Goal: Task Accomplishment & Management: Complete application form

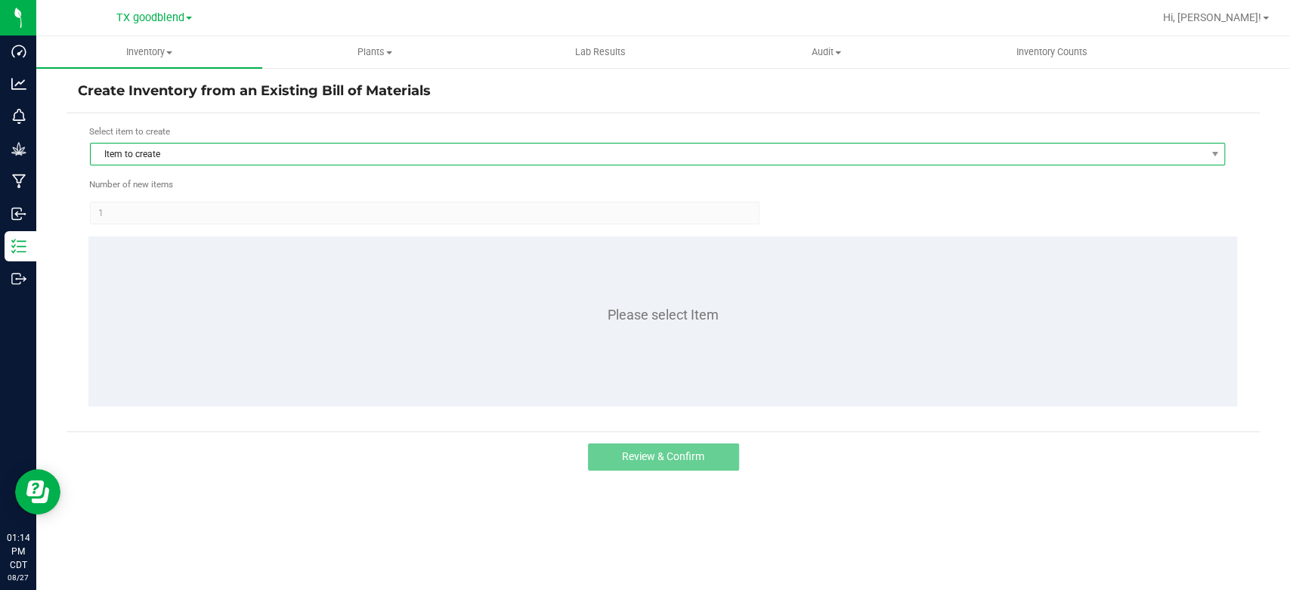
drag, startPoint x: 0, startPoint y: 0, endPoint x: 141, endPoint y: 150, distance: 205.3
click at [141, 150] on span "Item to create" at bounding box center [648, 154] width 1114 height 21
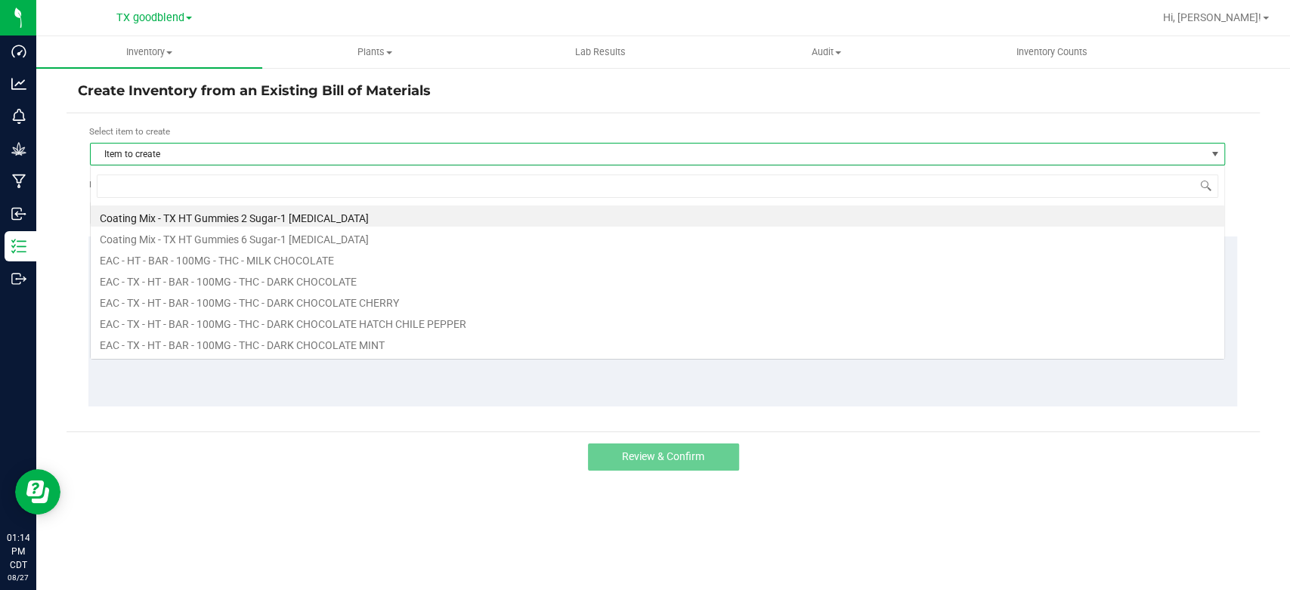
scroll to position [22, 1134]
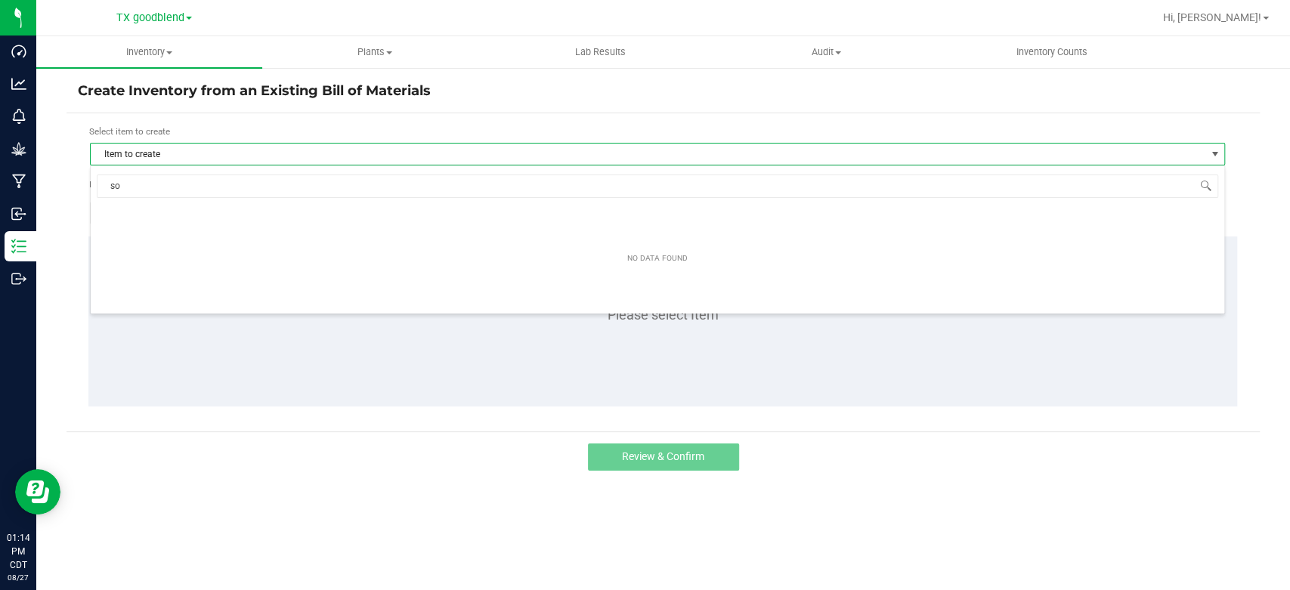
type input "s"
type input "l"
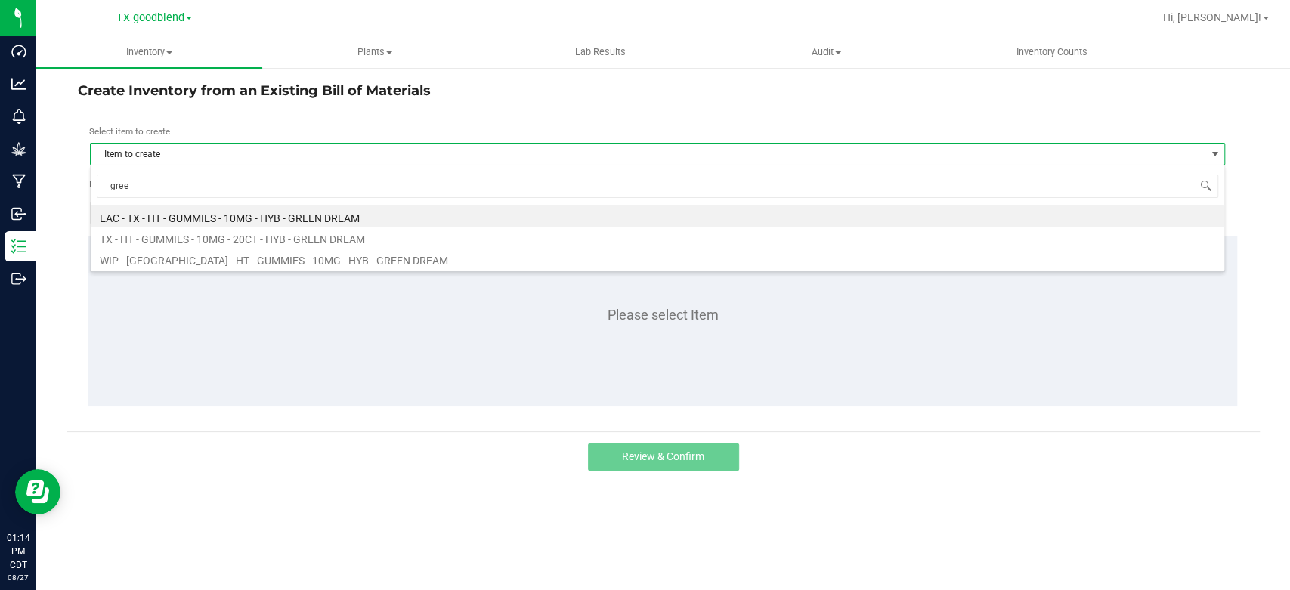
type input "green"
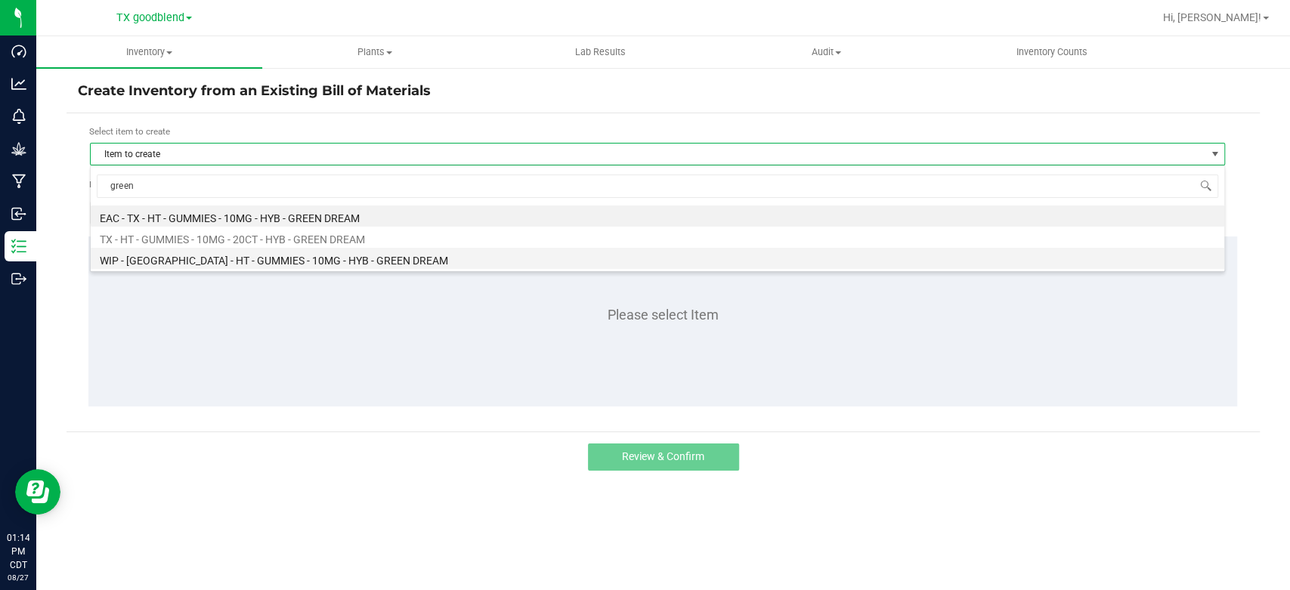
click at [311, 261] on li "WIP - [GEOGRAPHIC_DATA] - HT - GUMMIES - 10MG - HYB - GREEN DREAM" at bounding box center [657, 258] width 1133 height 21
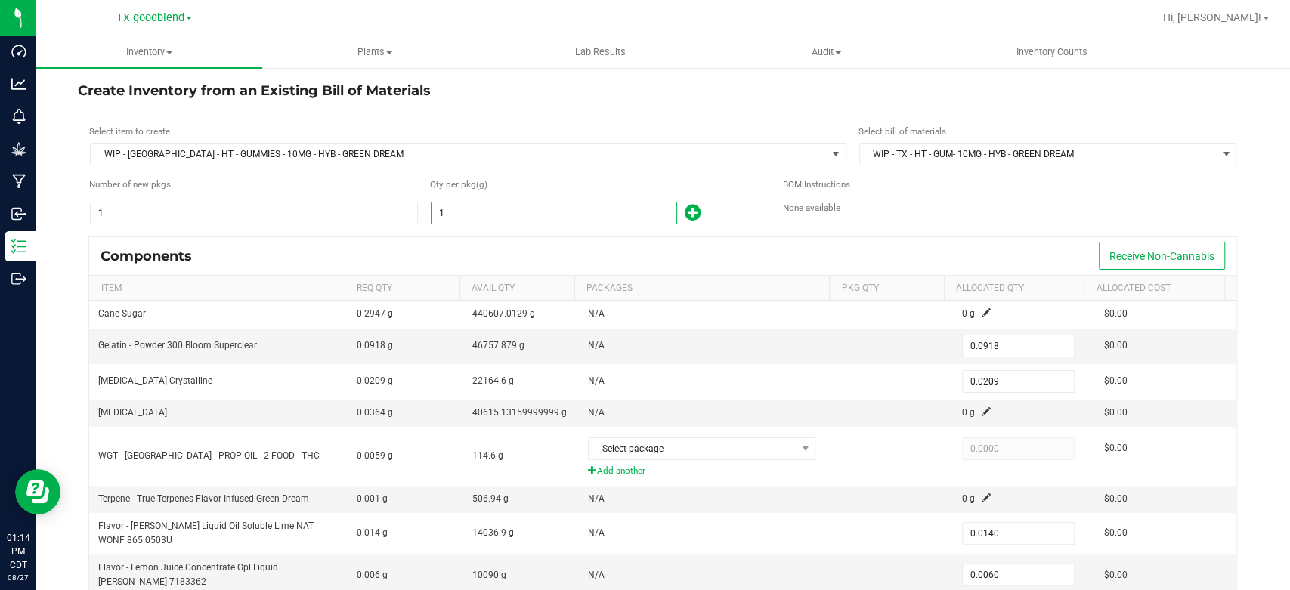
click at [490, 210] on input "1" at bounding box center [553, 212] width 245 height 21
type input "18"
type input "1.6524"
type input "0.3762"
type input "0.2520"
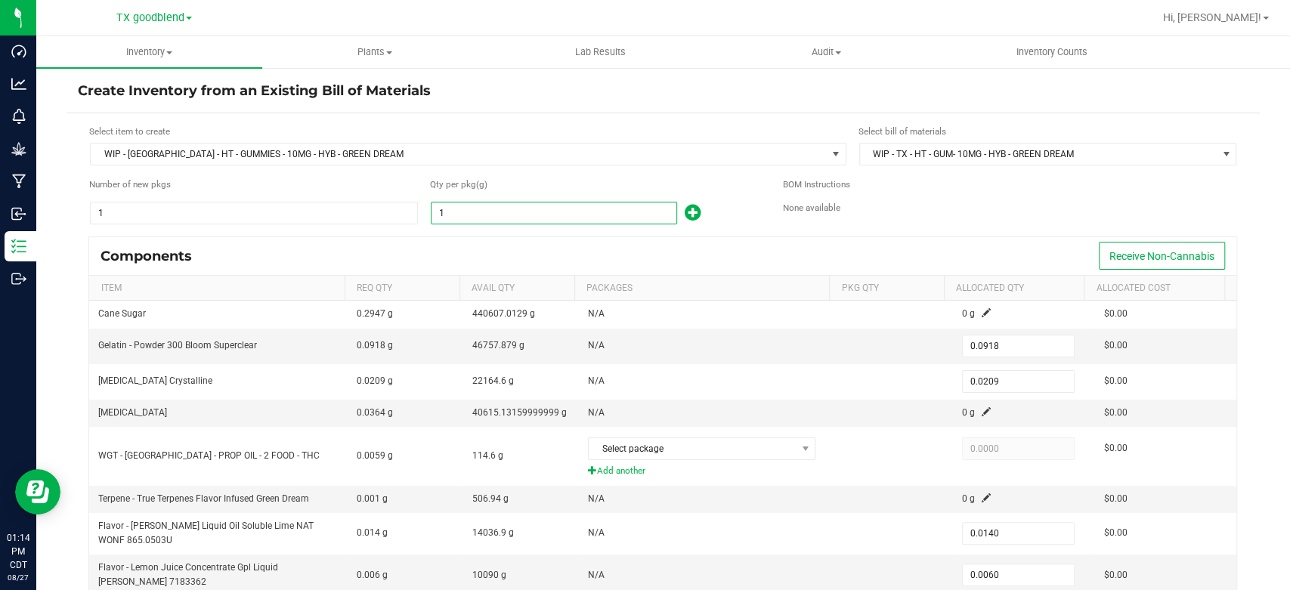
type input "0.1080"
type input "0.0162"
type input "0.0180"
type input "180"
type input "16.5240"
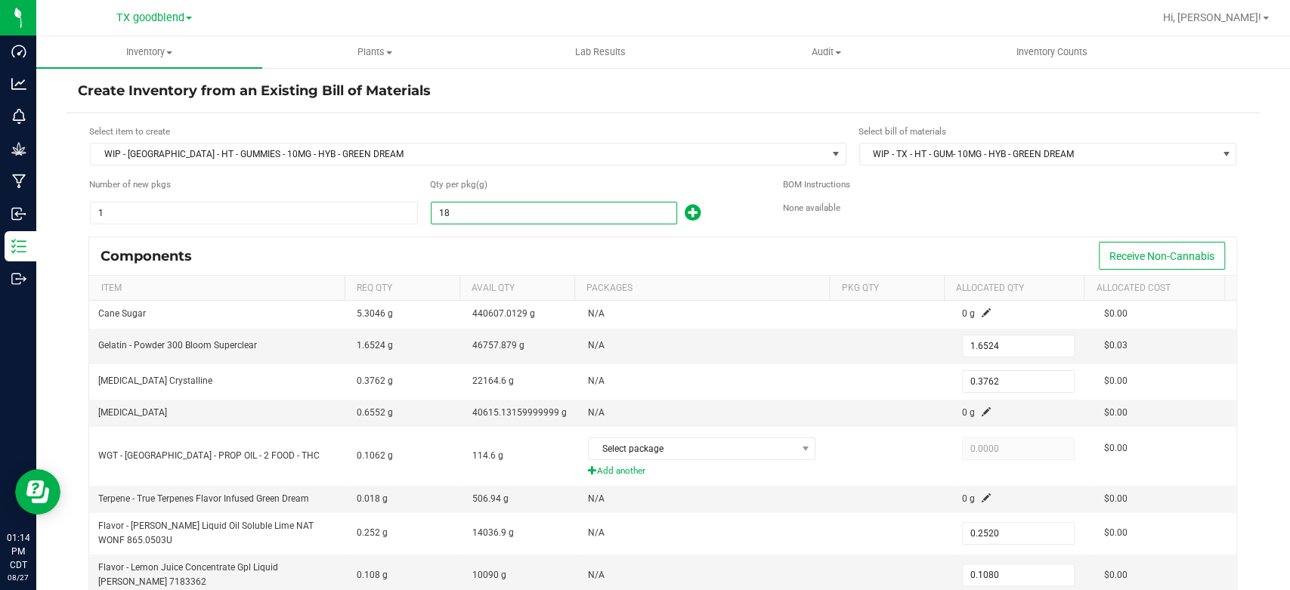
type input "3.7620"
type input "2.5200"
type input "1.0800"
type input "0.1620"
type input "0.1800"
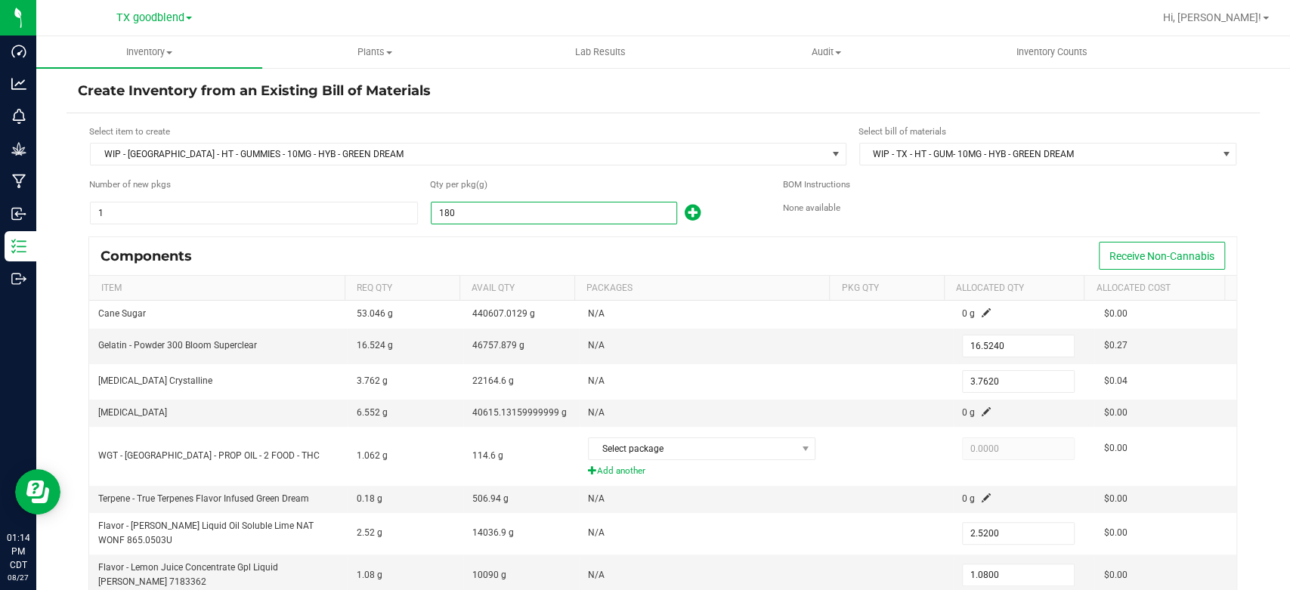
type input "1800"
type input "165.2400"
type input "37.6200"
type input "25.2000"
type input "10.8000"
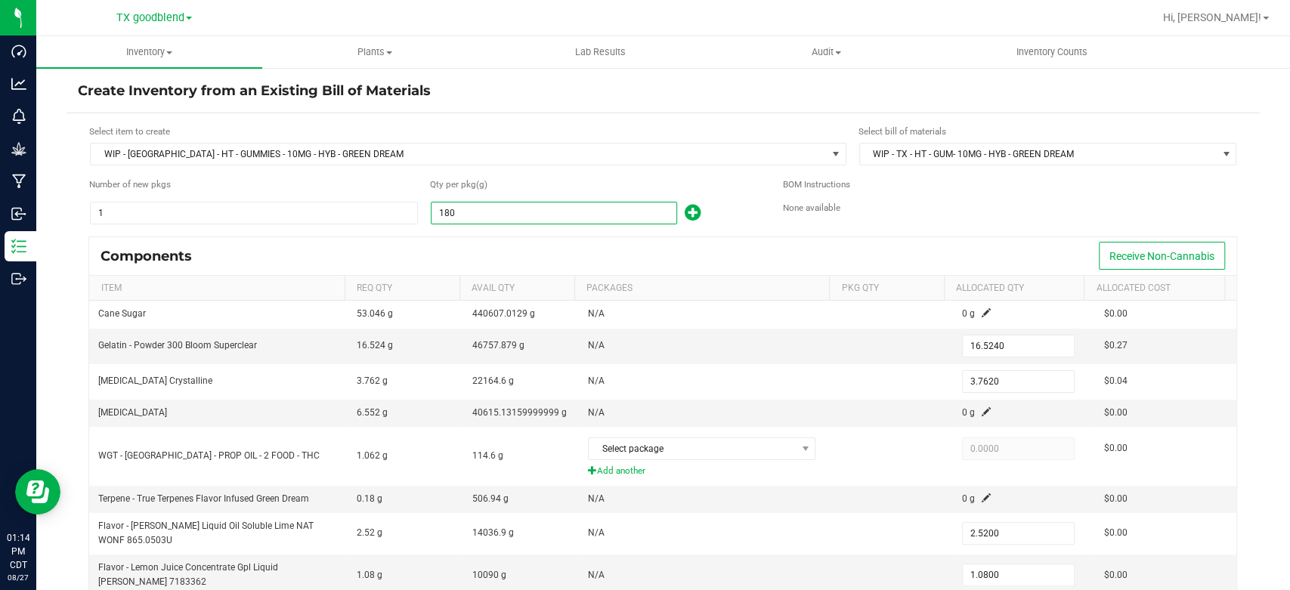
type input "1.6200"
type input "1.8000"
type input "18003"
type input "1,652.6754"
type input "376.2627"
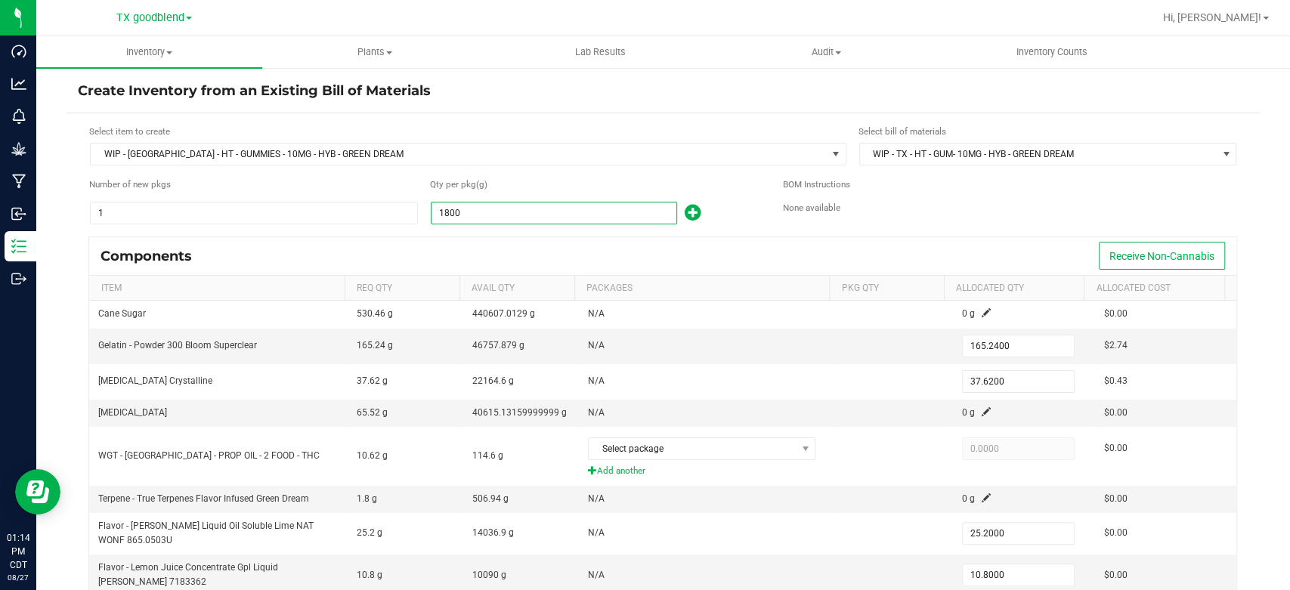
type input "252.0420"
type input "108.0180"
type input "16.2027"
type input "18.0030"
click at [490, 244] on div "Components Receive Non-Cannabis" at bounding box center [662, 256] width 1147 height 38
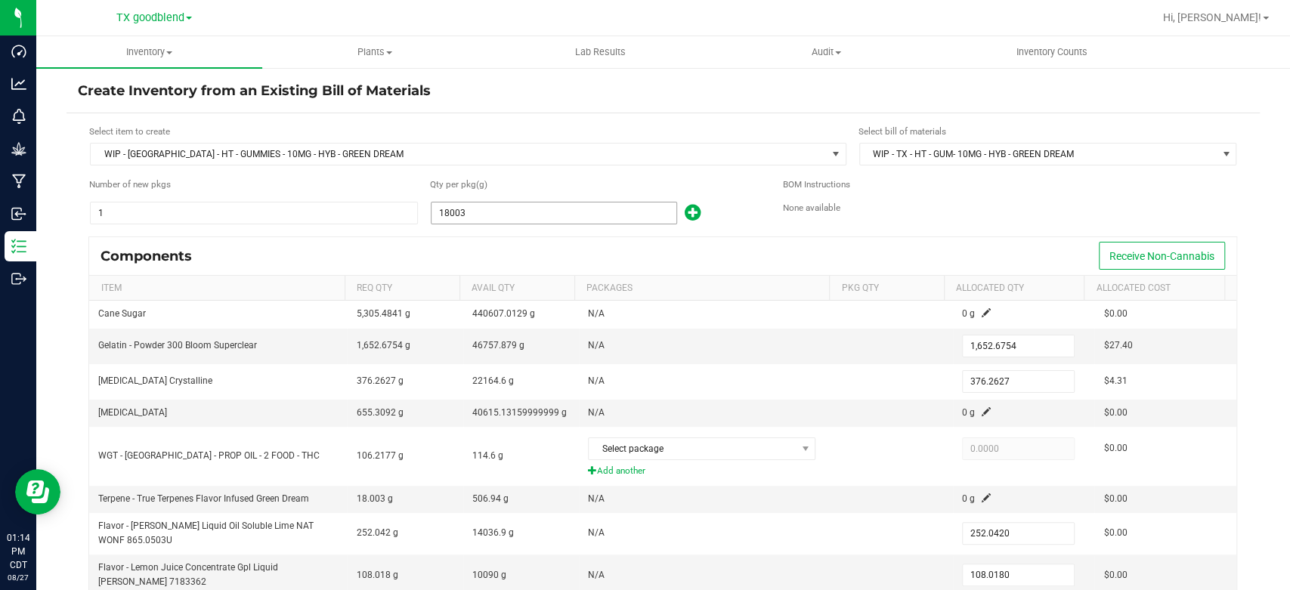
click at [450, 216] on input "18003" at bounding box center [553, 212] width 245 height 21
type input "1803"
type input "165.5154"
type input "37.6827"
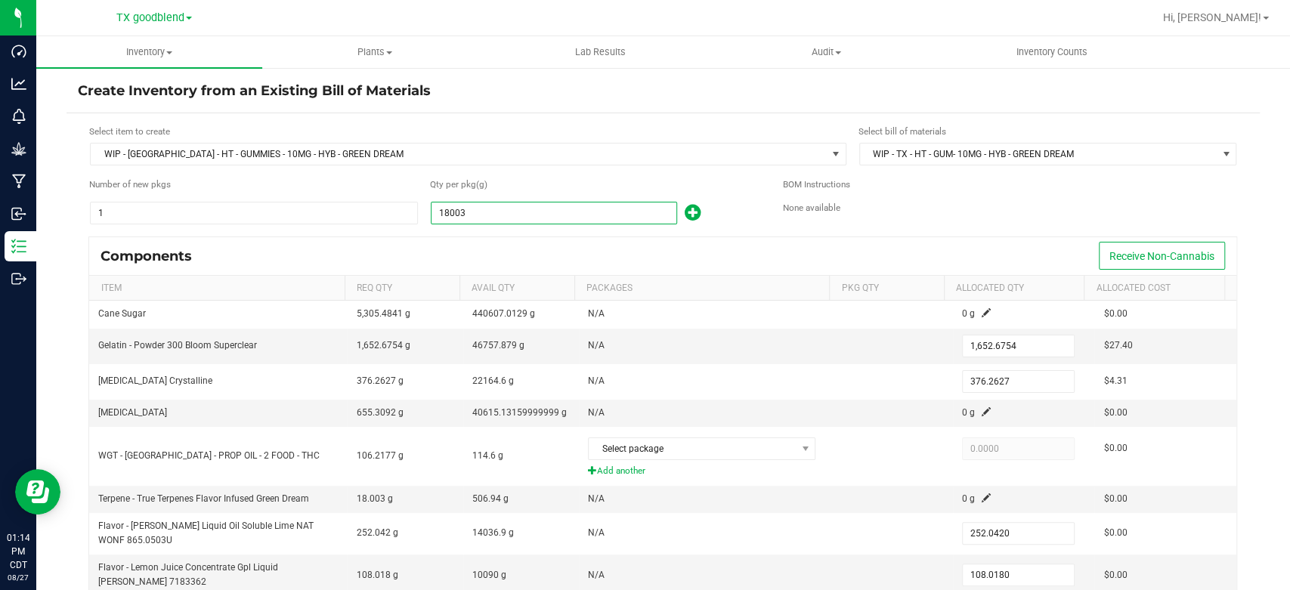
type input "25.2420"
type input "10.8180"
type input "1.6227"
type input "1.8030"
type input "18803"
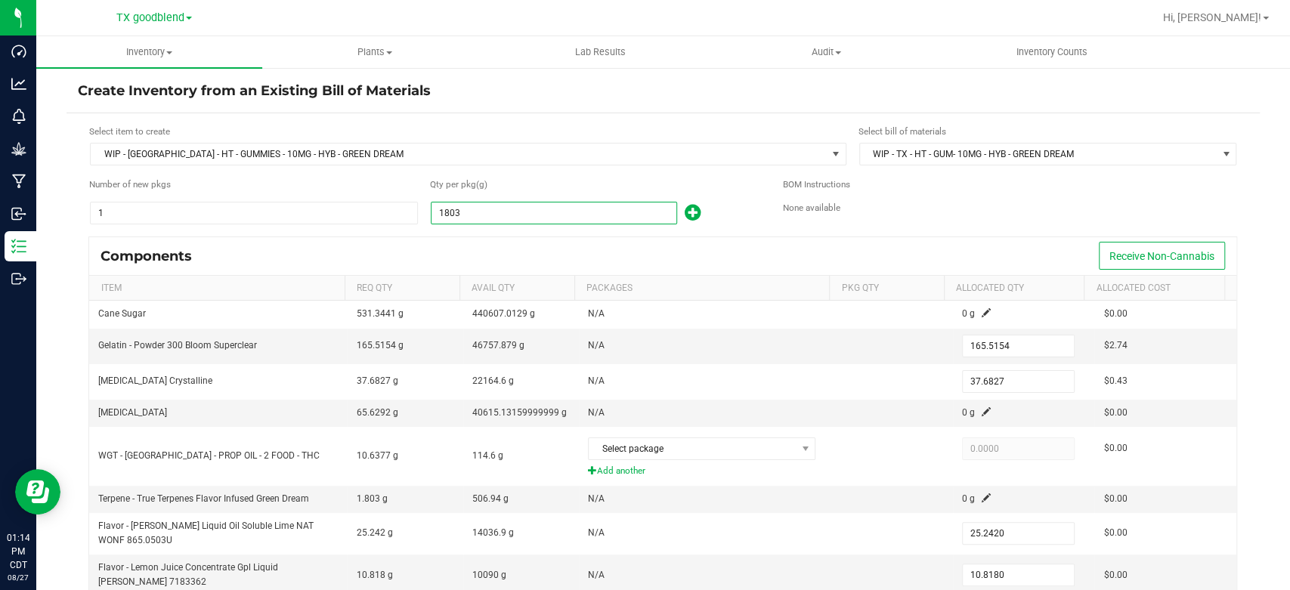
type input "1,726.1154"
type input "392.9827"
type input "263.2420"
type input "112.8180"
type input "16.9227"
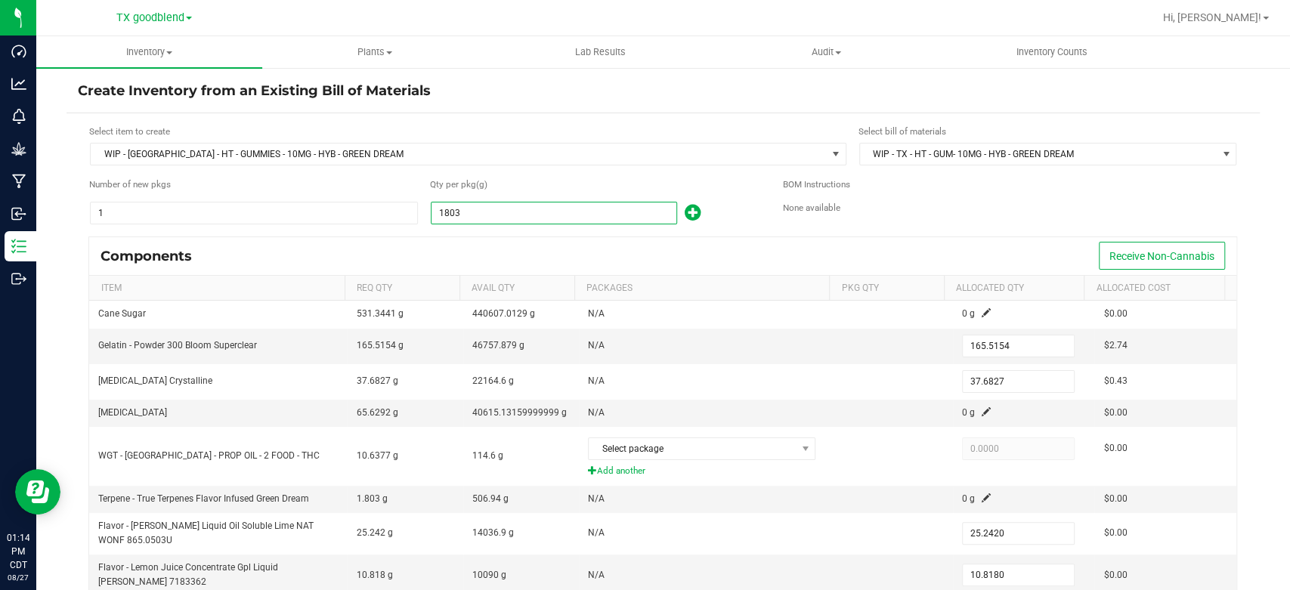
type input "18.8030"
type input "18,803.0000"
click at [486, 242] on div "Components Receive Non-Cannabis" at bounding box center [662, 256] width 1147 height 38
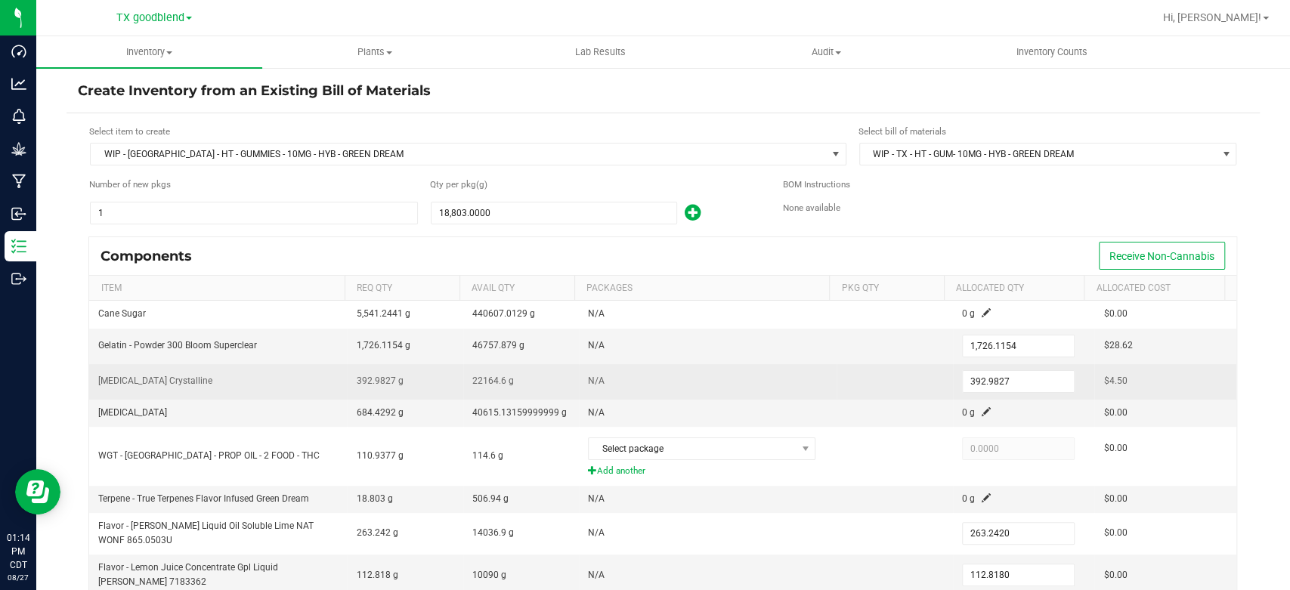
scroll to position [70, 0]
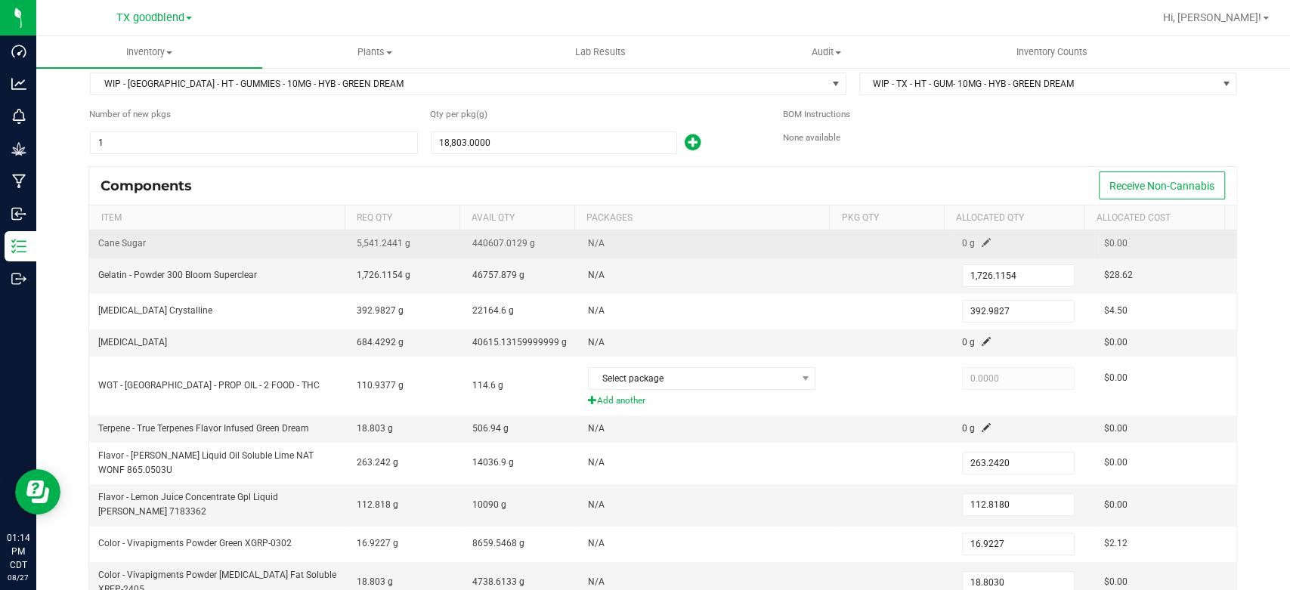
click at [981, 241] on span at bounding box center [985, 242] width 9 height 9
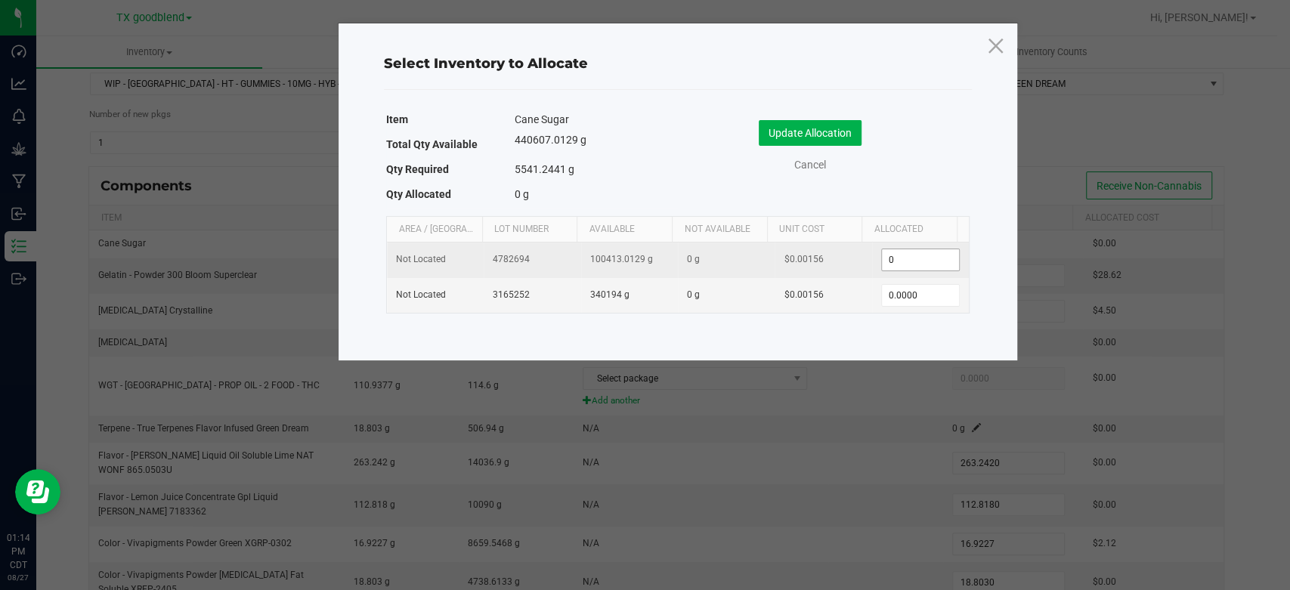
click at [895, 265] on input "0" at bounding box center [920, 259] width 77 height 21
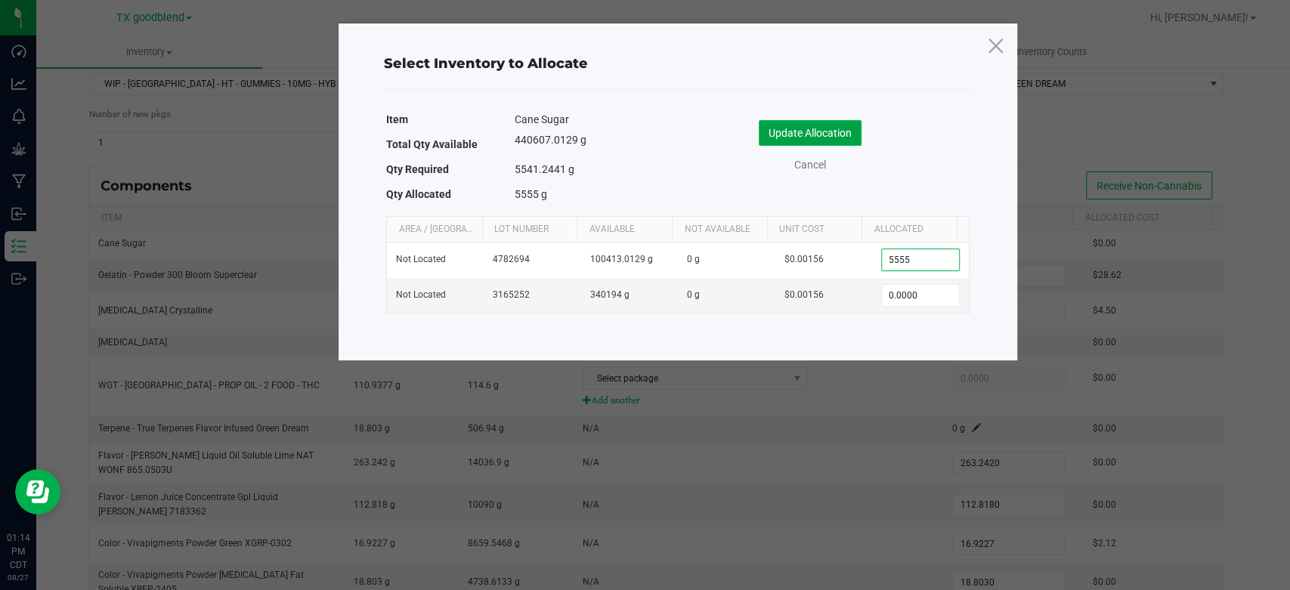
type input "5,555.0000"
click at [816, 141] on button "Update Allocation" at bounding box center [810, 133] width 103 height 26
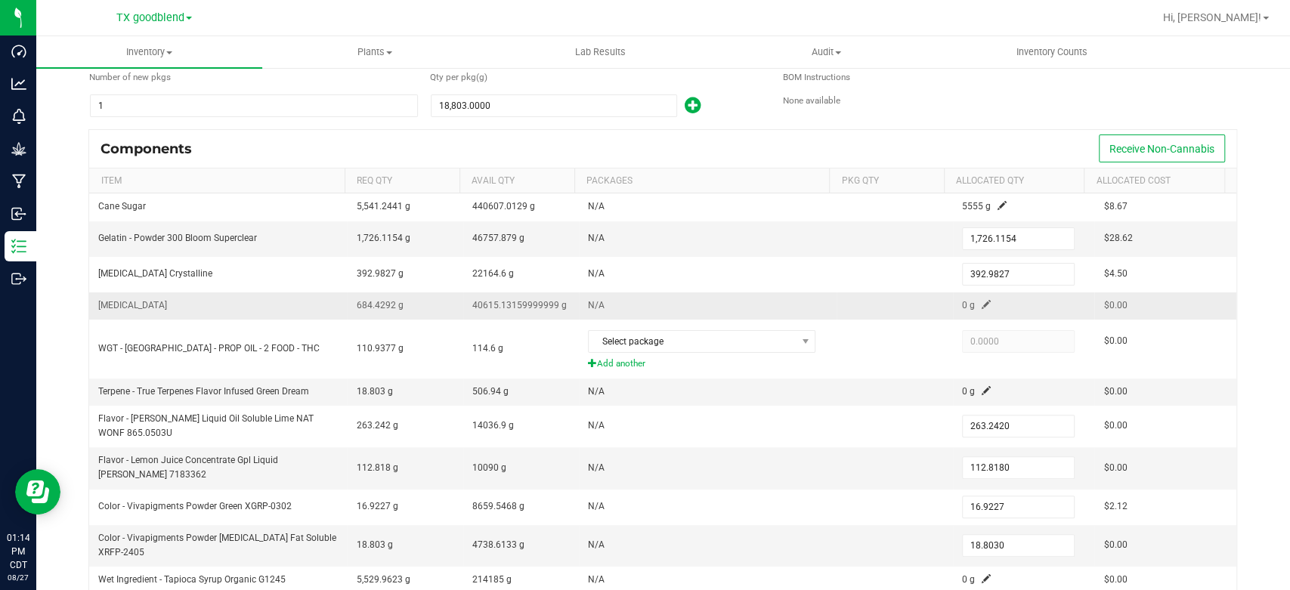
click at [956, 295] on td "0 g" at bounding box center [1024, 305] width 142 height 27
click at [981, 301] on span at bounding box center [985, 304] width 9 height 9
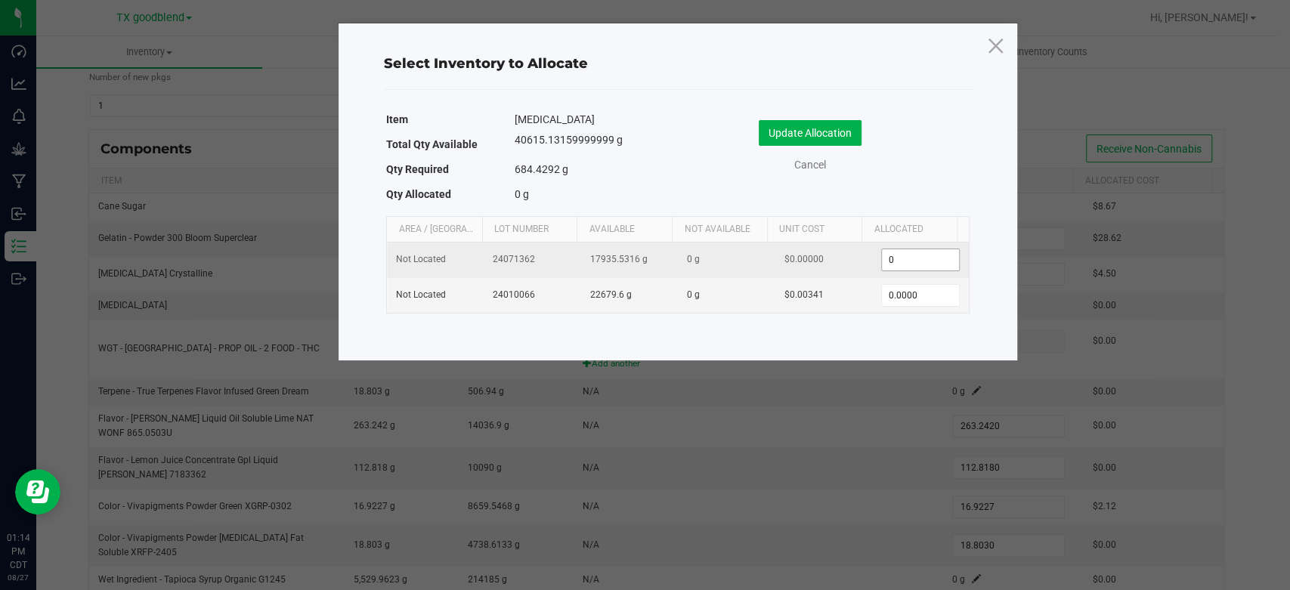
click at [919, 260] on input "0" at bounding box center [920, 259] width 77 height 21
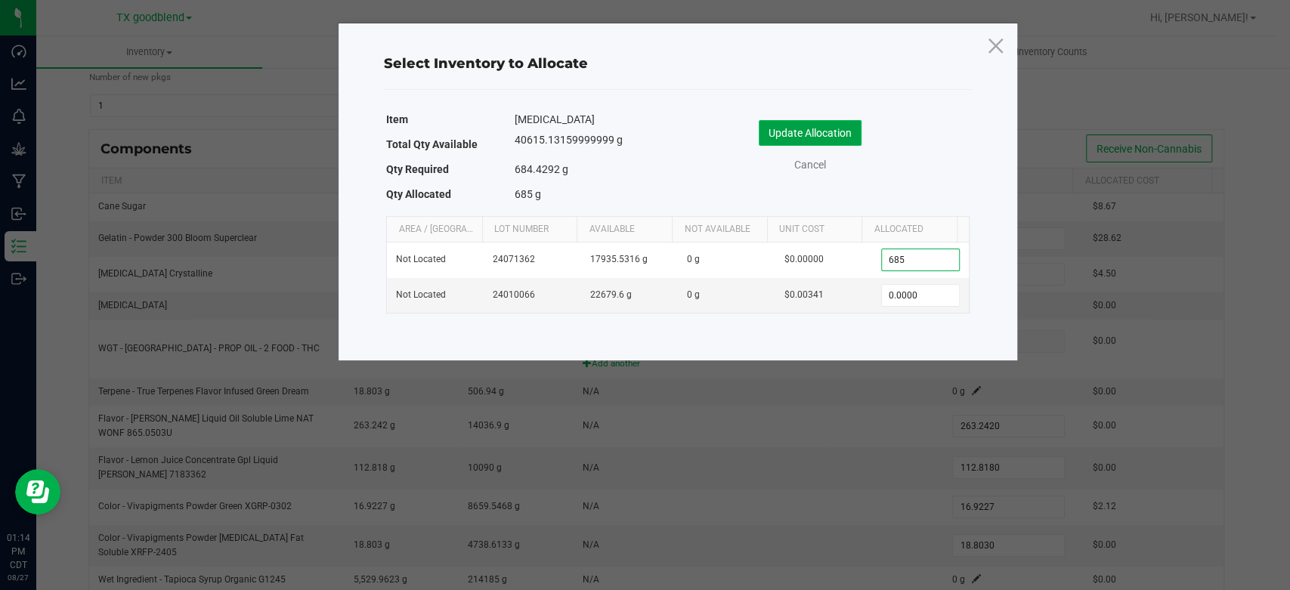
type input "685.0000"
click at [786, 138] on button "Update Allocation" at bounding box center [810, 133] width 103 height 26
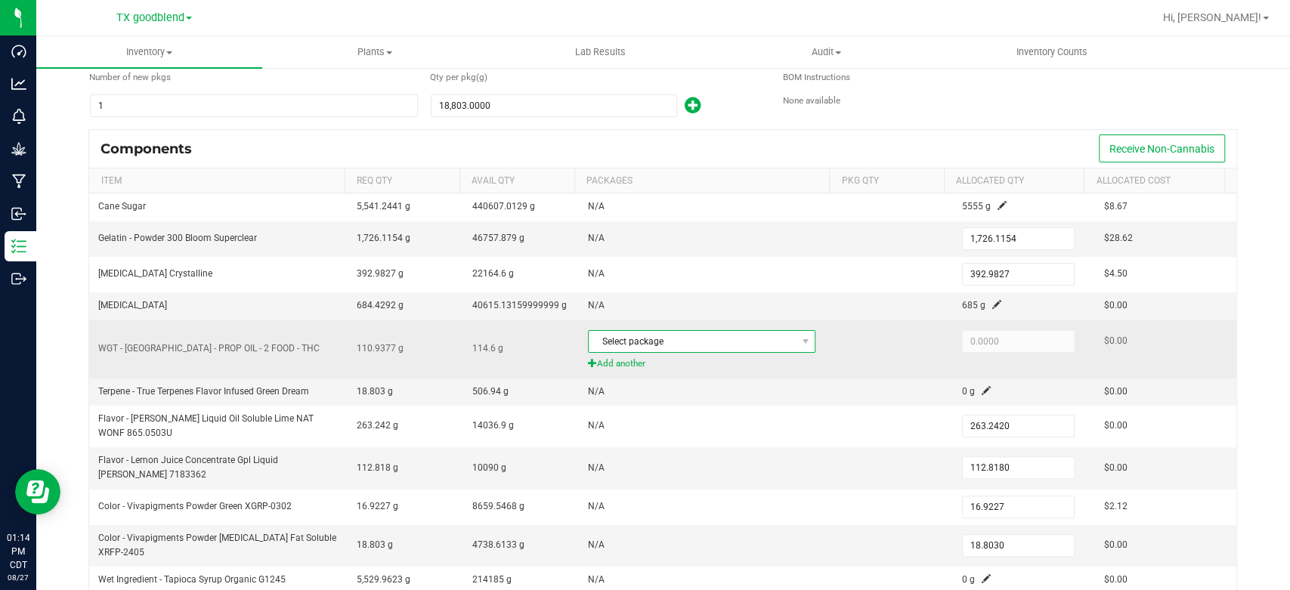
click at [679, 337] on span "Select package" at bounding box center [692, 341] width 207 height 21
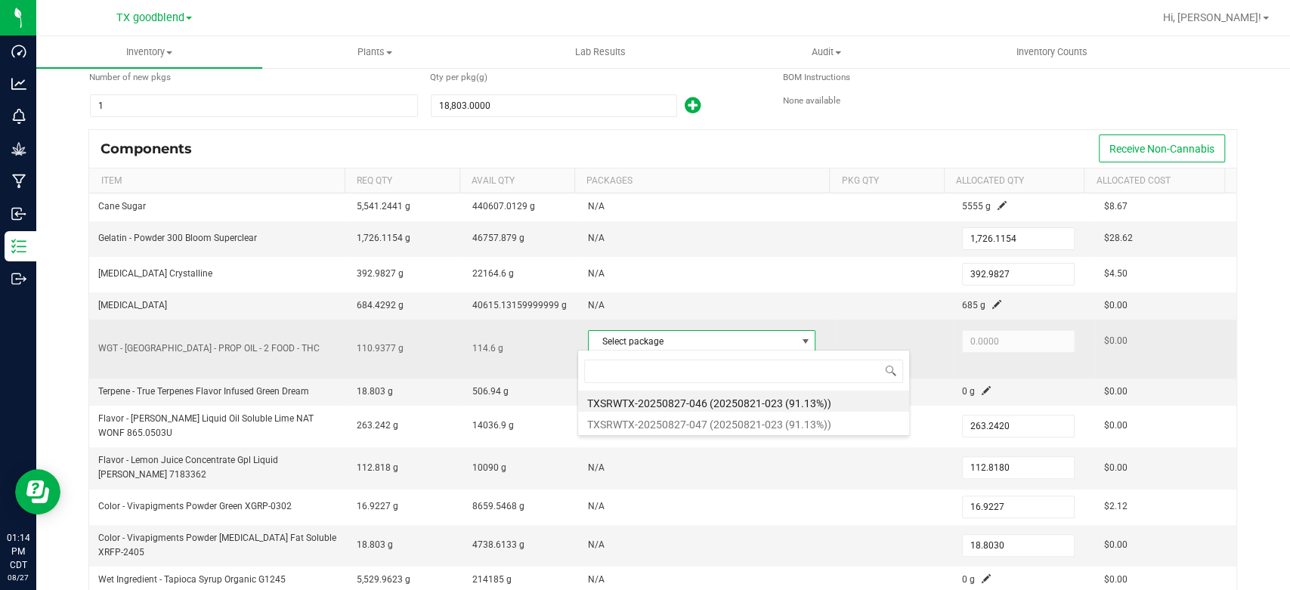
scroll to position [22, 221]
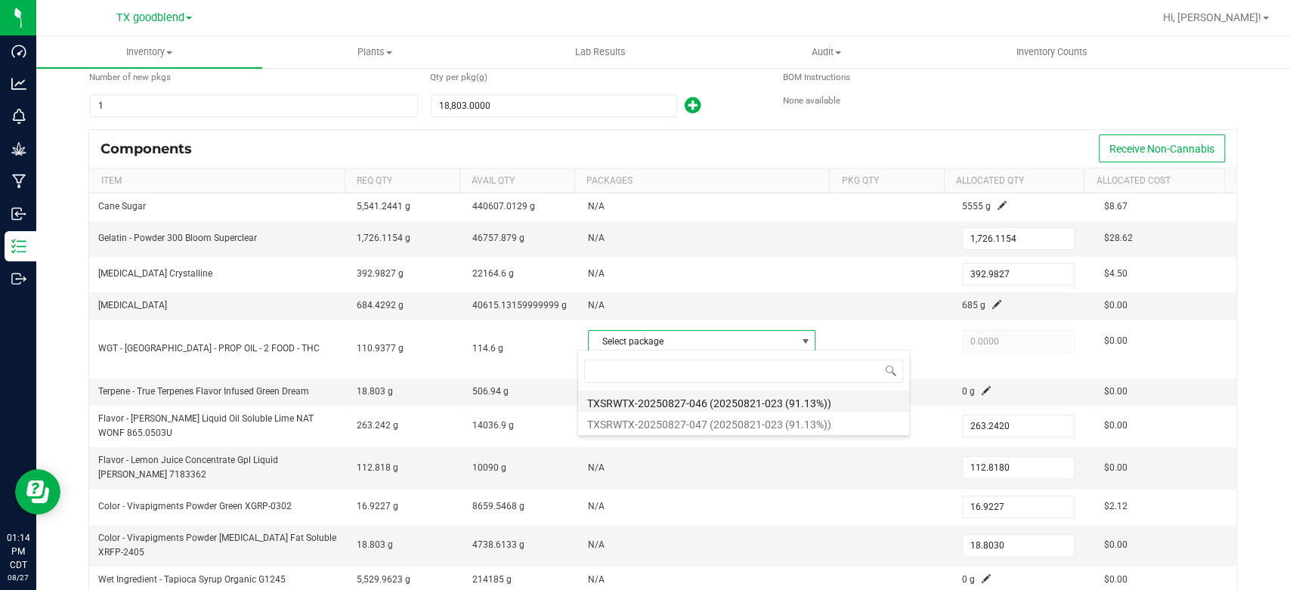
click at [688, 400] on li "TXSRWTX-20250827-046 (20250821-023 (91.13%))" at bounding box center [743, 401] width 331 height 21
type input "57.3000"
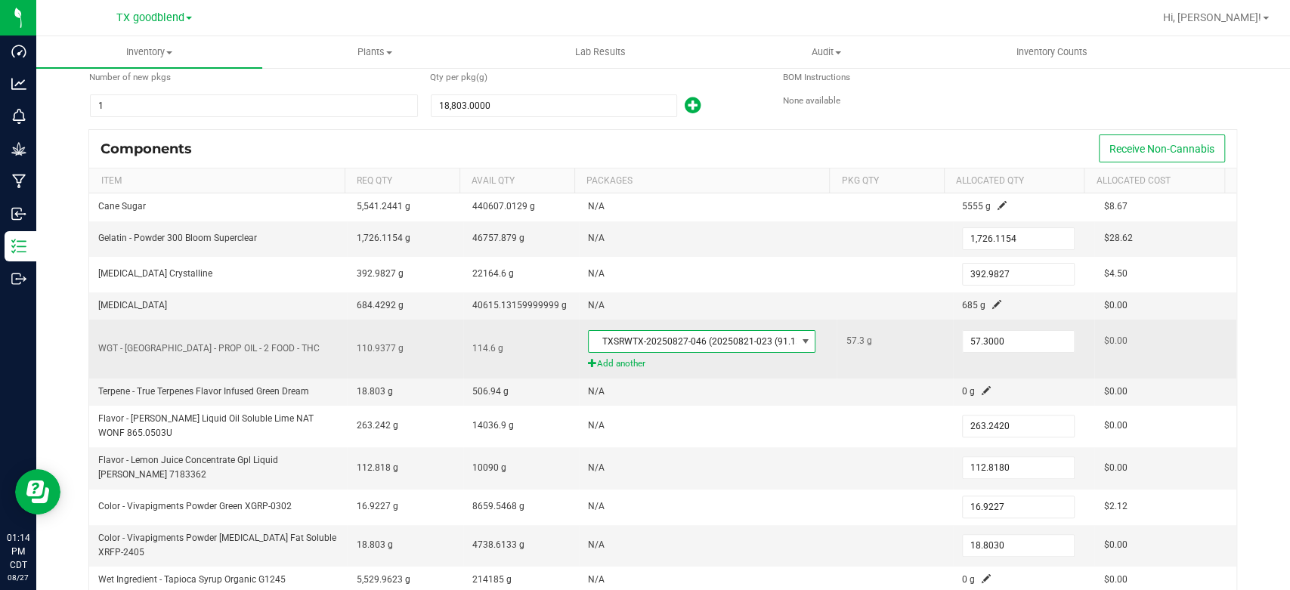
click at [618, 360] on span "Add another" at bounding box center [708, 364] width 240 height 14
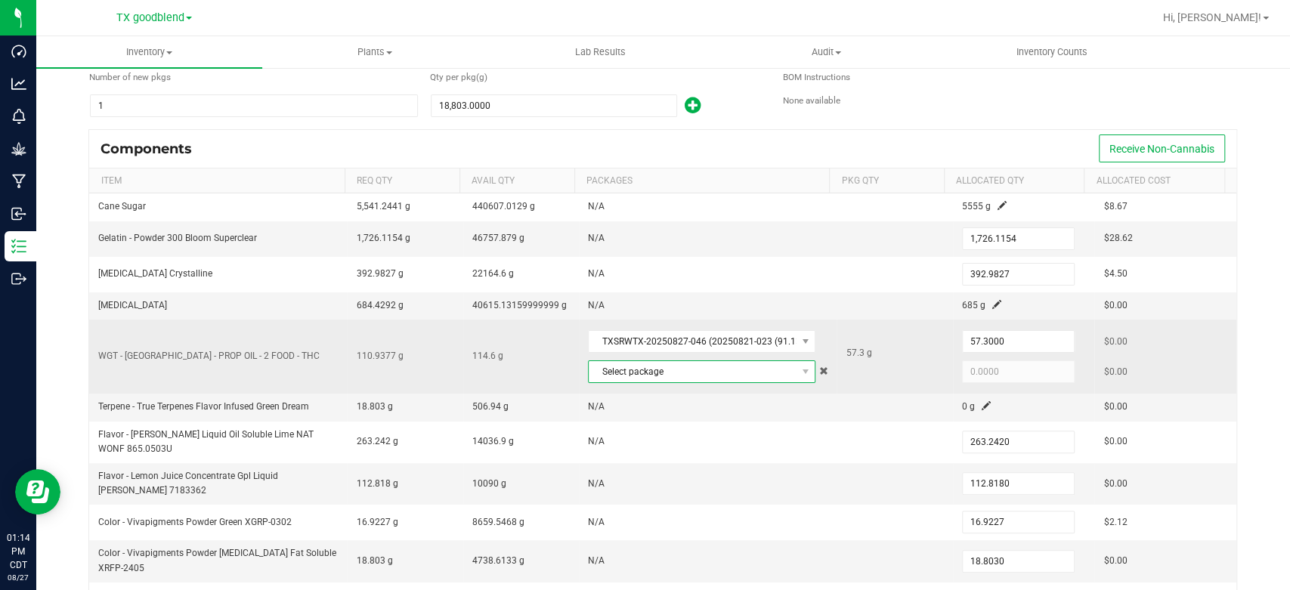
click at [632, 364] on span "Select package" at bounding box center [692, 371] width 207 height 21
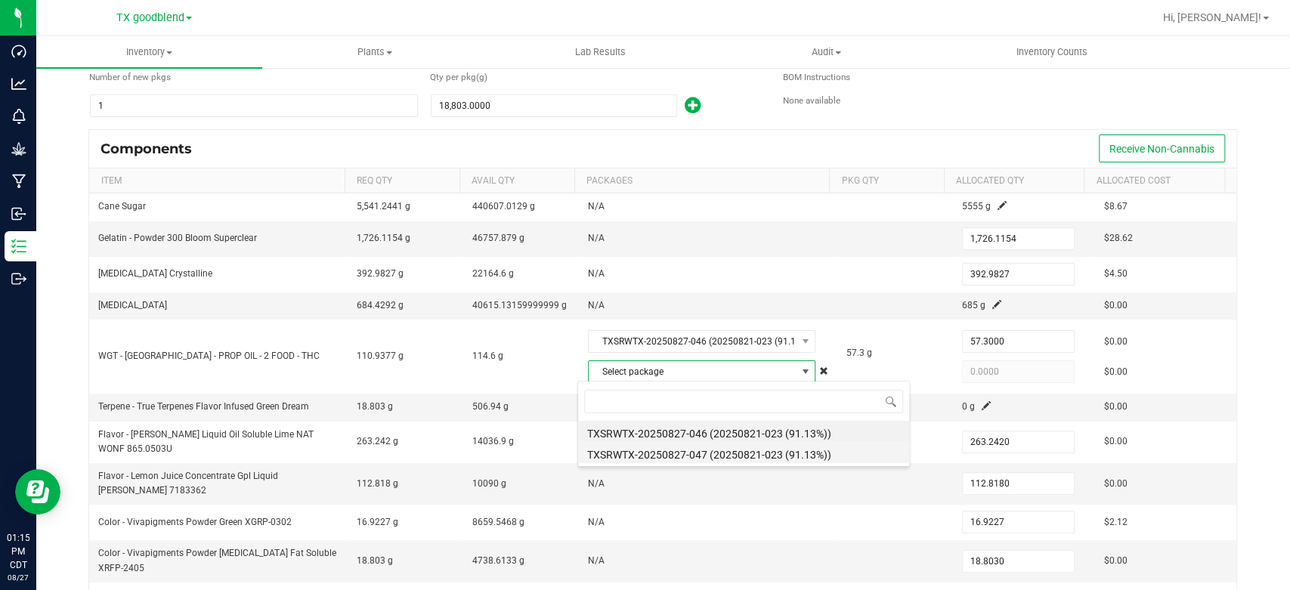
click at [657, 458] on li "TXSRWTX-20250827-047 (20250821-023 (91.13%))" at bounding box center [743, 452] width 331 height 21
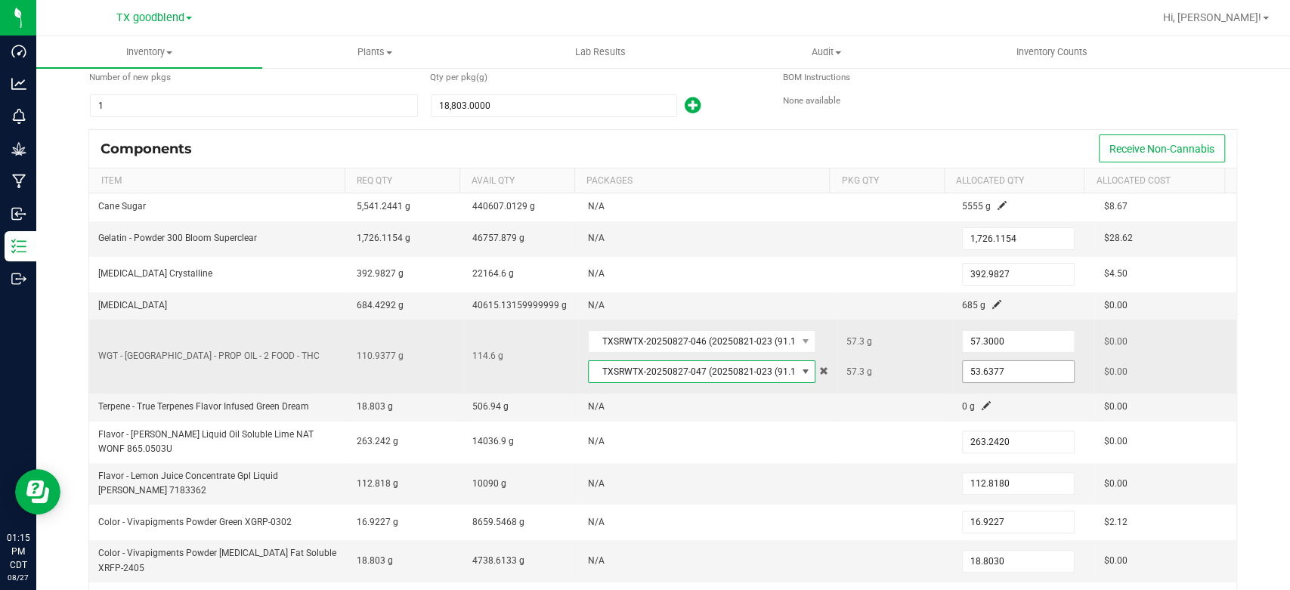
click at [990, 367] on input "53.6377" at bounding box center [1018, 371] width 111 height 21
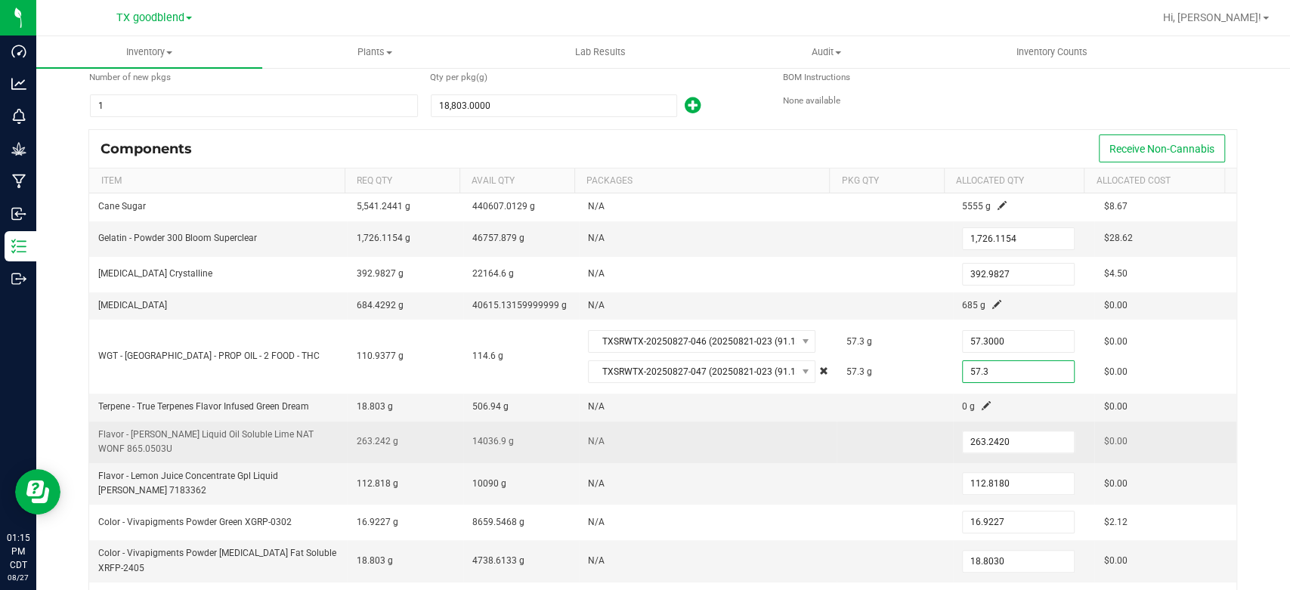
type input "57.3000"
click at [792, 426] on td "N/A" at bounding box center [708, 443] width 258 height 42
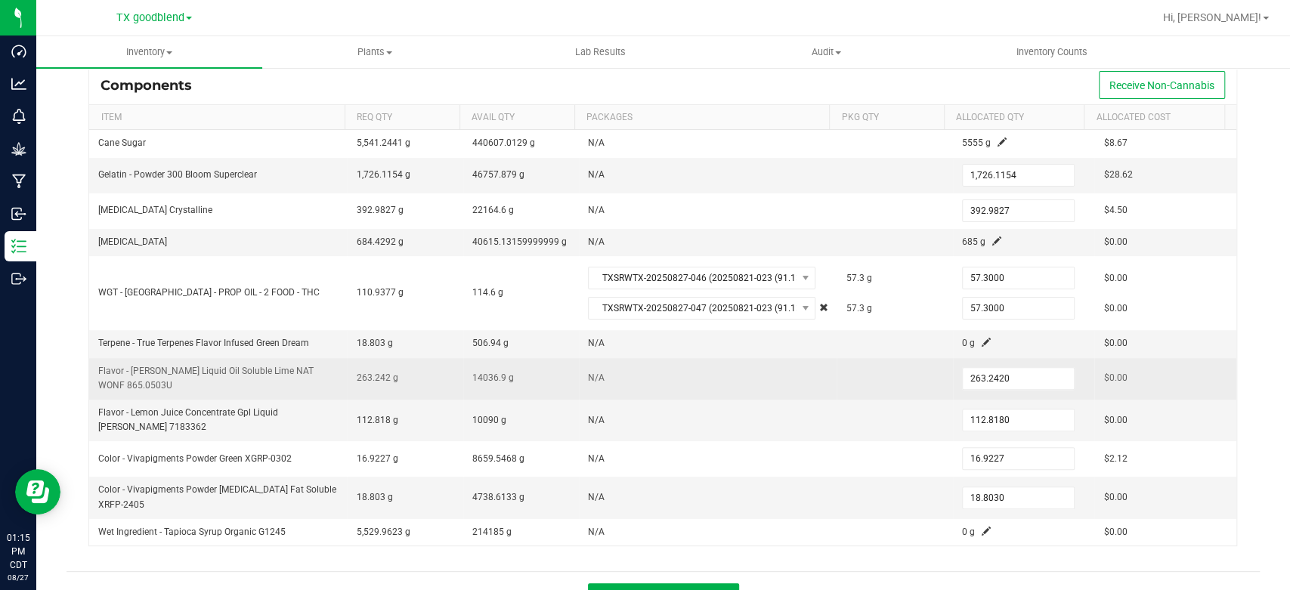
scroll to position [199, 0]
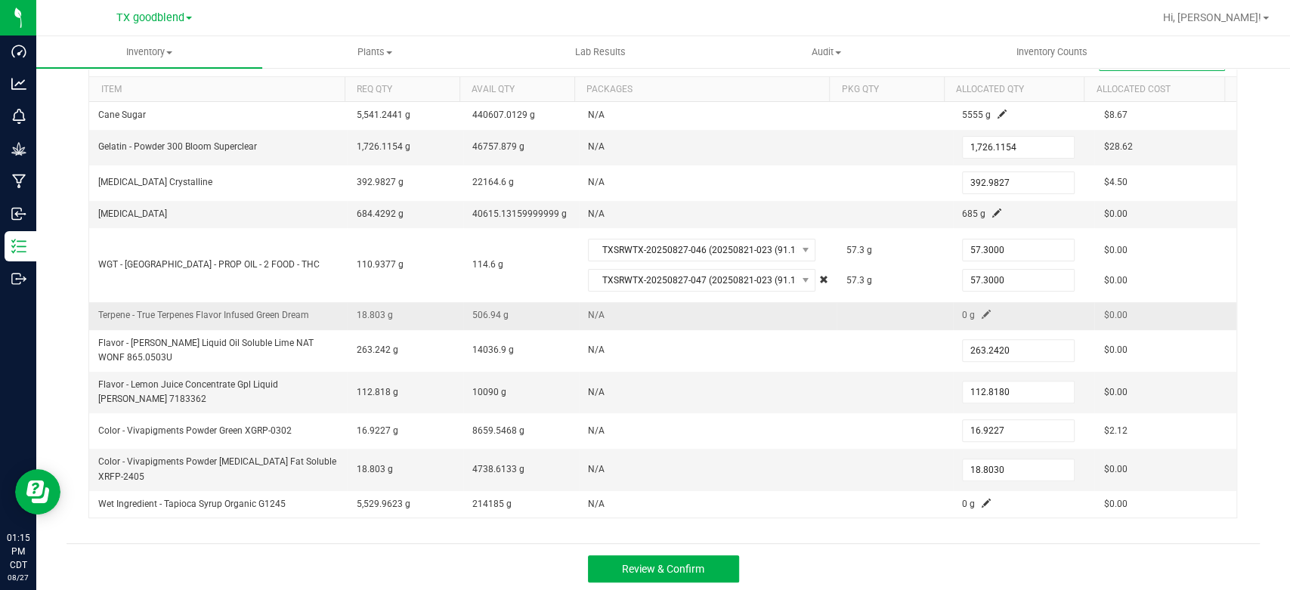
click at [981, 311] on span at bounding box center [985, 314] width 9 height 9
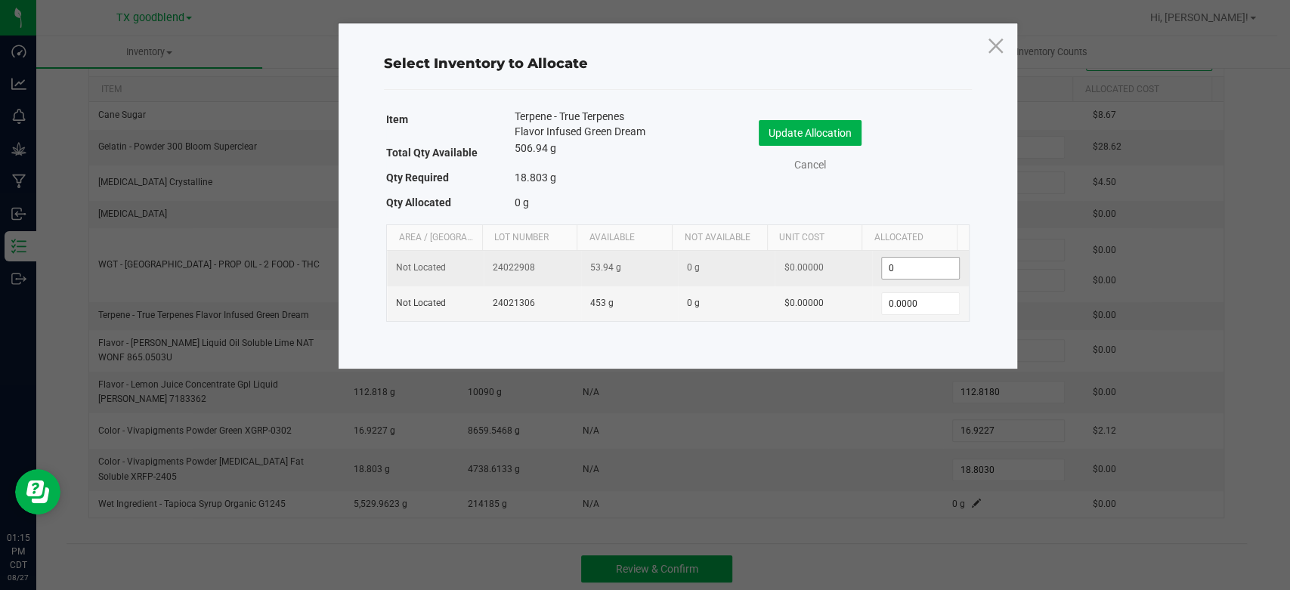
click at [925, 264] on input "0" at bounding box center [920, 268] width 77 height 21
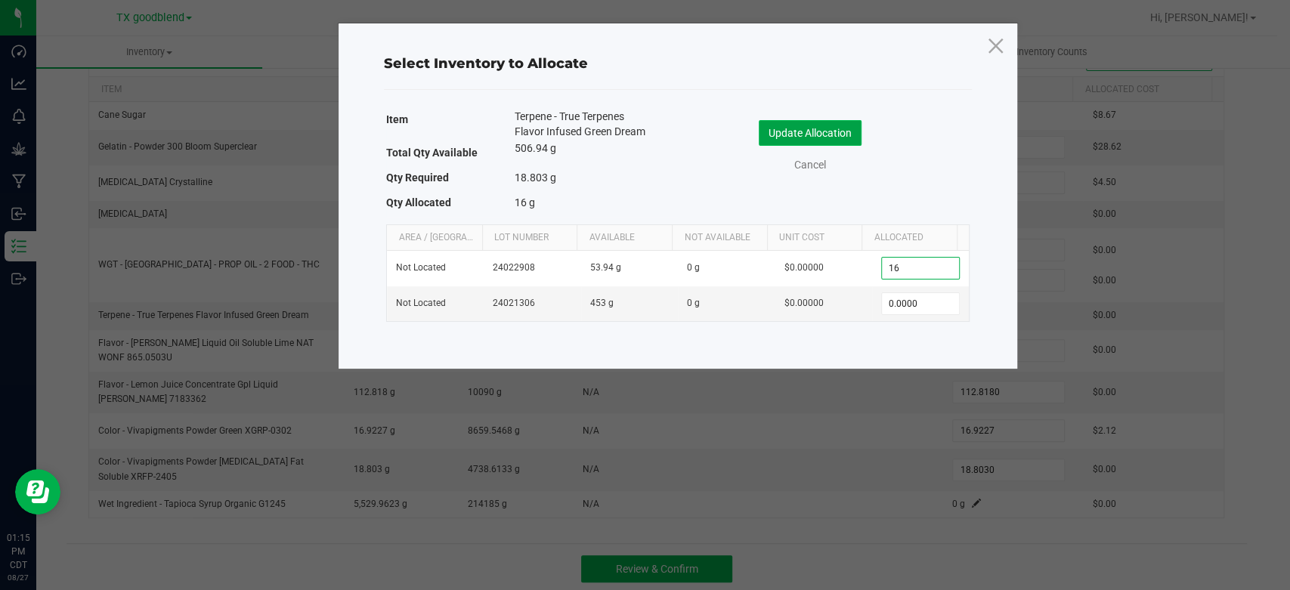
type input "16.0000"
click at [796, 125] on button "Update Allocation" at bounding box center [810, 133] width 103 height 26
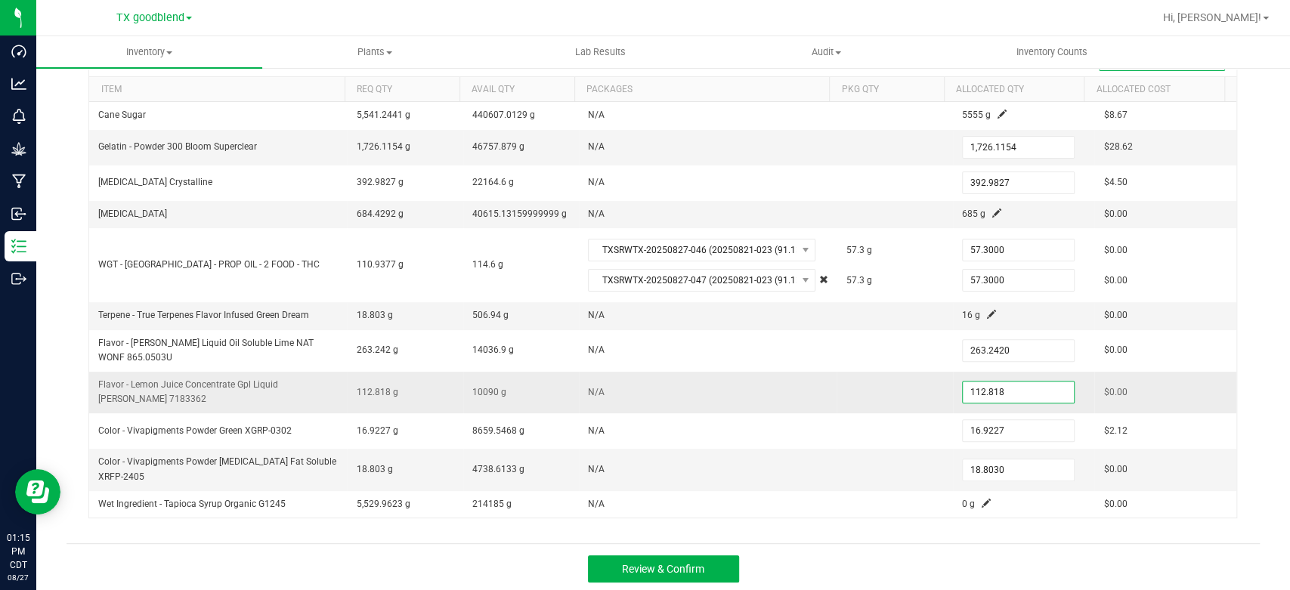
click at [990, 393] on input "112.818" at bounding box center [1018, 392] width 111 height 21
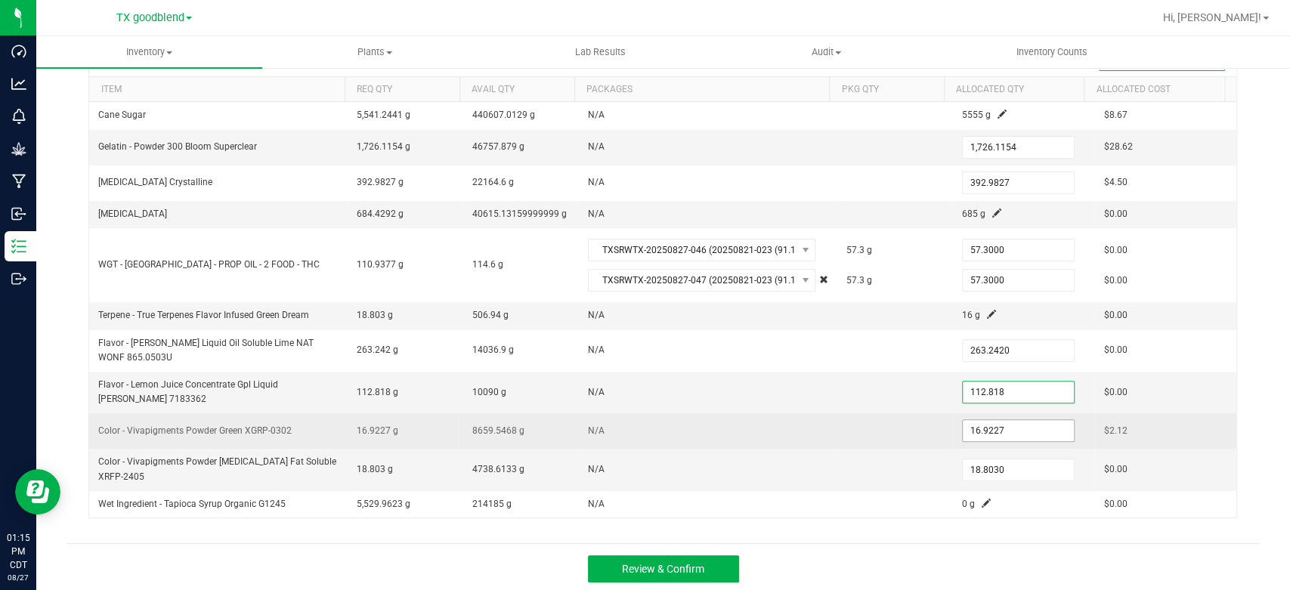
type input "112.8180"
click at [991, 428] on input "16.9227" at bounding box center [1018, 430] width 111 height 21
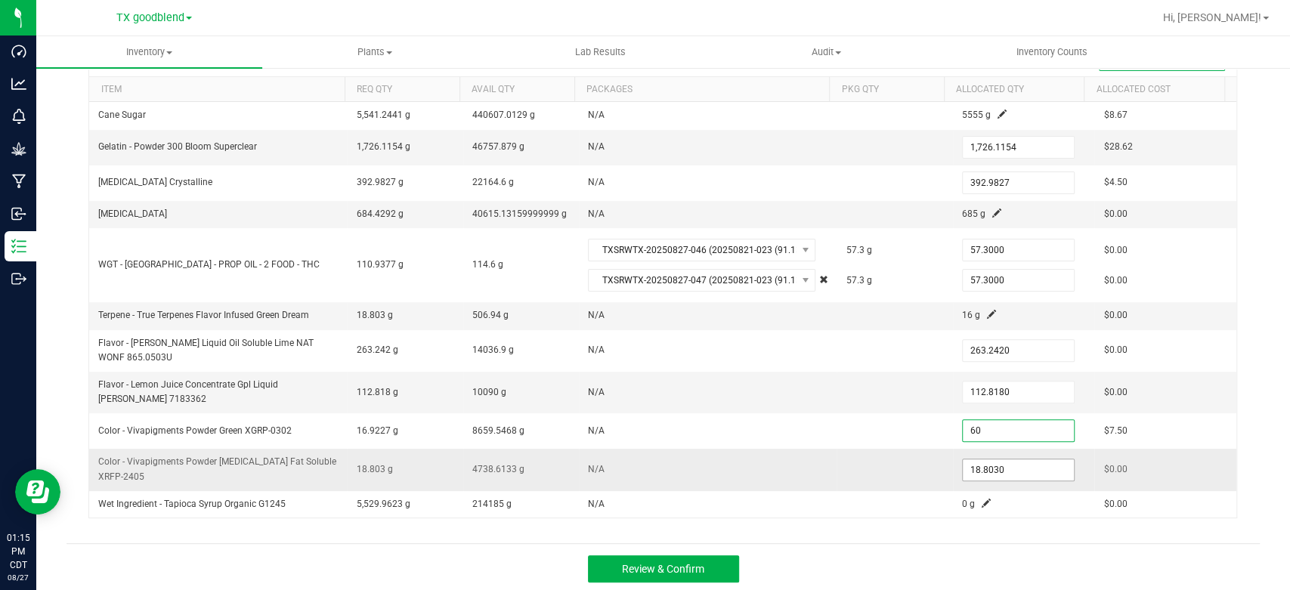
type input "60.0000"
click at [991, 464] on input "18.803" at bounding box center [1018, 469] width 111 height 21
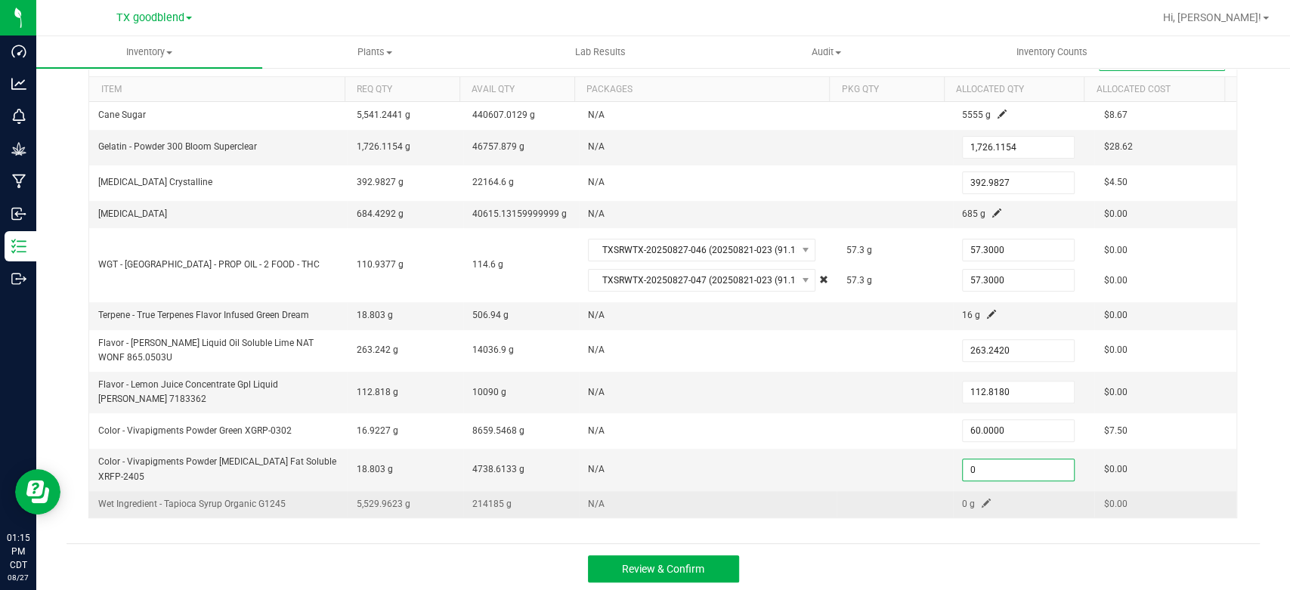
type input "0.0000"
click at [981, 500] on span at bounding box center [985, 503] width 9 height 9
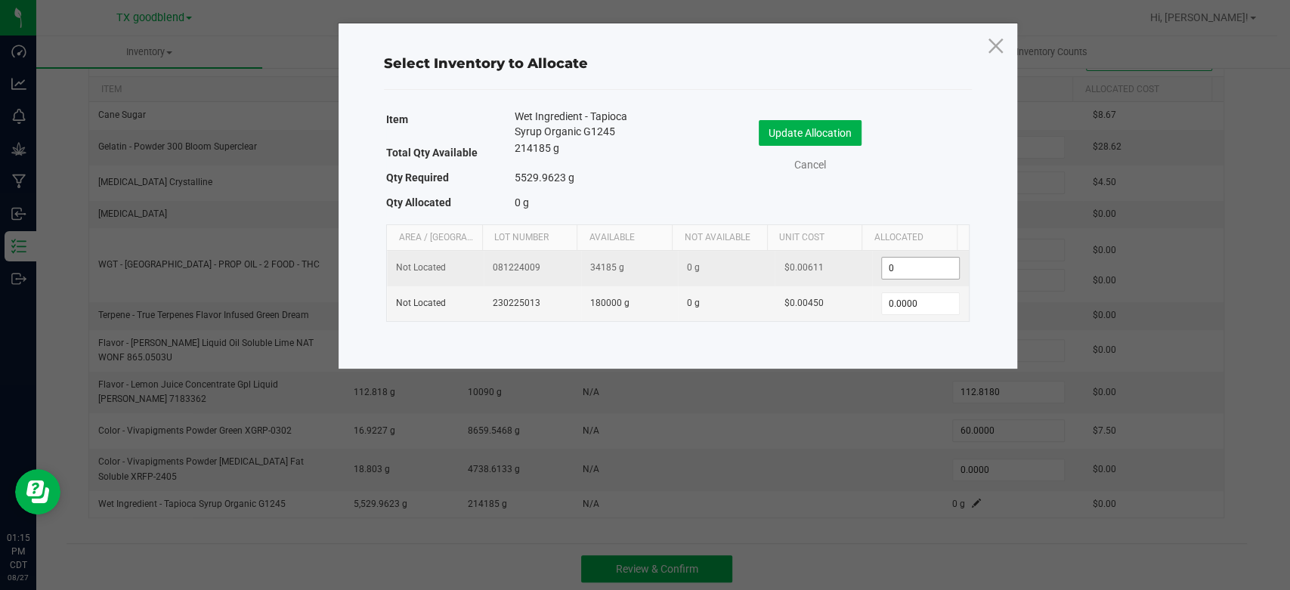
click at [912, 266] on input "0" at bounding box center [920, 268] width 77 height 21
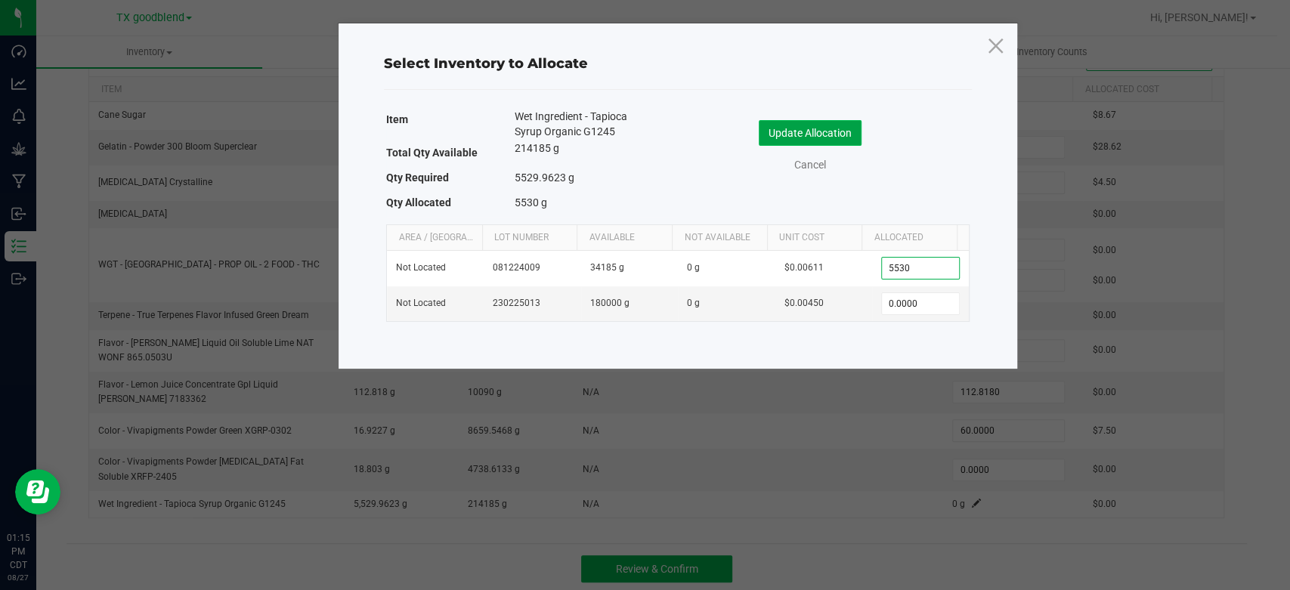
type input "5,530.0000"
click at [780, 140] on button "Update Allocation" at bounding box center [810, 133] width 103 height 26
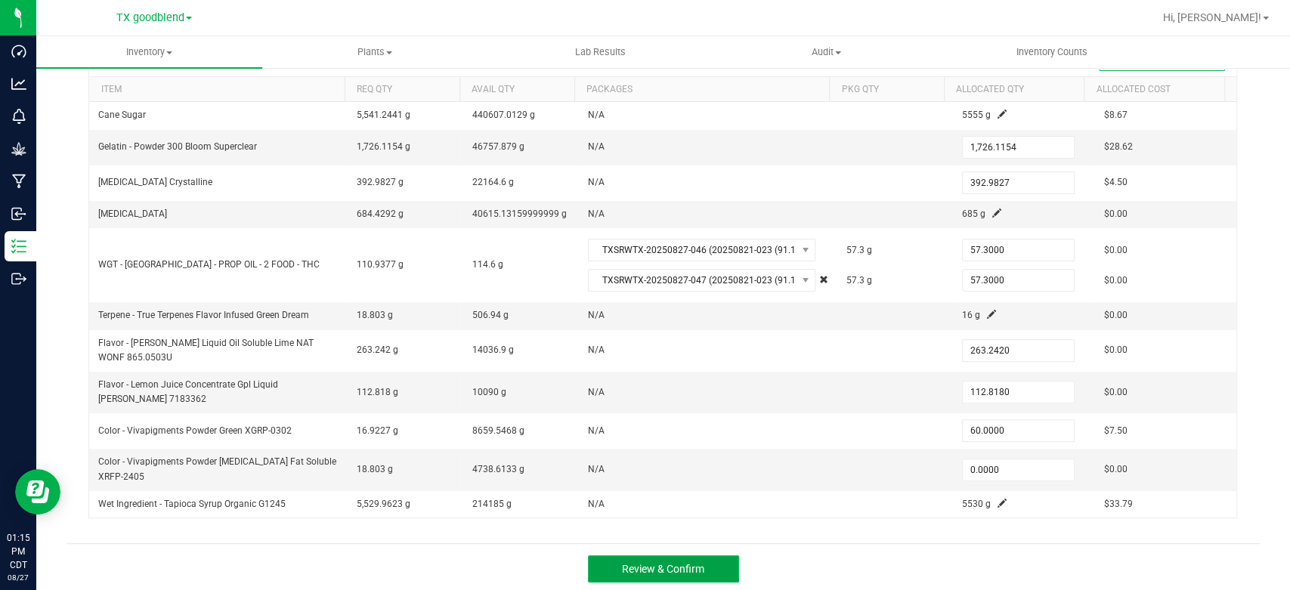
click at [657, 557] on button "Review & Confirm" at bounding box center [663, 568] width 151 height 27
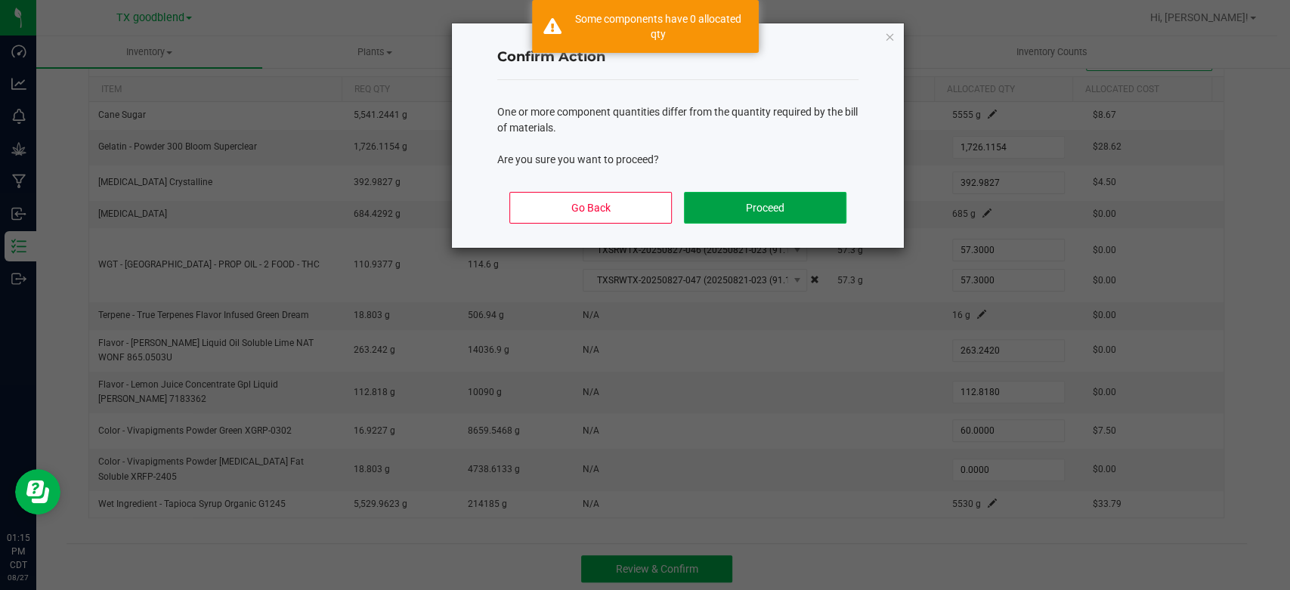
click at [780, 213] on button "Proceed" at bounding box center [765, 208] width 162 height 32
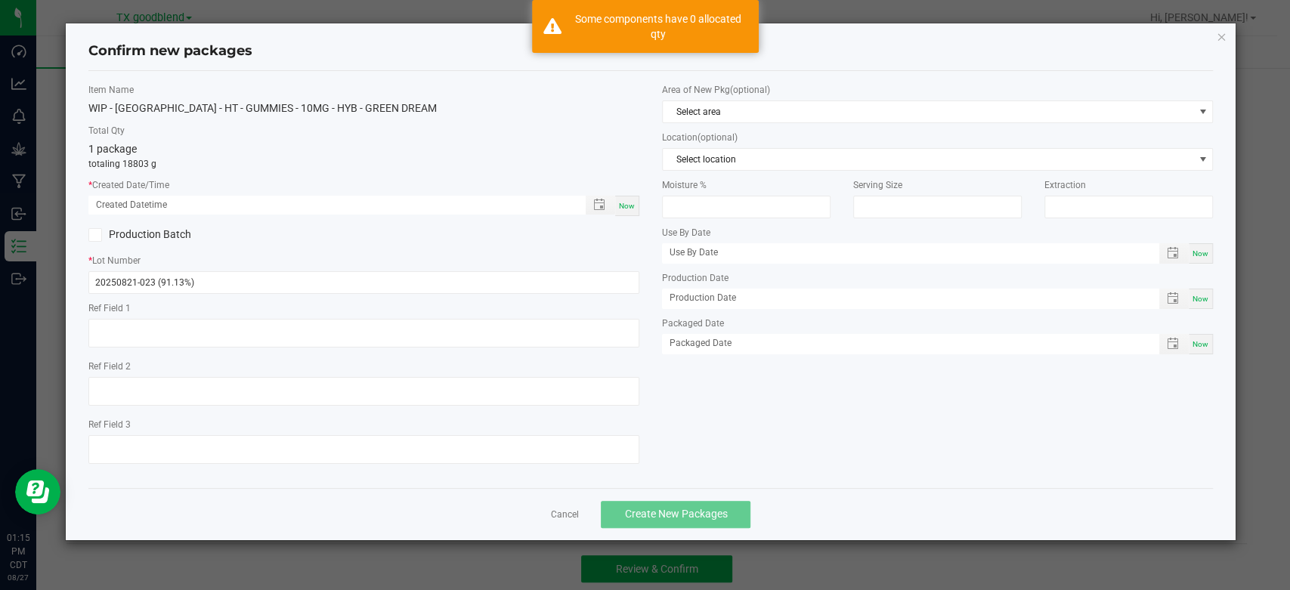
click at [623, 205] on span "Now" at bounding box center [627, 206] width 16 height 8
type input "[DATE] 01:15 PM"
click at [623, 205] on span "Now" at bounding box center [627, 206] width 16 height 8
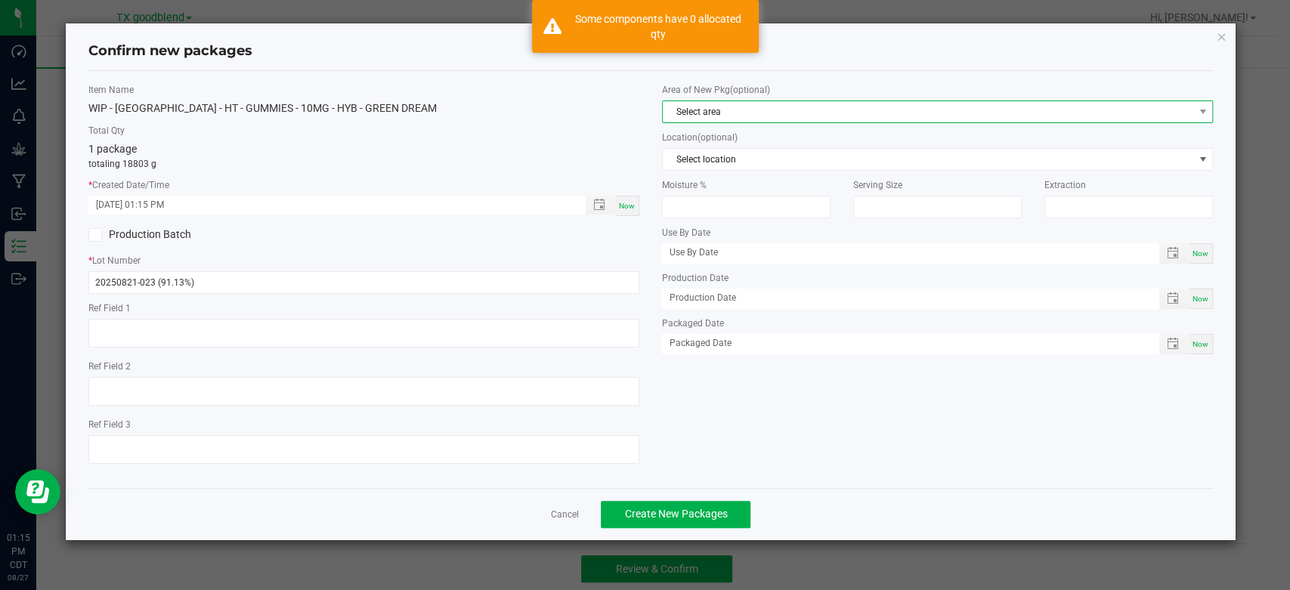
click at [763, 107] on span "Select area" at bounding box center [928, 111] width 530 height 21
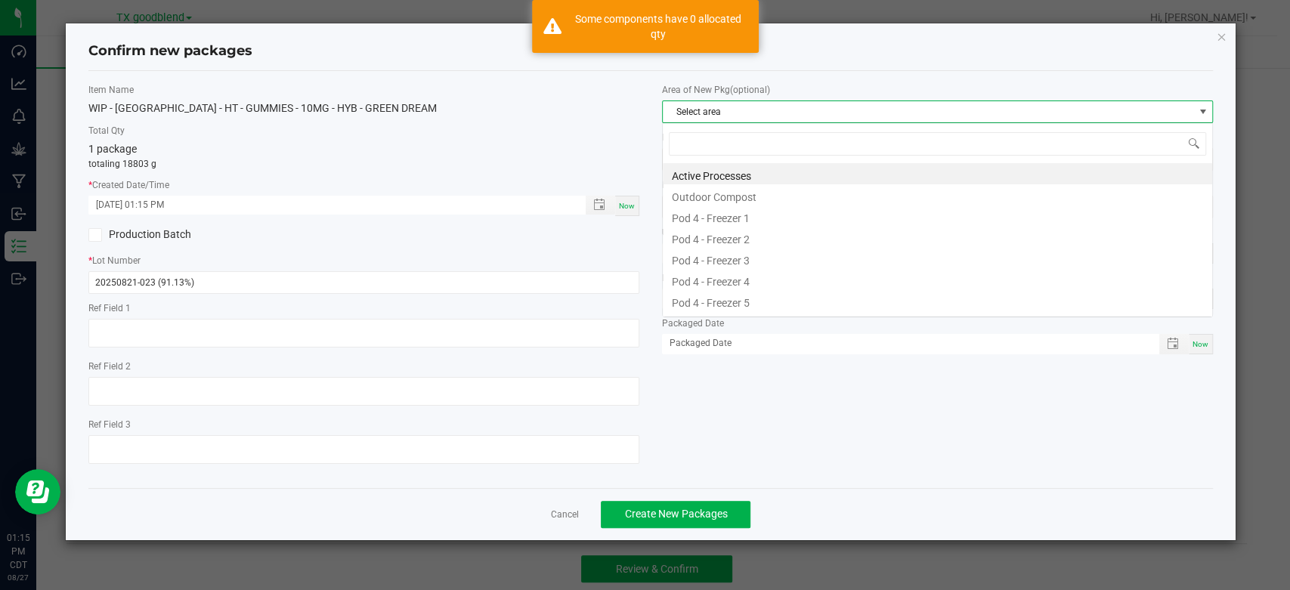
scroll to position [22, 550]
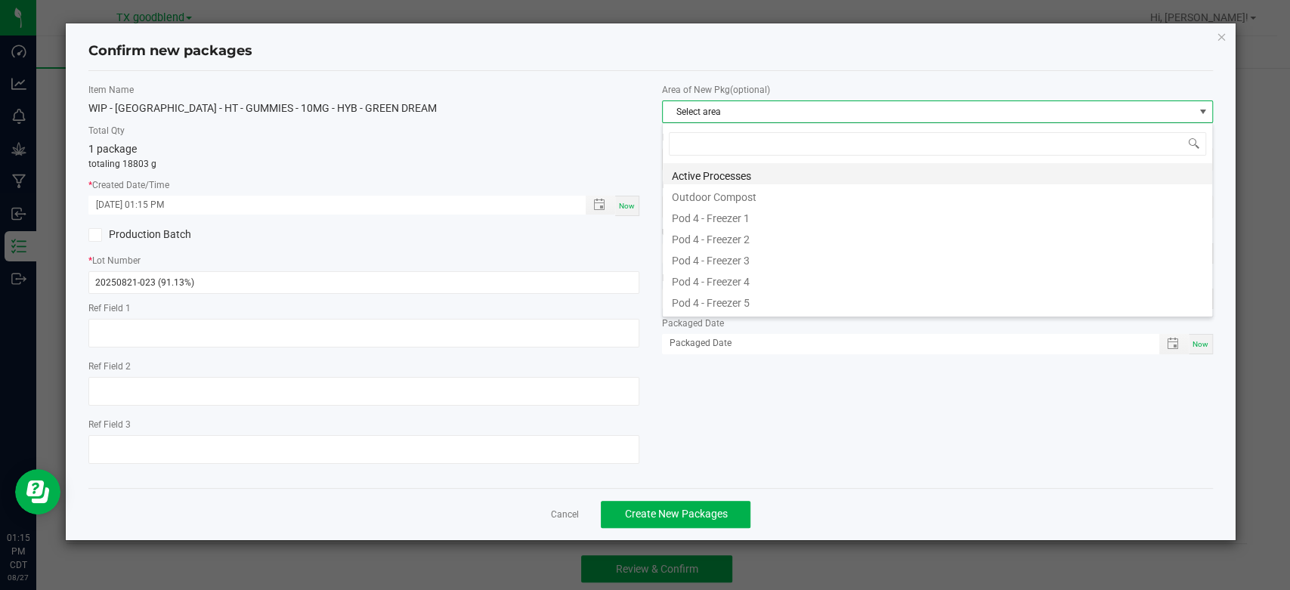
click at [763, 174] on li "Active Processes" at bounding box center [937, 173] width 549 height 21
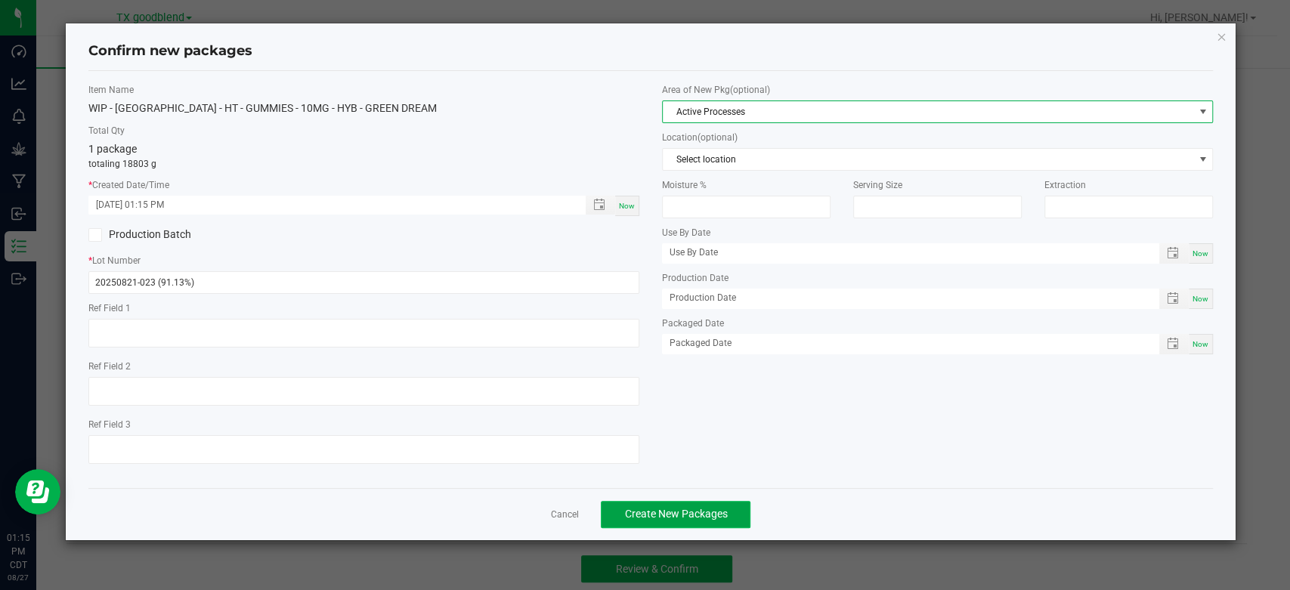
click at [642, 515] on span "Create New Packages" at bounding box center [675, 514] width 103 height 12
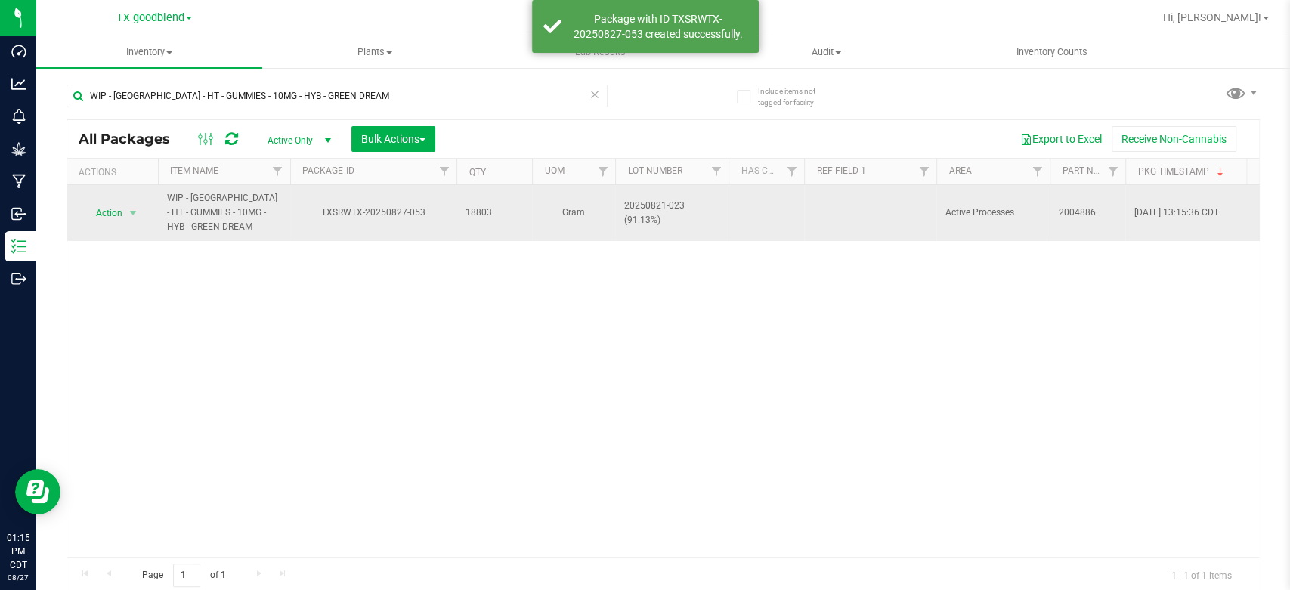
click at [663, 202] on span "20250821-023 (91.13%)" at bounding box center [671, 213] width 95 height 29
click at [663, 202] on input "20250821-023 (91.13%)" at bounding box center [668, 212] width 108 height 23
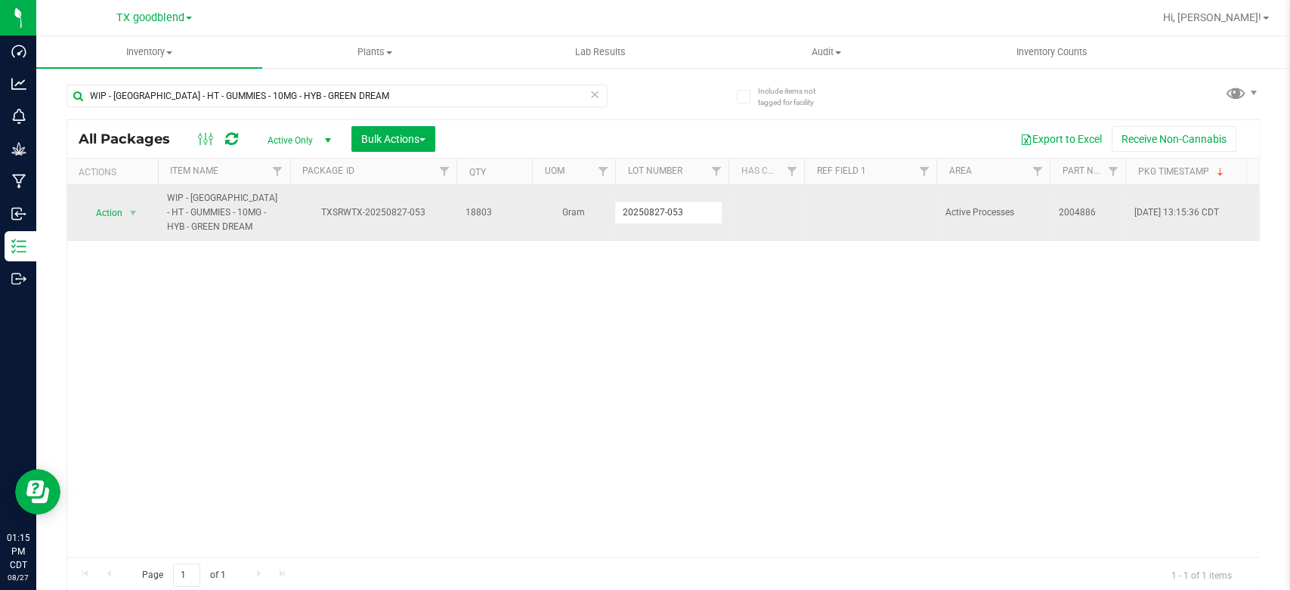
type input "20250827-053"
click at [116, 219] on span "Action" at bounding box center [102, 212] width 41 height 21
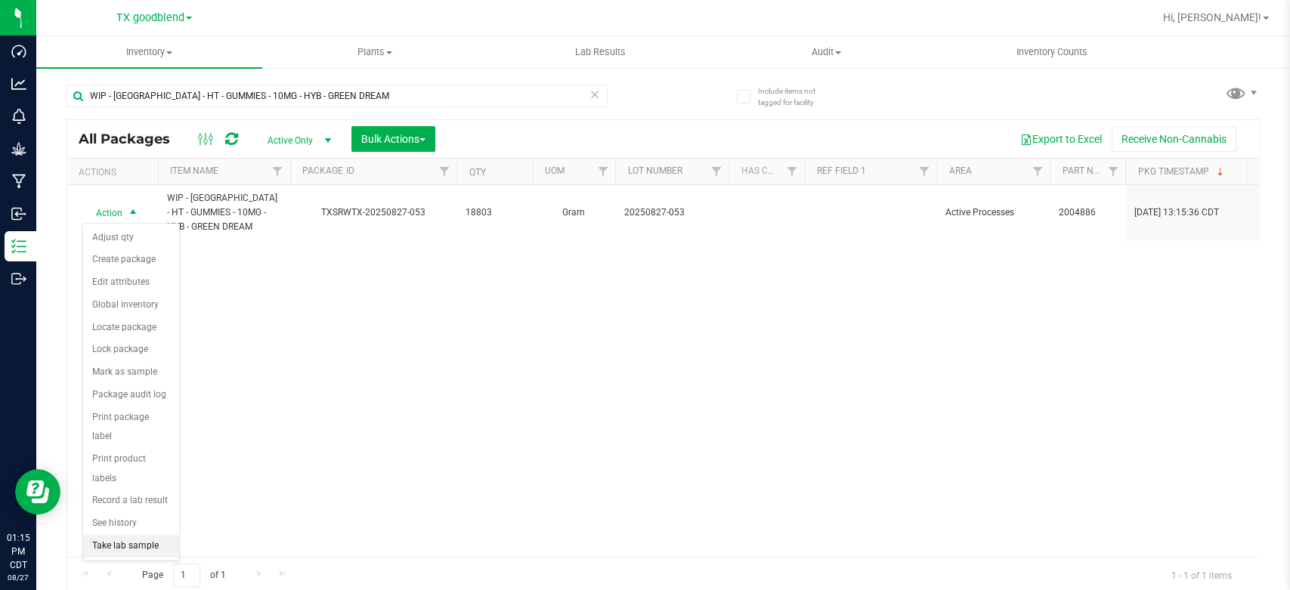
click at [123, 535] on li "Take lab sample" at bounding box center [131, 546] width 96 height 23
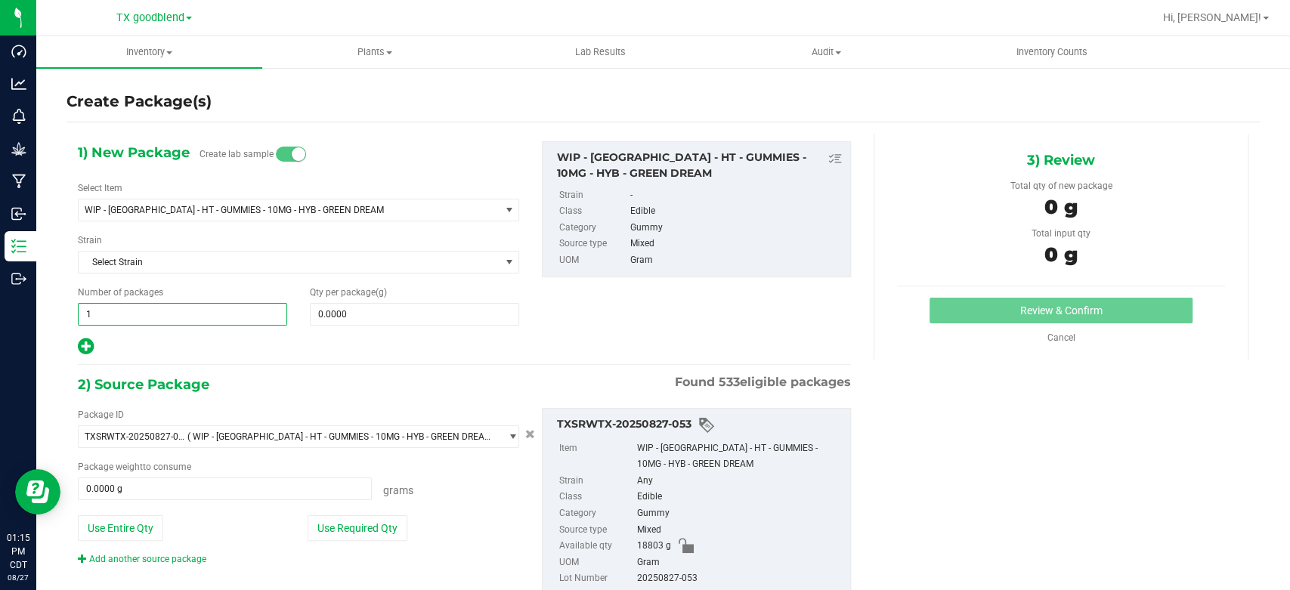
click at [172, 314] on span "1 1" at bounding box center [182, 314] width 209 height 23
type input "4"
click at [345, 312] on span at bounding box center [414, 314] width 209 height 23
type input "1"
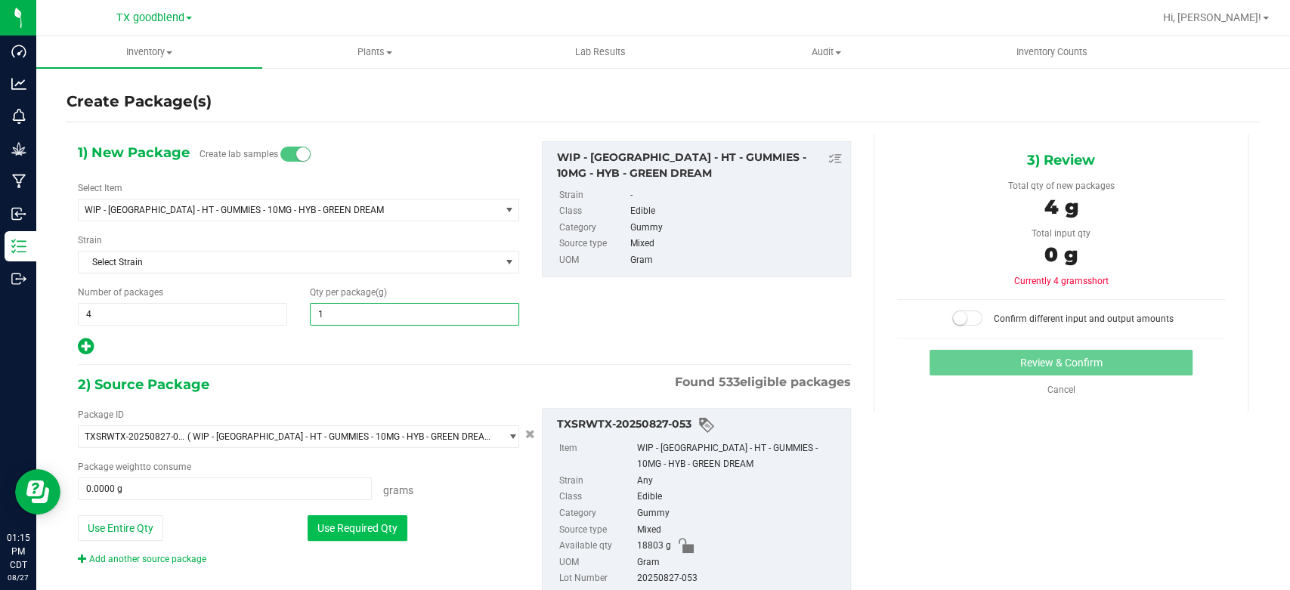
type input "1.0000"
click at [348, 533] on button "Use Required Qty" at bounding box center [358, 528] width 100 height 26
type input "4.0000 g"
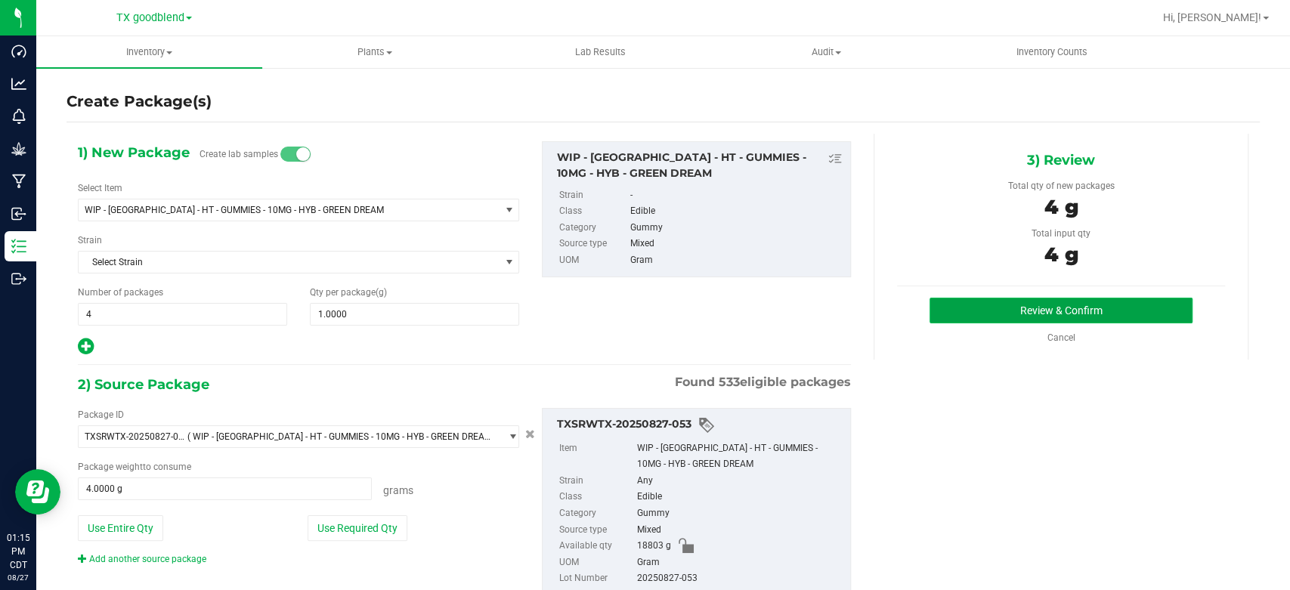
click at [969, 303] on button "Review & Confirm" at bounding box center [1060, 311] width 262 height 26
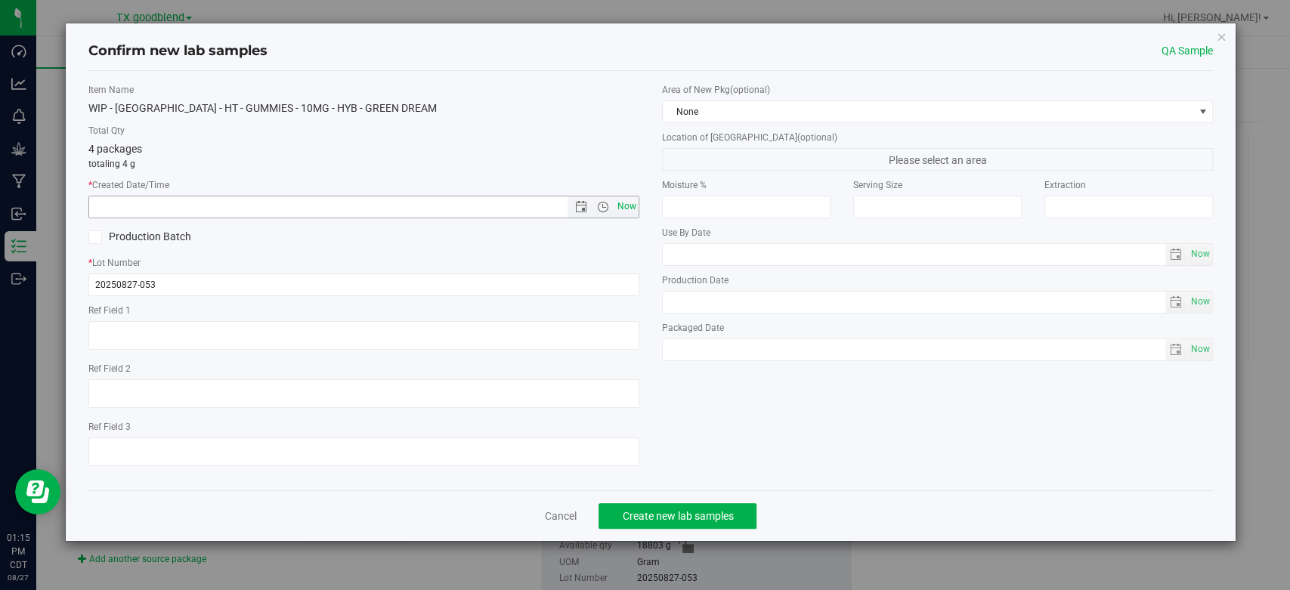
click at [633, 206] on span "Now" at bounding box center [627, 207] width 26 height 22
type input "[DATE] 1:15 PM"
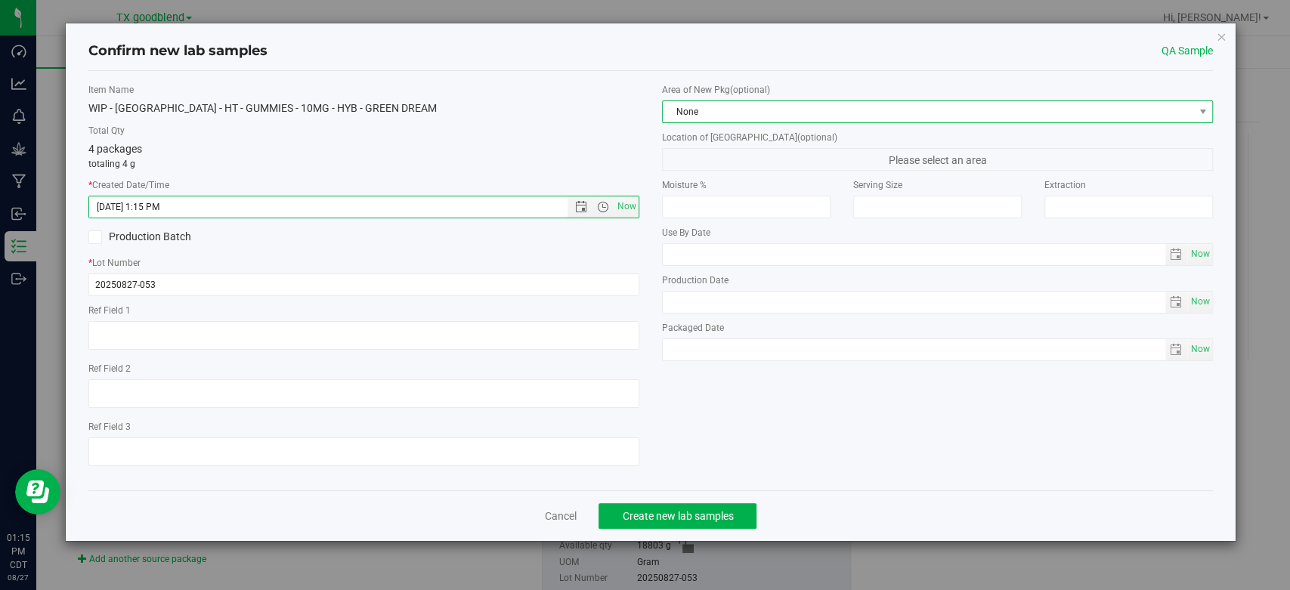
click at [720, 113] on span "None" at bounding box center [928, 111] width 530 height 21
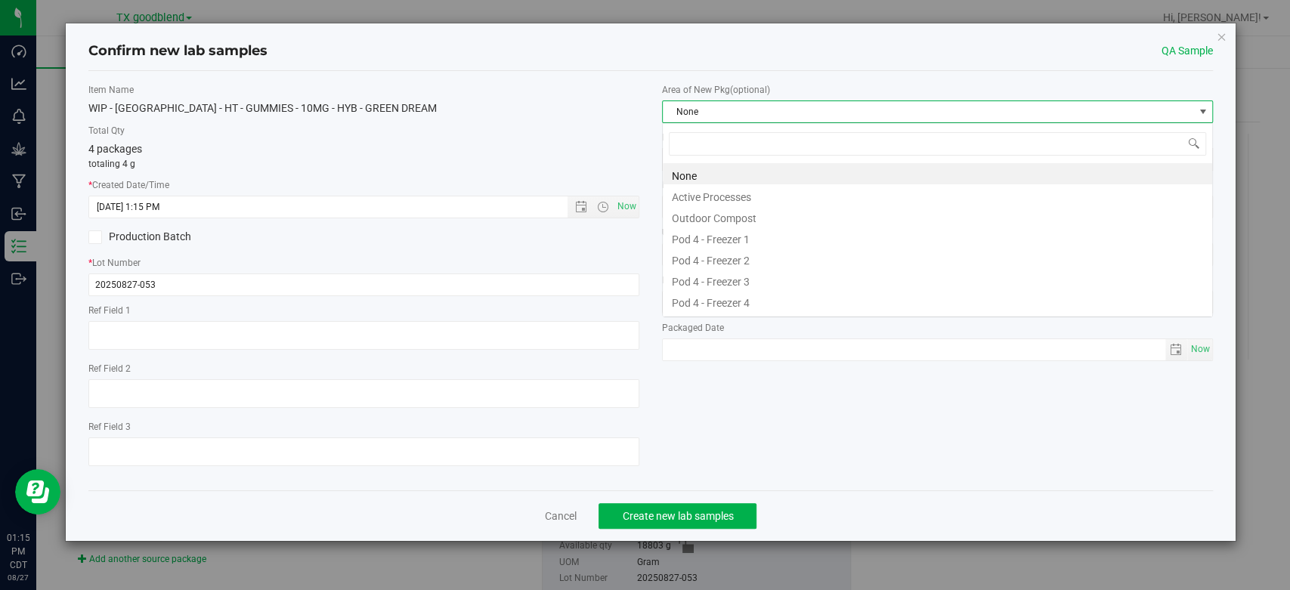
scroll to position [22, 550]
click at [721, 199] on li "Active Processes" at bounding box center [937, 194] width 549 height 21
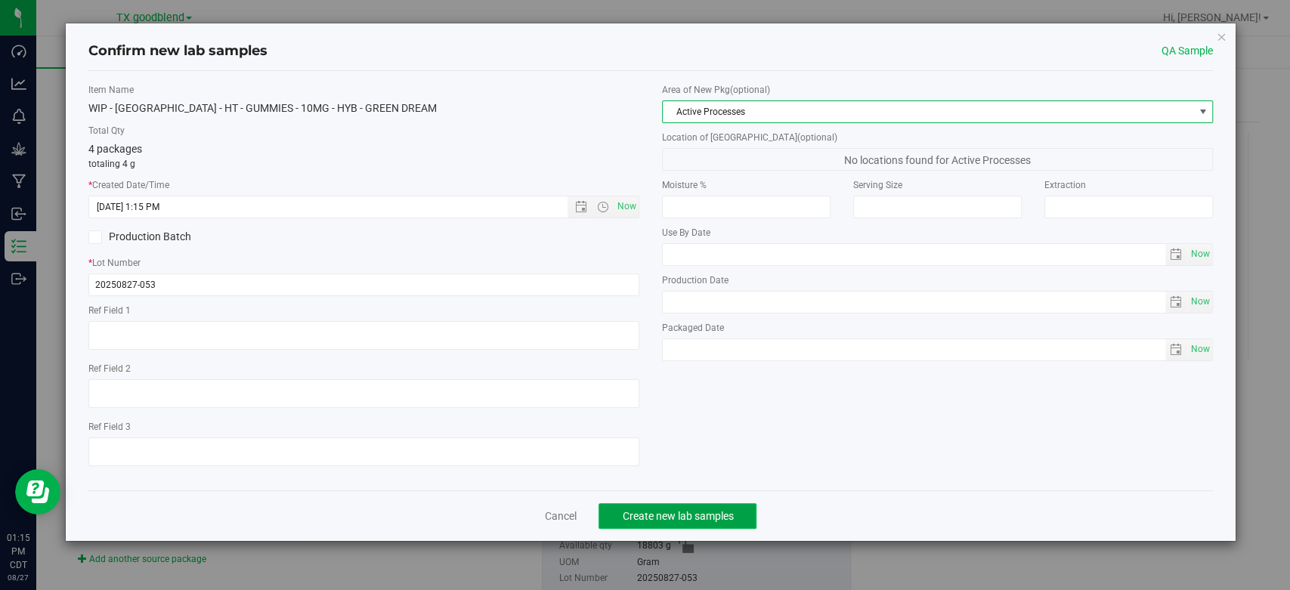
click at [656, 515] on span "Create new lab samples" at bounding box center [677, 516] width 111 height 12
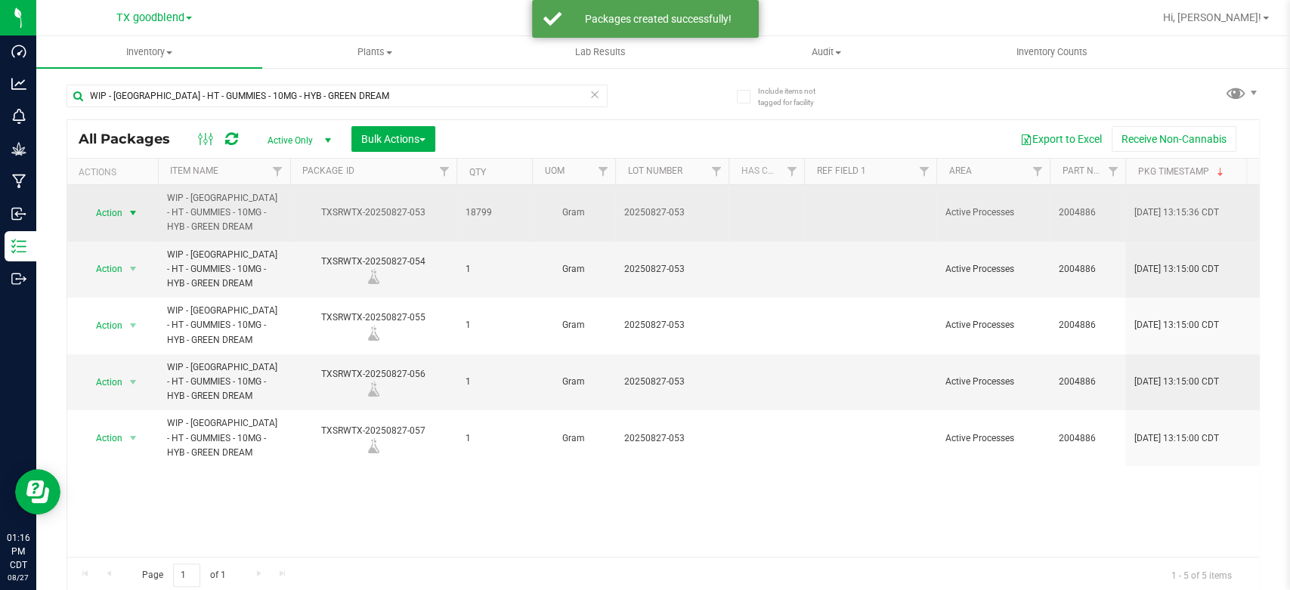
click at [117, 209] on span "Action" at bounding box center [102, 212] width 41 height 21
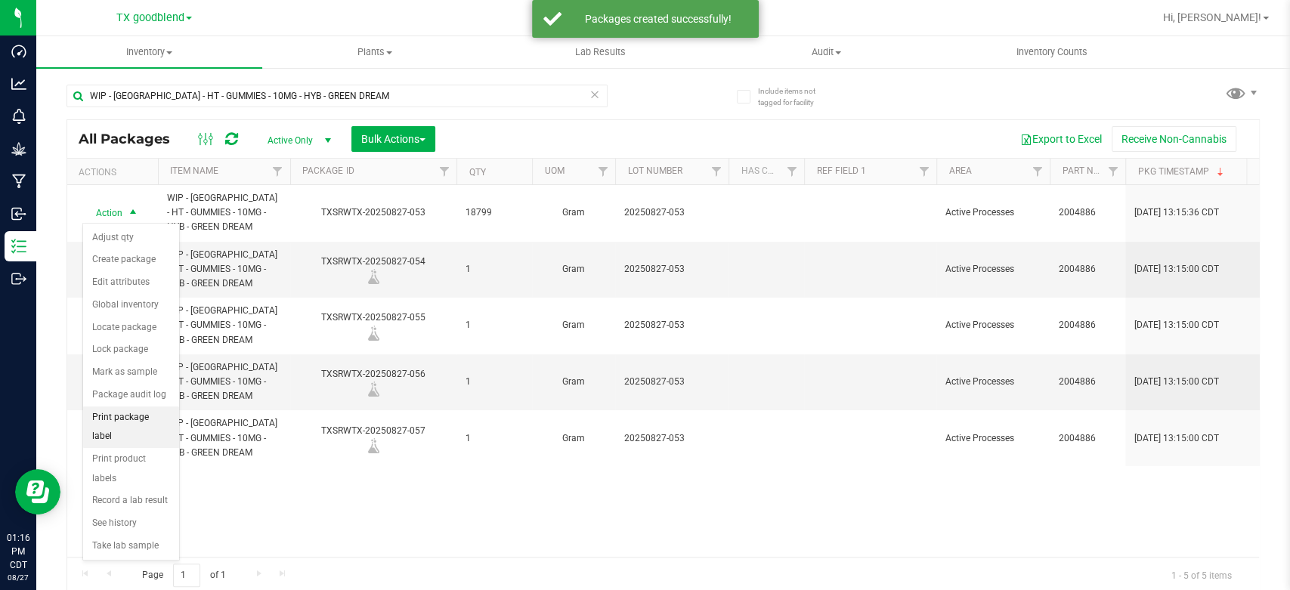
click at [139, 413] on li "Print package label" at bounding box center [131, 427] width 96 height 42
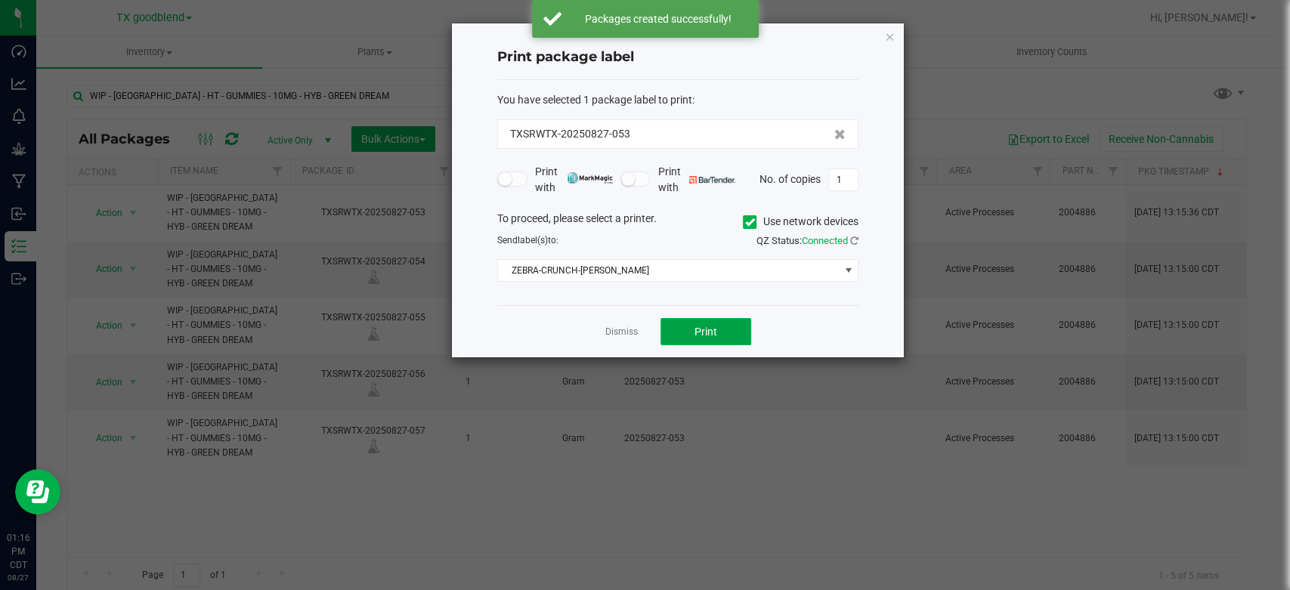
click at [706, 333] on span "Print" at bounding box center [705, 332] width 23 height 12
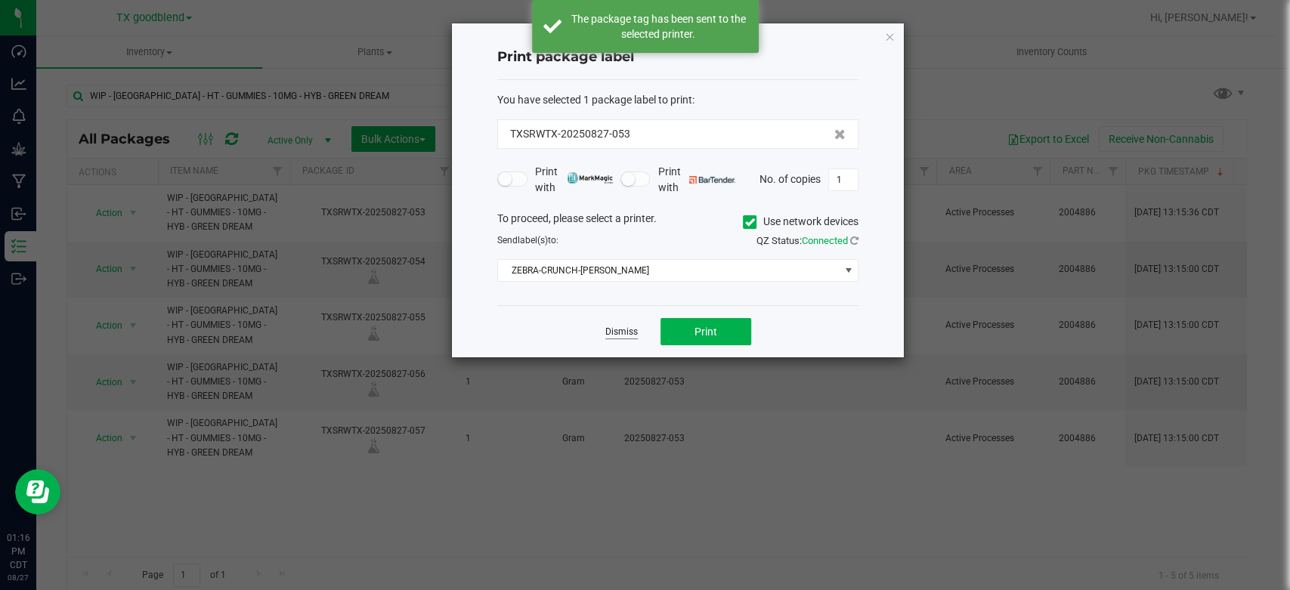
click at [623, 331] on link "Dismiss" at bounding box center [621, 332] width 32 height 13
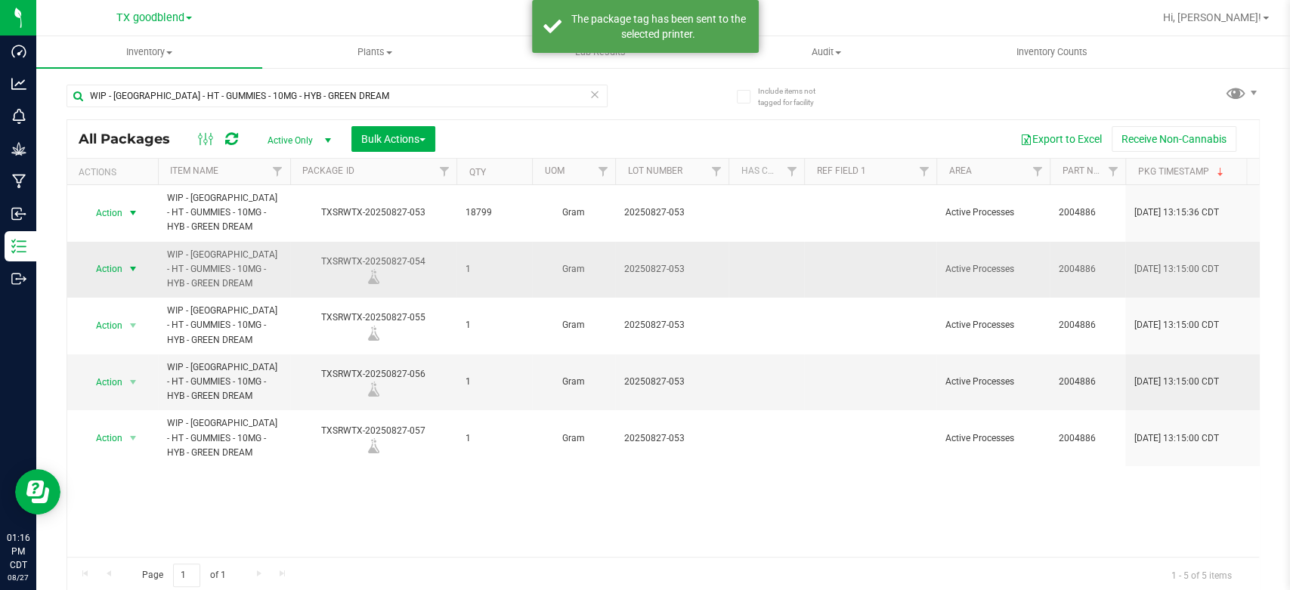
click at [115, 266] on span "Action" at bounding box center [102, 268] width 41 height 21
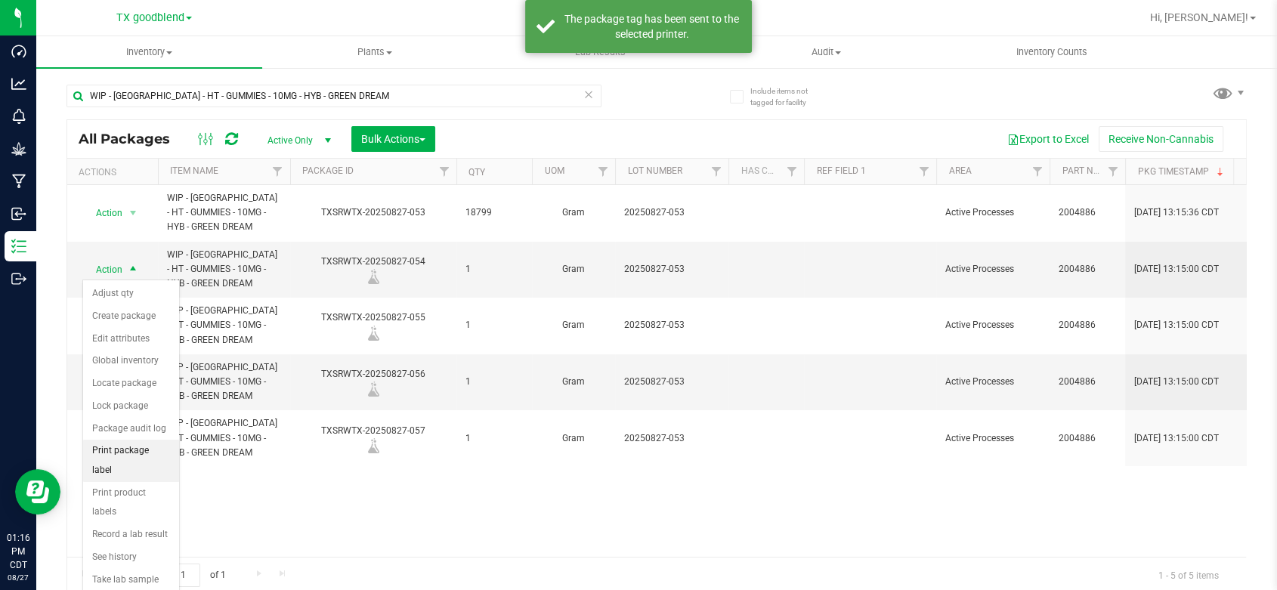
click at [147, 459] on li "Print package label" at bounding box center [131, 461] width 96 height 42
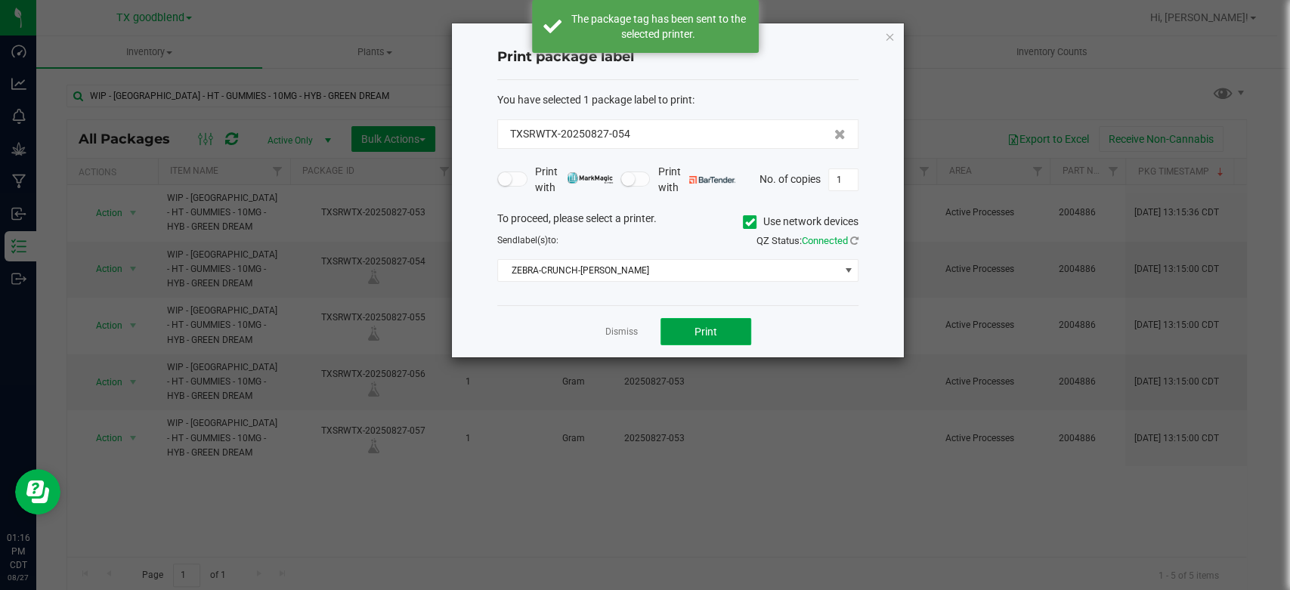
click at [749, 336] on button "Print" at bounding box center [705, 331] width 91 height 27
click at [616, 337] on link "Dismiss" at bounding box center [621, 332] width 32 height 13
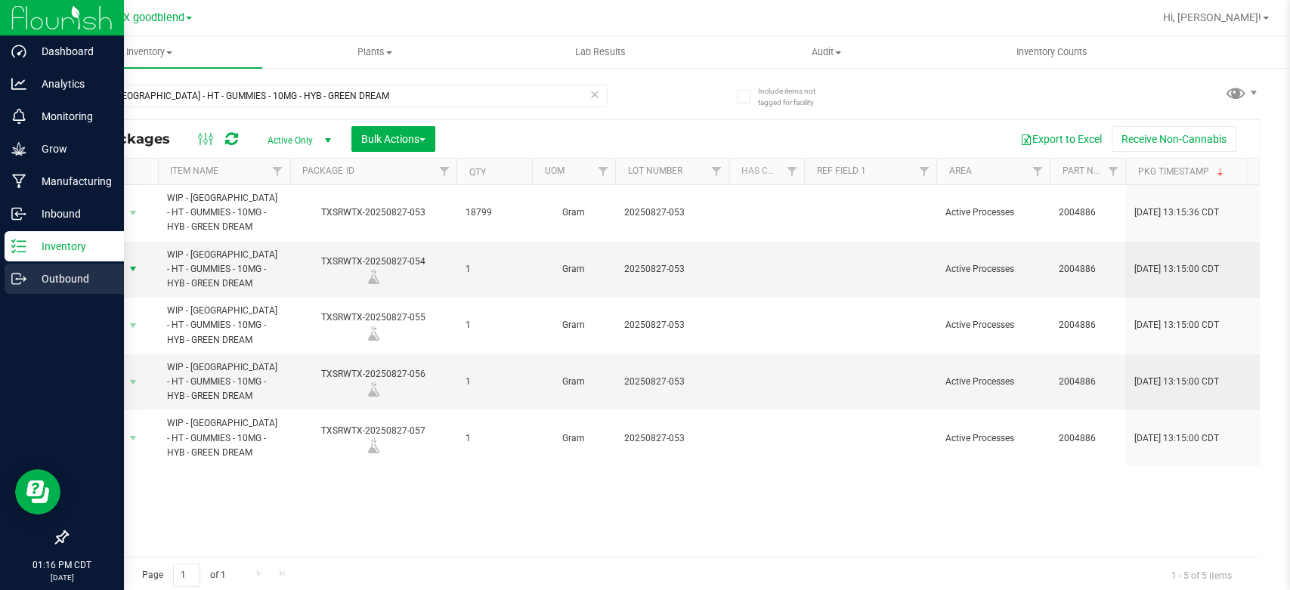
click at [85, 283] on p "Outbound" at bounding box center [71, 279] width 91 height 18
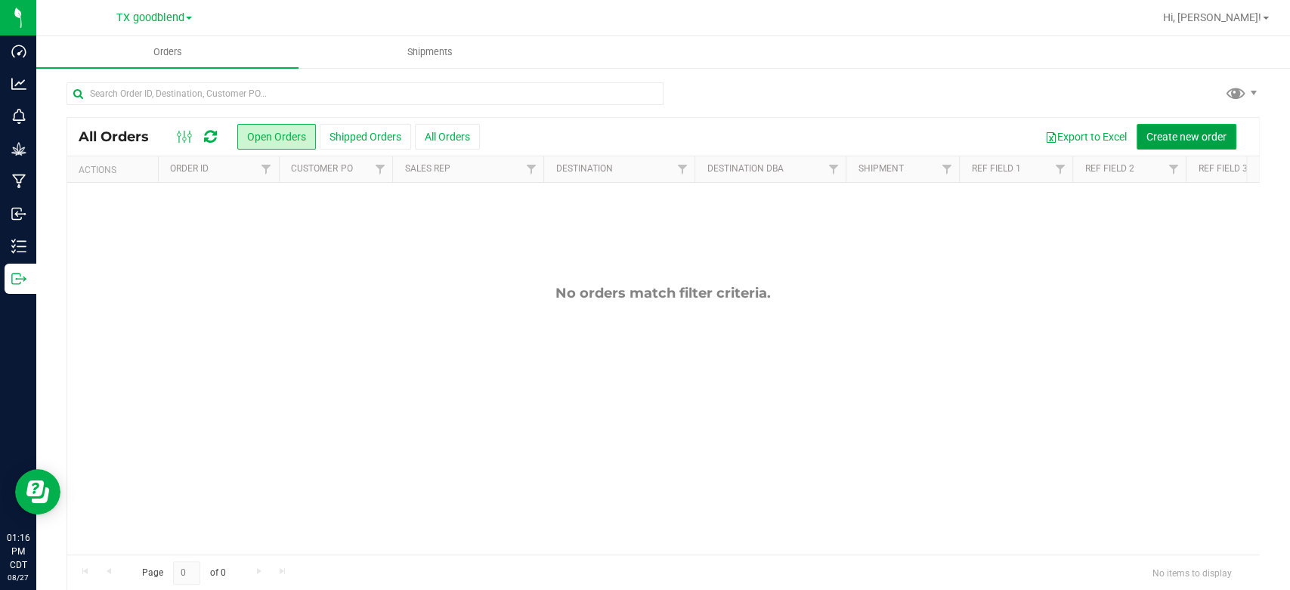
click at [1173, 140] on span "Create new order" at bounding box center [1186, 137] width 80 height 12
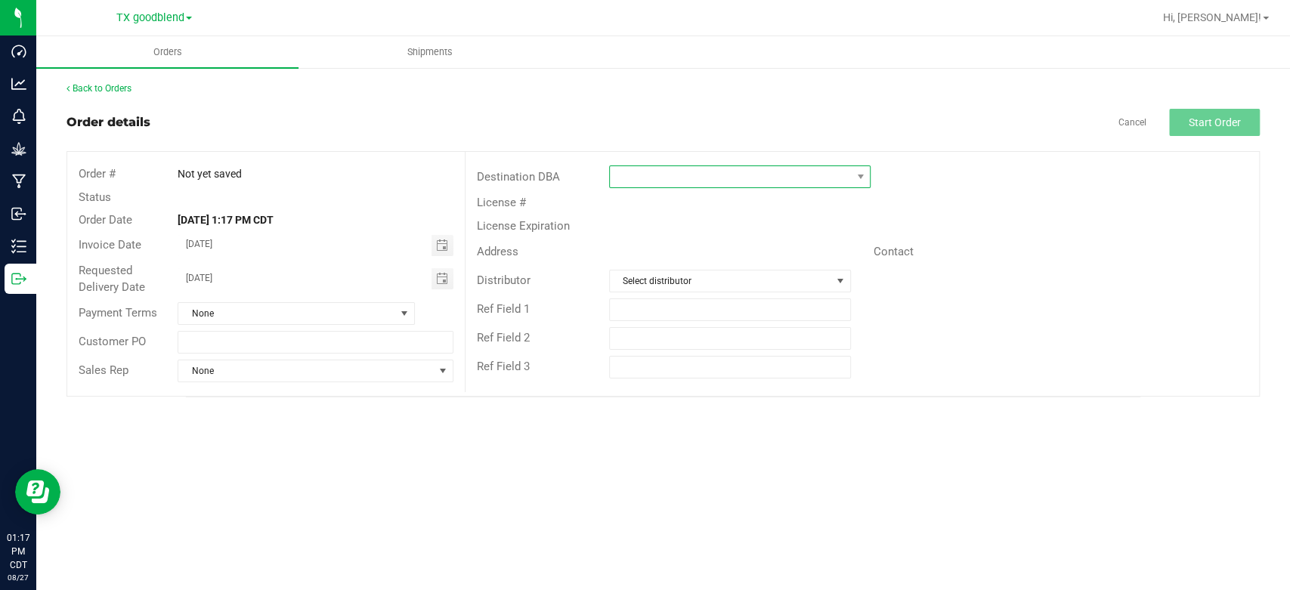
click at [684, 184] on span at bounding box center [730, 176] width 241 height 21
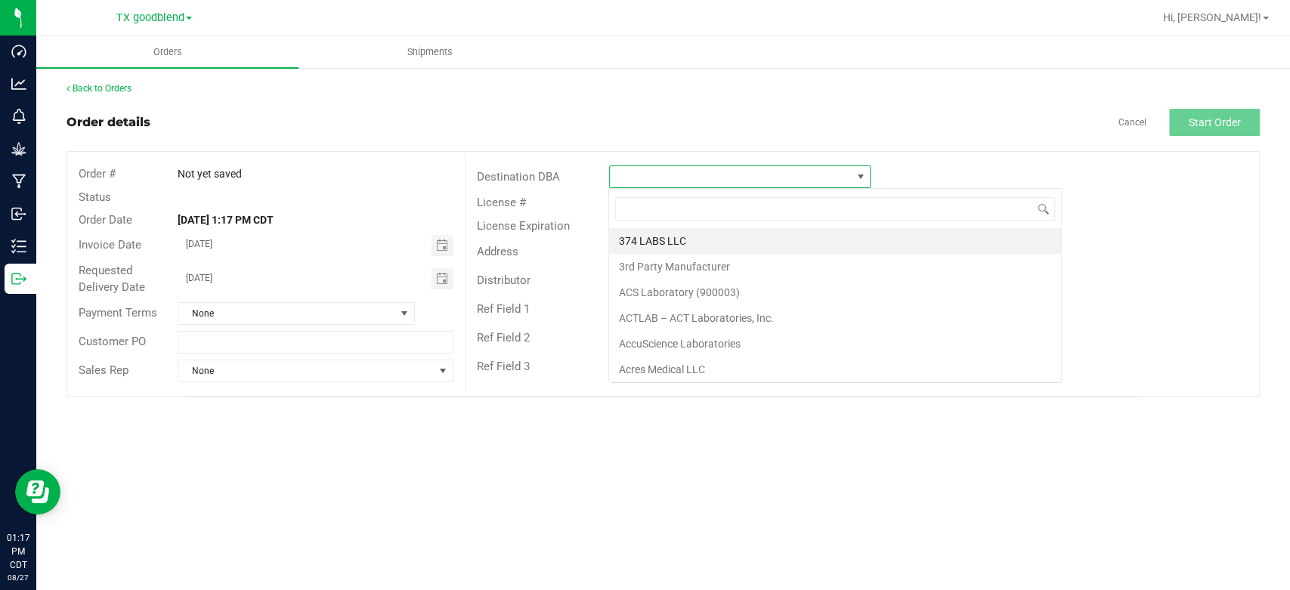
scroll to position [22, 261]
type input "dc"
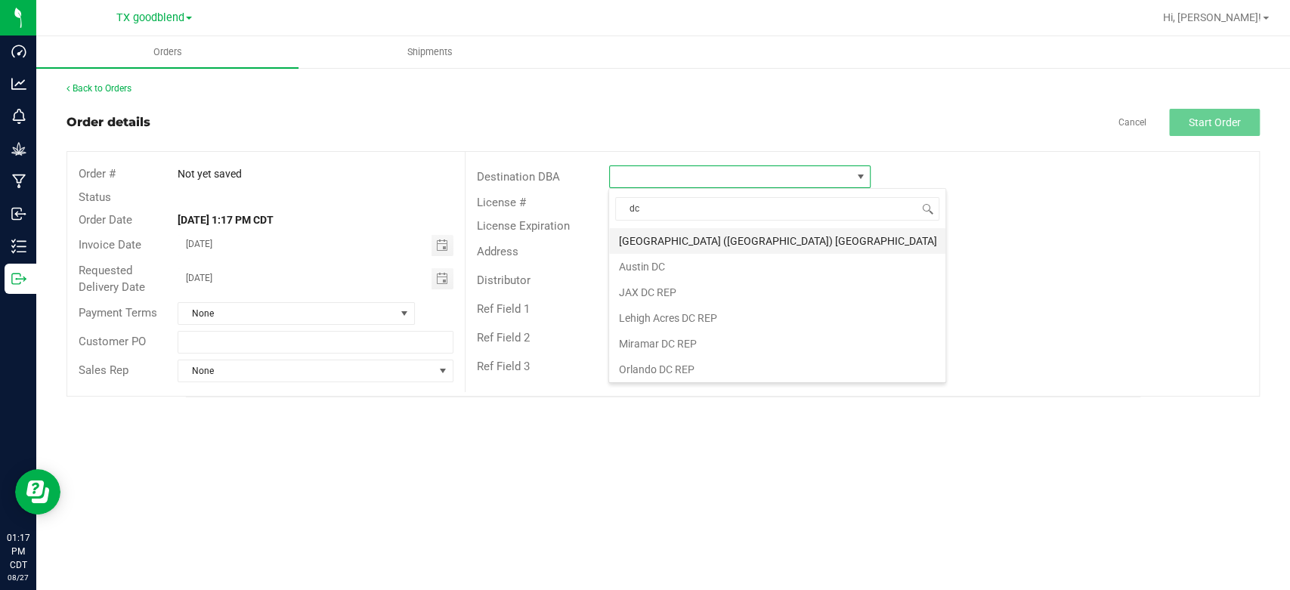
click at [683, 236] on li "[GEOGRAPHIC_DATA] ([GEOGRAPHIC_DATA]) [GEOGRAPHIC_DATA]" at bounding box center [777, 241] width 336 height 26
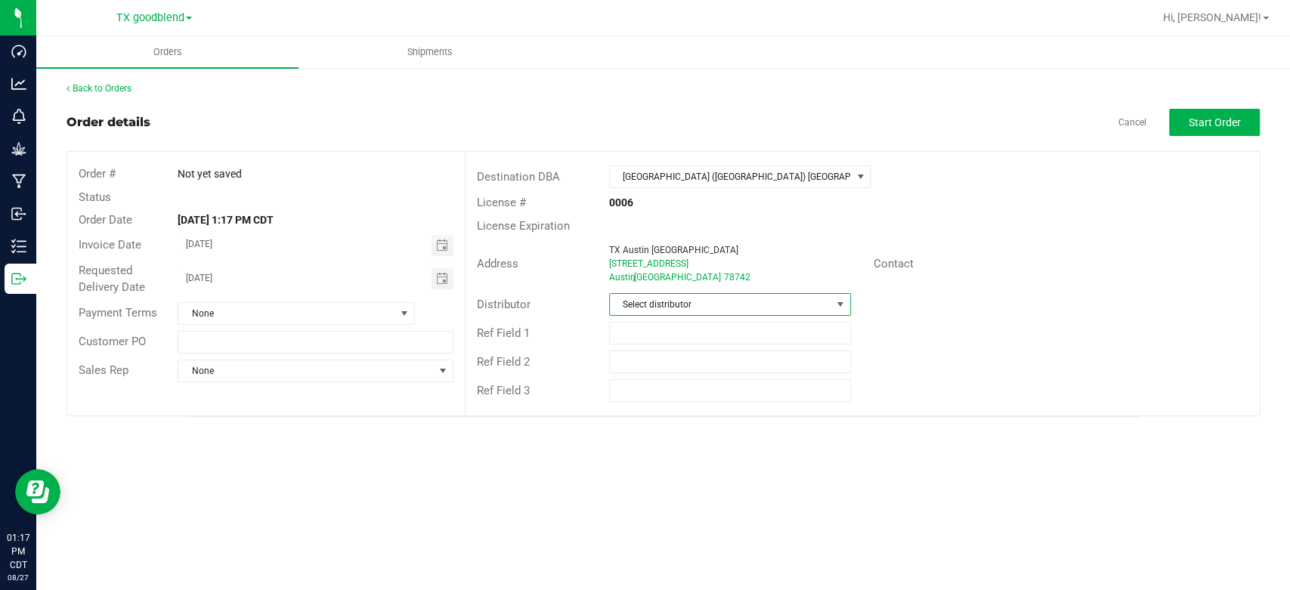
click at [682, 301] on span "Select distributor" at bounding box center [720, 304] width 221 height 21
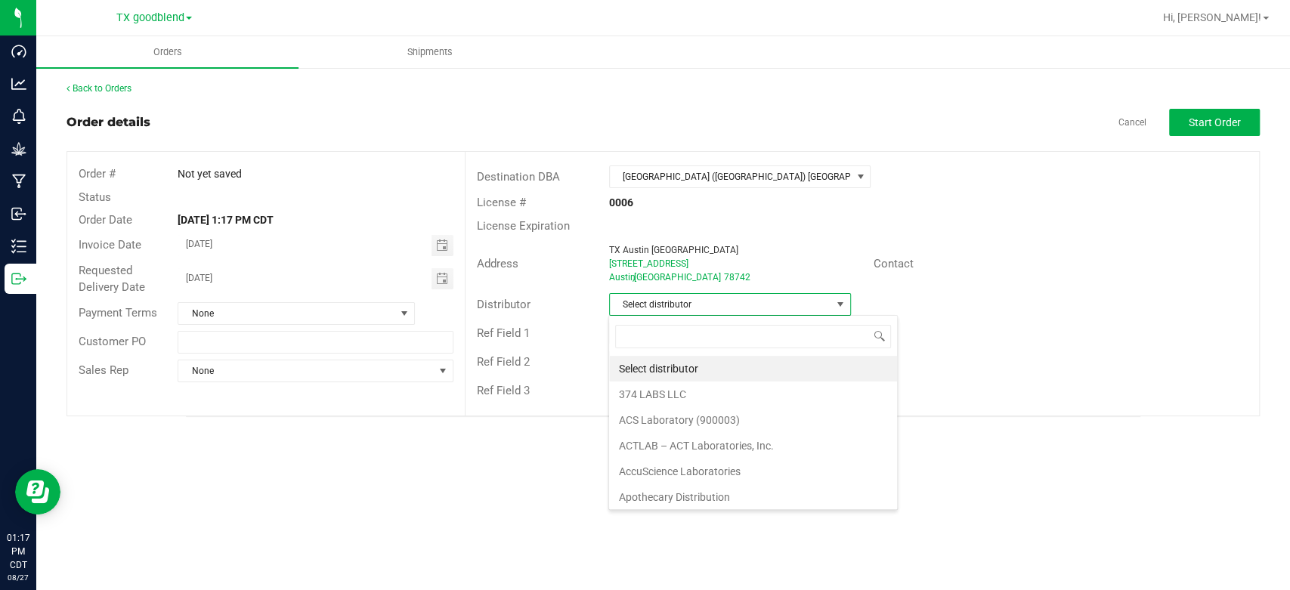
scroll to position [22, 242]
type input "sur"
click at [683, 372] on li "Surterra Analytics Austin" at bounding box center [729, 369] width 240 height 26
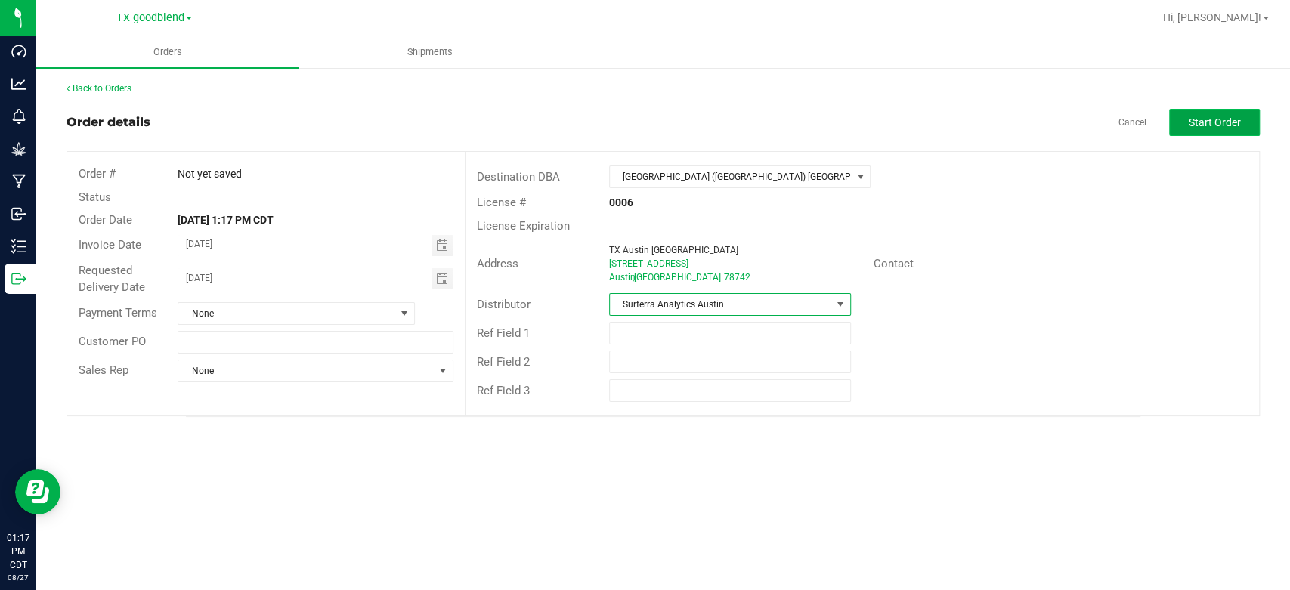
click at [1192, 126] on span "Start Order" at bounding box center [1215, 122] width 52 height 12
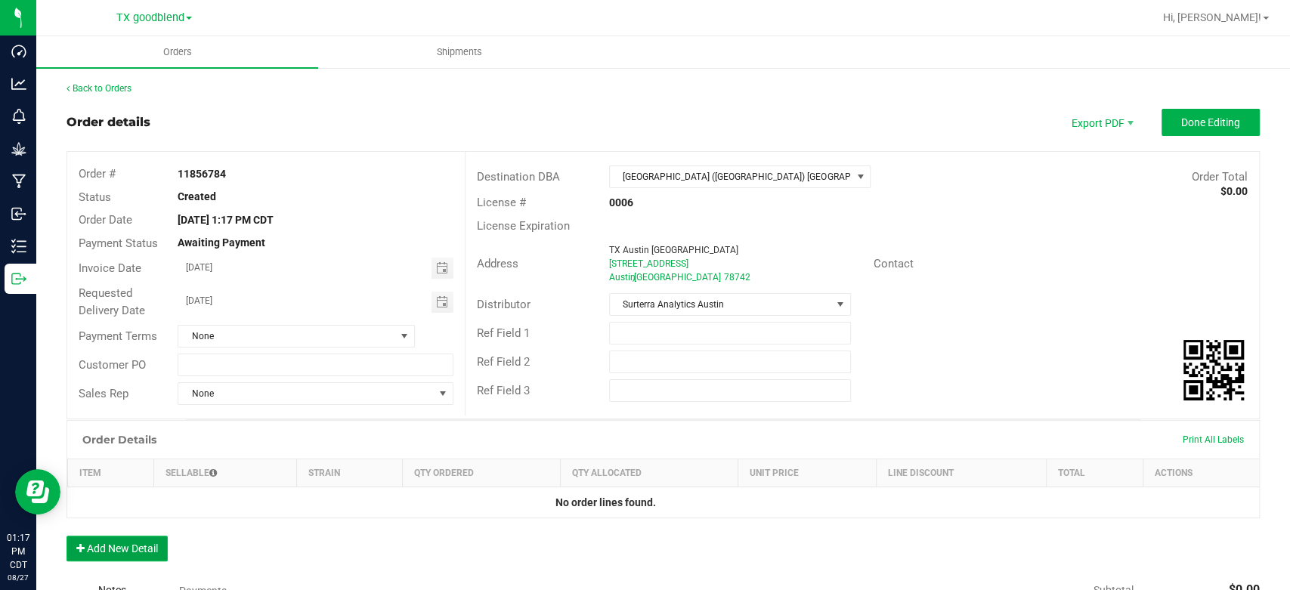
click at [122, 557] on button "Add New Detail" at bounding box center [116, 549] width 101 height 26
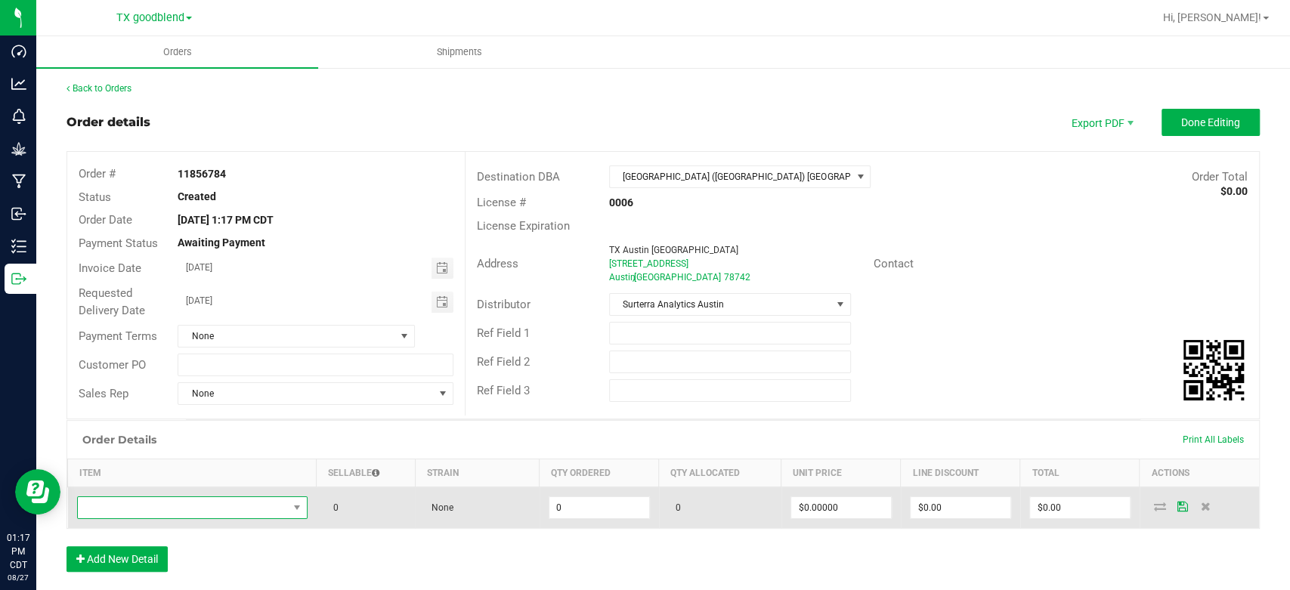
click at [182, 512] on span "NO DATA FOUND" at bounding box center [183, 507] width 210 height 21
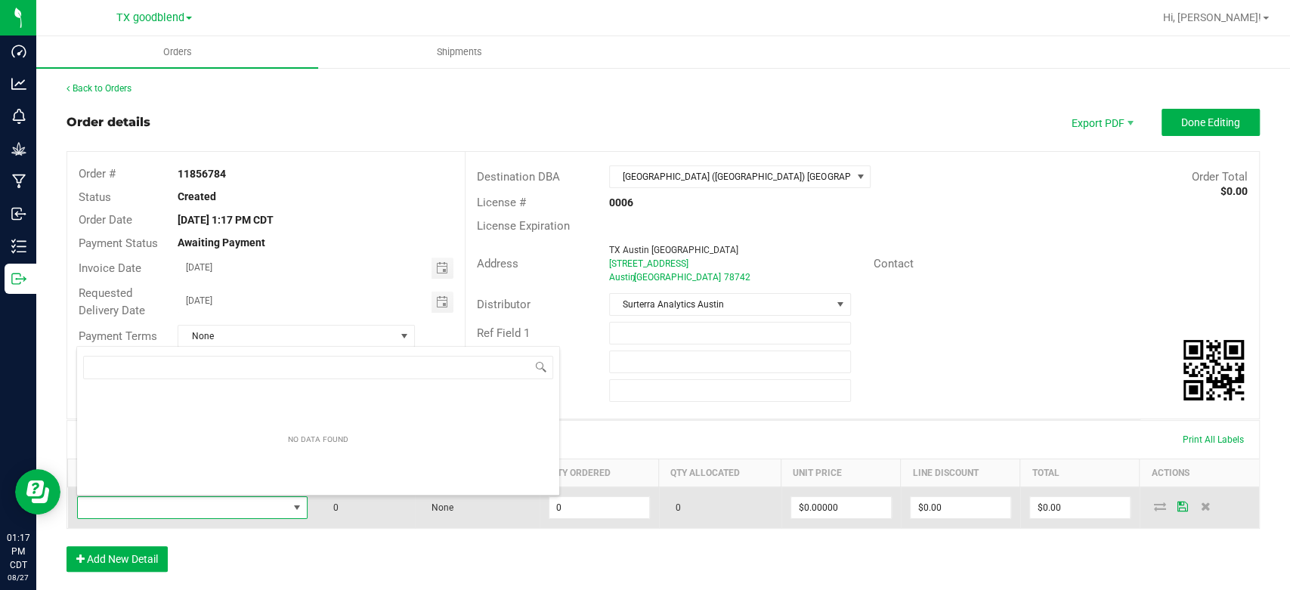
scroll to position [22, 224]
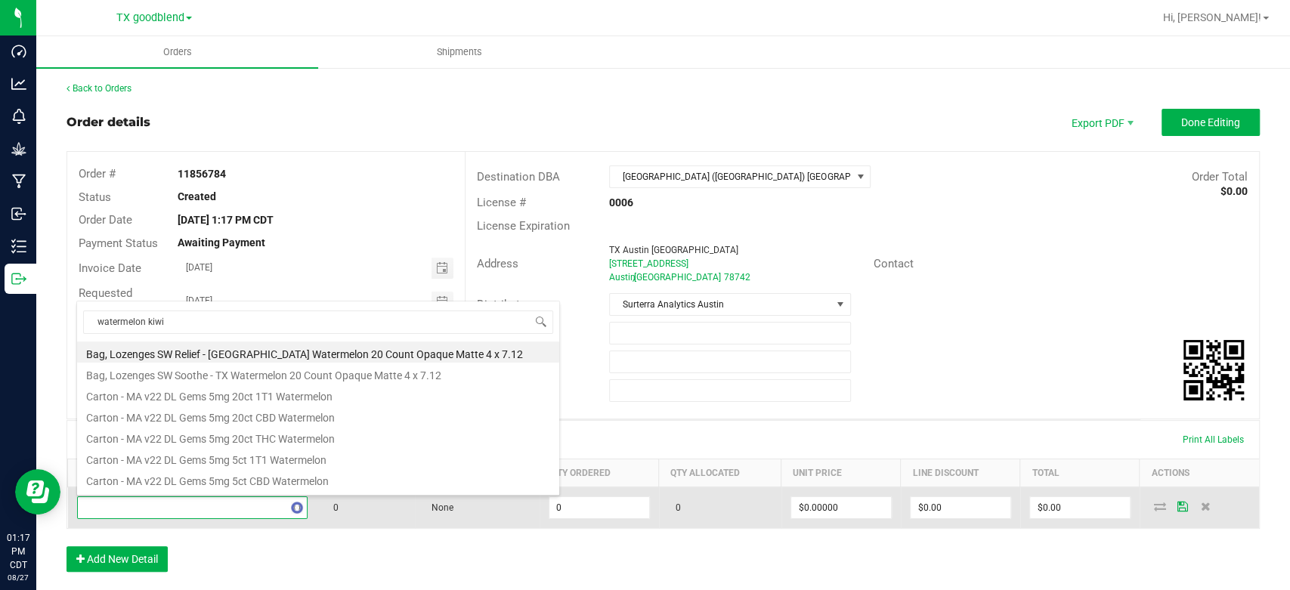
type input "watermelon kiwi"
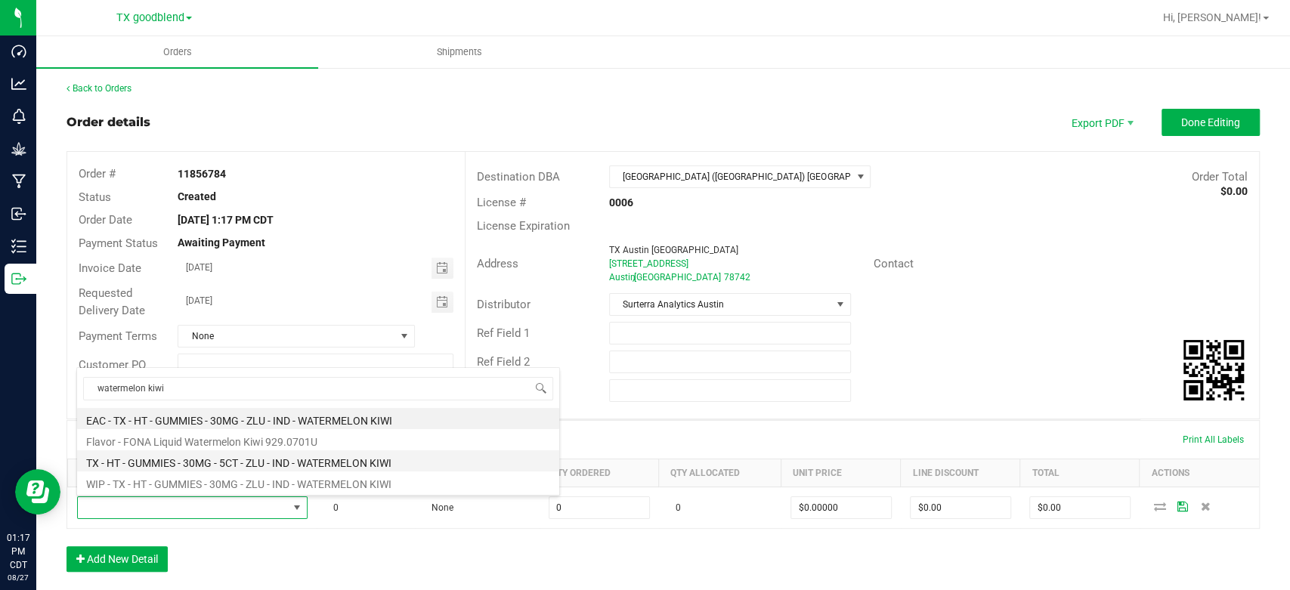
click at [231, 459] on li "TX - HT - GUMMIES - 30MG - 5CT - ZLU - IND - WATERMELON KIWI" at bounding box center [318, 460] width 482 height 21
type input "0 ea"
type input "$35.00000"
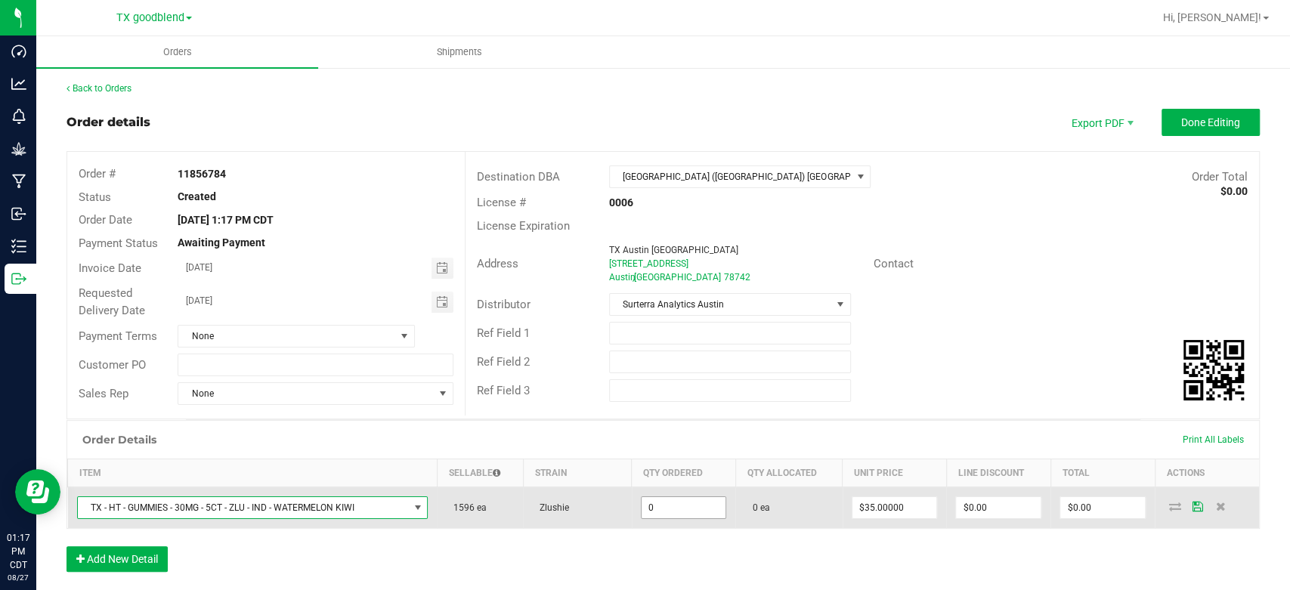
click at [691, 512] on input "0" at bounding box center [683, 507] width 85 height 21
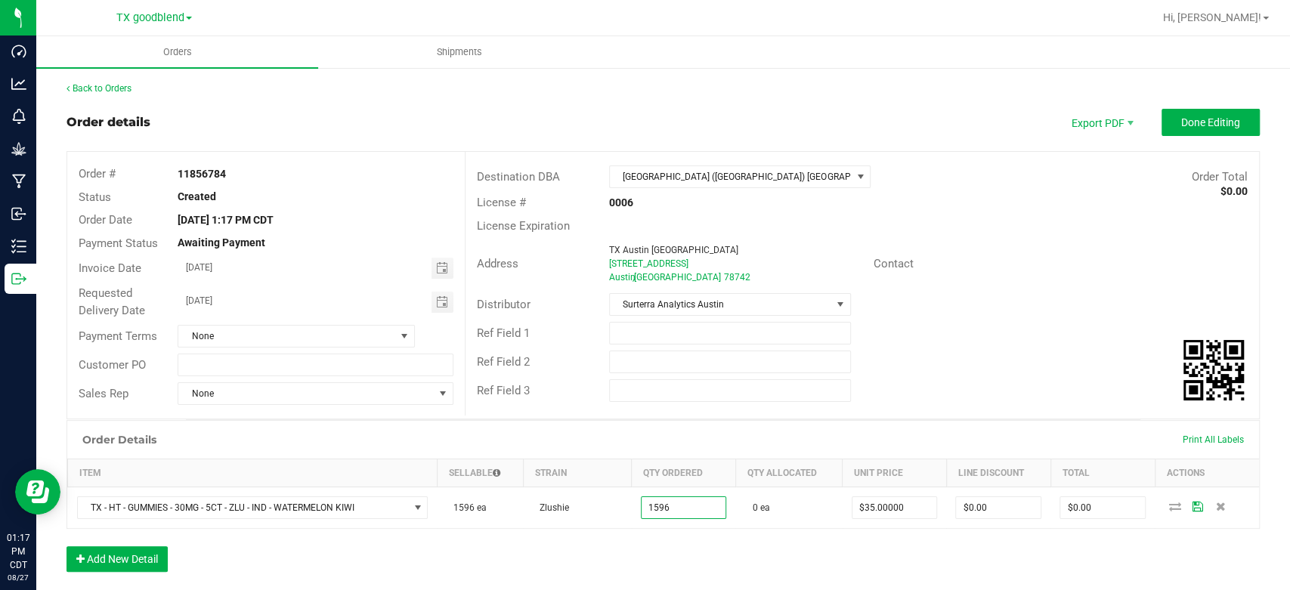
type input "1596 ea"
type input "$55,860.00"
click at [697, 551] on div "Order Details Print All Labels Item Sellable Strain Qty Ordered Qty Allocated U…" at bounding box center [662, 503] width 1193 height 167
click at [110, 558] on button "Add New Detail" at bounding box center [116, 559] width 101 height 26
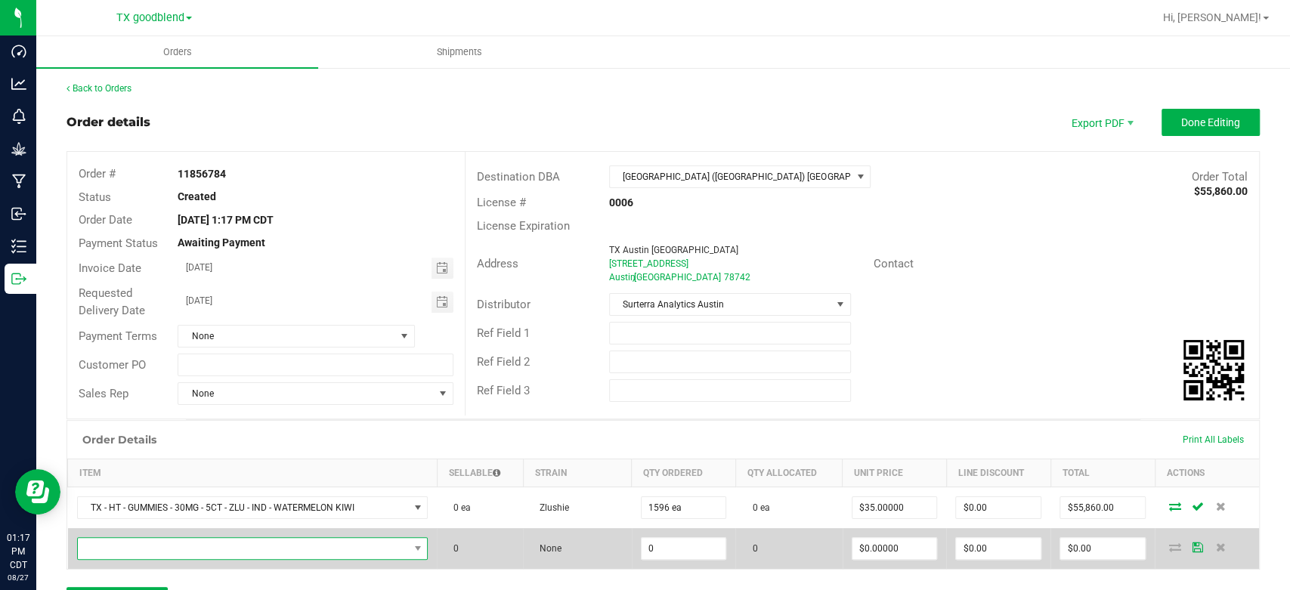
click at [144, 551] on span "NO DATA FOUND" at bounding box center [243, 548] width 331 height 21
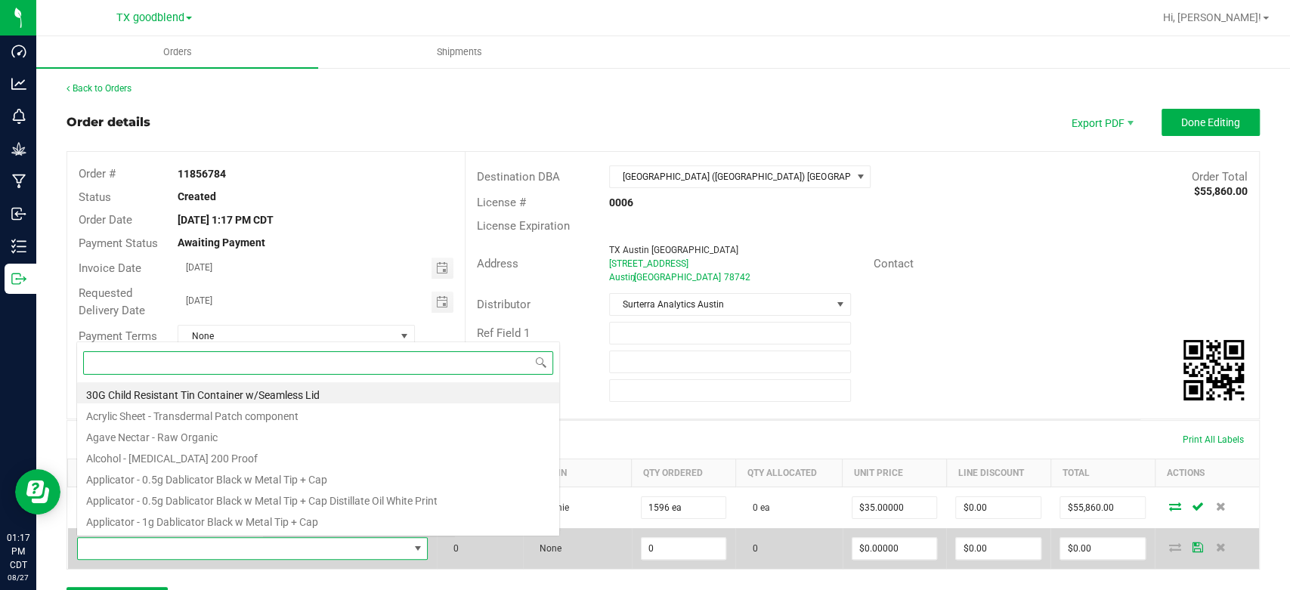
scroll to position [22, 344]
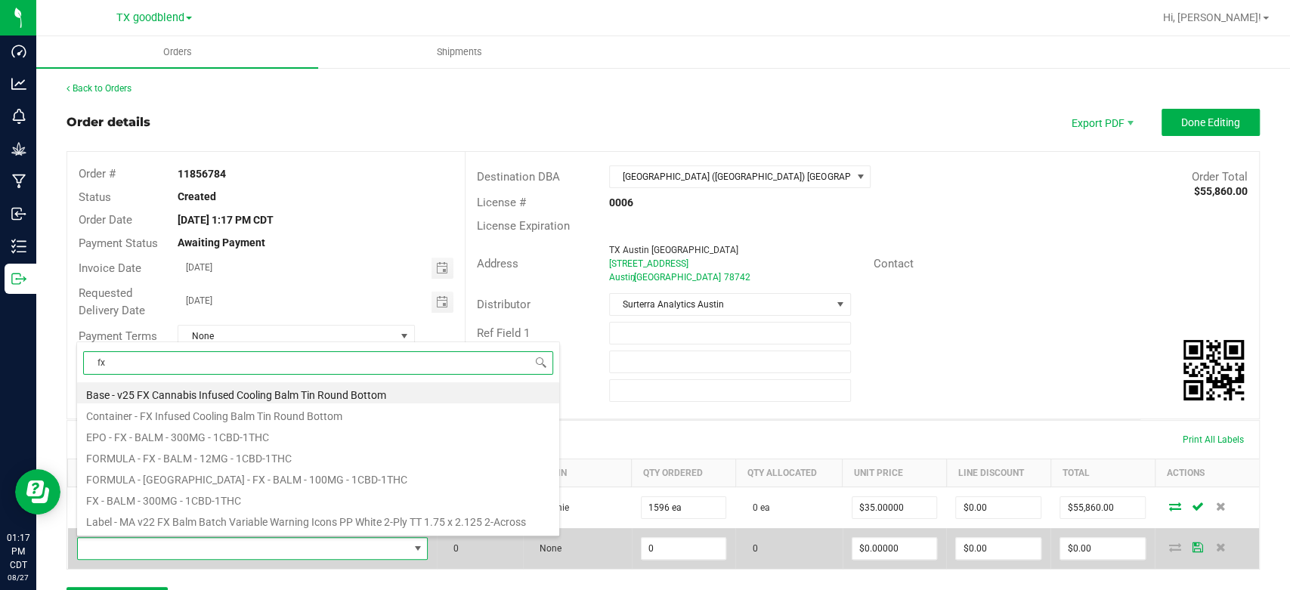
type input "f"
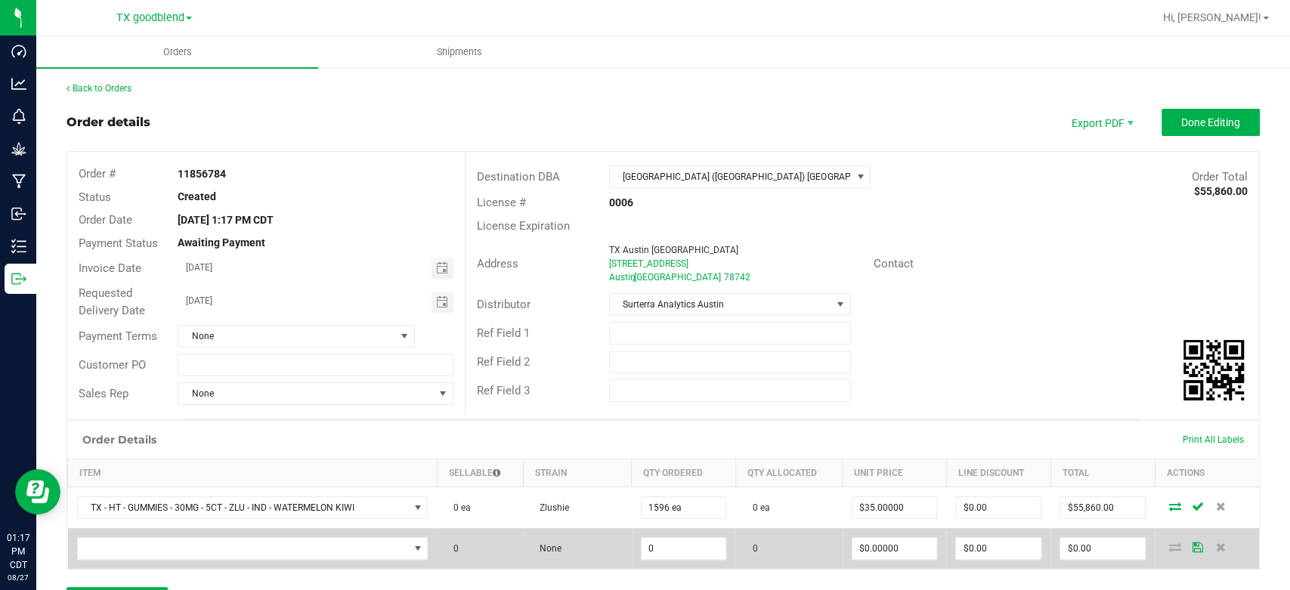
click at [1192, 544] on icon at bounding box center [1197, 547] width 11 height 9
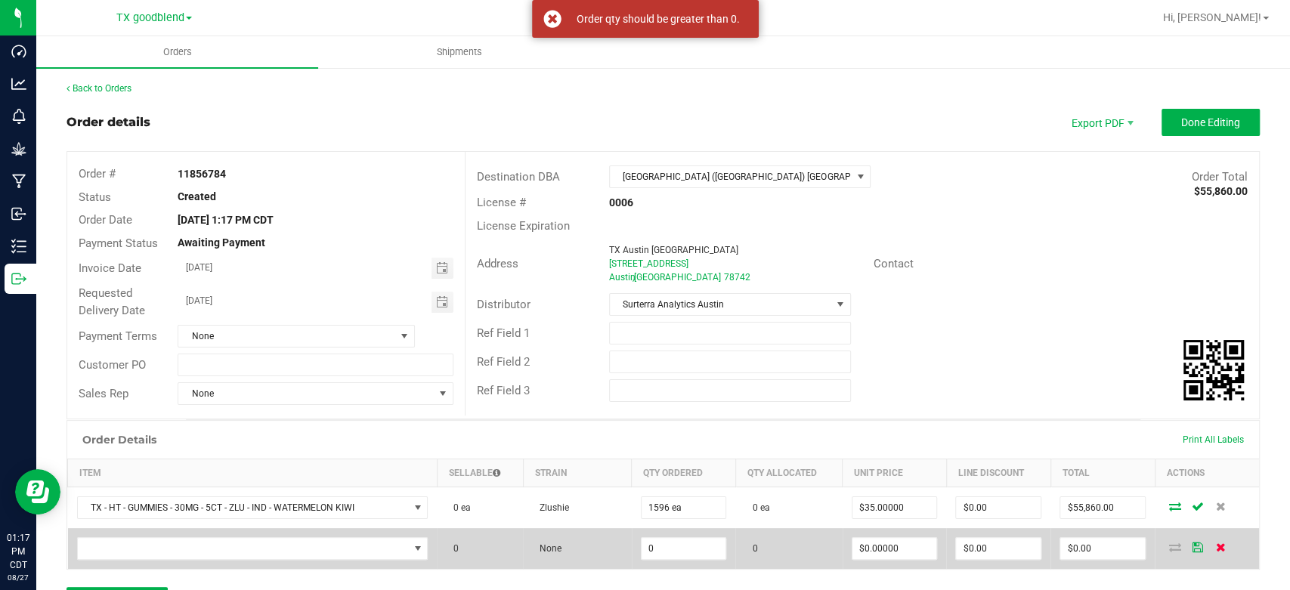
click at [1216, 552] on icon at bounding box center [1221, 547] width 10 height 9
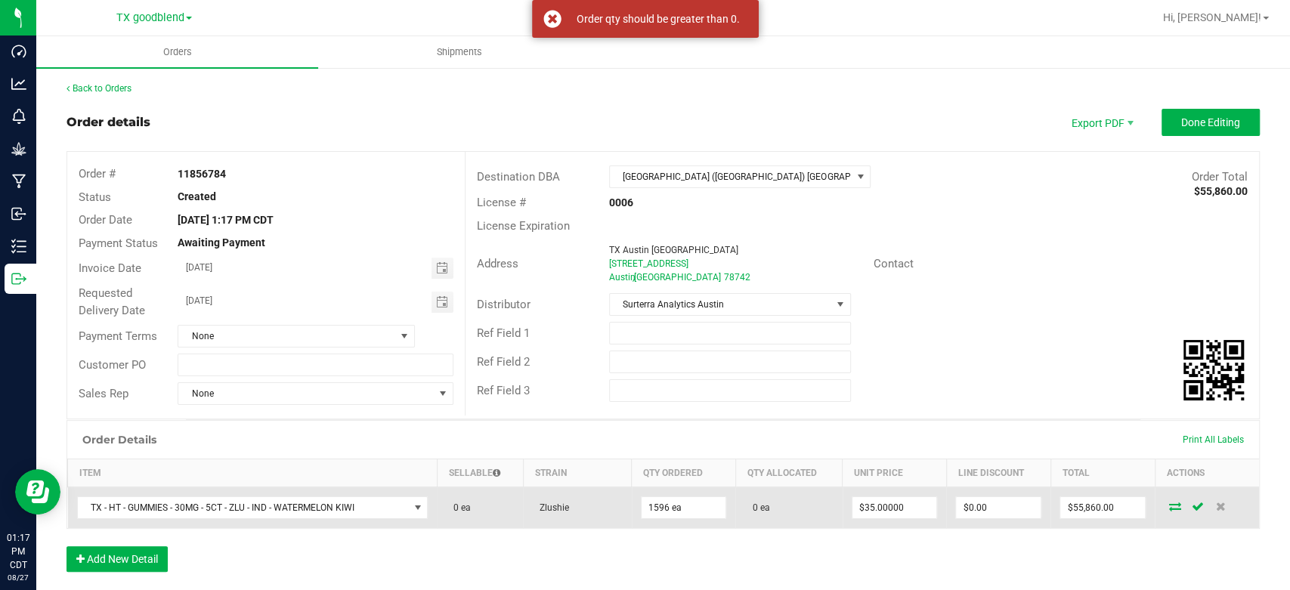
click at [1169, 511] on icon at bounding box center [1175, 506] width 12 height 9
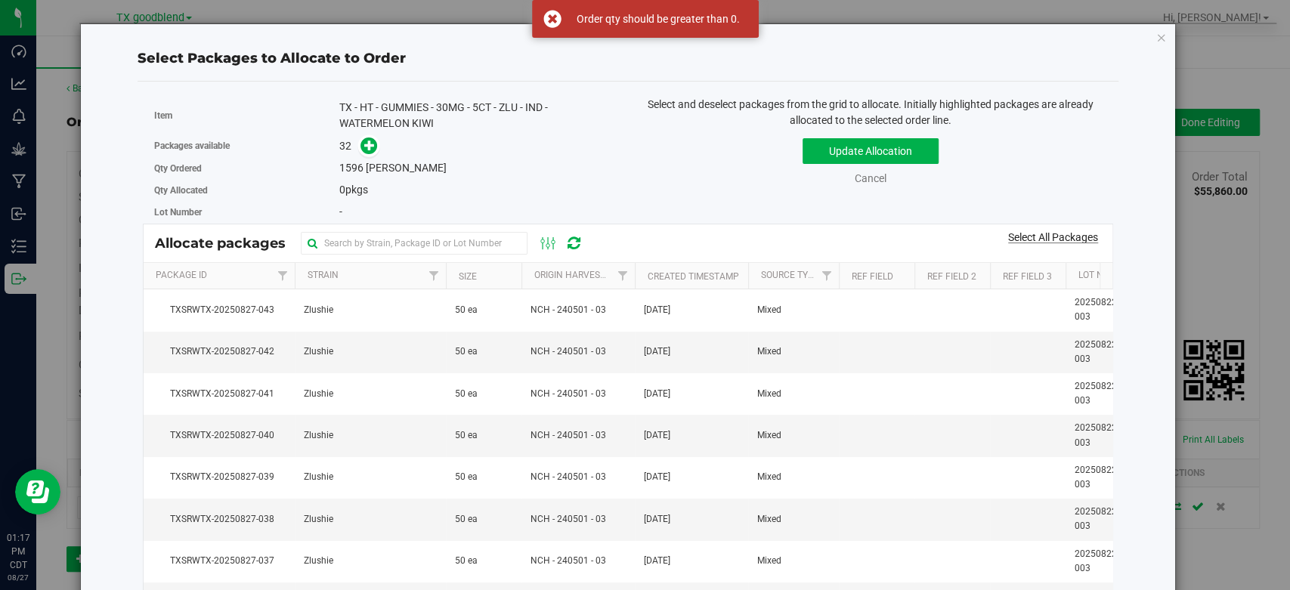
click at [1018, 241] on link "Select All Packages" at bounding box center [1053, 237] width 90 height 12
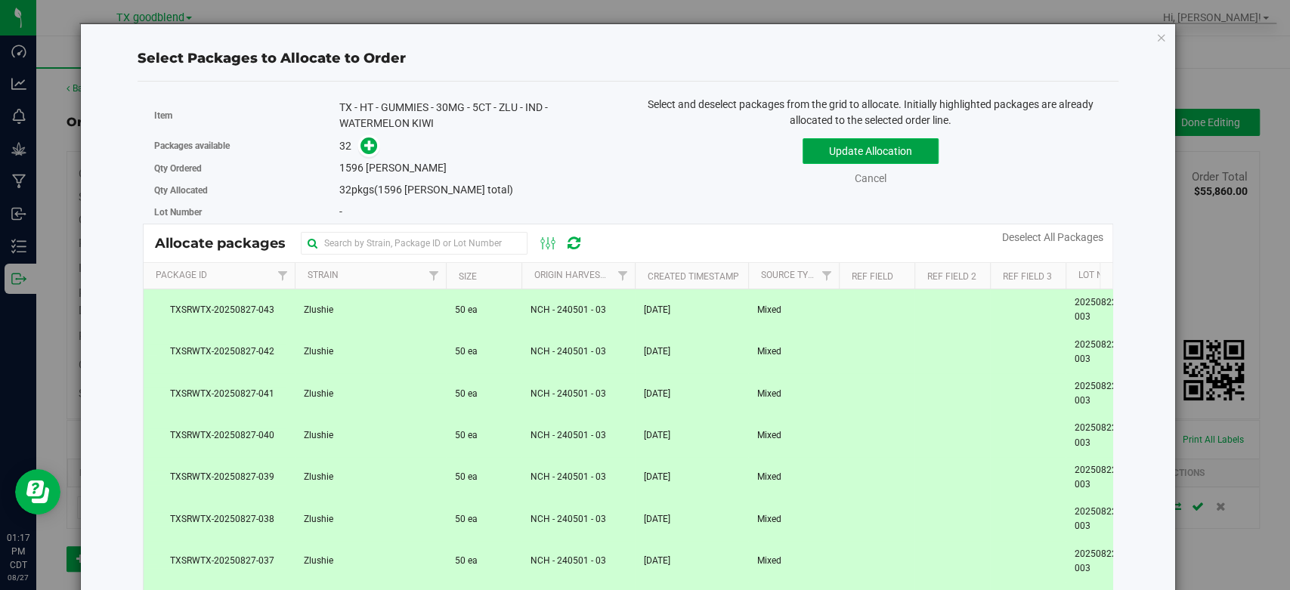
click at [861, 141] on button "Update Allocation" at bounding box center [870, 151] width 136 height 26
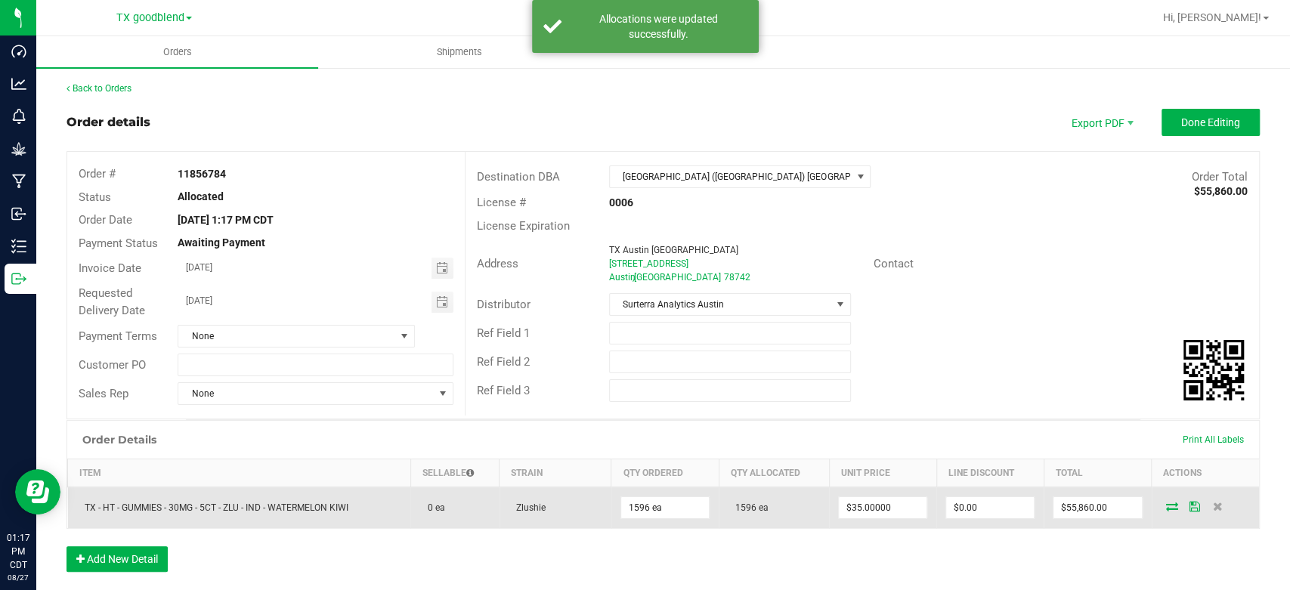
click at [1189, 504] on icon at bounding box center [1194, 506] width 11 height 9
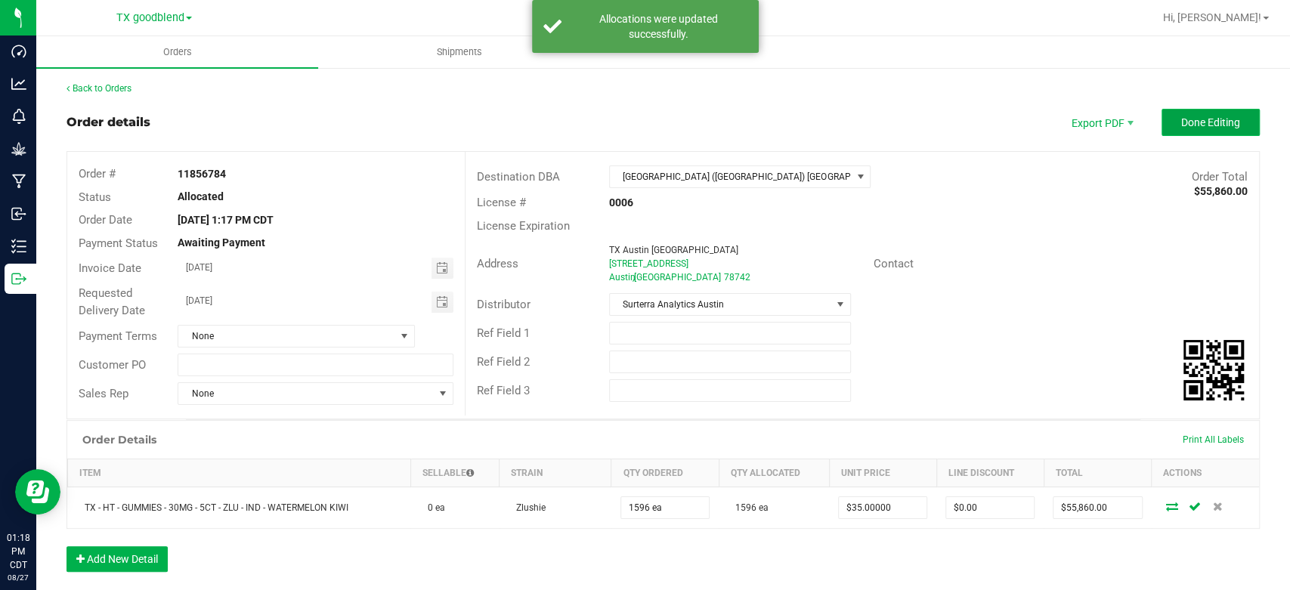
click at [1188, 125] on span "Done Editing" at bounding box center [1210, 122] width 59 height 12
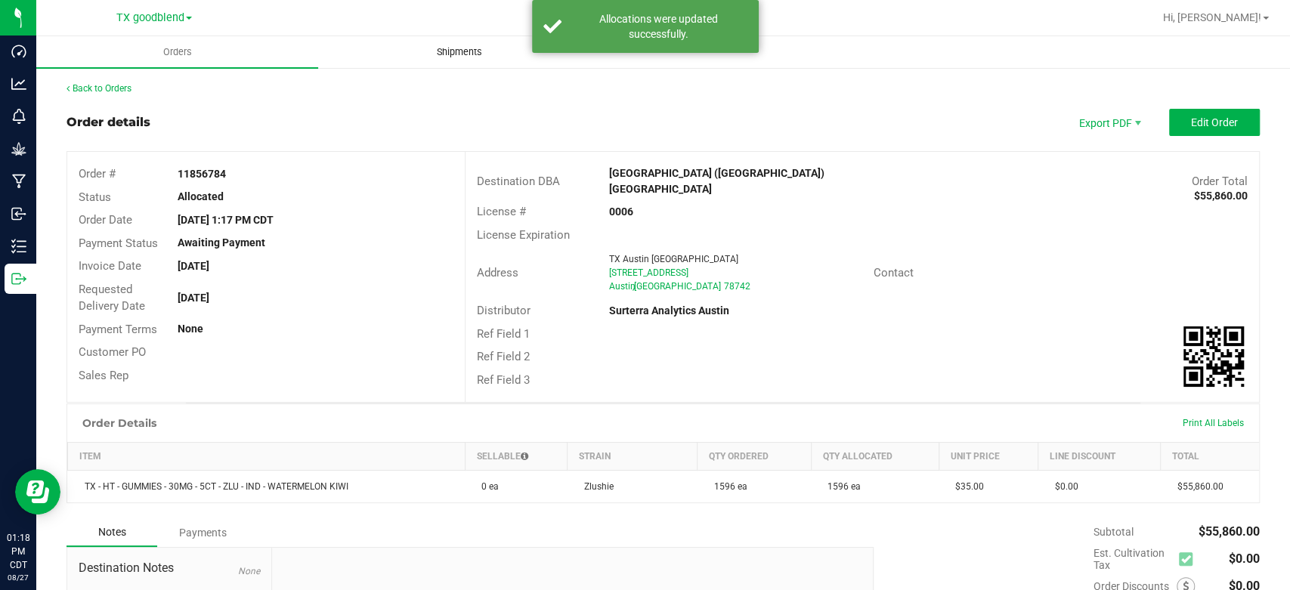
click at [448, 59] on span "Shipments" at bounding box center [459, 52] width 86 height 14
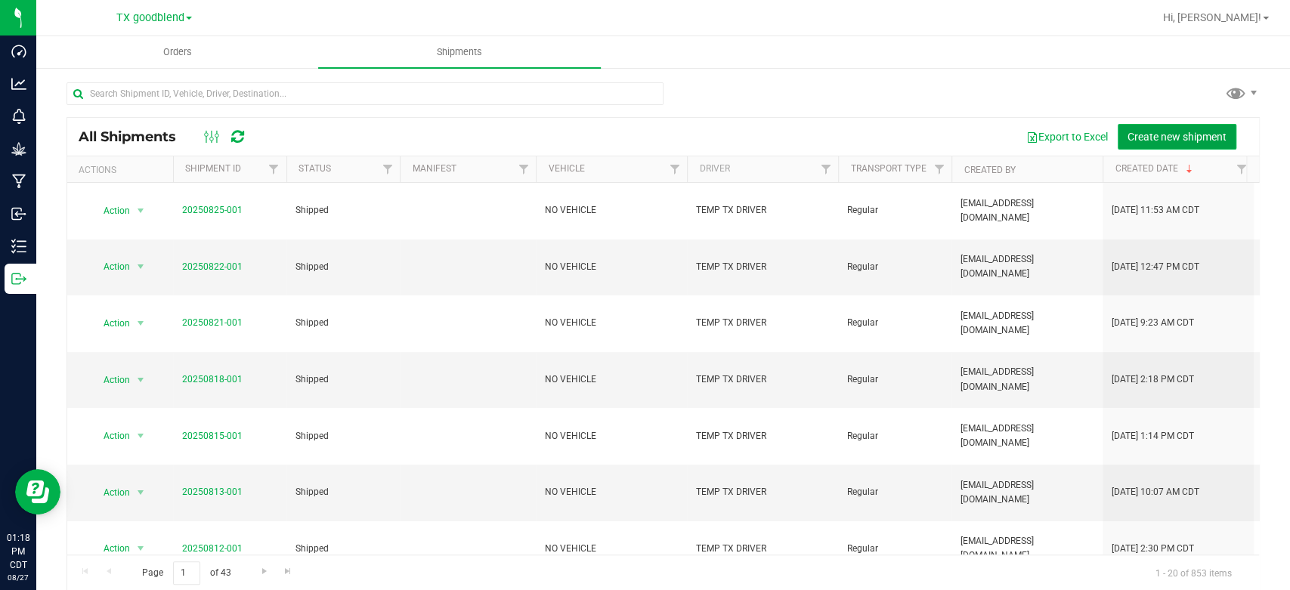
click at [1166, 136] on span "Create new shipment" at bounding box center [1176, 137] width 99 height 12
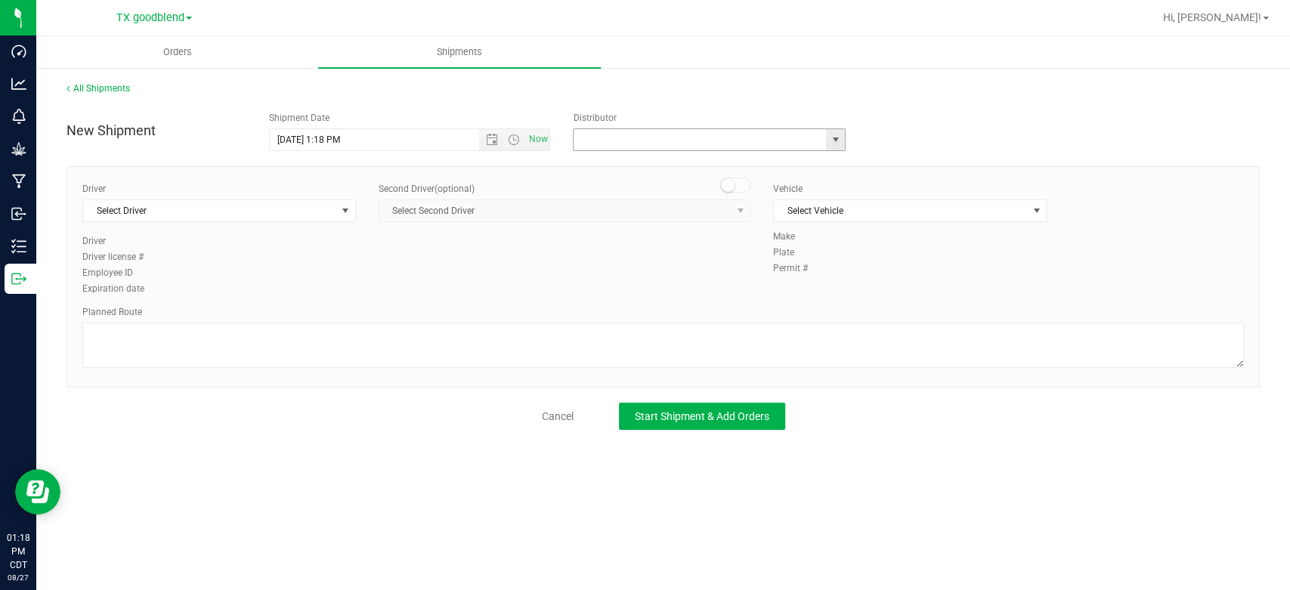
click at [771, 142] on input "text" at bounding box center [695, 139] width 245 height 21
click at [715, 161] on li "Surterra Analytics Austin" at bounding box center [708, 165] width 271 height 23
type input "Surterra Analytics Austin"
click at [233, 213] on span "Select Driver" at bounding box center [209, 210] width 253 height 21
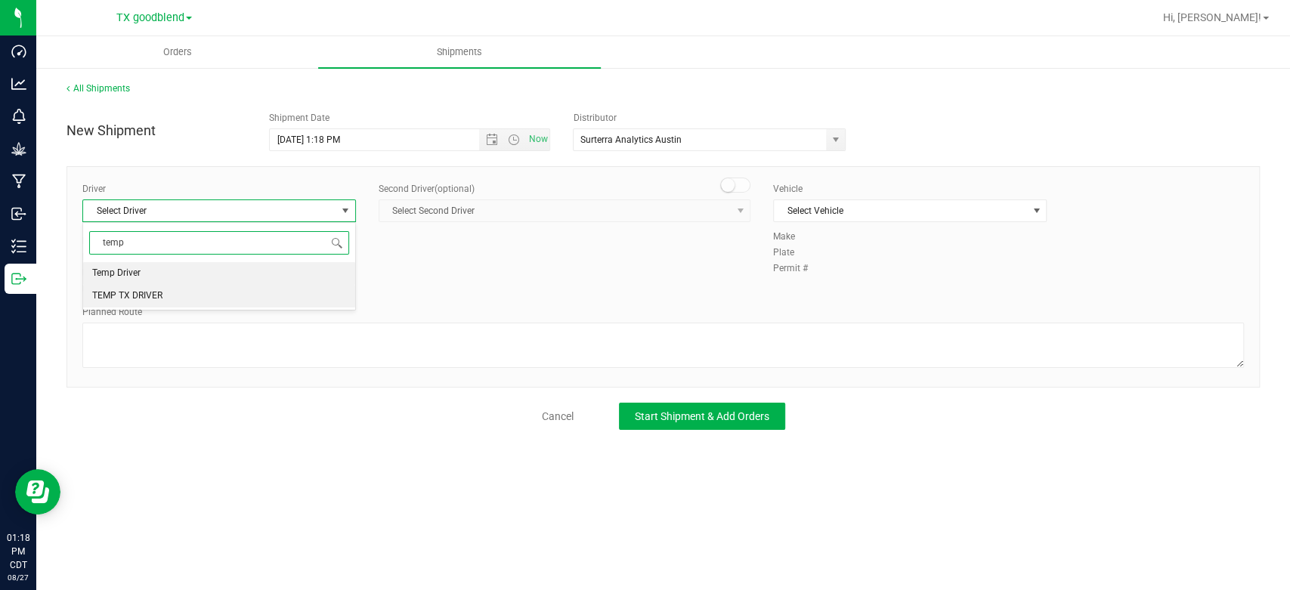
click at [236, 295] on li "TEMP TX DRIVER" at bounding box center [219, 296] width 272 height 23
type input "temp"
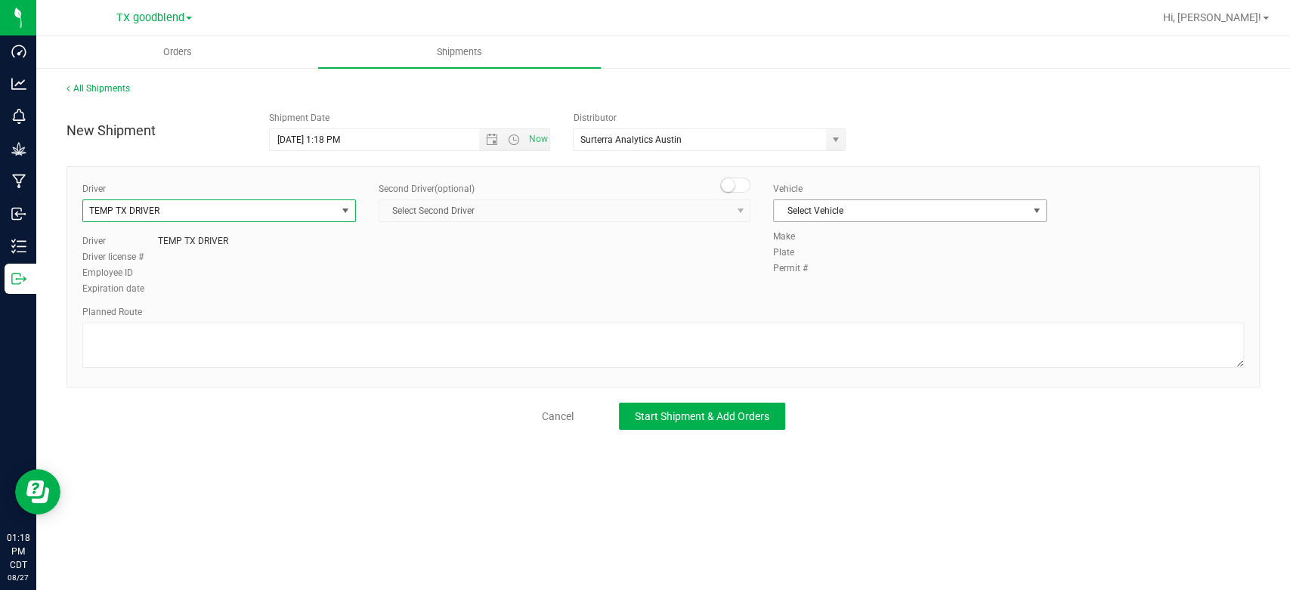
click at [836, 221] on span "Select Vehicle" at bounding box center [910, 210] width 274 height 23
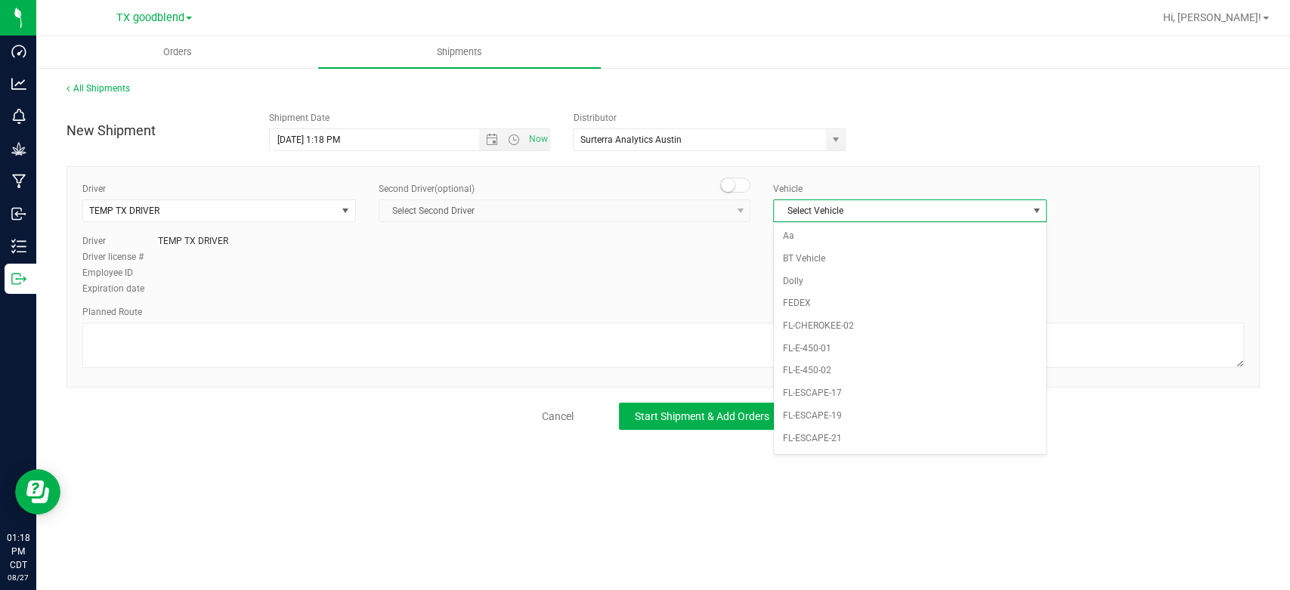
scroll to position [978, 0]
click at [797, 441] on li "NO VEHICLE" at bounding box center [910, 448] width 272 height 23
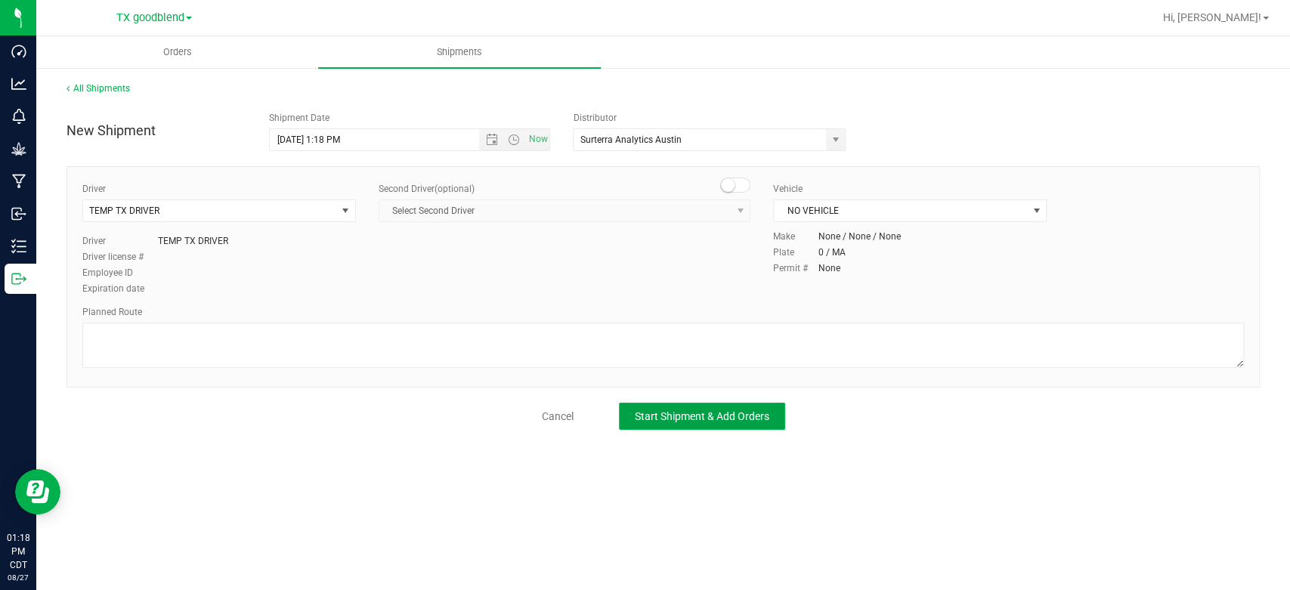
click at [644, 403] on button "Start Shipment & Add Orders" at bounding box center [702, 416] width 166 height 27
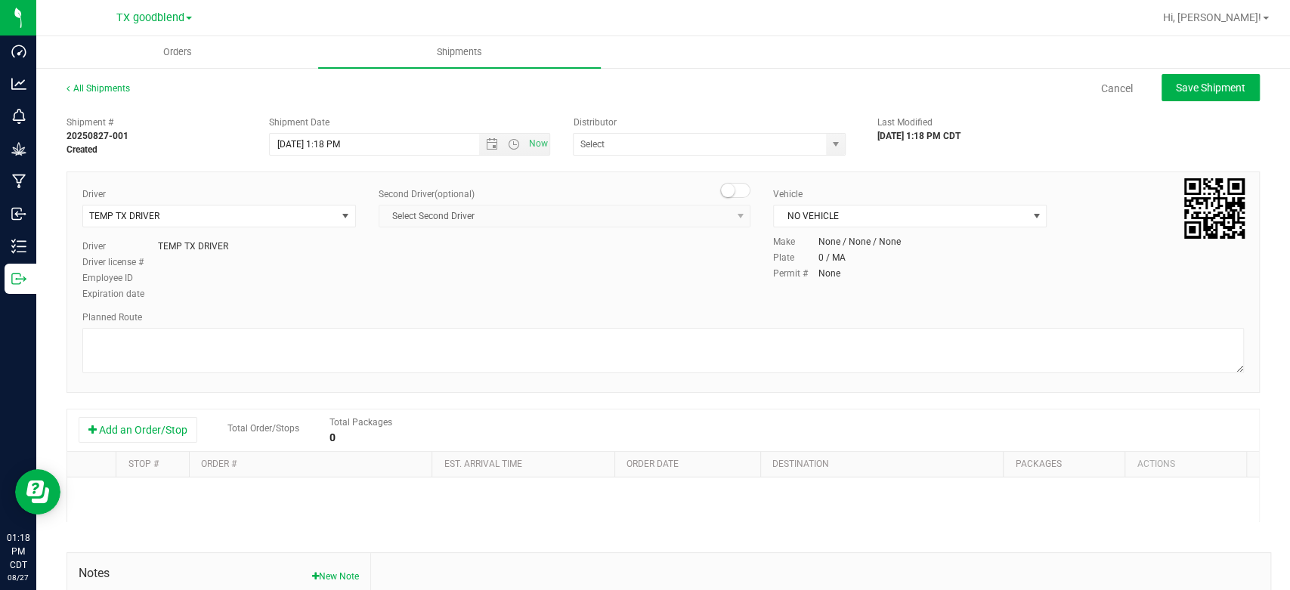
type input "Surterra Analytics Austin"
click at [165, 431] on button "Add an Order/Stop" at bounding box center [138, 430] width 119 height 26
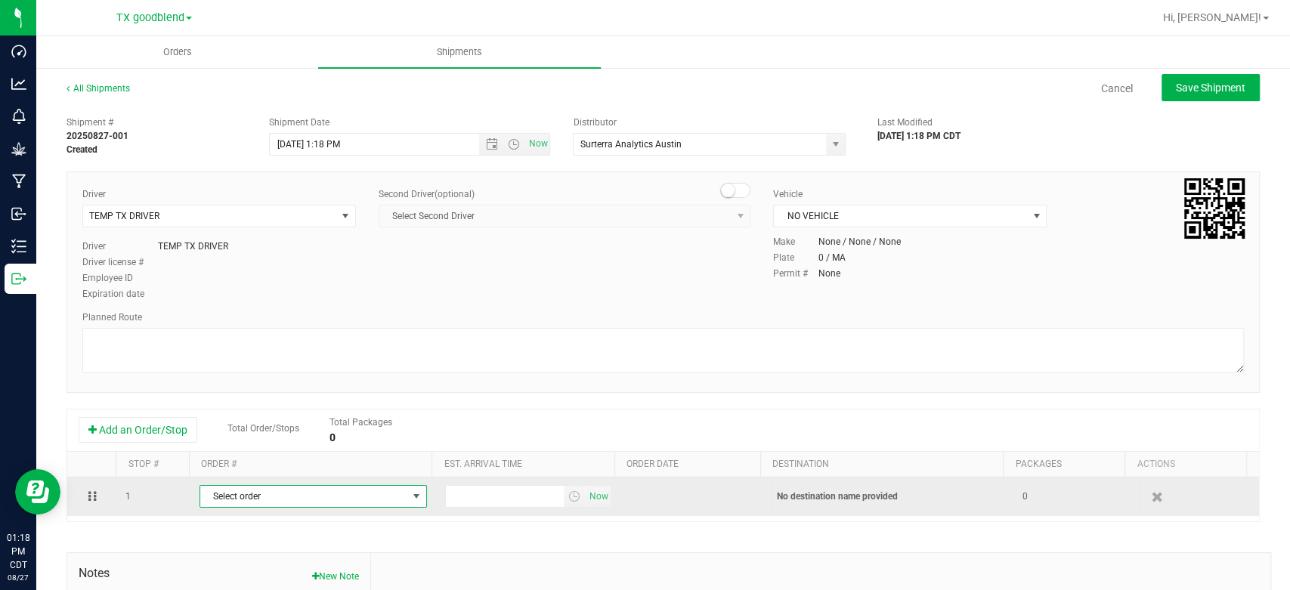
click at [407, 494] on span "select" at bounding box center [416, 496] width 19 height 21
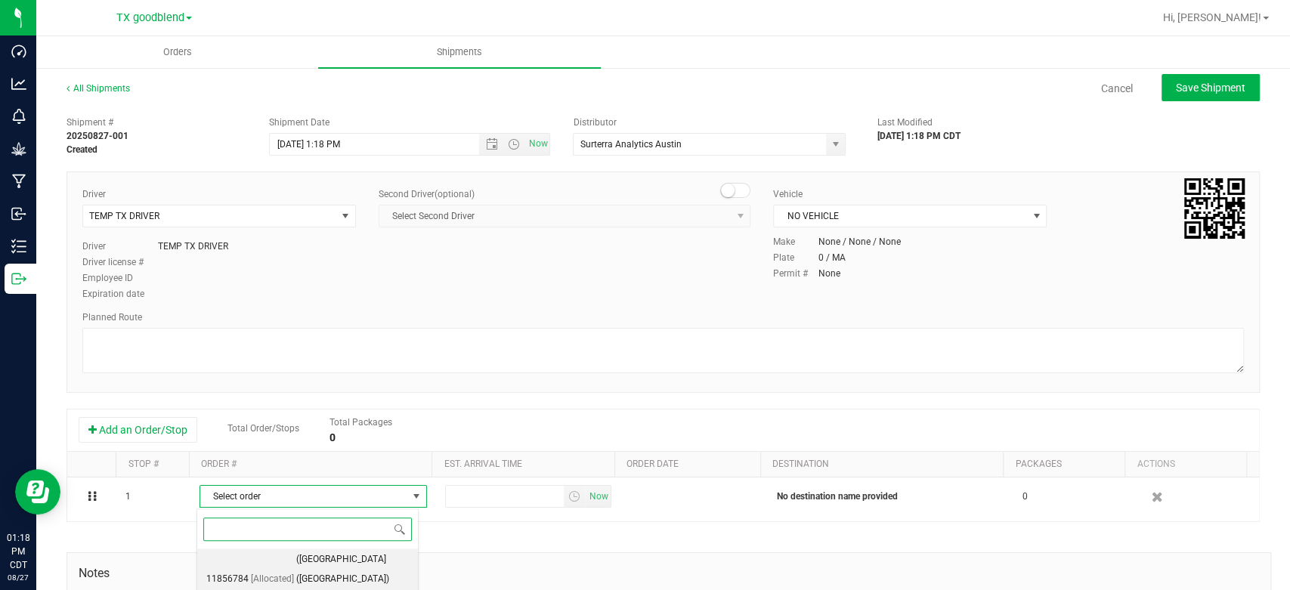
click at [369, 561] on li "11856784 [Allocated] ([GEOGRAPHIC_DATA] ([GEOGRAPHIC_DATA]) [GEOGRAPHIC_DATA])" at bounding box center [307, 579] width 221 height 61
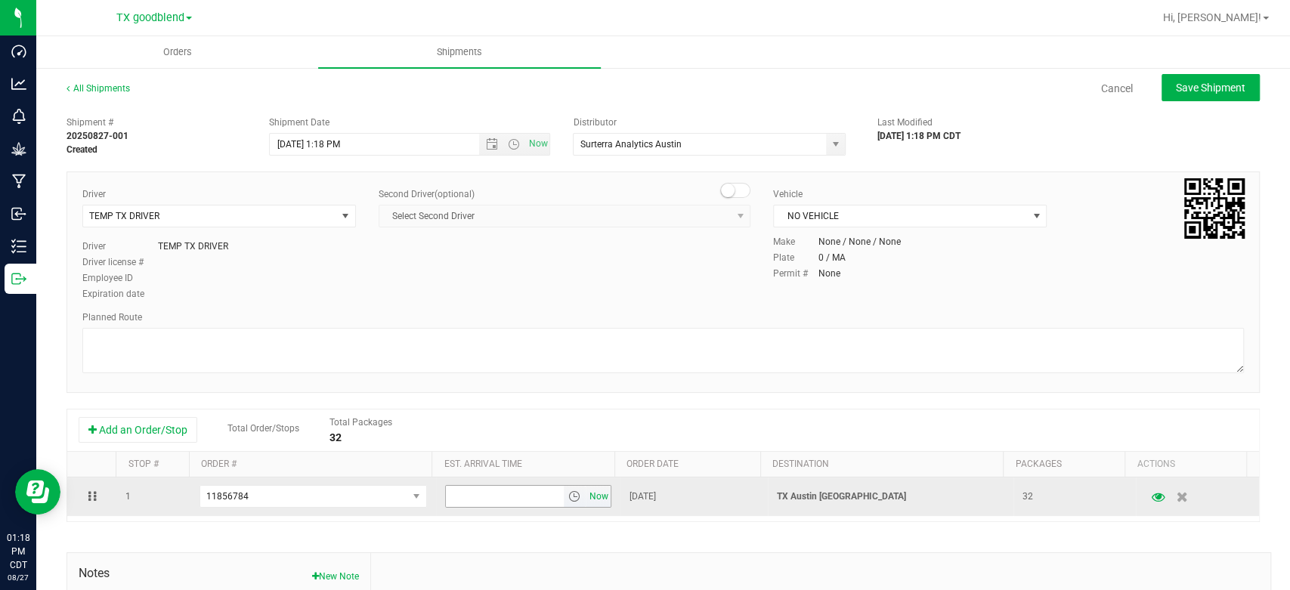
click at [592, 493] on span "Now" at bounding box center [599, 497] width 26 height 22
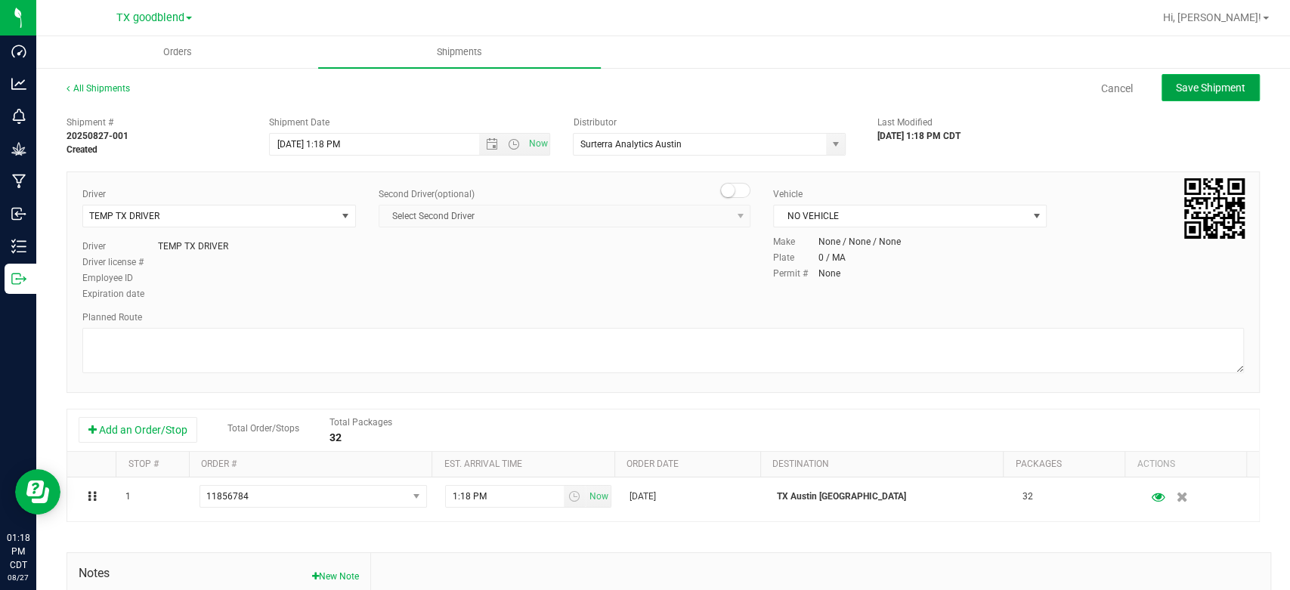
click at [1214, 91] on span "Save Shipment" at bounding box center [1211, 88] width 70 height 12
type input "[DATE] 6:18 PM"
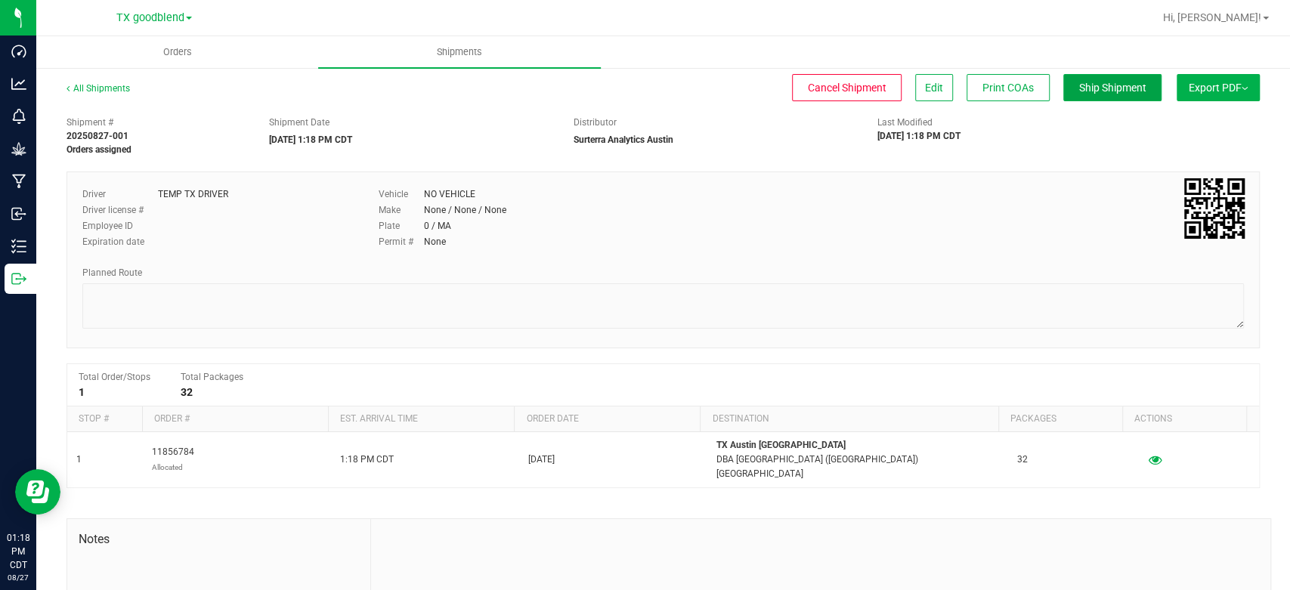
click at [1099, 93] on span "Ship Shipment" at bounding box center [1112, 88] width 67 height 12
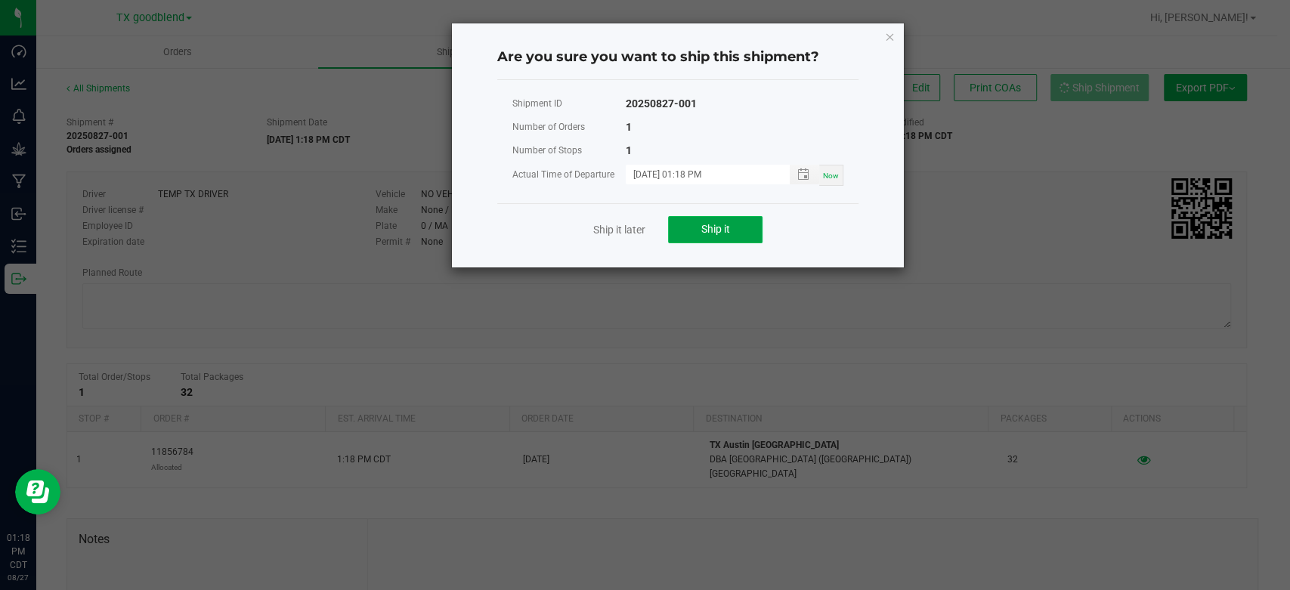
click at [691, 222] on button "Ship it" at bounding box center [715, 229] width 94 height 27
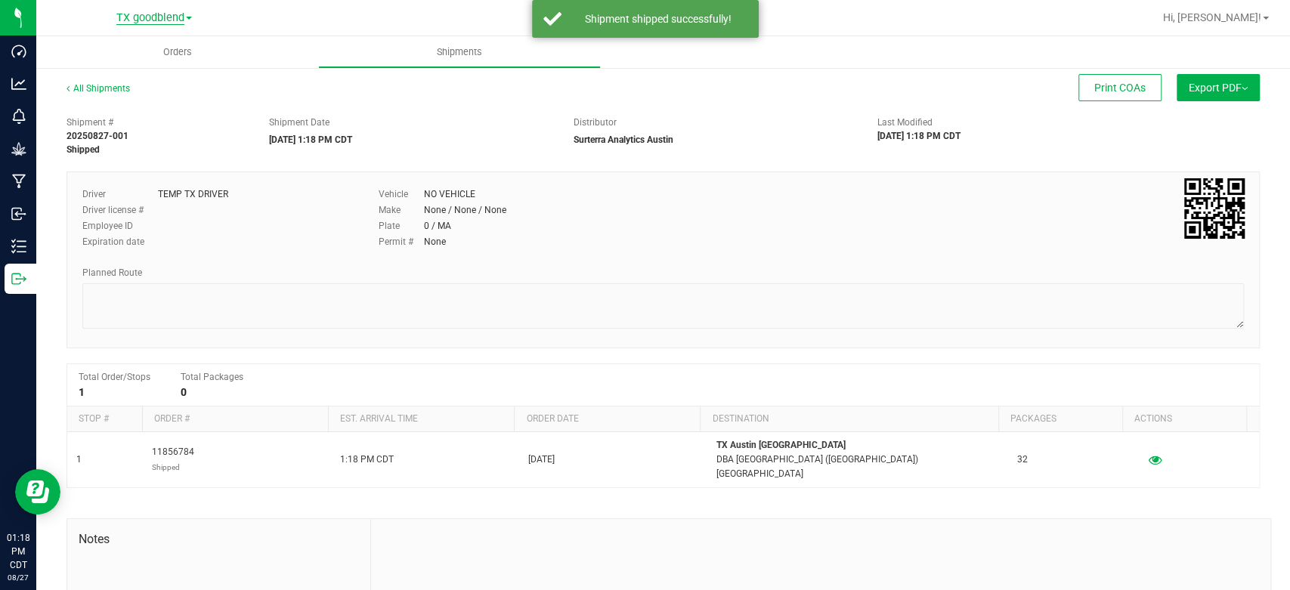
click at [155, 21] on span "TX goodblend" at bounding box center [150, 18] width 68 height 14
click at [147, 59] on link "TX Austin [GEOGRAPHIC_DATA]" at bounding box center [154, 53] width 221 height 20
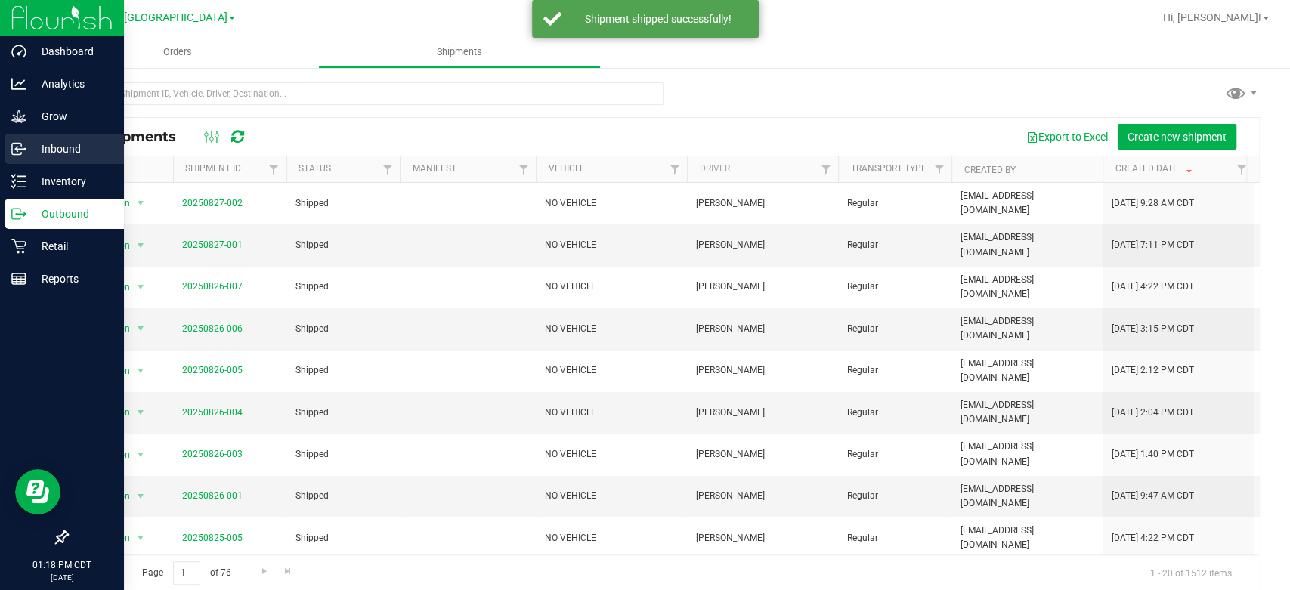
click at [72, 149] on p "Inbound" at bounding box center [71, 149] width 91 height 18
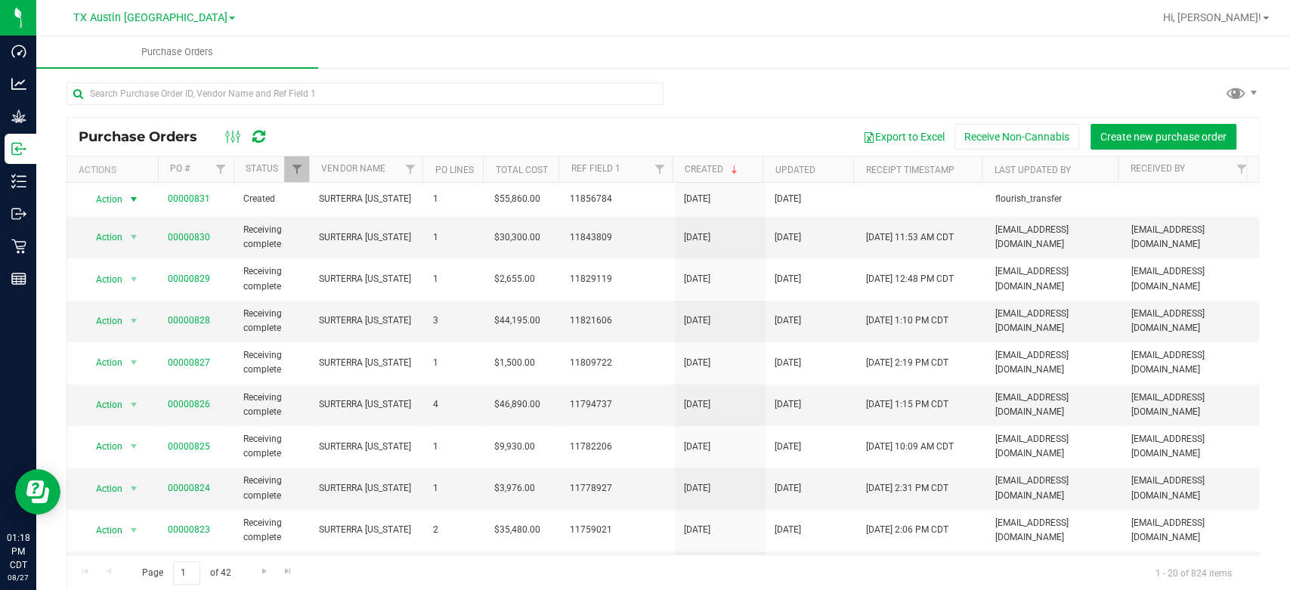
click at [116, 202] on span "Action" at bounding box center [102, 199] width 41 height 21
click at [149, 289] on li "Edit purchase order" at bounding box center [137, 288] width 108 height 23
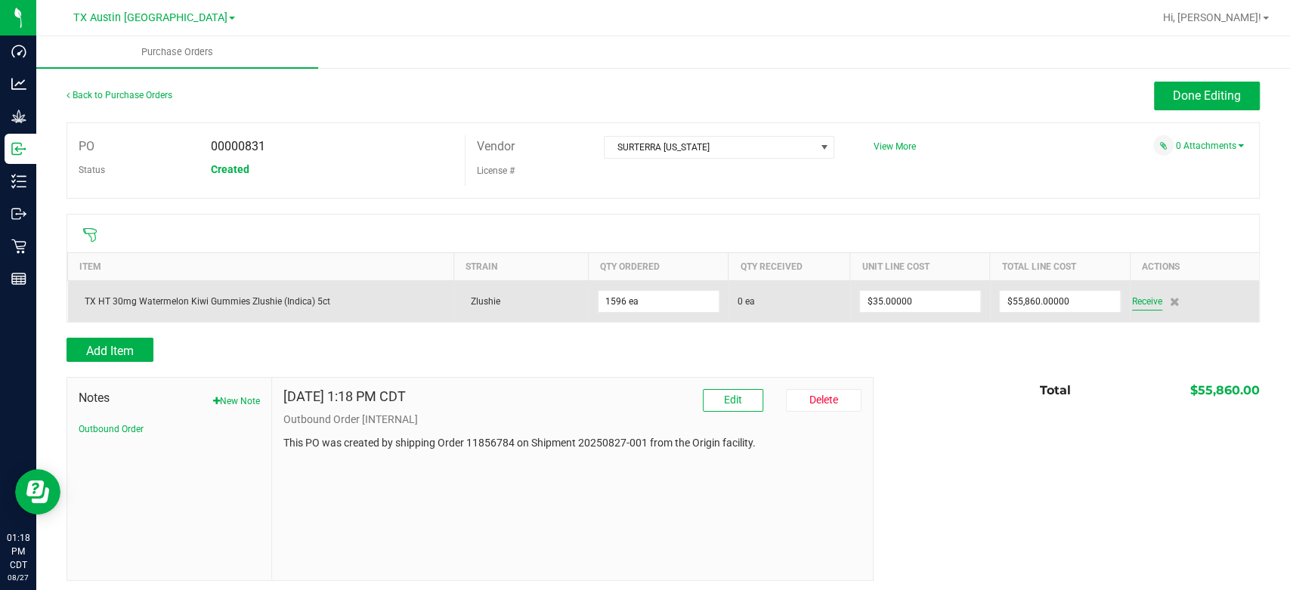
click at [1143, 295] on span "Receive" at bounding box center [1147, 301] width 30 height 18
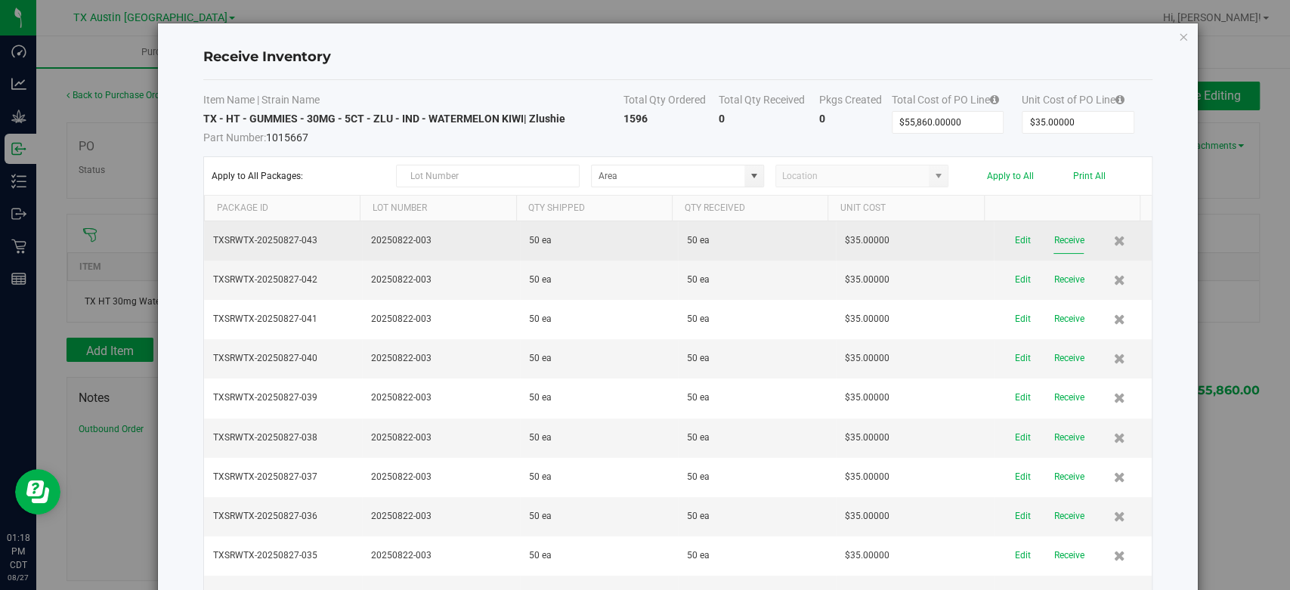
click at [1053, 250] on button "Receive" at bounding box center [1068, 240] width 30 height 26
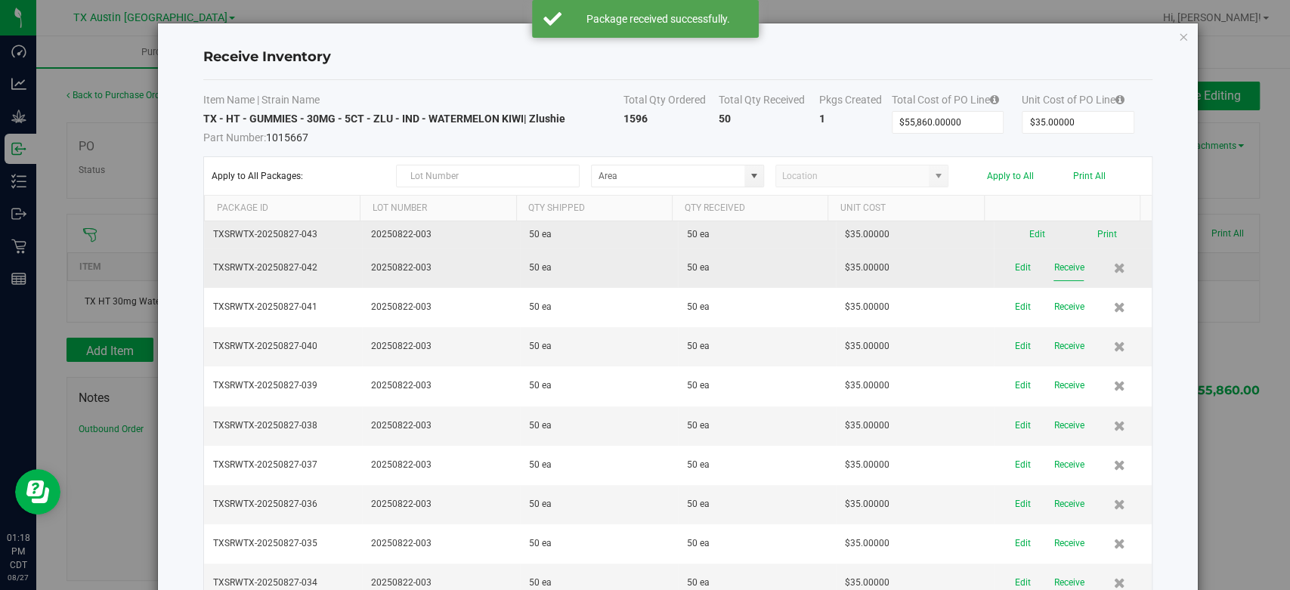
click at [1053, 277] on button "Receive" at bounding box center [1068, 268] width 30 height 26
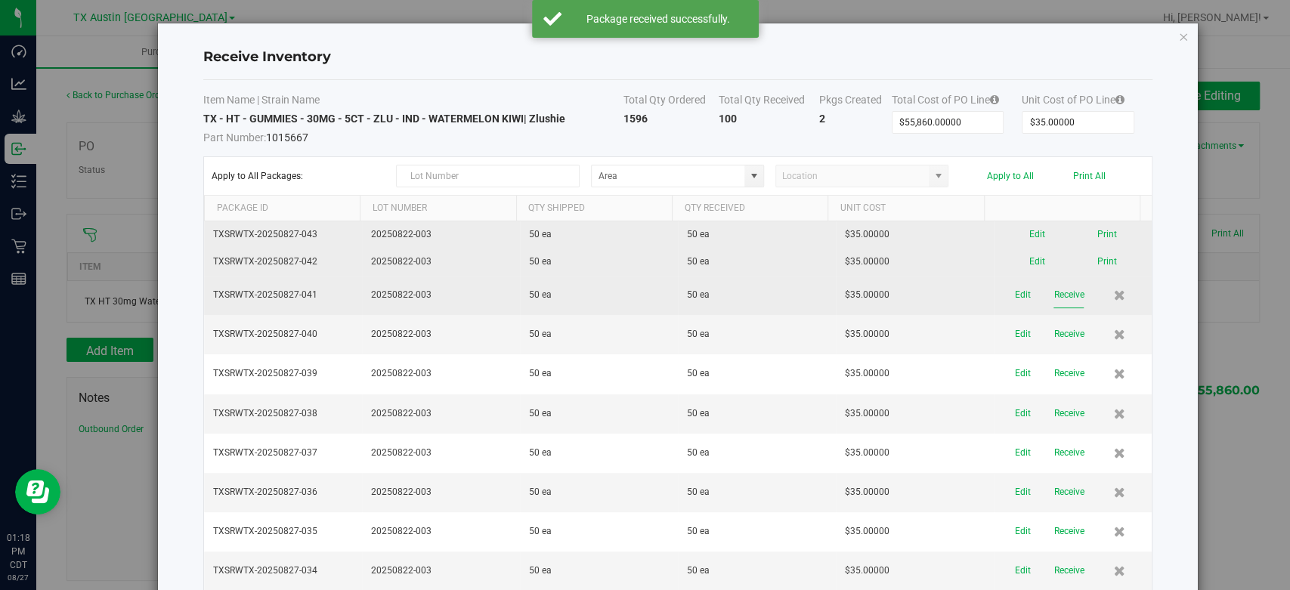
click at [1053, 289] on button "Receive" at bounding box center [1068, 295] width 30 height 26
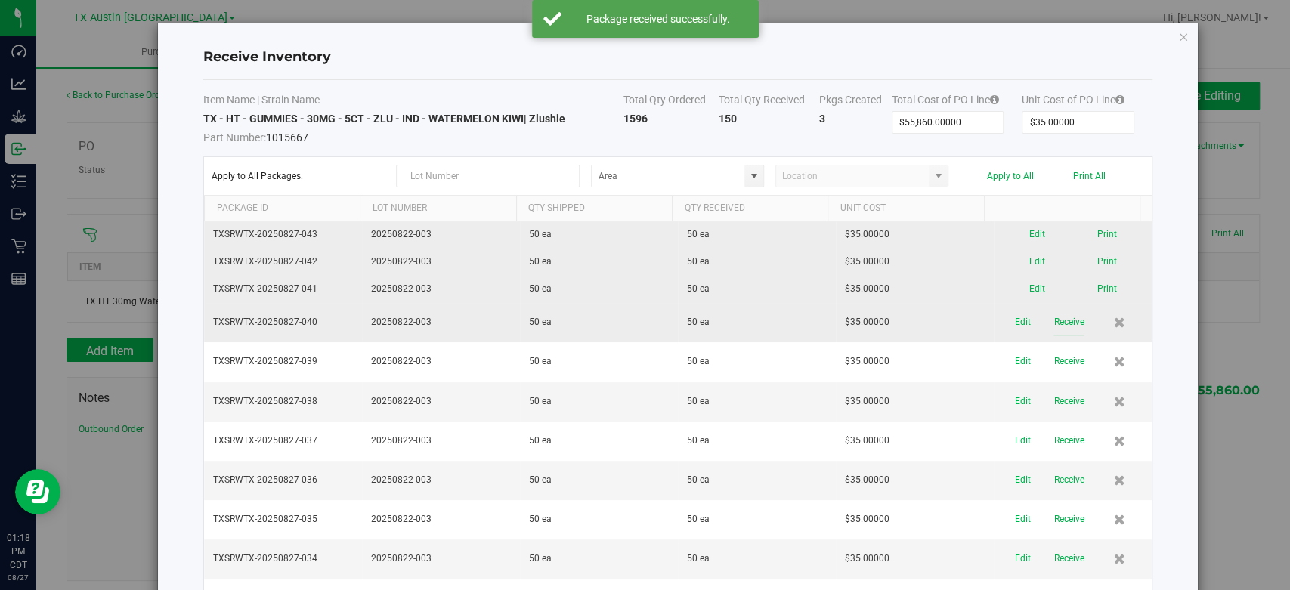
click at [1053, 320] on button "Receive" at bounding box center [1068, 322] width 30 height 26
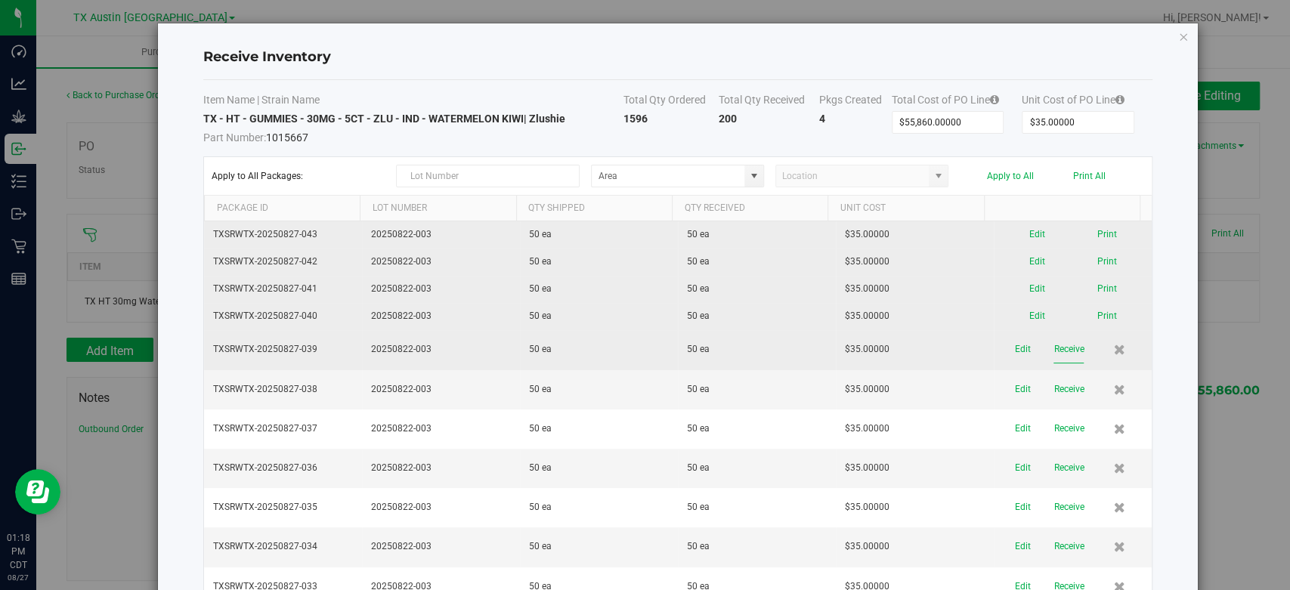
click at [1053, 348] on button "Receive" at bounding box center [1068, 349] width 30 height 26
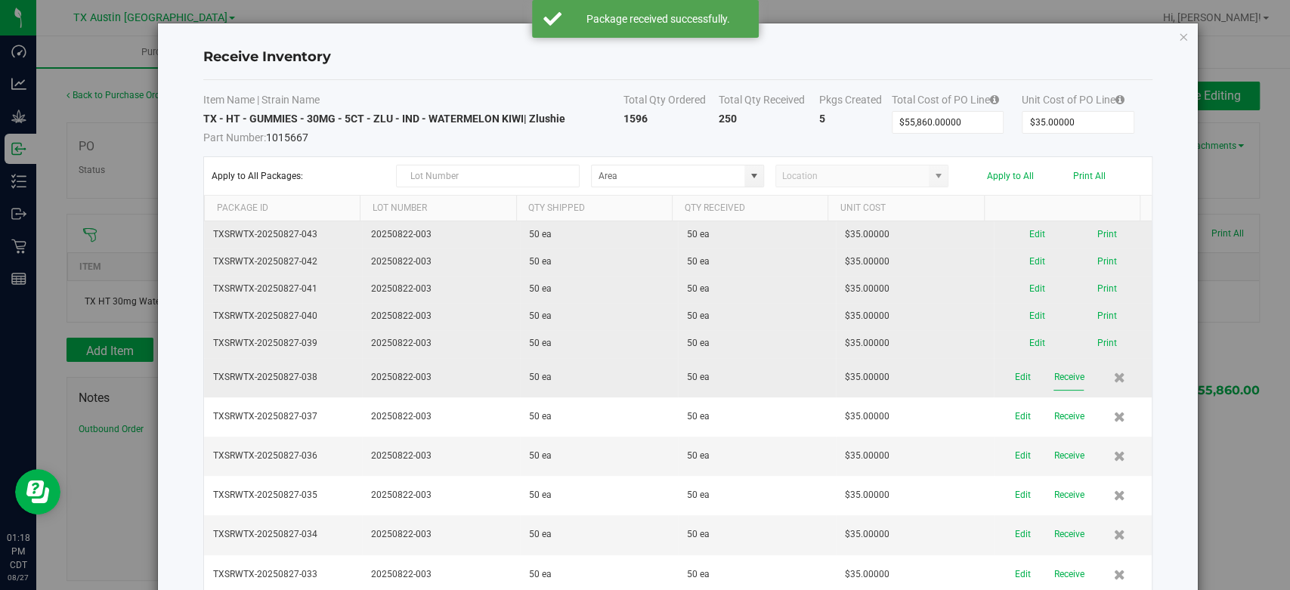
click at [1053, 374] on button "Receive" at bounding box center [1068, 377] width 30 height 26
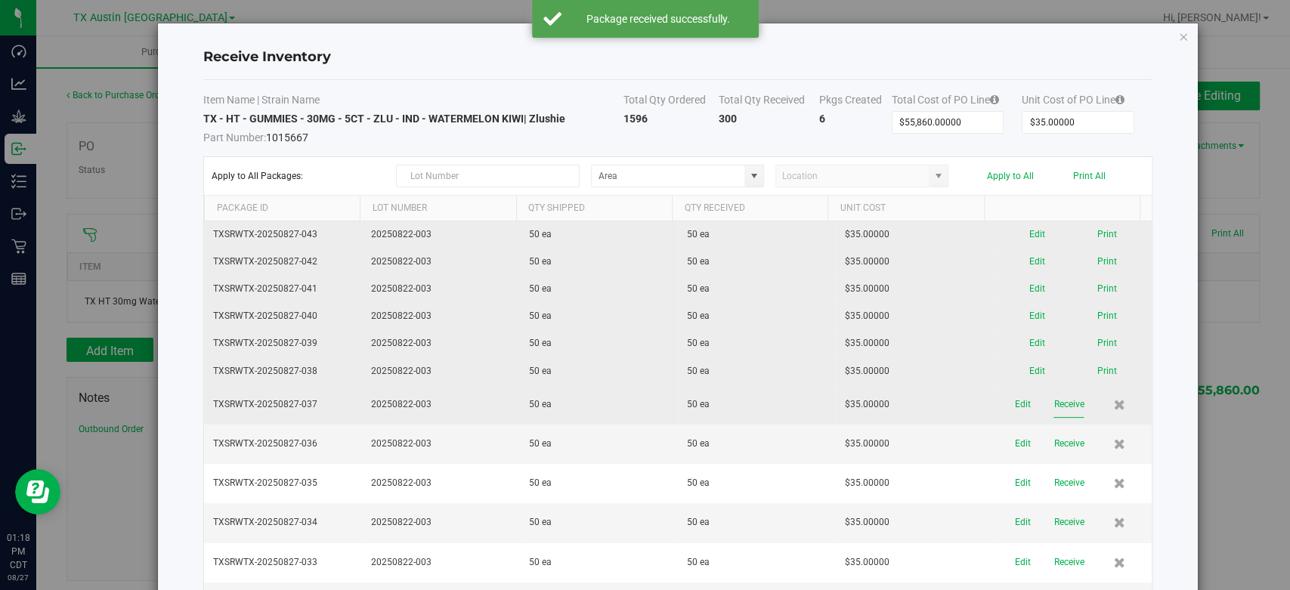
click at [1053, 401] on button "Receive" at bounding box center [1068, 404] width 30 height 26
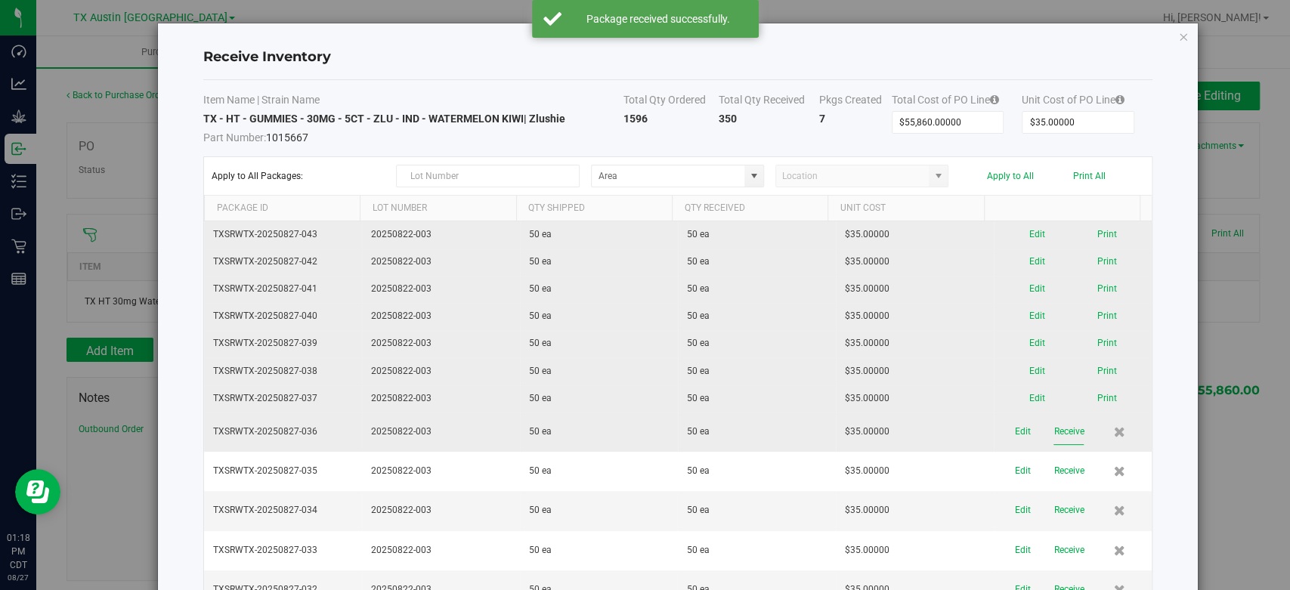
click at [1053, 429] on button "Receive" at bounding box center [1068, 432] width 30 height 26
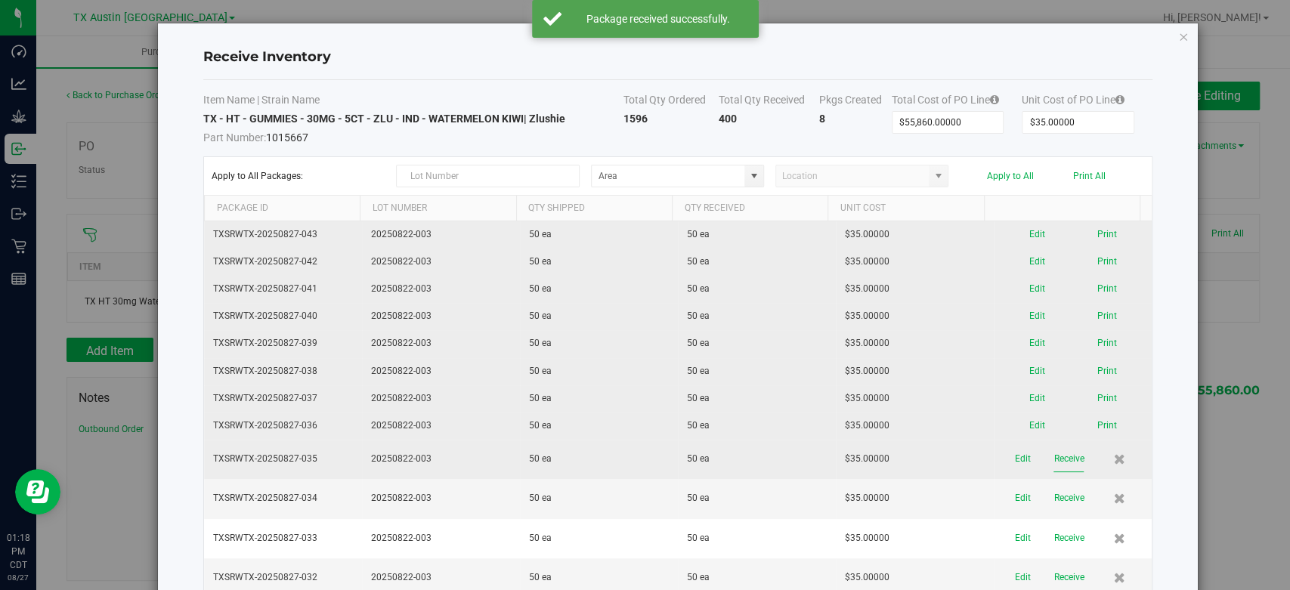
click at [1053, 460] on button "Receive" at bounding box center [1068, 459] width 30 height 26
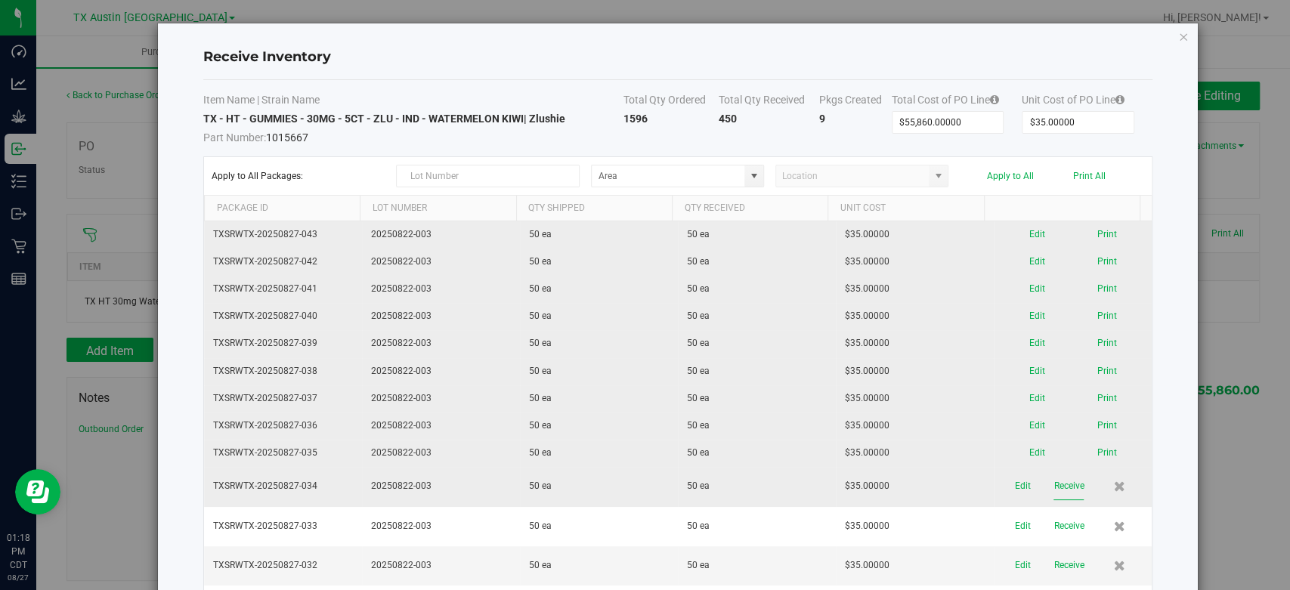
drag, startPoint x: 1045, startPoint y: 486, endPoint x: 1045, endPoint y: 476, distance: 9.8
click at [1053, 476] on button "Receive" at bounding box center [1068, 486] width 30 height 26
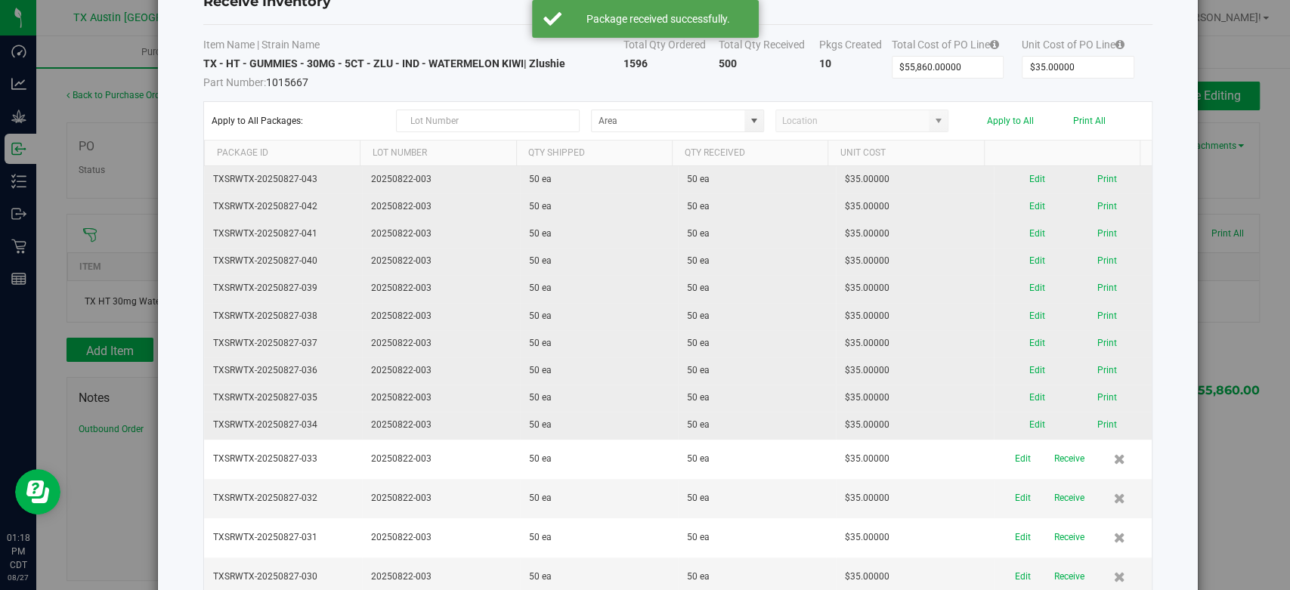
scroll to position [59, 0]
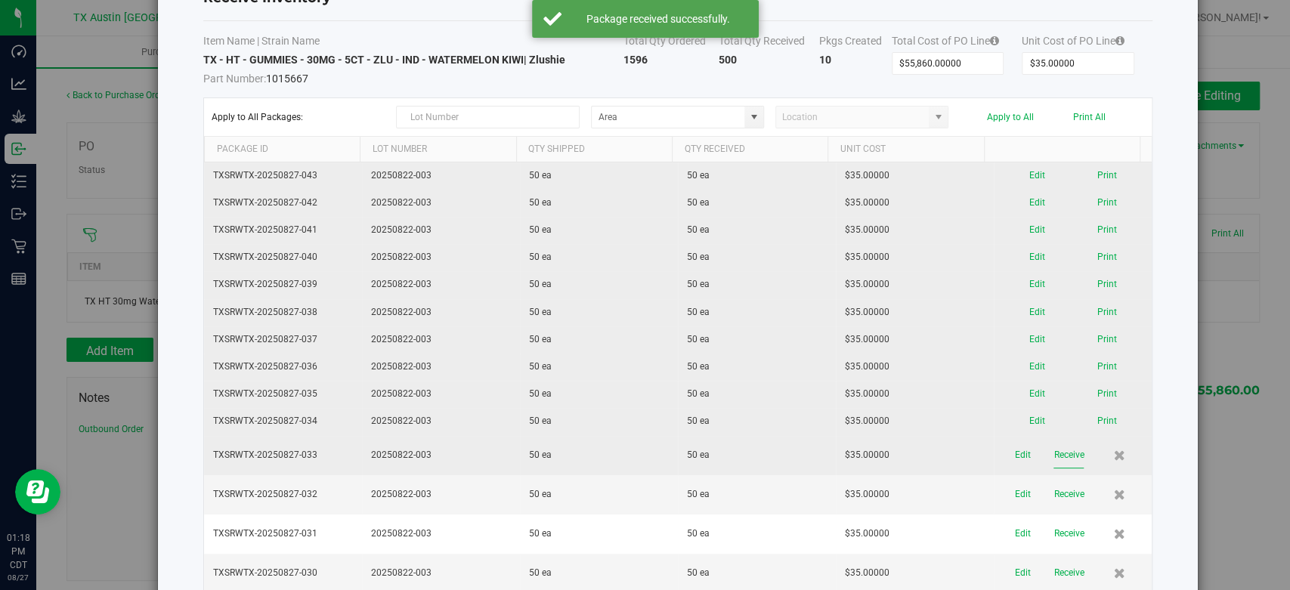
click at [1053, 456] on button "Receive" at bounding box center [1068, 455] width 30 height 26
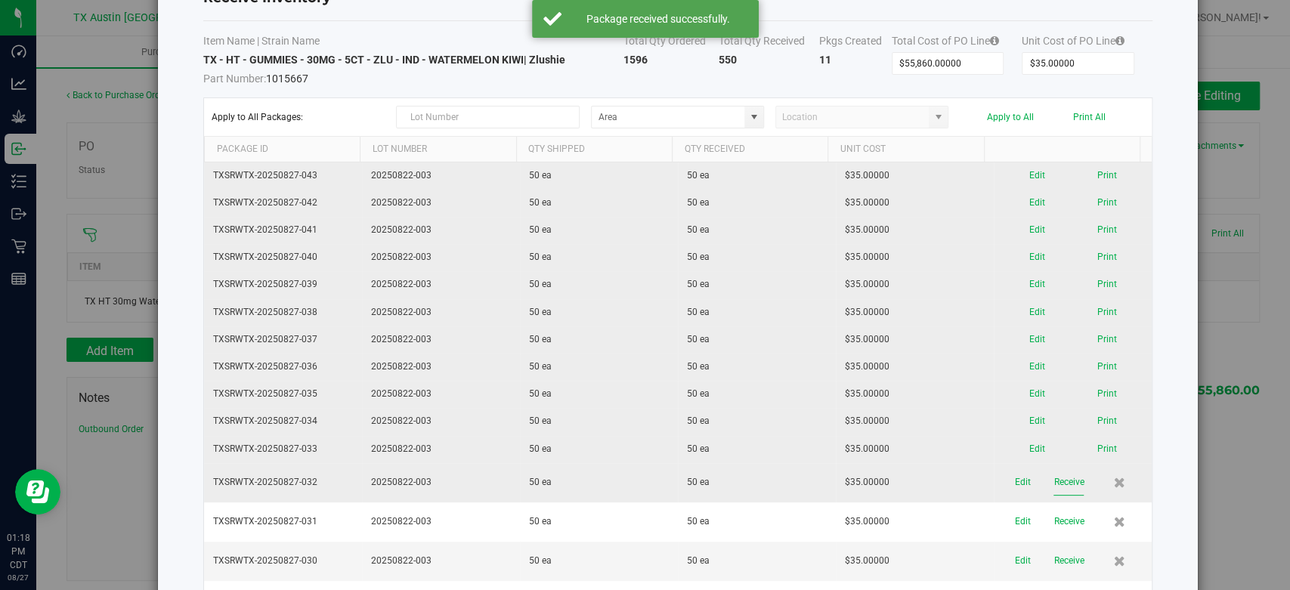
click at [1053, 481] on button "Receive" at bounding box center [1068, 482] width 30 height 26
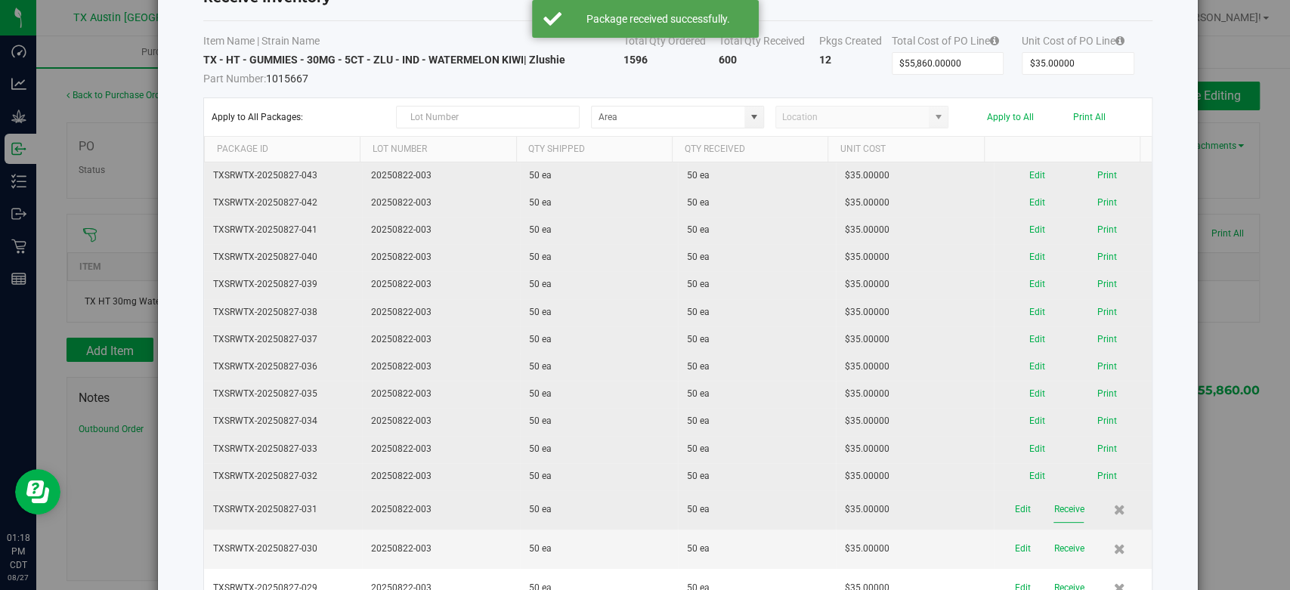
click at [1053, 500] on button "Receive" at bounding box center [1068, 509] width 30 height 26
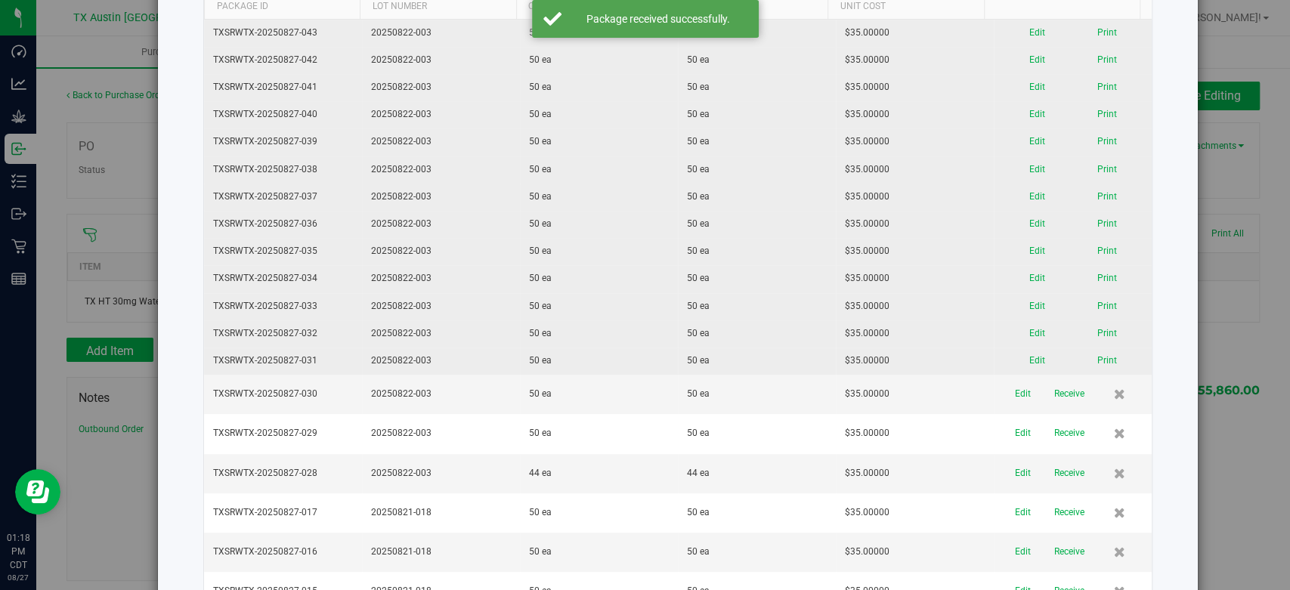
scroll to position [203, 0]
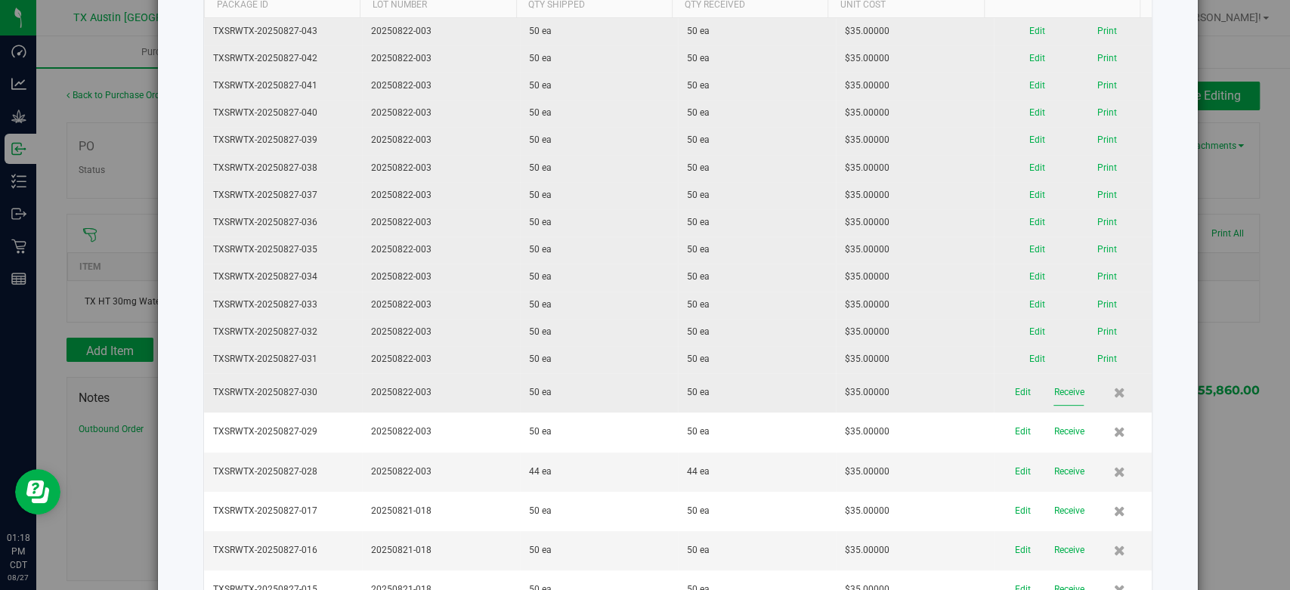
click at [1053, 379] on button "Receive" at bounding box center [1068, 392] width 30 height 26
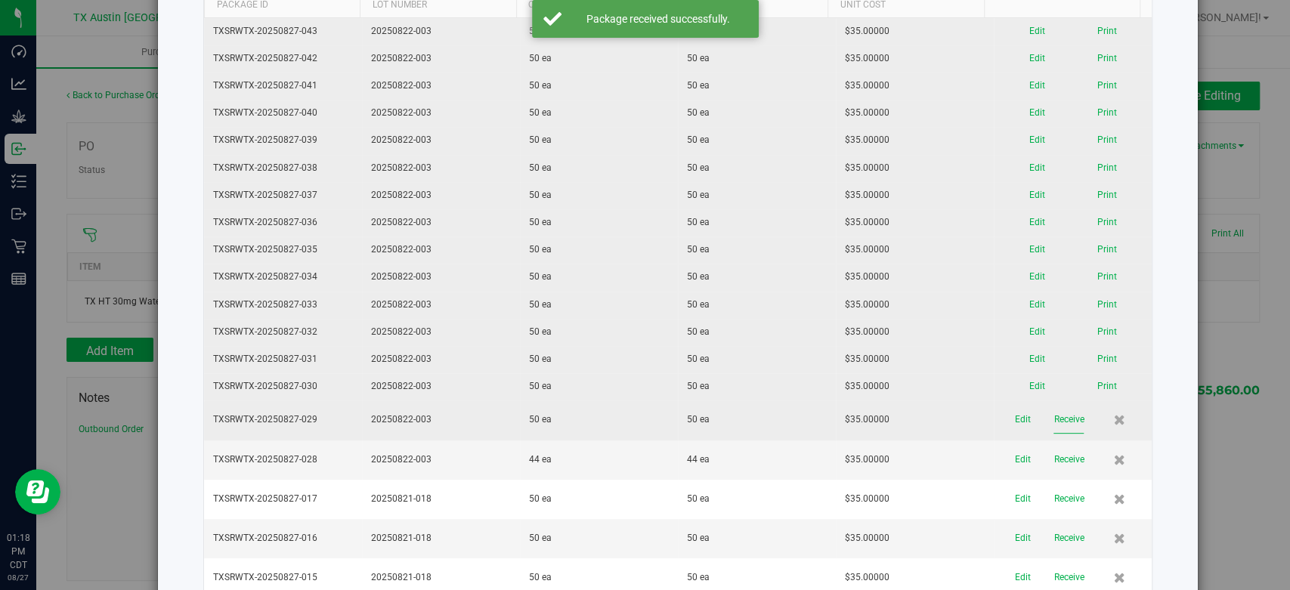
click at [1053, 422] on button "Receive" at bounding box center [1068, 419] width 30 height 26
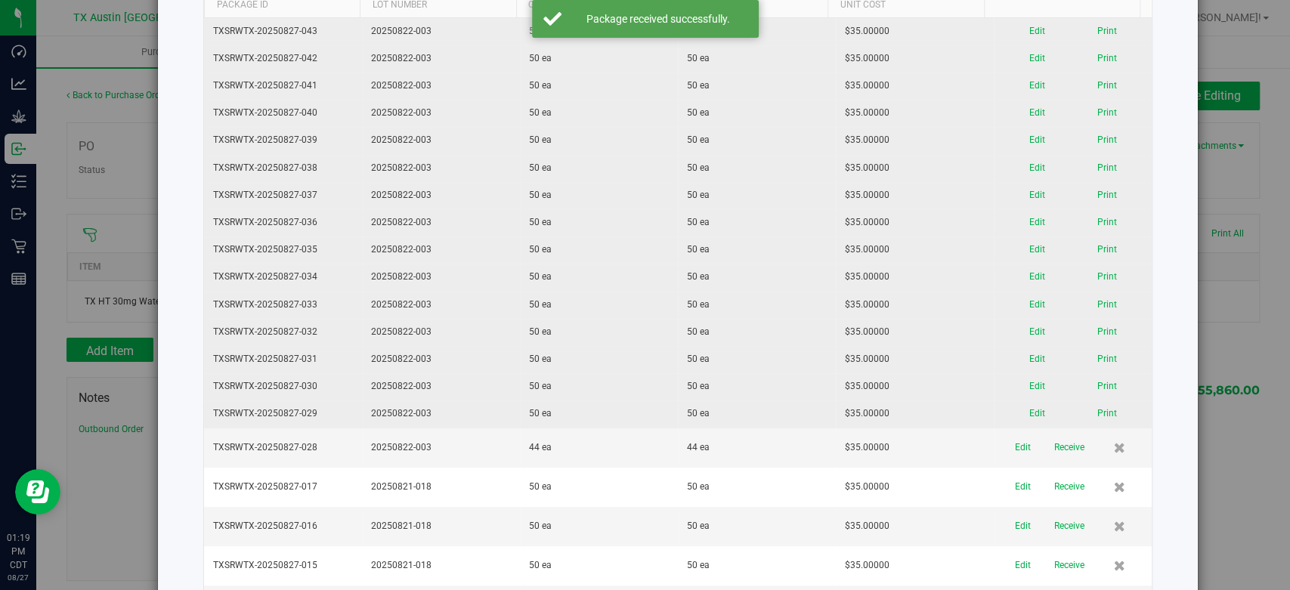
click at [1053, 449] on button "Receive" at bounding box center [1068, 447] width 30 height 26
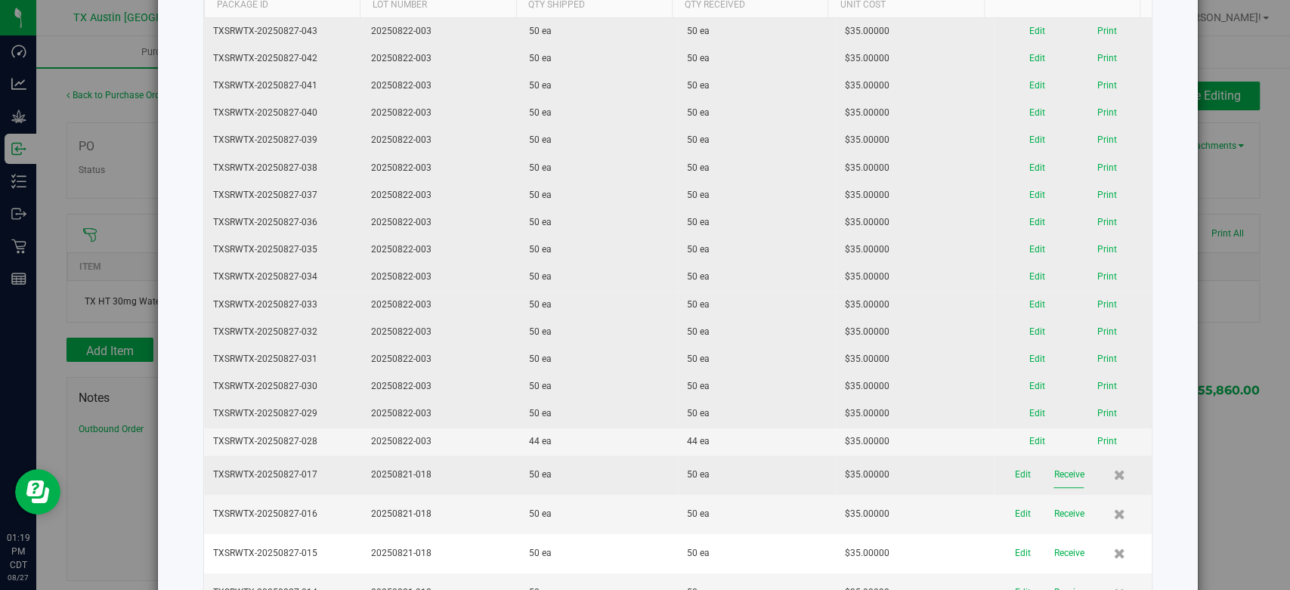
click at [1053, 466] on button "Receive" at bounding box center [1068, 475] width 30 height 26
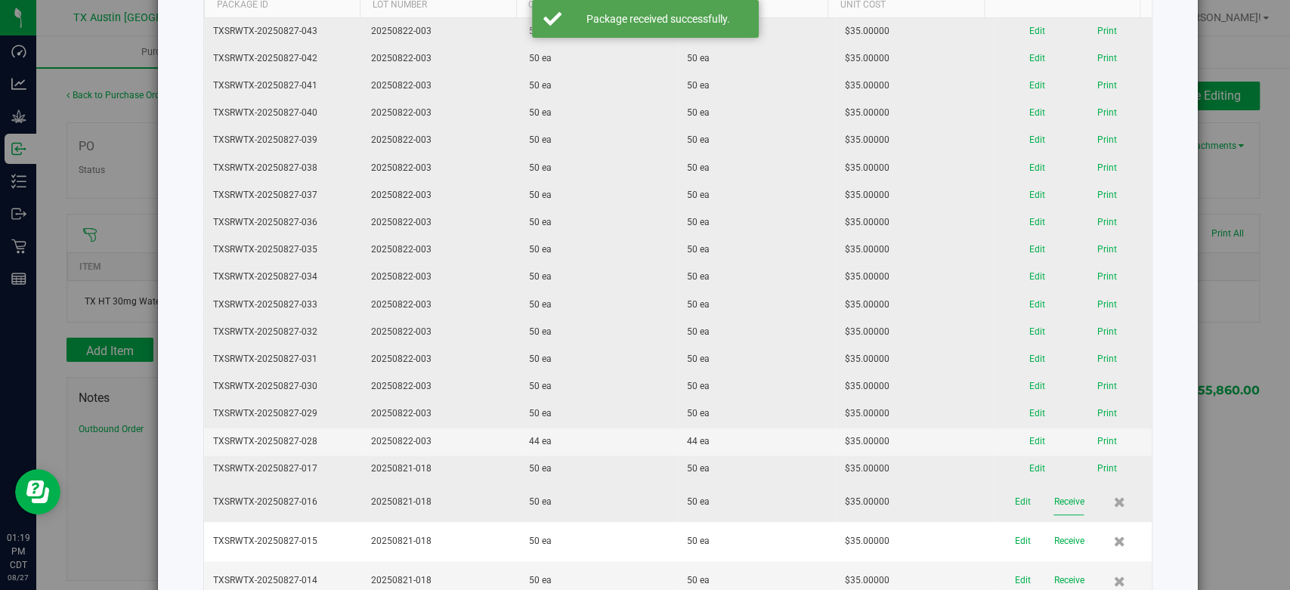
click at [1053, 502] on button "Receive" at bounding box center [1068, 502] width 30 height 26
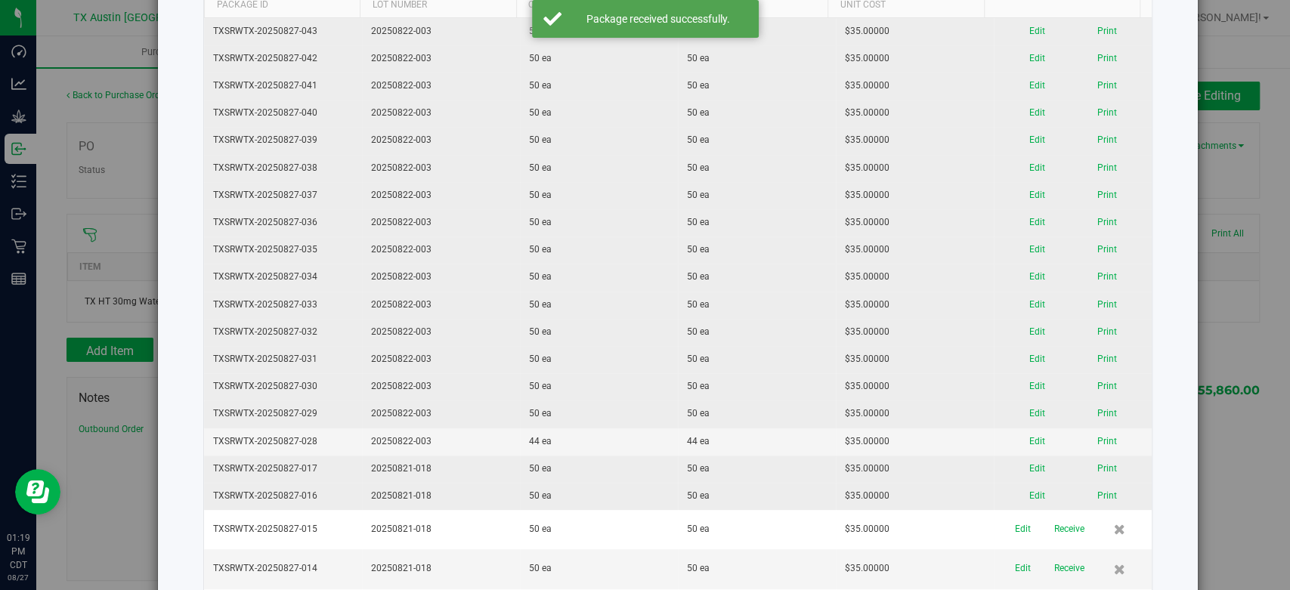
scroll to position [278, 0]
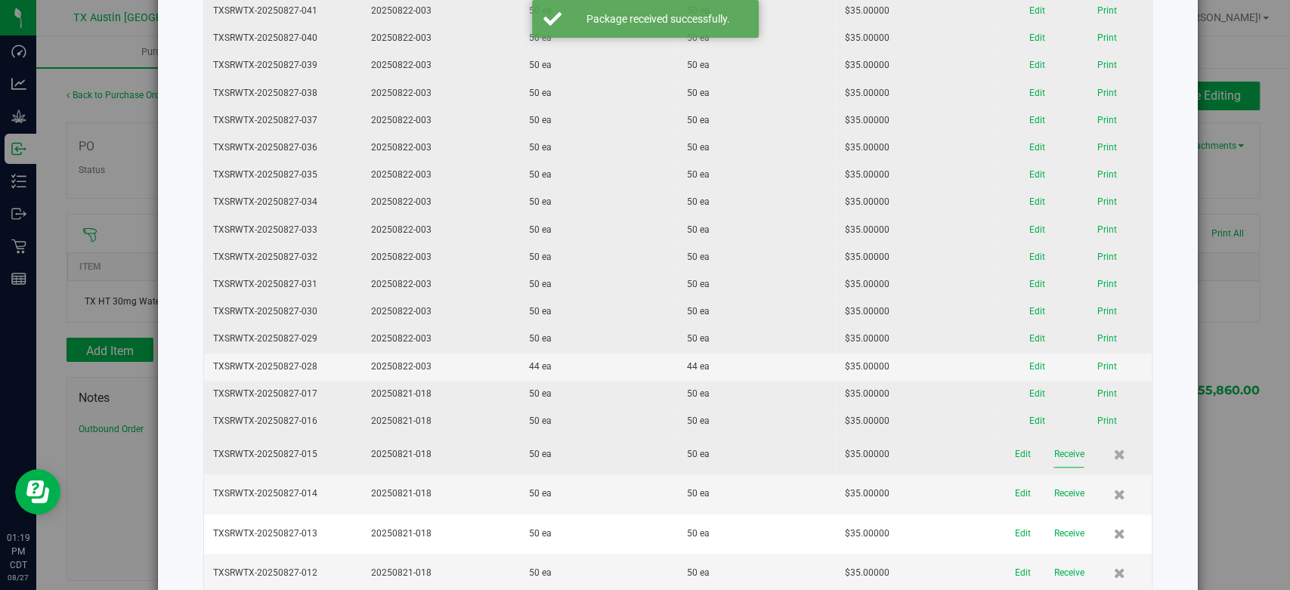
click at [1053, 451] on button "Receive" at bounding box center [1068, 454] width 30 height 26
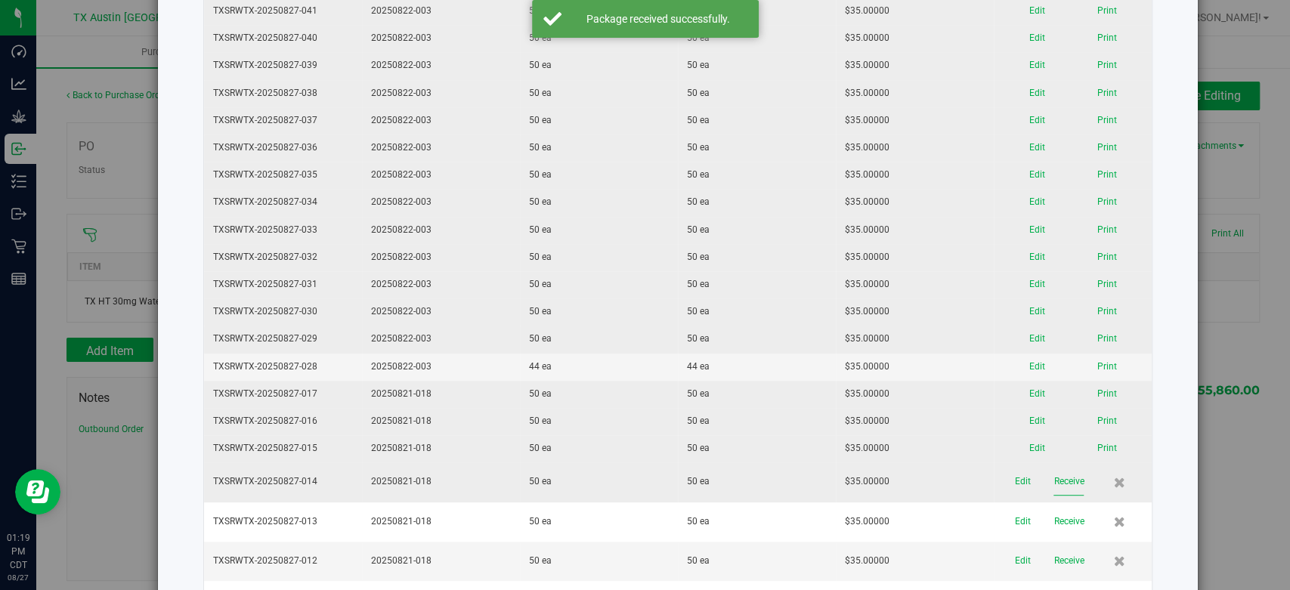
click at [1053, 482] on button "Receive" at bounding box center [1068, 481] width 30 height 26
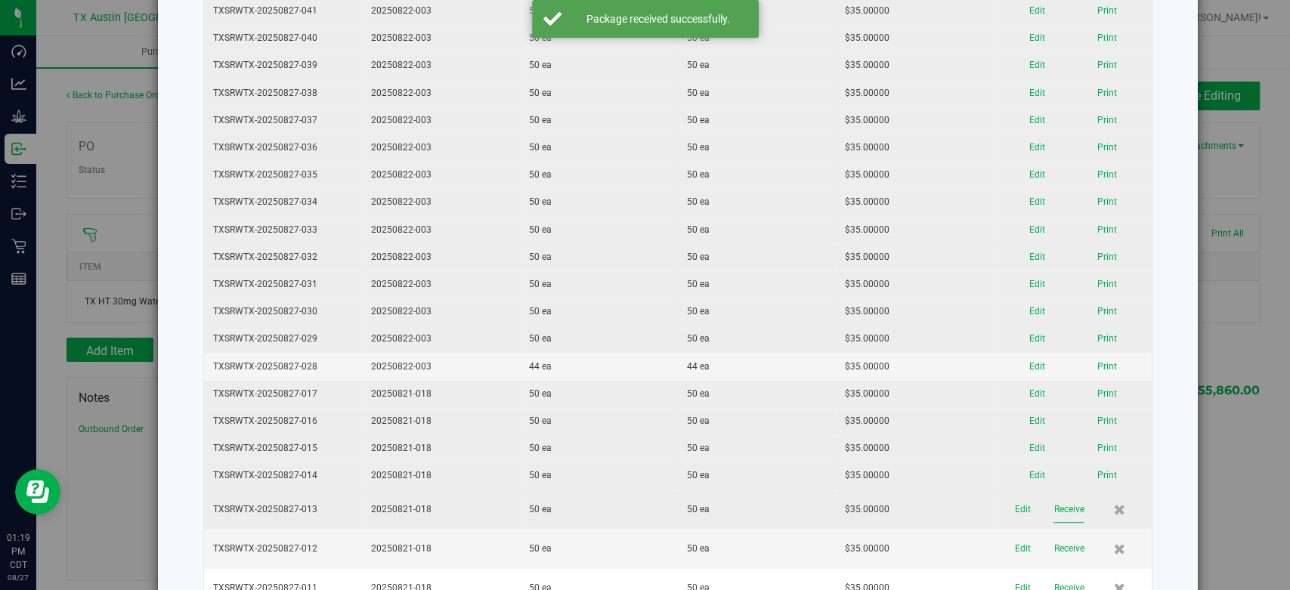
click at [1053, 508] on button "Receive" at bounding box center [1068, 509] width 30 height 26
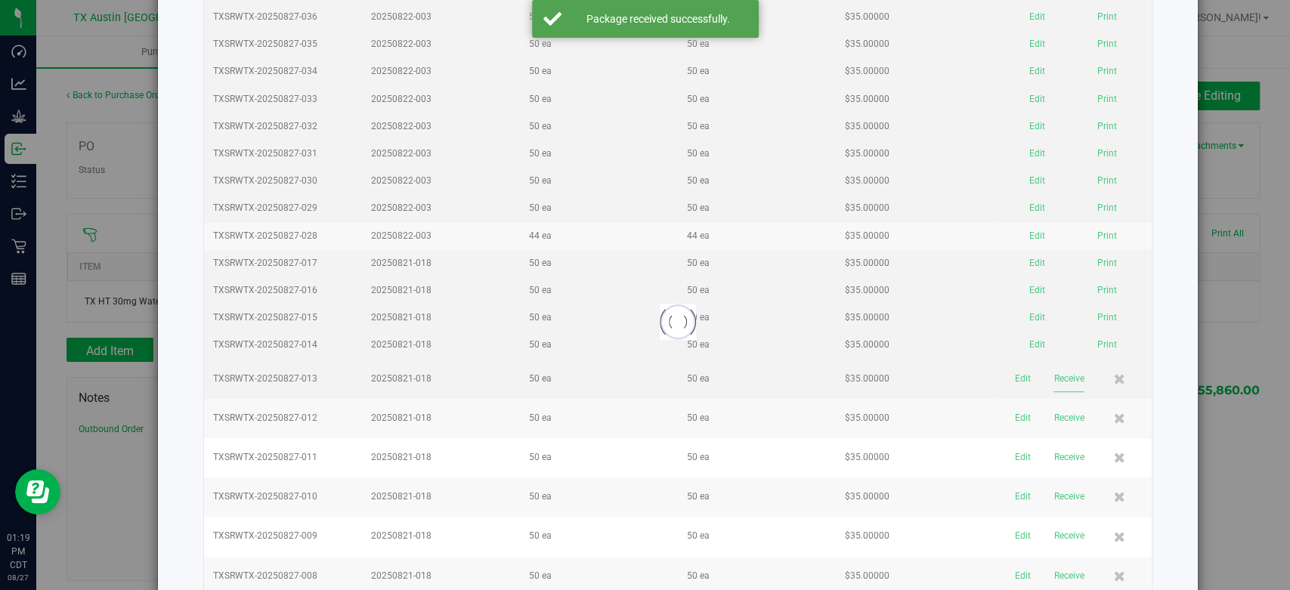
scroll to position [419, 0]
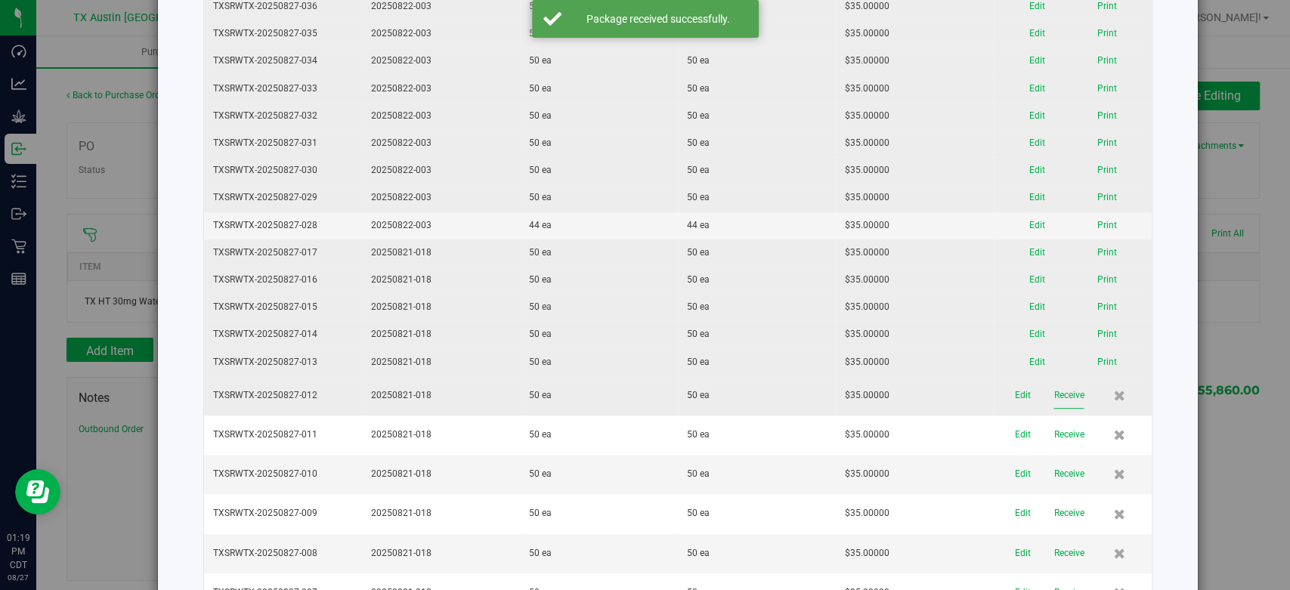
click at [1053, 382] on button "Receive" at bounding box center [1068, 395] width 30 height 26
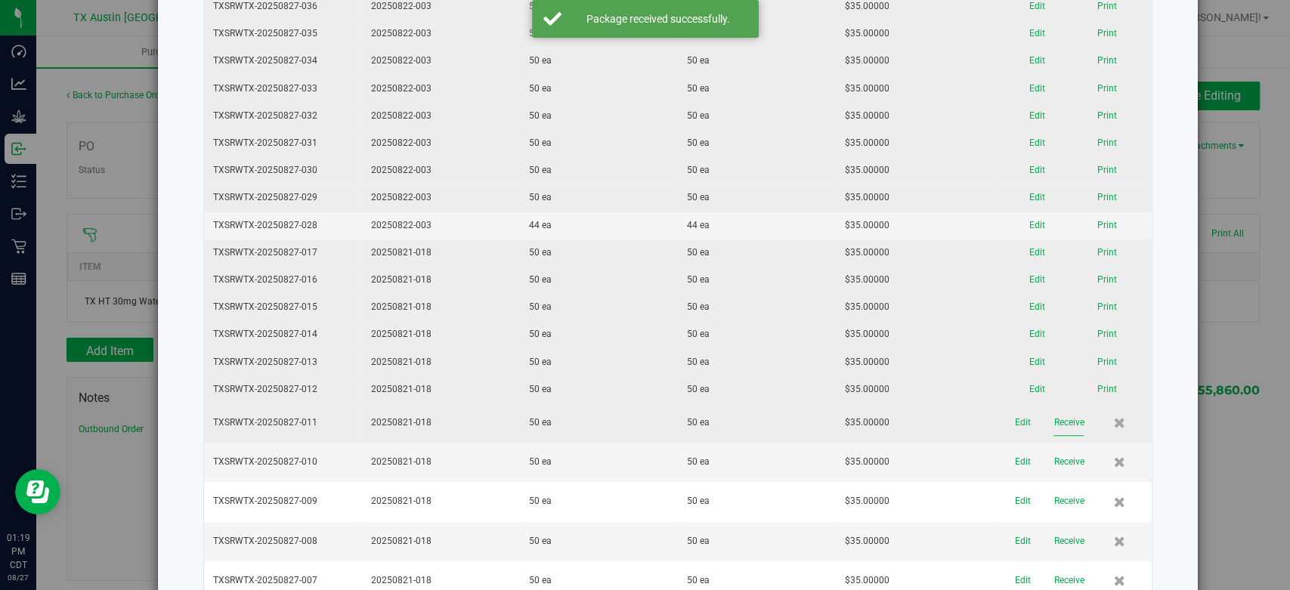
click at [1053, 429] on button "Receive" at bounding box center [1068, 423] width 30 height 26
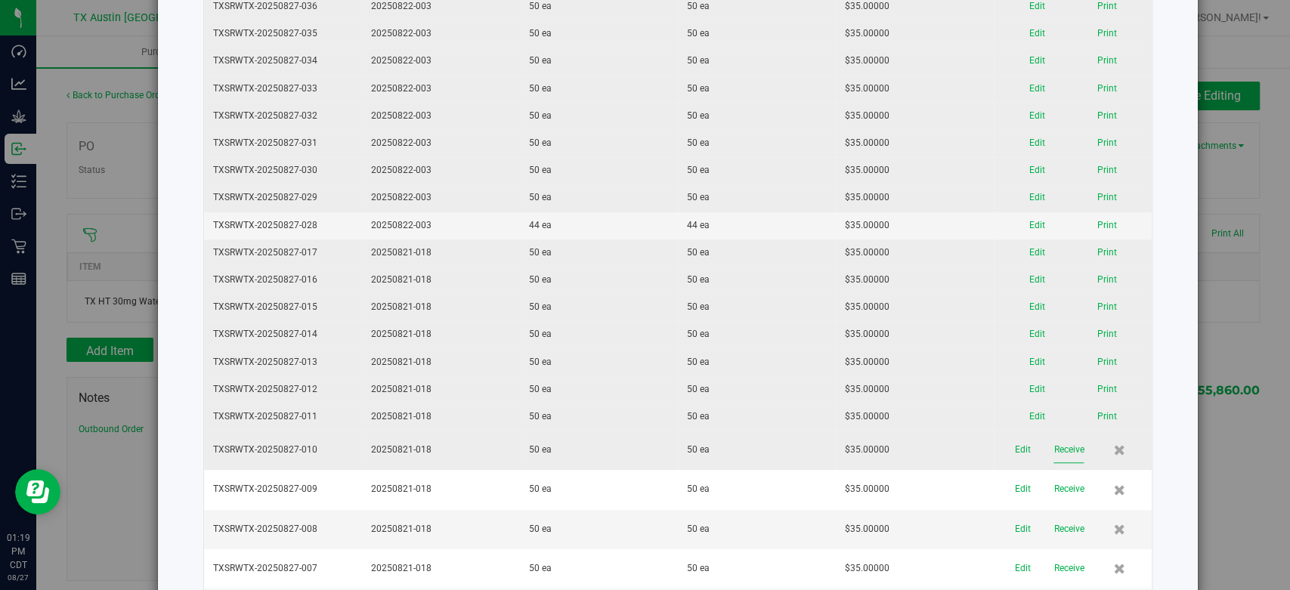
click at [1053, 441] on button "Receive" at bounding box center [1068, 450] width 30 height 26
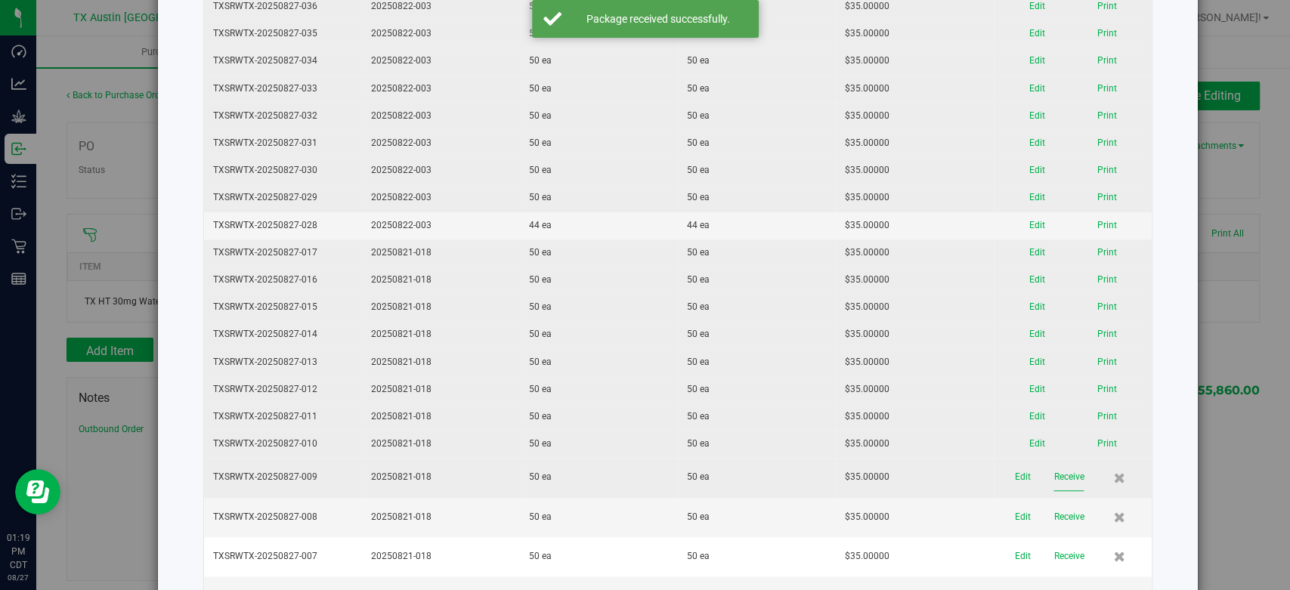
click at [1053, 485] on button "Receive" at bounding box center [1068, 477] width 30 height 26
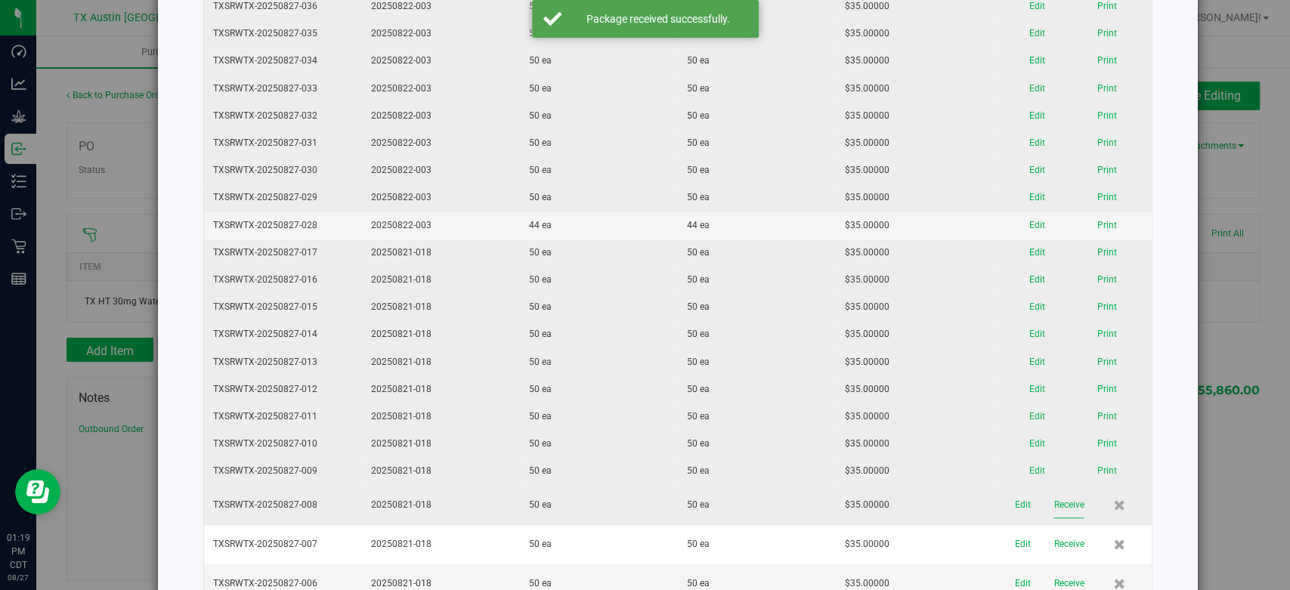
click at [1053, 509] on button "Receive" at bounding box center [1068, 505] width 30 height 26
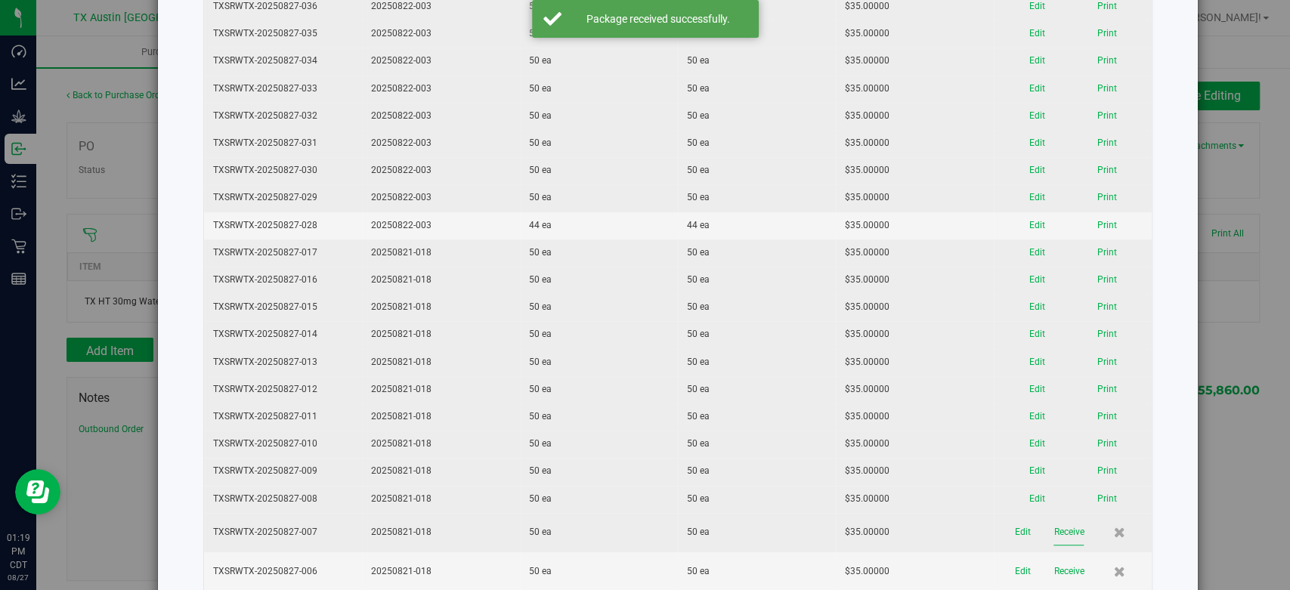
click at [1053, 530] on button "Receive" at bounding box center [1068, 532] width 30 height 26
click at [1053, 546] on button "Receive" at bounding box center [1068, 559] width 30 height 26
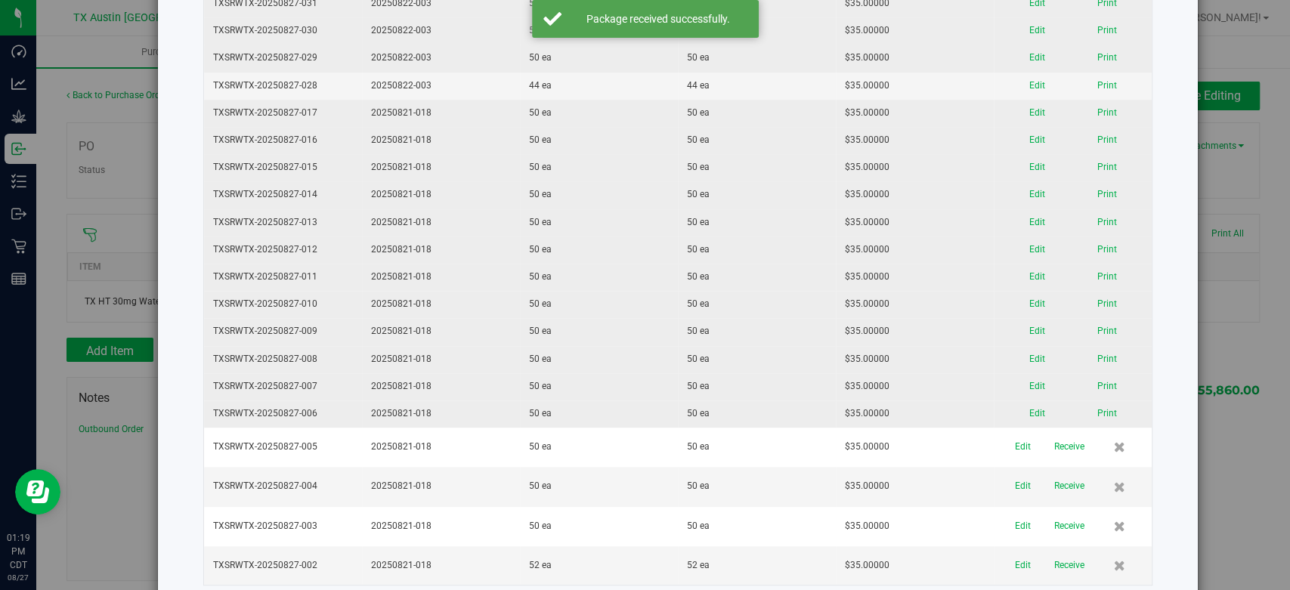
scroll to position [564, 0]
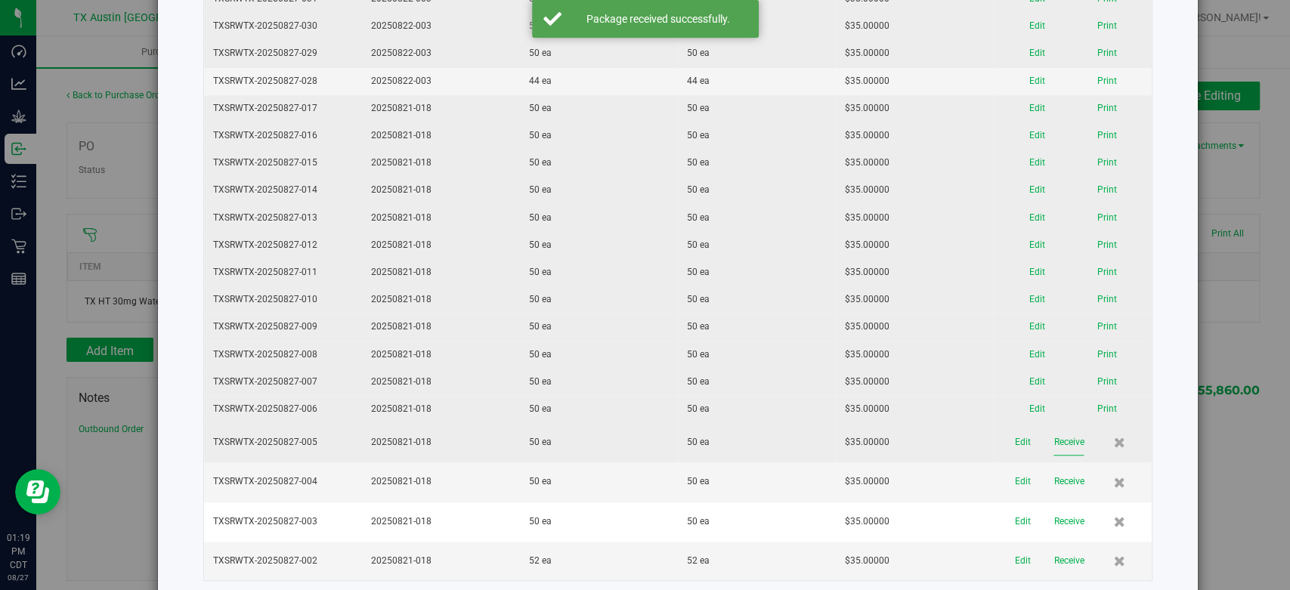
click at [1053, 441] on button "Receive" at bounding box center [1068, 442] width 30 height 26
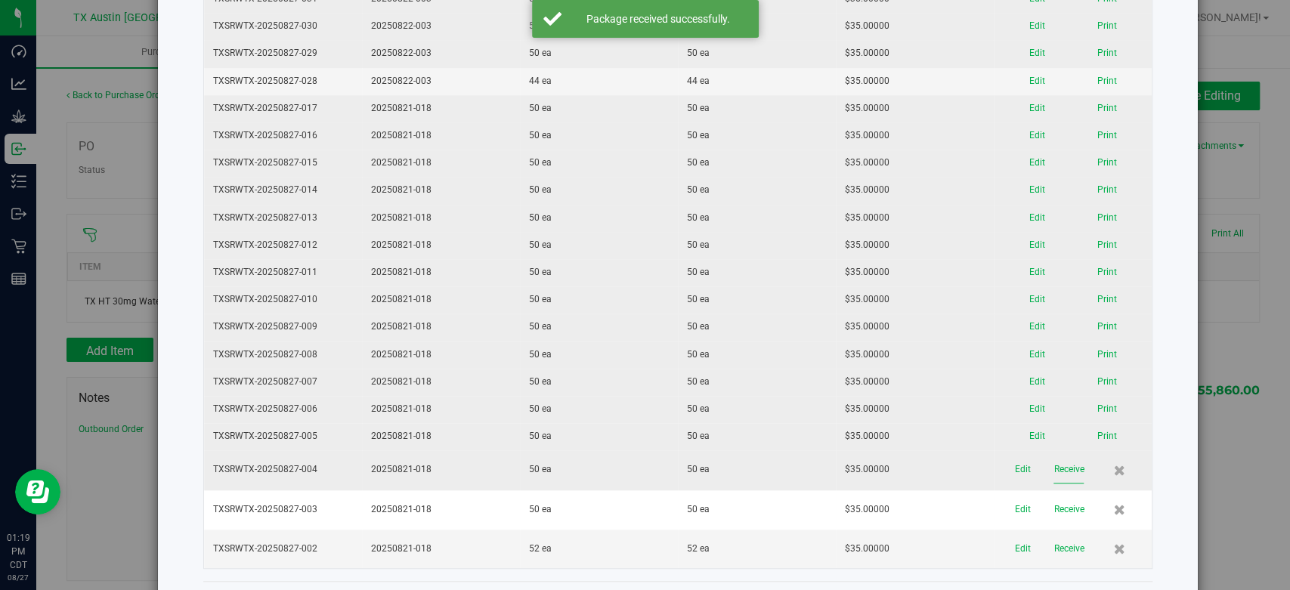
click at [1053, 458] on button "Receive" at bounding box center [1068, 469] width 30 height 26
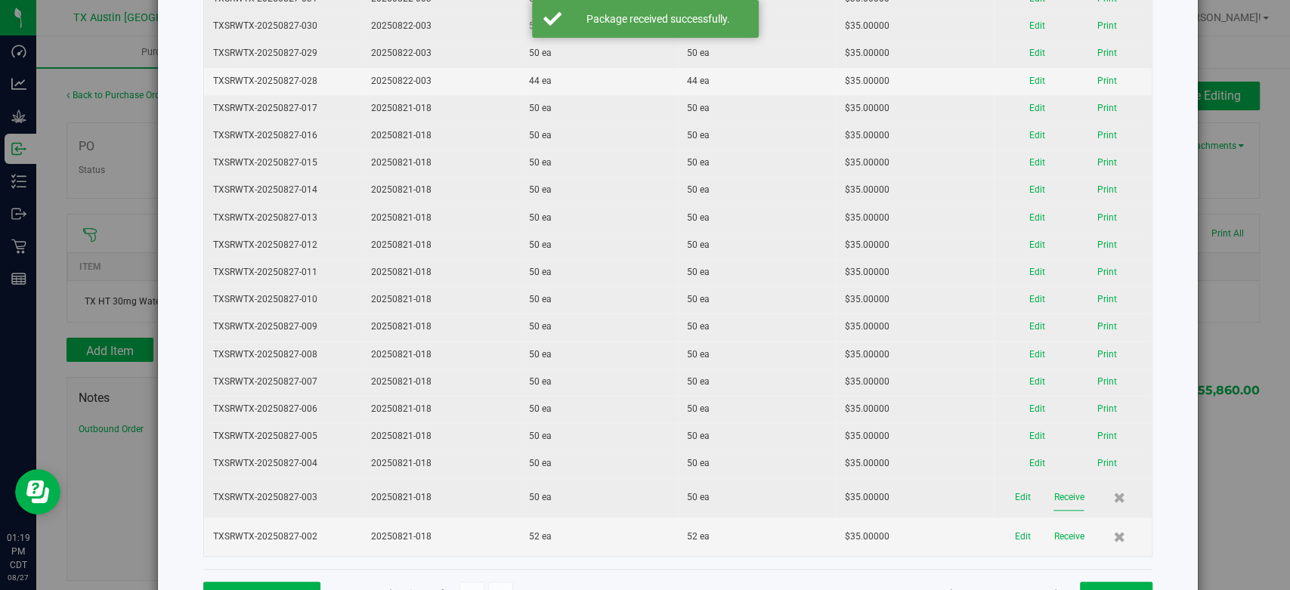
click at [1053, 490] on button "Receive" at bounding box center [1068, 497] width 30 height 26
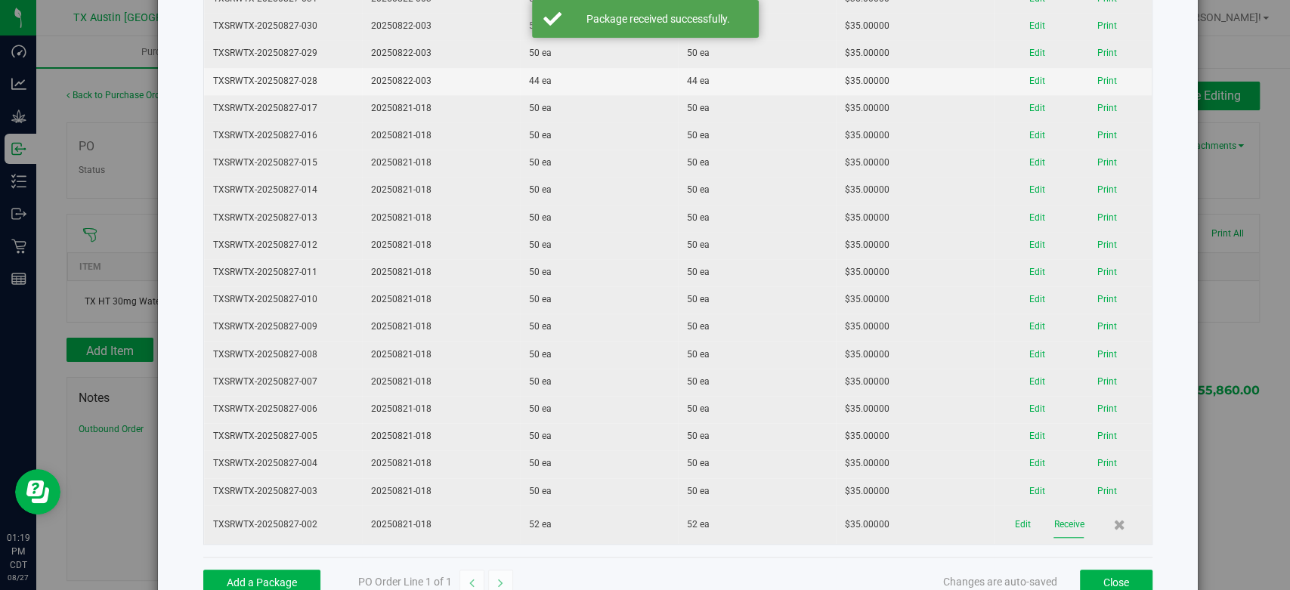
click at [1053, 521] on button "Receive" at bounding box center [1068, 525] width 30 height 26
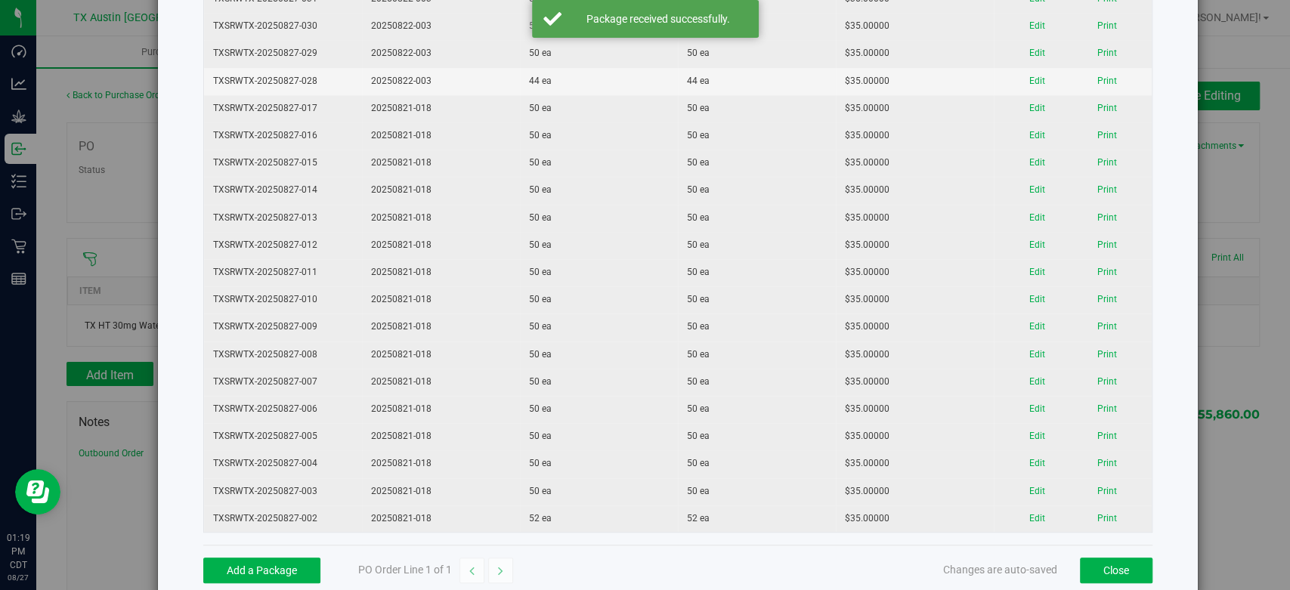
scroll to position [588, 0]
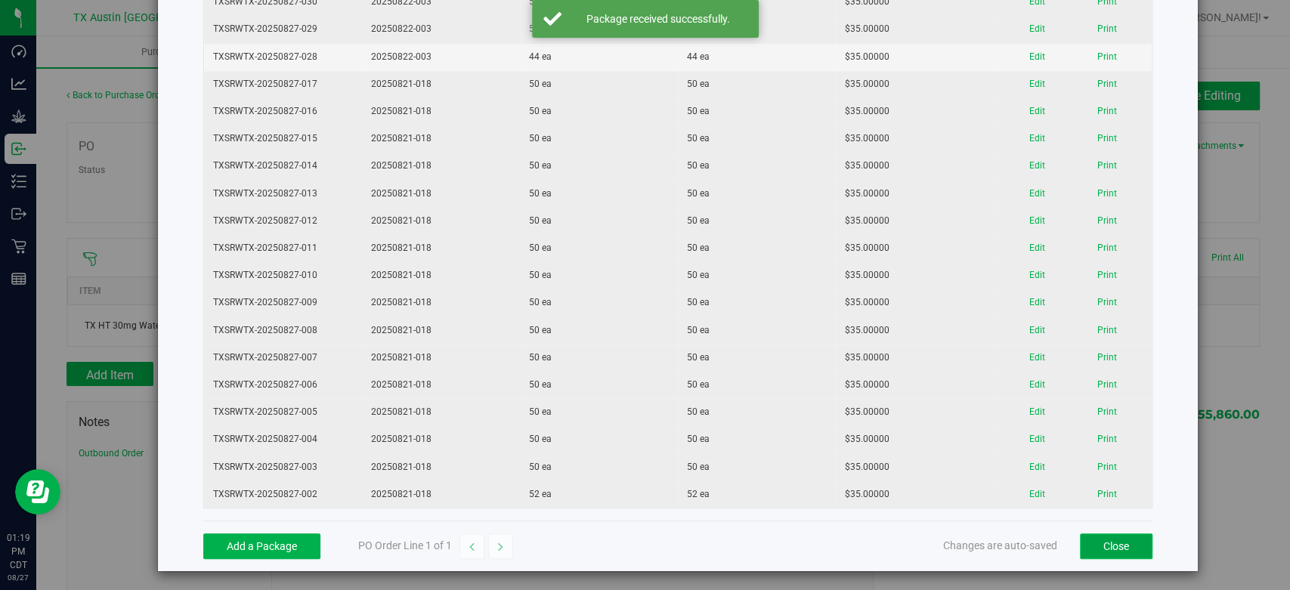
click at [1108, 546] on button "Close" at bounding box center [1116, 546] width 73 height 26
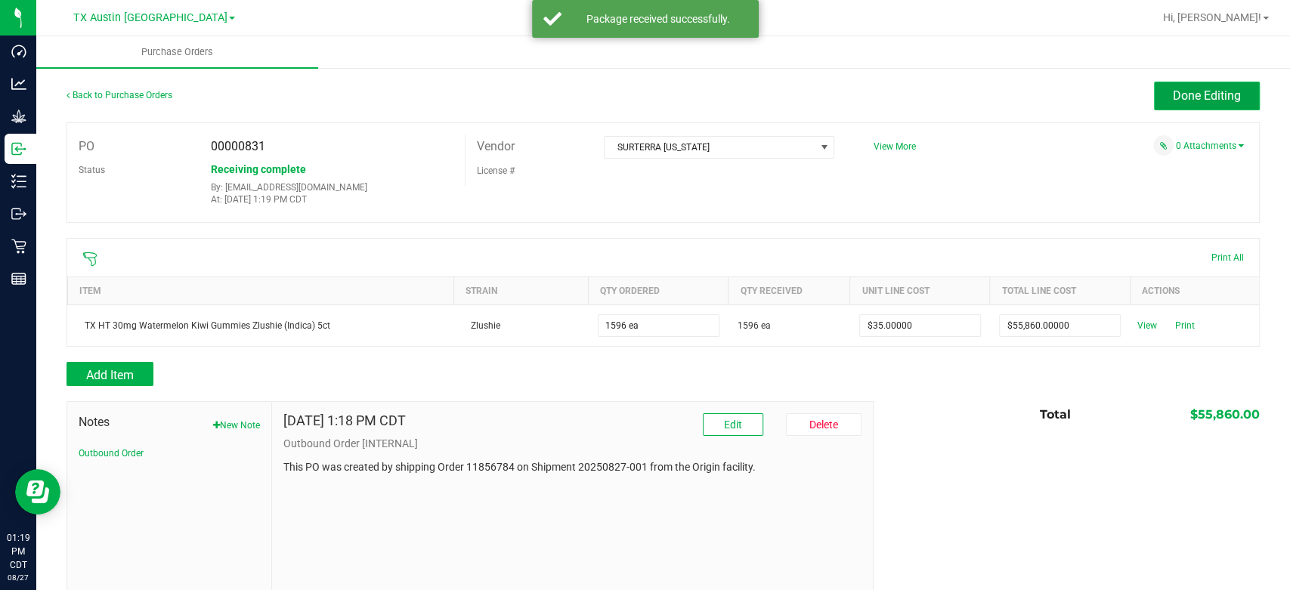
click at [1174, 101] on span "Done Editing" at bounding box center [1207, 95] width 68 height 14
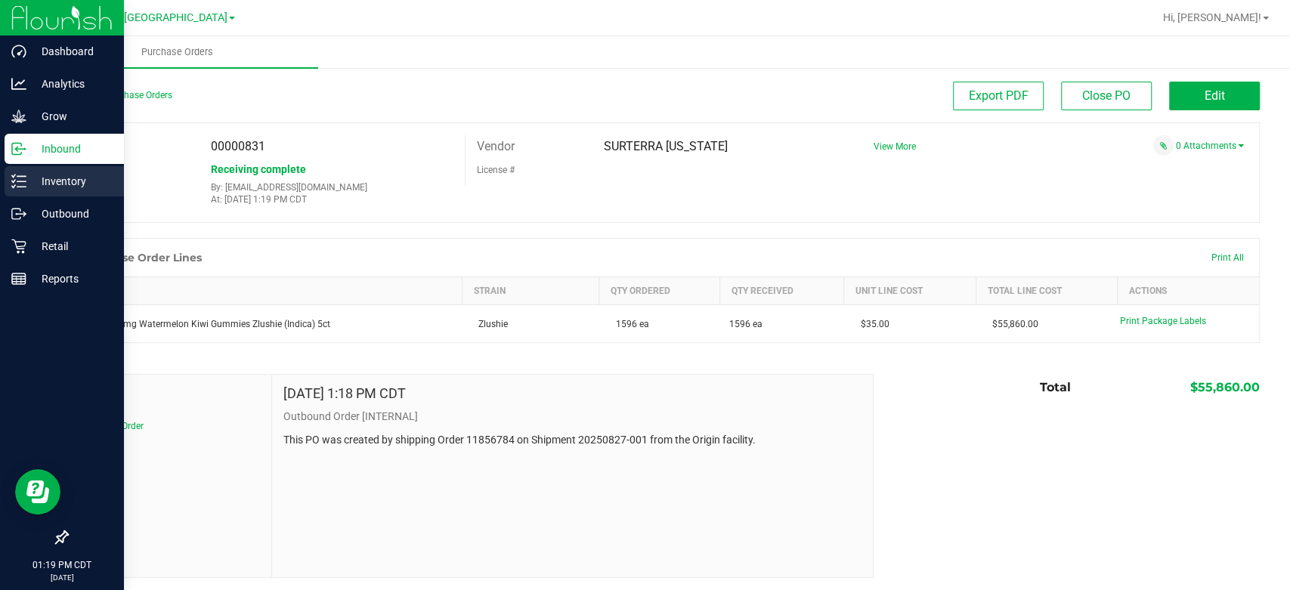
click at [37, 174] on p "Inventory" at bounding box center [71, 181] width 91 height 18
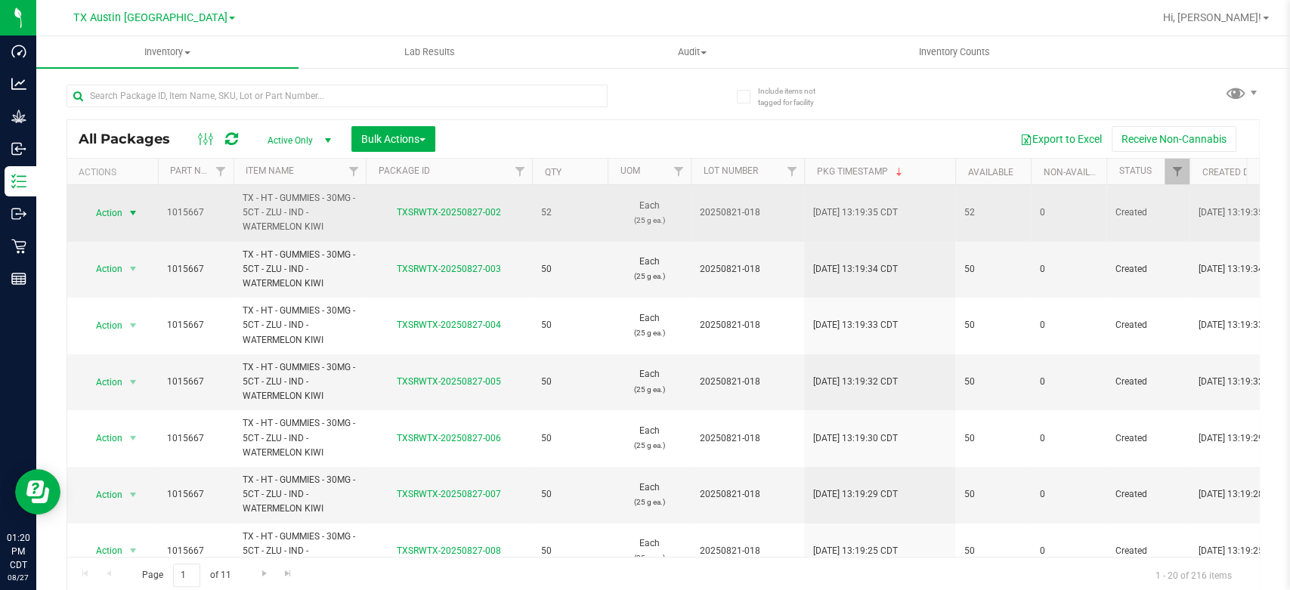
click at [97, 211] on span "Action" at bounding box center [102, 212] width 41 height 21
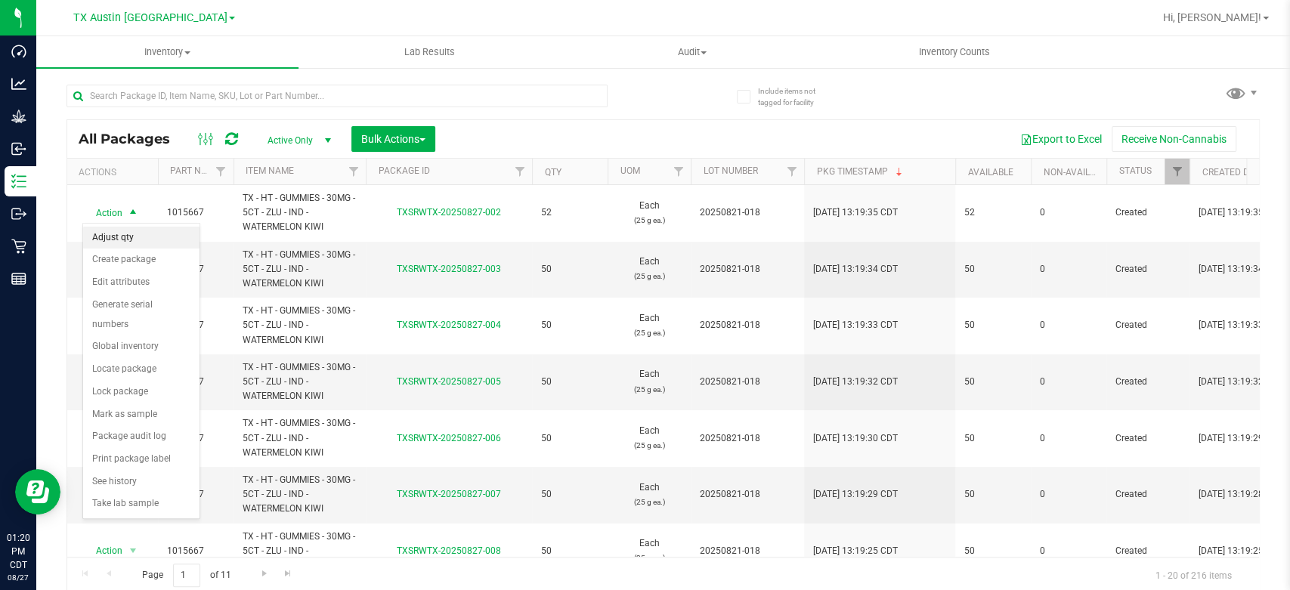
click at [109, 240] on li "Adjust qty" at bounding box center [141, 238] width 116 height 23
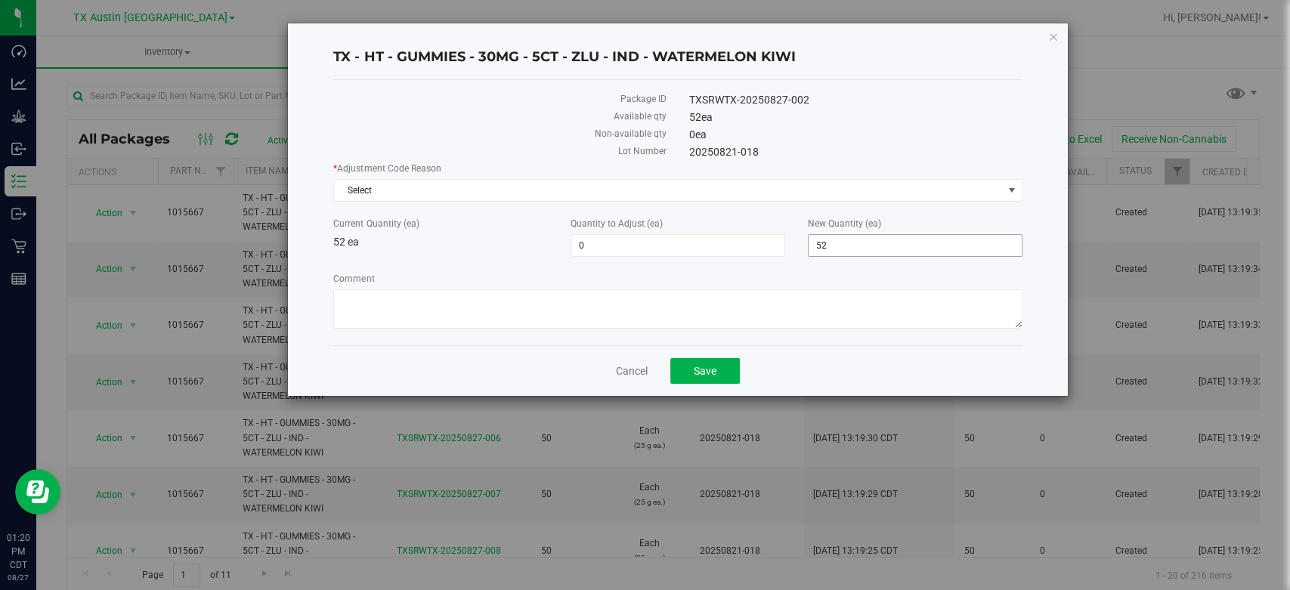
click at [879, 249] on span "52 52" at bounding box center [915, 245] width 215 height 23
click at [879, 249] on input "52" at bounding box center [914, 245] width 213 height 21
type input "11"
type input "-41"
type input "11"
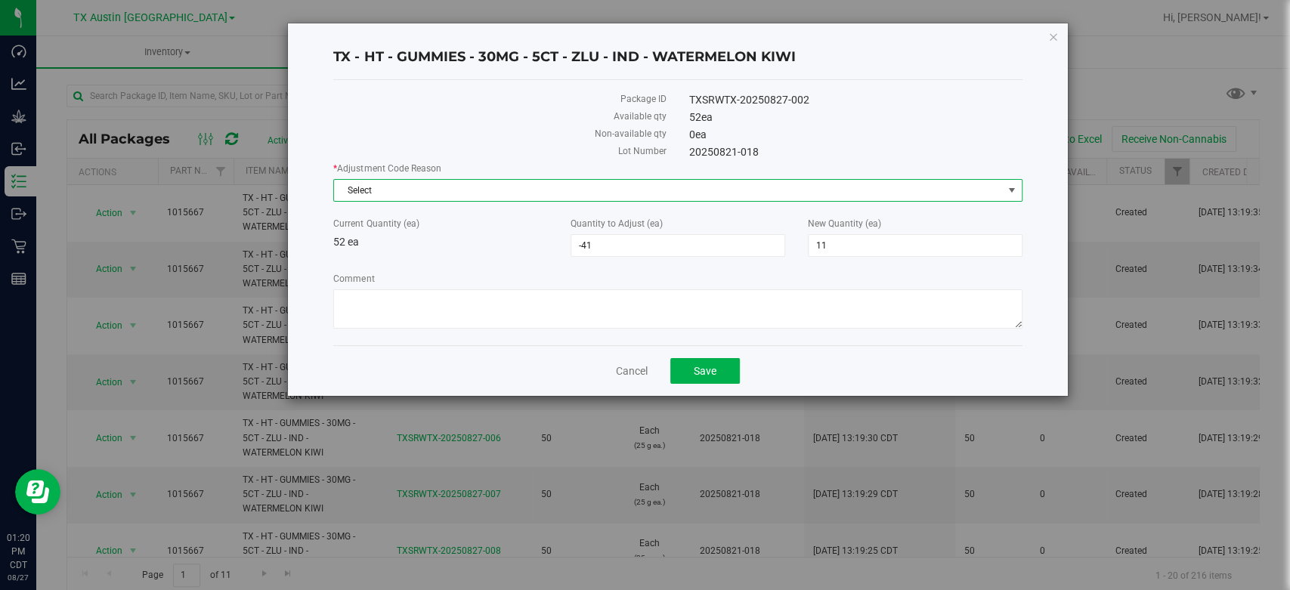
click at [572, 188] on span "Select" at bounding box center [668, 190] width 668 height 21
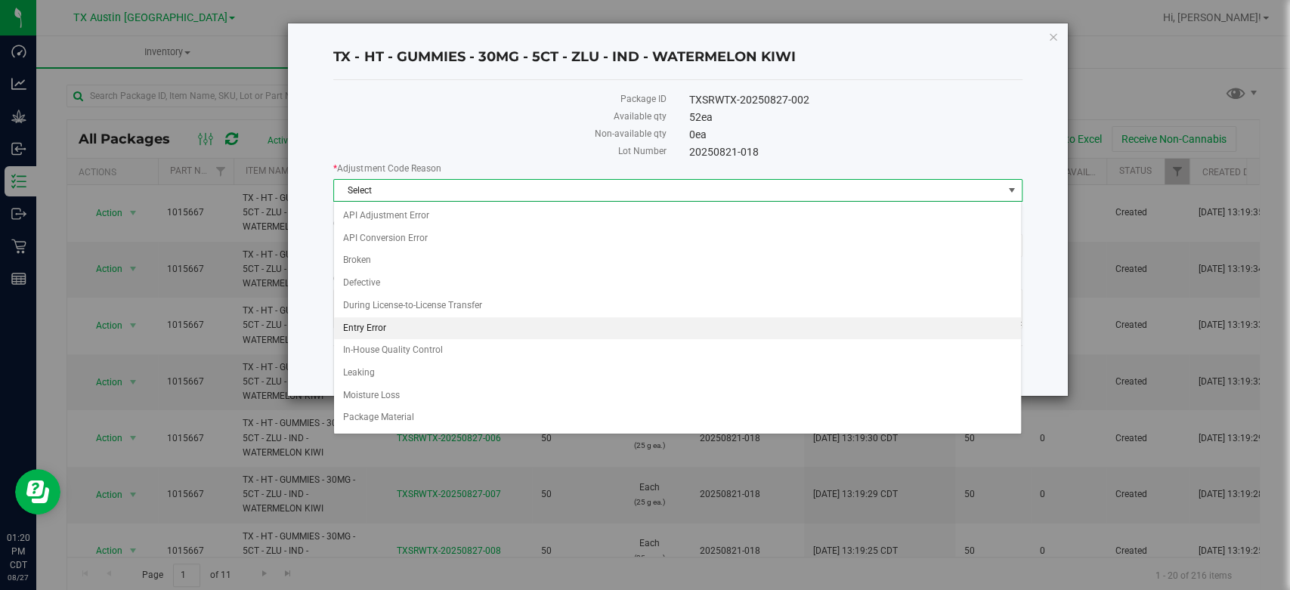
click at [503, 337] on li "Entry Error" at bounding box center [677, 328] width 687 height 23
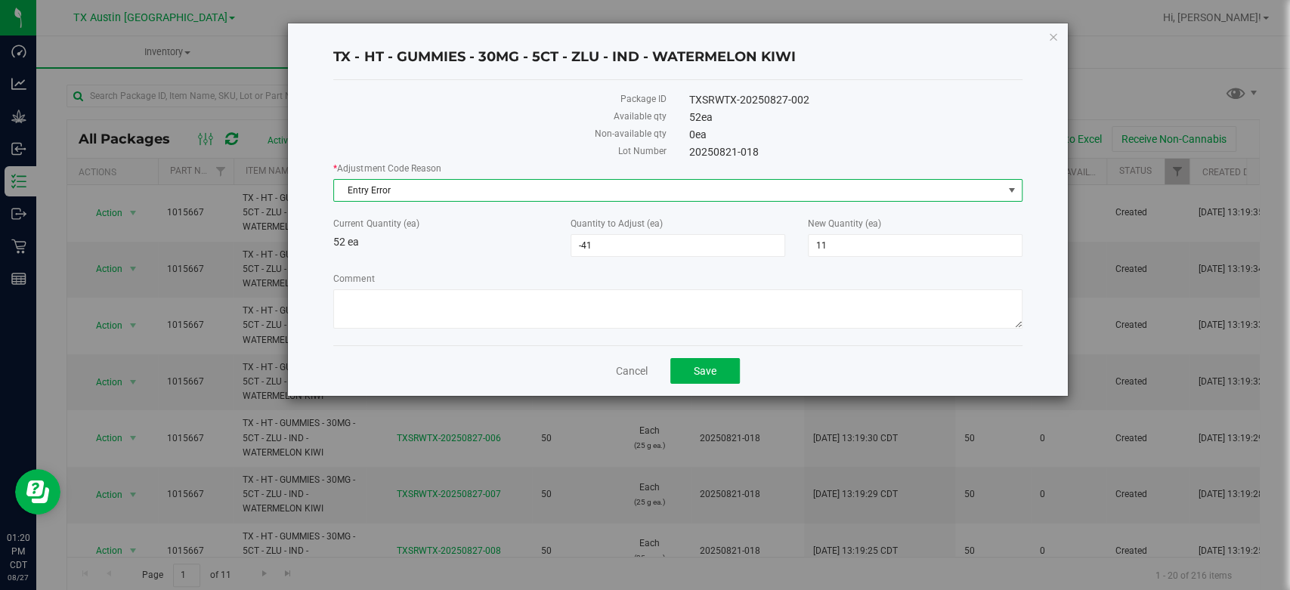
click at [621, 281] on label "Comment" at bounding box center [677, 279] width 688 height 14
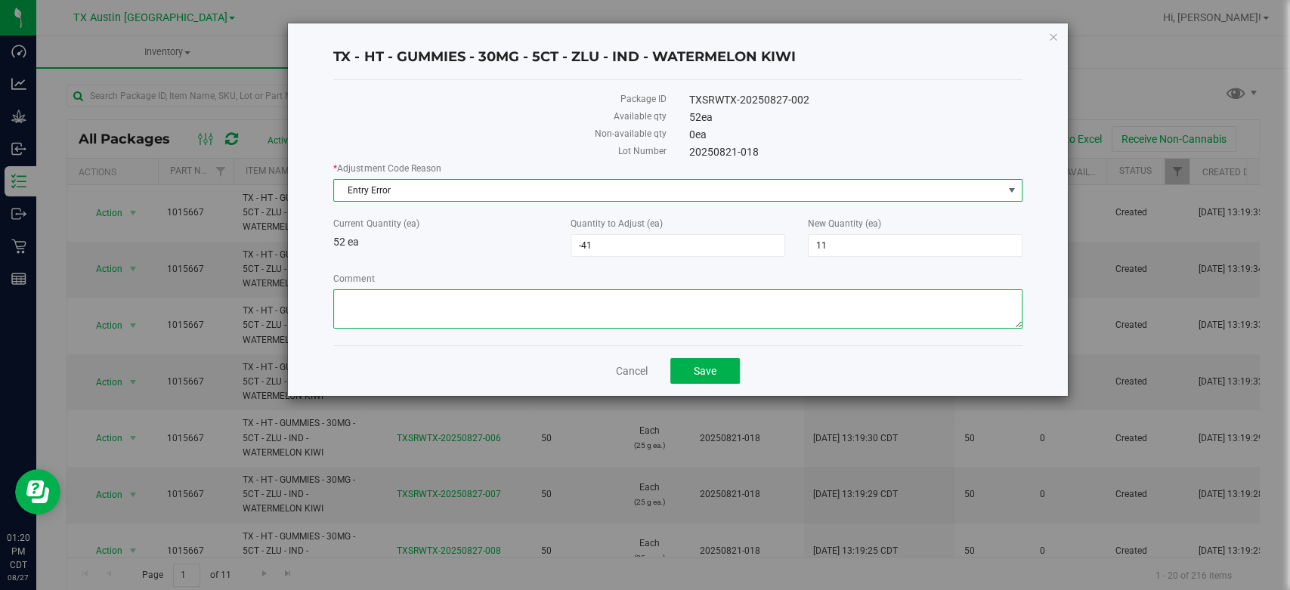
click at [621, 289] on textarea "Comment" at bounding box center [677, 308] width 688 height 39
click at [613, 312] on textarea "Comment" at bounding box center [677, 308] width 688 height 39
type textarea "Miscount"
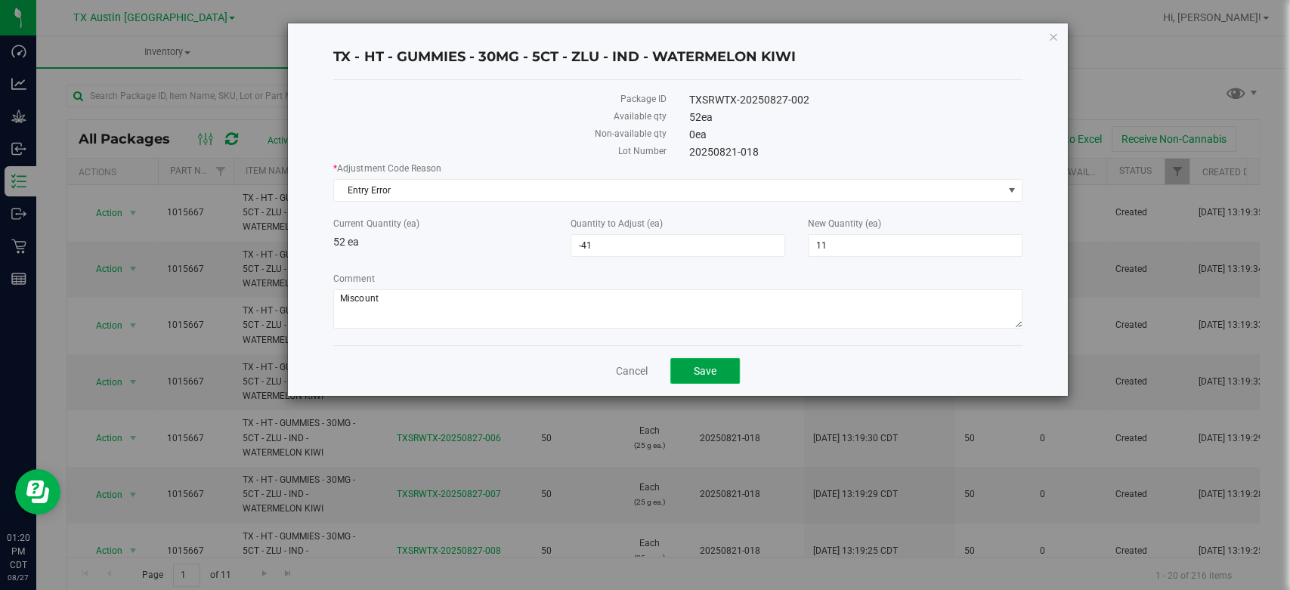
click at [714, 366] on span "Save" at bounding box center [705, 371] width 23 height 12
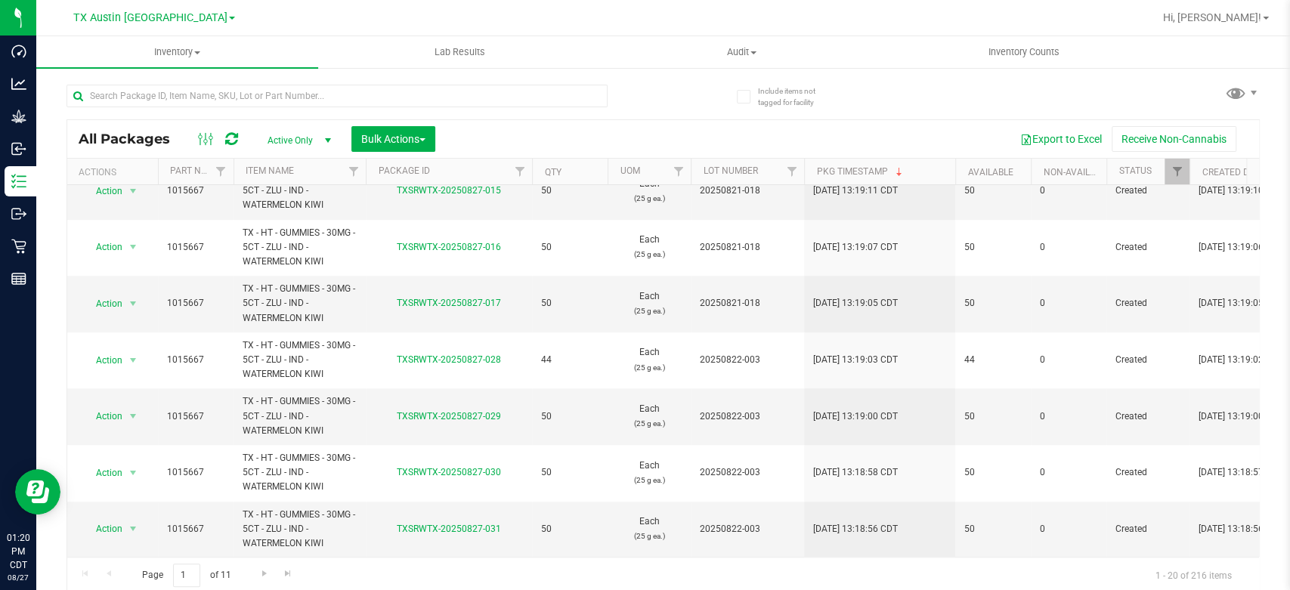
scroll to position [3, 0]
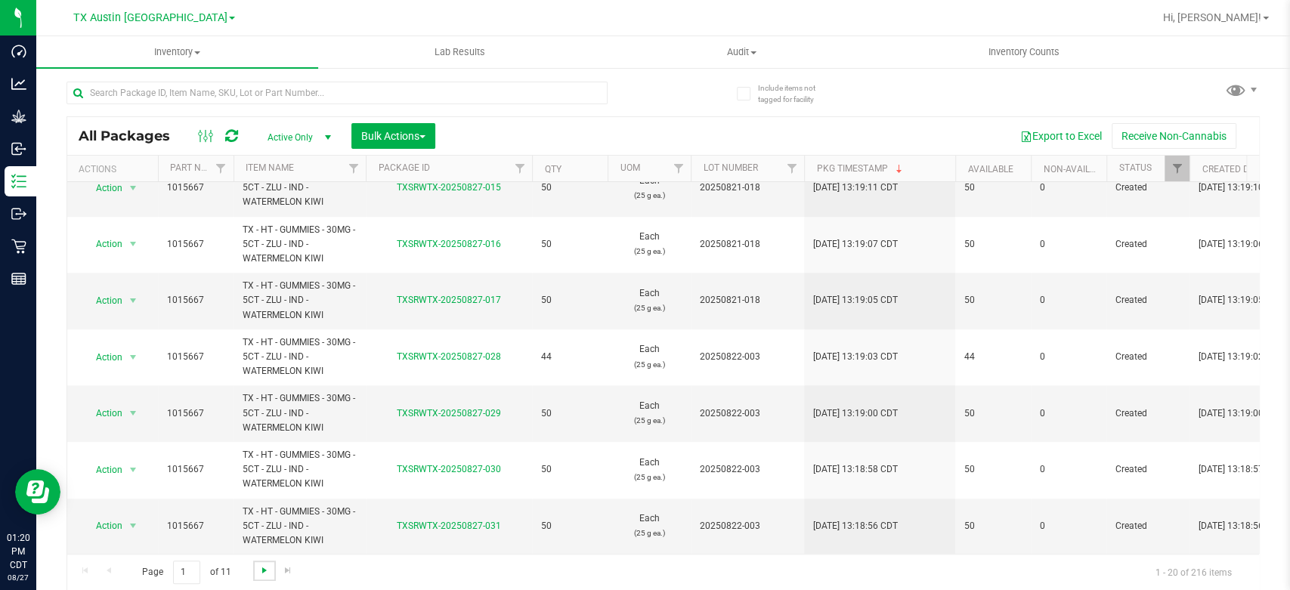
click at [262, 572] on span "Go to the next page" at bounding box center [264, 570] width 12 height 12
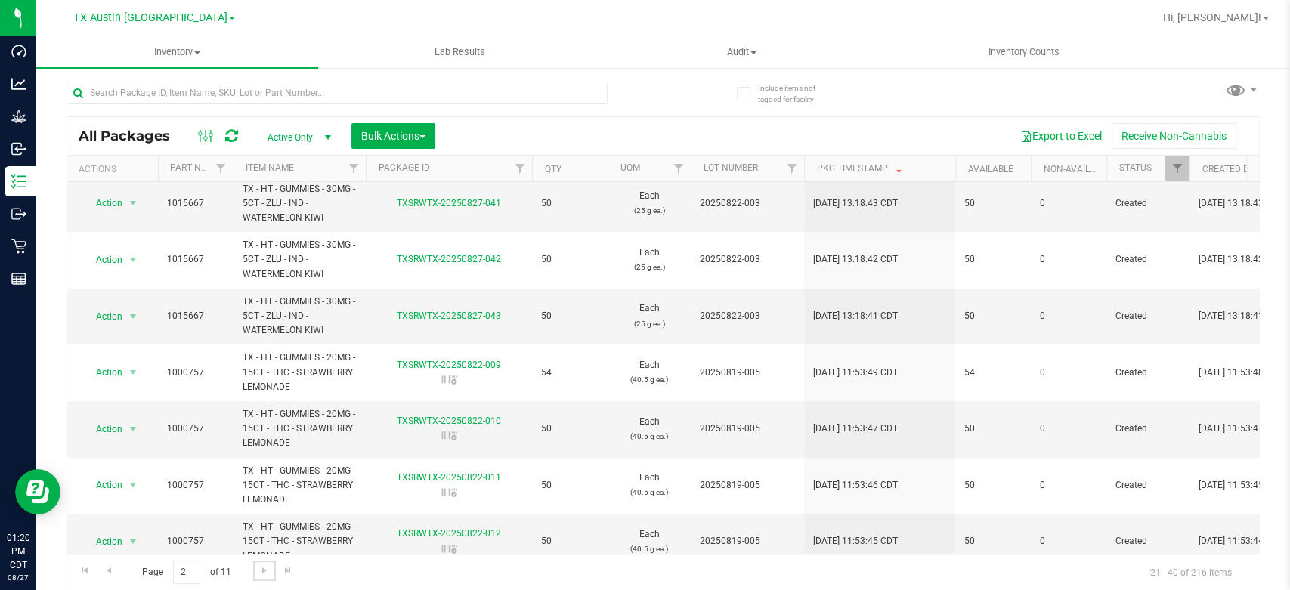
scroll to position [514, 0]
click at [94, 318] on span "Action" at bounding box center [102, 316] width 41 height 21
click at [91, 570] on link "Go to the first page" at bounding box center [85, 571] width 22 height 20
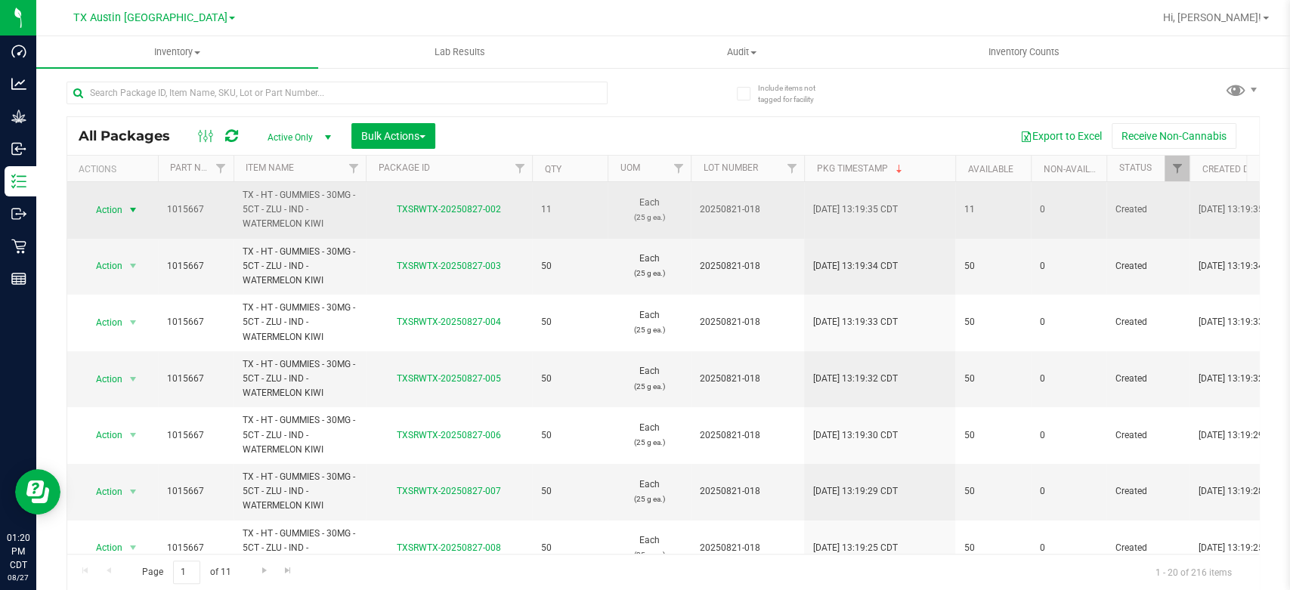
click at [119, 205] on span "Action" at bounding box center [102, 209] width 41 height 21
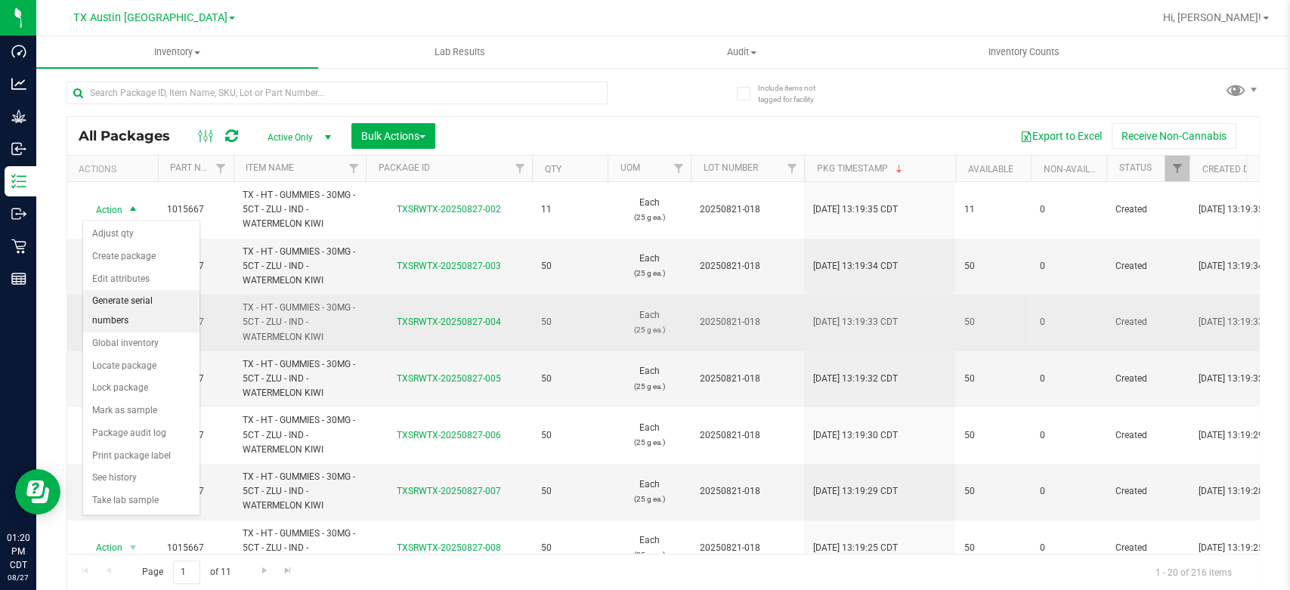
click at [135, 305] on li "Generate serial numbers" at bounding box center [141, 311] width 116 height 42
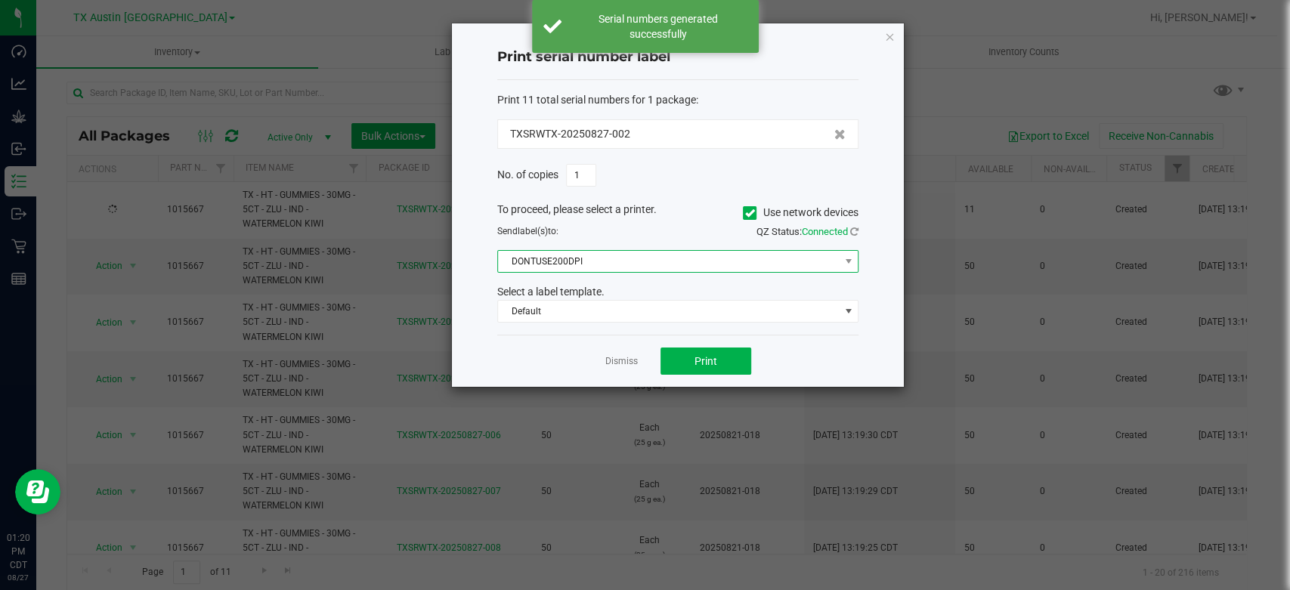
click at [644, 264] on span "DONTUSE200DPI" at bounding box center [668, 261] width 341 height 21
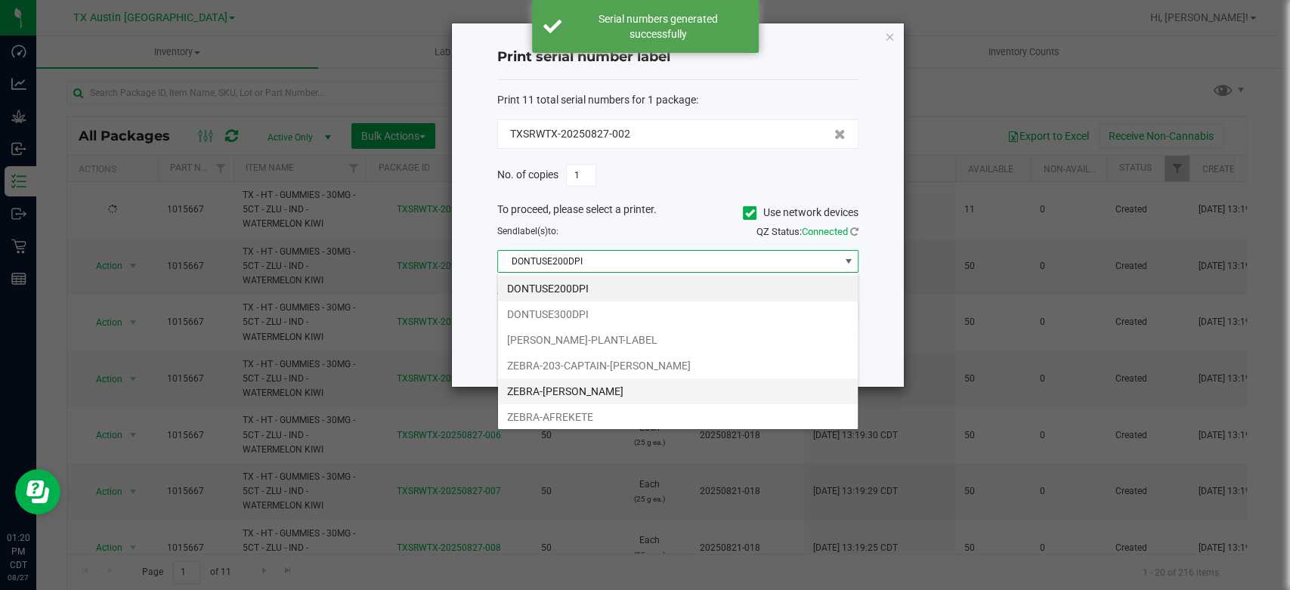
scroll to position [206, 0]
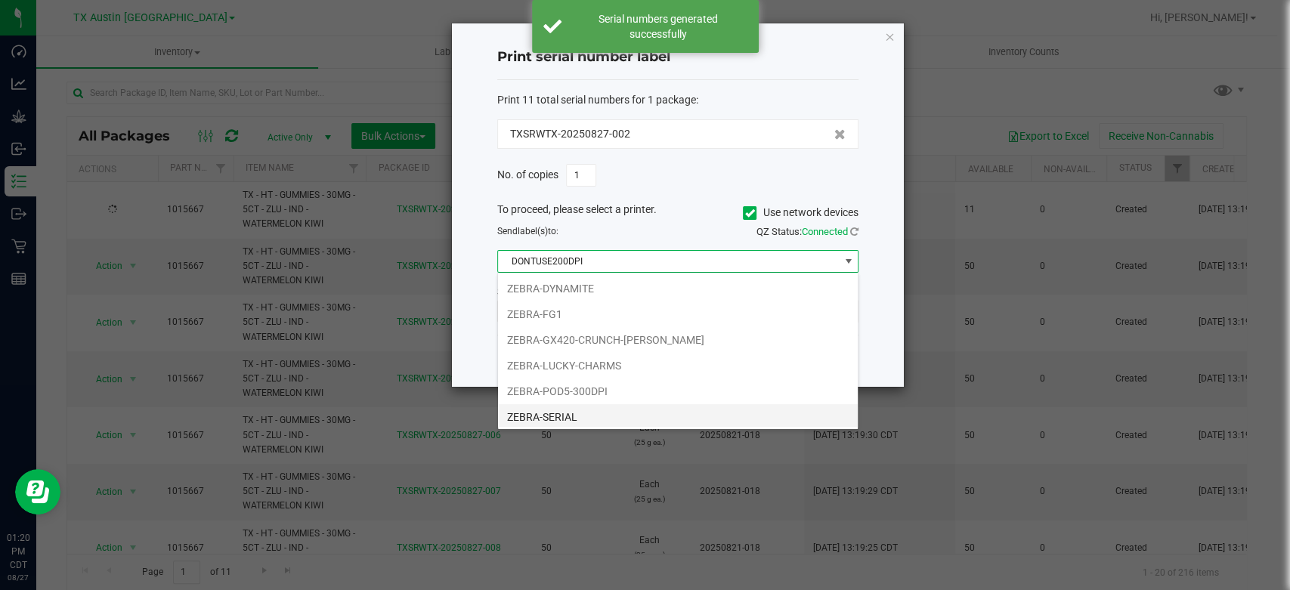
click at [590, 411] on li "ZEBRA-SERIAL" at bounding box center [678, 417] width 360 height 26
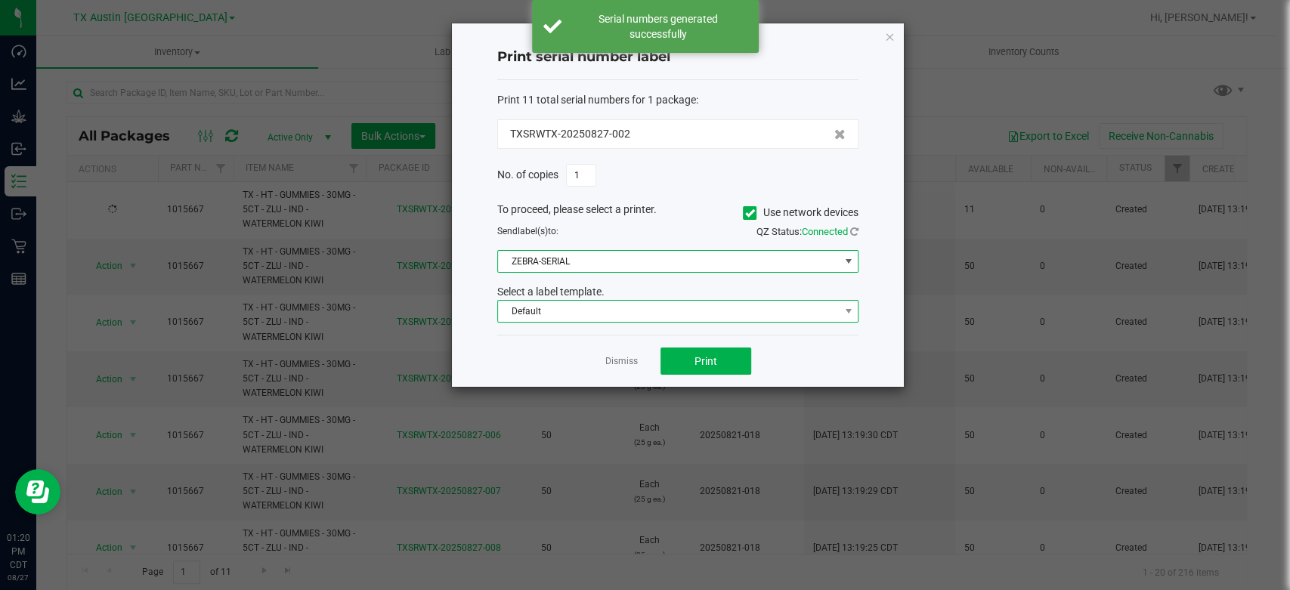
click at [662, 313] on span "Default" at bounding box center [668, 311] width 341 height 21
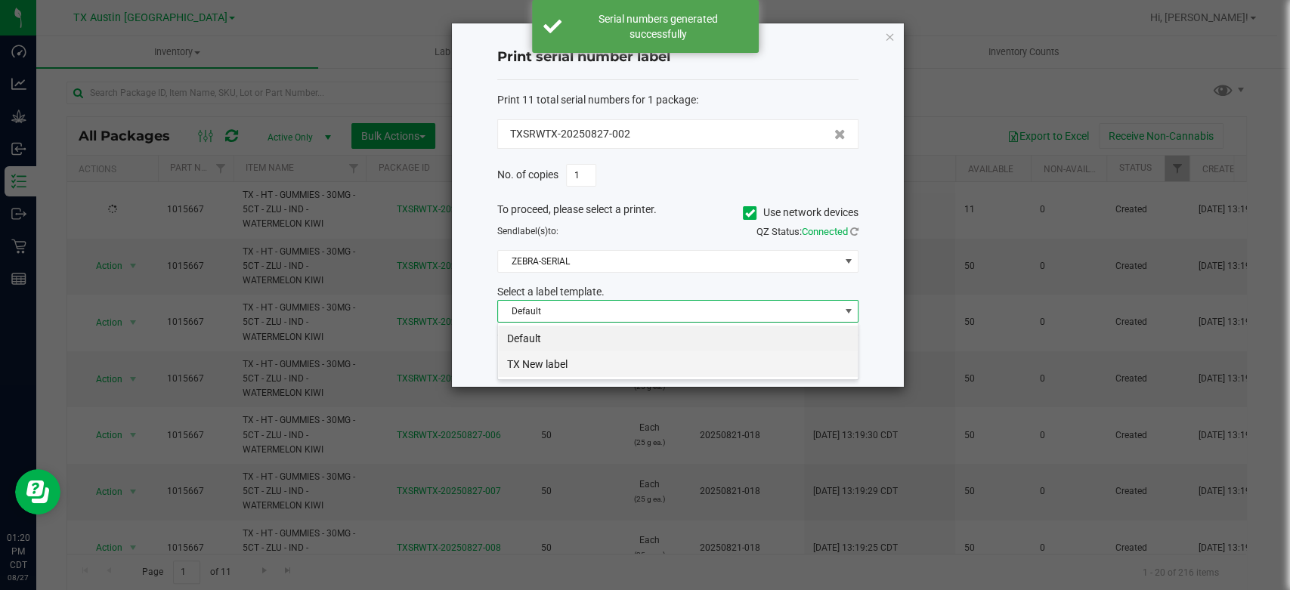
scroll to position [22, 361]
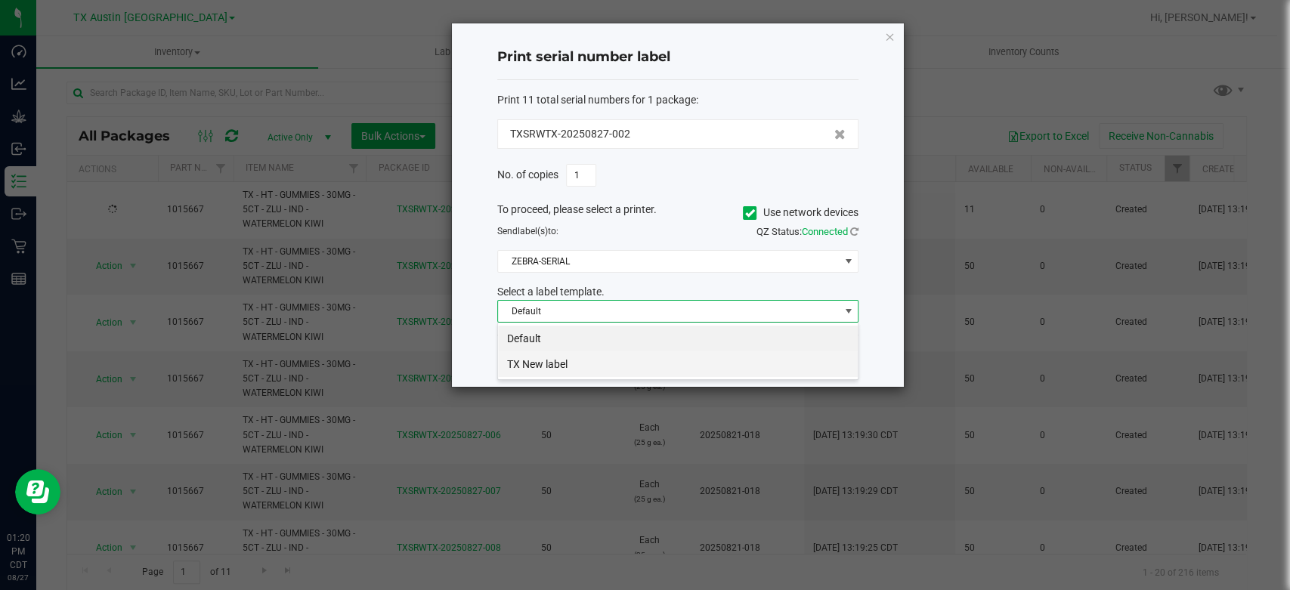
click at [601, 359] on li "TX New label" at bounding box center [678, 364] width 360 height 26
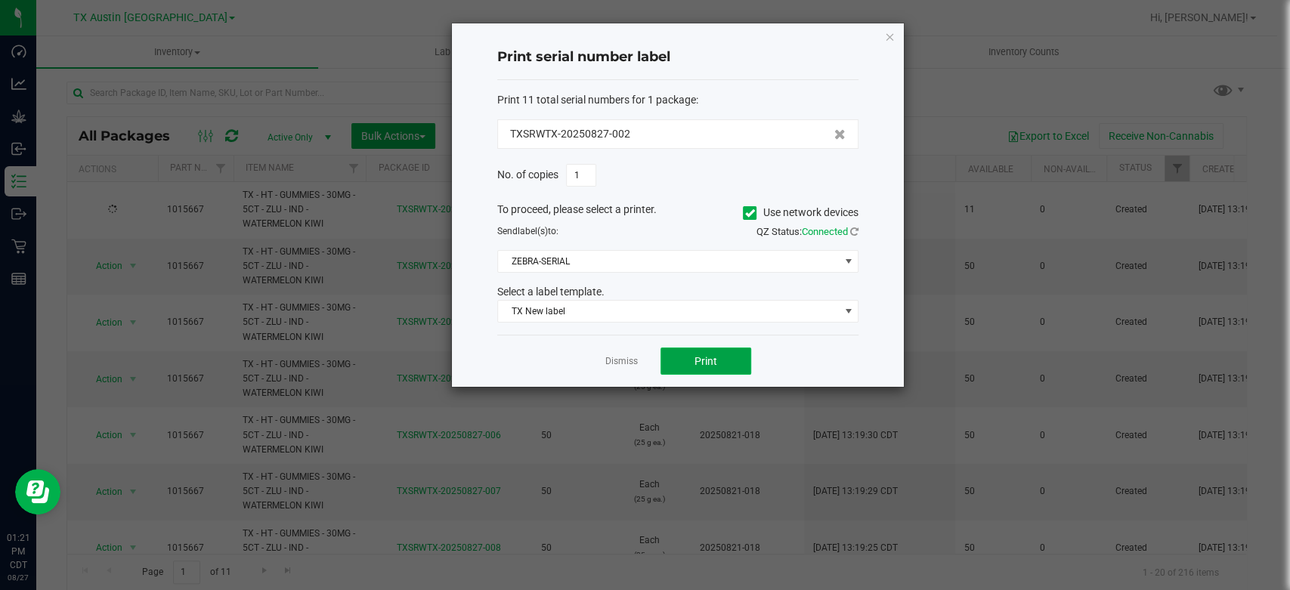
click at [718, 361] on button "Print" at bounding box center [705, 361] width 91 height 27
click at [611, 363] on link "Dismiss" at bounding box center [621, 361] width 32 height 13
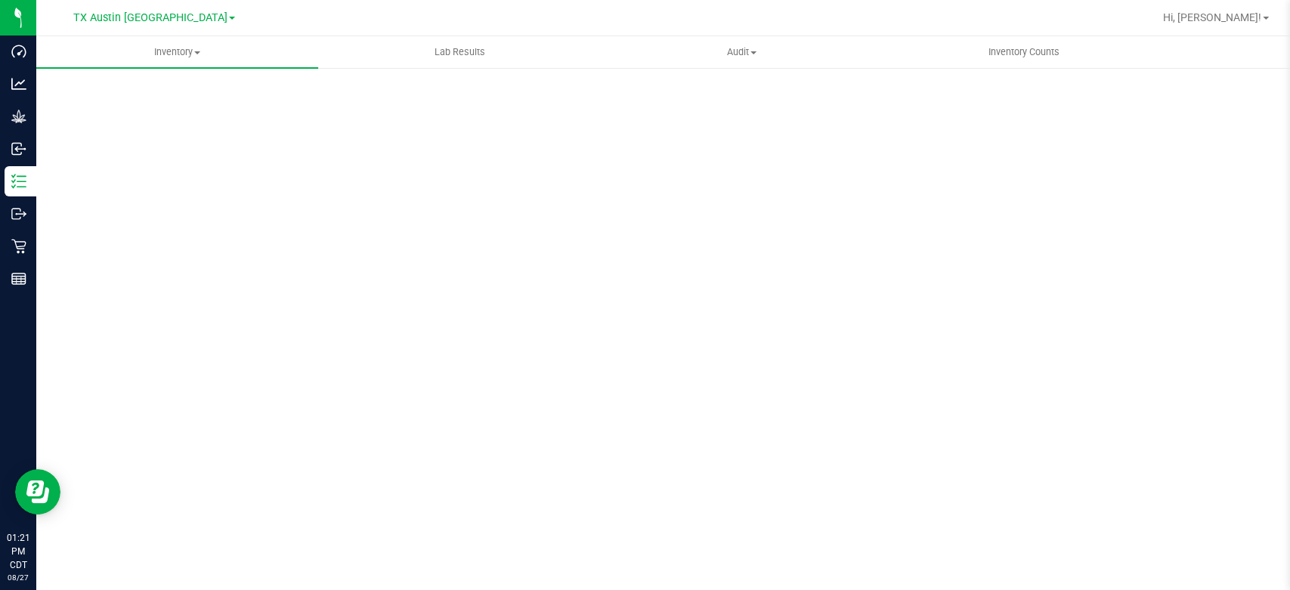
scroll to position [0, 0]
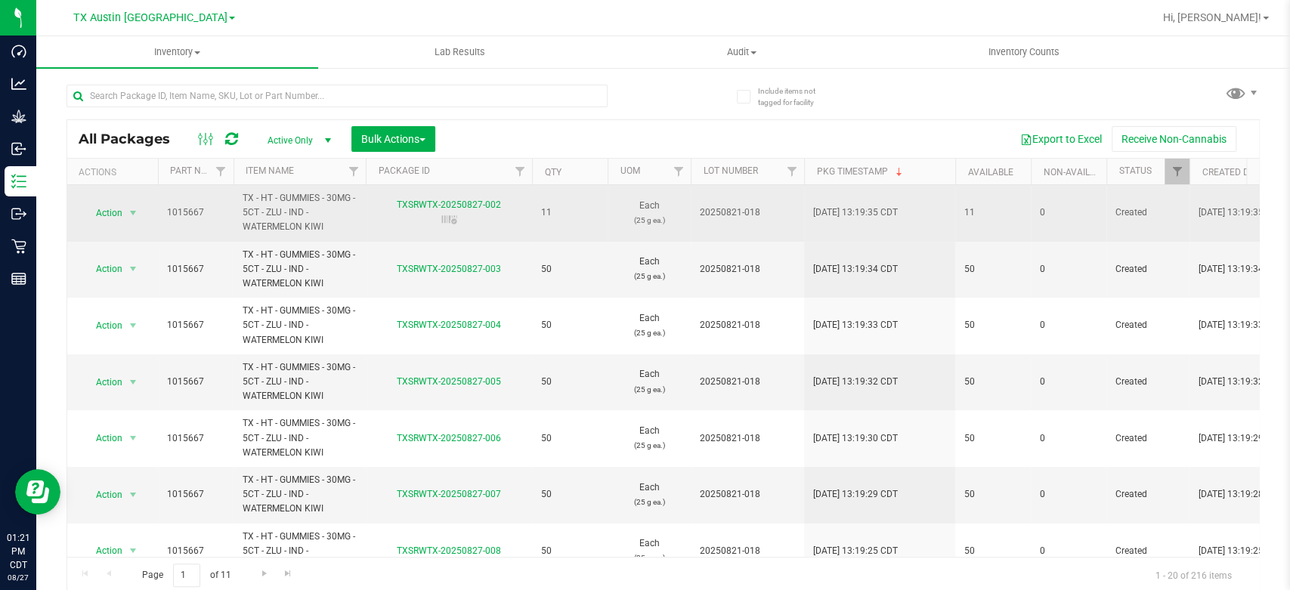
click at [449, 215] on icon at bounding box center [449, 219] width 19 height 15
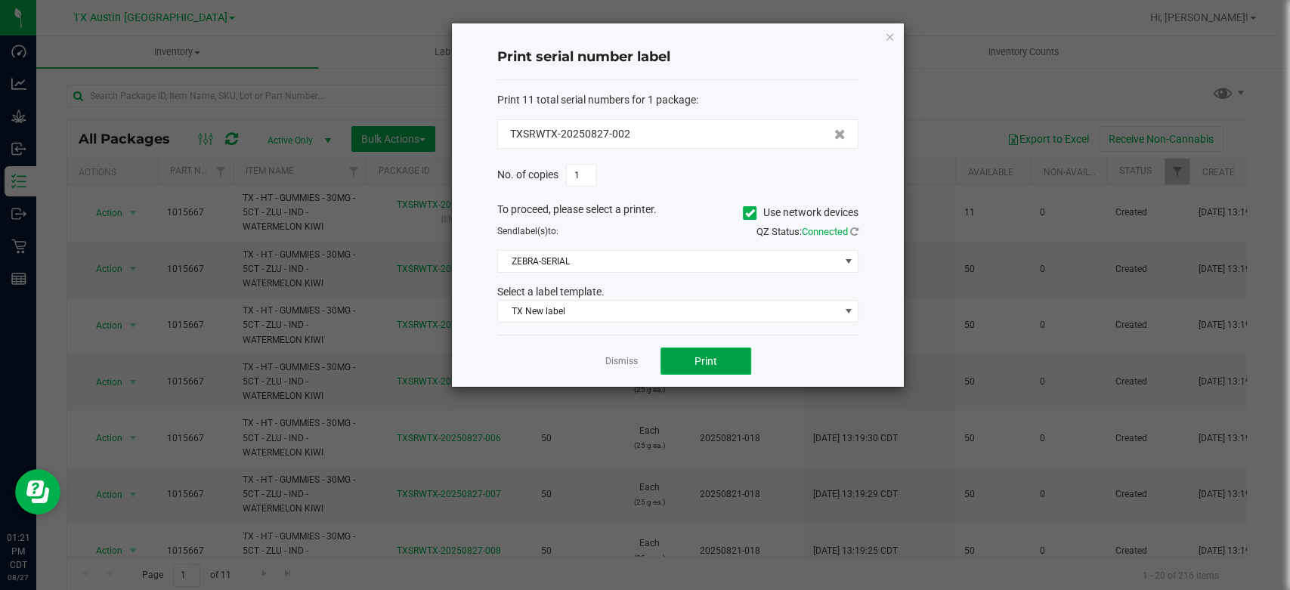
click at [709, 355] on span "Print" at bounding box center [705, 361] width 23 height 12
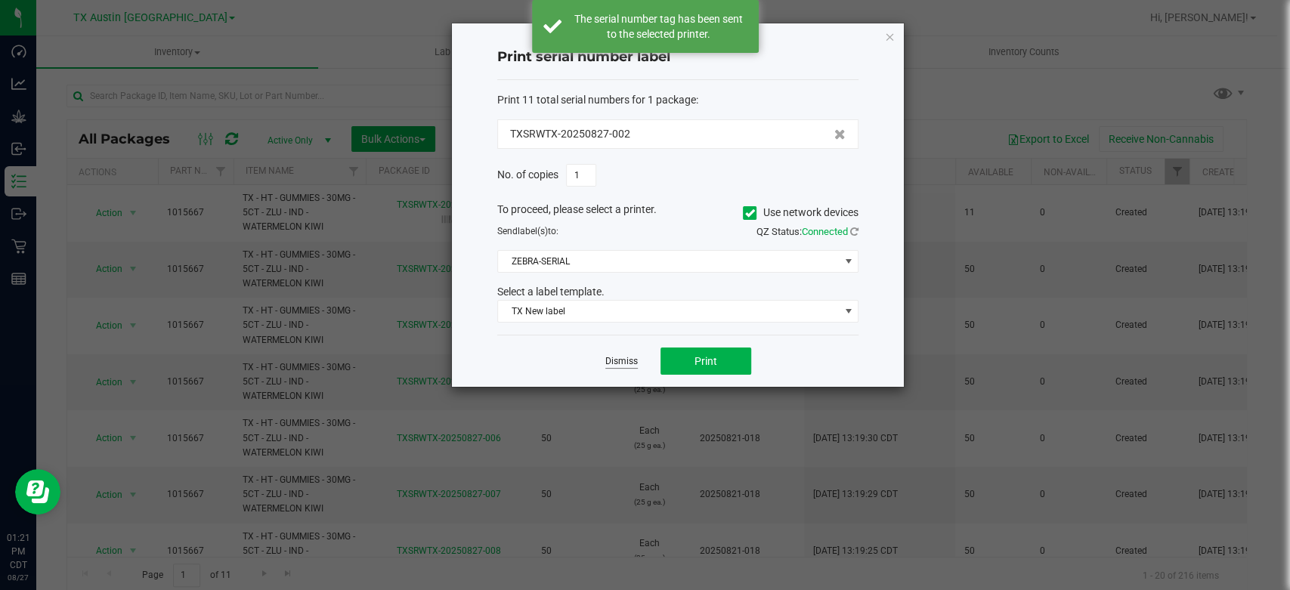
click at [629, 362] on link "Dismiss" at bounding box center [621, 361] width 32 height 13
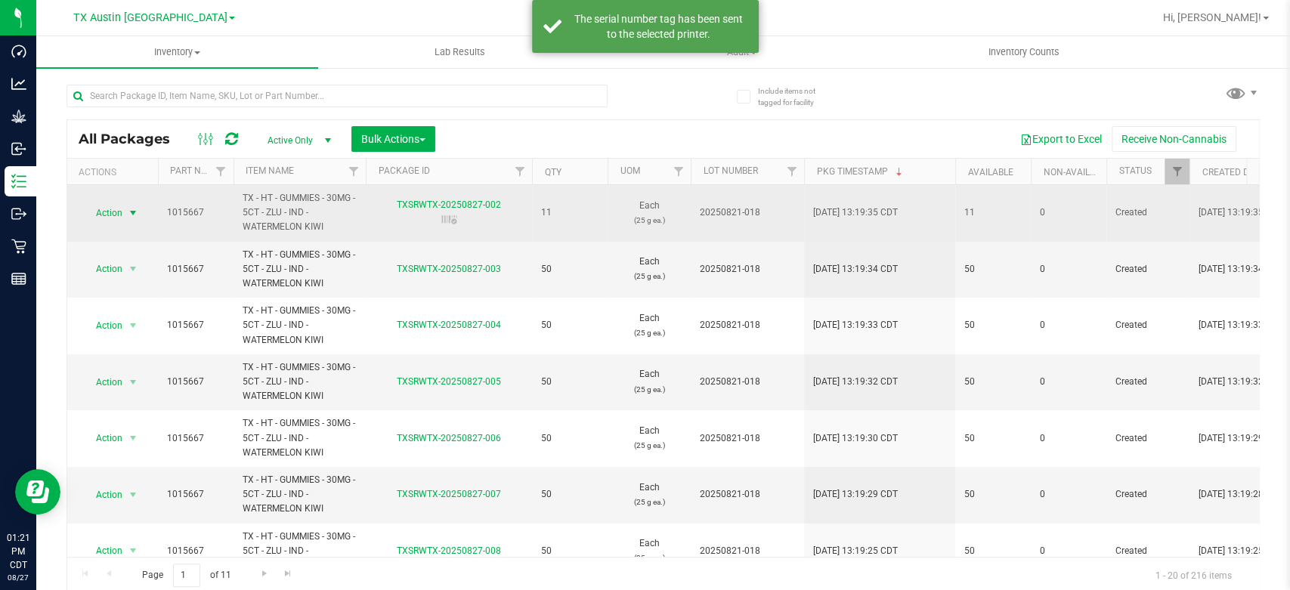
click at [101, 212] on span "Action" at bounding box center [102, 212] width 41 height 21
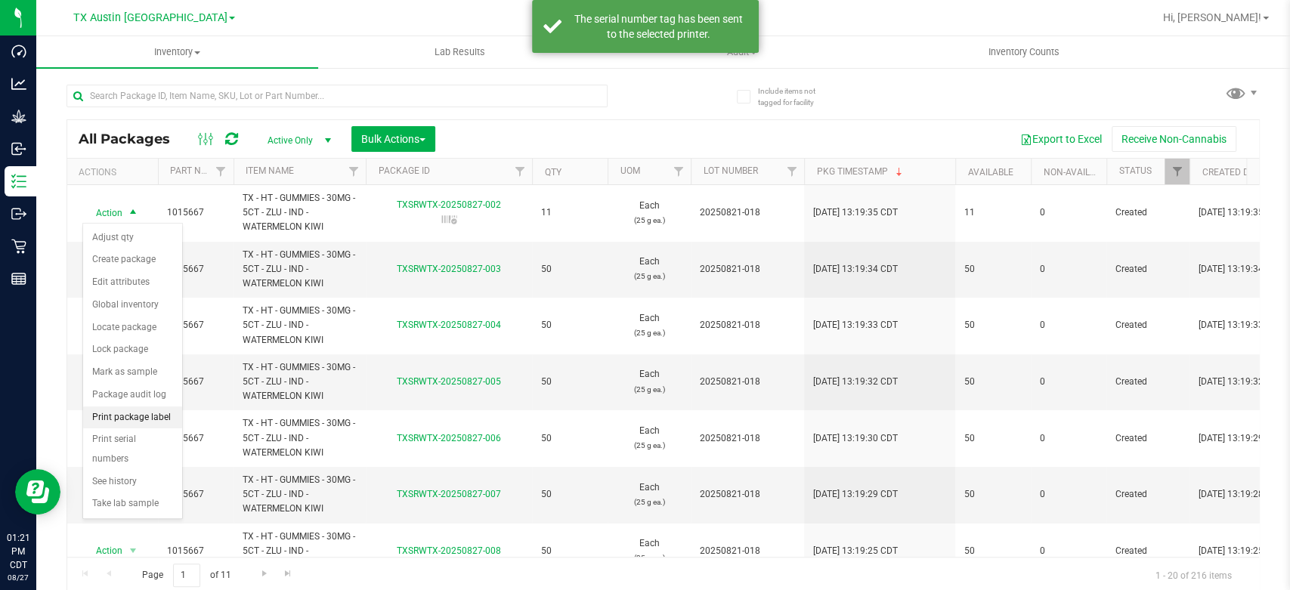
click at [122, 418] on li "Print package label" at bounding box center [132, 417] width 99 height 23
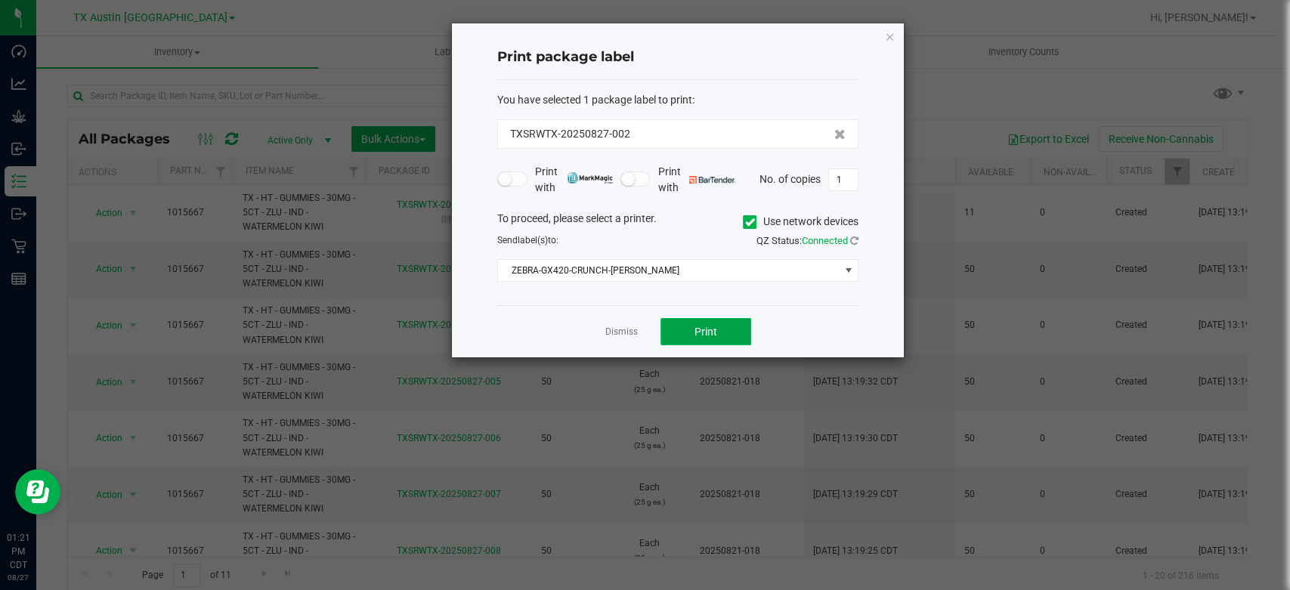
click at [718, 335] on button "Print" at bounding box center [705, 331] width 91 height 27
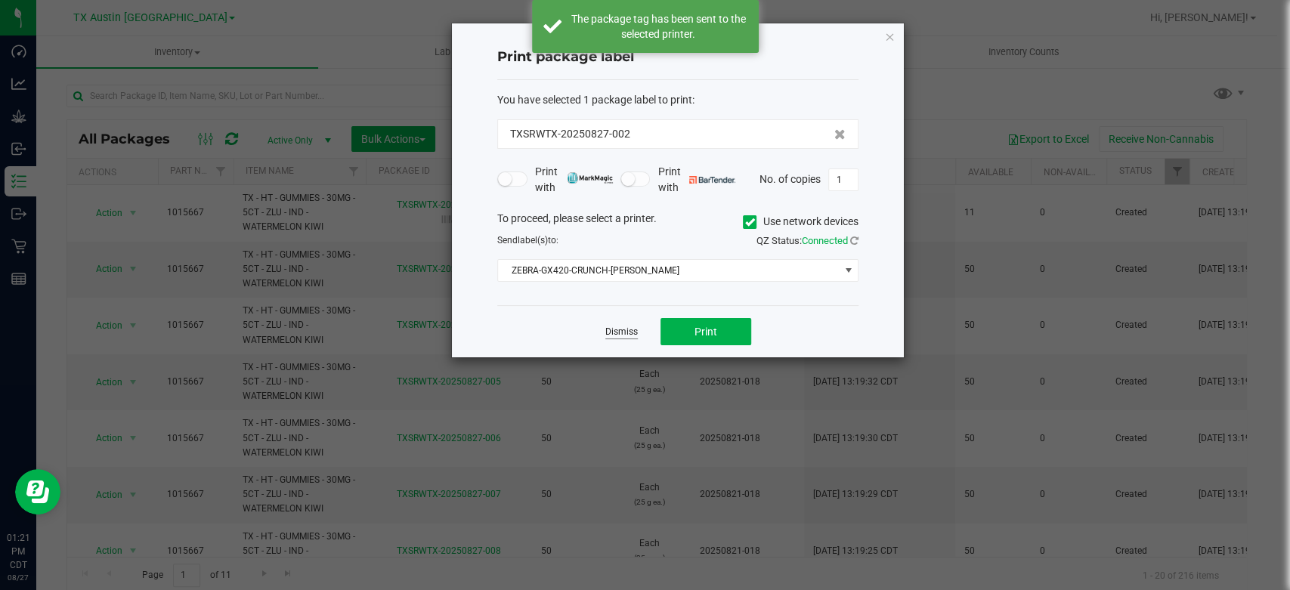
click at [632, 335] on link "Dismiss" at bounding box center [621, 332] width 32 height 13
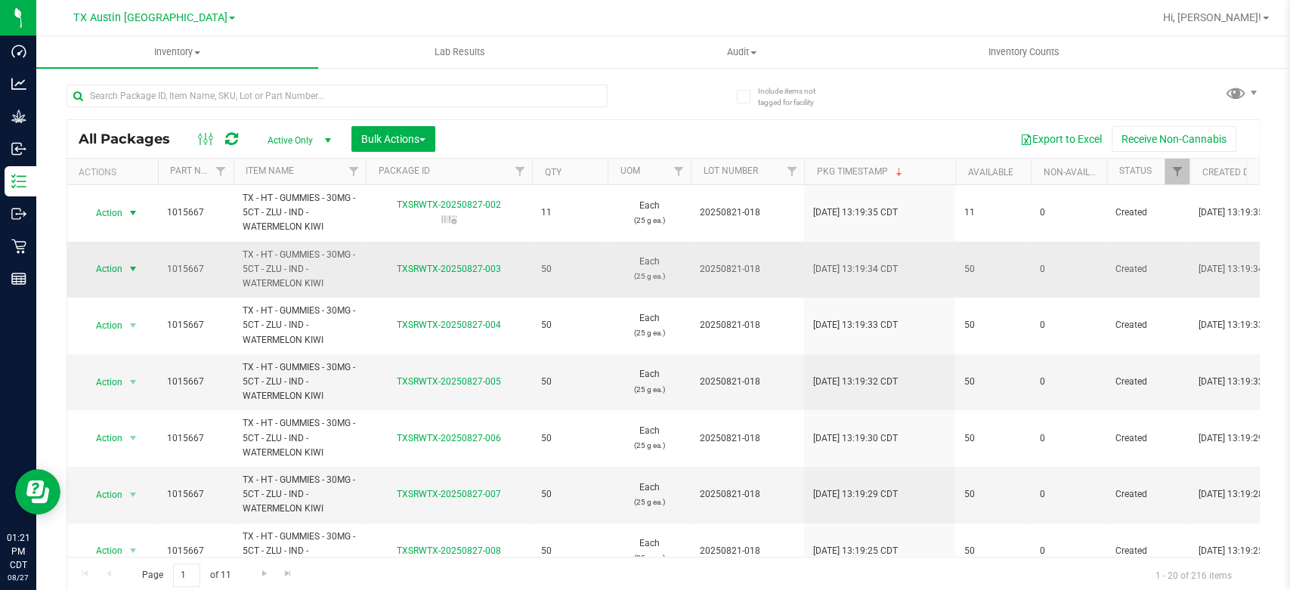
click at [117, 264] on span "Action" at bounding box center [102, 268] width 41 height 21
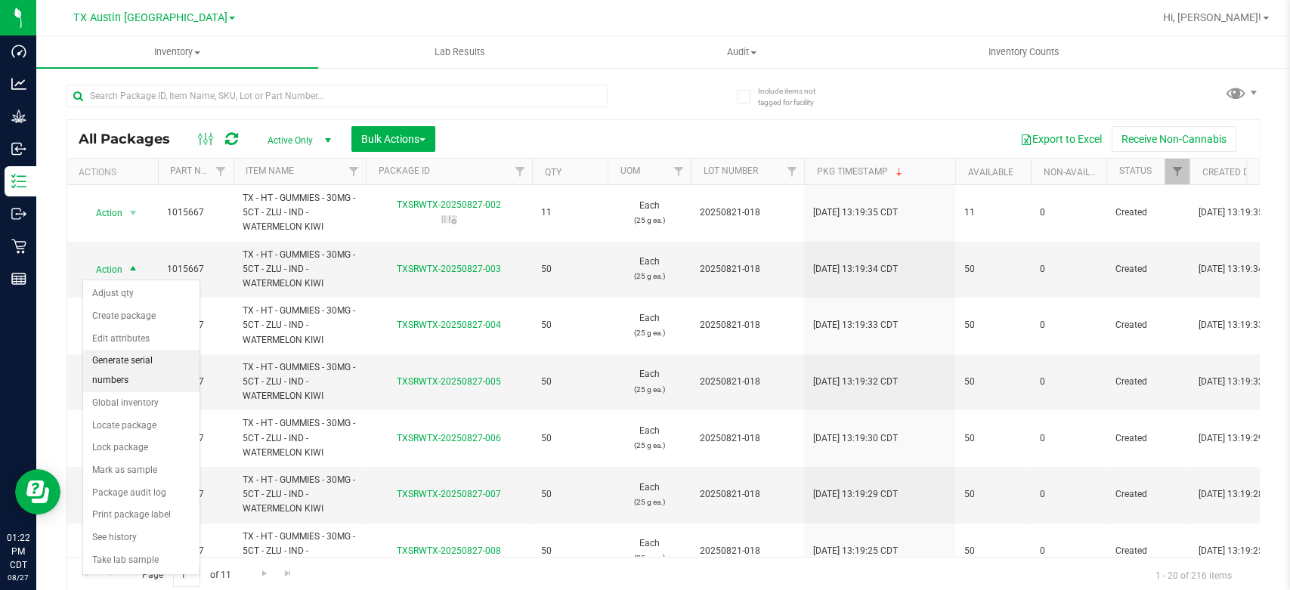
click at [123, 360] on li "Generate serial numbers" at bounding box center [141, 371] width 116 height 42
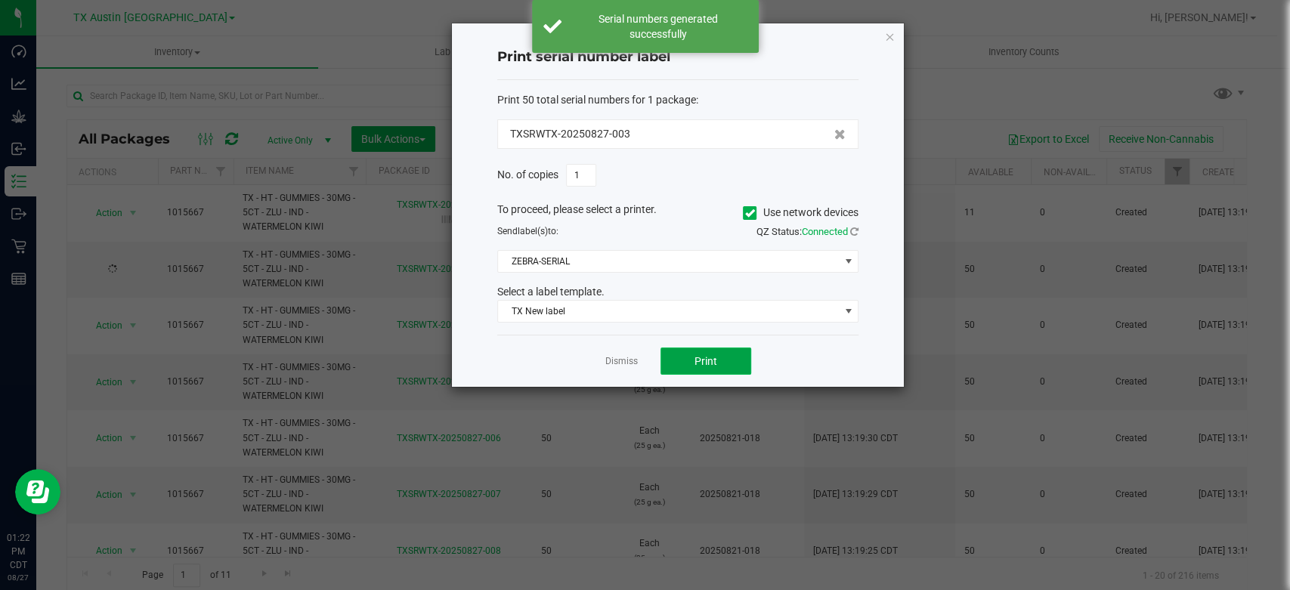
click at [679, 357] on button "Print" at bounding box center [705, 361] width 91 height 27
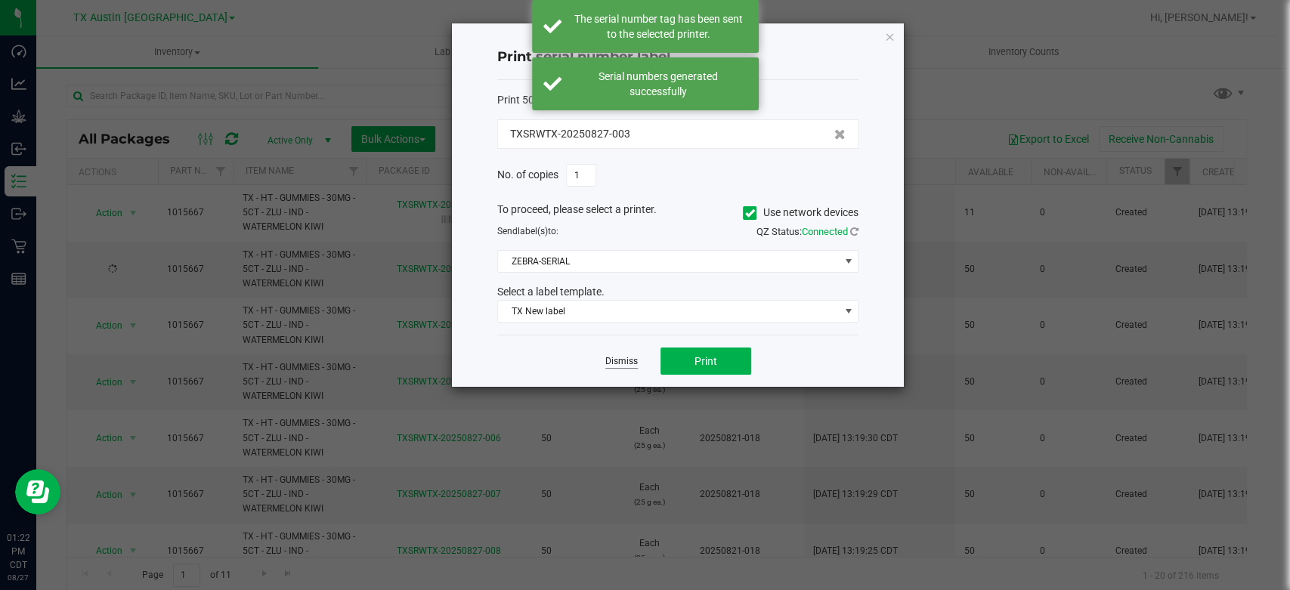
click at [629, 366] on link "Dismiss" at bounding box center [621, 361] width 32 height 13
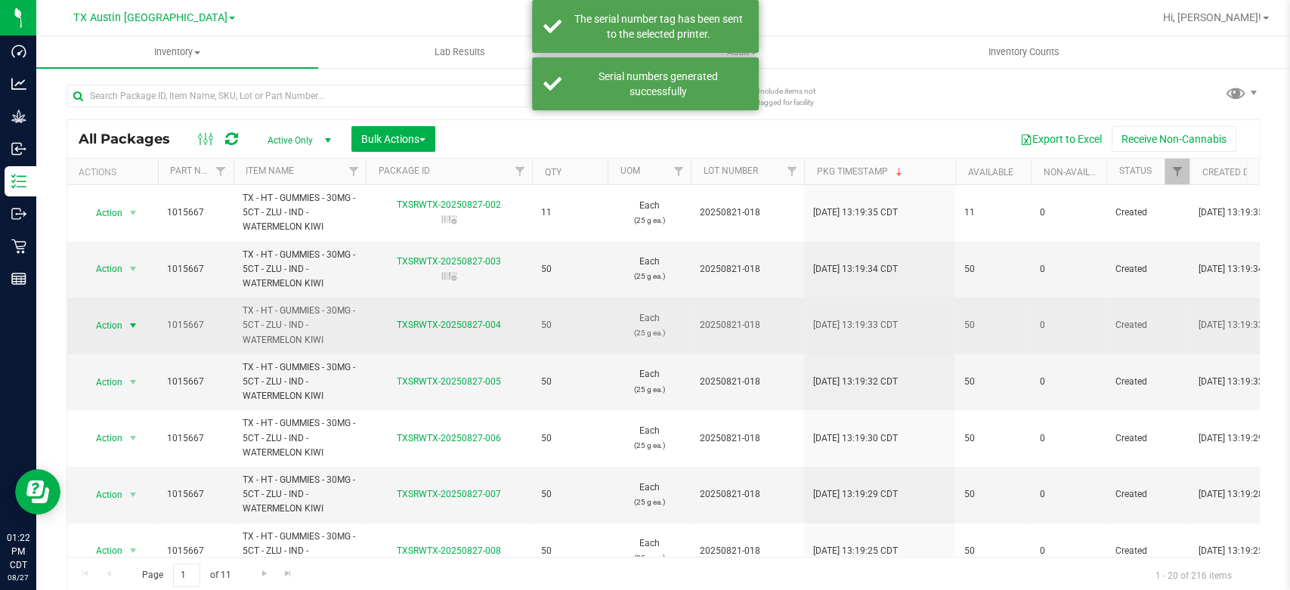
click at [125, 323] on span "select" at bounding box center [133, 325] width 19 height 21
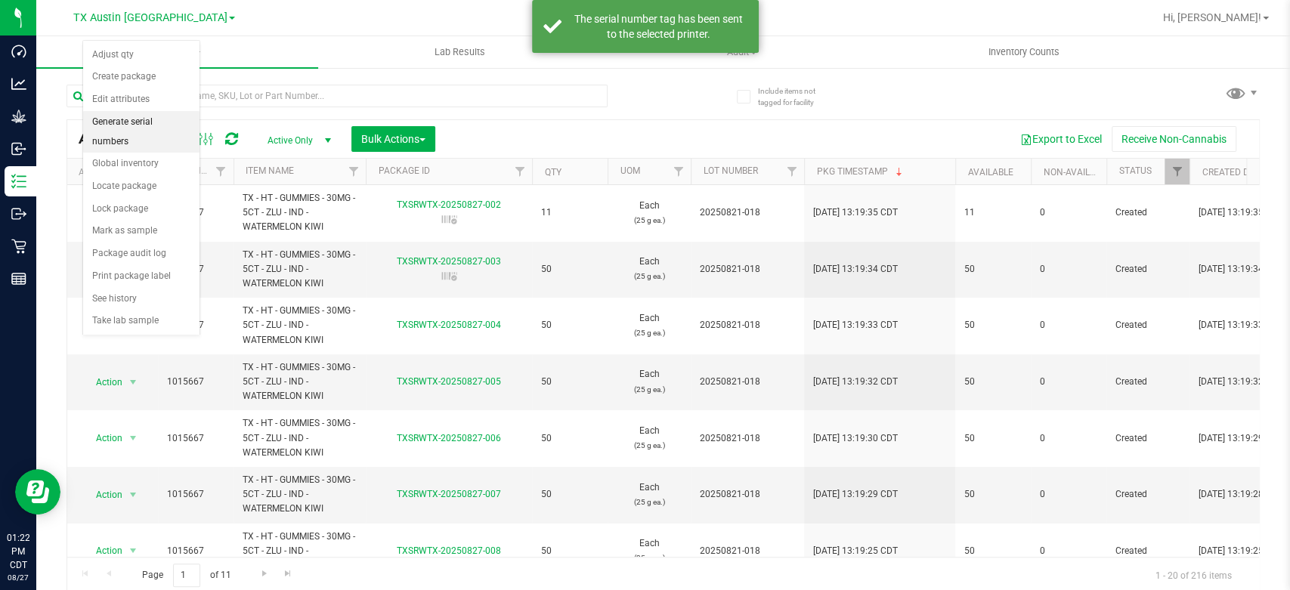
click at [125, 119] on li "Generate serial numbers" at bounding box center [141, 132] width 116 height 42
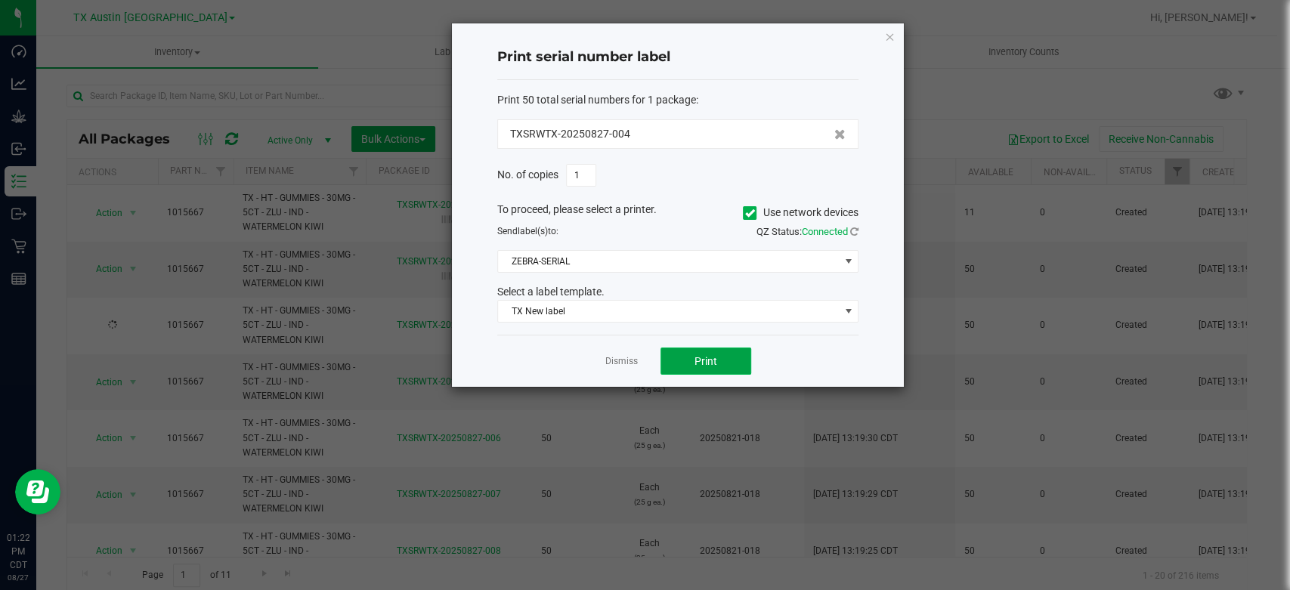
click at [693, 366] on button "Print" at bounding box center [705, 361] width 91 height 27
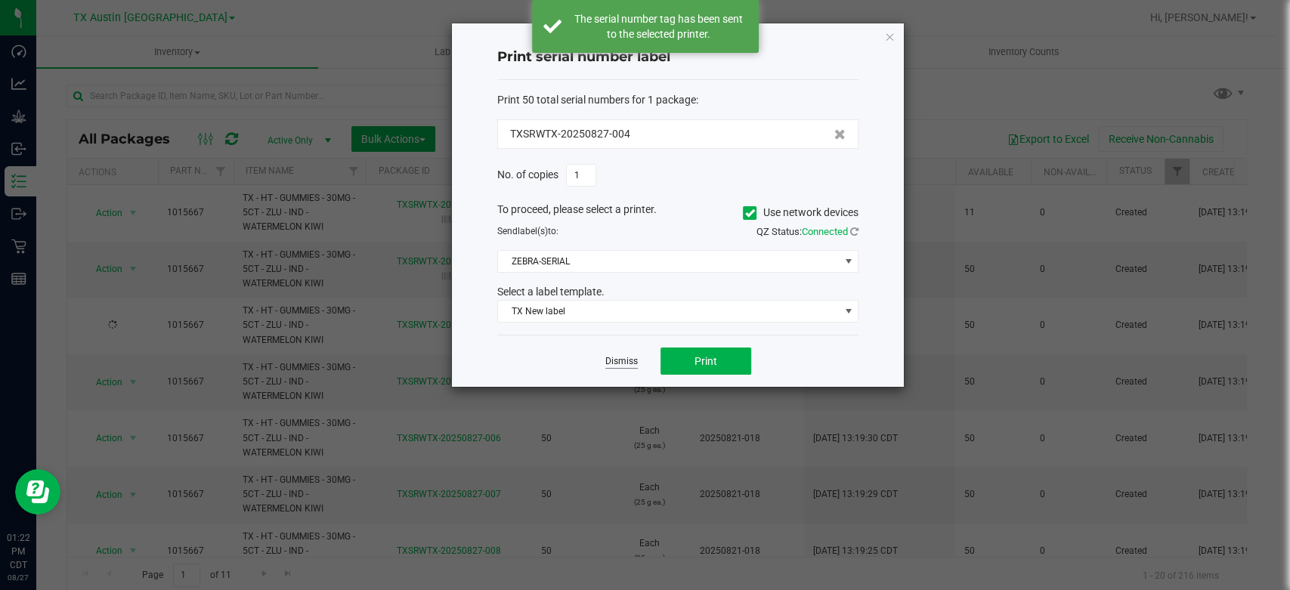
click at [620, 360] on link "Dismiss" at bounding box center [621, 361] width 32 height 13
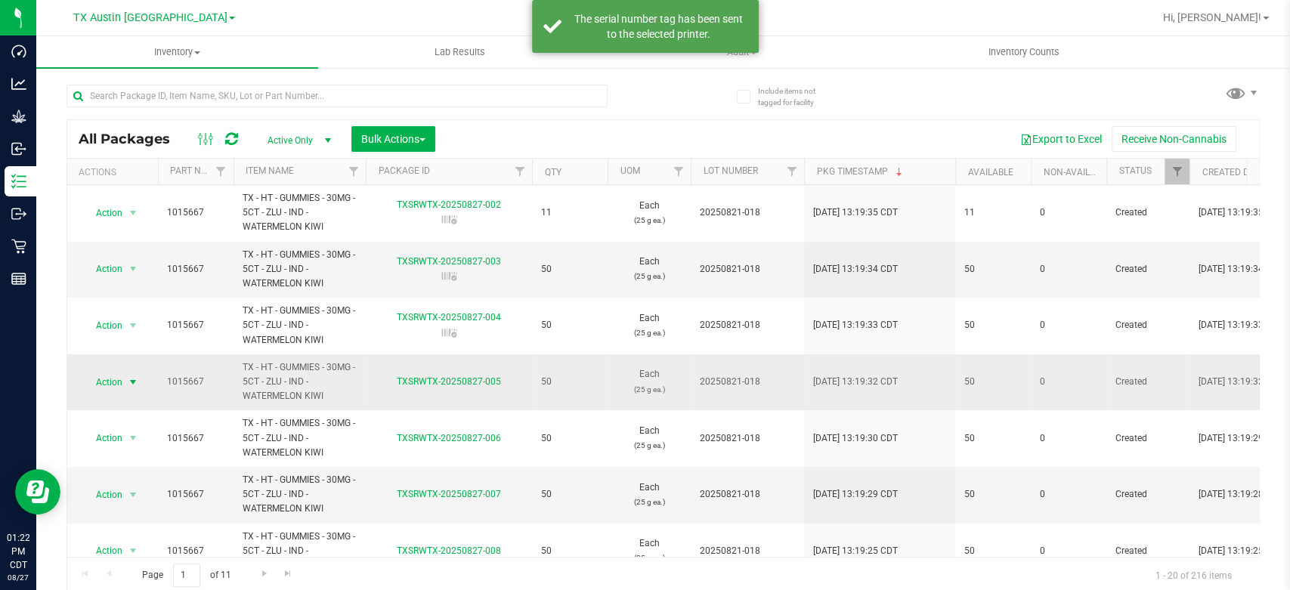
click at [112, 374] on span "Action" at bounding box center [102, 382] width 41 height 21
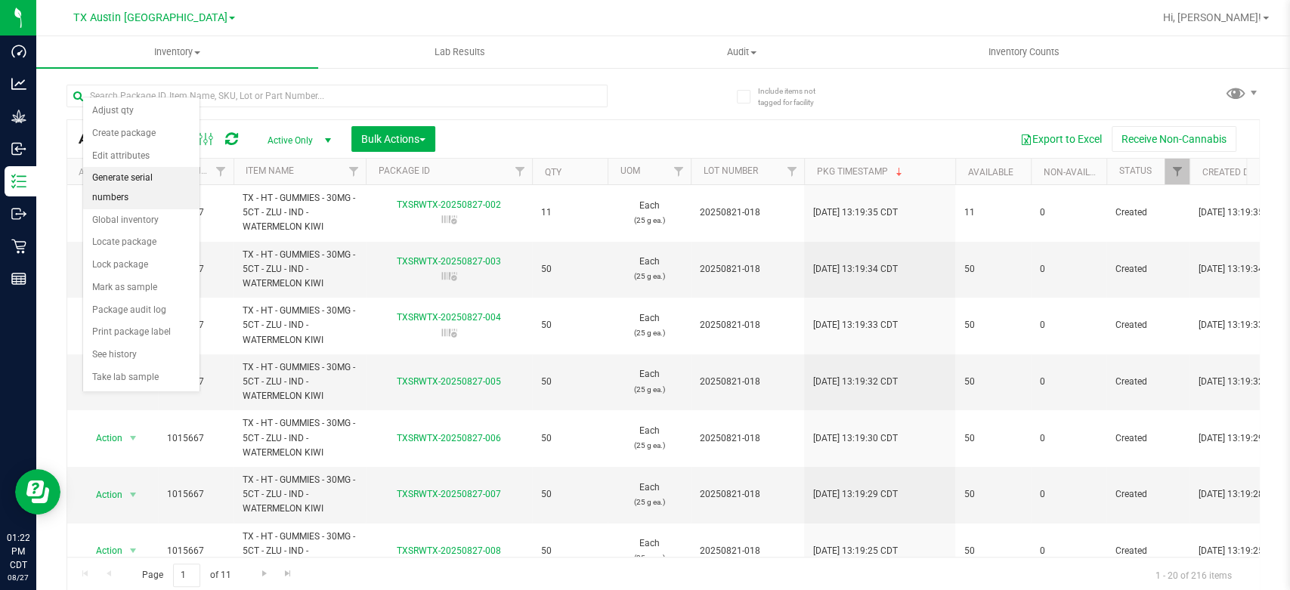
click at [153, 180] on li "Generate serial numbers" at bounding box center [141, 188] width 116 height 42
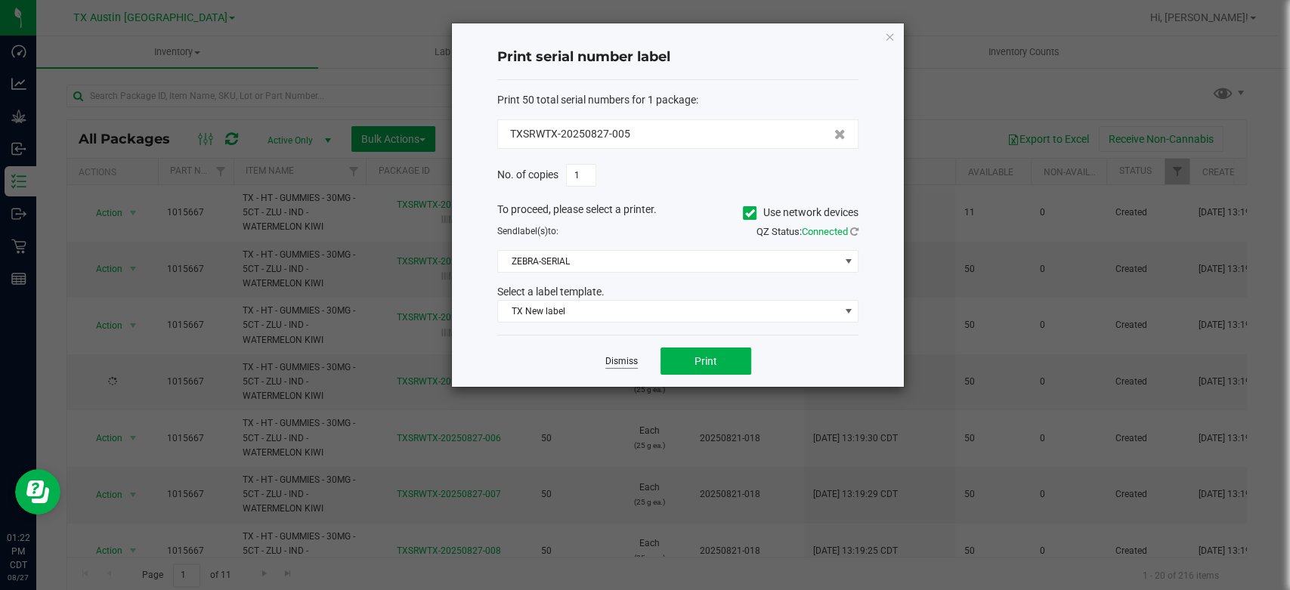
click at [618, 361] on link "Dismiss" at bounding box center [621, 361] width 32 height 13
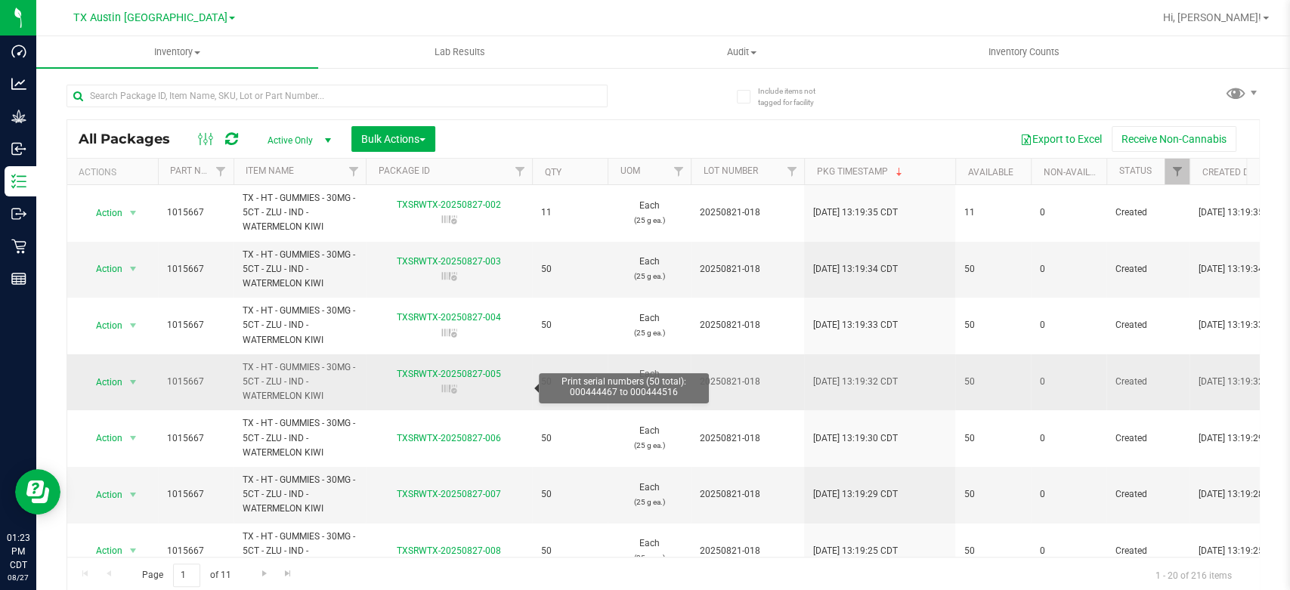
click at [445, 382] on icon at bounding box center [449, 389] width 19 height 15
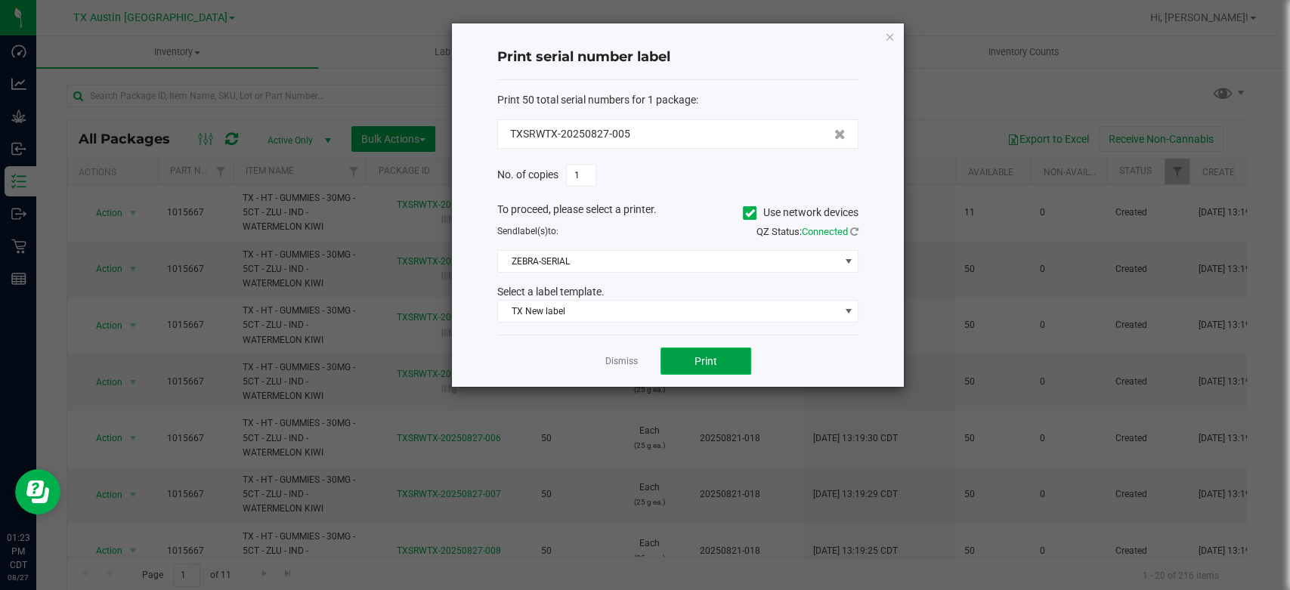
click at [696, 357] on span "Print" at bounding box center [705, 361] width 23 height 12
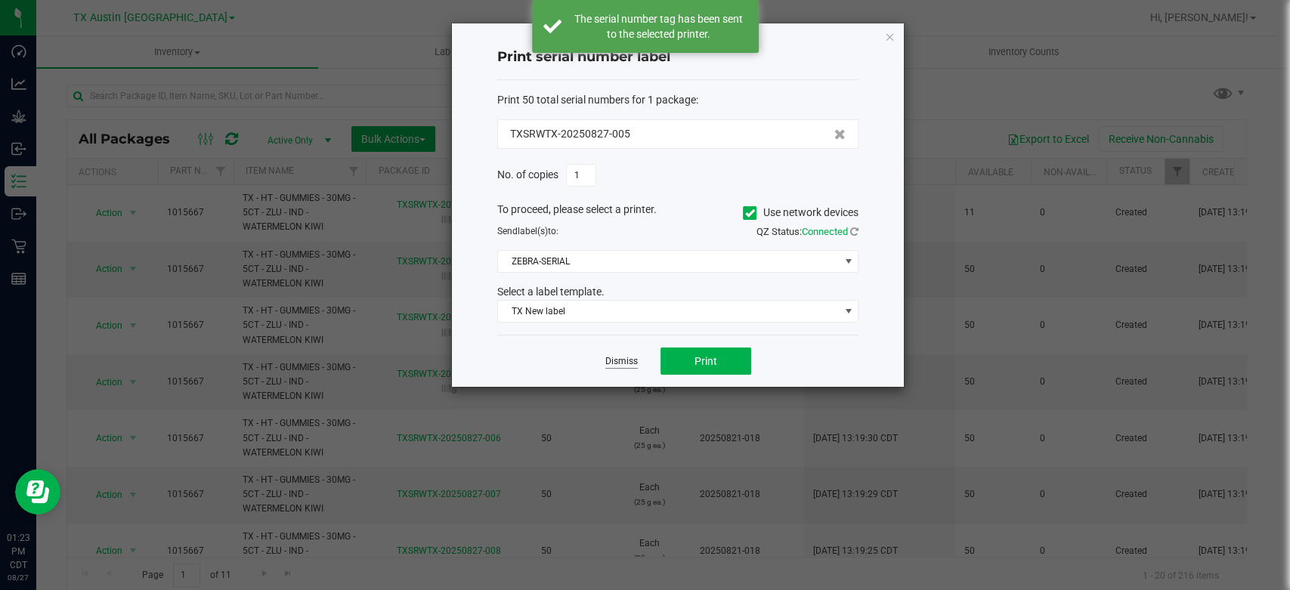
click at [621, 360] on link "Dismiss" at bounding box center [621, 361] width 32 height 13
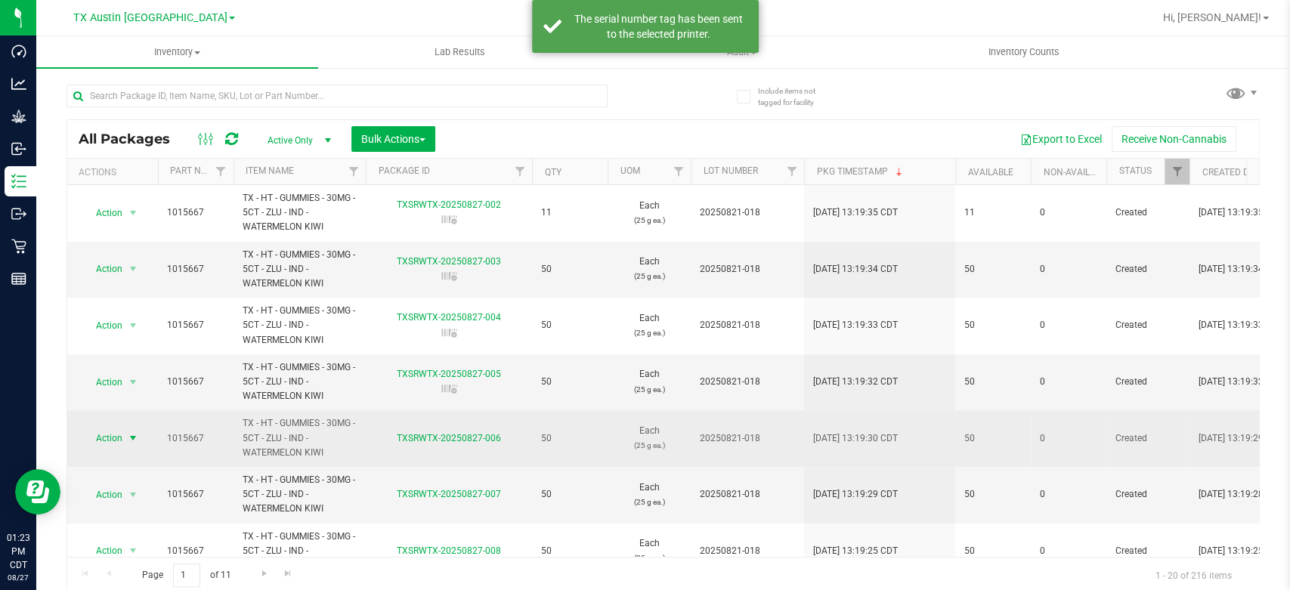
click at [106, 440] on span "Action" at bounding box center [102, 438] width 41 height 21
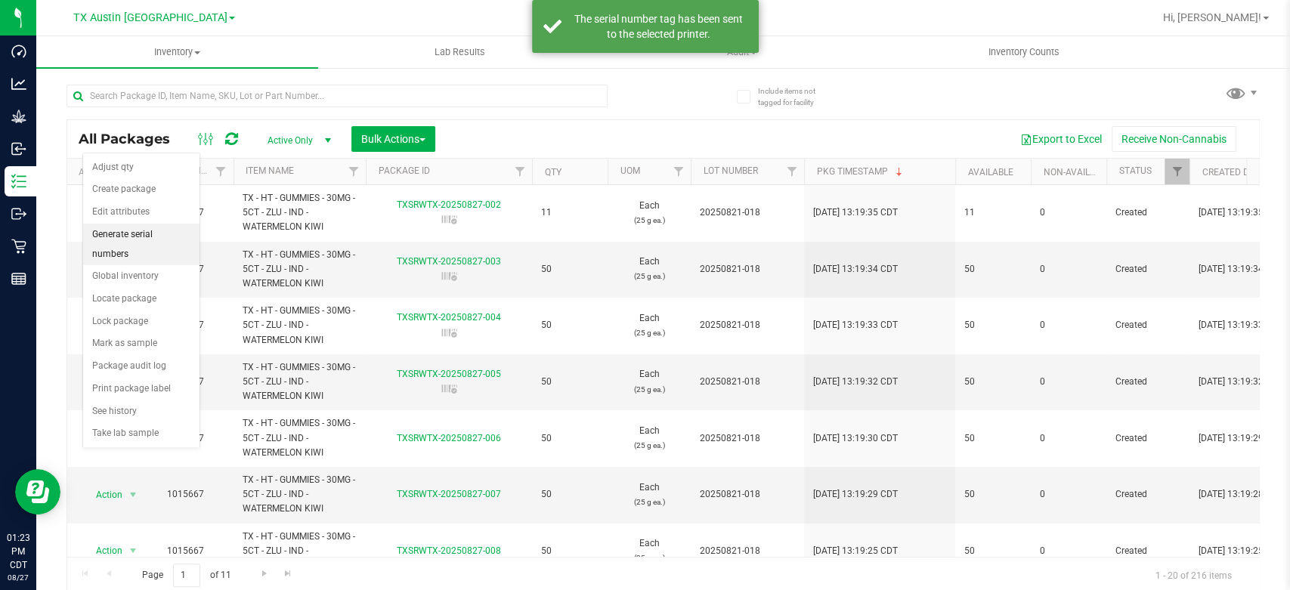
click at [146, 229] on li "Generate serial numbers" at bounding box center [141, 245] width 116 height 42
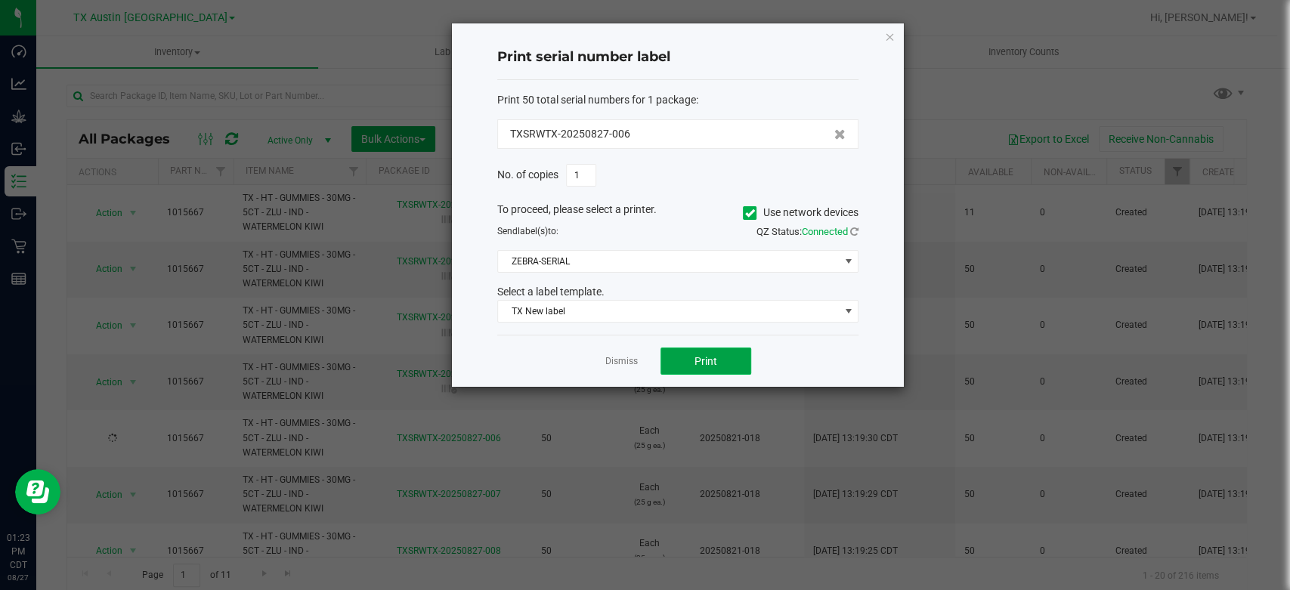
click at [701, 361] on span "Print" at bounding box center [705, 361] width 23 height 12
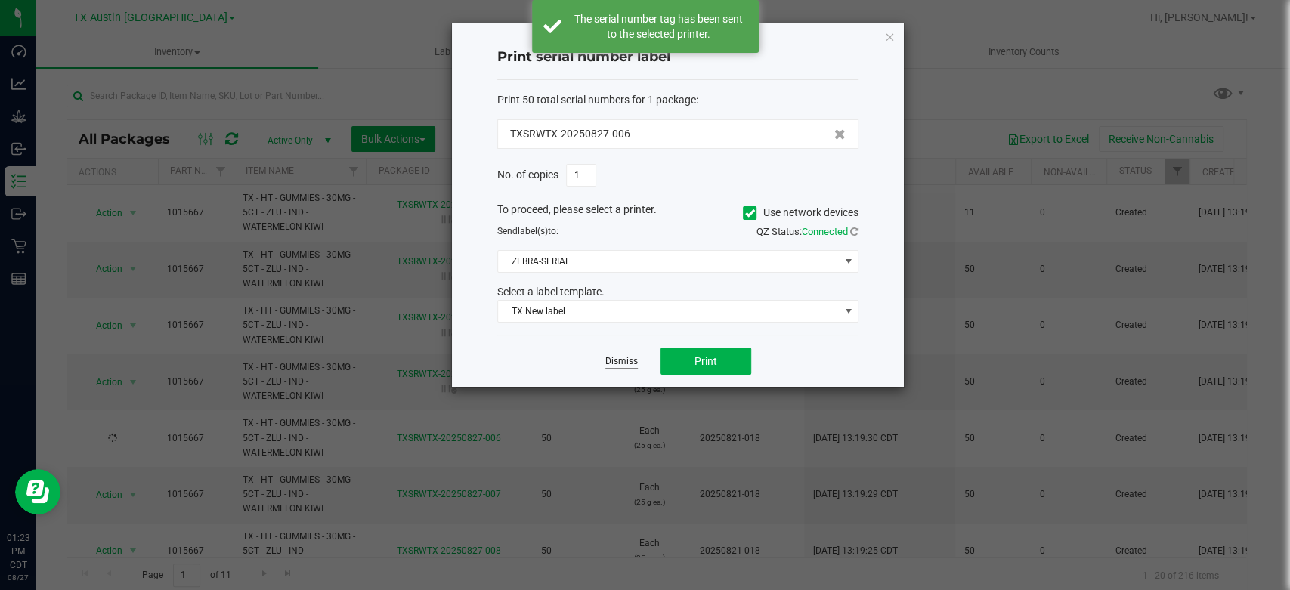
click at [617, 364] on link "Dismiss" at bounding box center [621, 361] width 32 height 13
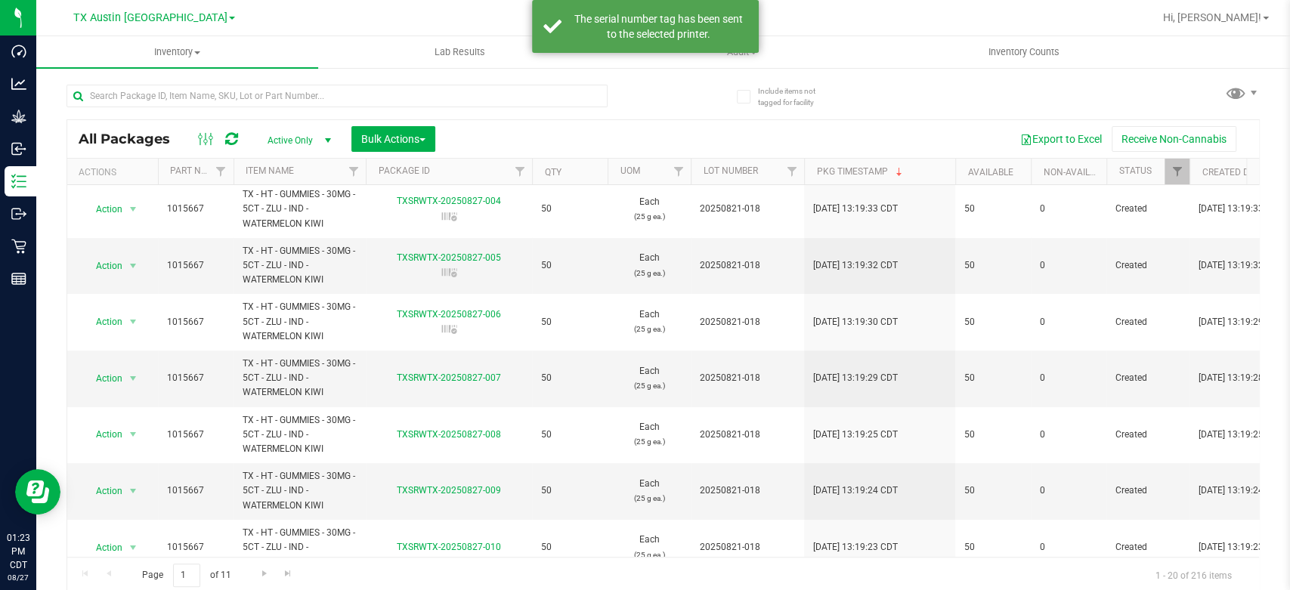
scroll to position [123, 0]
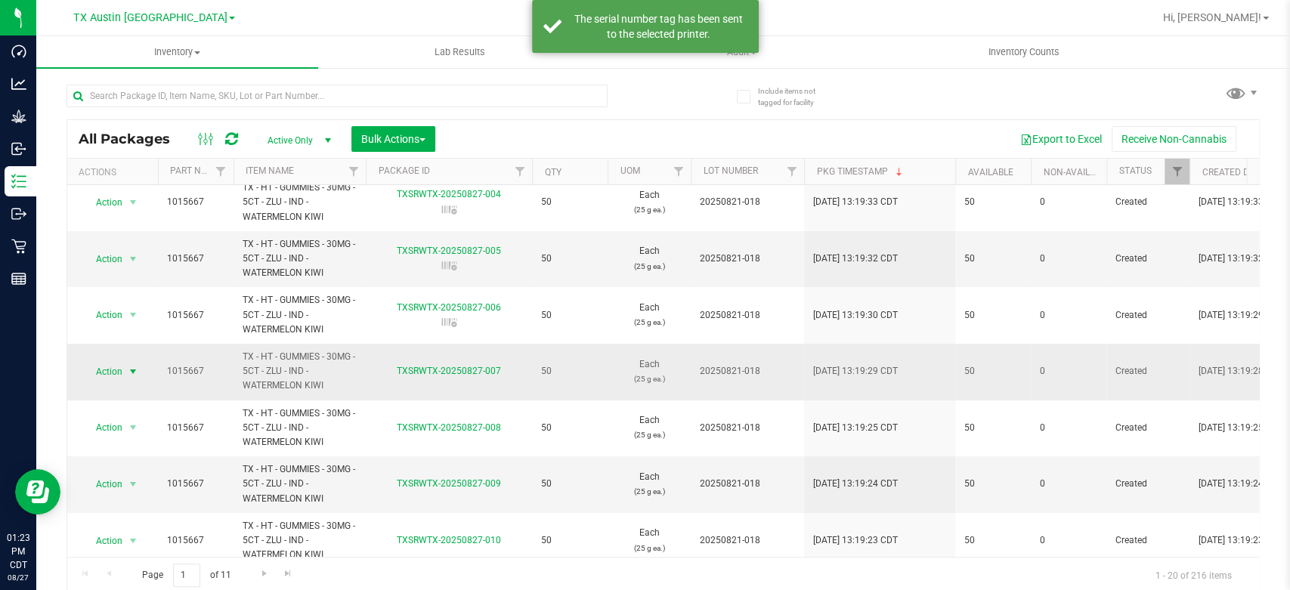
click at [97, 367] on span "Action" at bounding box center [102, 371] width 41 height 21
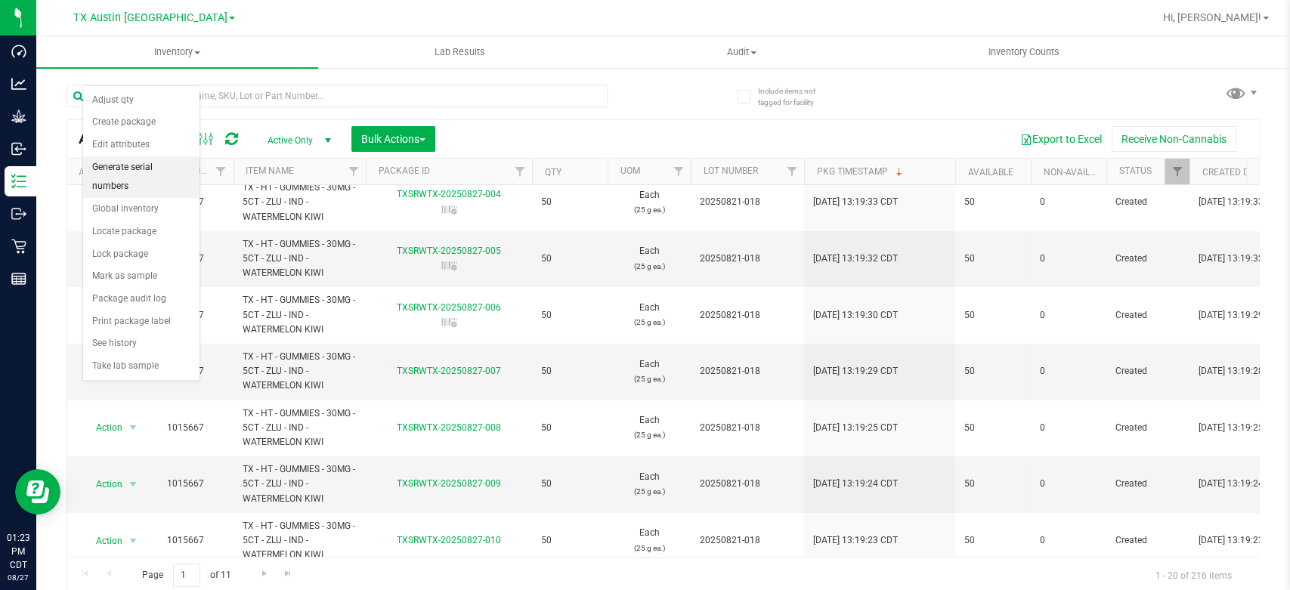
click at [151, 162] on li "Generate serial numbers" at bounding box center [141, 177] width 116 height 42
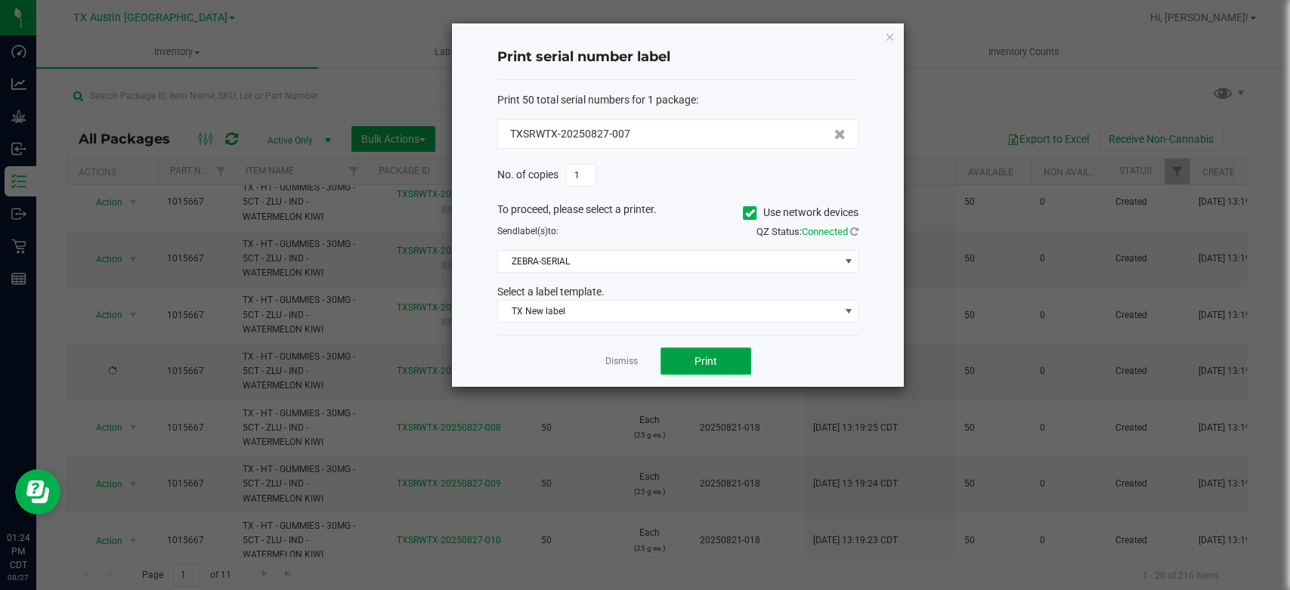
click at [676, 355] on button "Print" at bounding box center [705, 361] width 91 height 27
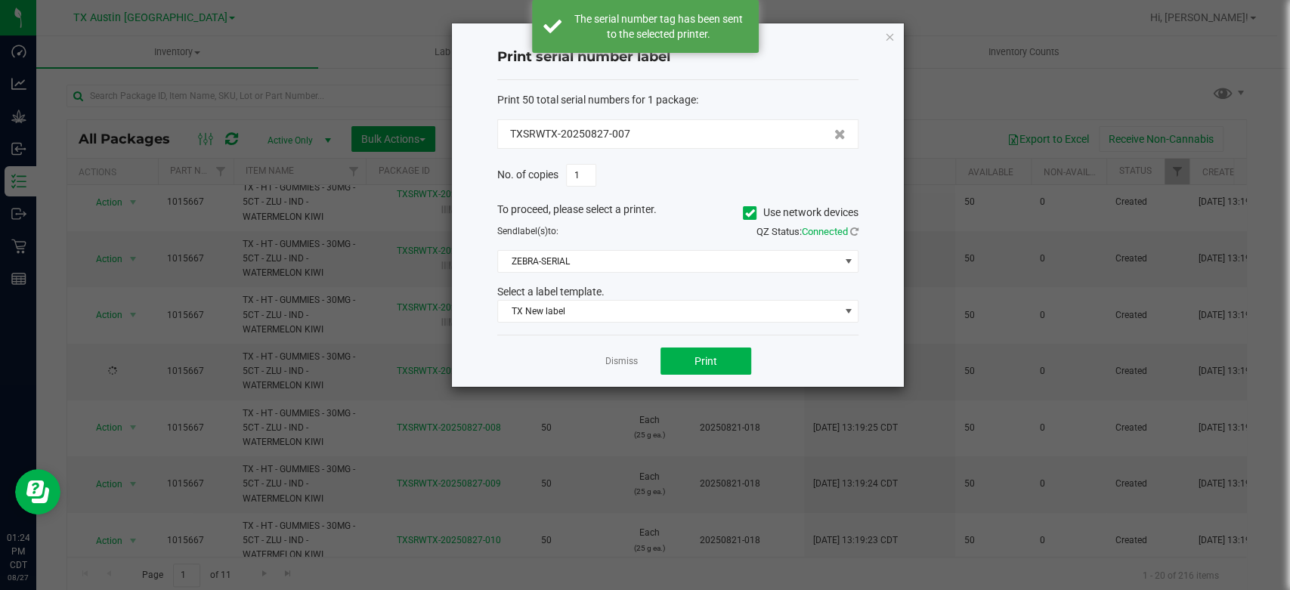
click at [634, 367] on app-cancel-button "Dismiss" at bounding box center [621, 362] width 32 height 16
click at [628, 361] on link "Dismiss" at bounding box center [621, 361] width 32 height 13
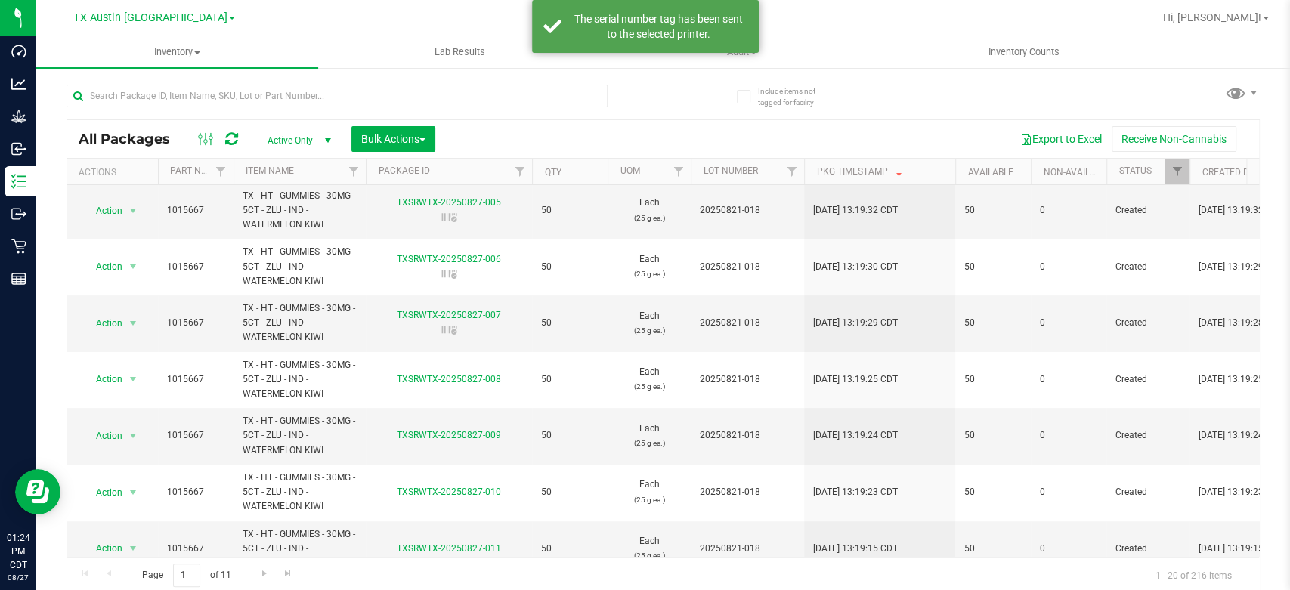
scroll to position [173, 0]
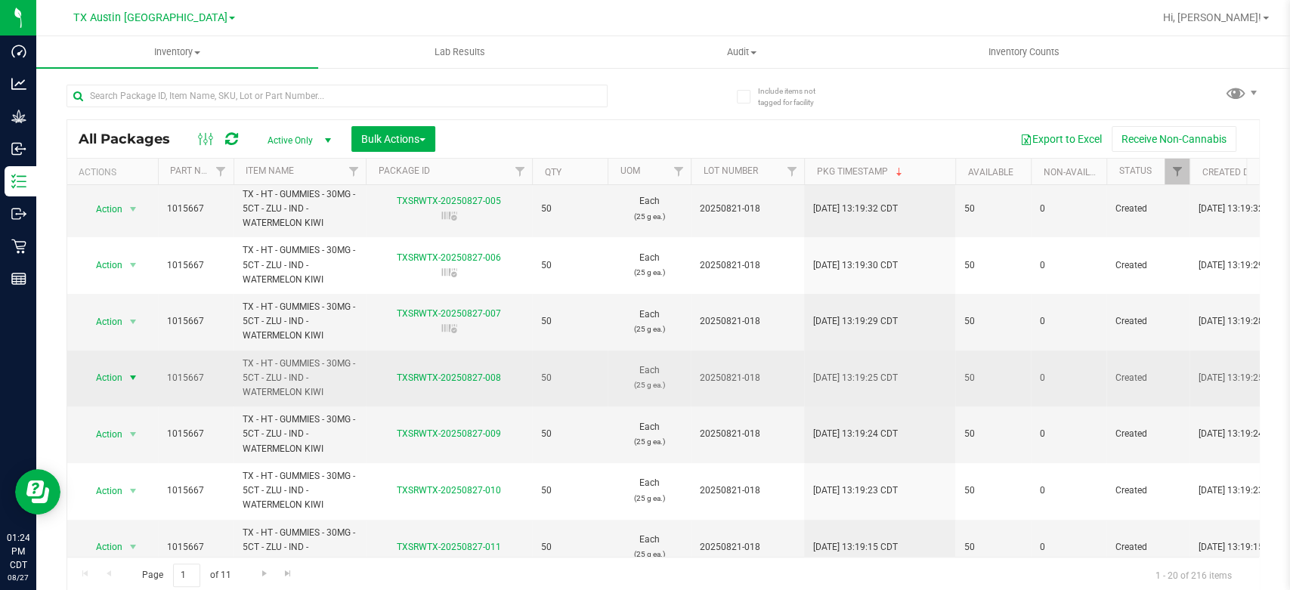
click at [103, 384] on span "Action" at bounding box center [102, 377] width 41 height 21
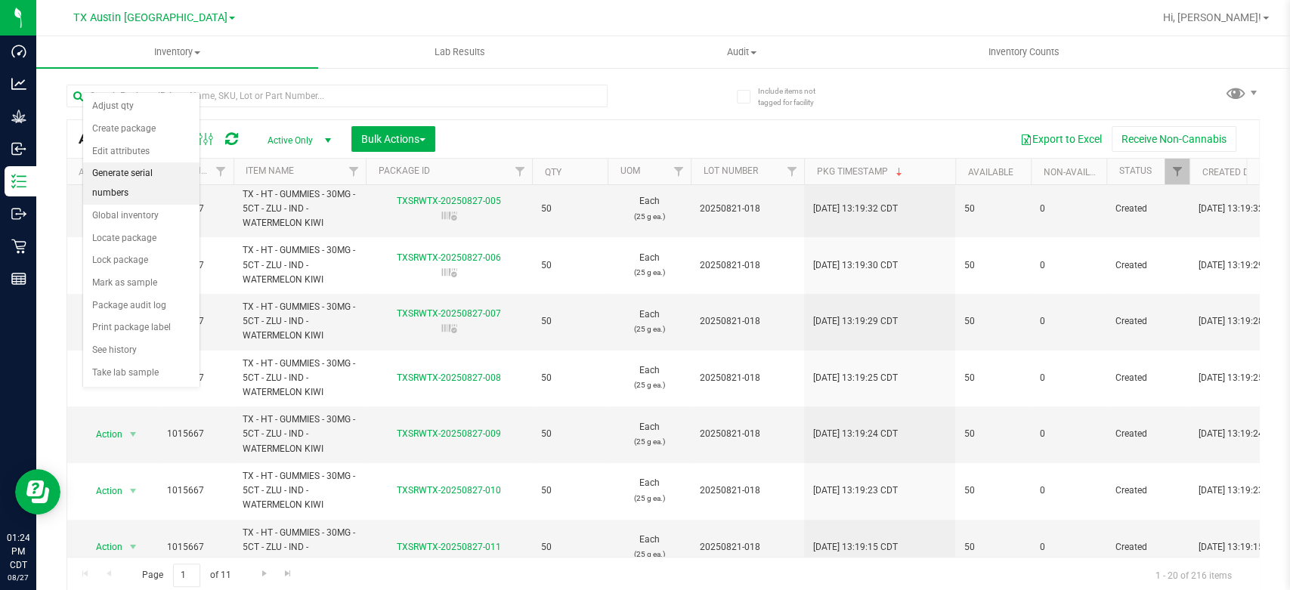
click at [160, 170] on li "Generate serial numbers" at bounding box center [141, 183] width 116 height 42
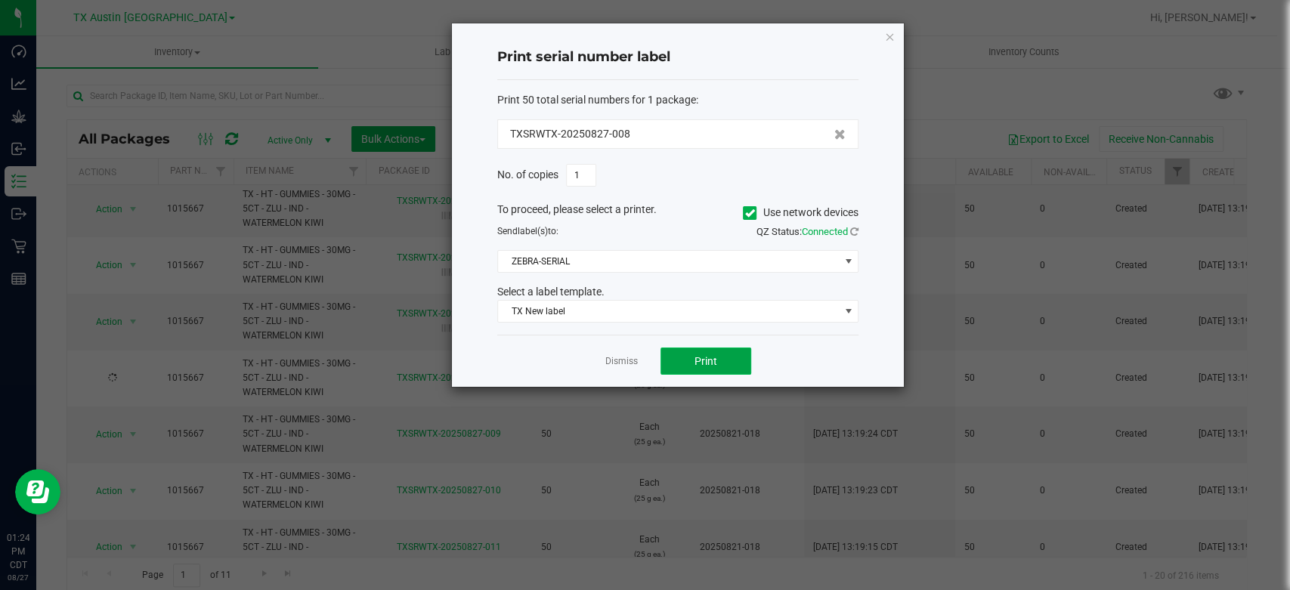
click at [725, 366] on button "Print" at bounding box center [705, 361] width 91 height 27
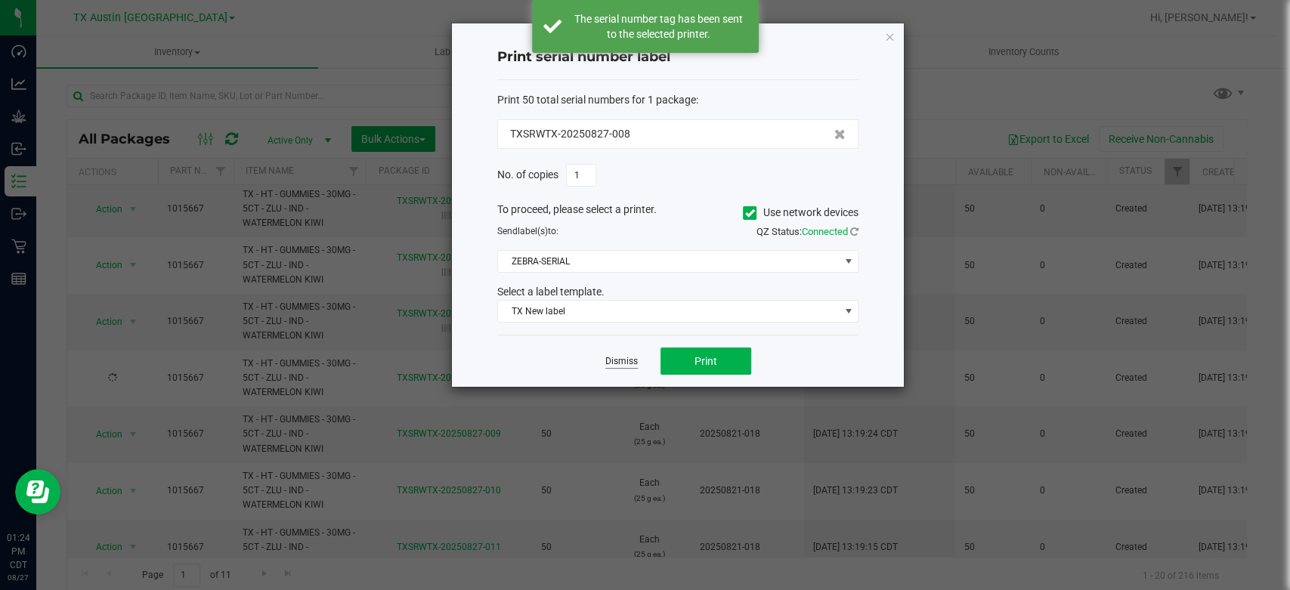
click at [622, 355] on link "Dismiss" at bounding box center [621, 361] width 32 height 13
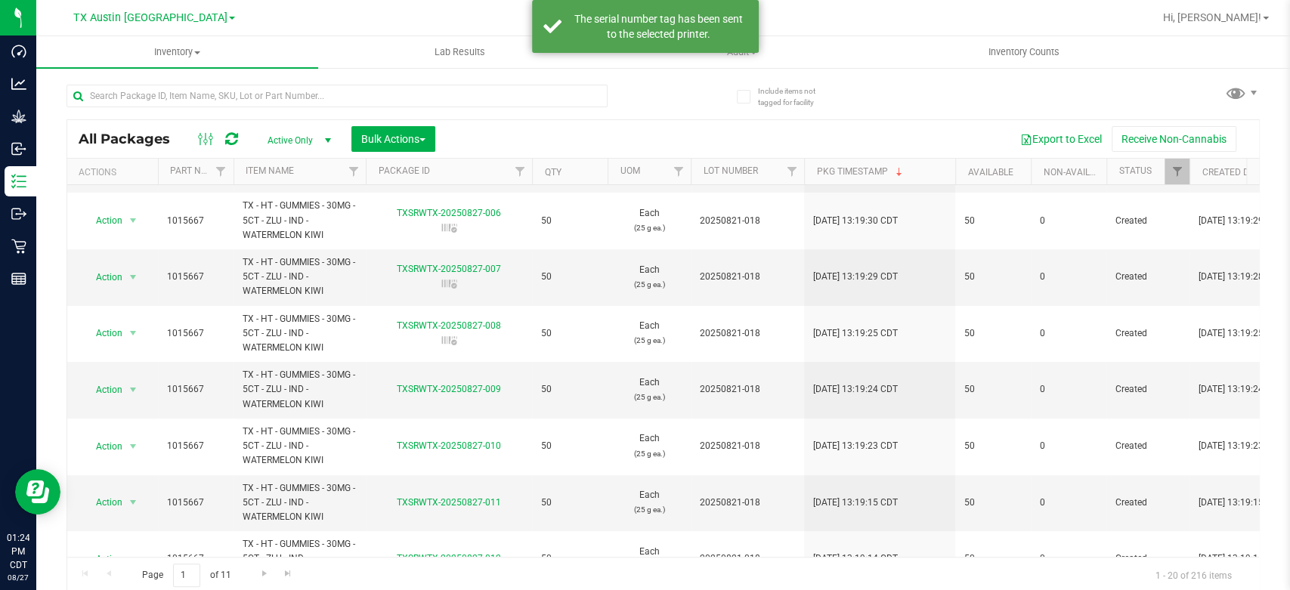
scroll to position [218, 0]
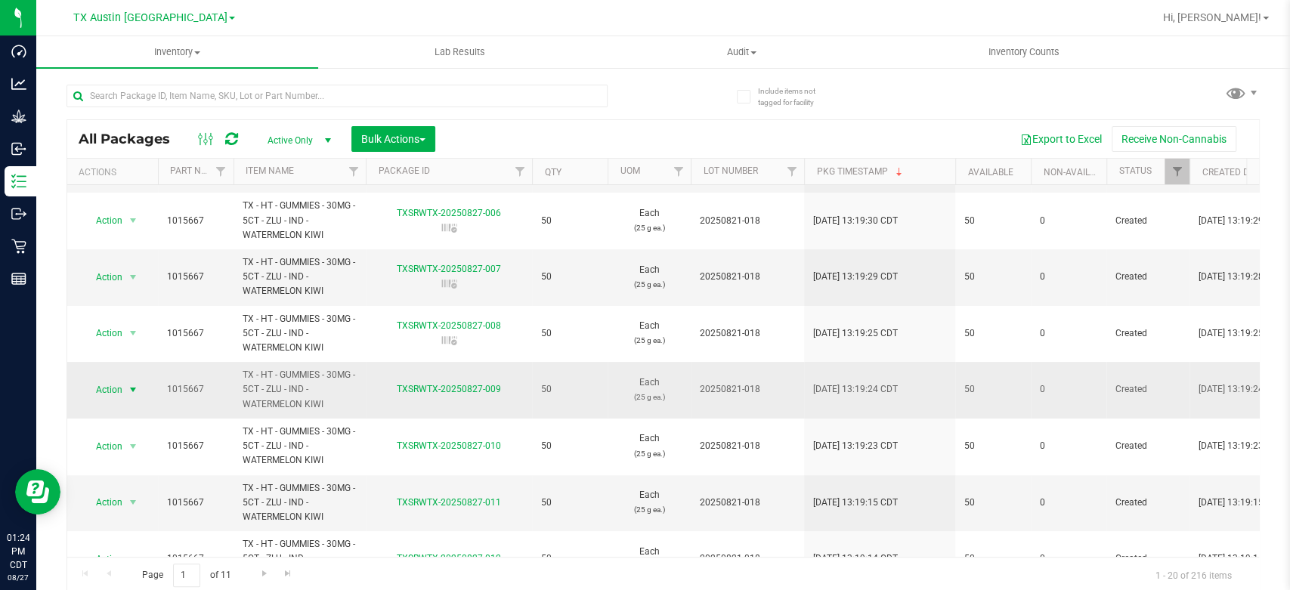
click at [109, 387] on span "Action" at bounding box center [102, 389] width 41 height 21
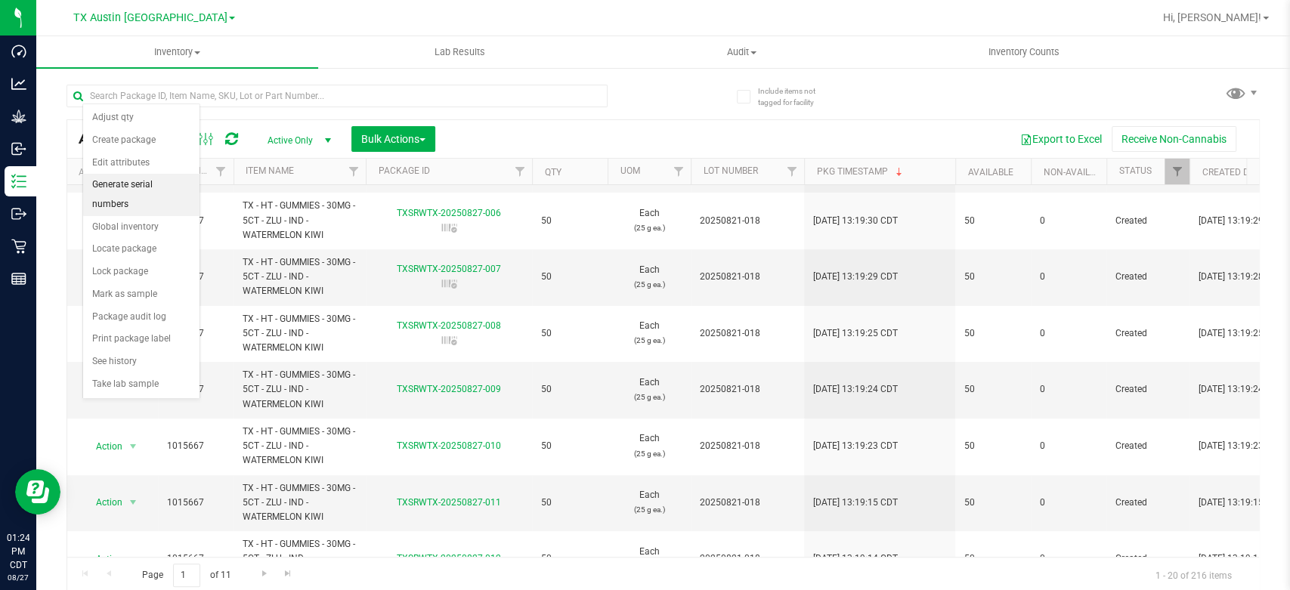
click at [137, 178] on li "Generate serial numbers" at bounding box center [141, 195] width 116 height 42
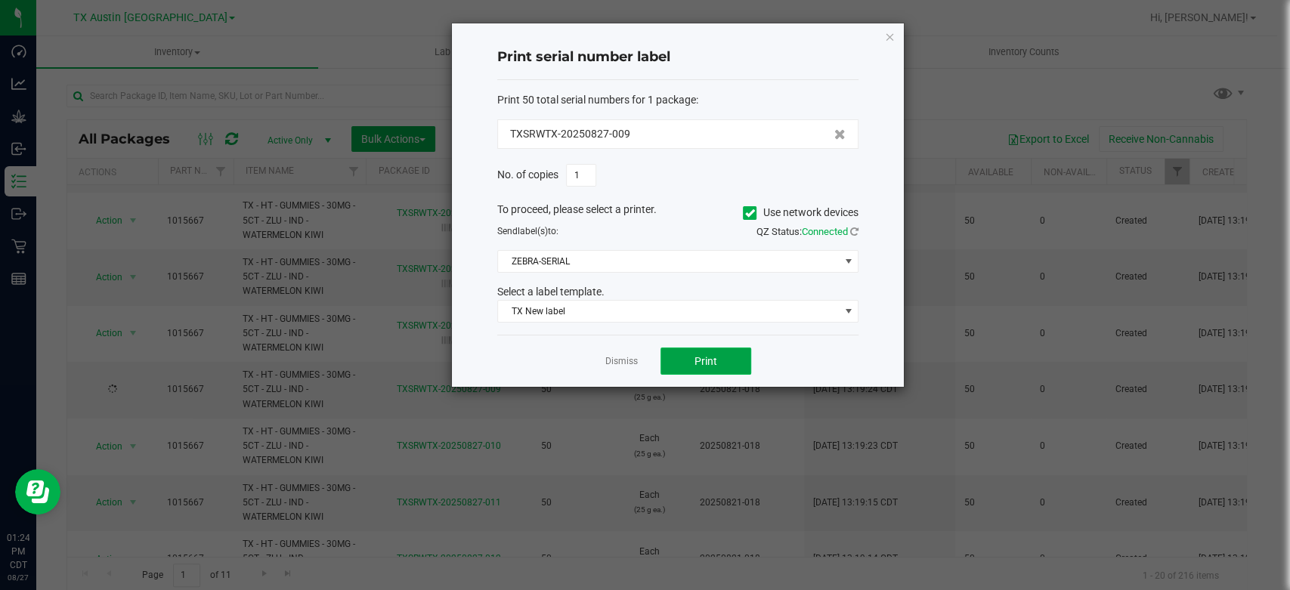
click at [715, 368] on button "Print" at bounding box center [705, 361] width 91 height 27
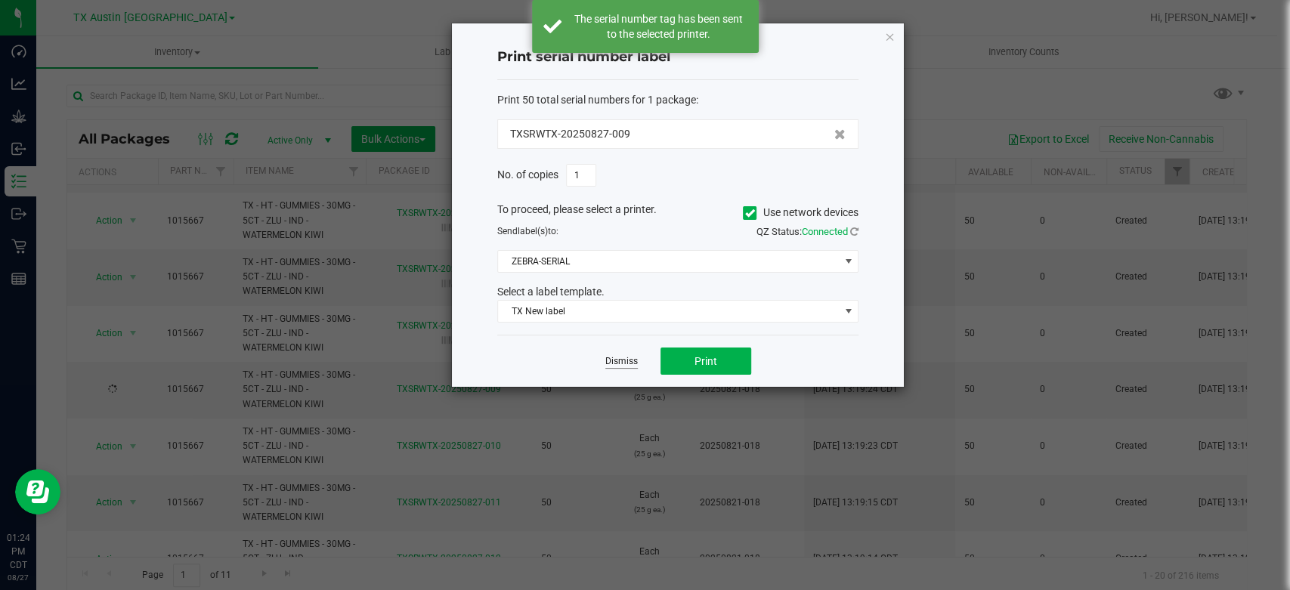
click at [607, 360] on link "Dismiss" at bounding box center [621, 361] width 32 height 13
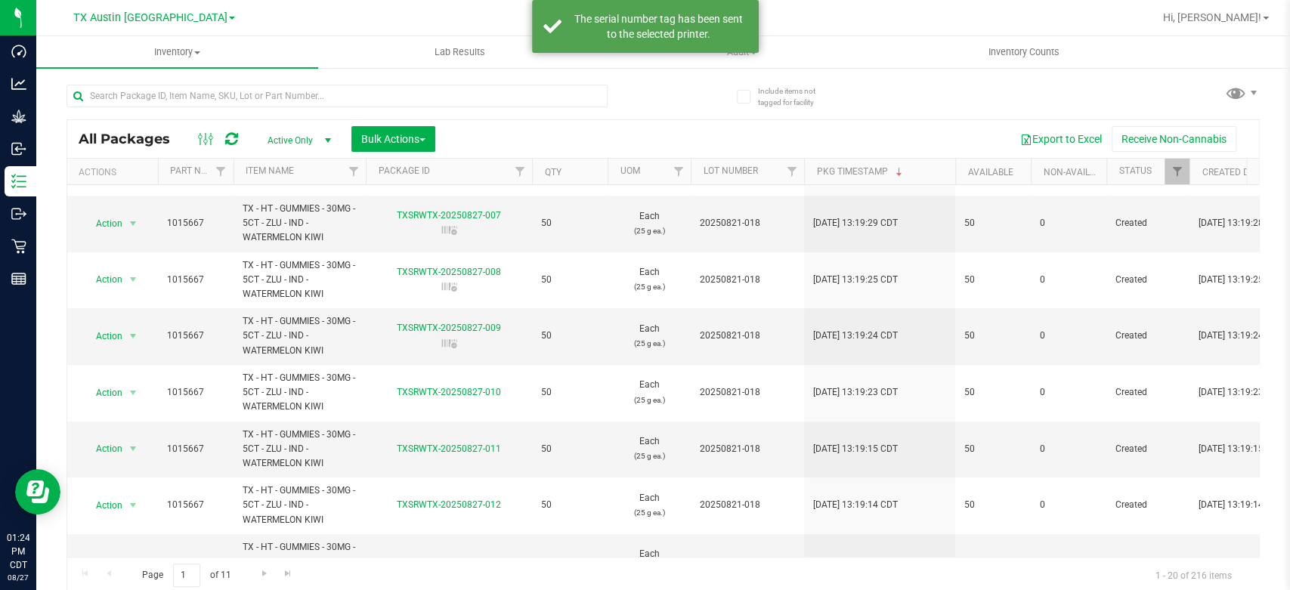
scroll to position [272, 0]
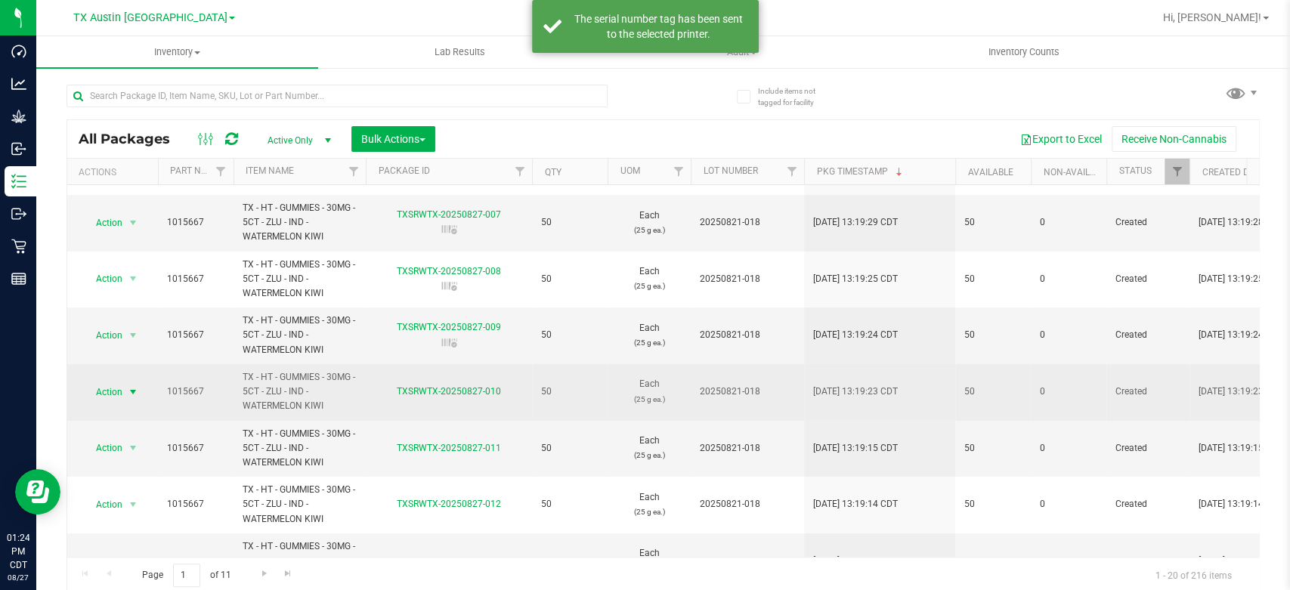
click at [109, 396] on span "Action" at bounding box center [102, 392] width 41 height 21
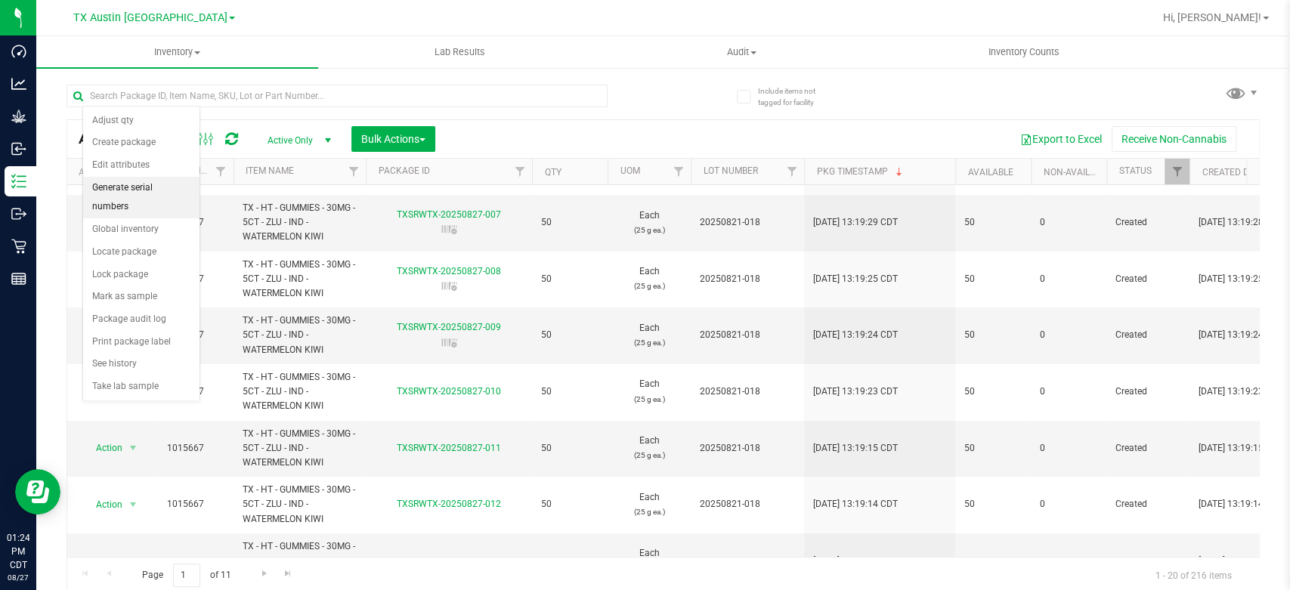
click at [144, 188] on li "Generate serial numbers" at bounding box center [141, 198] width 116 height 42
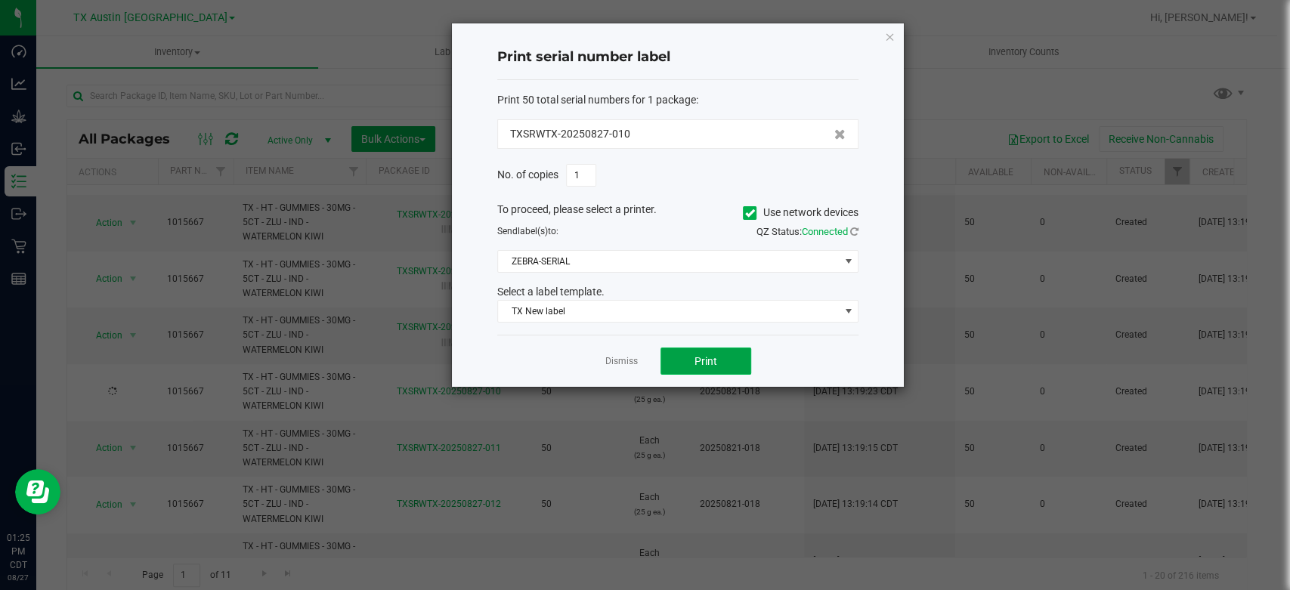
click at [719, 362] on button "Print" at bounding box center [705, 361] width 91 height 27
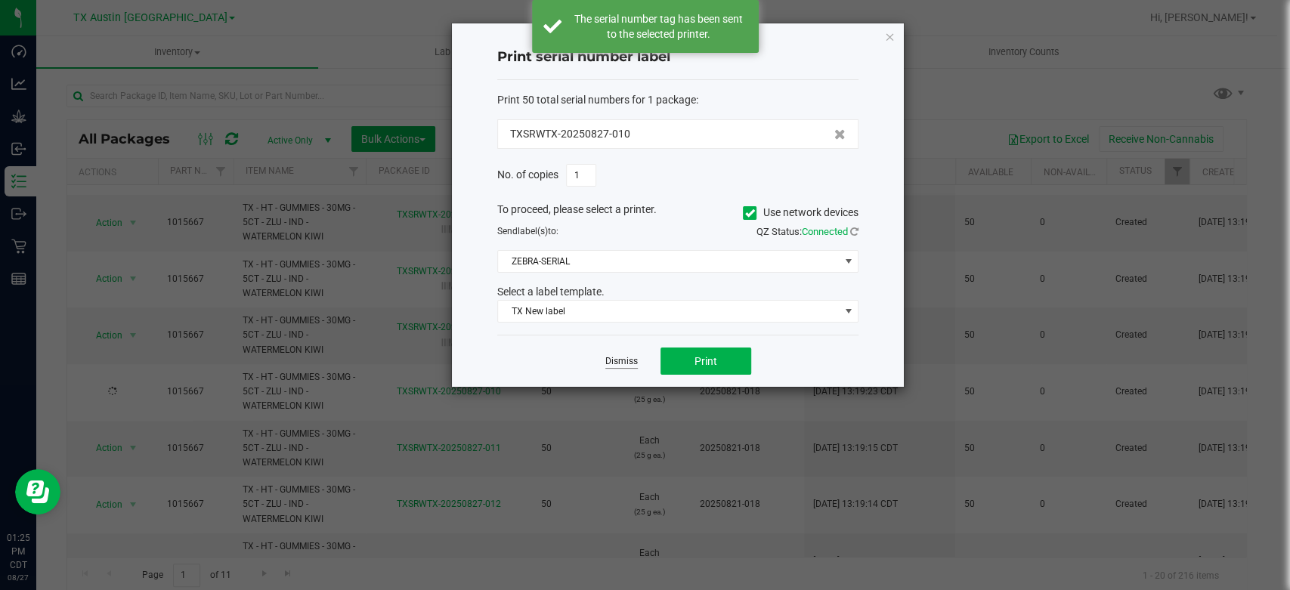
click at [616, 366] on link "Dismiss" at bounding box center [621, 361] width 32 height 13
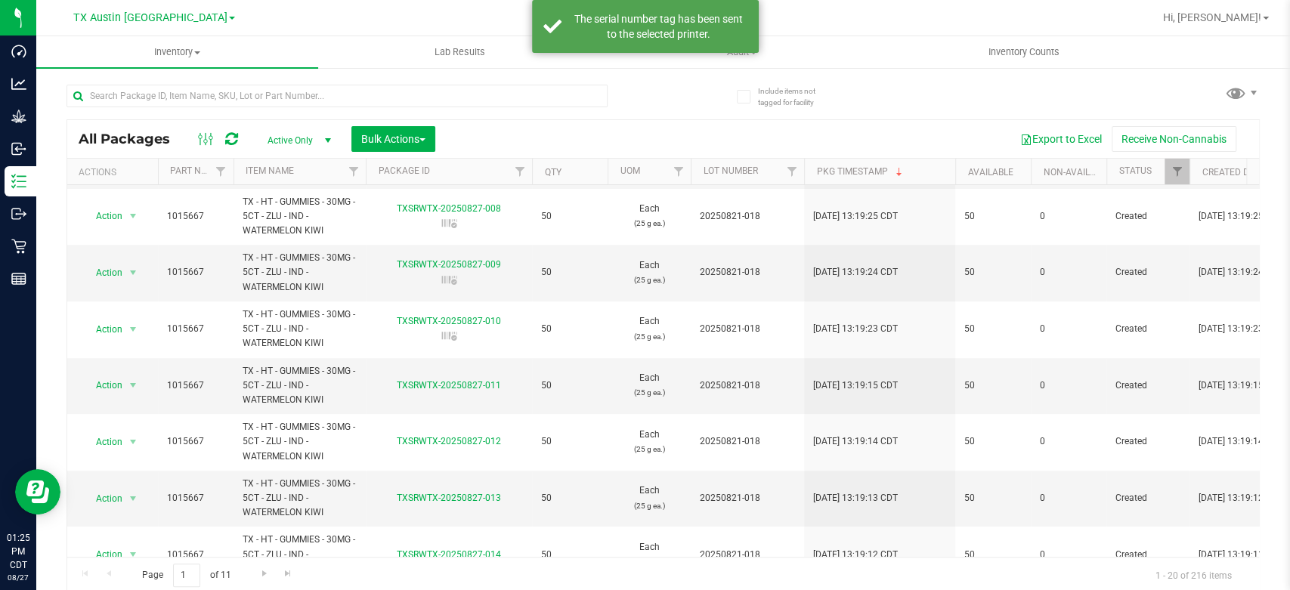
scroll to position [352, 0]
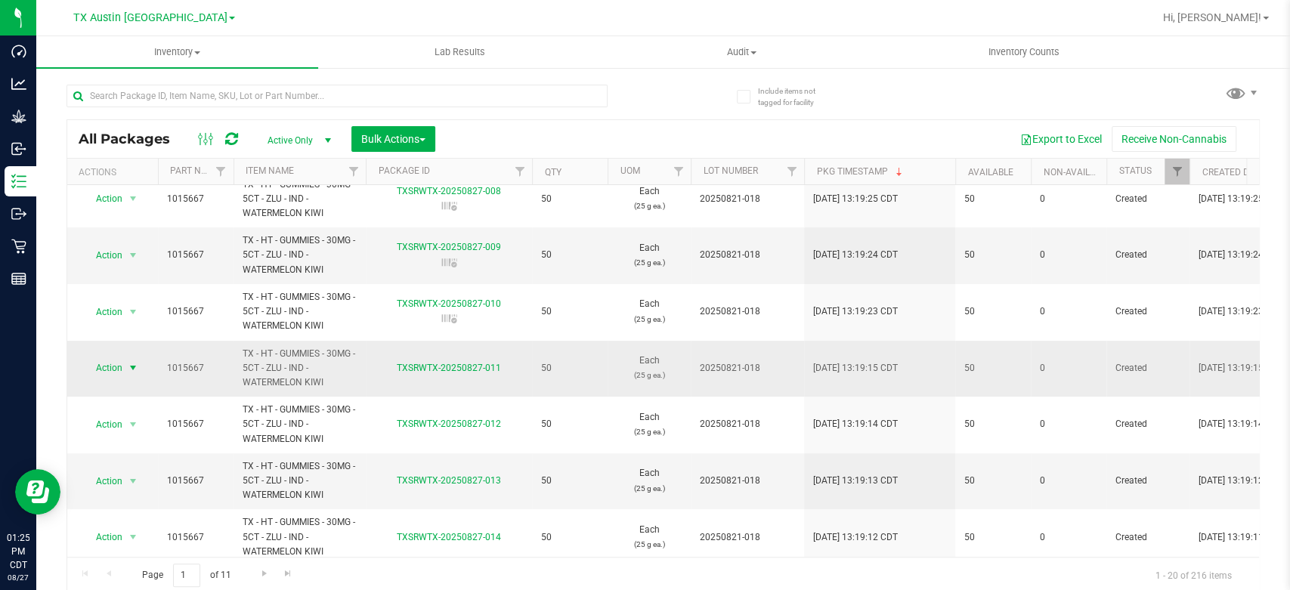
click at [108, 370] on span "Action" at bounding box center [102, 367] width 41 height 21
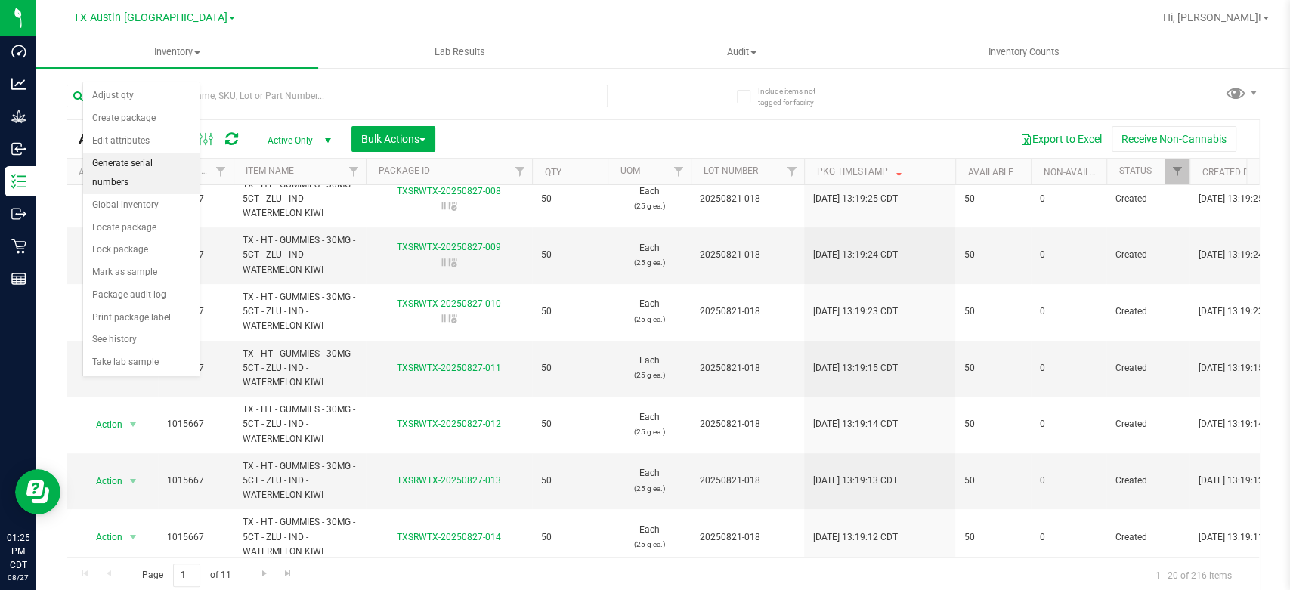
click at [163, 162] on li "Generate serial numbers" at bounding box center [141, 174] width 116 height 42
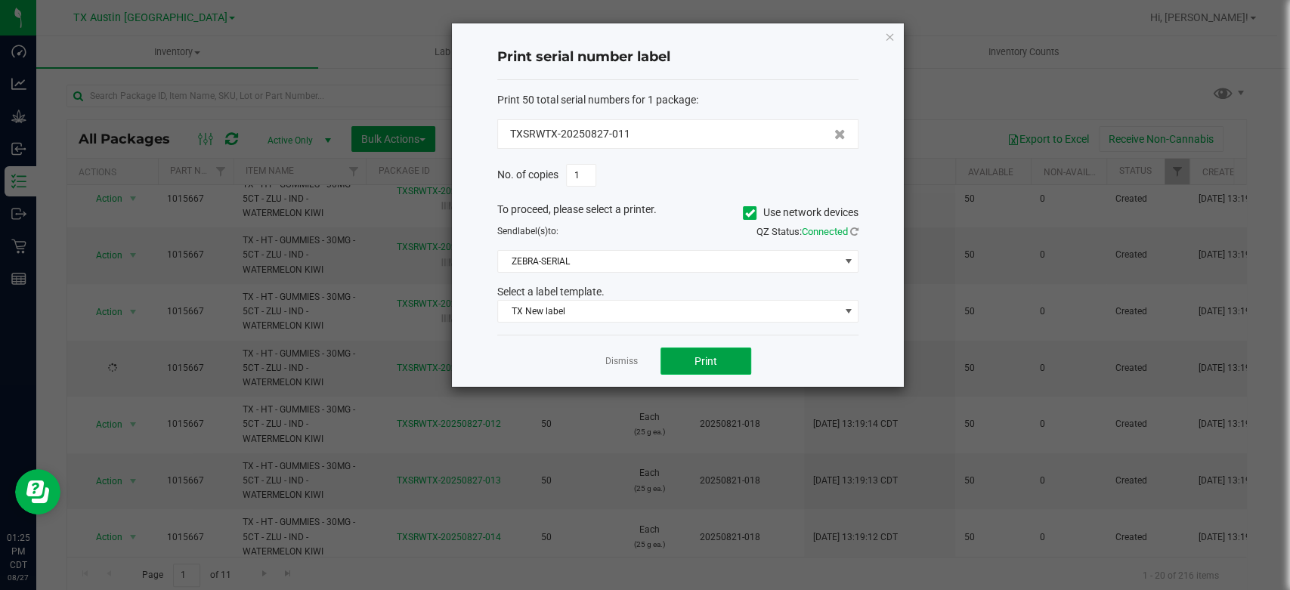
click at [684, 359] on button "Print" at bounding box center [705, 361] width 91 height 27
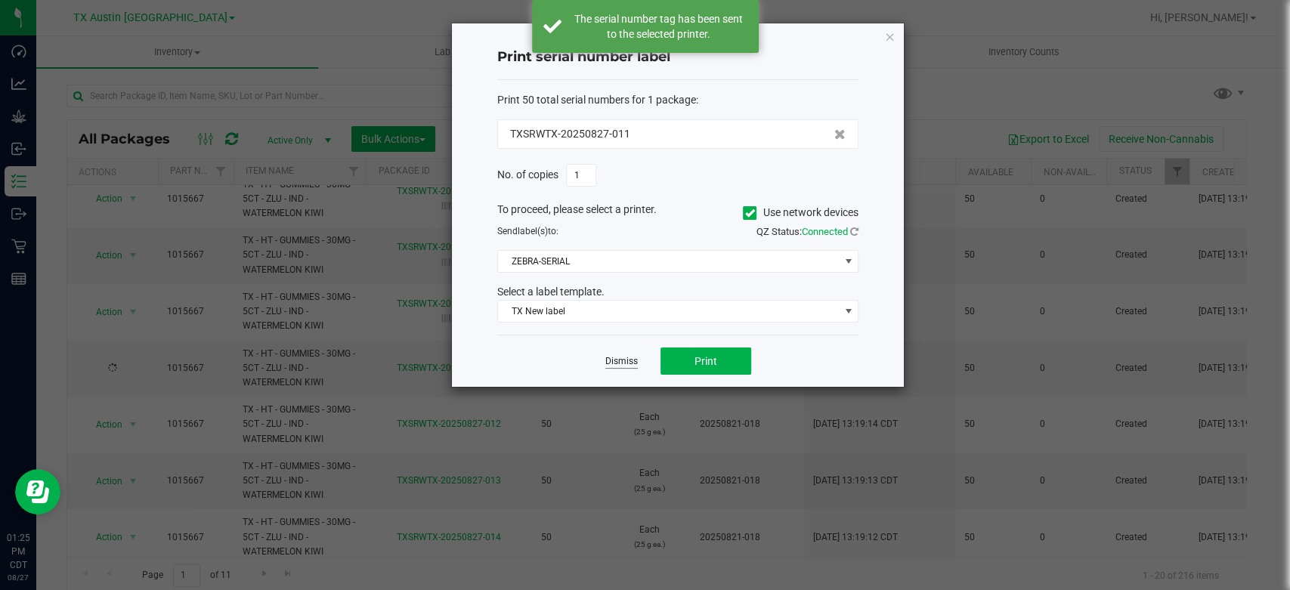
click at [623, 360] on link "Dismiss" at bounding box center [621, 361] width 32 height 13
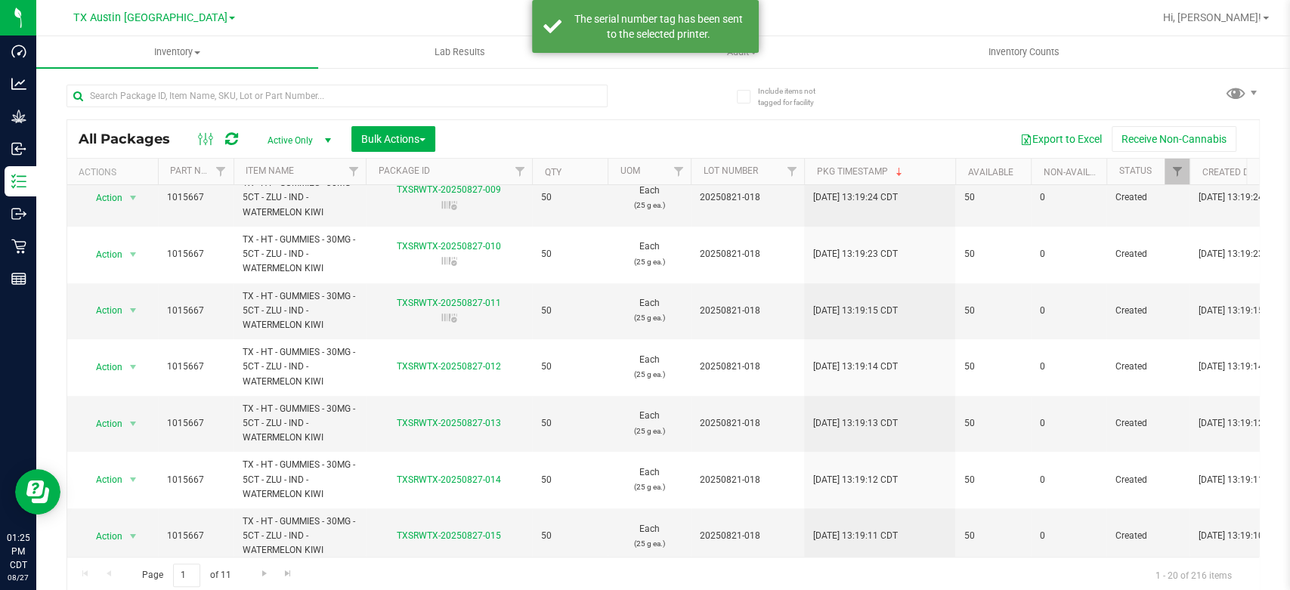
scroll to position [410, 0]
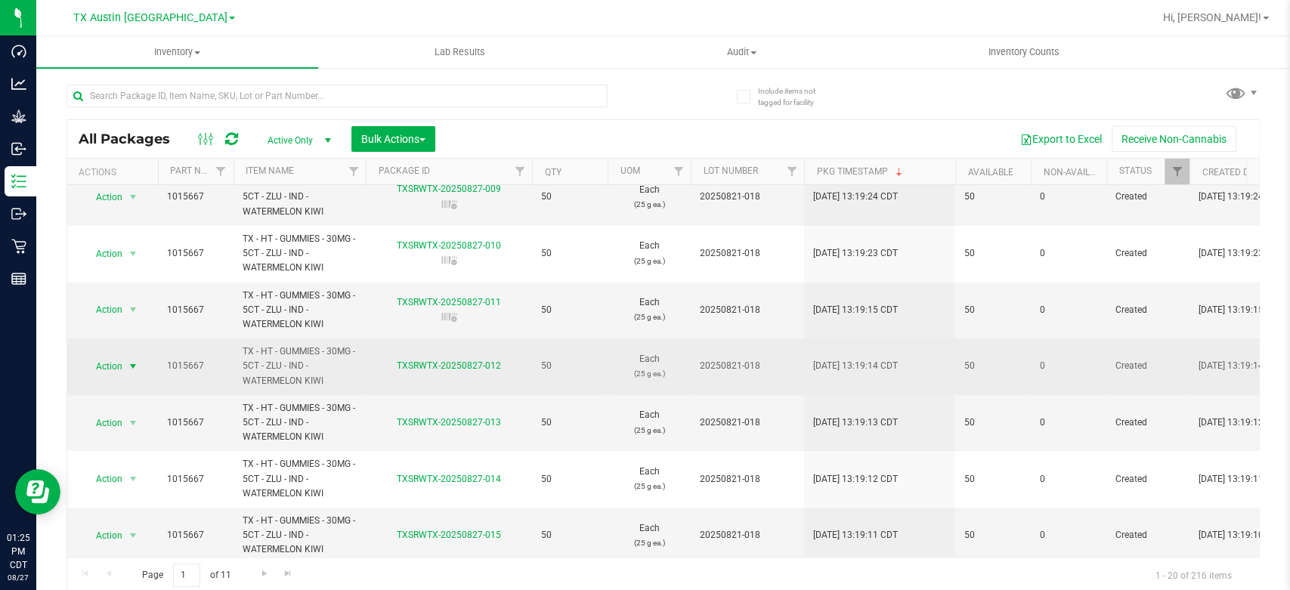
click at [109, 370] on span "Action" at bounding box center [102, 366] width 41 height 21
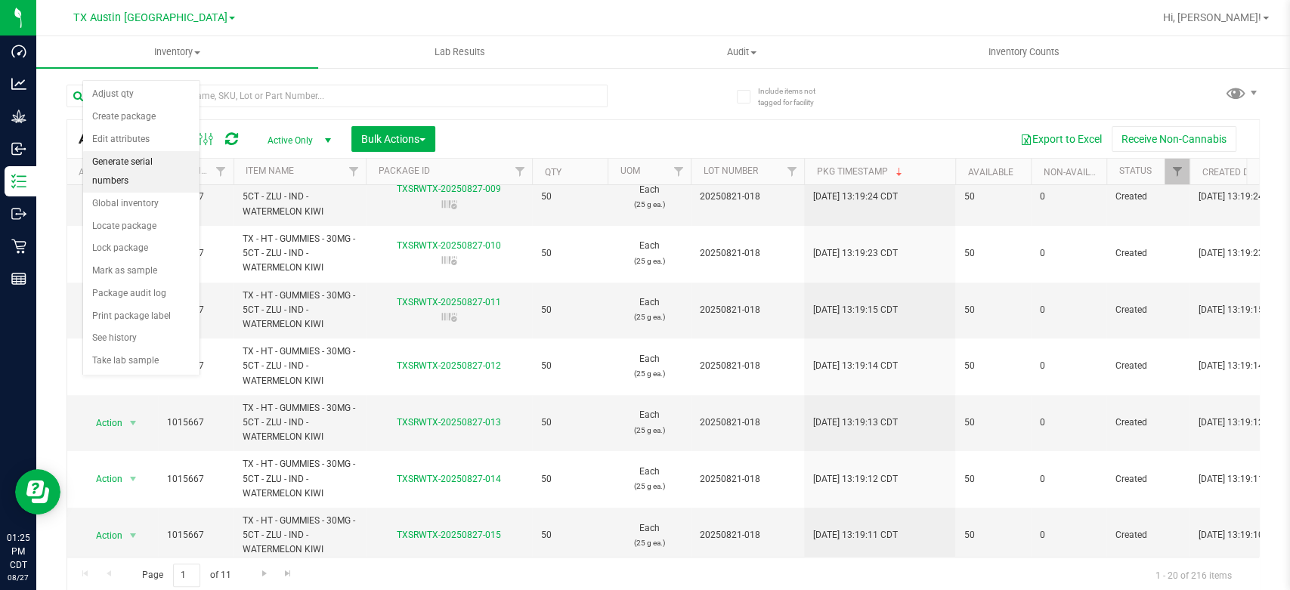
click at [139, 168] on li "Generate serial numbers" at bounding box center [141, 172] width 116 height 42
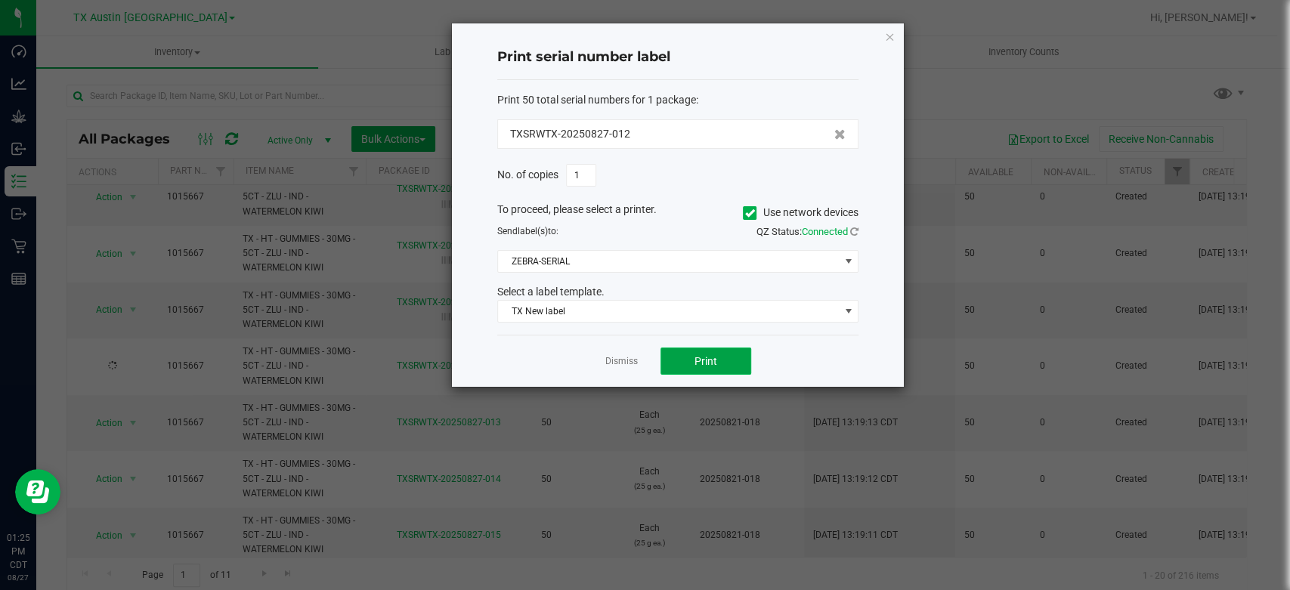
click at [694, 357] on span "Print" at bounding box center [705, 361] width 23 height 12
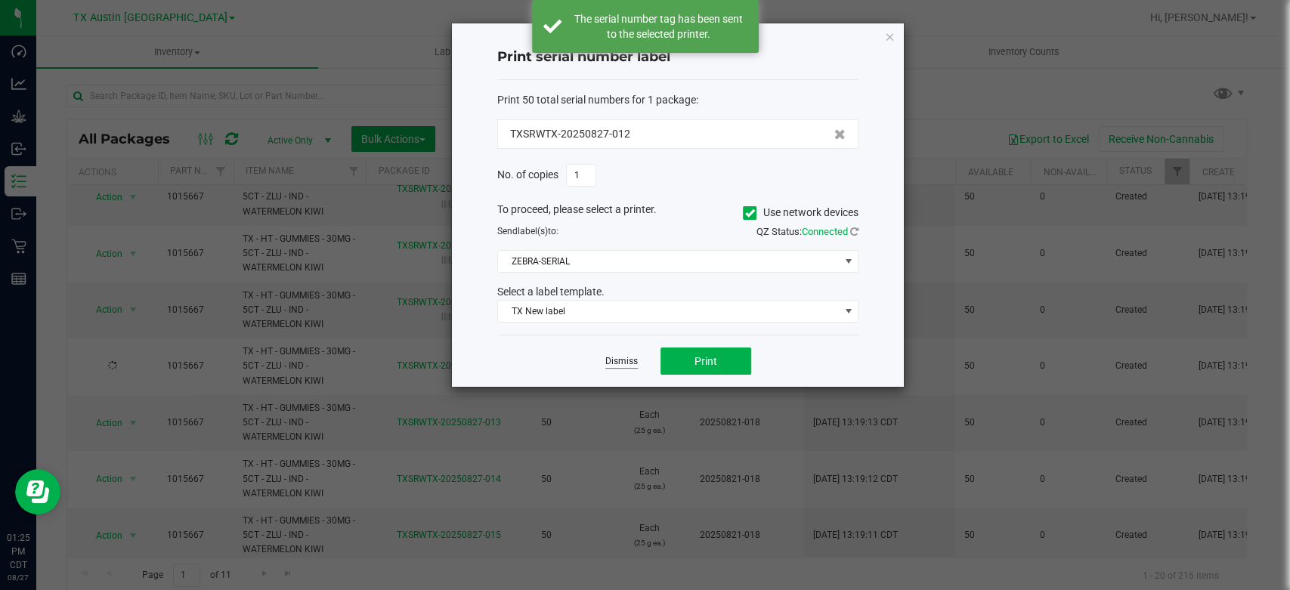
click at [623, 358] on link "Dismiss" at bounding box center [621, 361] width 32 height 13
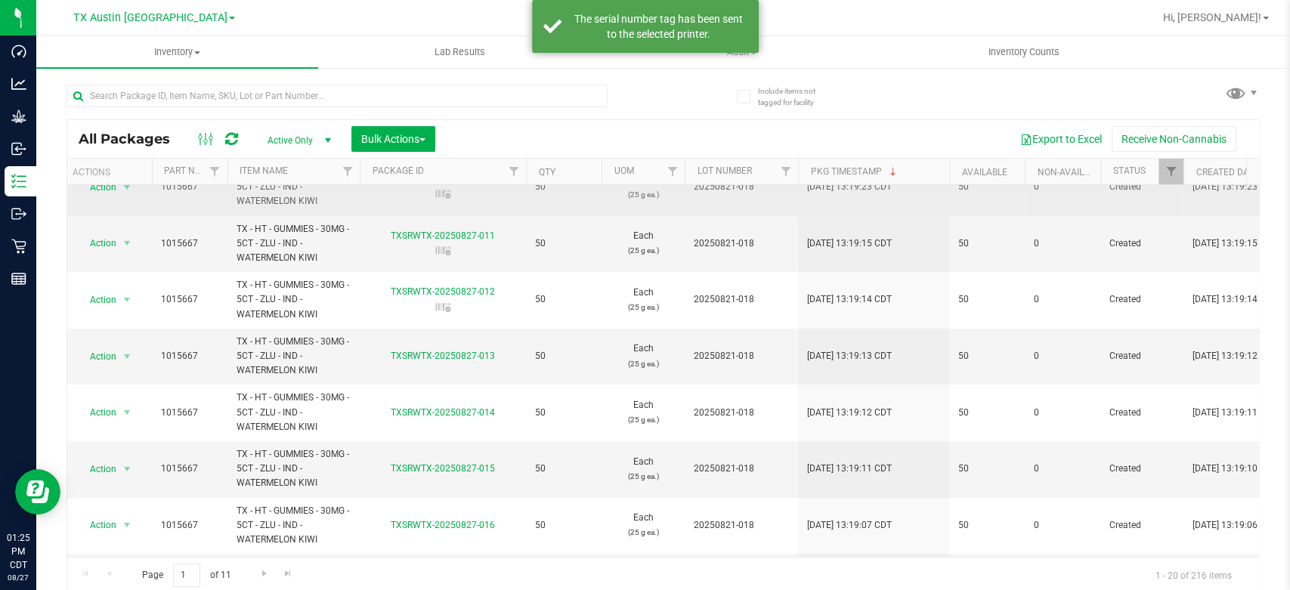
scroll to position [0, 6]
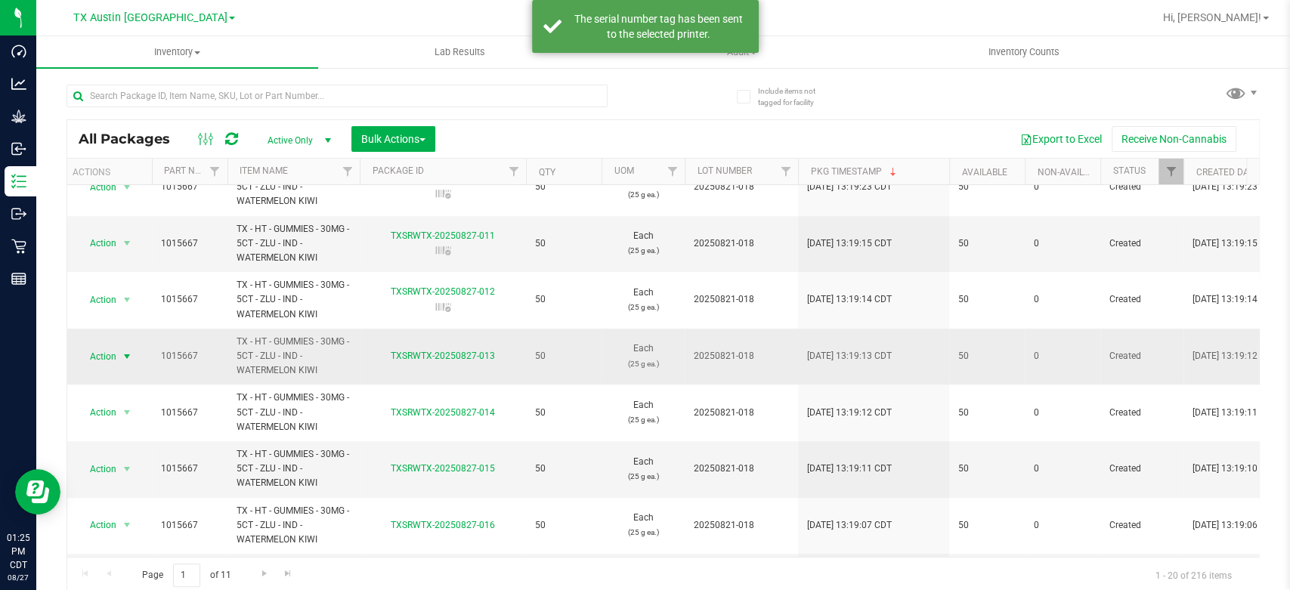
click at [103, 355] on span "Action" at bounding box center [96, 356] width 41 height 21
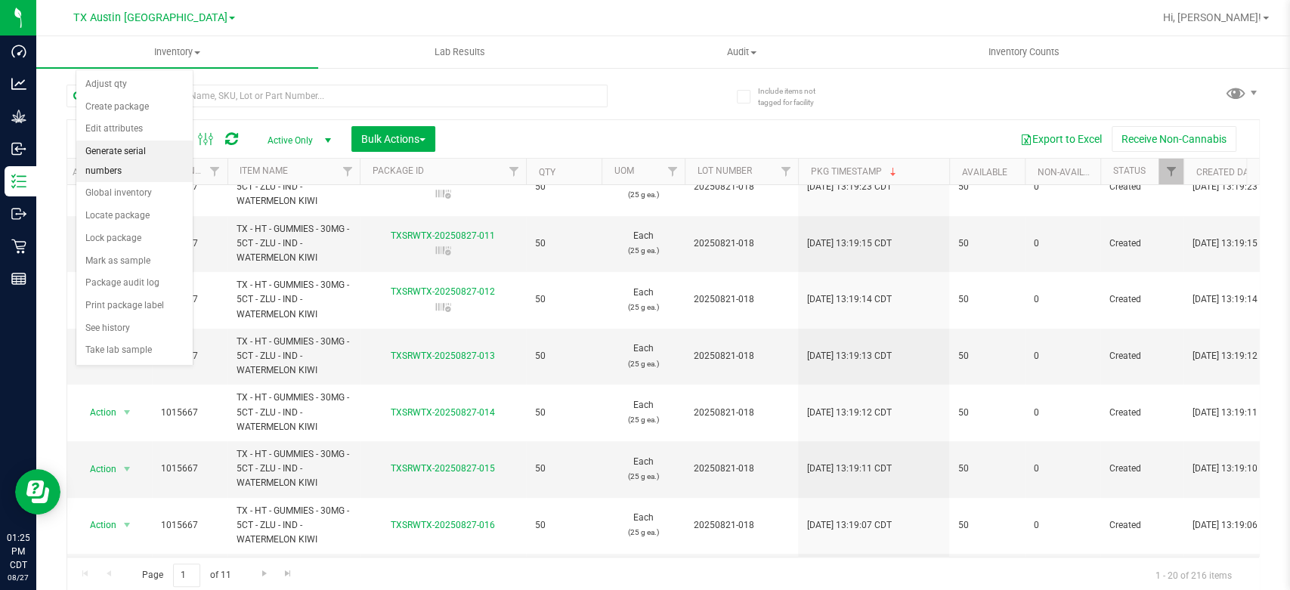
click at [144, 148] on li "Generate serial numbers" at bounding box center [134, 162] width 116 height 42
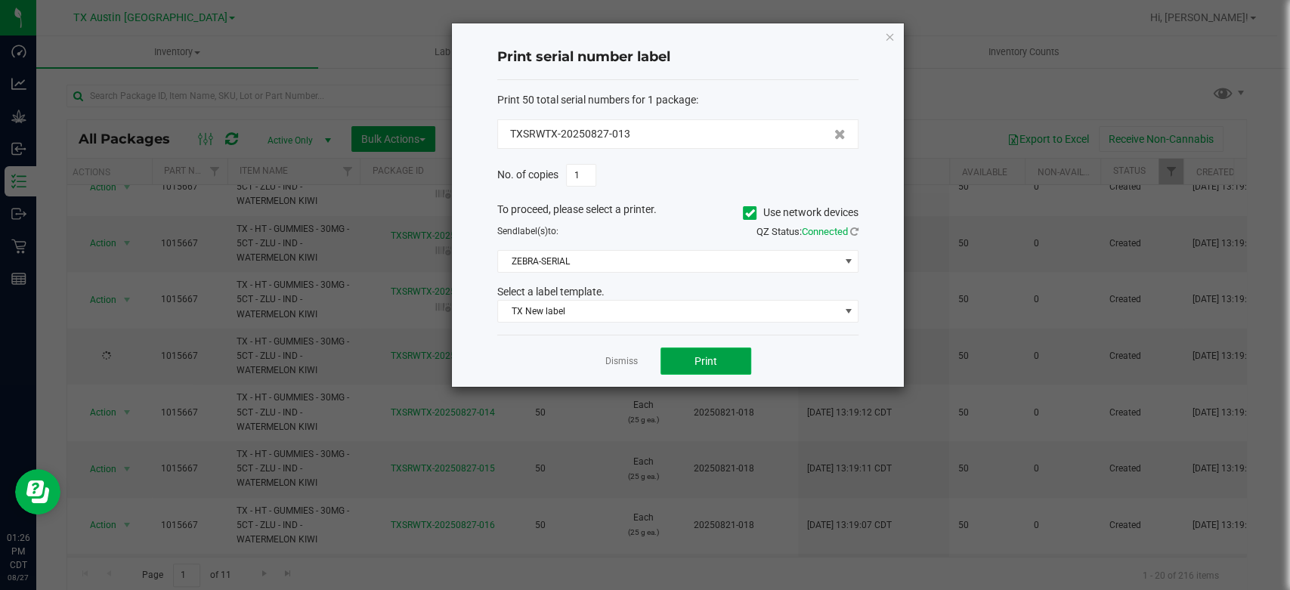
click at [723, 362] on button "Print" at bounding box center [705, 361] width 91 height 27
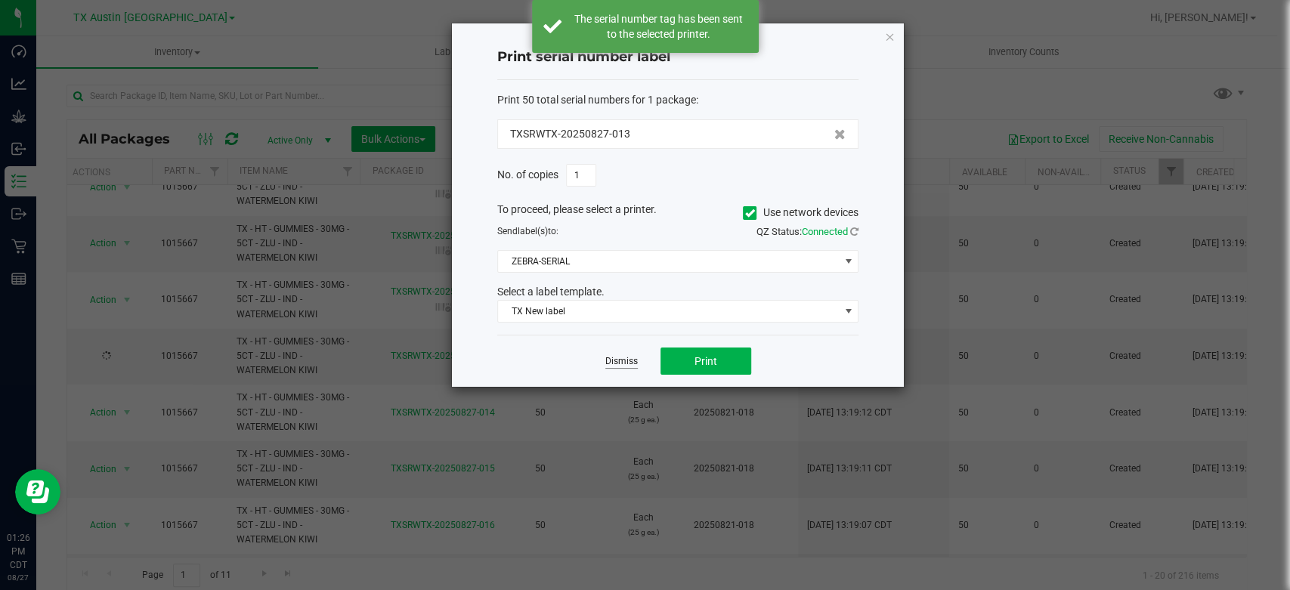
click at [609, 363] on link "Dismiss" at bounding box center [621, 361] width 32 height 13
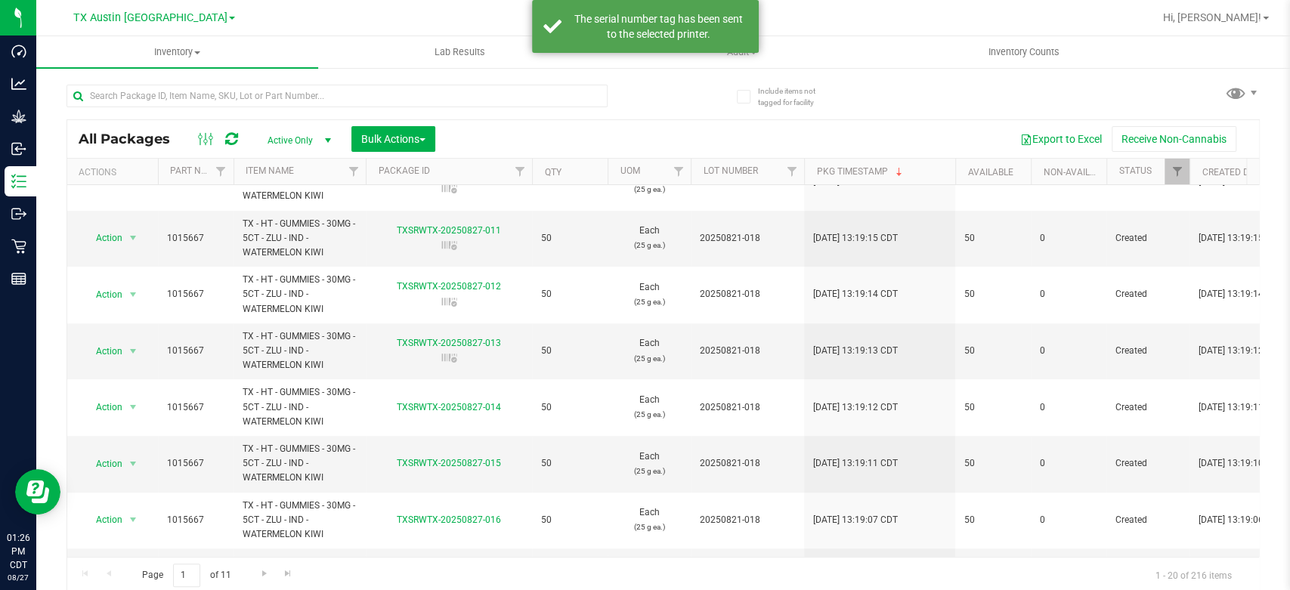
scroll to position [518, 0]
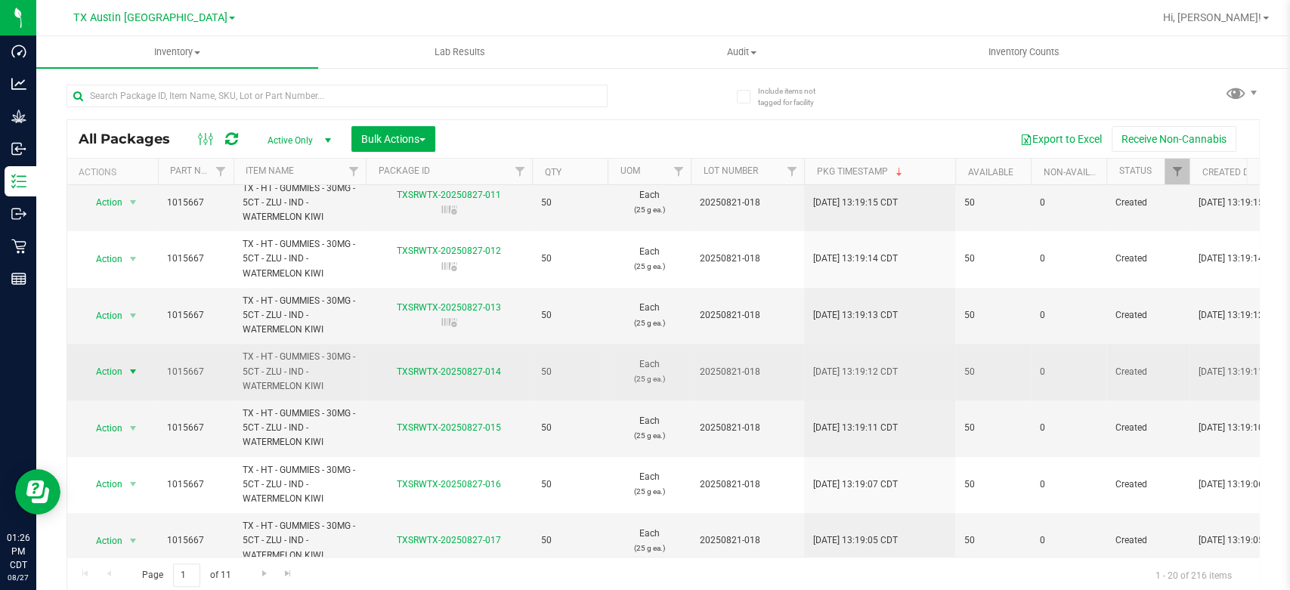
click at [95, 370] on span "Action" at bounding box center [102, 371] width 41 height 21
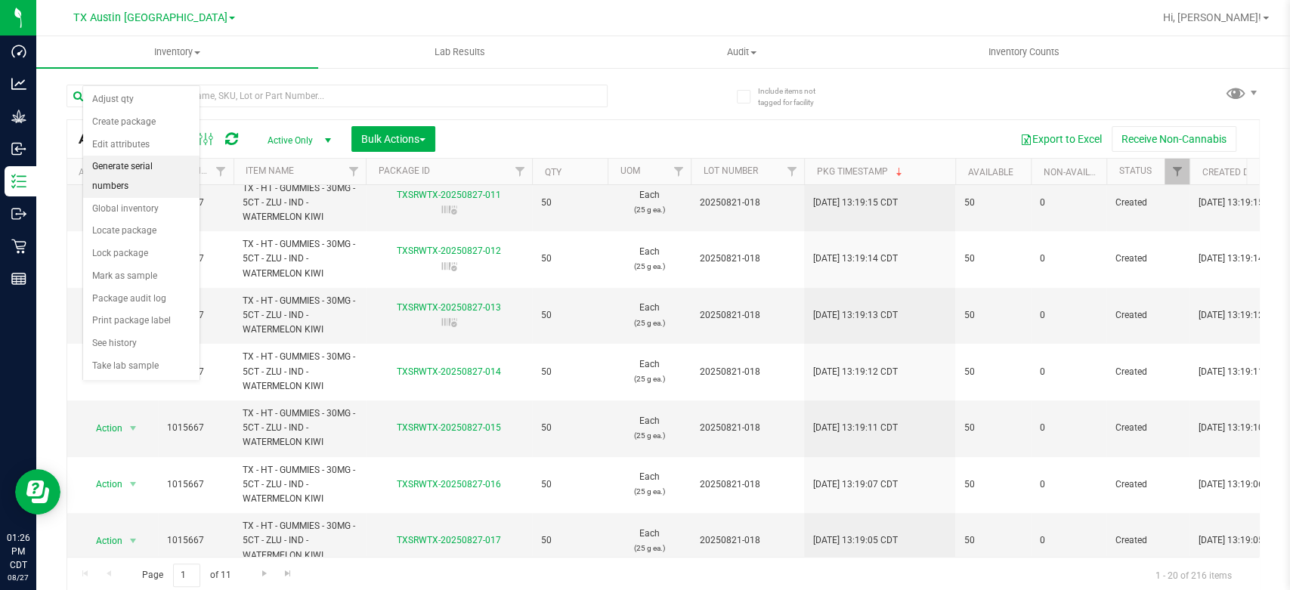
click at [134, 168] on li "Generate serial numbers" at bounding box center [141, 177] width 116 height 42
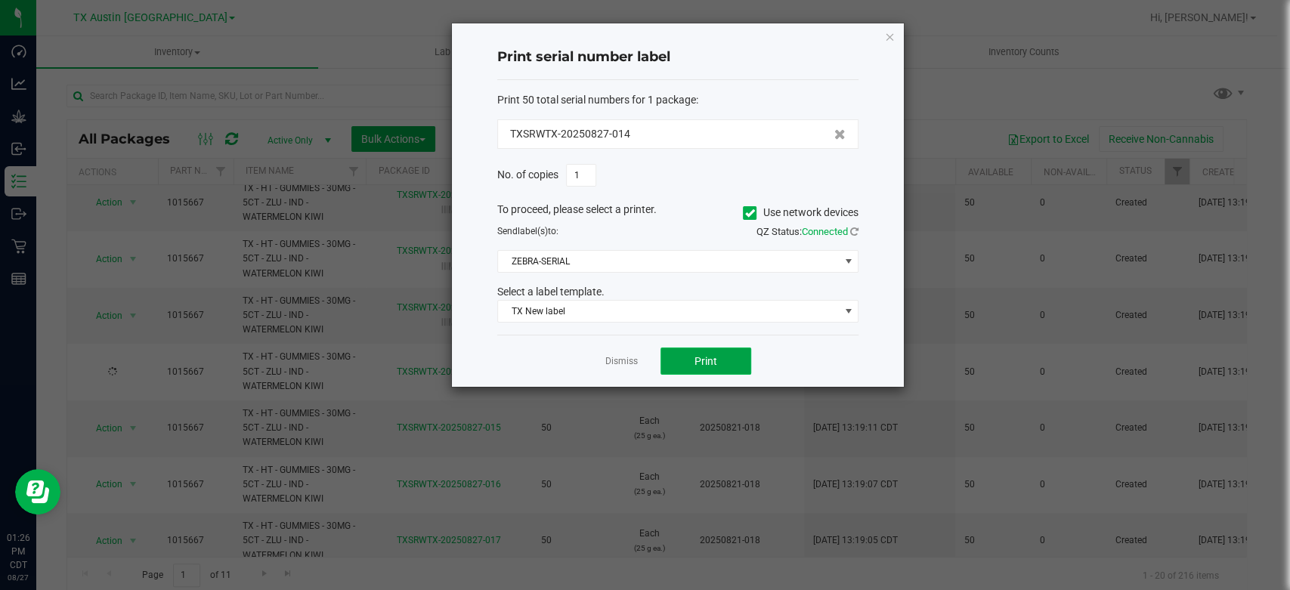
click at [722, 368] on button "Print" at bounding box center [705, 361] width 91 height 27
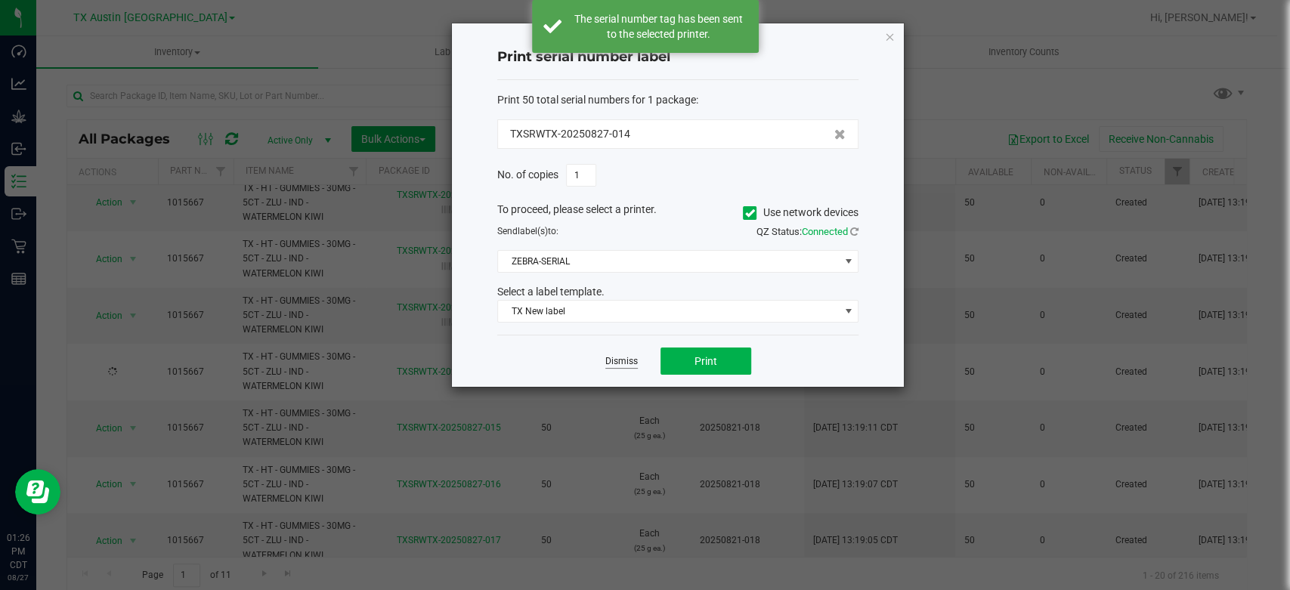
click at [611, 358] on link "Dismiss" at bounding box center [621, 361] width 32 height 13
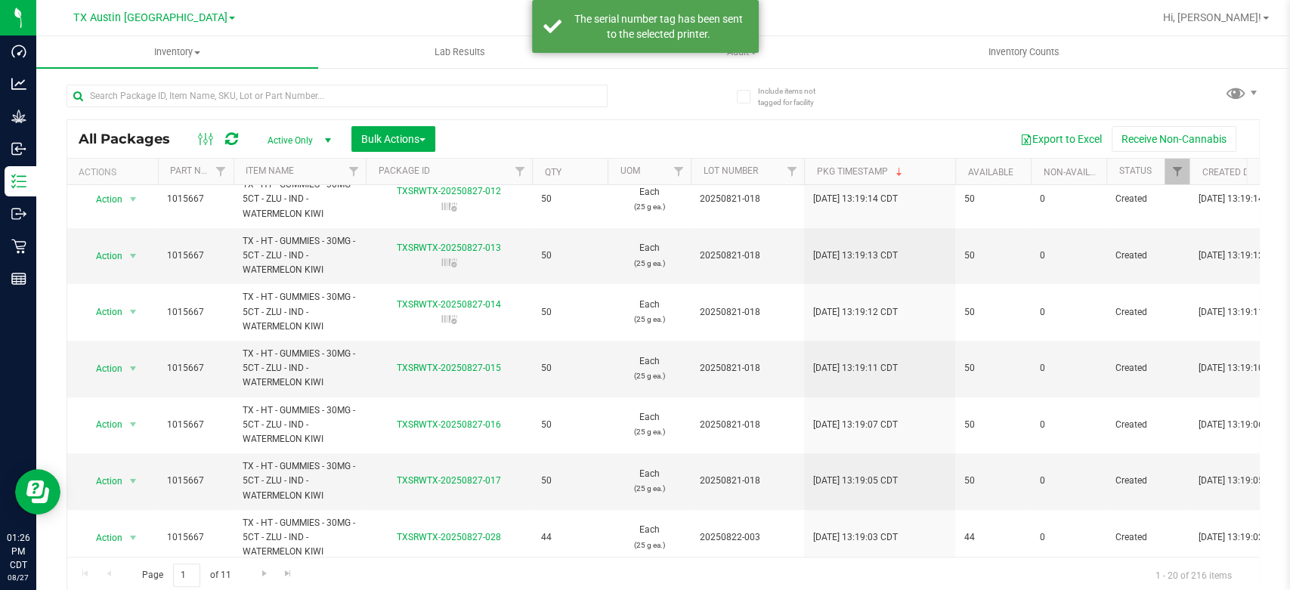
scroll to position [624, 0]
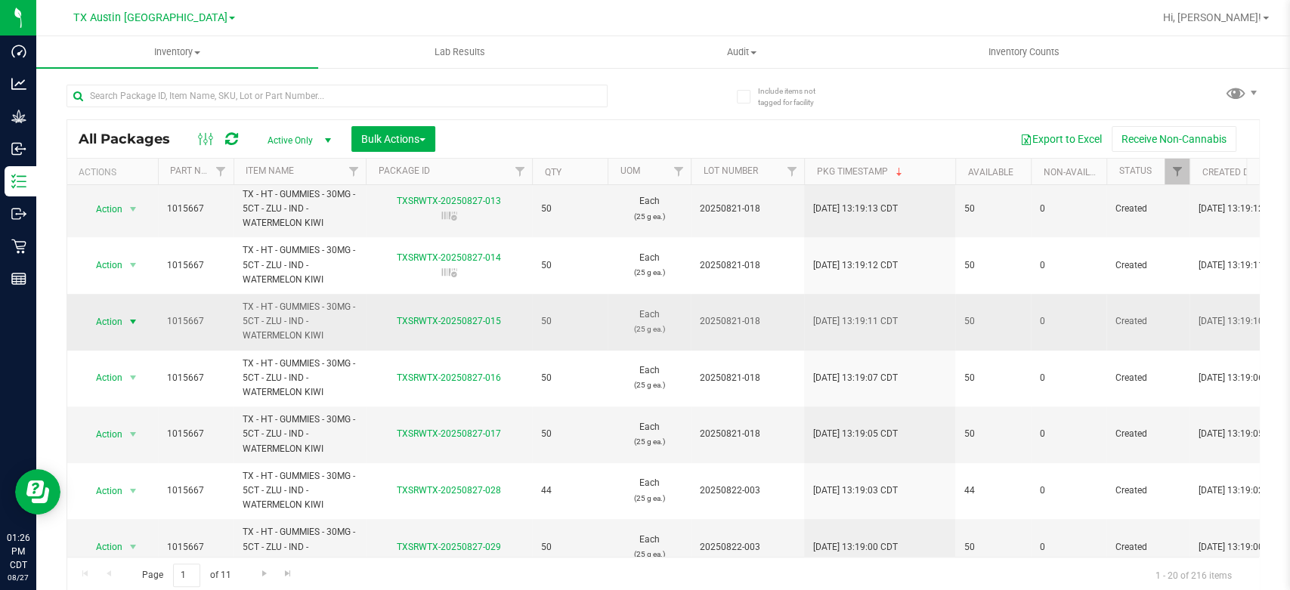
click at [104, 321] on span "Action" at bounding box center [102, 321] width 41 height 21
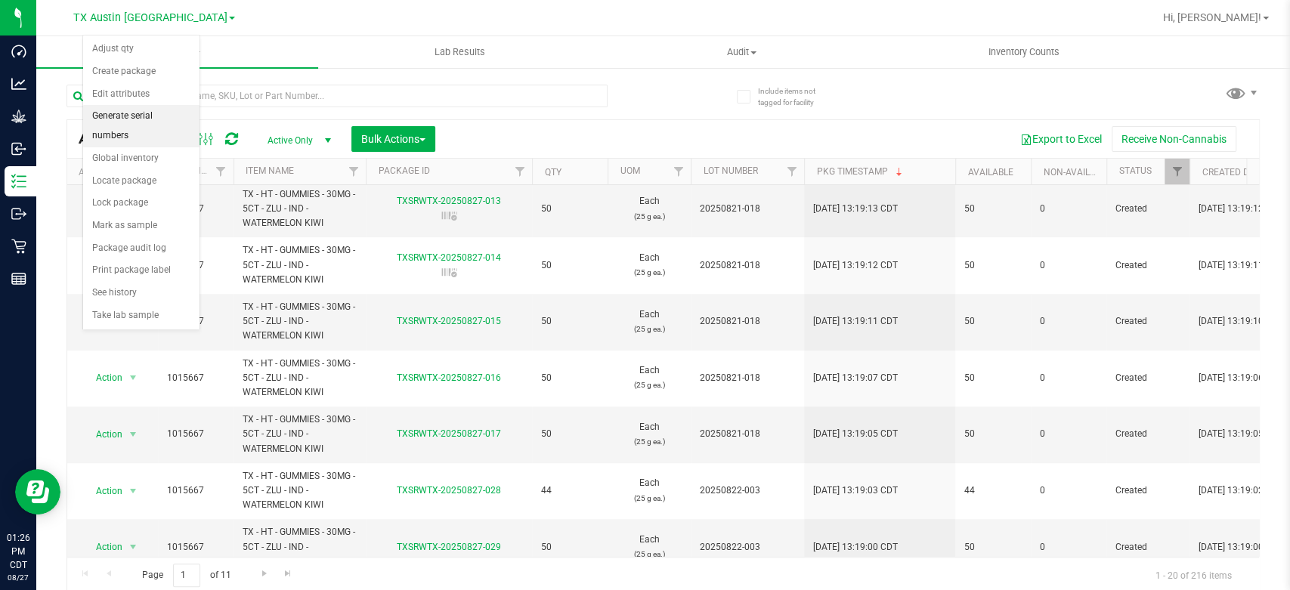
click at [183, 116] on li "Generate serial numbers" at bounding box center [141, 126] width 116 height 42
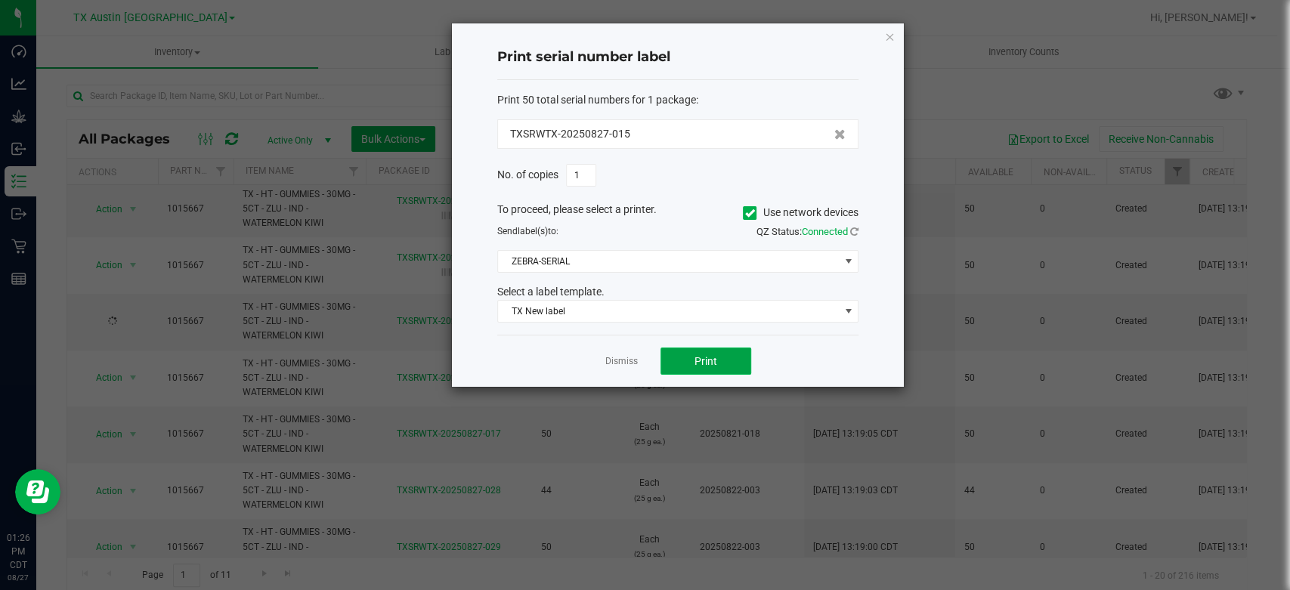
click at [734, 355] on button "Print" at bounding box center [705, 361] width 91 height 27
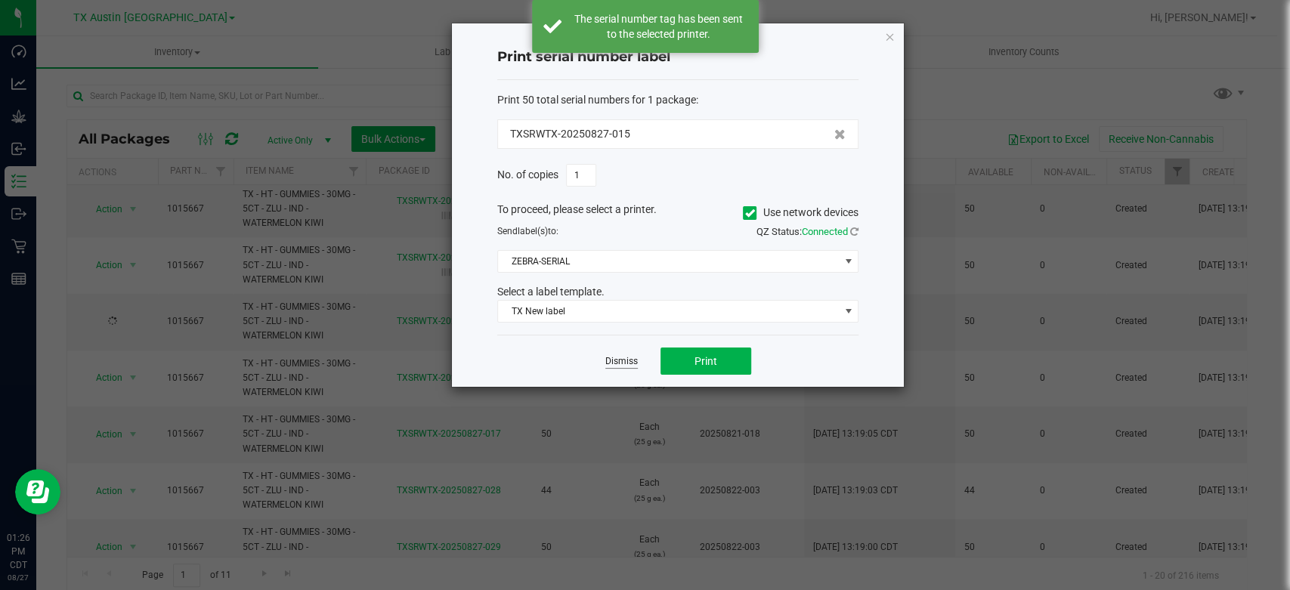
click at [623, 358] on link "Dismiss" at bounding box center [621, 361] width 32 height 13
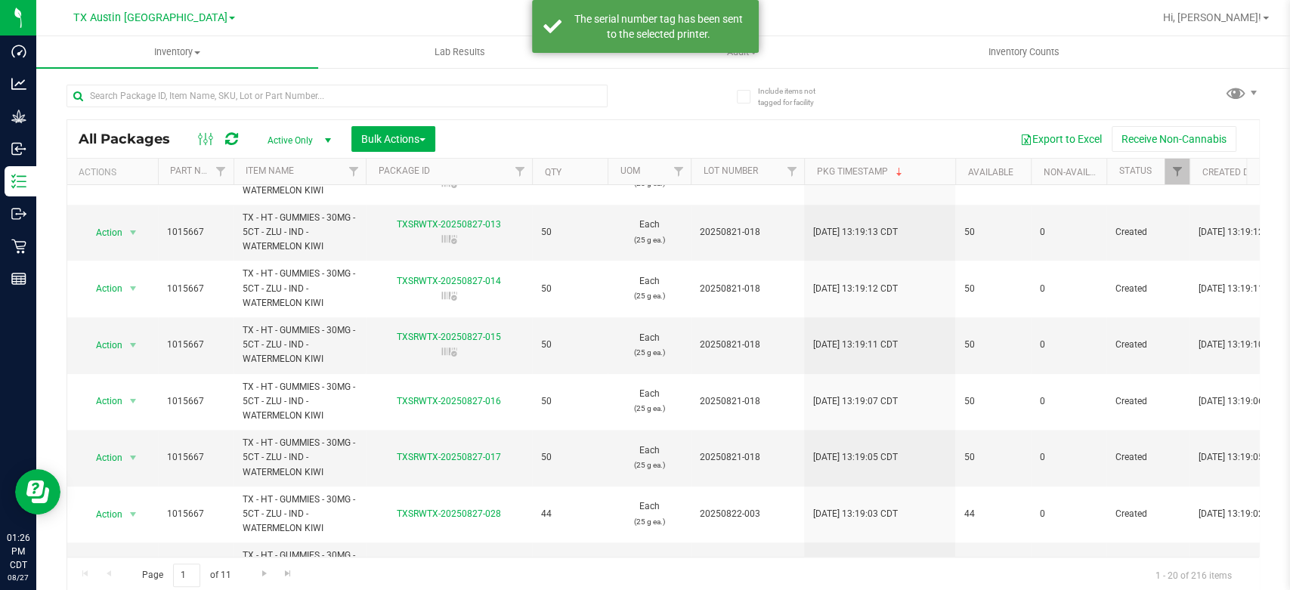
scroll to position [601, 0]
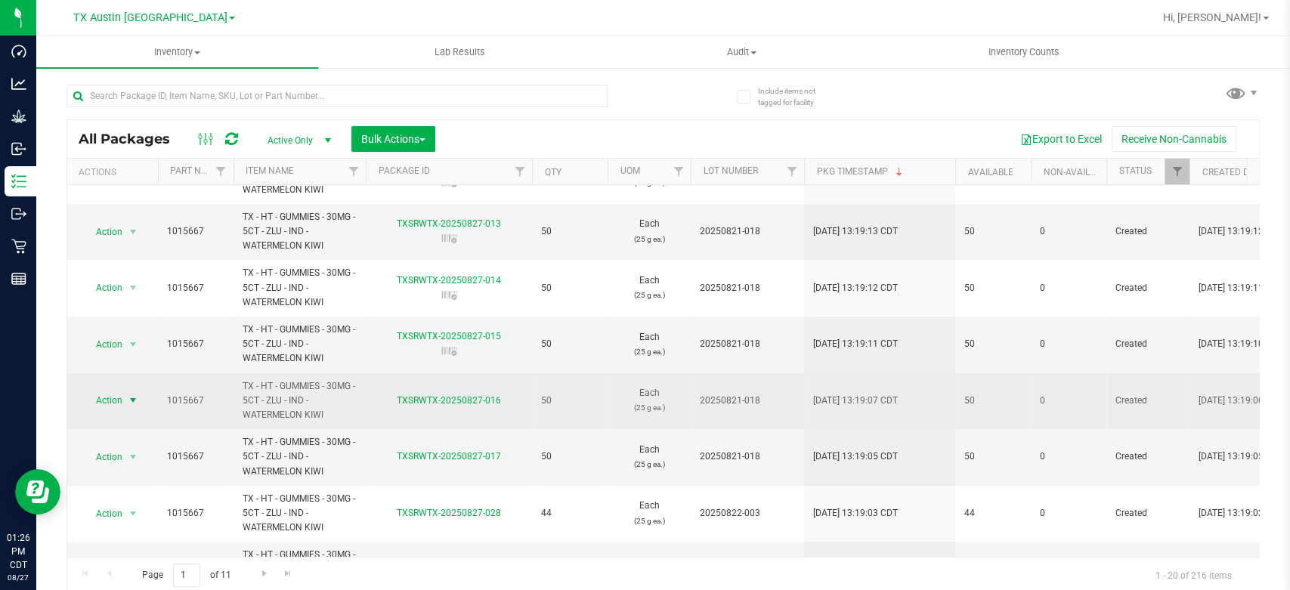
click at [109, 394] on span "Action" at bounding box center [102, 400] width 41 height 21
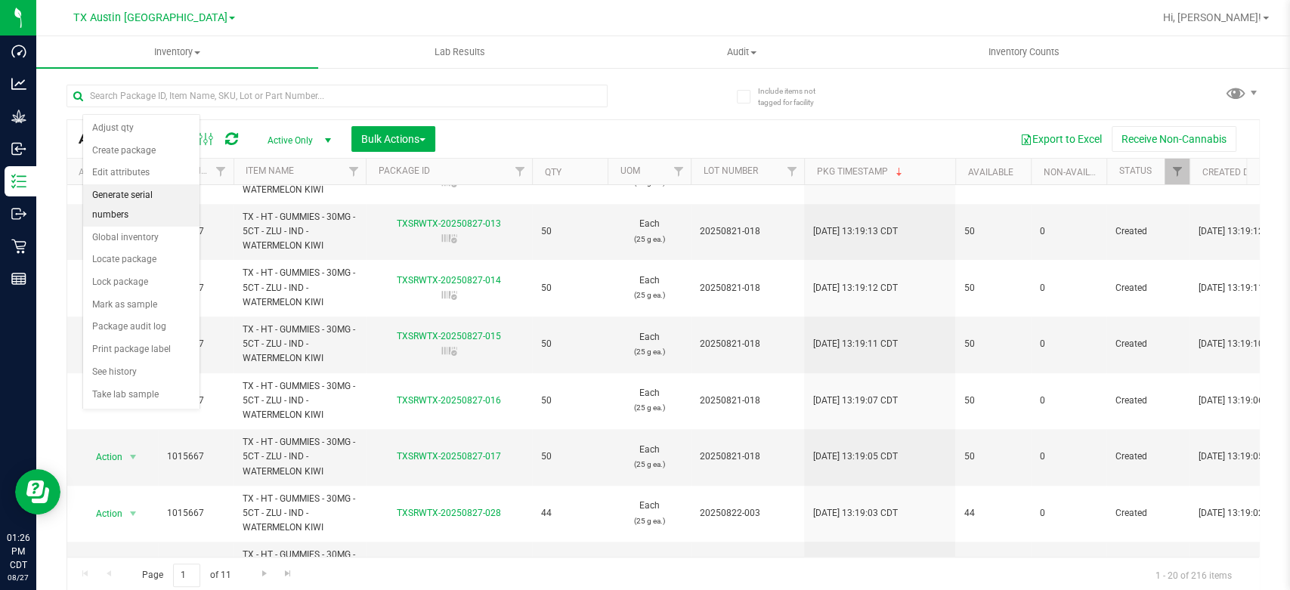
click at [155, 194] on li "Generate serial numbers" at bounding box center [141, 205] width 116 height 42
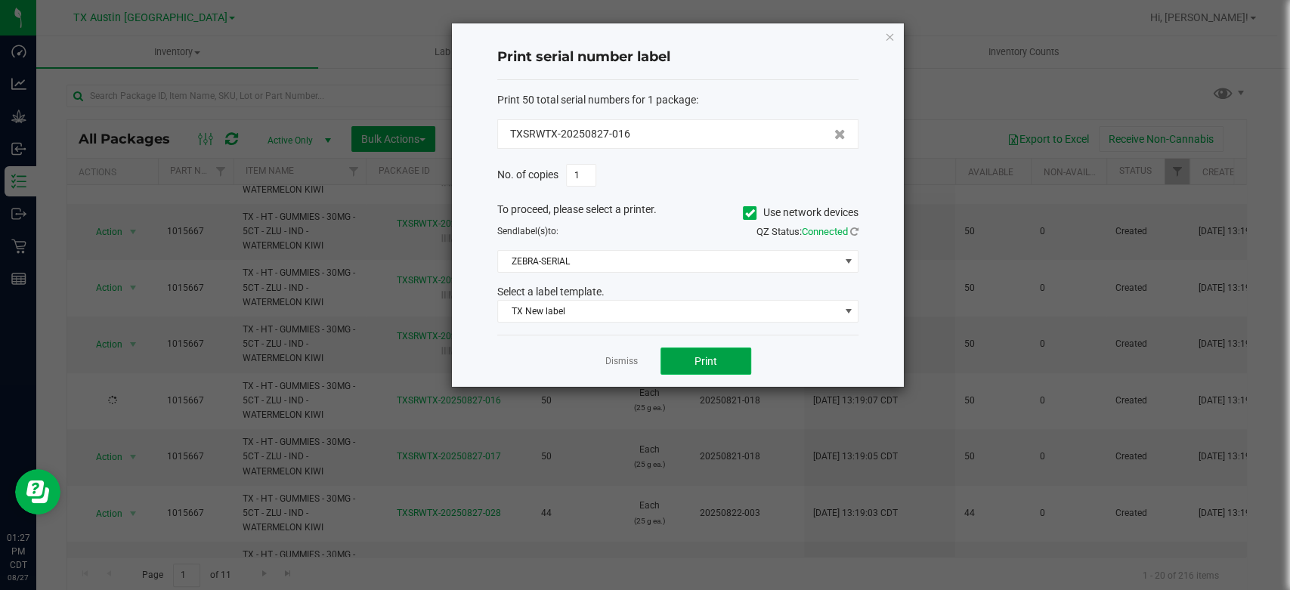
click at [706, 351] on button "Print" at bounding box center [705, 361] width 91 height 27
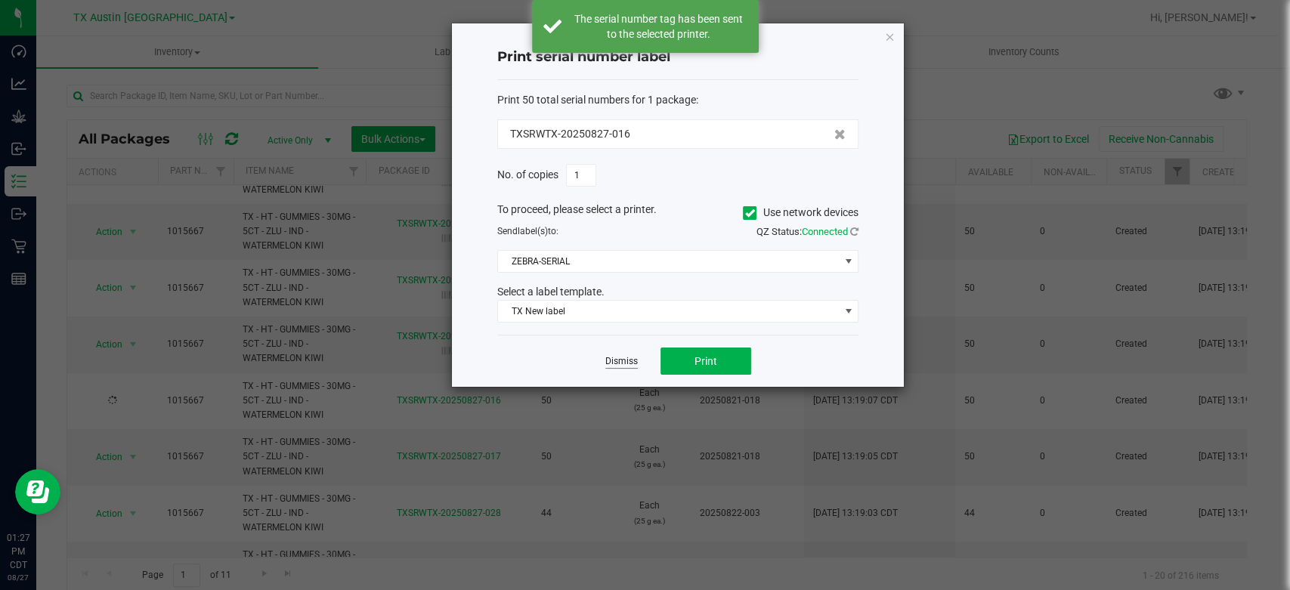
click at [618, 360] on link "Dismiss" at bounding box center [621, 361] width 32 height 13
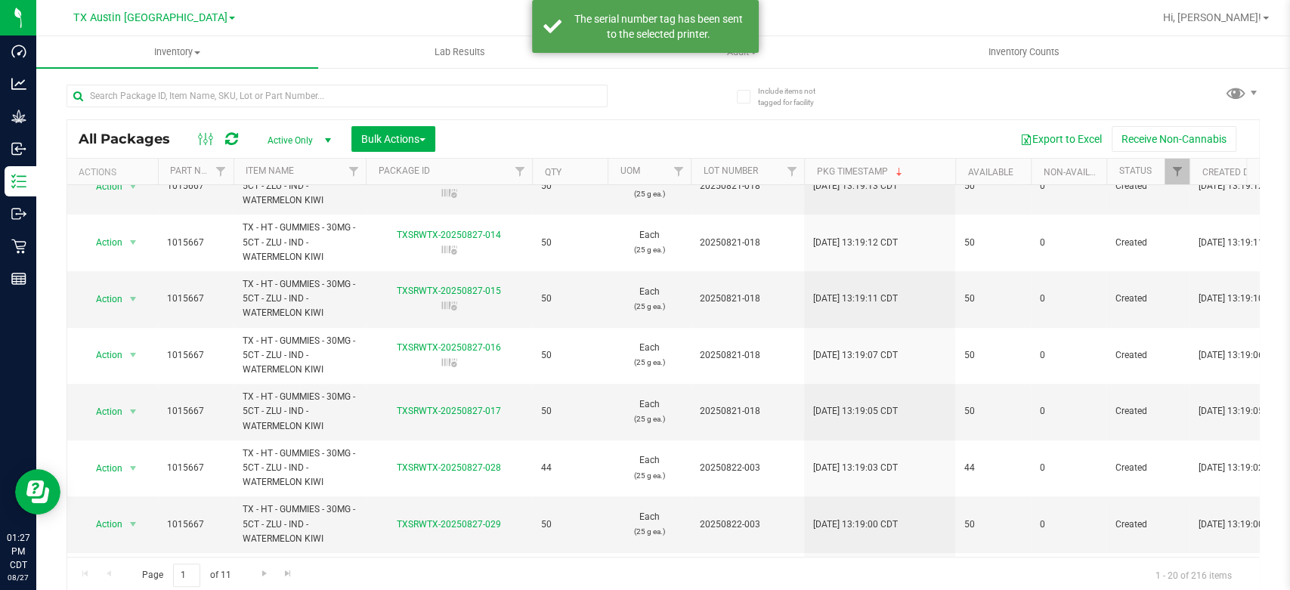
scroll to position [648, 0]
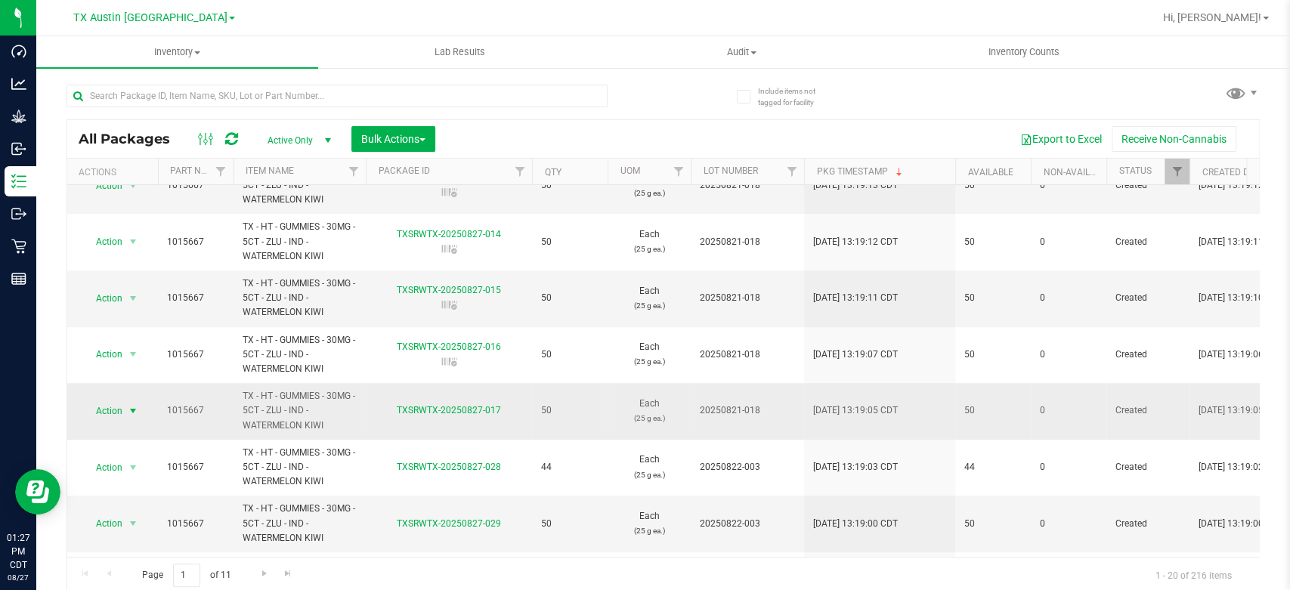
click at [108, 412] on span "Action" at bounding box center [102, 410] width 41 height 21
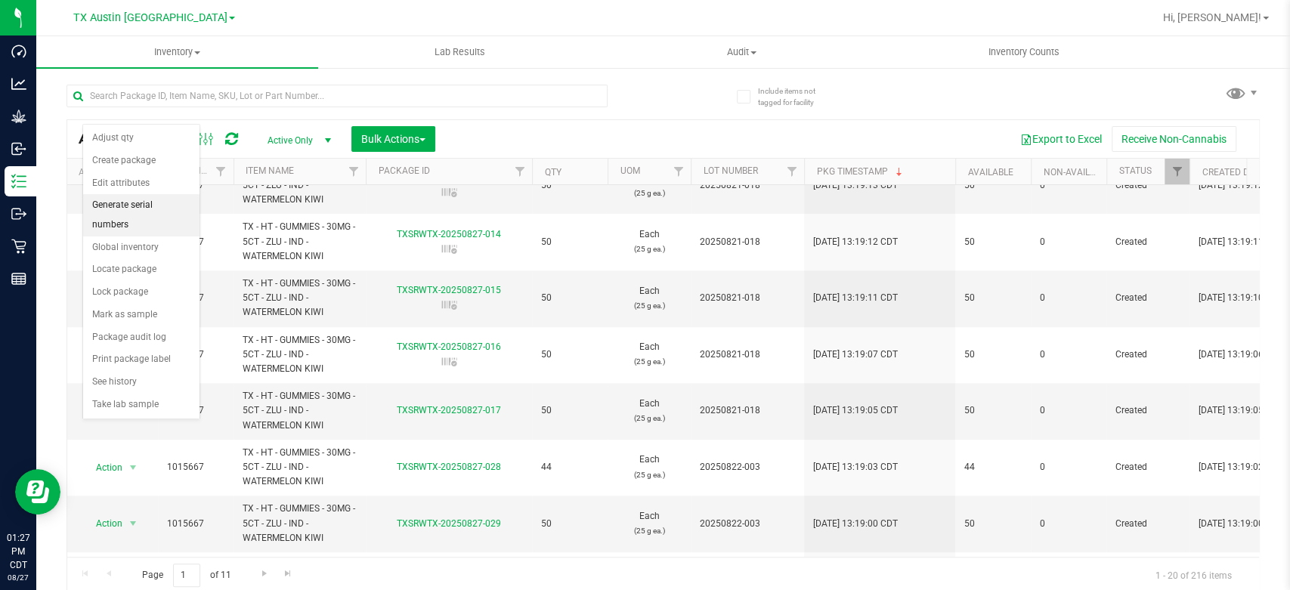
click at [138, 201] on li "Generate serial numbers" at bounding box center [141, 215] width 116 height 42
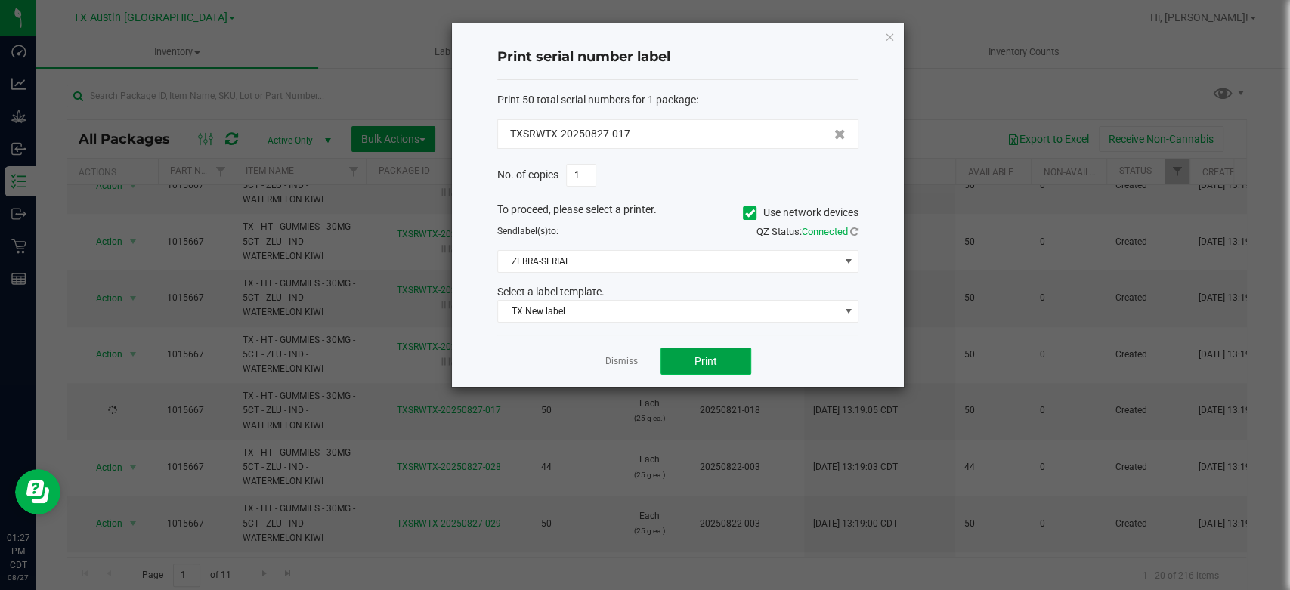
click at [725, 363] on button "Print" at bounding box center [705, 361] width 91 height 27
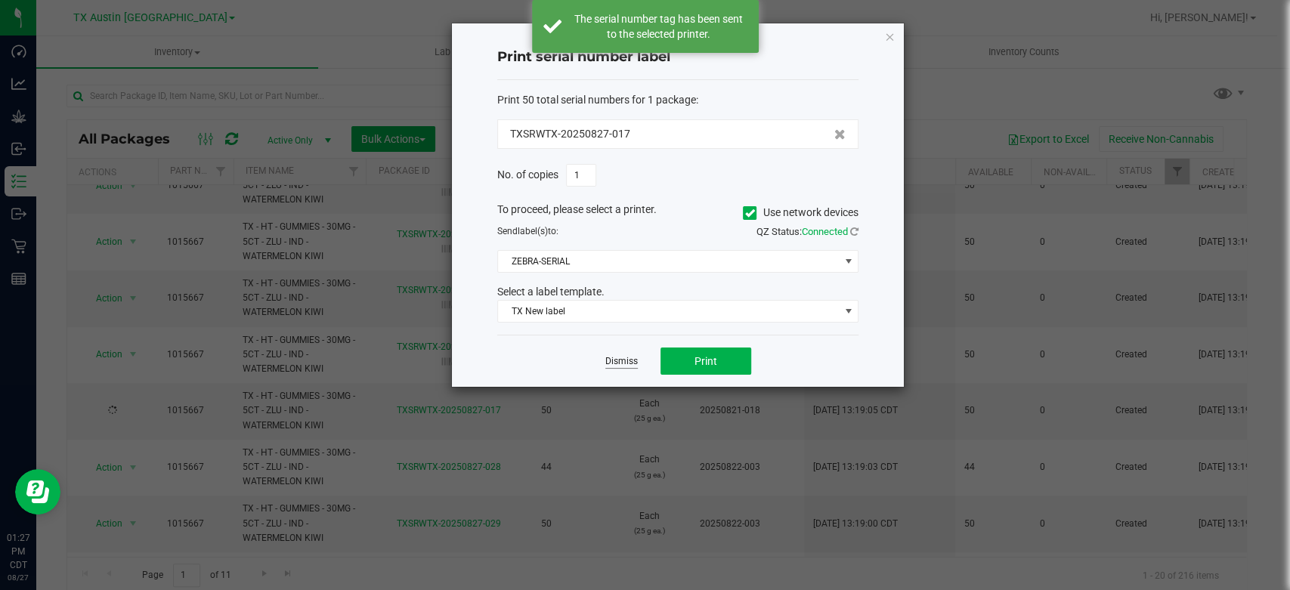
click at [611, 361] on link "Dismiss" at bounding box center [621, 361] width 32 height 13
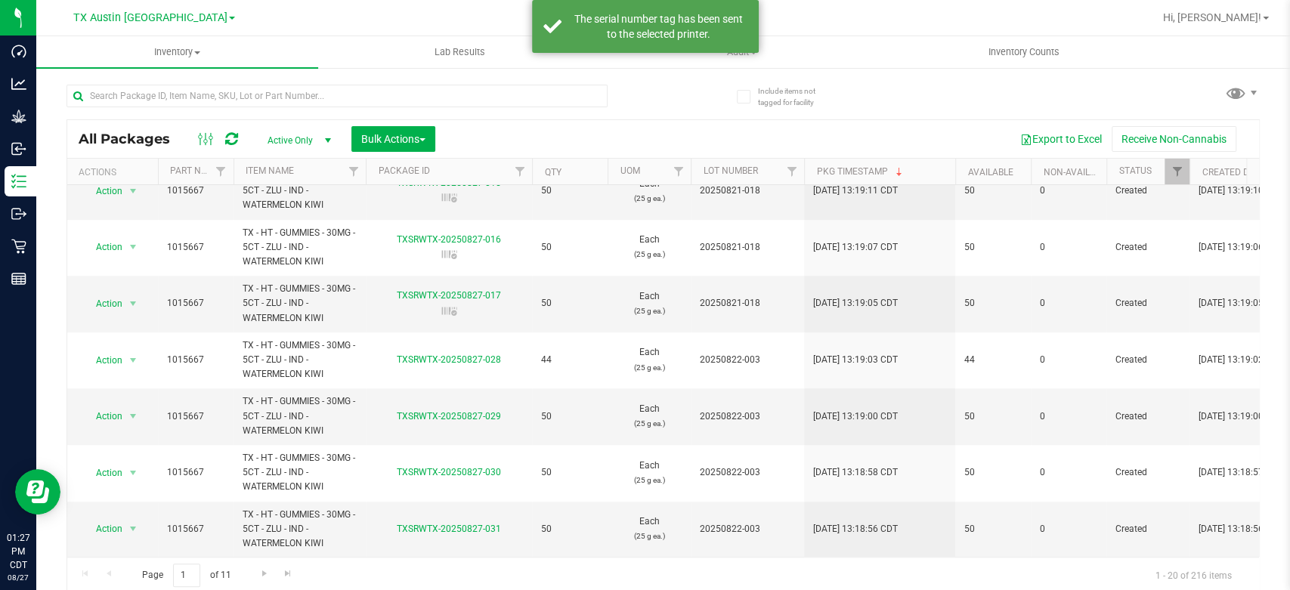
scroll to position [765, 0]
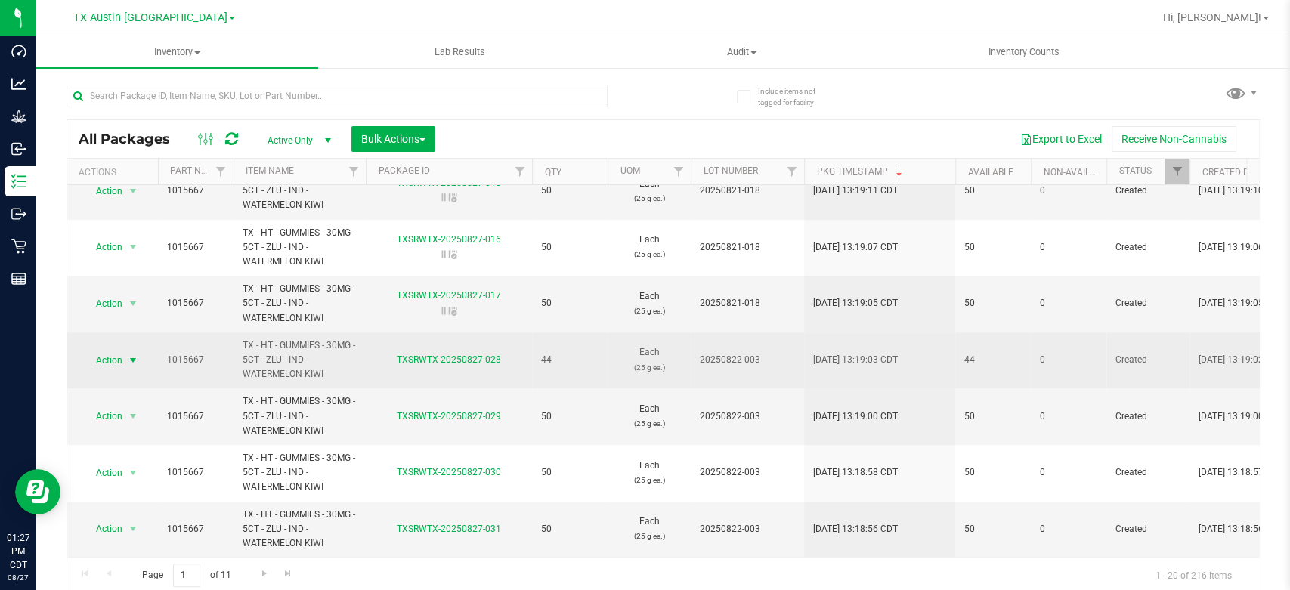
click at [110, 350] on span "Action" at bounding box center [102, 360] width 41 height 21
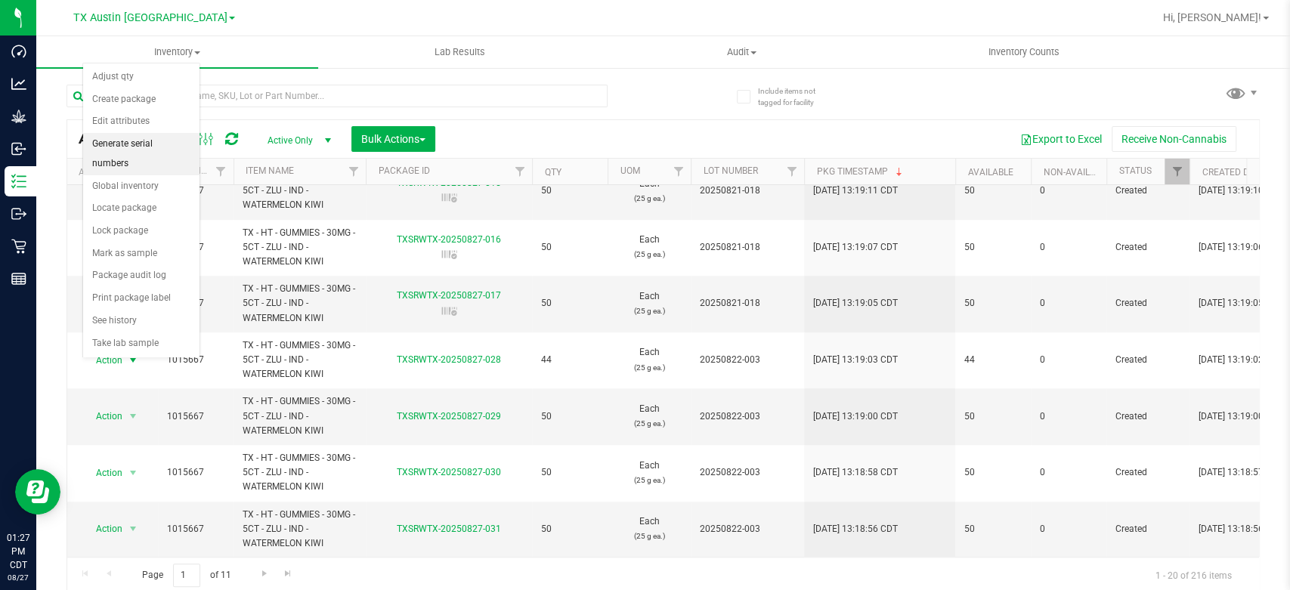
click at [151, 135] on li "Generate serial numbers" at bounding box center [141, 154] width 116 height 42
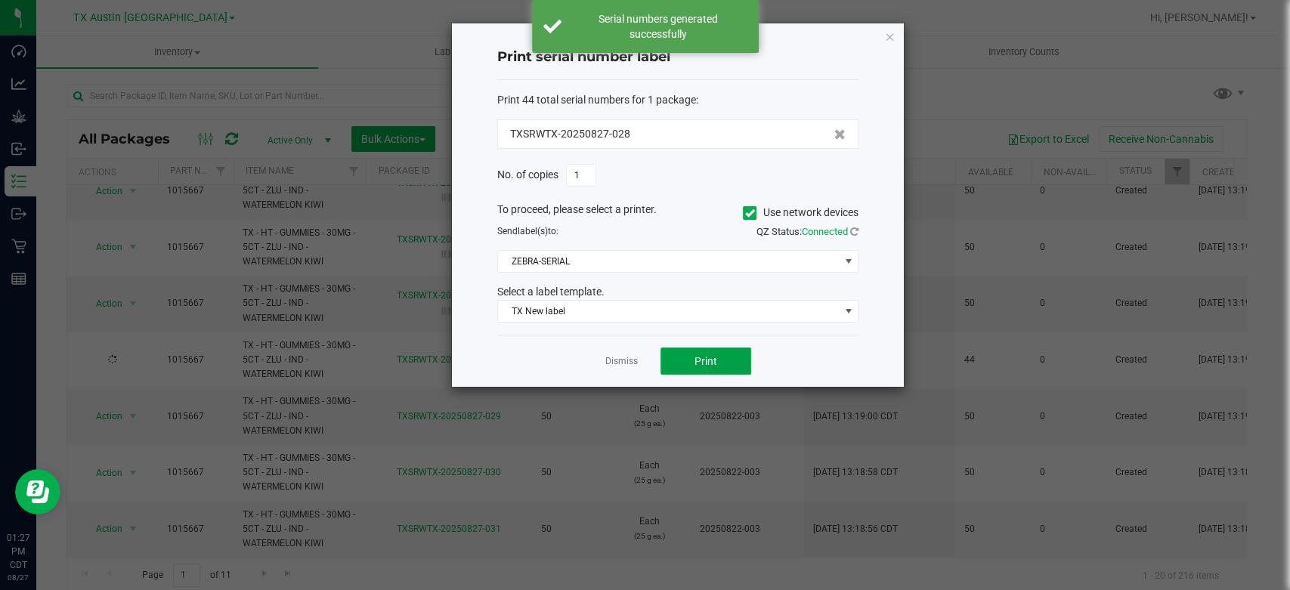
click at [680, 348] on button "Print" at bounding box center [705, 361] width 91 height 27
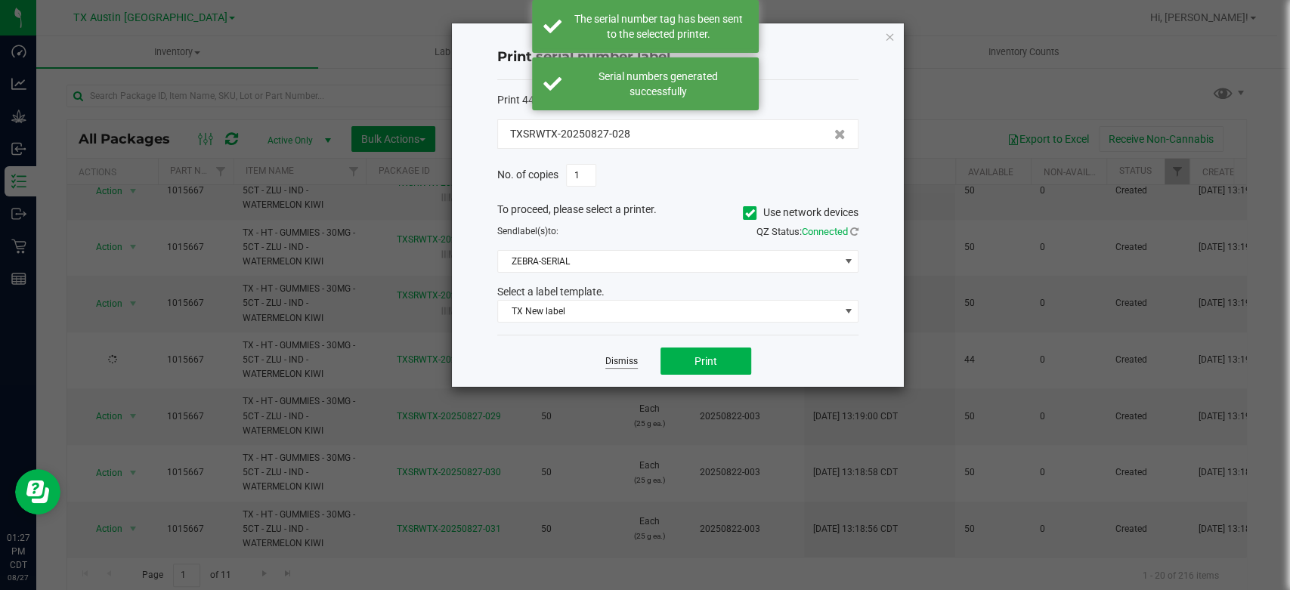
click at [617, 355] on link "Dismiss" at bounding box center [621, 361] width 32 height 13
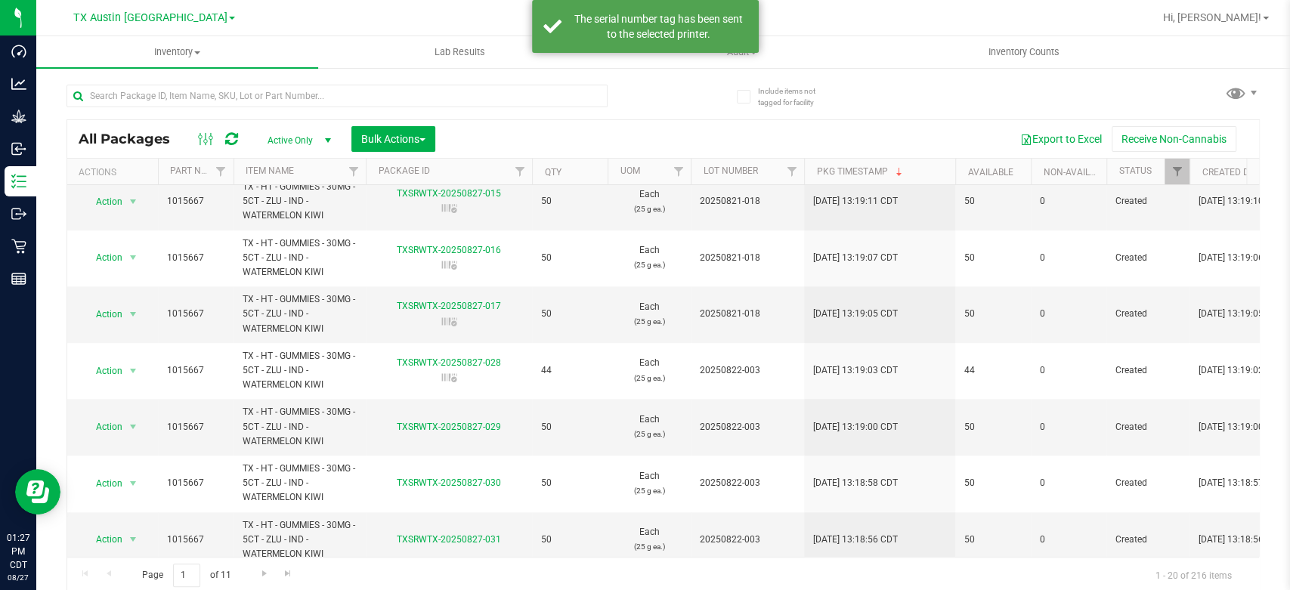
scroll to position [745, 0]
click at [279, 348] on span "TX - HT - GUMMIES - 30MG - 5CT - ZLU - IND - WATERMELON KIWI" at bounding box center [300, 370] width 114 height 44
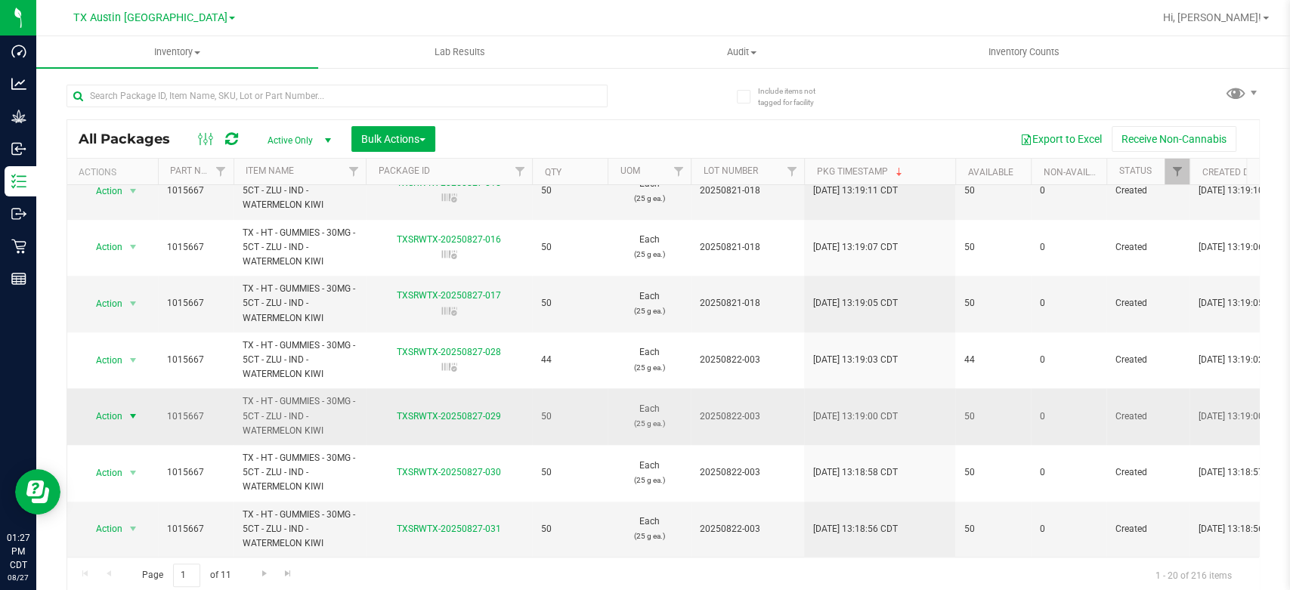
click at [103, 406] on span "Action" at bounding box center [102, 416] width 41 height 21
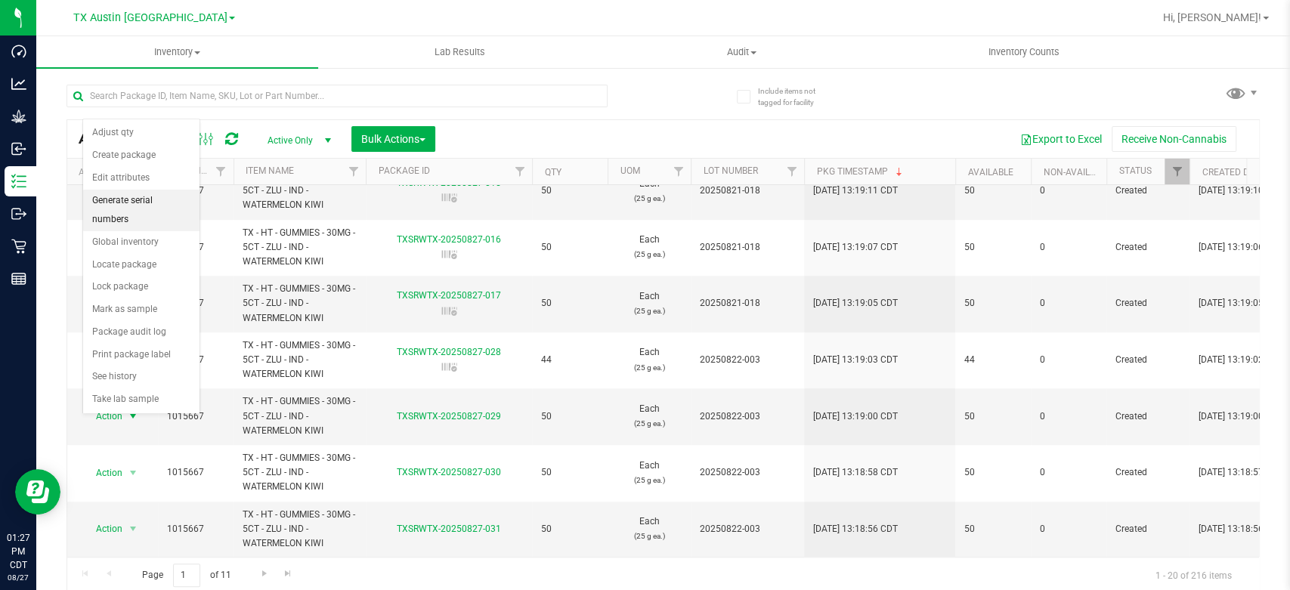
click at [184, 205] on li "Generate serial numbers" at bounding box center [141, 211] width 116 height 42
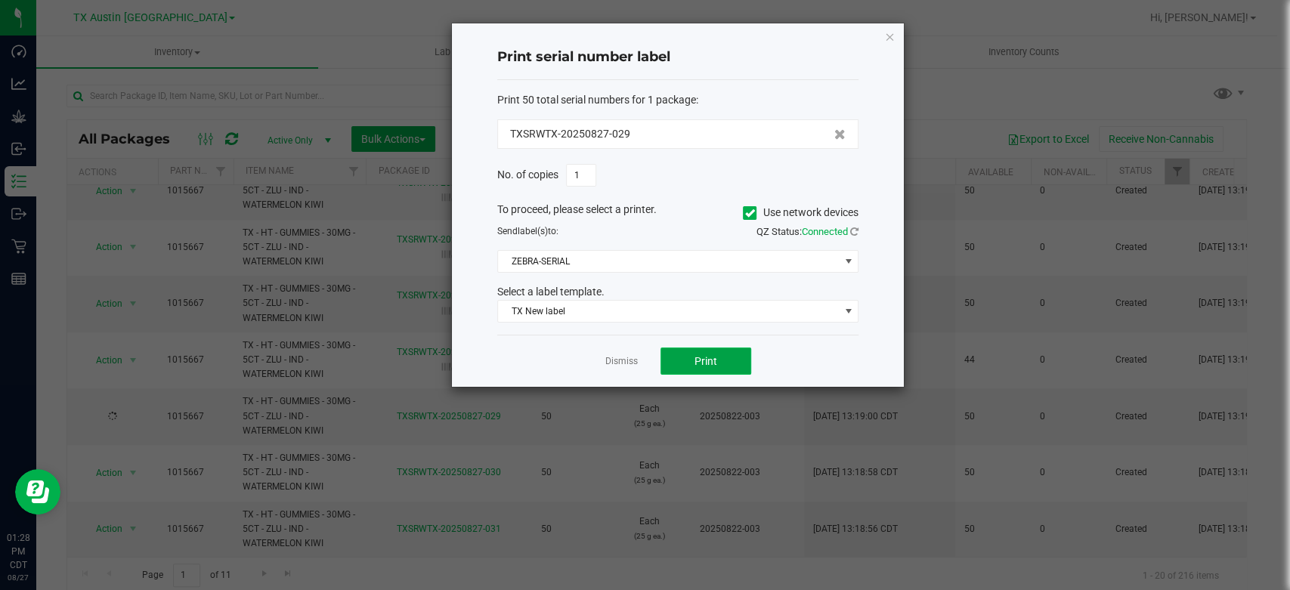
click at [702, 366] on span "Print" at bounding box center [705, 361] width 23 height 12
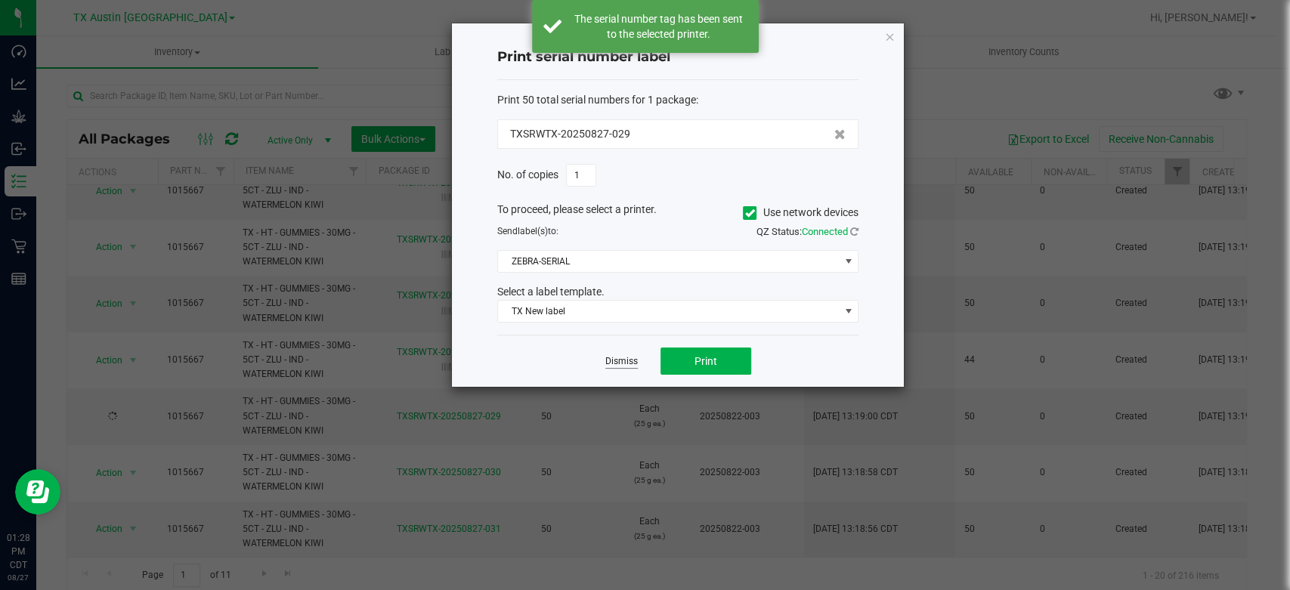
click at [615, 358] on link "Dismiss" at bounding box center [621, 361] width 32 height 13
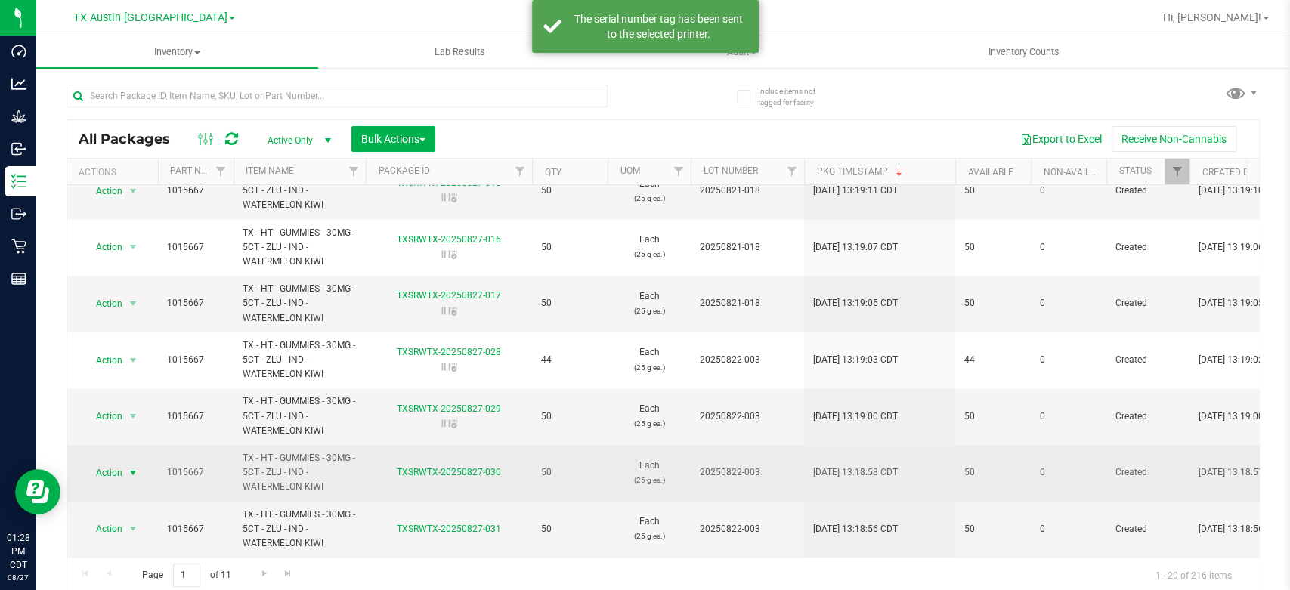
click at [113, 465] on span "Action" at bounding box center [102, 472] width 41 height 21
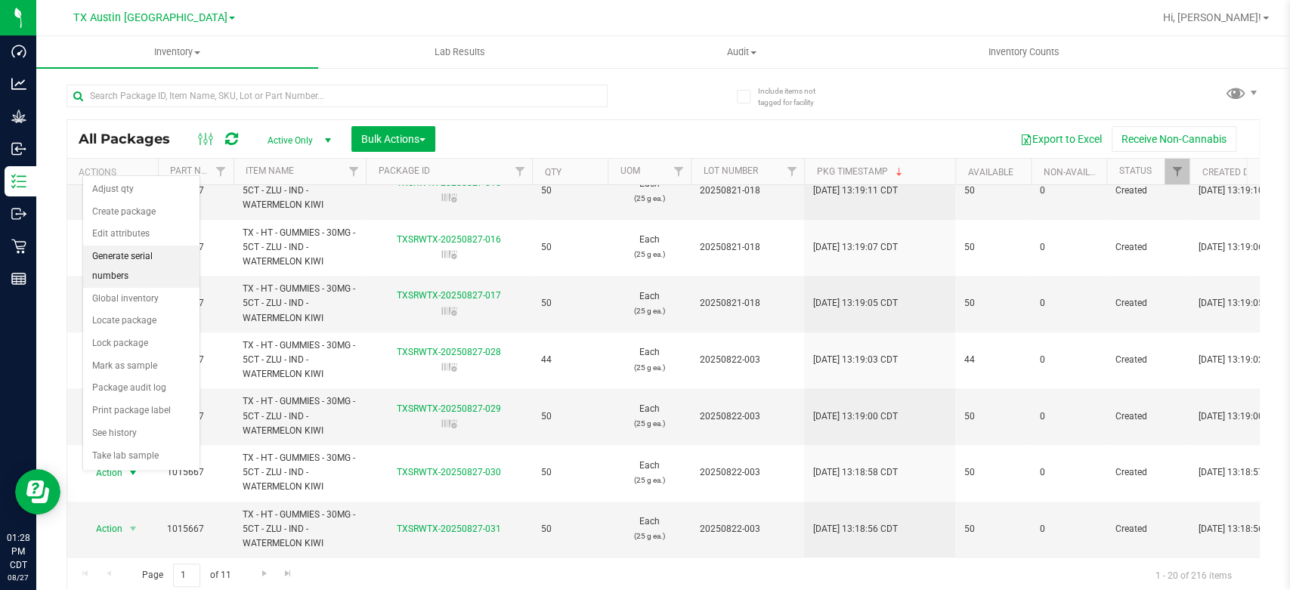
click at [147, 258] on li "Generate serial numbers" at bounding box center [141, 267] width 116 height 42
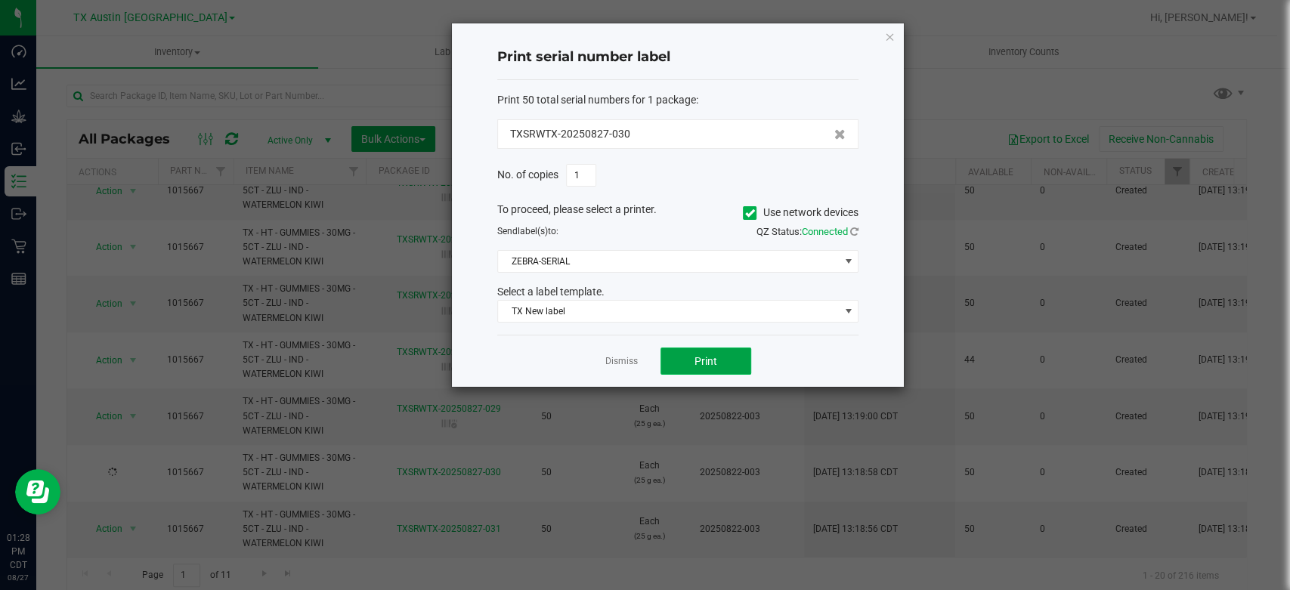
click at [725, 361] on button "Print" at bounding box center [705, 361] width 91 height 27
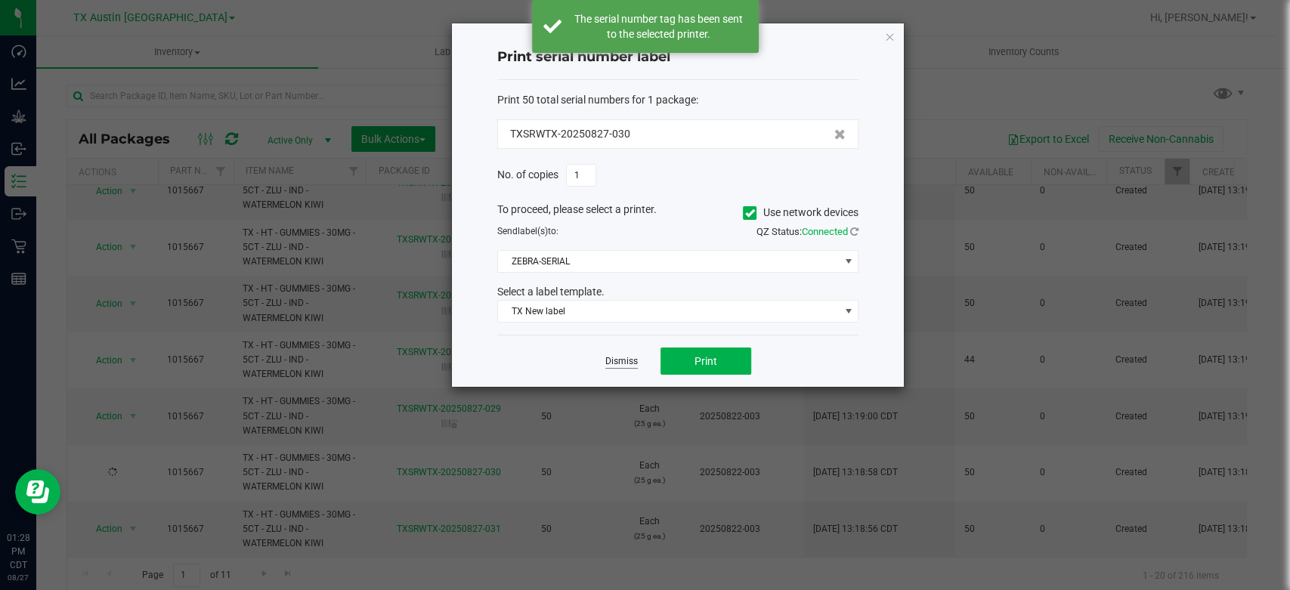
click at [626, 363] on link "Dismiss" at bounding box center [621, 361] width 32 height 13
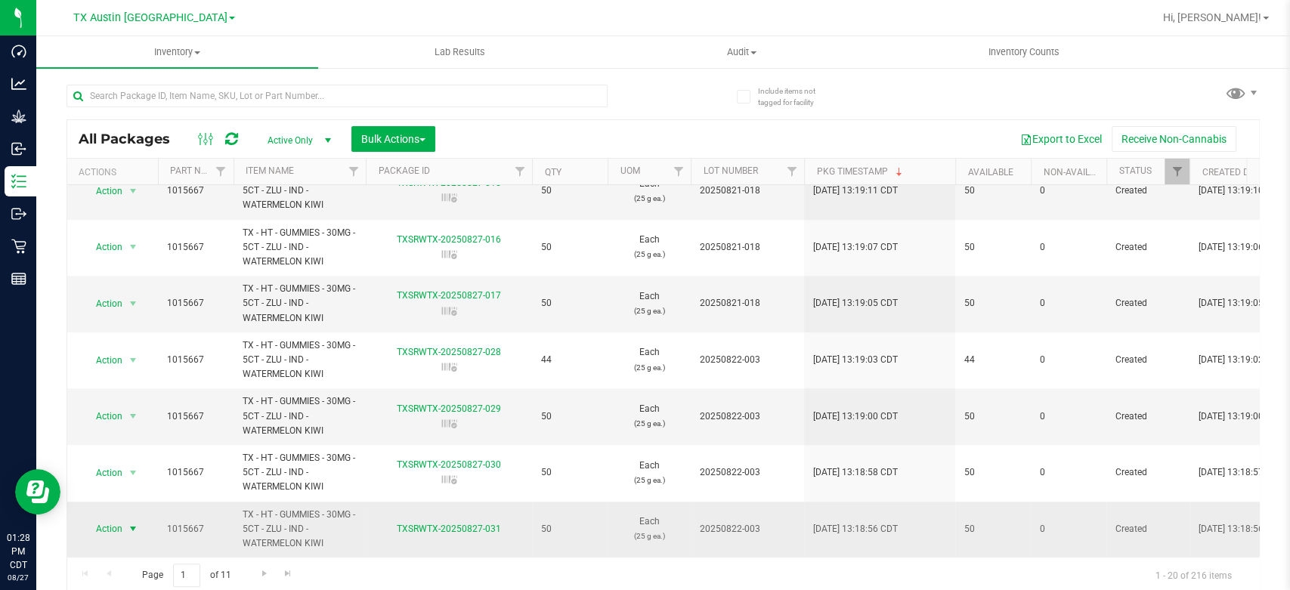
click at [116, 522] on span "Action" at bounding box center [102, 528] width 41 height 21
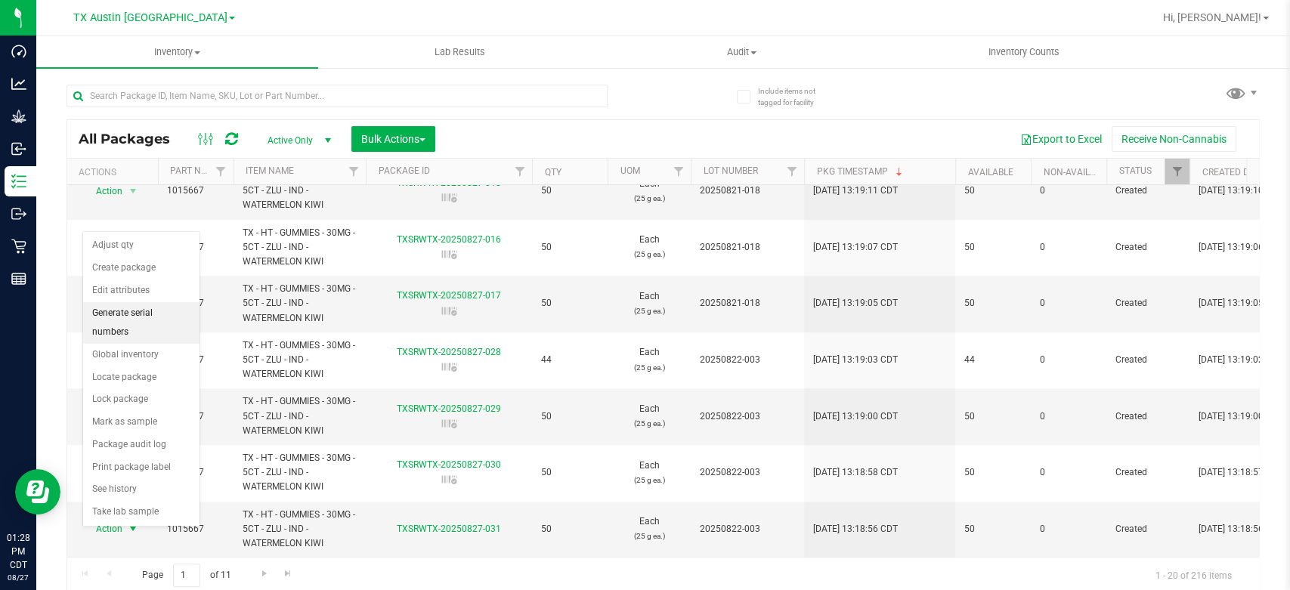
click at [137, 314] on li "Generate serial numbers" at bounding box center [141, 323] width 116 height 42
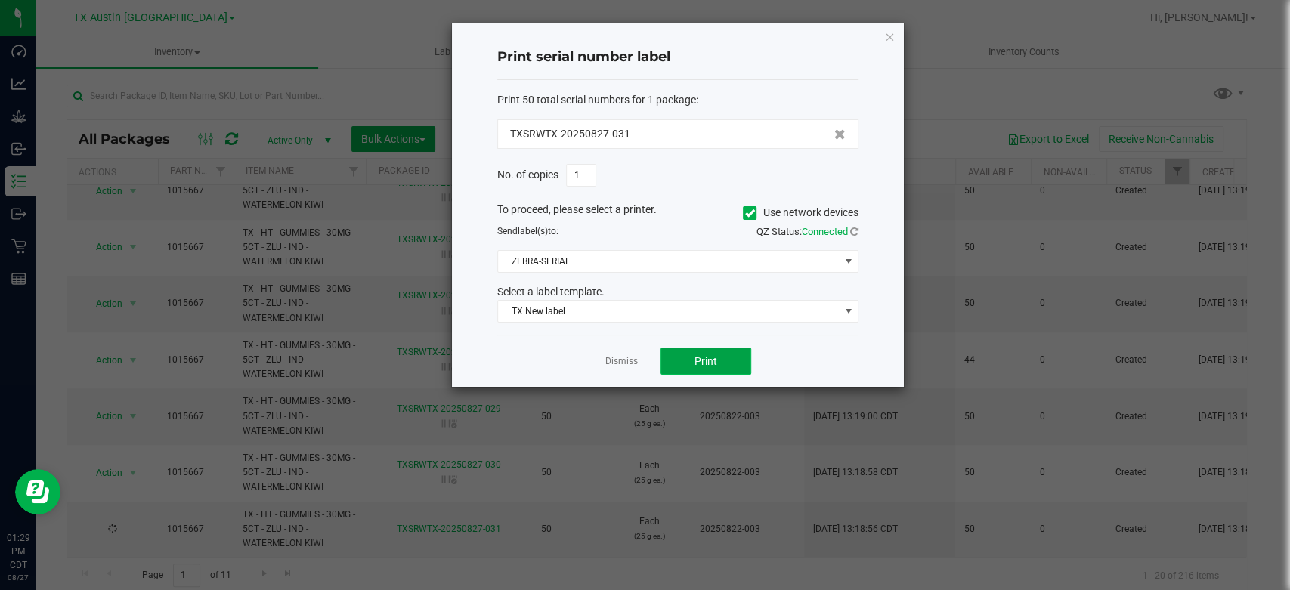
click at [685, 363] on button "Print" at bounding box center [705, 361] width 91 height 27
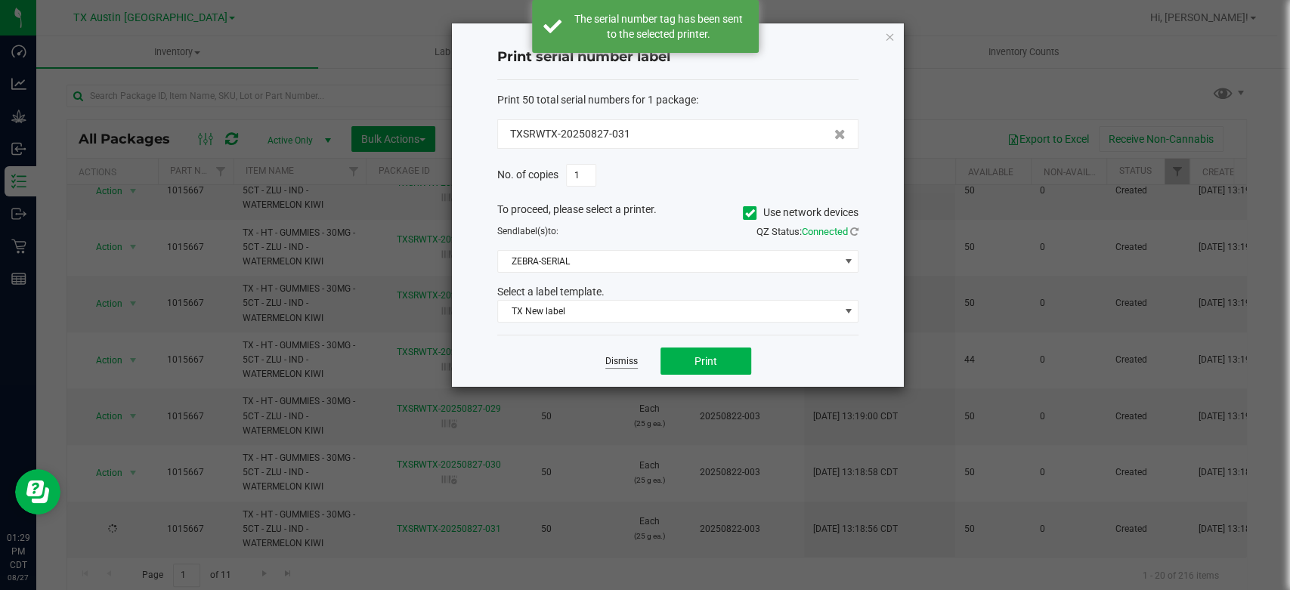
click at [617, 360] on link "Dismiss" at bounding box center [621, 361] width 32 height 13
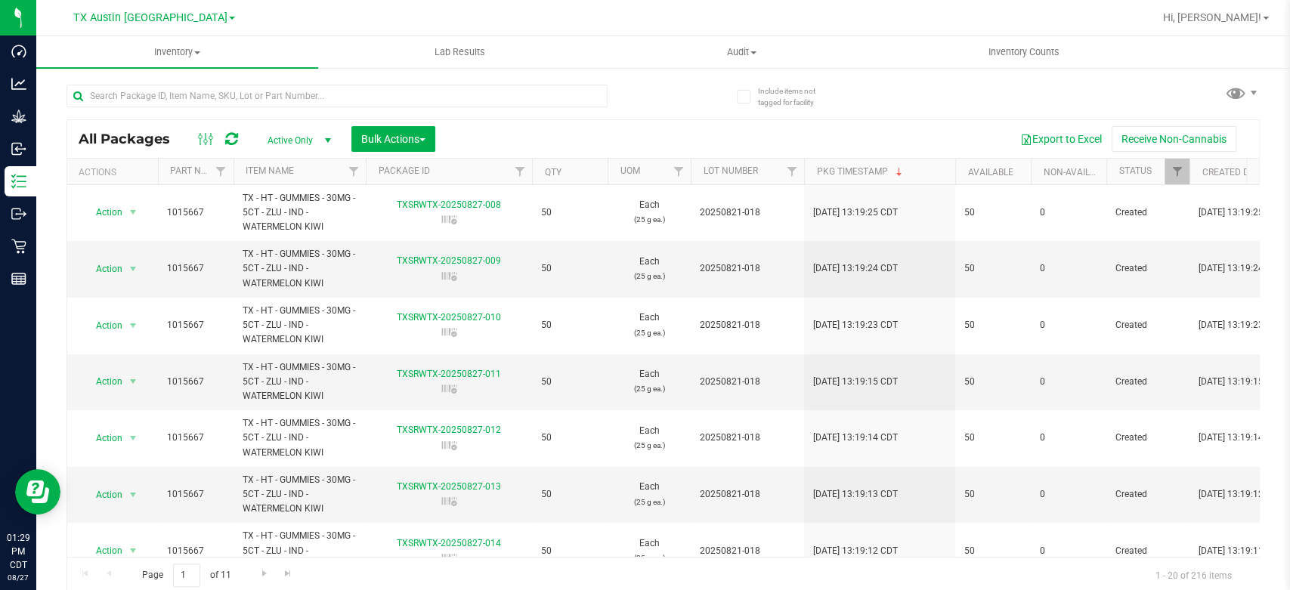
scroll to position [0, 0]
click at [264, 571] on span "Go to the next page" at bounding box center [264, 573] width 12 height 12
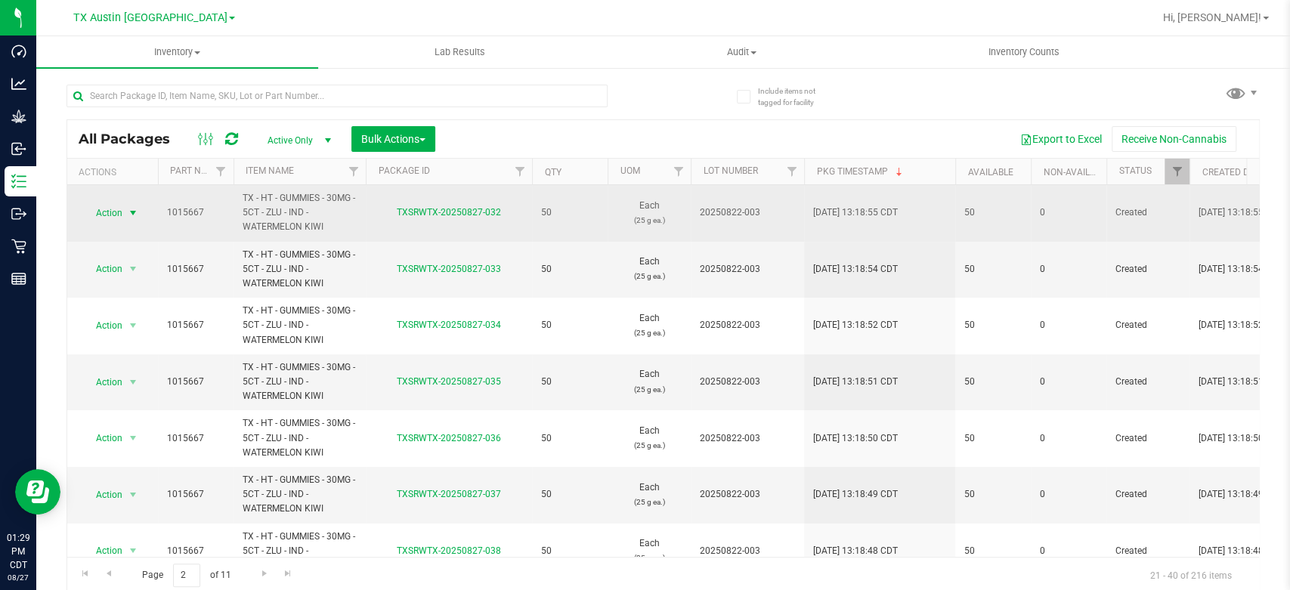
click at [99, 213] on span "Action" at bounding box center [102, 212] width 41 height 21
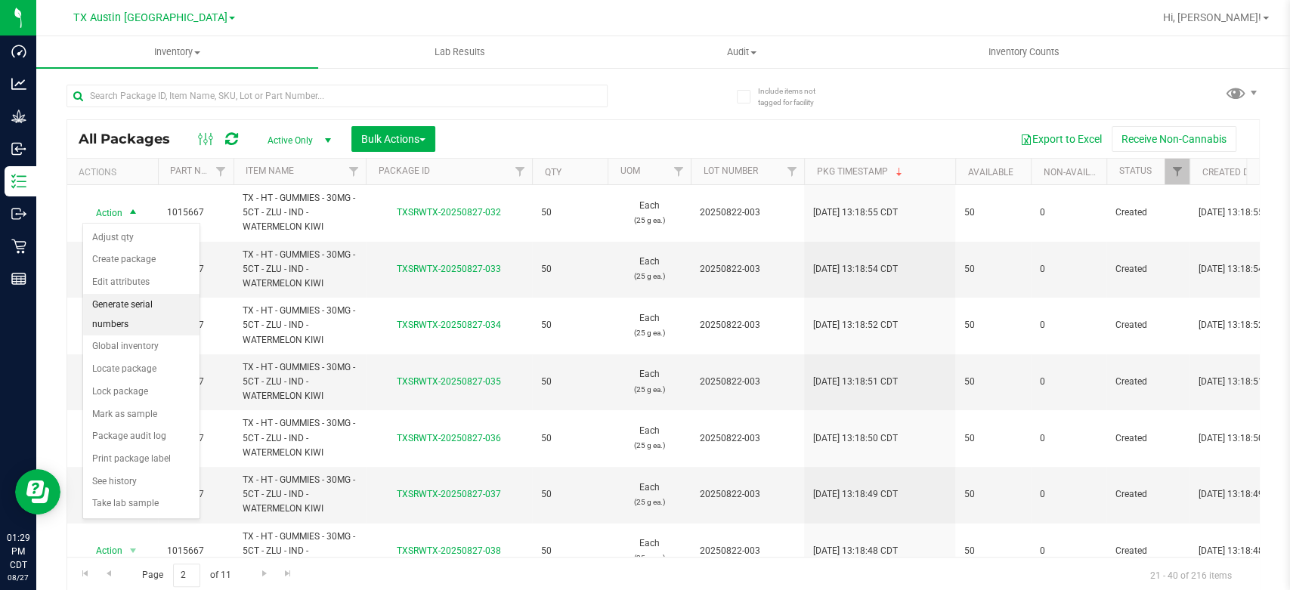
click at [124, 304] on li "Generate serial numbers" at bounding box center [141, 315] width 116 height 42
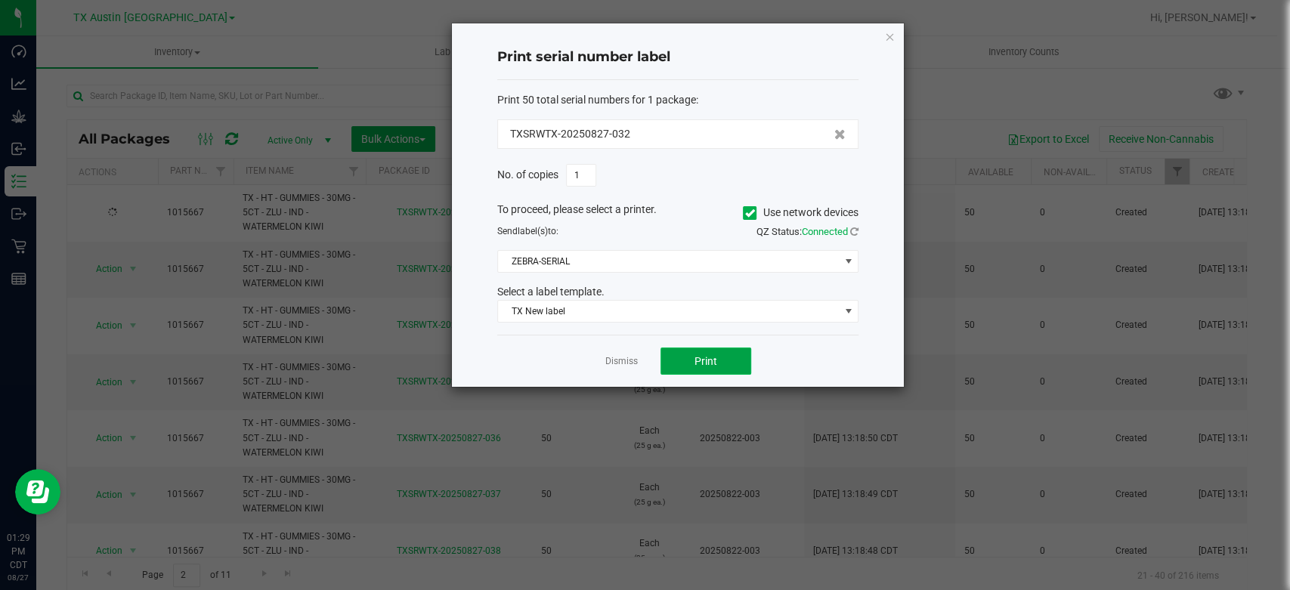
click at [689, 363] on button "Print" at bounding box center [705, 361] width 91 height 27
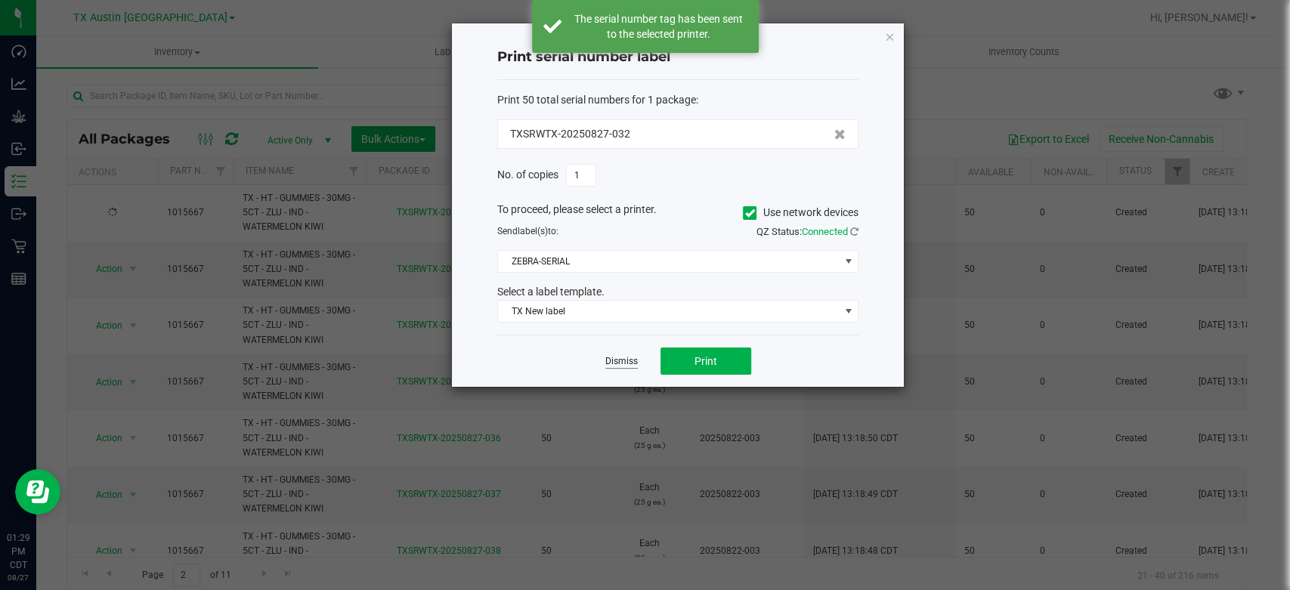
click at [612, 364] on link "Dismiss" at bounding box center [621, 361] width 32 height 13
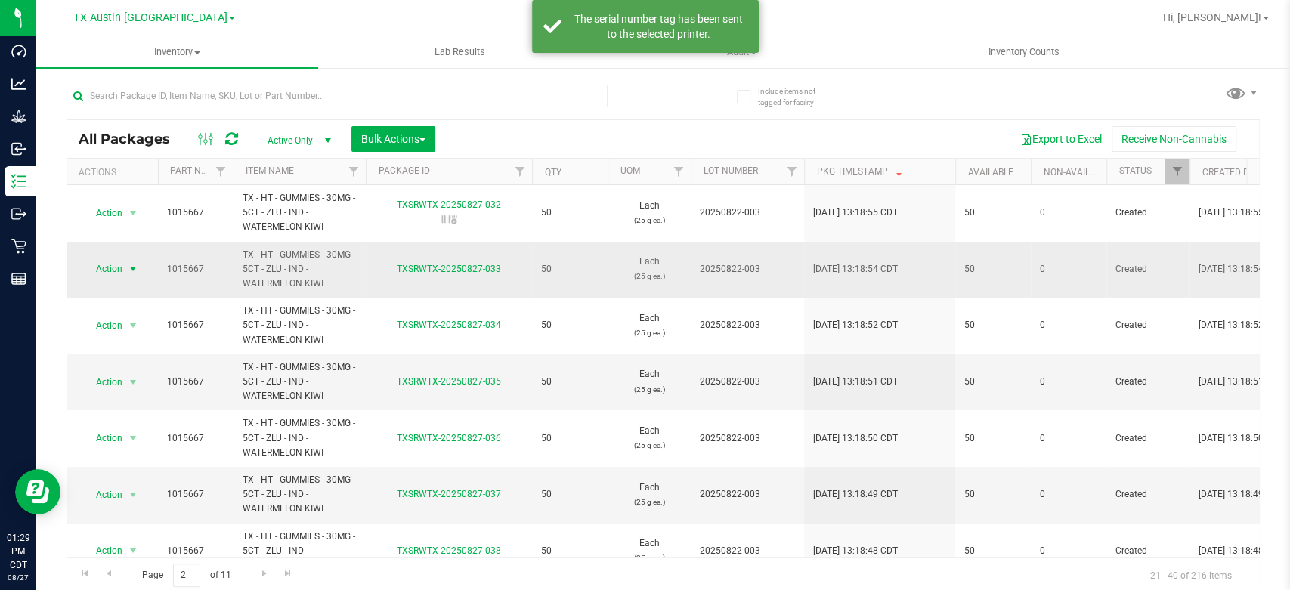
click at [107, 266] on span "Action" at bounding box center [102, 268] width 41 height 21
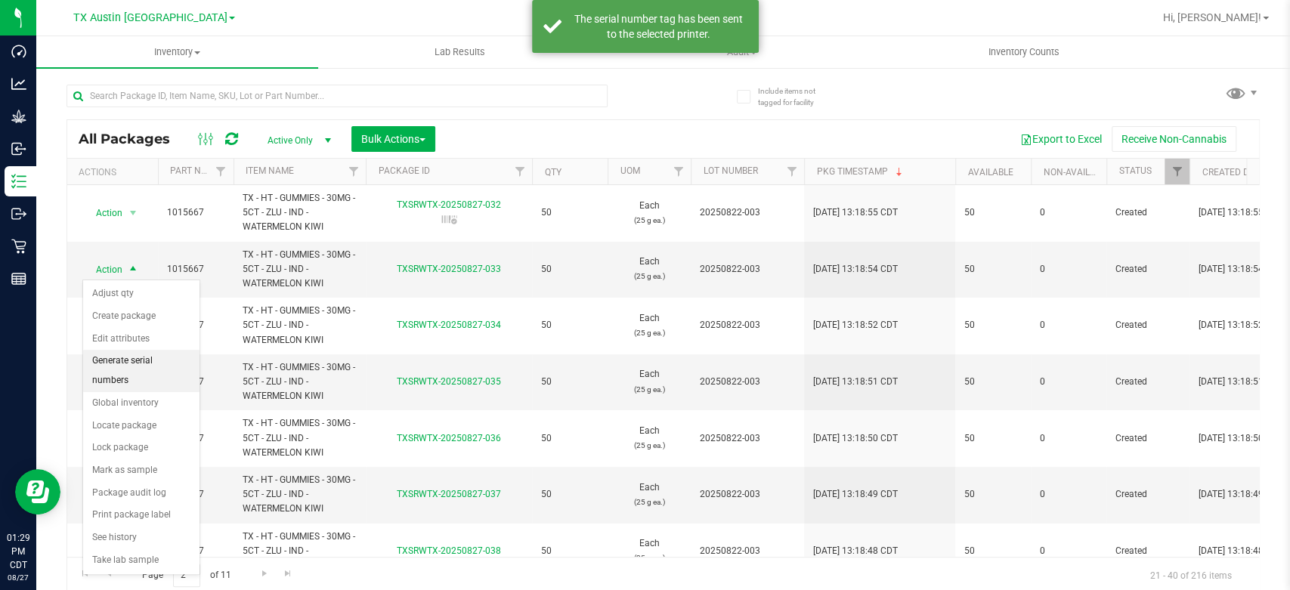
click at [132, 359] on li "Generate serial numbers" at bounding box center [141, 371] width 116 height 42
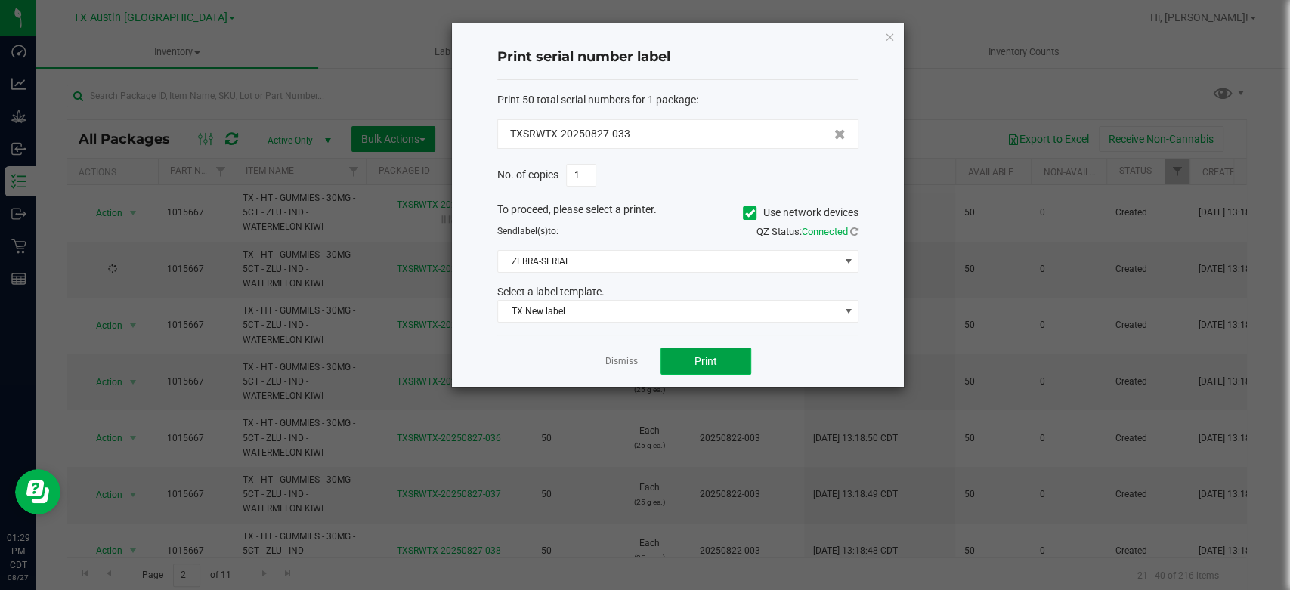
click at [719, 353] on button "Print" at bounding box center [705, 361] width 91 height 27
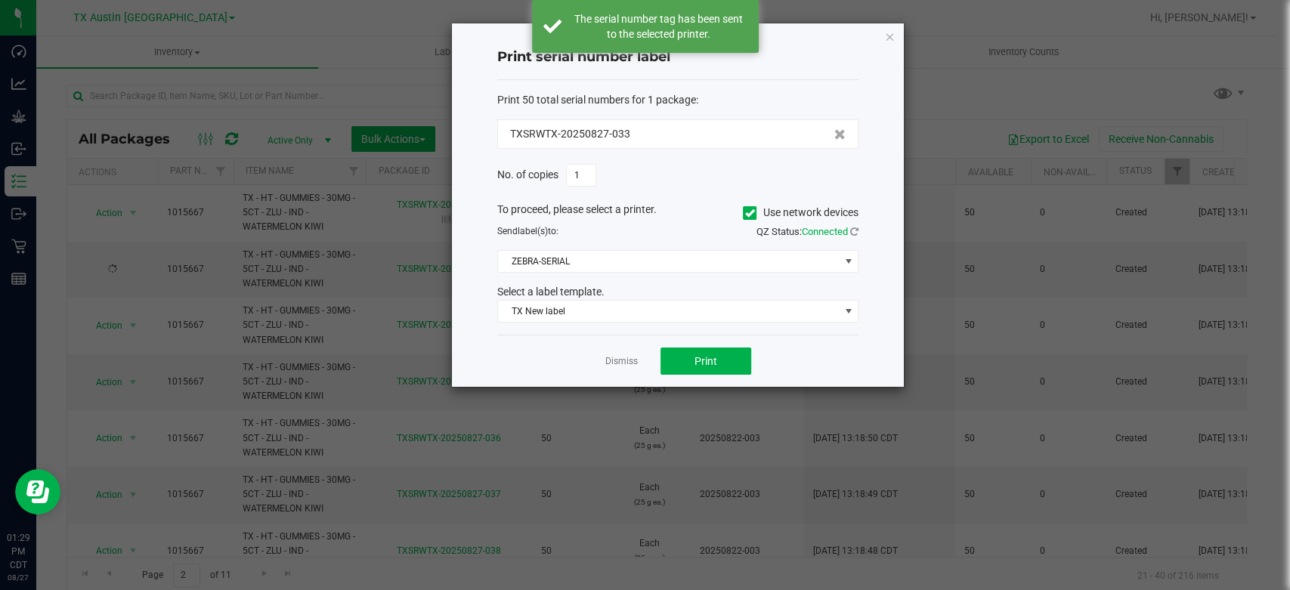
click at [648, 360] on div "Dismiss Print" at bounding box center [677, 361] width 361 height 52
click at [629, 360] on link "Dismiss" at bounding box center [621, 361] width 32 height 13
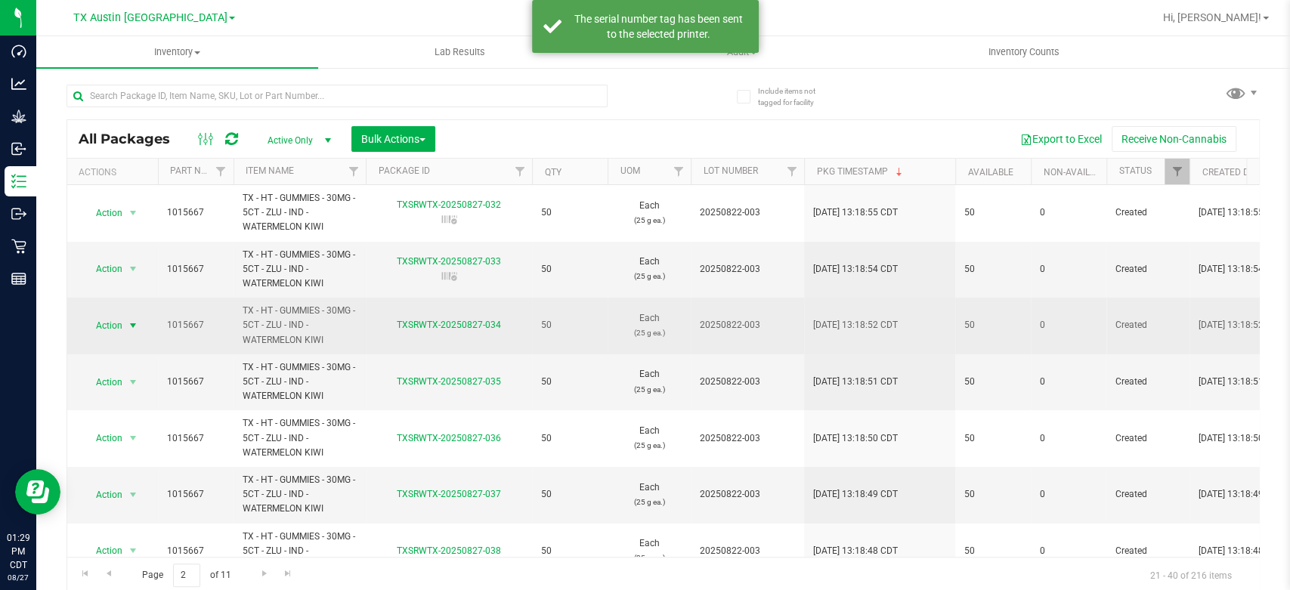
click at [110, 326] on span "Action" at bounding box center [102, 325] width 41 height 21
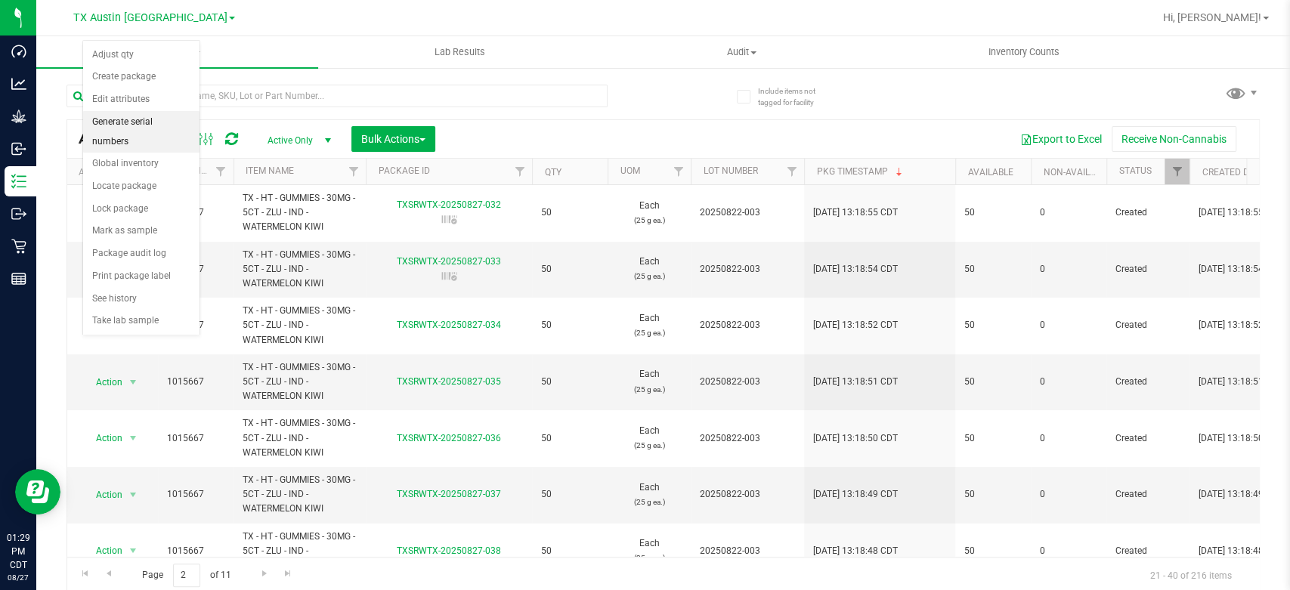
click at [162, 116] on li "Generate serial numbers" at bounding box center [141, 132] width 116 height 42
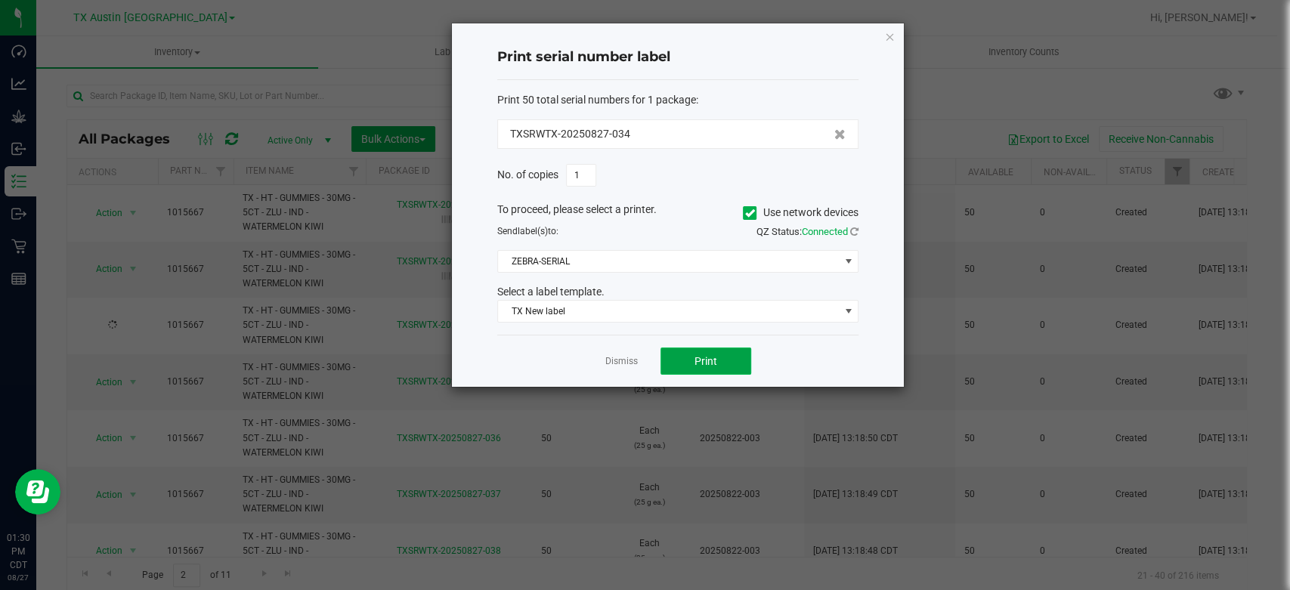
click at [716, 369] on button "Print" at bounding box center [705, 361] width 91 height 27
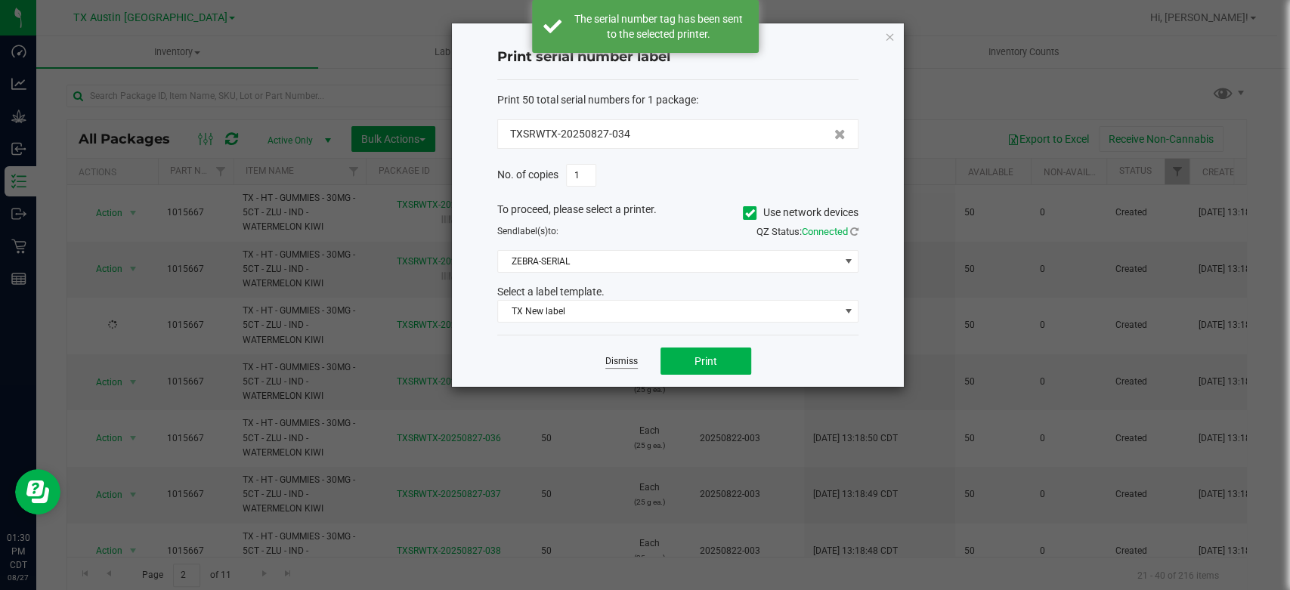
click at [616, 360] on link "Dismiss" at bounding box center [621, 361] width 32 height 13
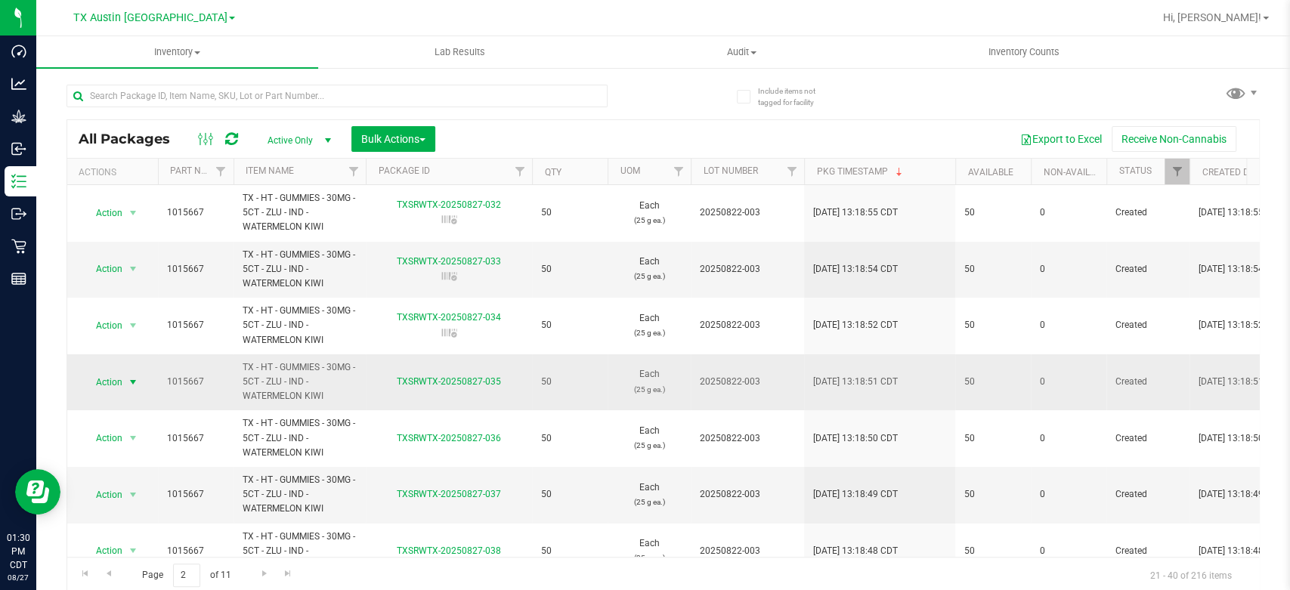
click at [100, 391] on span "Action" at bounding box center [102, 382] width 41 height 21
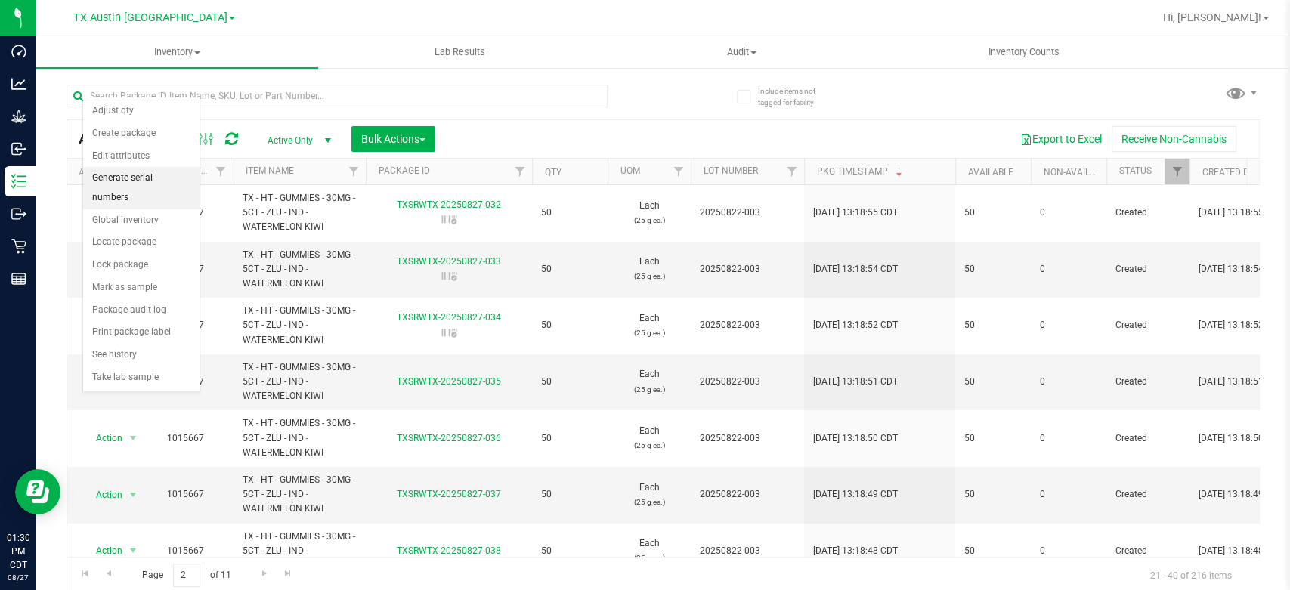
click at [156, 174] on li "Generate serial numbers" at bounding box center [141, 188] width 116 height 42
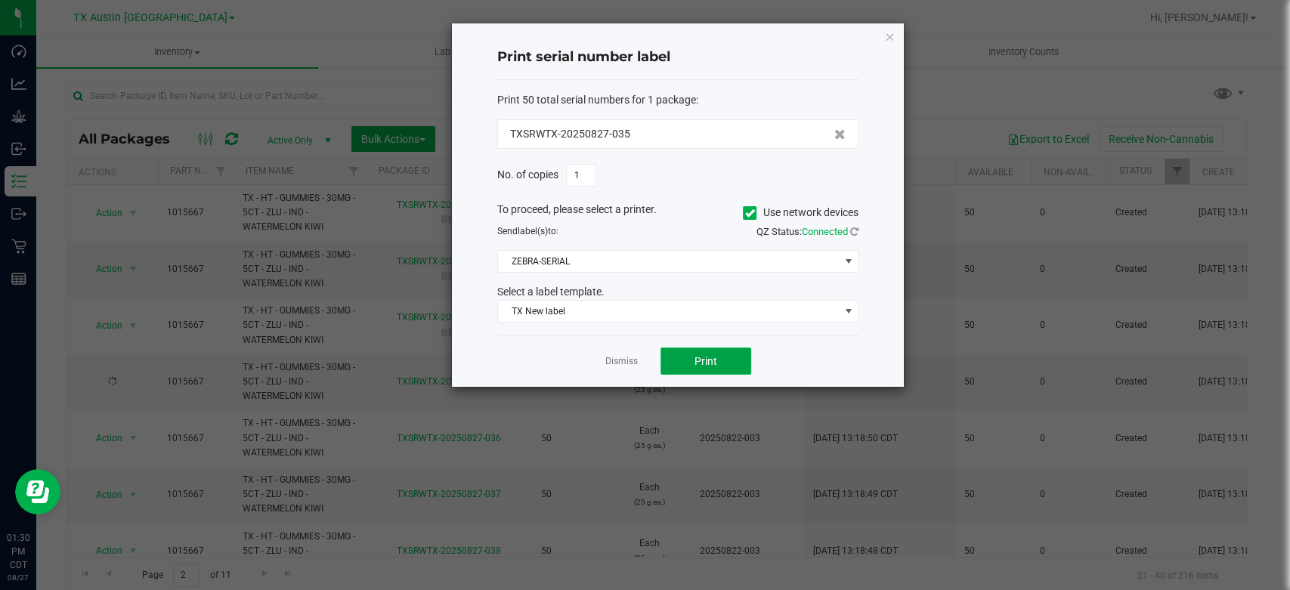
click at [688, 361] on button "Print" at bounding box center [705, 361] width 91 height 27
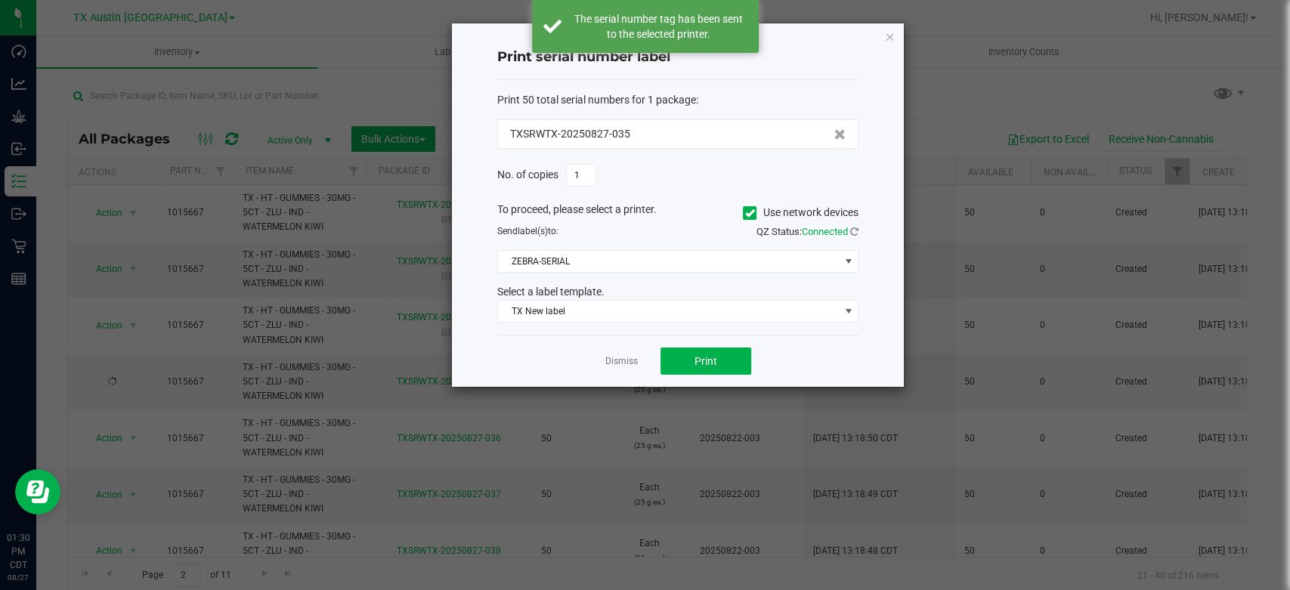
click at [612, 361] on link "Dismiss" at bounding box center [621, 361] width 32 height 13
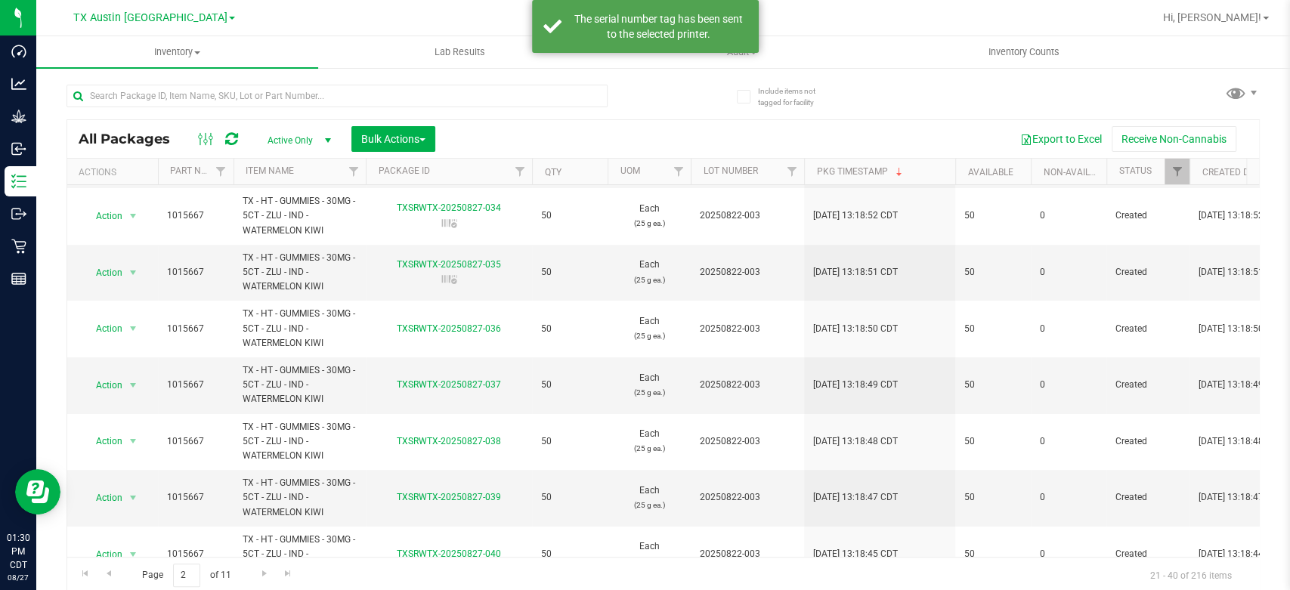
scroll to position [117, 0]
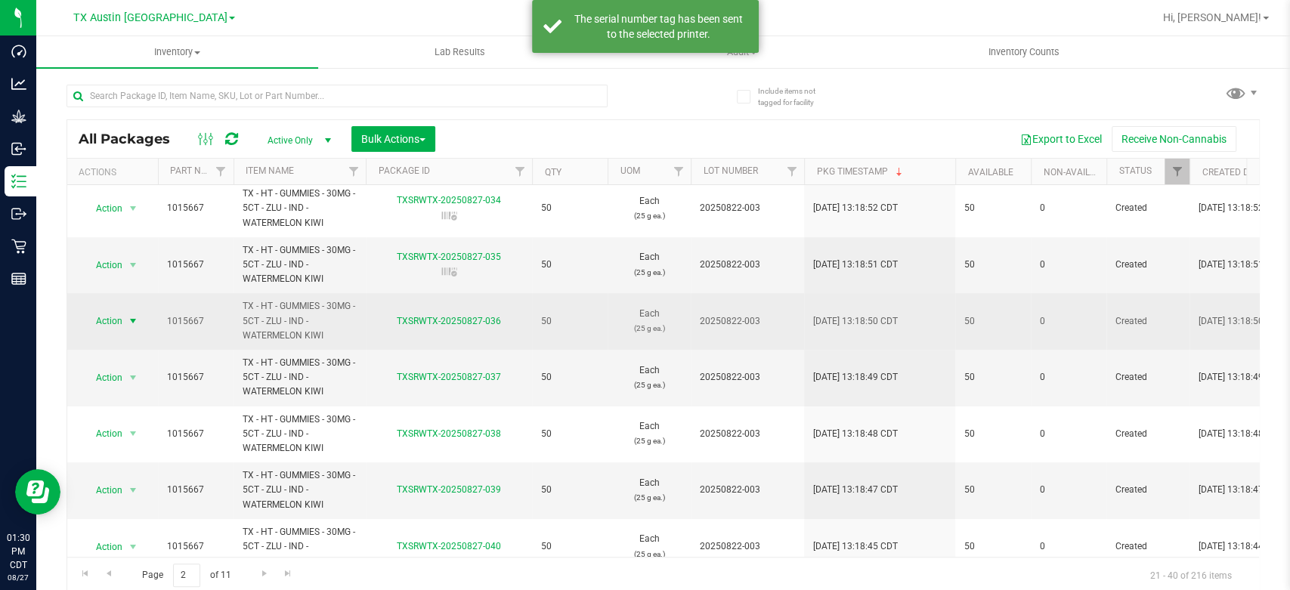
click at [111, 322] on span "Action" at bounding box center [102, 321] width 41 height 21
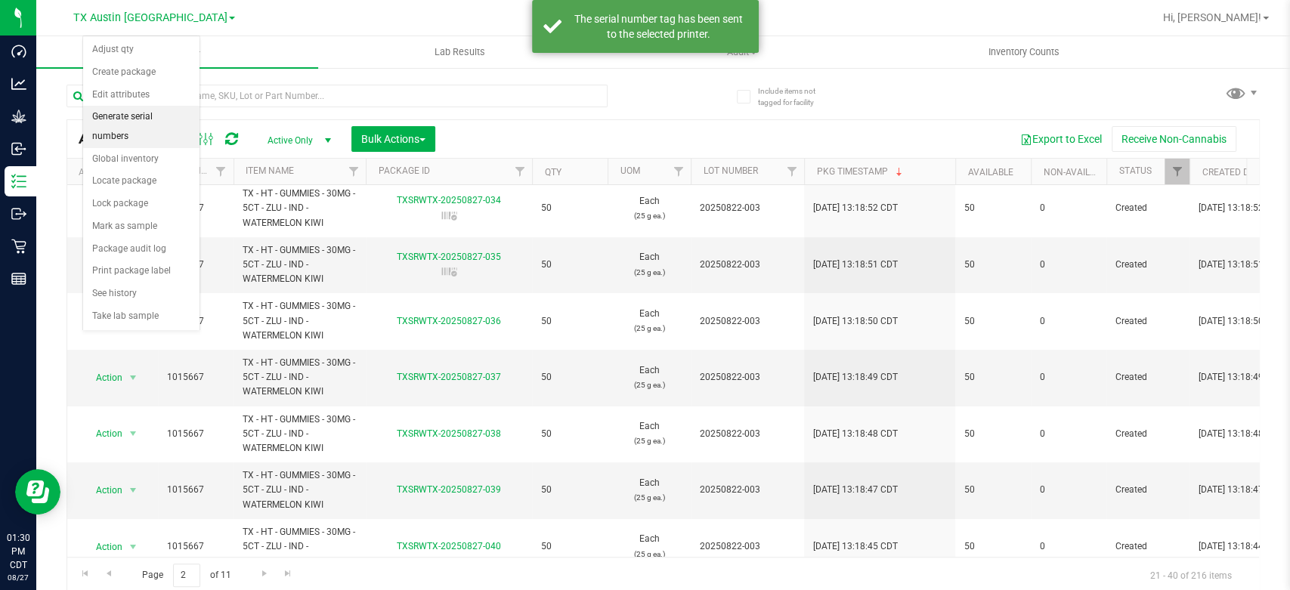
click at [156, 113] on li "Generate serial numbers" at bounding box center [141, 127] width 116 height 42
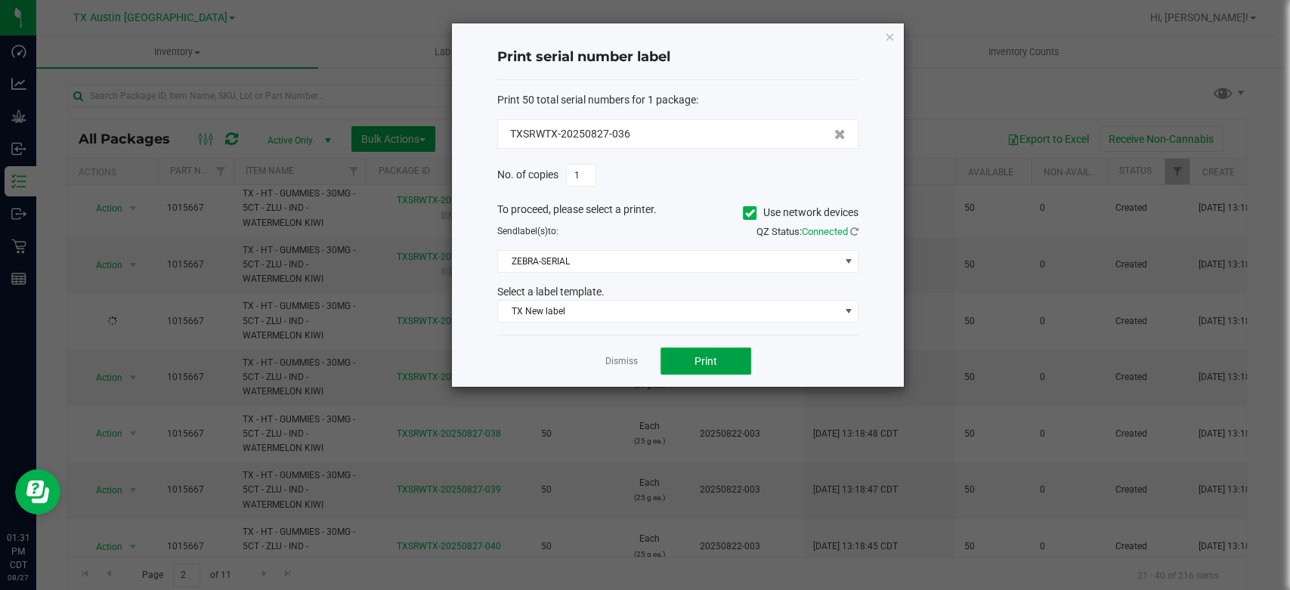
click at [706, 363] on span "Print" at bounding box center [705, 361] width 23 height 12
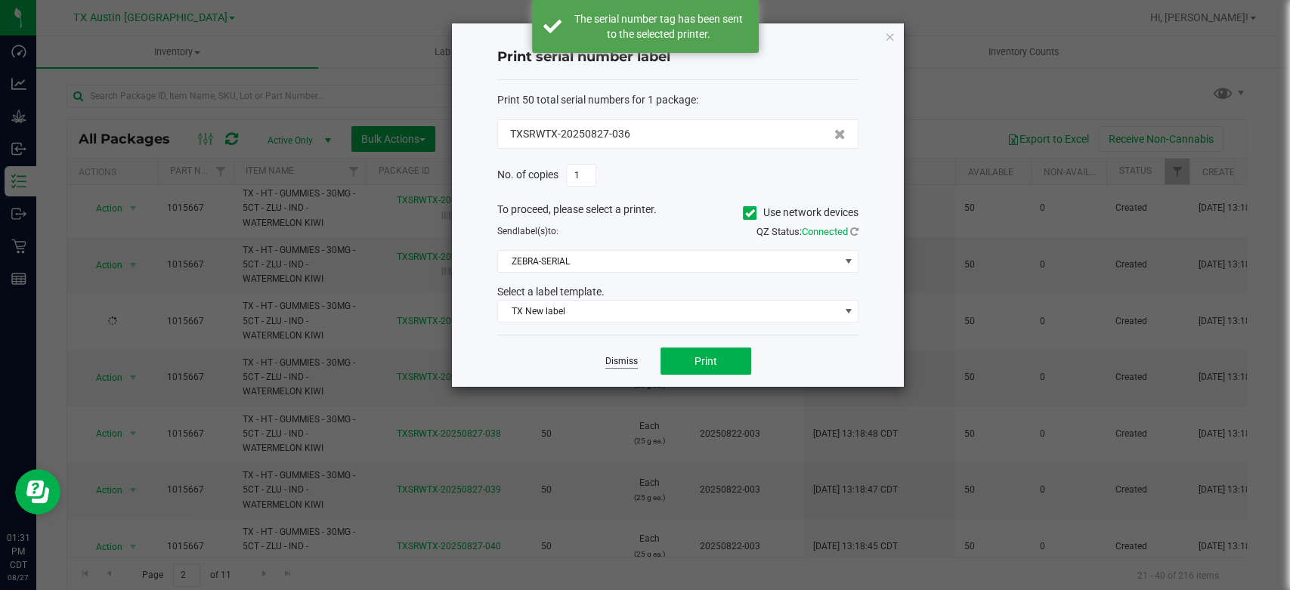
click at [624, 363] on link "Dismiss" at bounding box center [621, 361] width 32 height 13
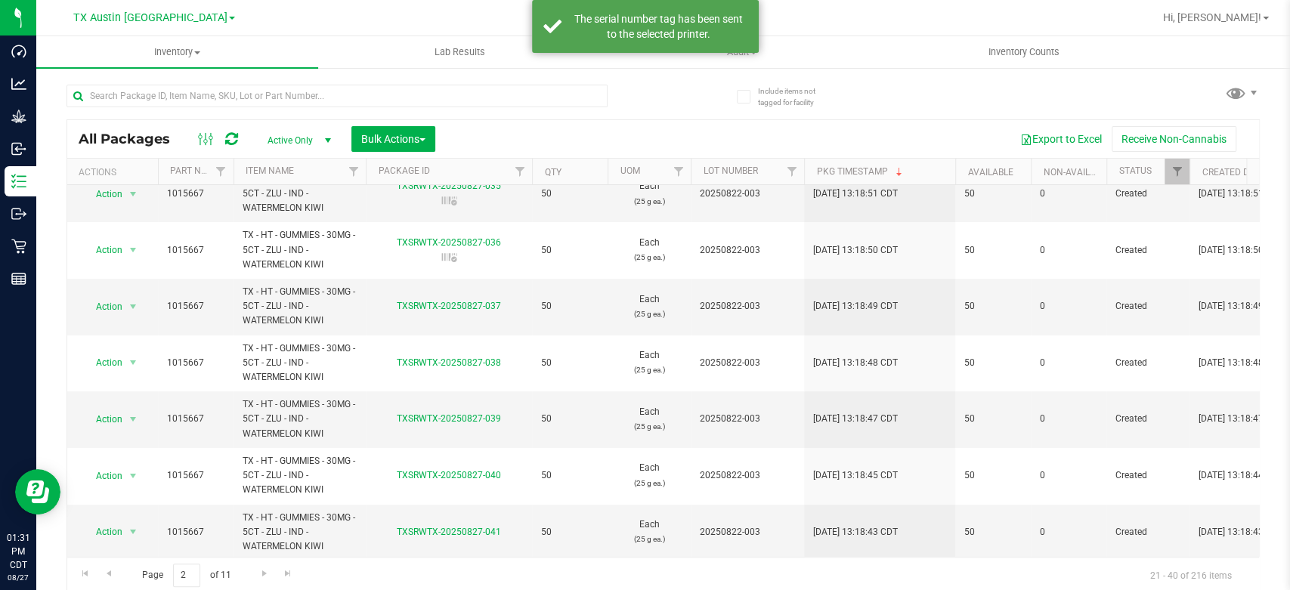
scroll to position [215, 0]
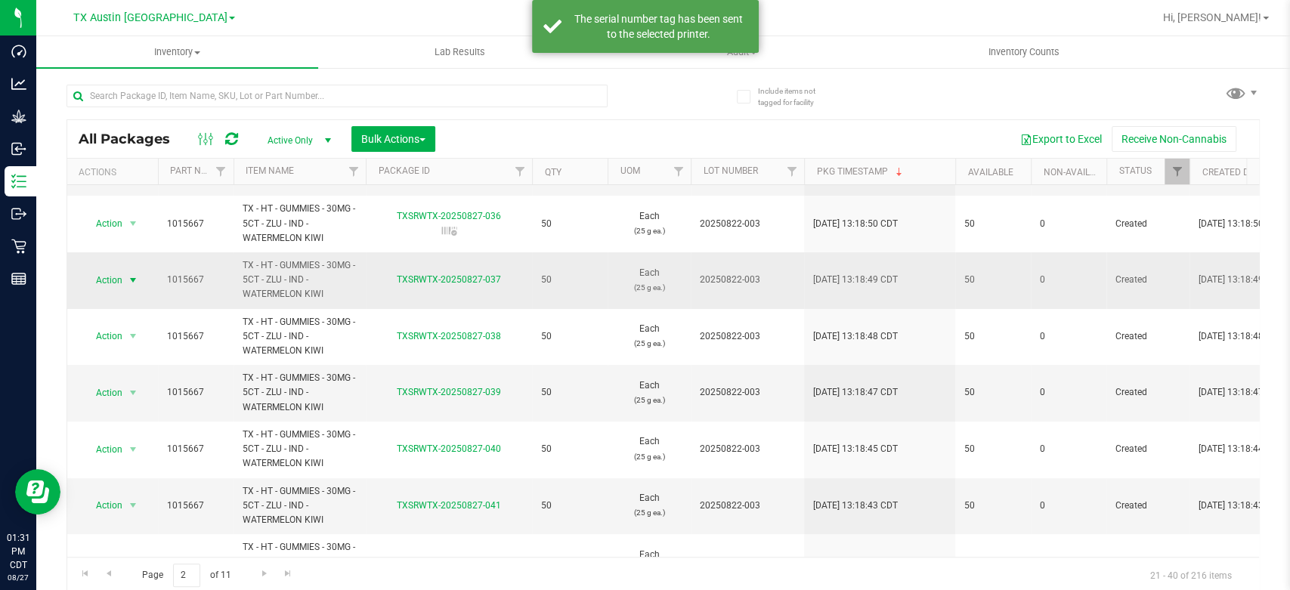
click at [100, 278] on span "Action" at bounding box center [102, 280] width 41 height 21
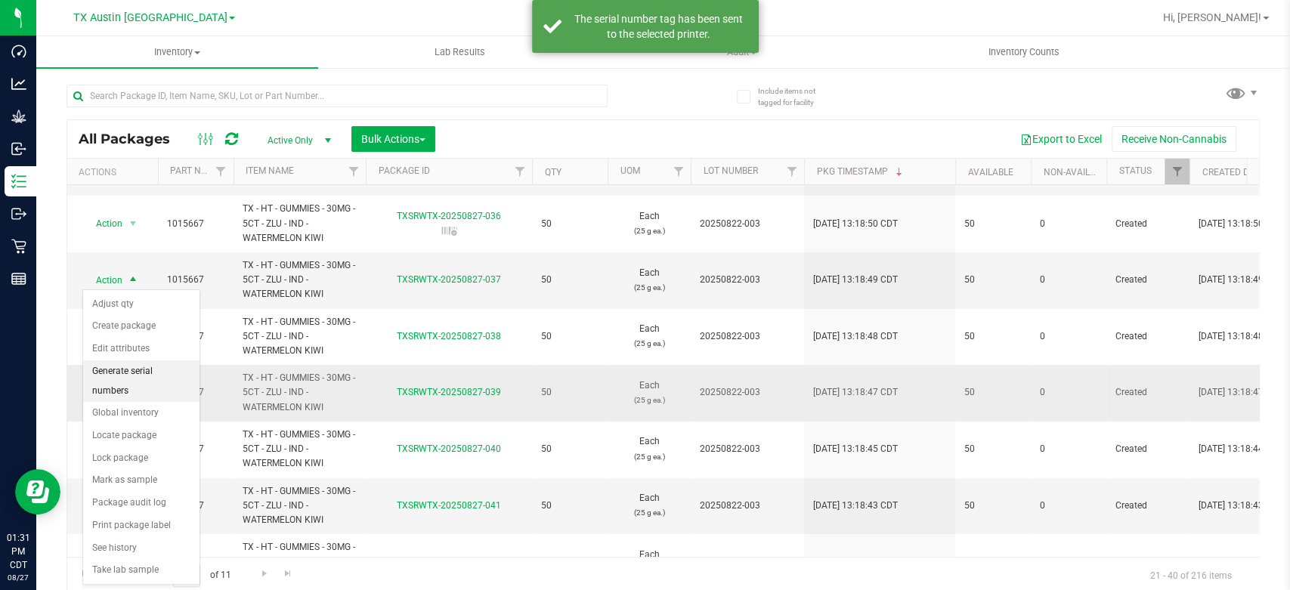
click at [121, 369] on li "Generate serial numbers" at bounding box center [141, 381] width 116 height 42
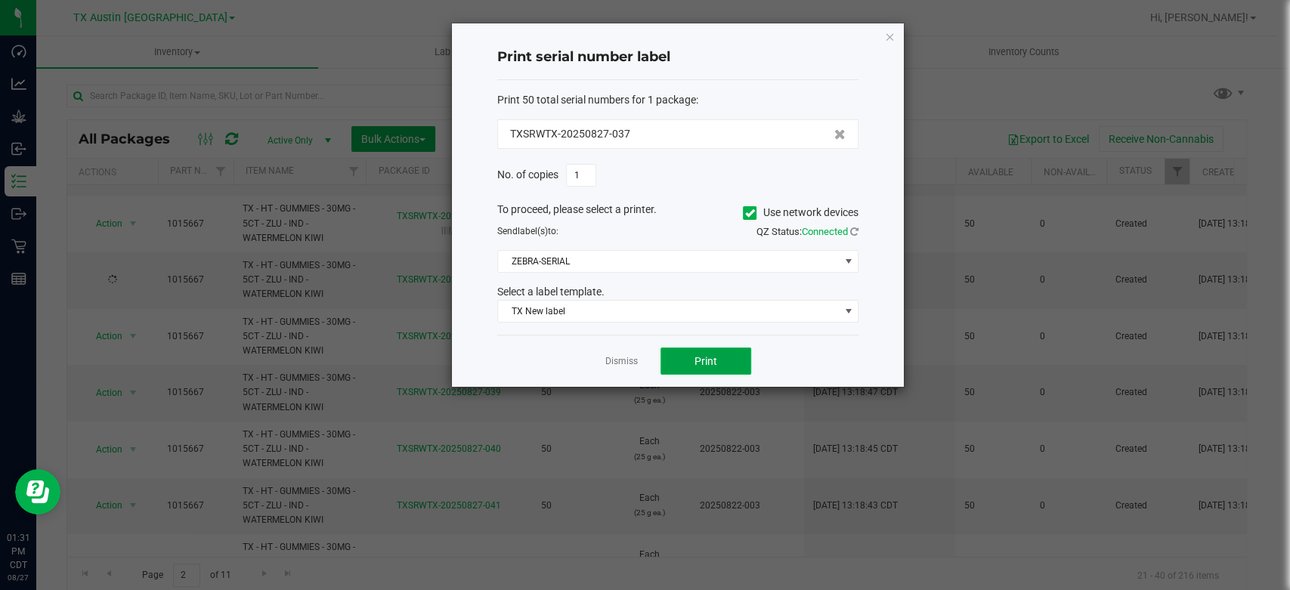
click at [701, 355] on span "Print" at bounding box center [705, 361] width 23 height 12
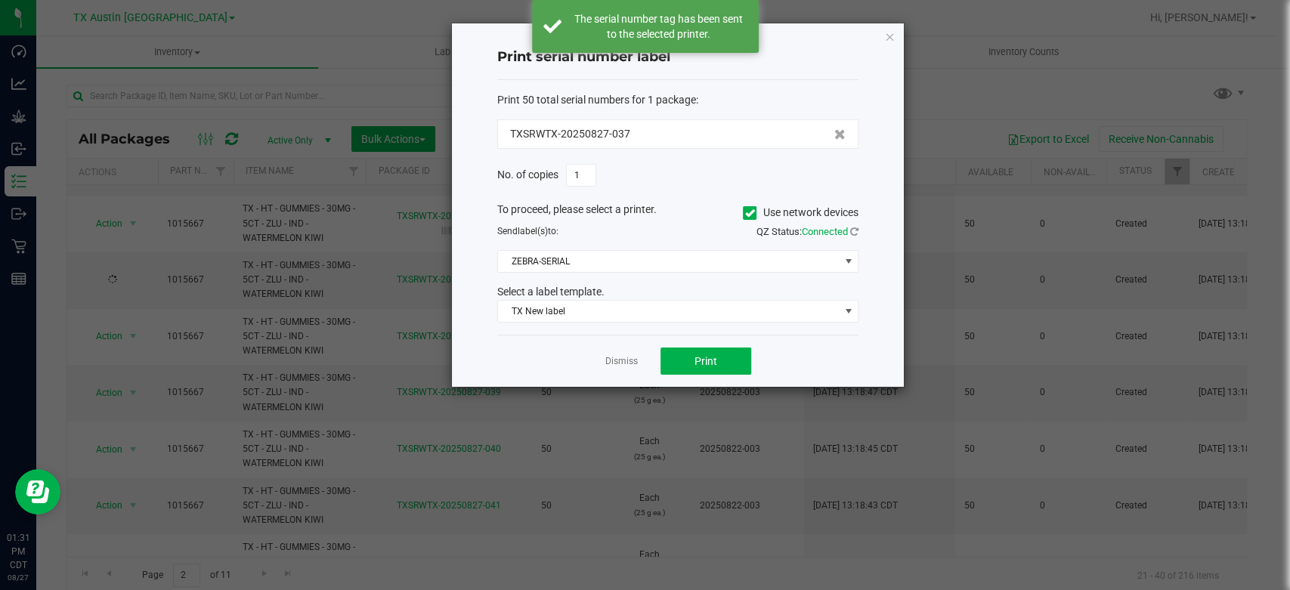
click at [617, 359] on link "Dismiss" at bounding box center [621, 361] width 32 height 13
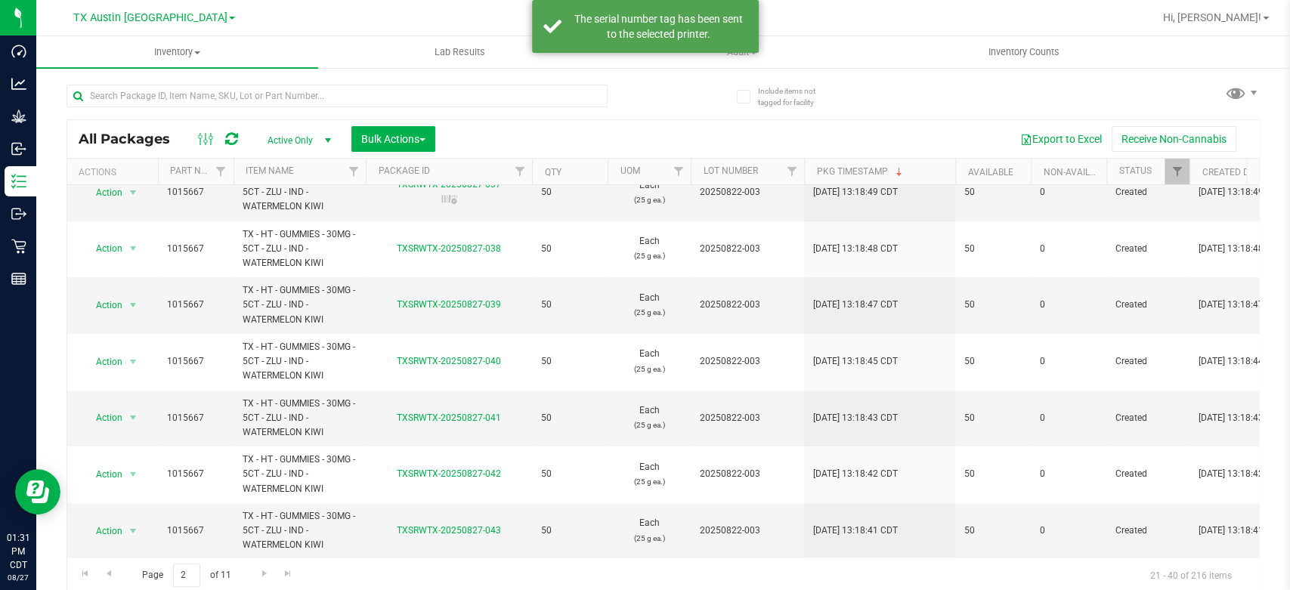
scroll to position [304, 0]
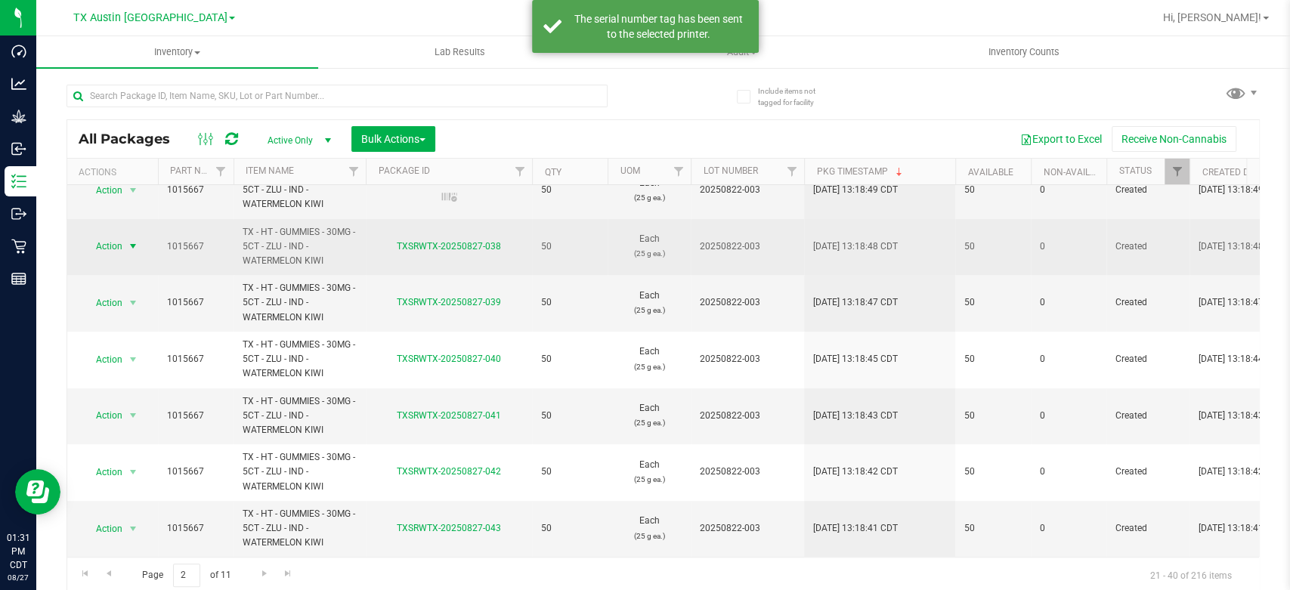
click at [96, 249] on span "Action" at bounding box center [102, 246] width 41 height 21
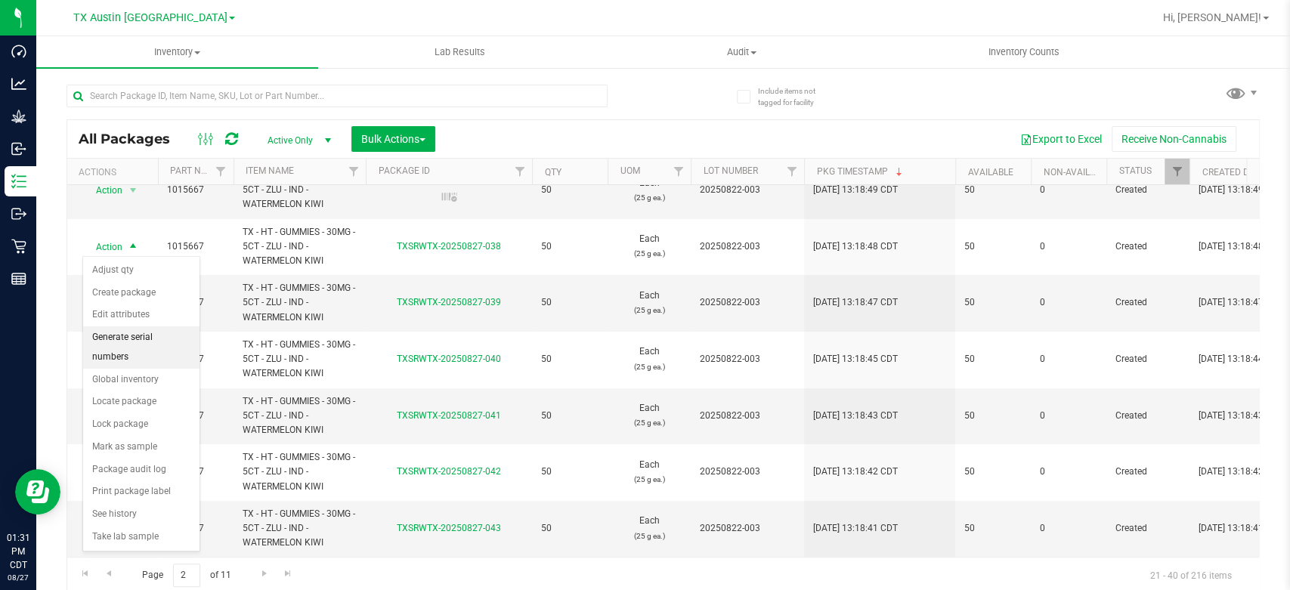
click at [127, 338] on li "Generate serial numbers" at bounding box center [141, 347] width 116 height 42
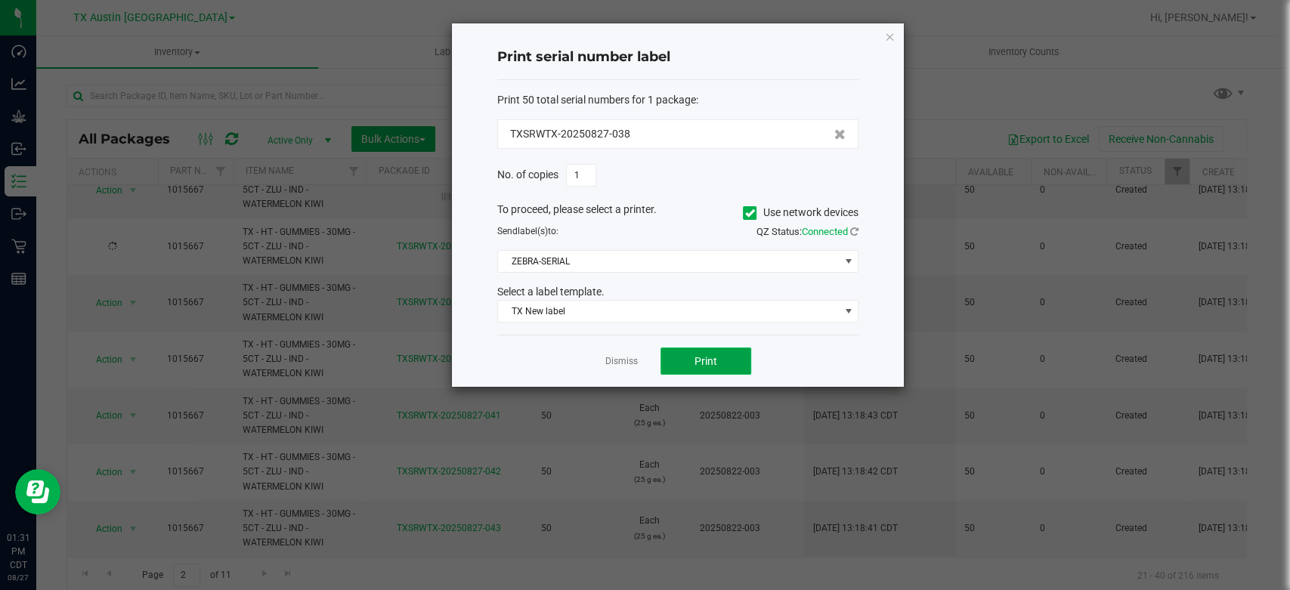
click at [730, 349] on button "Print" at bounding box center [705, 361] width 91 height 27
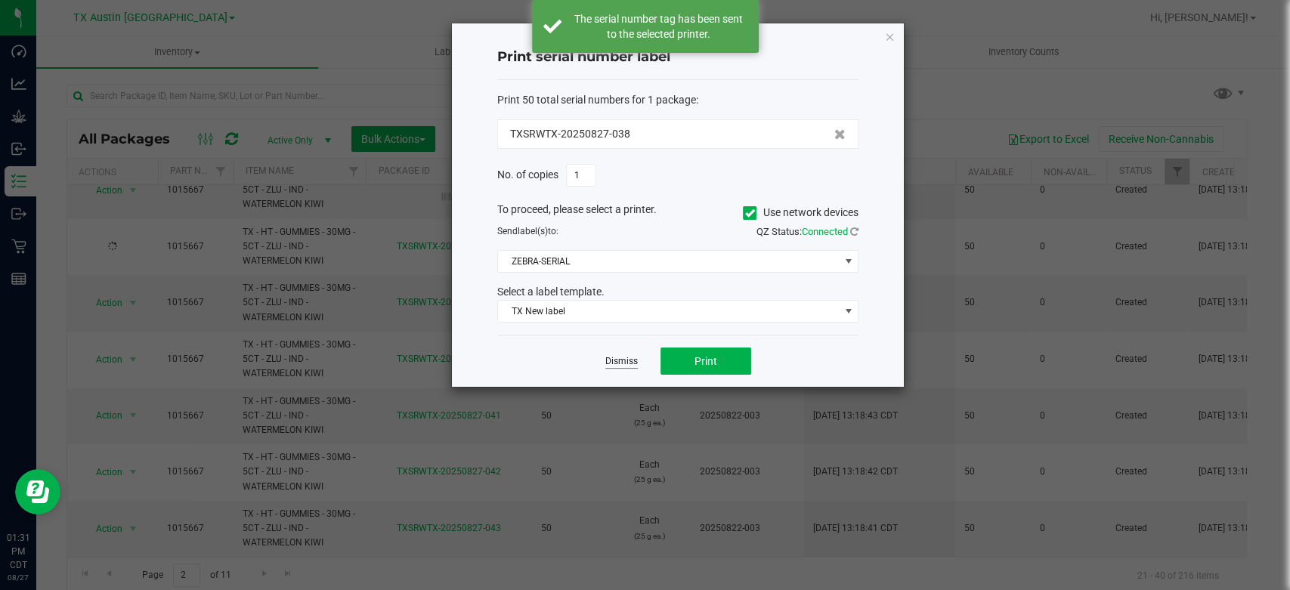
click at [621, 363] on link "Dismiss" at bounding box center [621, 361] width 32 height 13
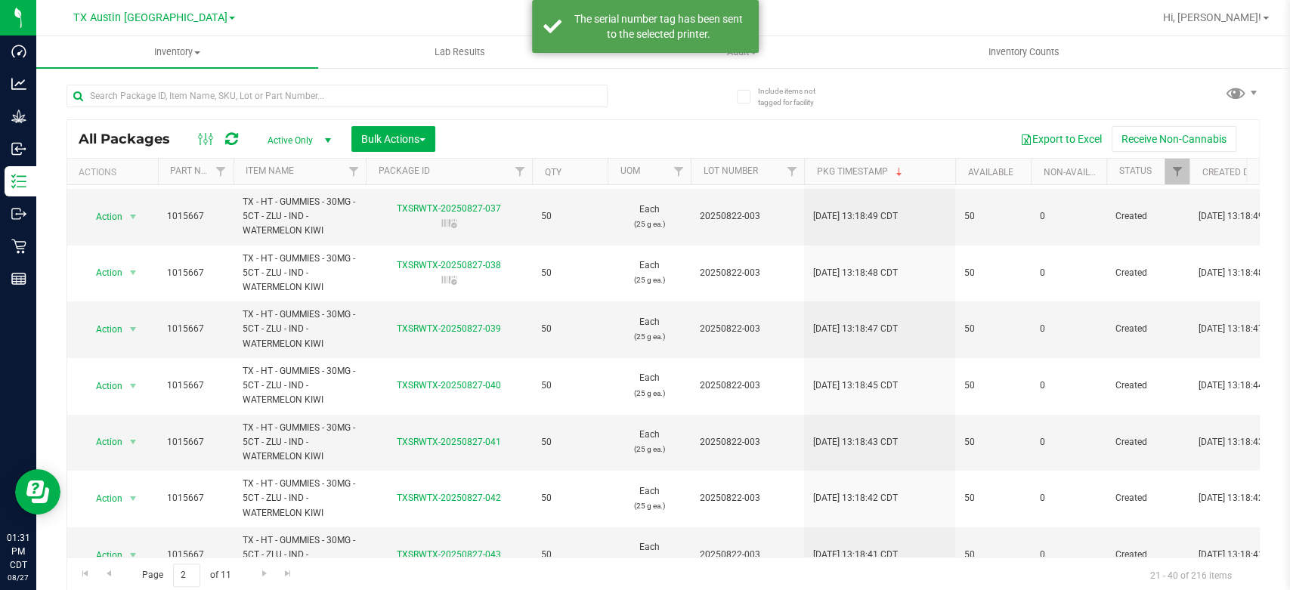
scroll to position [280, 0]
click at [97, 324] on span "Action" at bounding box center [102, 327] width 41 height 21
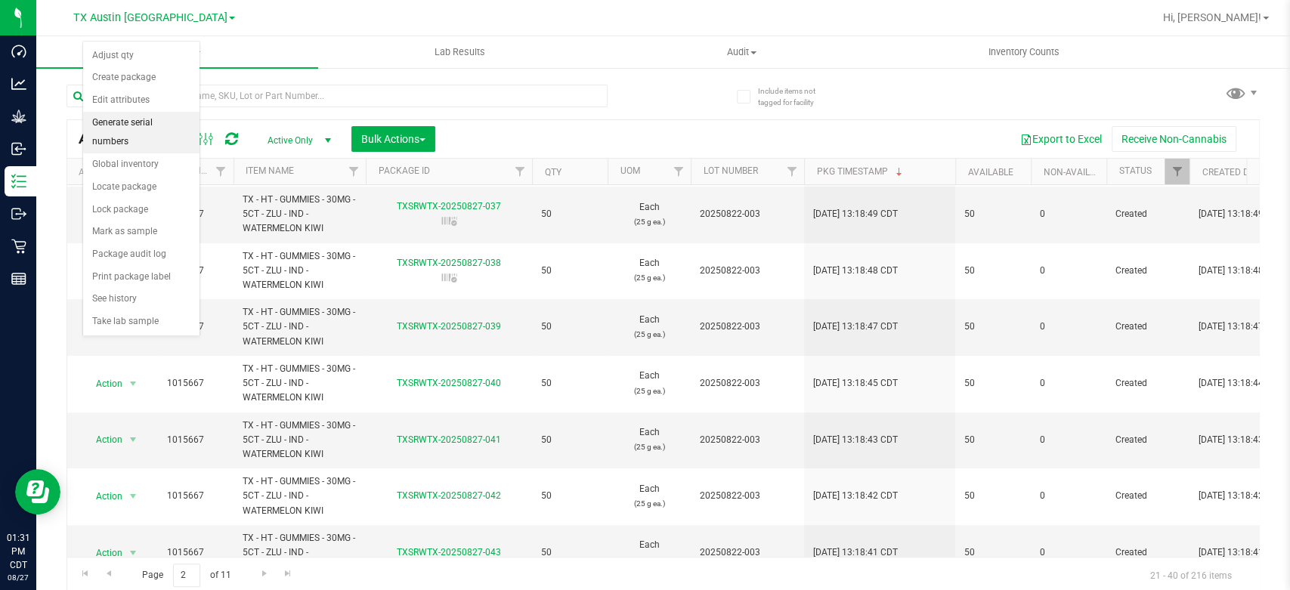
click at [148, 125] on li "Generate serial numbers" at bounding box center [141, 133] width 116 height 42
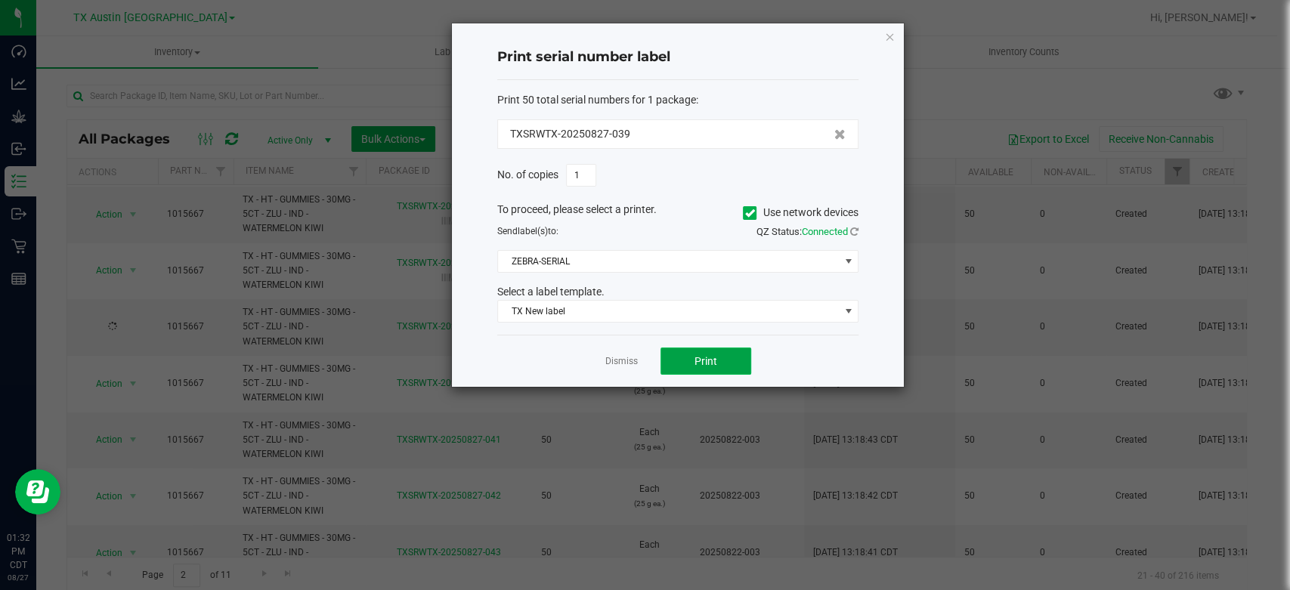
drag, startPoint x: 725, startPoint y: 361, endPoint x: 706, endPoint y: 362, distance: 19.7
click at [706, 362] on span "Print" at bounding box center [705, 361] width 23 height 12
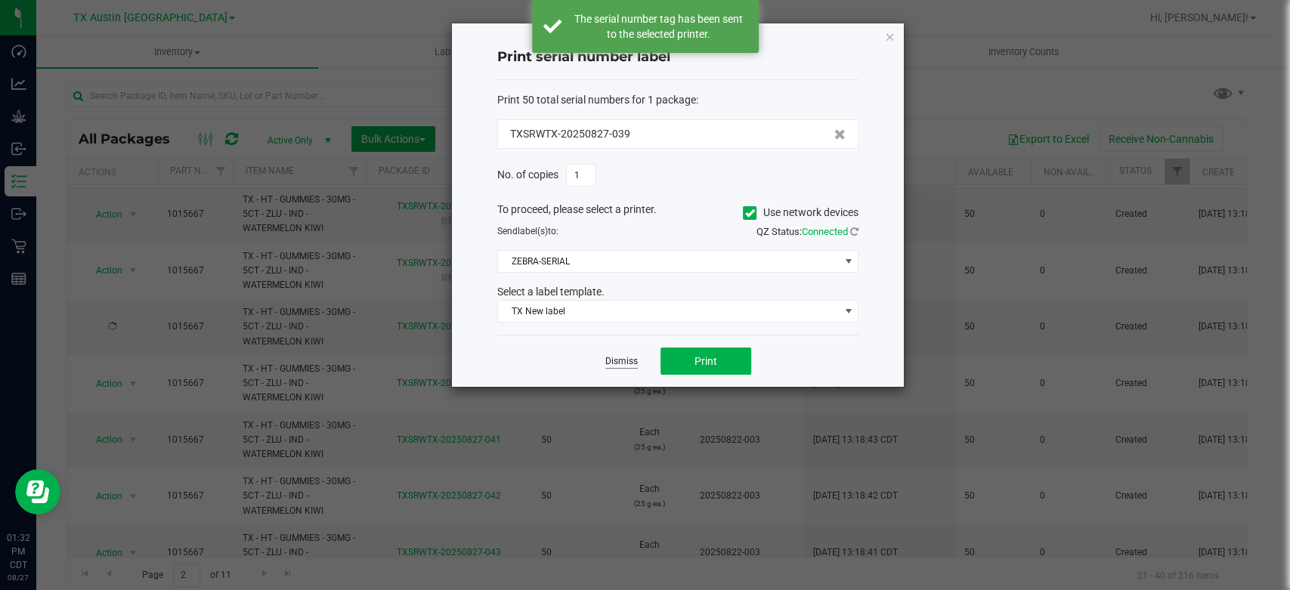
click at [617, 358] on link "Dismiss" at bounding box center [621, 361] width 32 height 13
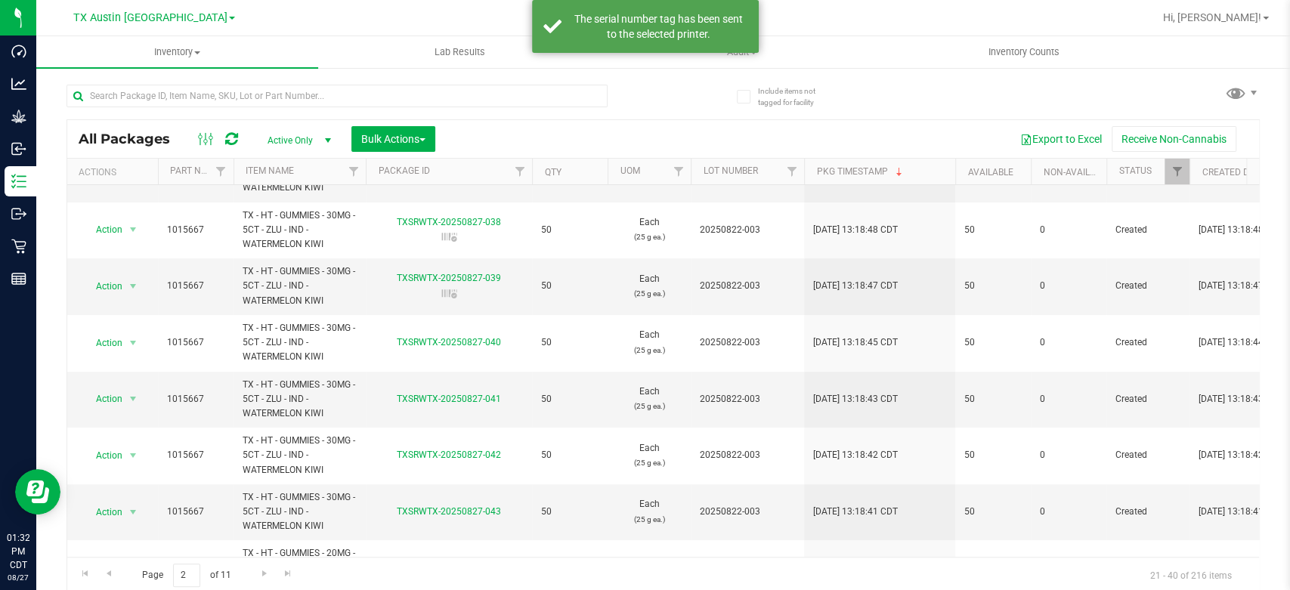
scroll to position [334, 0]
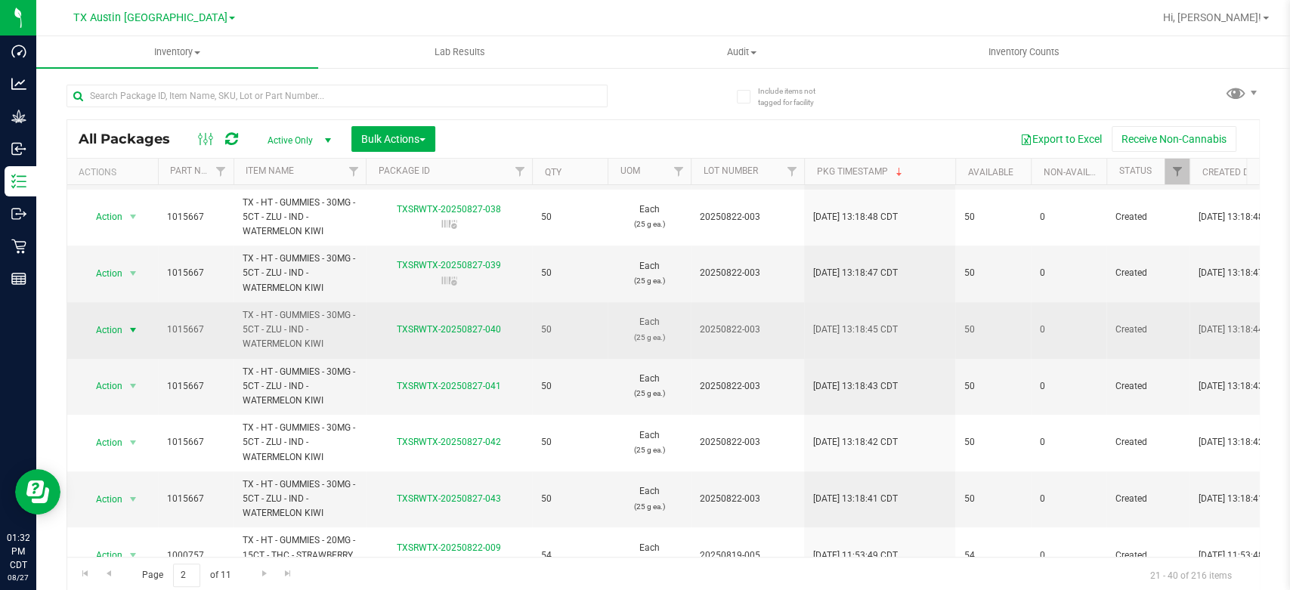
click at [122, 336] on span "Action" at bounding box center [102, 330] width 41 height 21
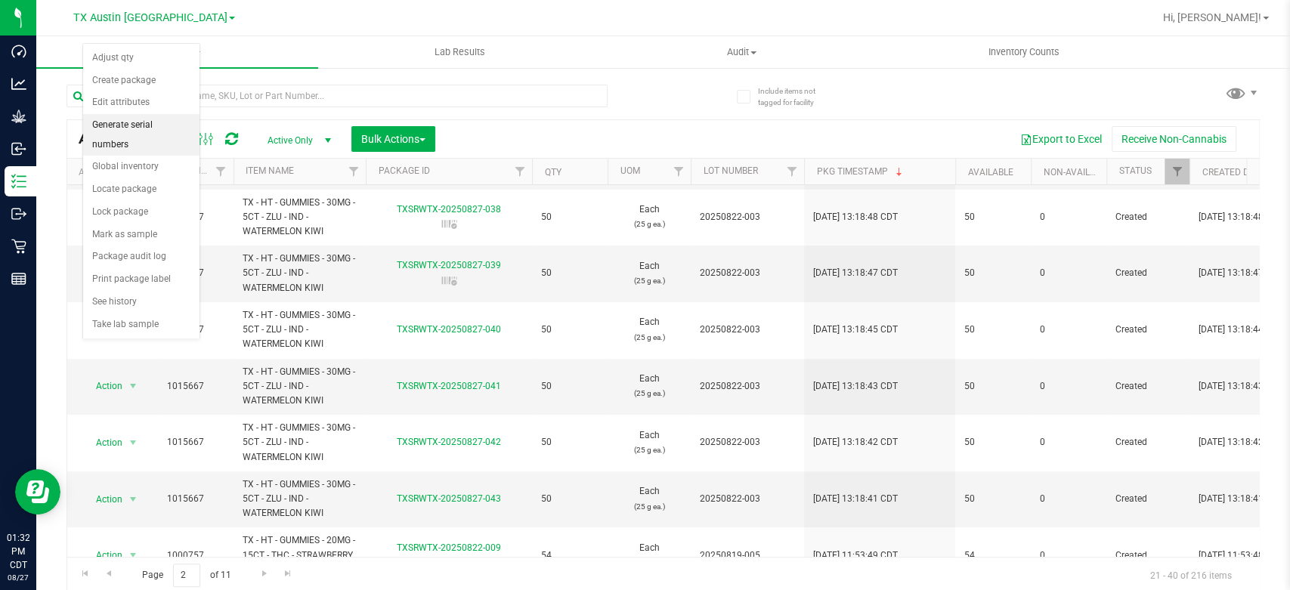
click at [170, 128] on li "Generate serial numbers" at bounding box center [141, 135] width 116 height 42
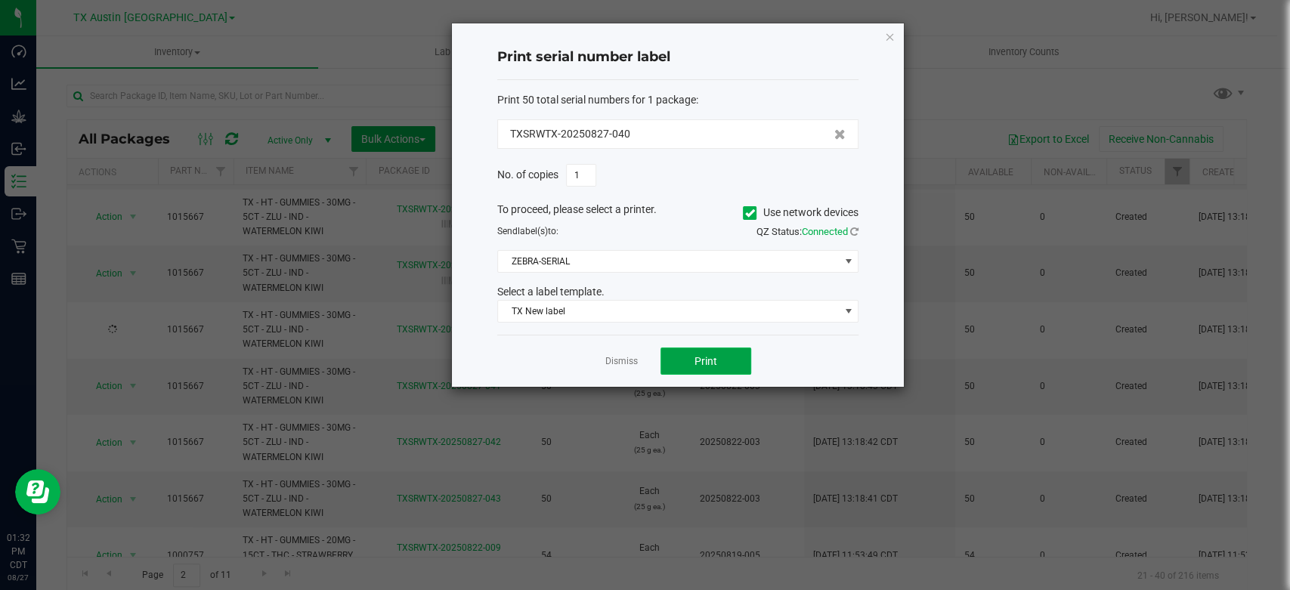
click at [682, 359] on button "Print" at bounding box center [705, 361] width 91 height 27
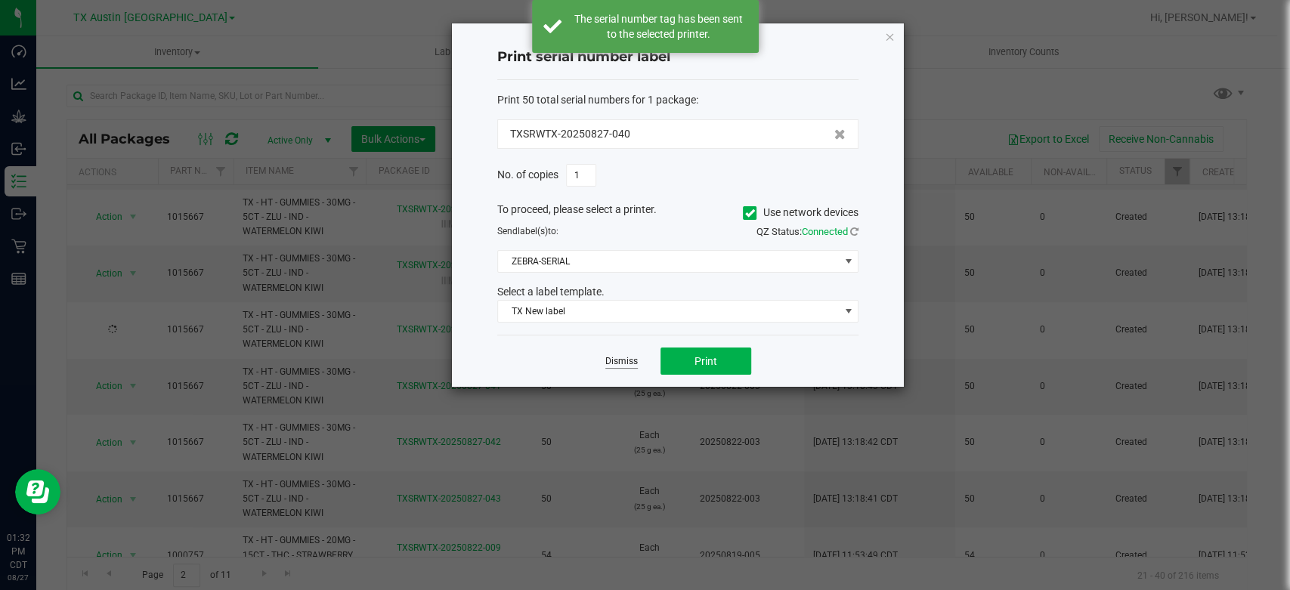
click at [620, 366] on link "Dismiss" at bounding box center [621, 361] width 32 height 13
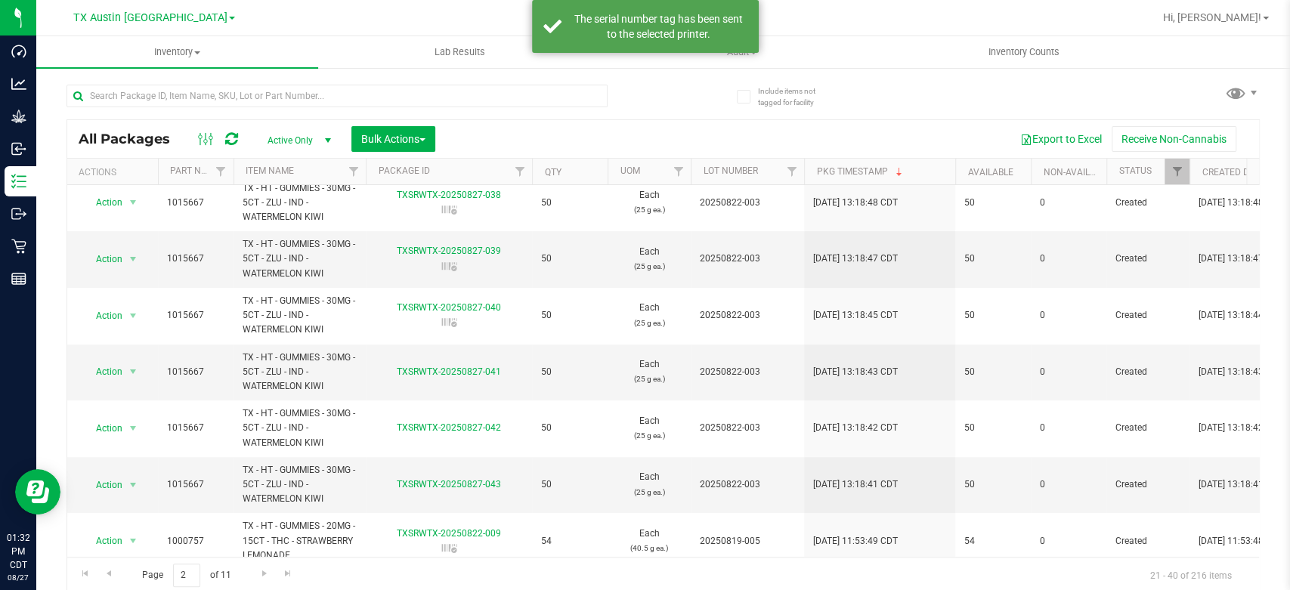
scroll to position [379, 0]
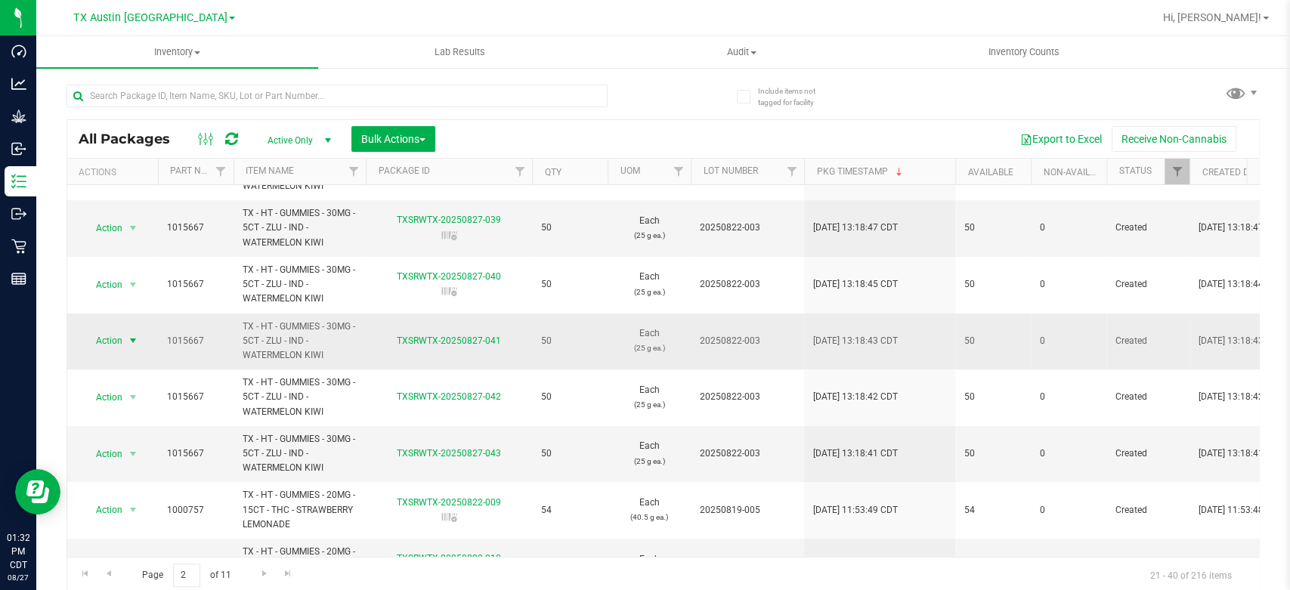
click at [104, 337] on span "Action" at bounding box center [102, 340] width 41 height 21
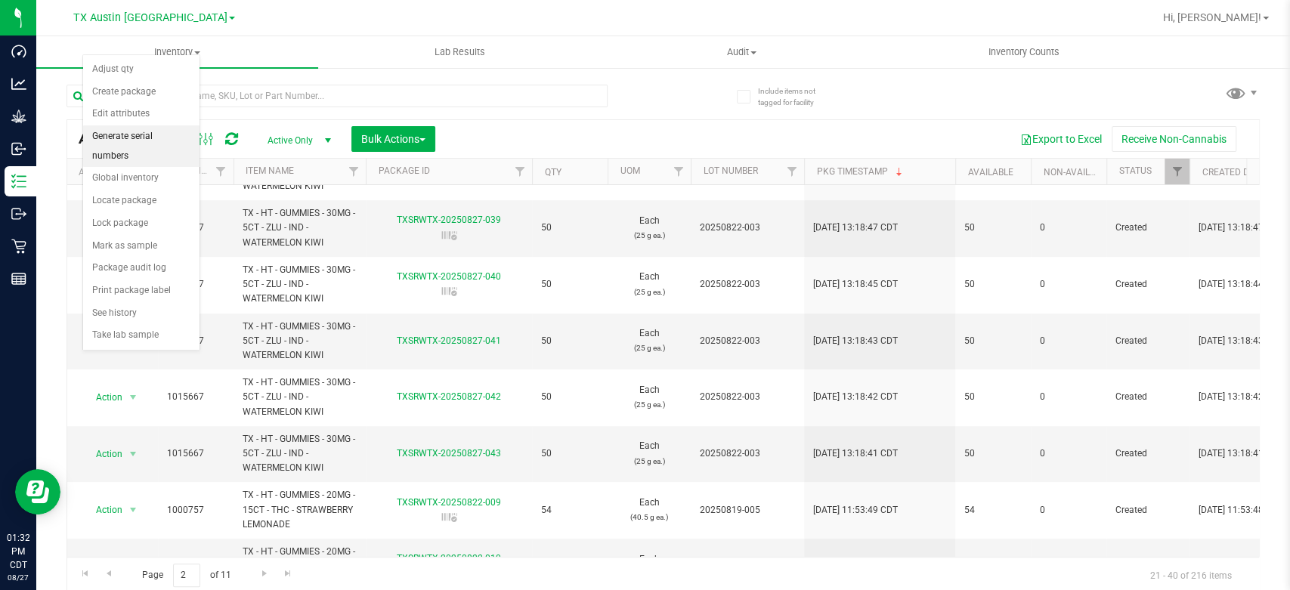
click at [155, 125] on li "Generate serial numbers" at bounding box center [141, 146] width 116 height 42
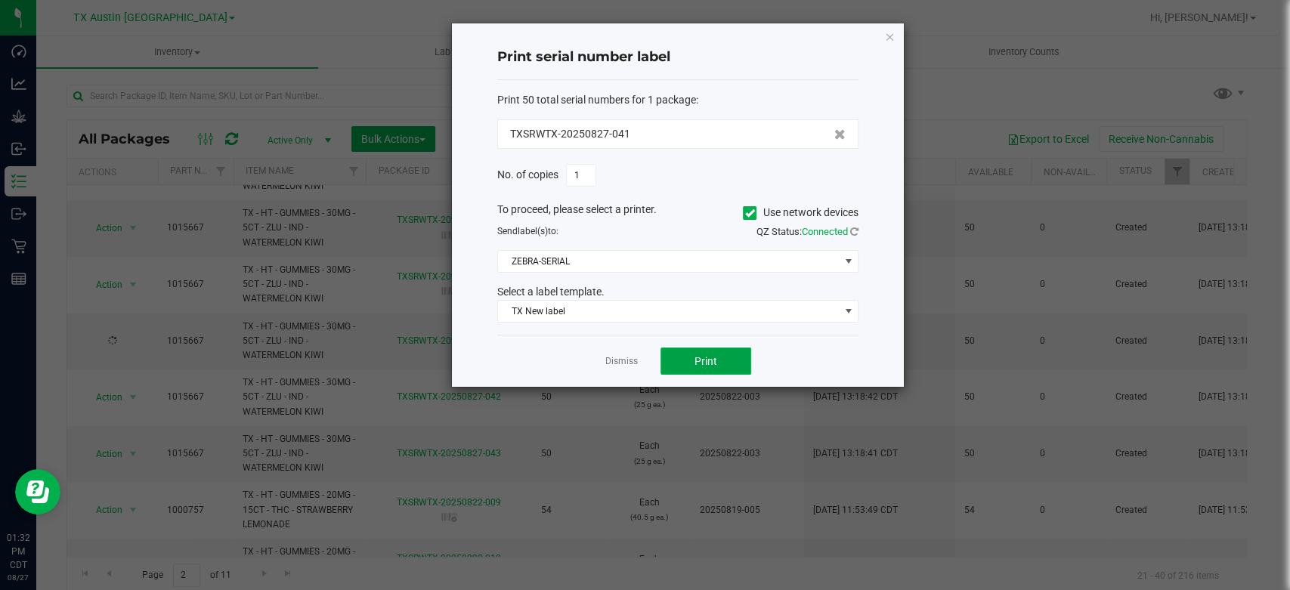
click at [719, 356] on button "Print" at bounding box center [705, 361] width 91 height 27
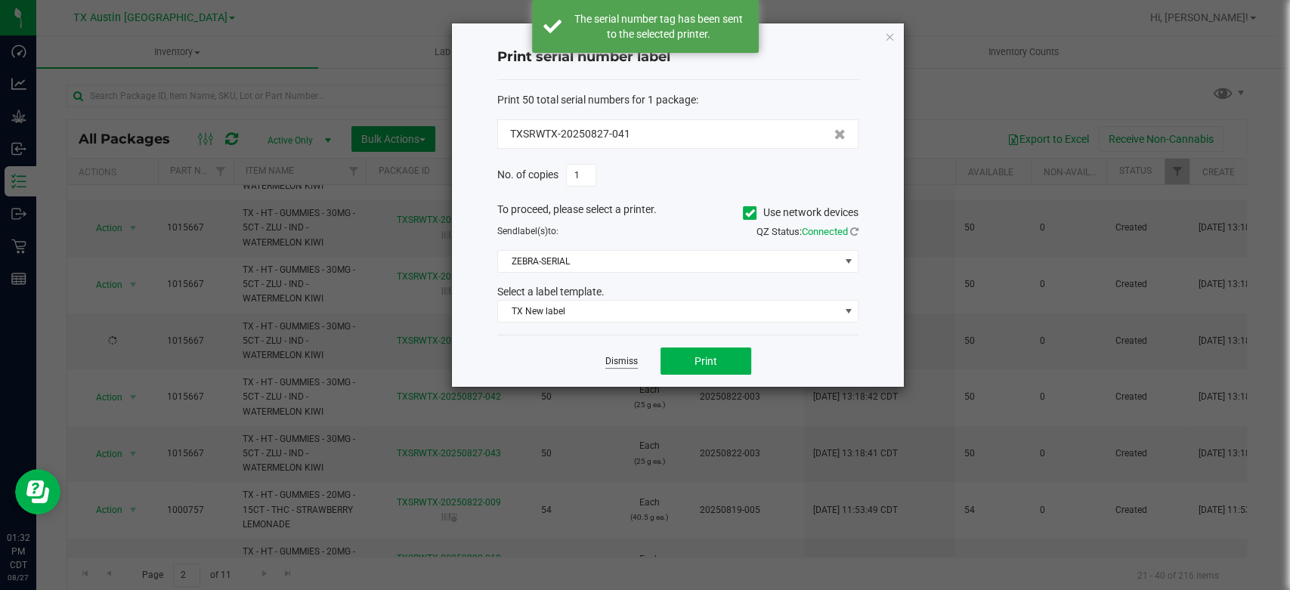
click at [629, 362] on link "Dismiss" at bounding box center [621, 361] width 32 height 13
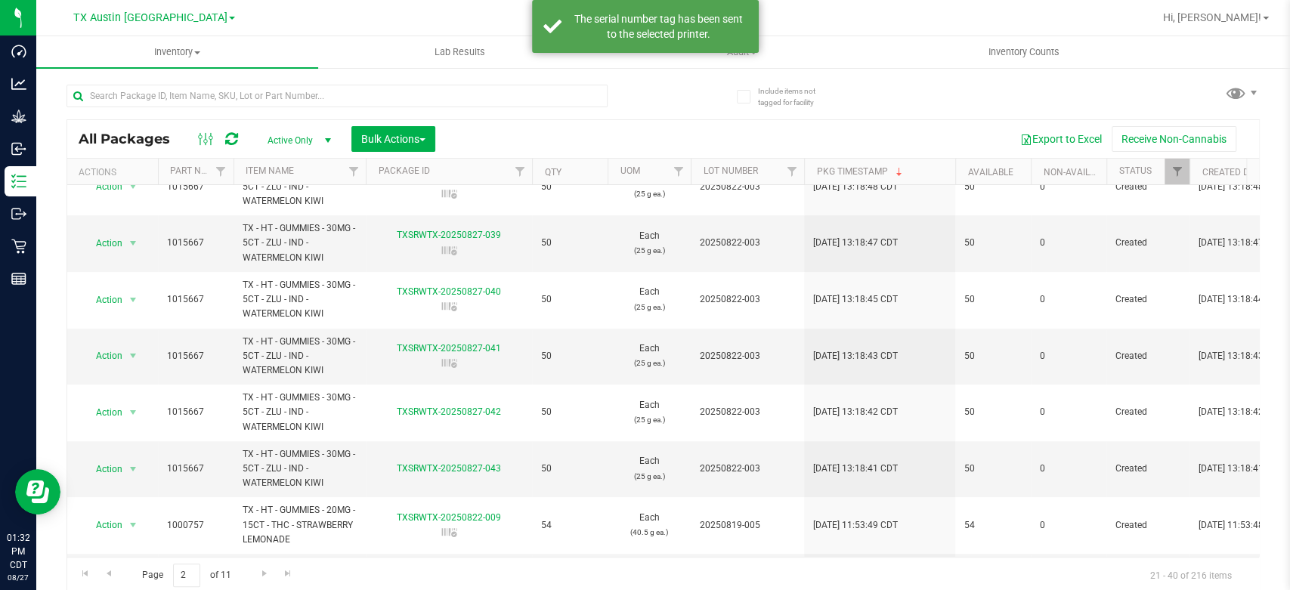
scroll to position [440, 0]
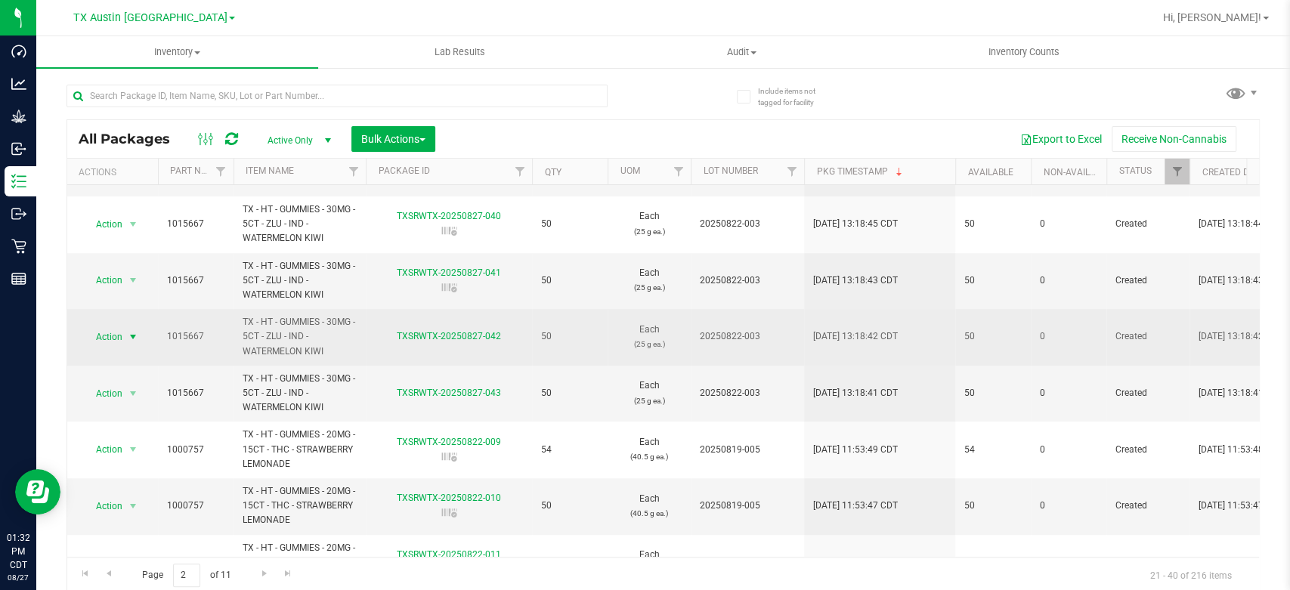
click at [108, 337] on span "Action" at bounding box center [102, 336] width 41 height 21
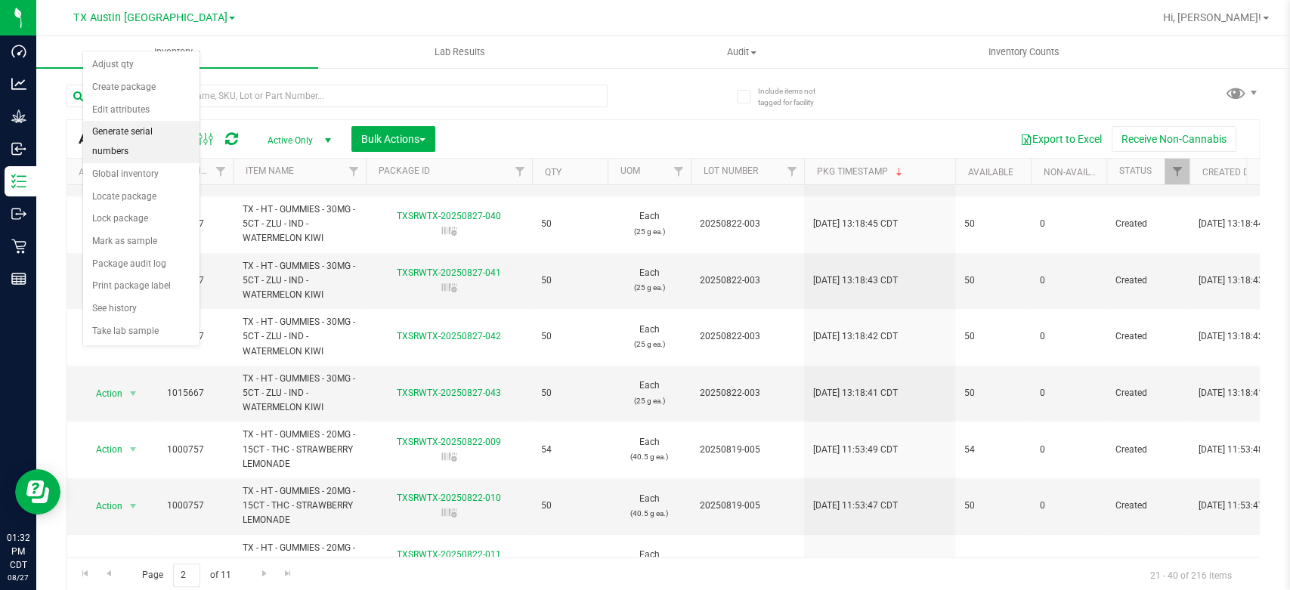
click at [158, 127] on li "Generate serial numbers" at bounding box center [141, 142] width 116 height 42
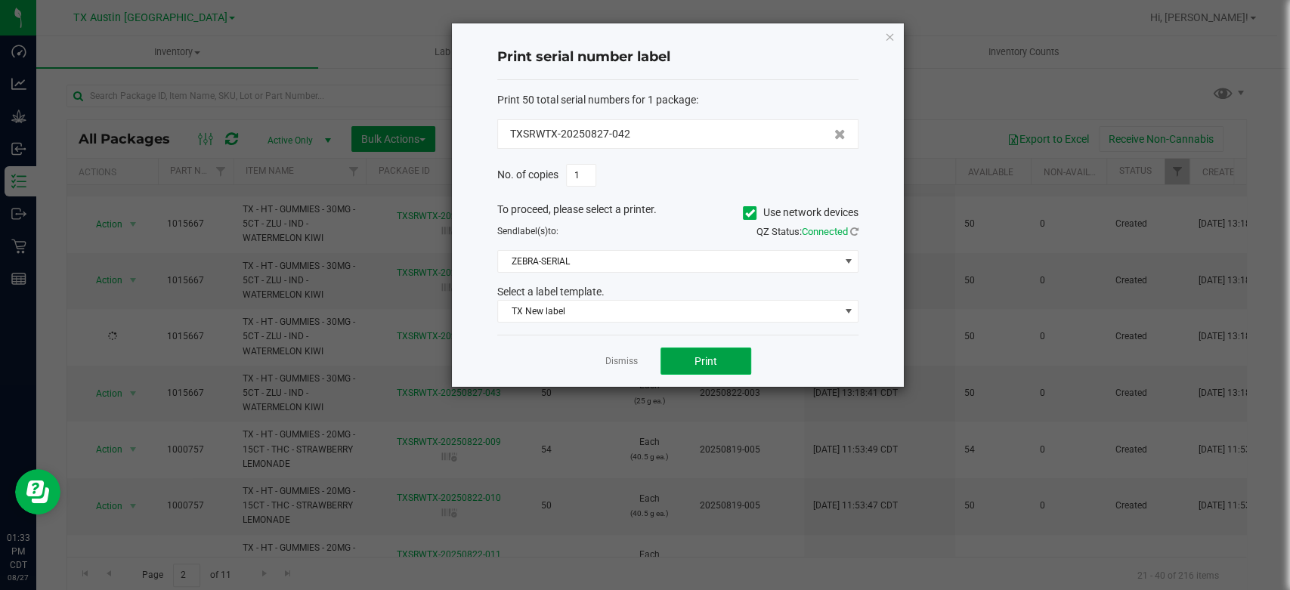
click at [706, 358] on span "Print" at bounding box center [705, 361] width 23 height 12
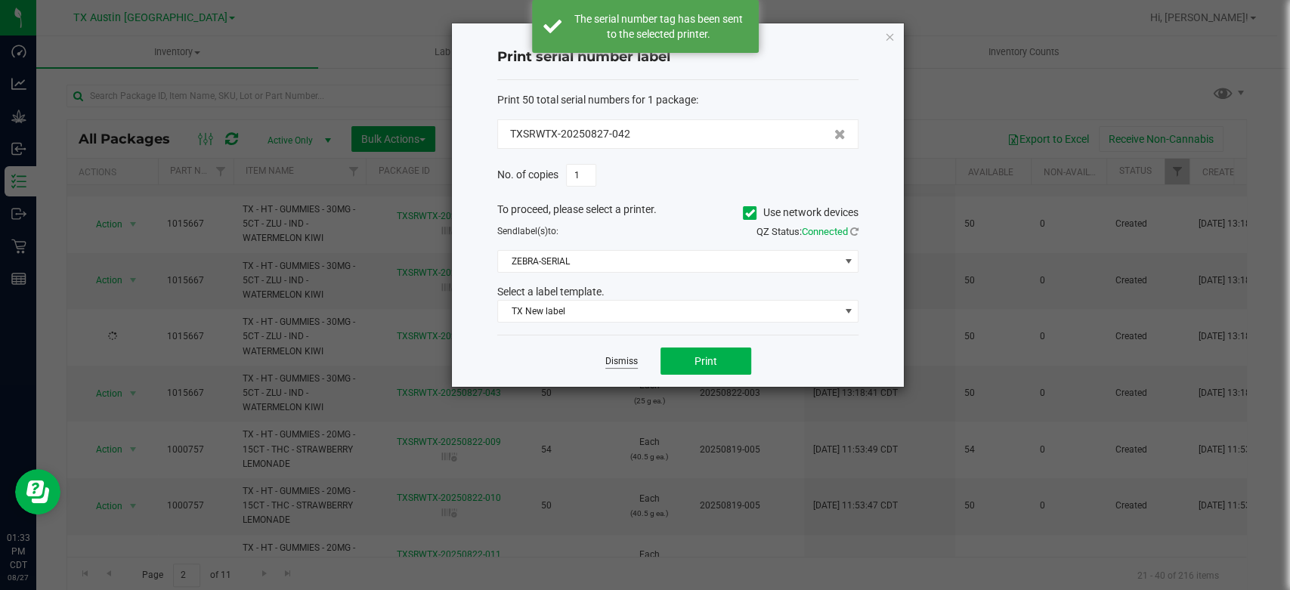
click at [629, 360] on link "Dismiss" at bounding box center [621, 361] width 32 height 13
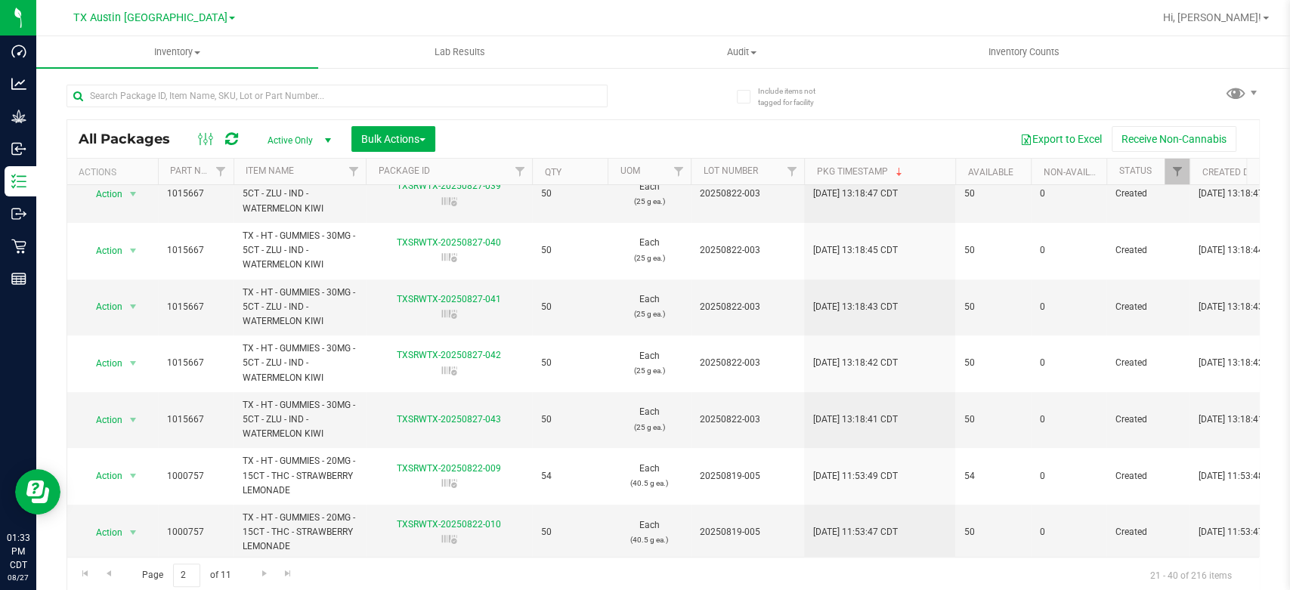
scroll to position [410, 0]
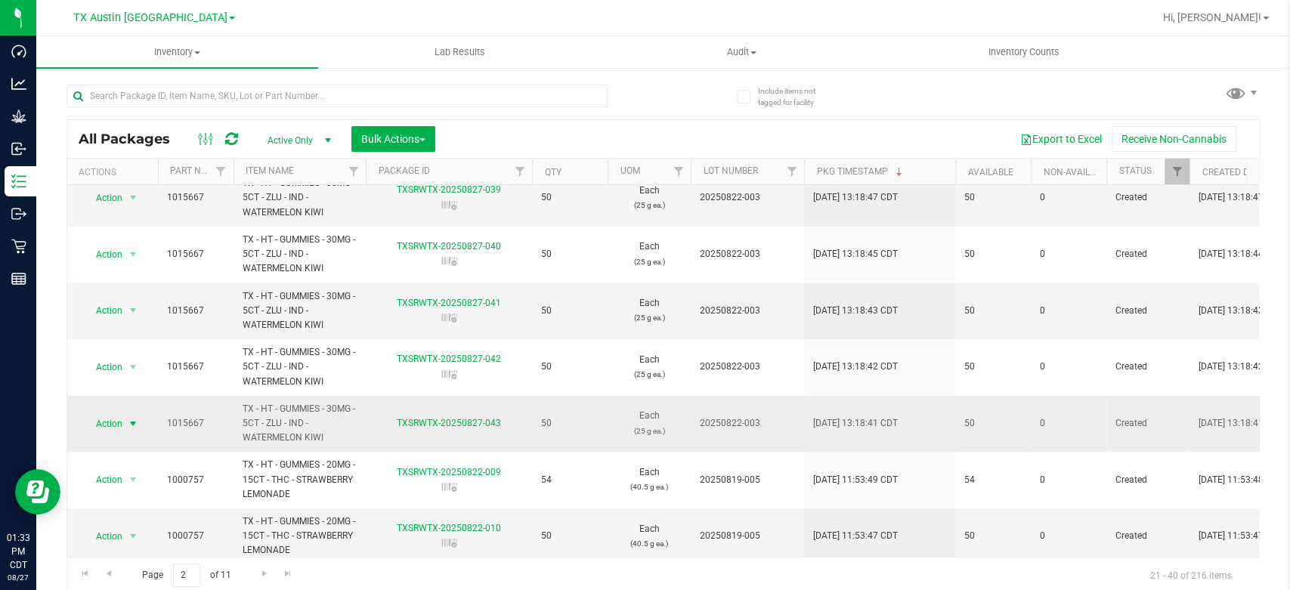
click at [98, 422] on span "Action" at bounding box center [102, 423] width 41 height 21
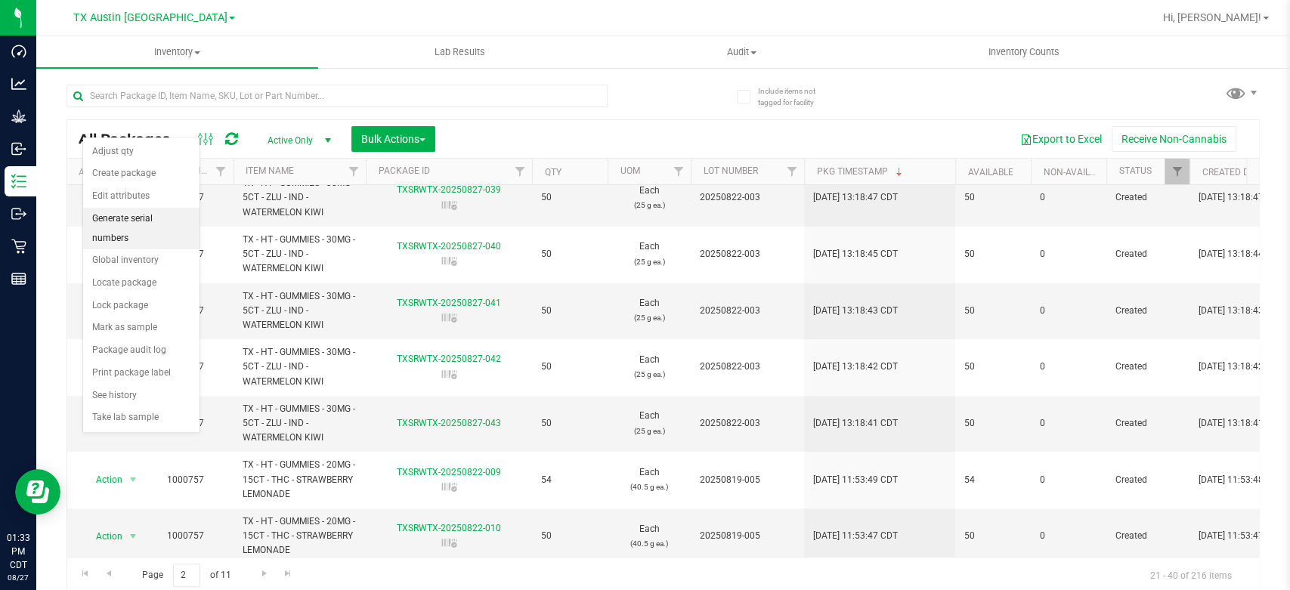
click at [138, 227] on li "Generate serial numbers" at bounding box center [141, 229] width 116 height 42
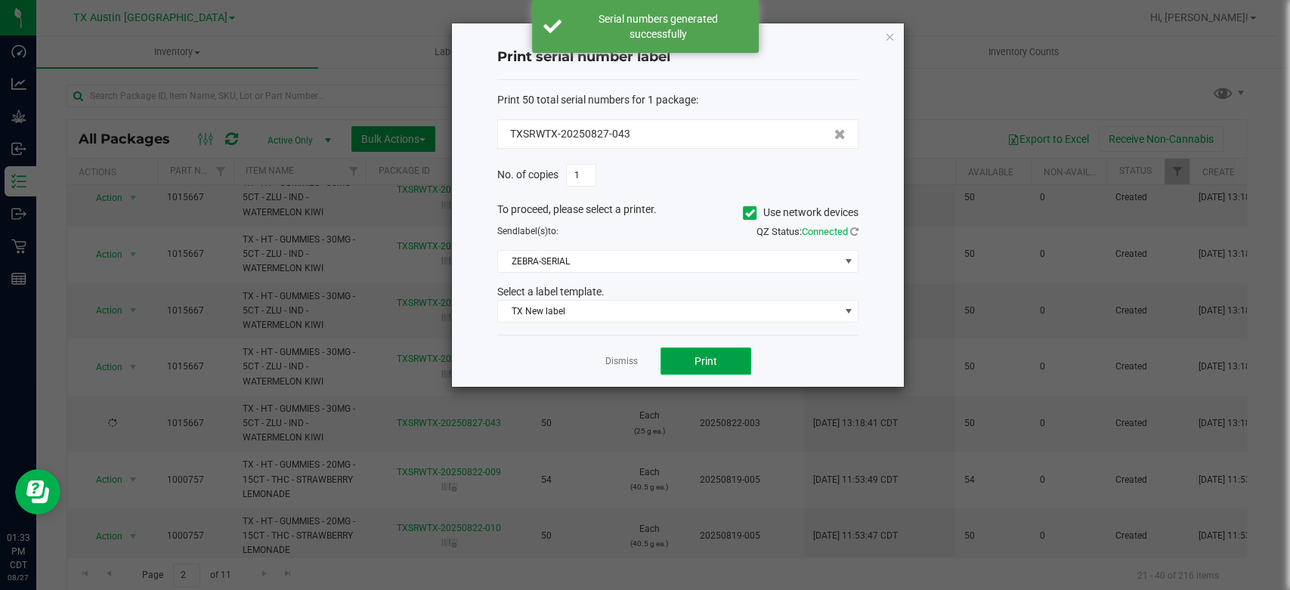
click at [718, 361] on button "Print" at bounding box center [705, 361] width 91 height 27
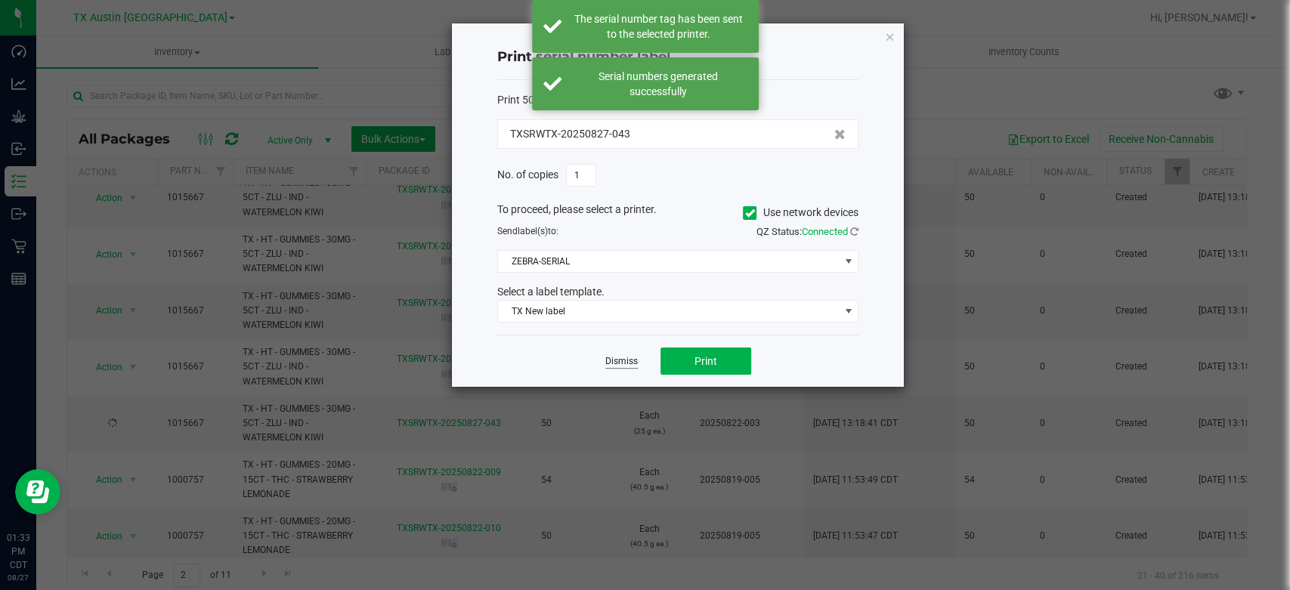
click at [623, 364] on link "Dismiss" at bounding box center [621, 361] width 32 height 13
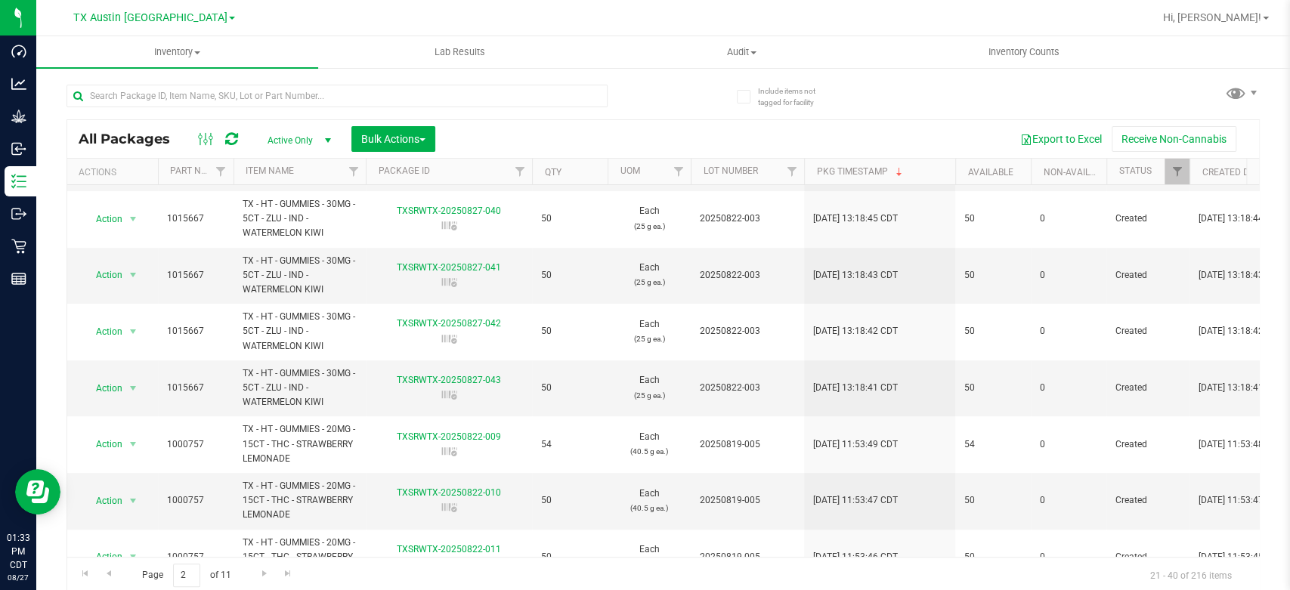
scroll to position [0, 0]
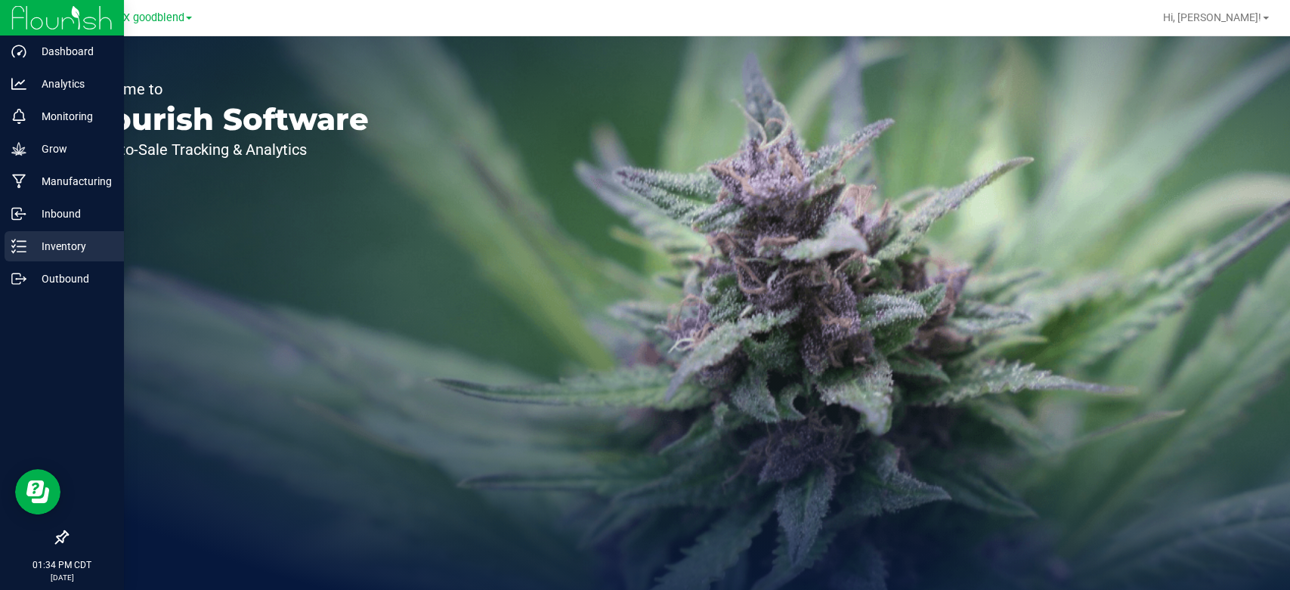
click at [38, 243] on p "Inventory" at bounding box center [71, 246] width 91 height 18
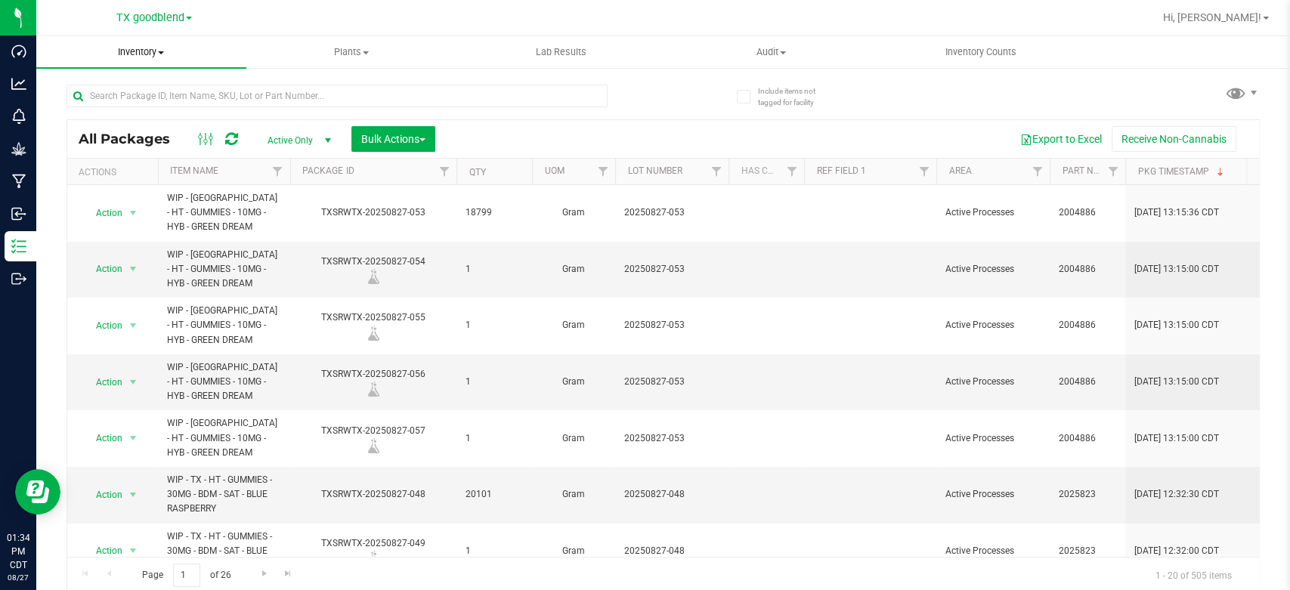
click at [139, 59] on uib-tab-heading "Inventory All packages All inventory Waste log Create inventory" at bounding box center [141, 52] width 210 height 32
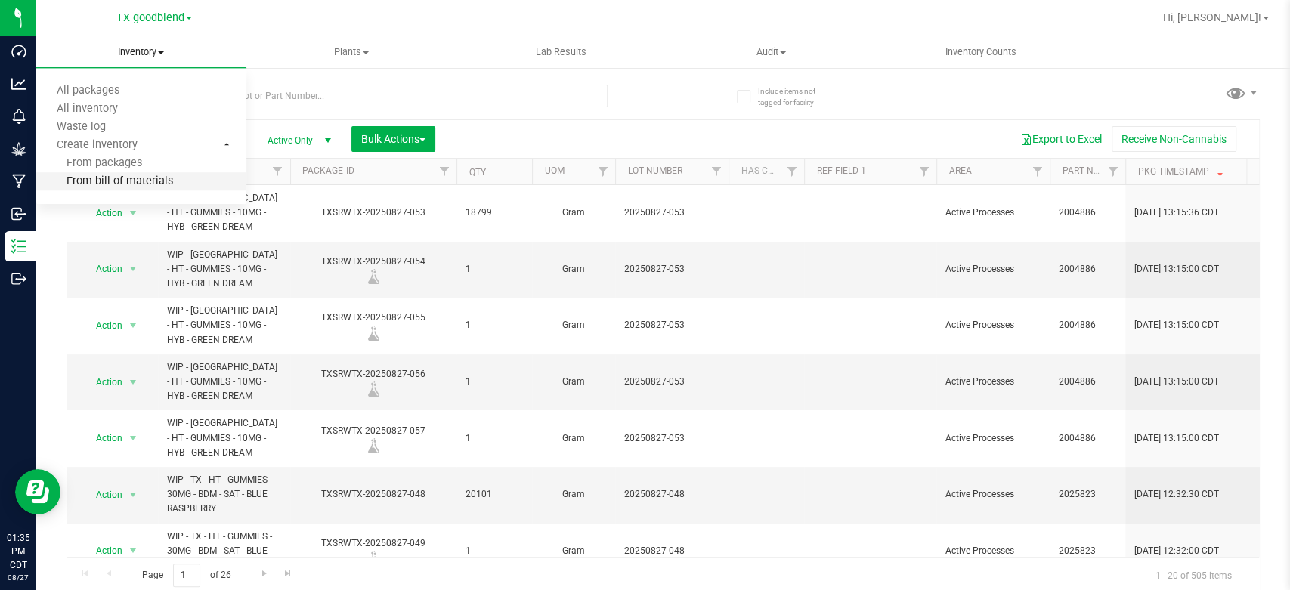
click at [131, 186] on span "From bill of materials" at bounding box center [104, 181] width 137 height 13
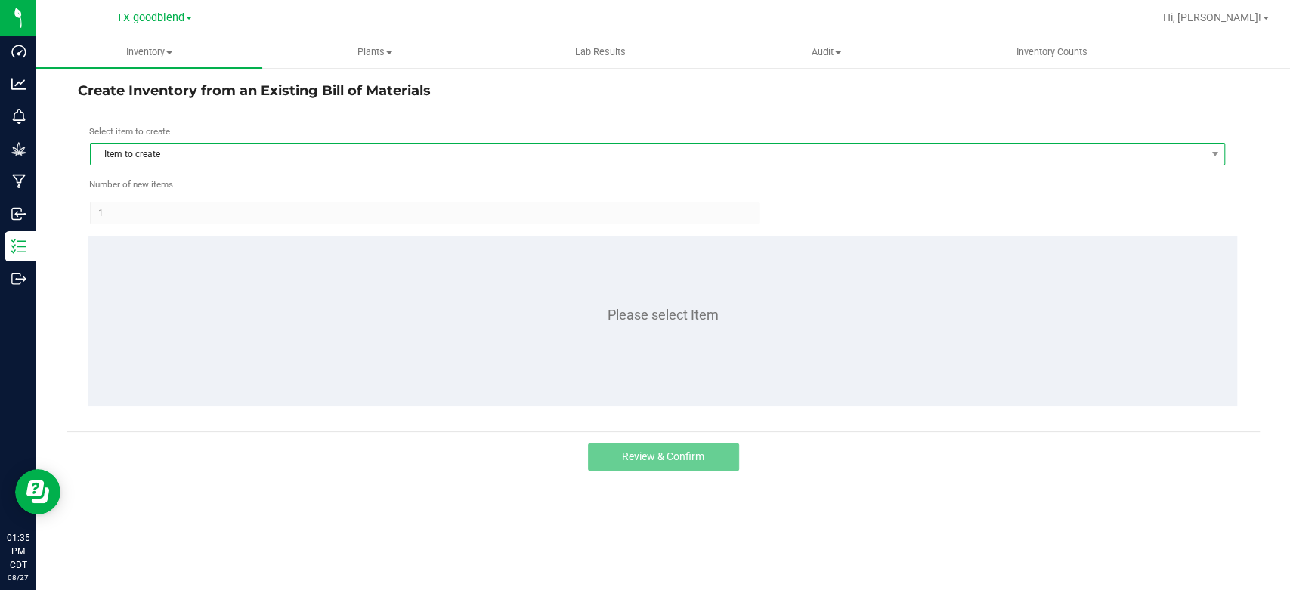
click at [170, 153] on span "Item to create" at bounding box center [648, 154] width 1114 height 21
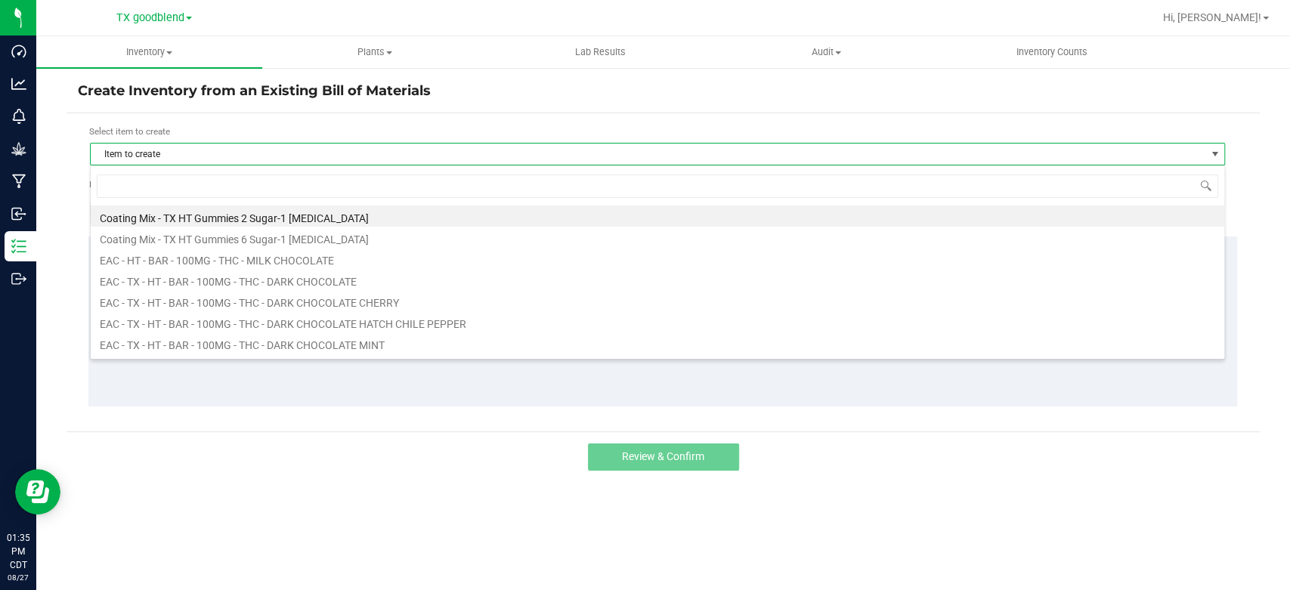
scroll to position [22, 1134]
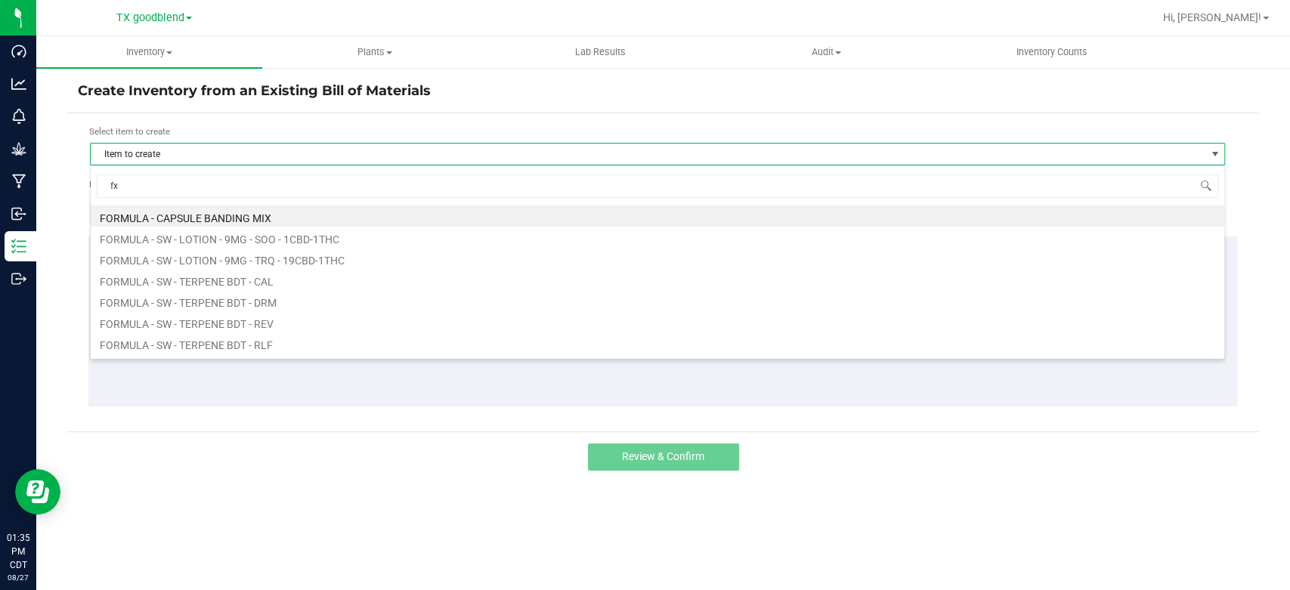
type input "fx"
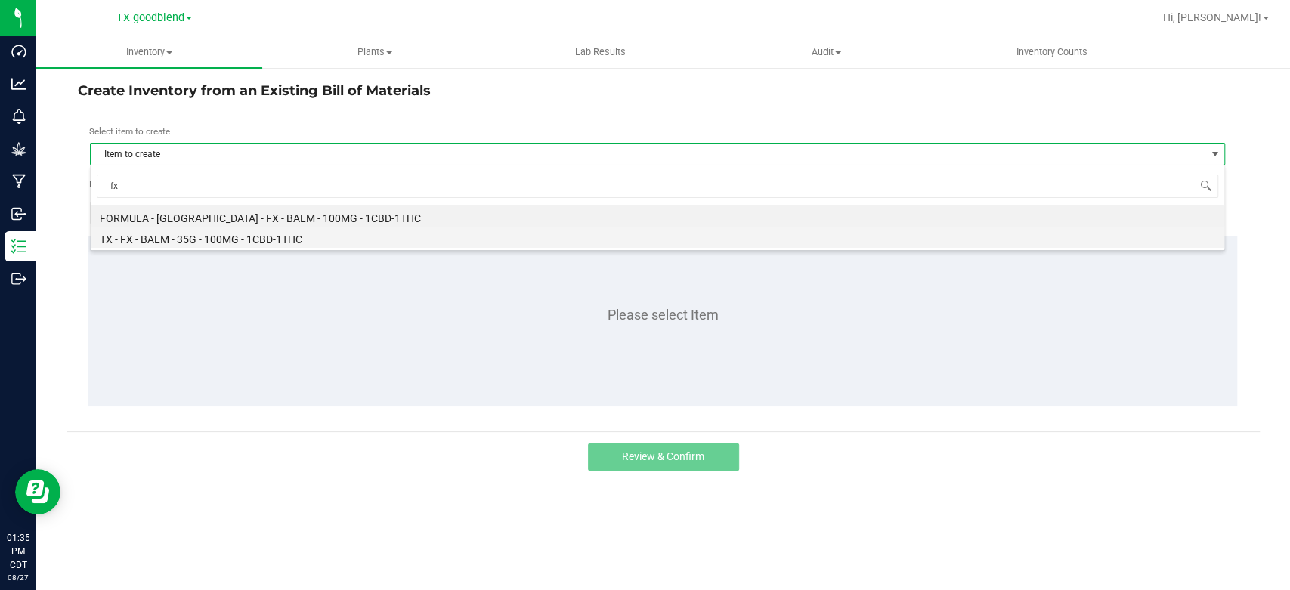
click at [233, 230] on li "TX - FX - BALM - 35G - 100MG - 1CBD-1THC" at bounding box center [657, 237] width 1133 height 21
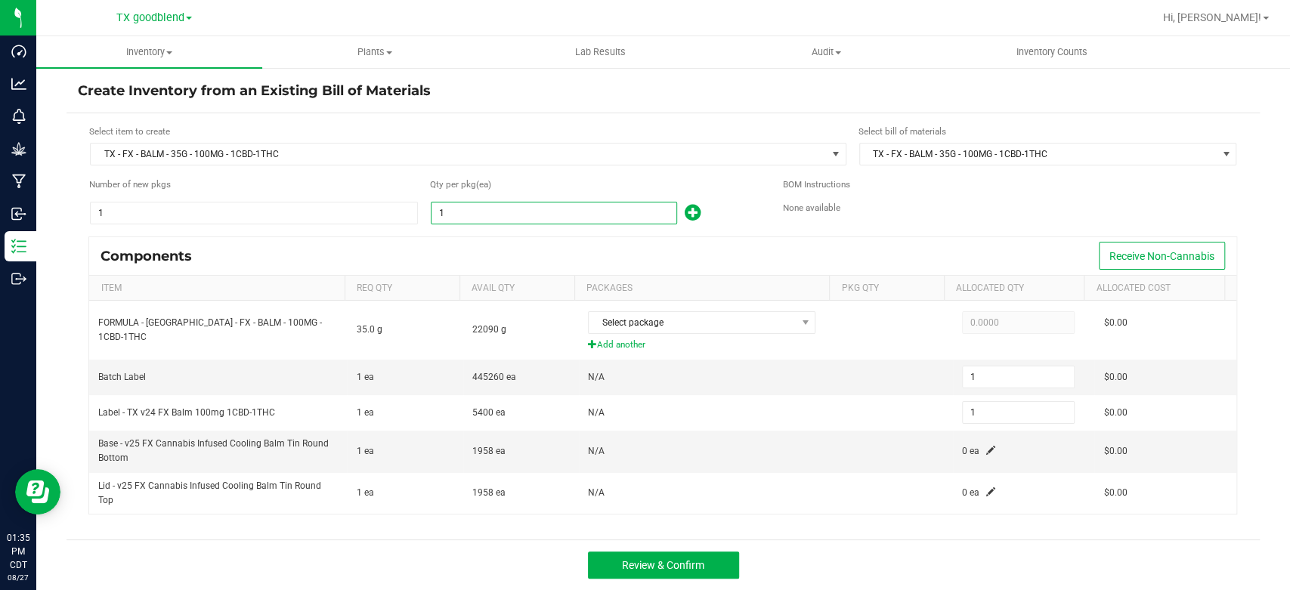
click at [461, 210] on input "1" at bounding box center [553, 212] width 245 height 21
type input "18"
type input "181"
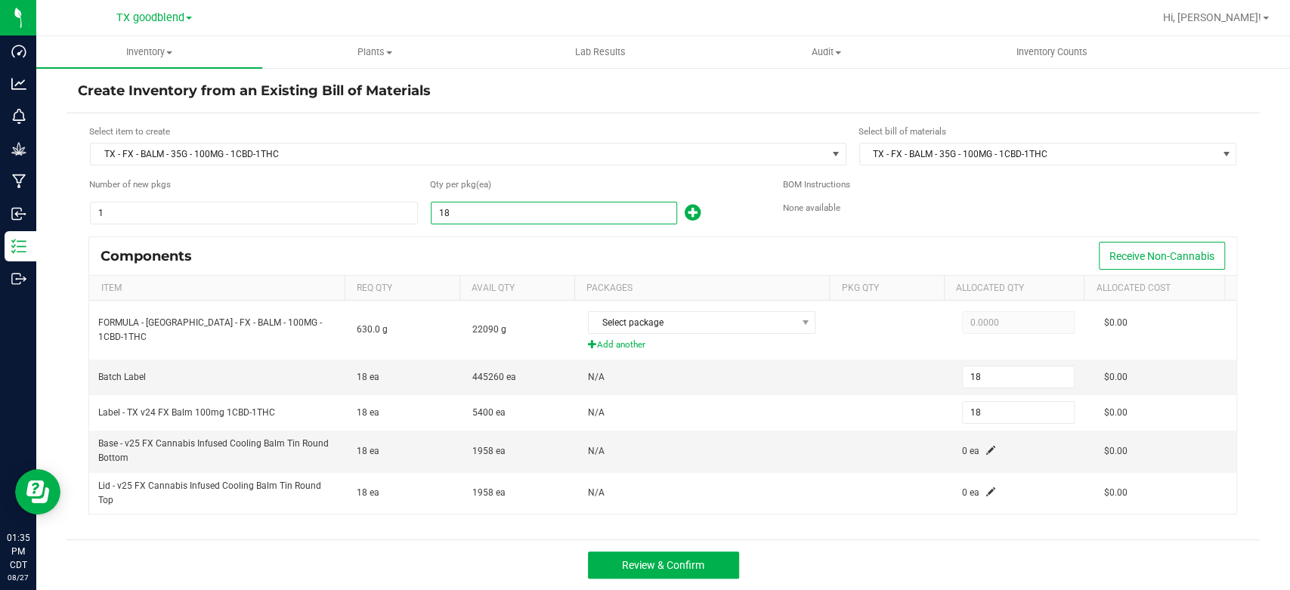
type input "181"
click at [471, 254] on div "Components Receive Non-Cannabis" at bounding box center [662, 256] width 1147 height 38
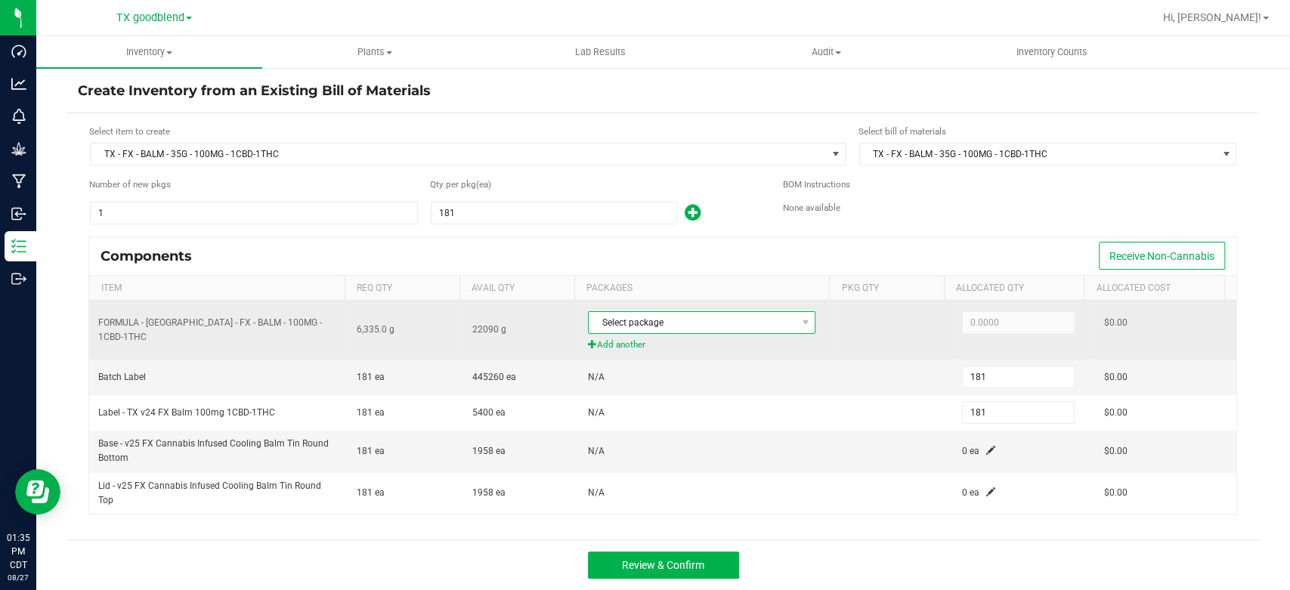
click at [677, 320] on span "Select package" at bounding box center [692, 322] width 207 height 21
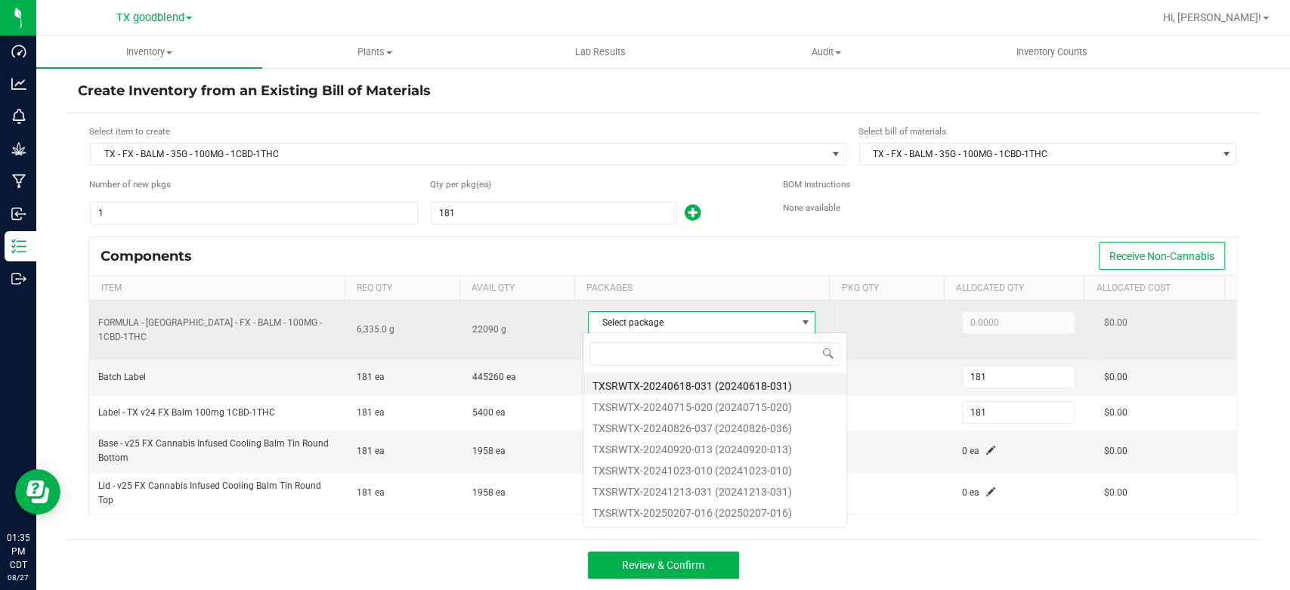
scroll to position [22, 224]
type input "08"
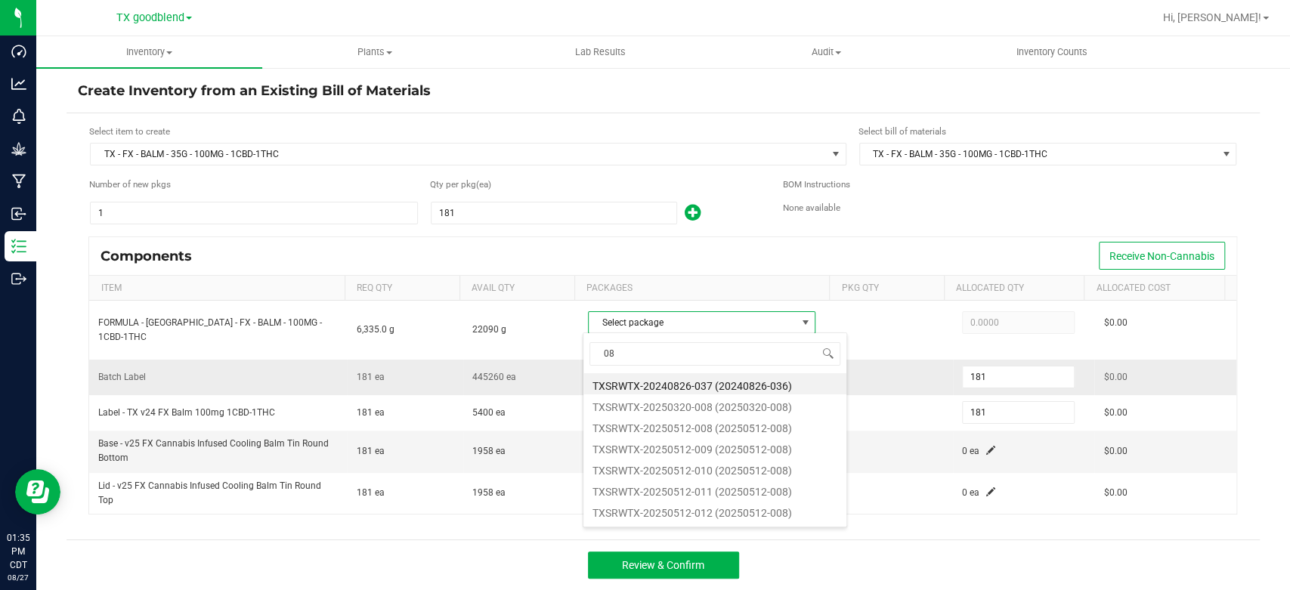
click at [680, 381] on li "TXSRWTX-20240826-037 (20240826-036)" at bounding box center [714, 383] width 263 height 21
type input "33.0000"
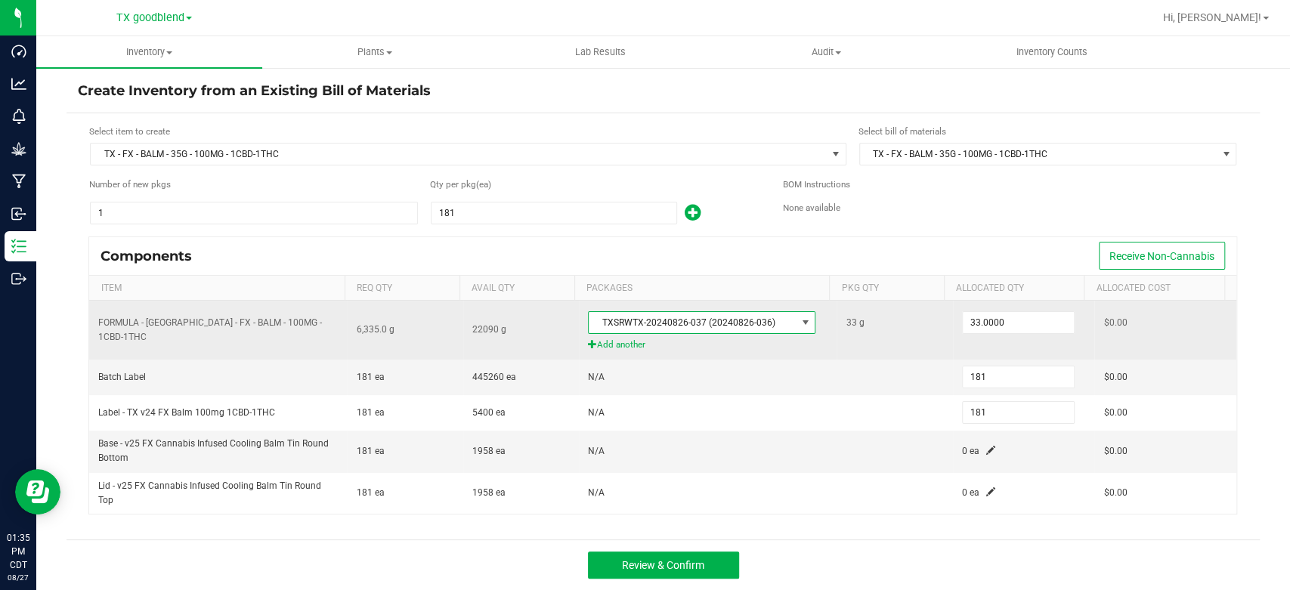
click at [693, 328] on span "TXSRWTX-20240826-037 (20240826-036)" at bounding box center [692, 322] width 207 height 21
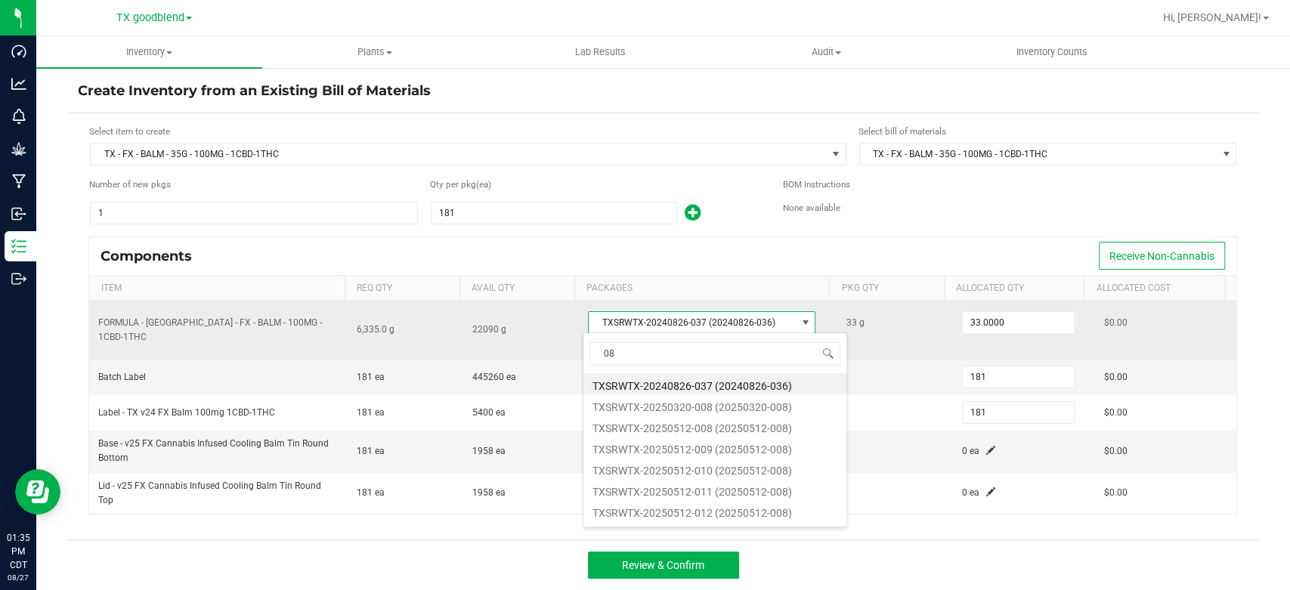
type input "0"
type input "202508"
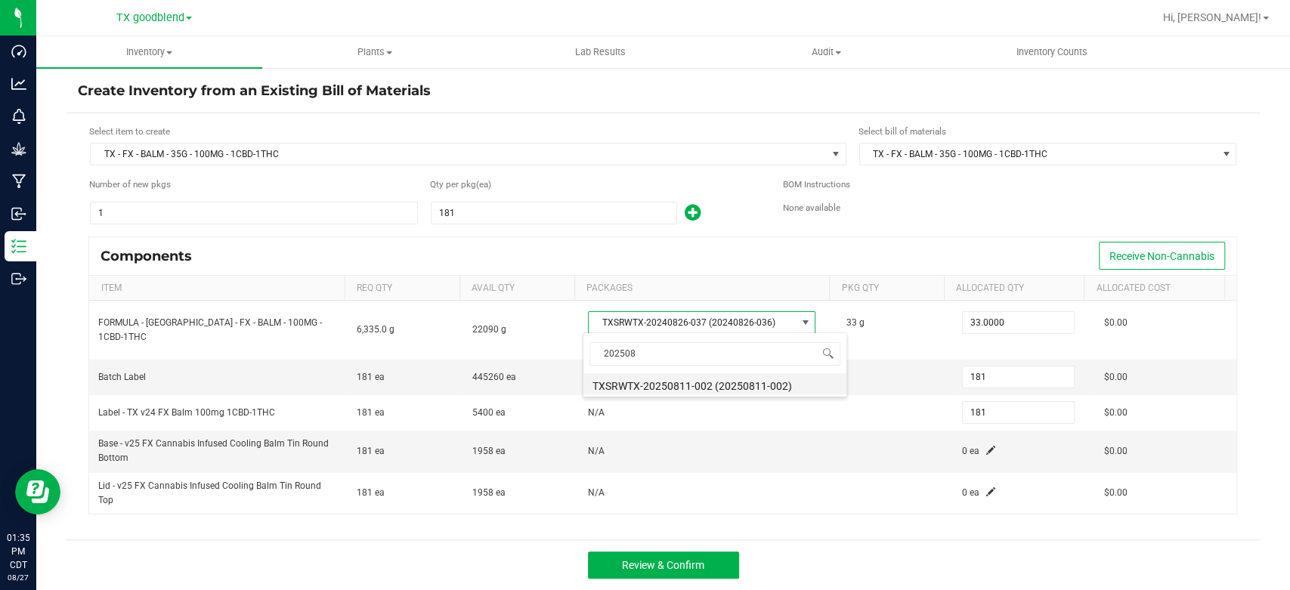
click at [693, 384] on li "TXSRWTX-20250811-002 (20250811-002)" at bounding box center [714, 383] width 263 height 21
type input "6,335.0000"
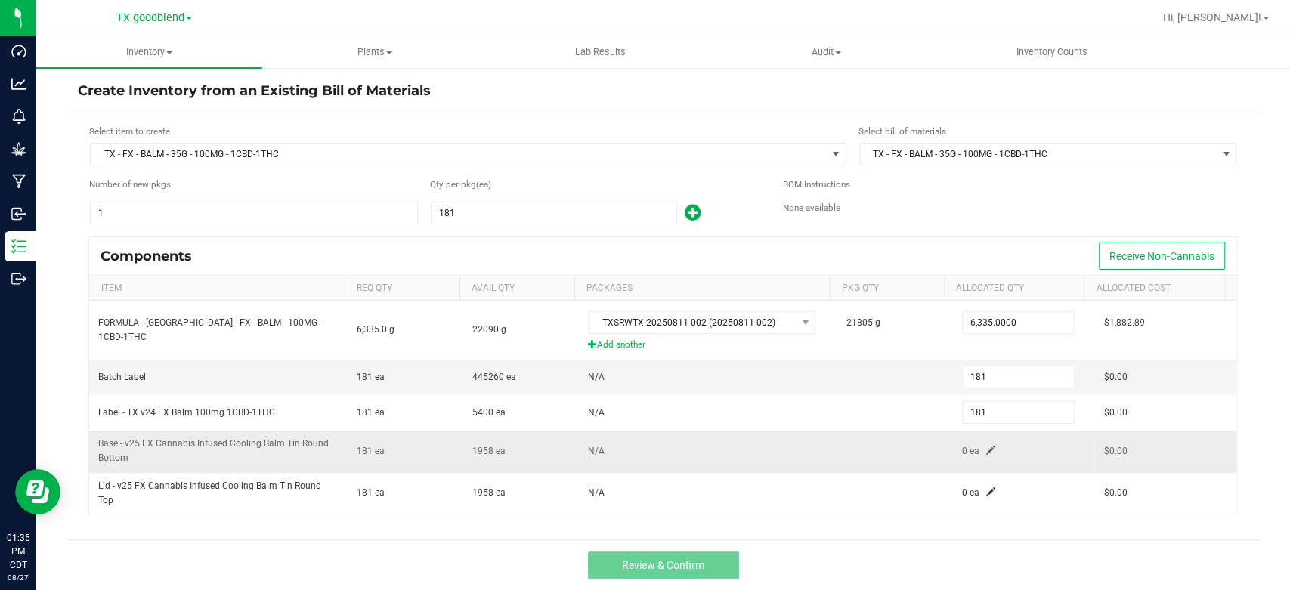
click at [986, 447] on span at bounding box center [990, 450] width 9 height 9
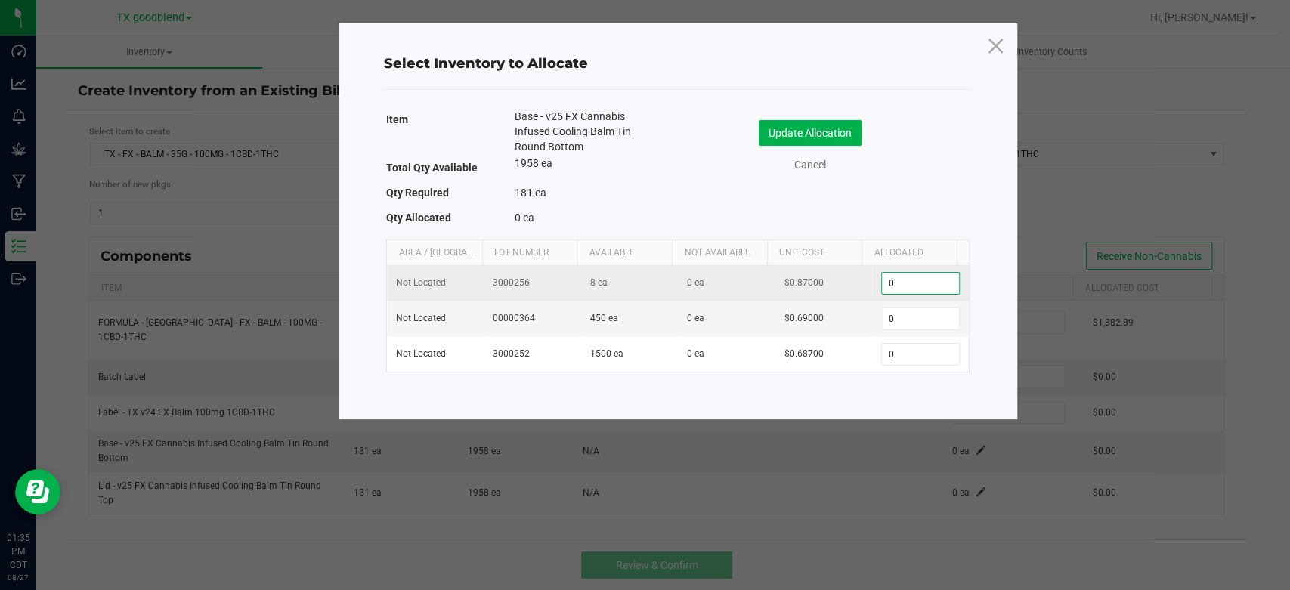
click at [922, 275] on input "0" at bounding box center [920, 283] width 77 height 21
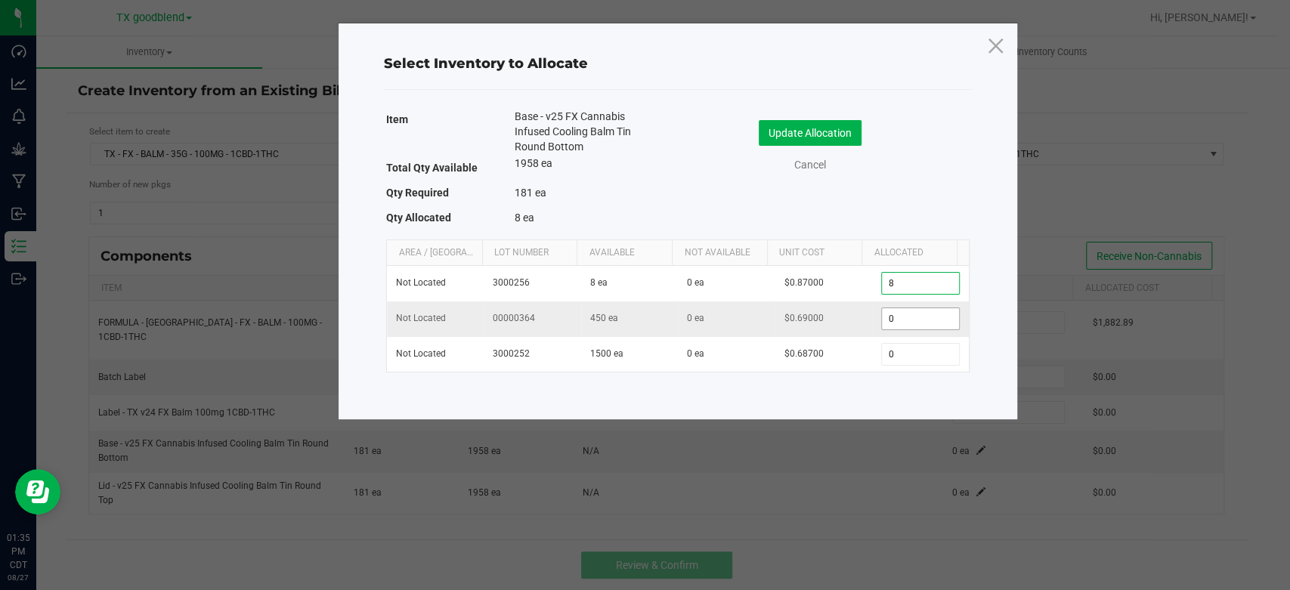
type input "8"
click at [910, 322] on input "0" at bounding box center [920, 318] width 77 height 21
type input "173"
click at [834, 130] on button "Update Allocation" at bounding box center [810, 133] width 103 height 26
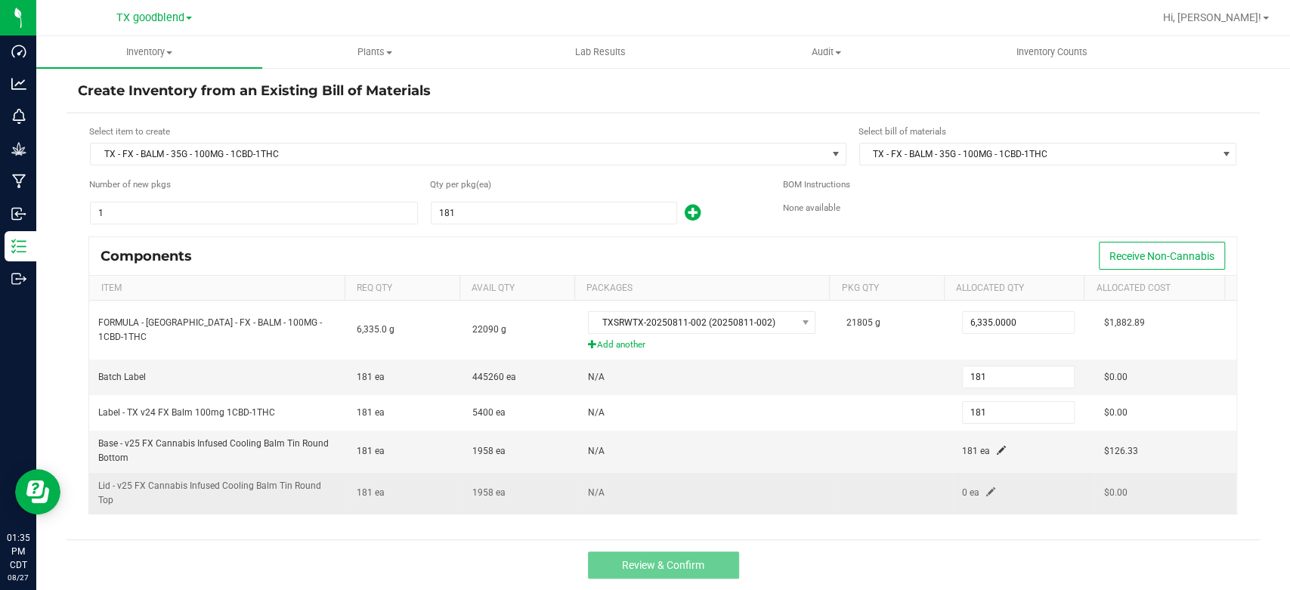
click at [986, 487] on span at bounding box center [990, 491] width 9 height 9
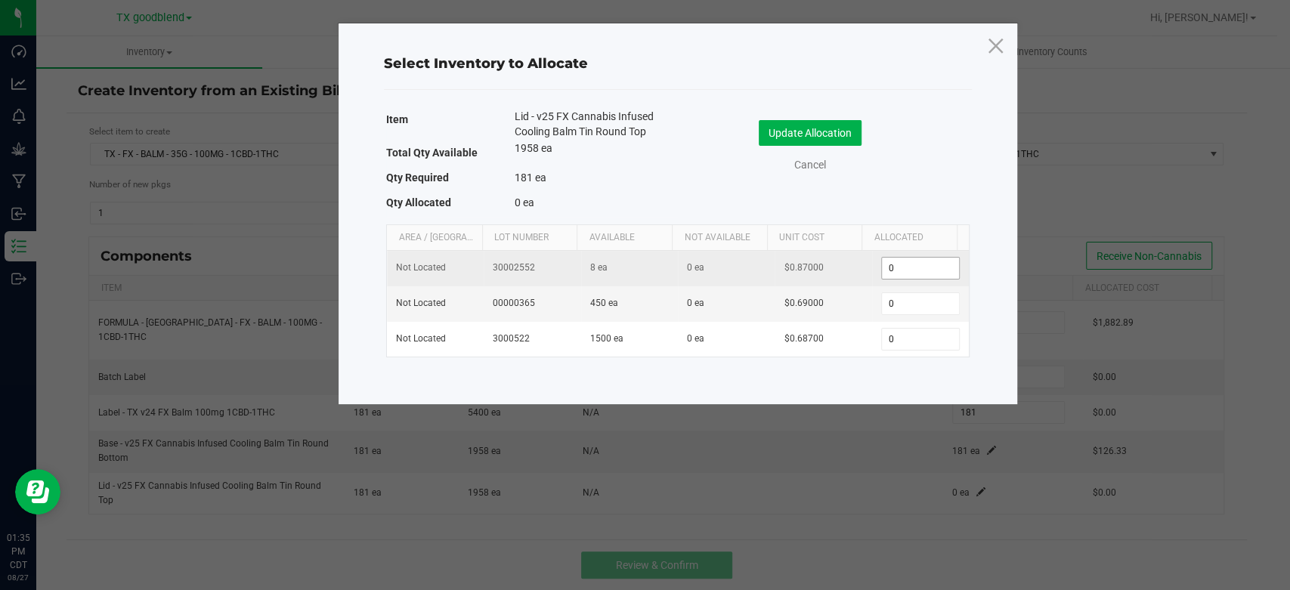
click at [901, 257] on span "0" at bounding box center [920, 268] width 79 height 23
click at [901, 264] on input "0" at bounding box center [920, 268] width 77 height 21
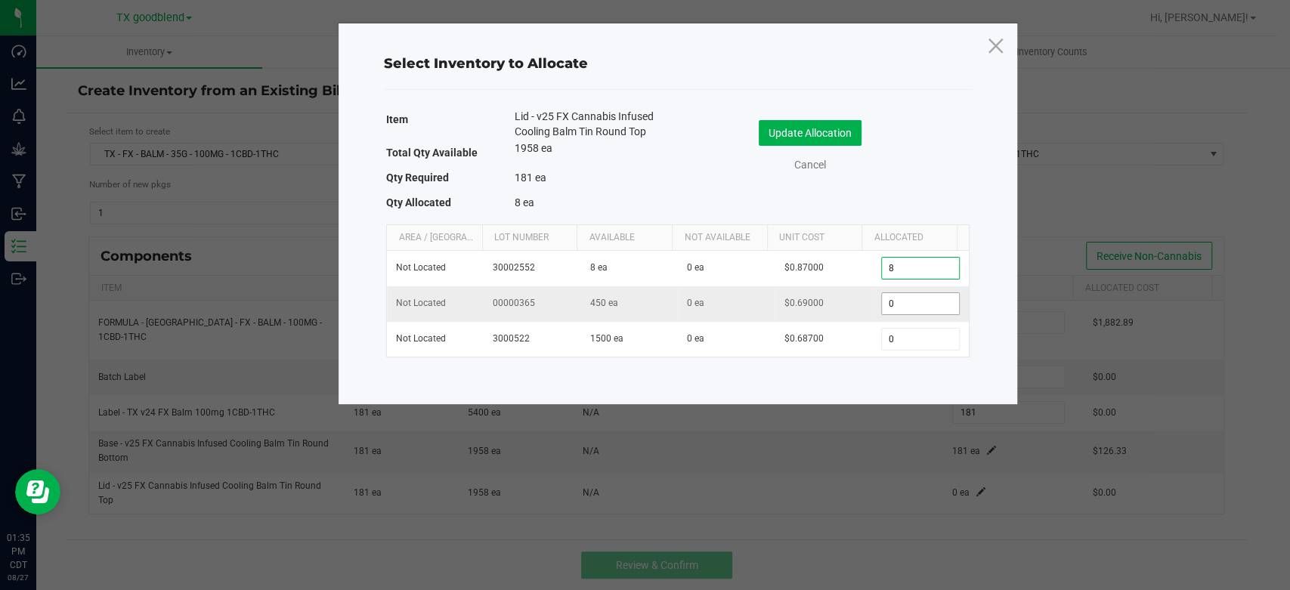
type input "8"
click at [901, 304] on input "0" at bounding box center [920, 303] width 77 height 21
type input "173"
click at [795, 131] on button "Update Allocation" at bounding box center [810, 133] width 103 height 26
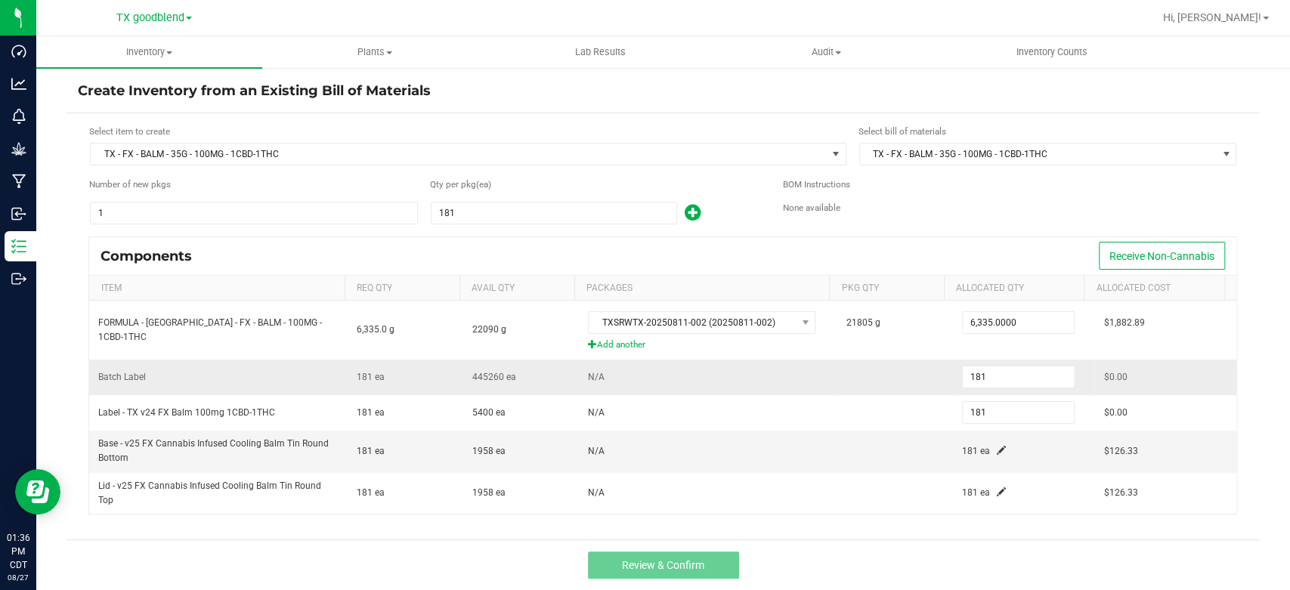
click at [764, 383] on td "N/A" at bounding box center [708, 378] width 258 height 36
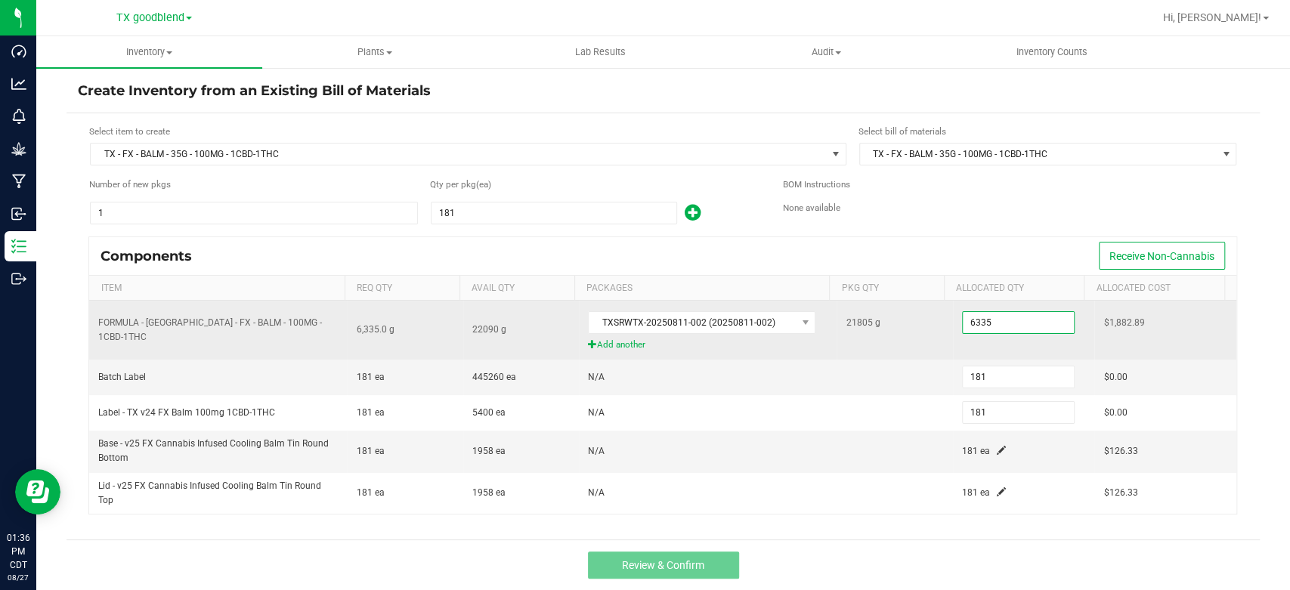
click at [1014, 317] on input "6335" at bounding box center [1018, 322] width 111 height 21
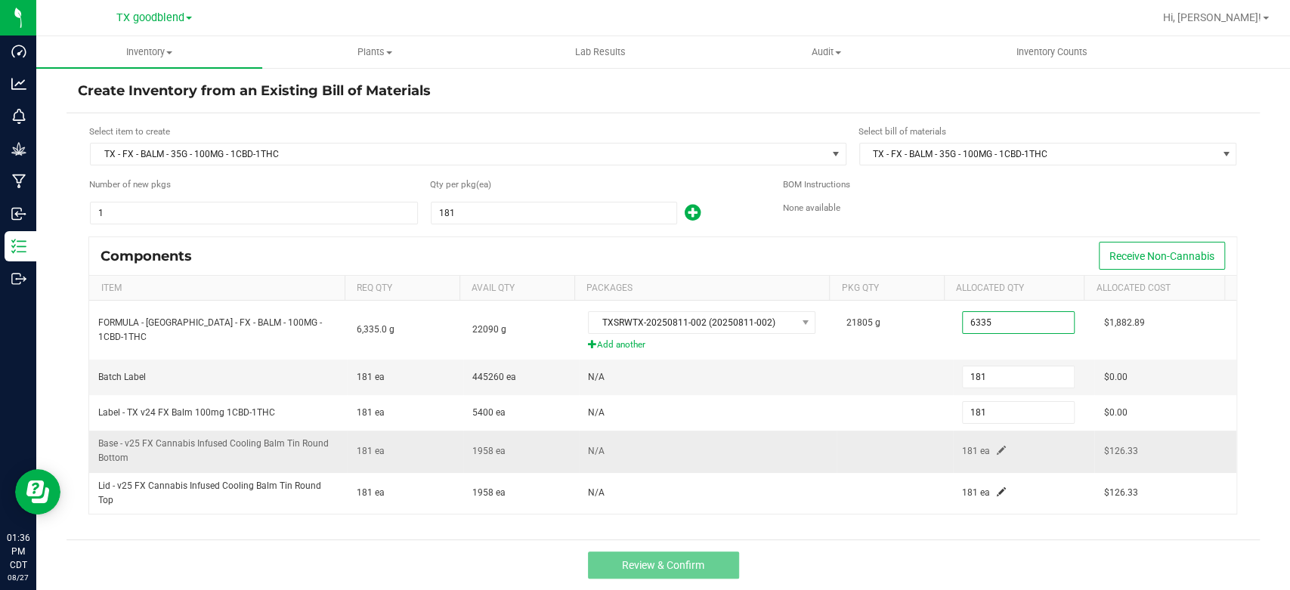
type input "6,335.0000"
click at [1010, 431] on td "181 ea" at bounding box center [1024, 452] width 142 height 42
click at [561, 212] on input "181" at bounding box center [553, 212] width 245 height 21
click at [657, 568] on div "Review & Confirm" at bounding box center [662, 564] width 1193 height 51
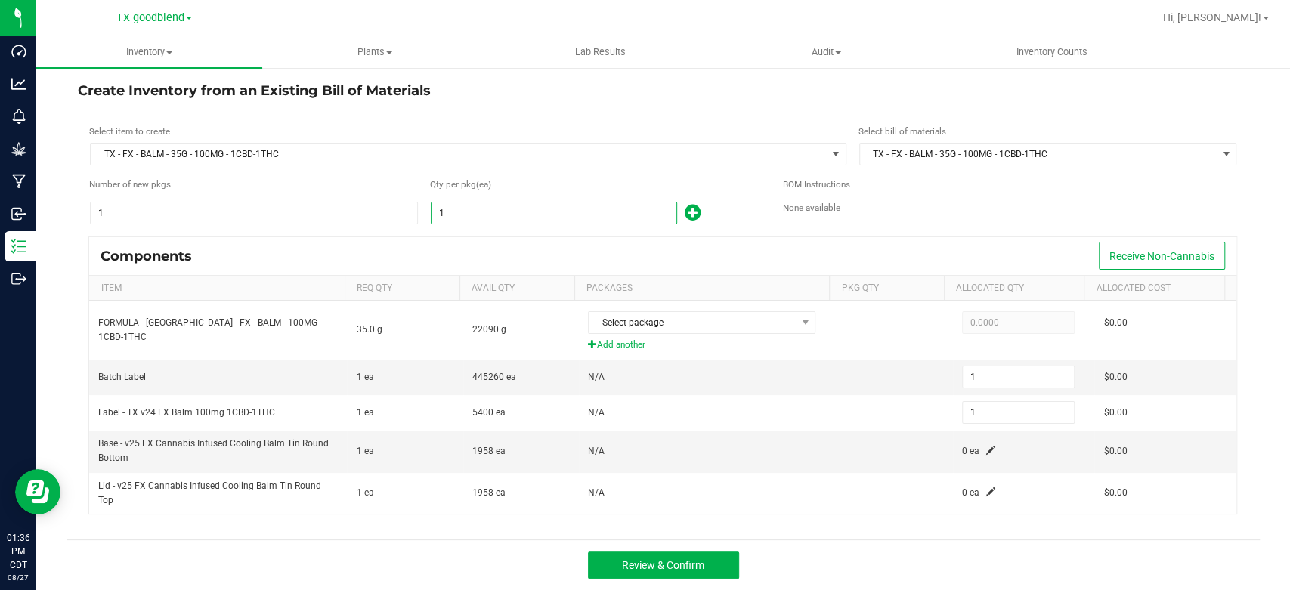
click at [552, 204] on input "1" at bounding box center [553, 212] width 245 height 21
type input "18"
type input "181"
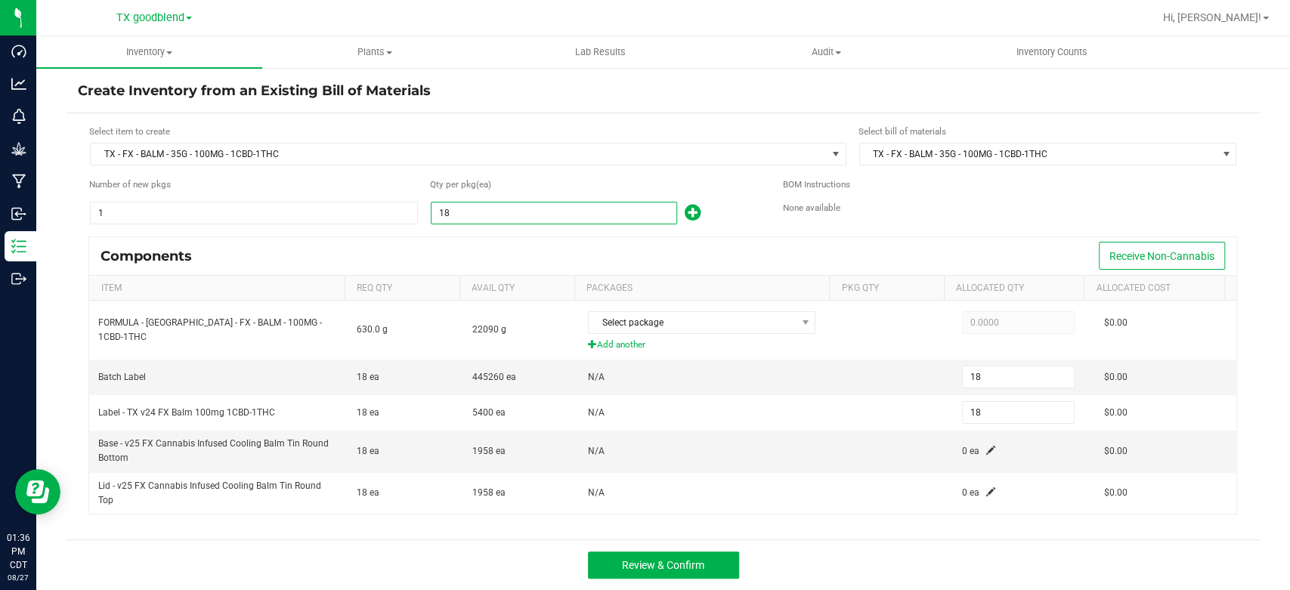
type input "181"
click at [552, 242] on div "Components Receive Non-Cannabis" at bounding box center [662, 256] width 1147 height 38
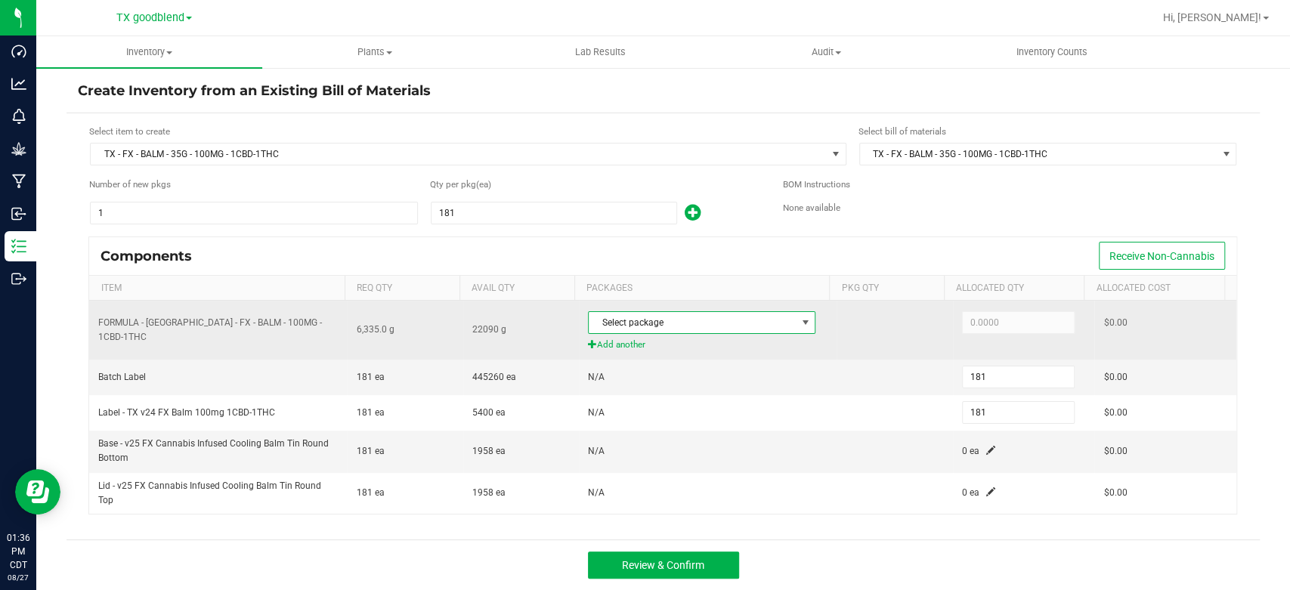
click at [715, 323] on span "Select package" at bounding box center [692, 322] width 207 height 21
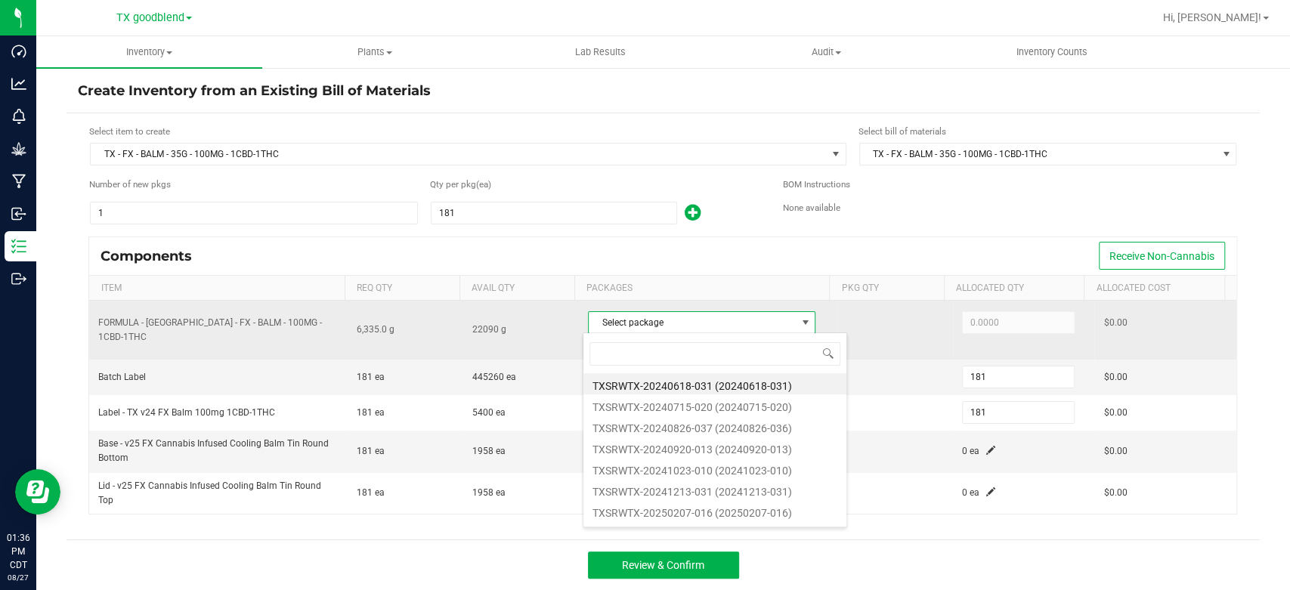
scroll to position [22, 224]
type input "202508"
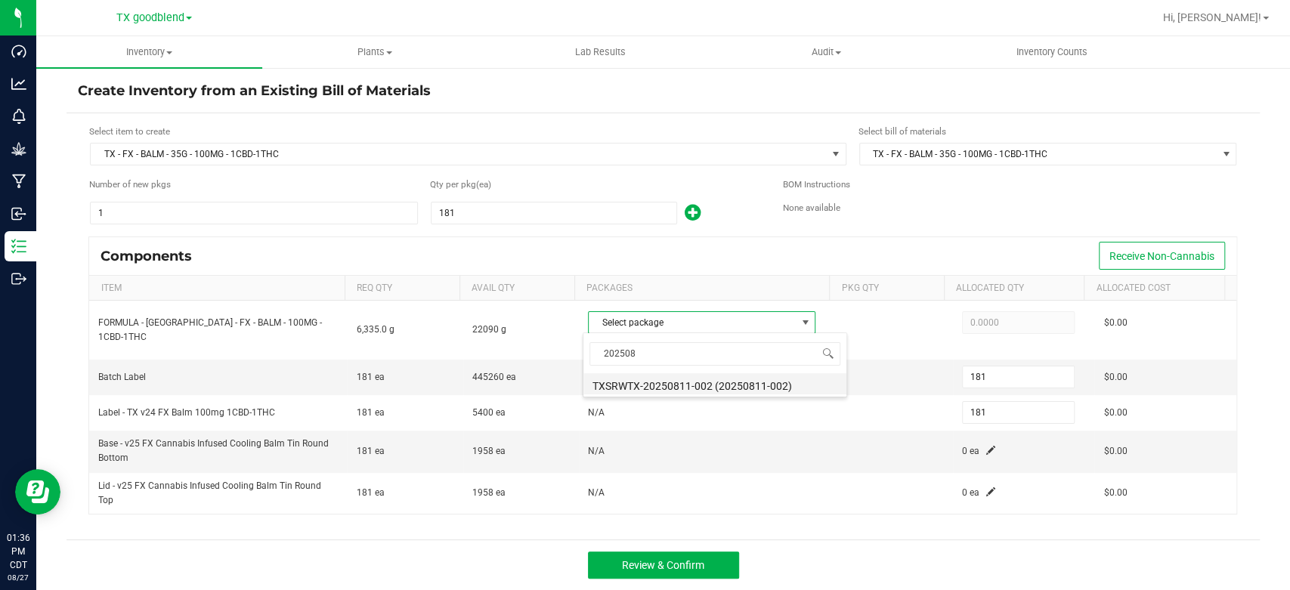
click at [725, 384] on li "TXSRWTX-20250811-002 (20250811-002)" at bounding box center [714, 383] width 263 height 21
type input "6,335.0000"
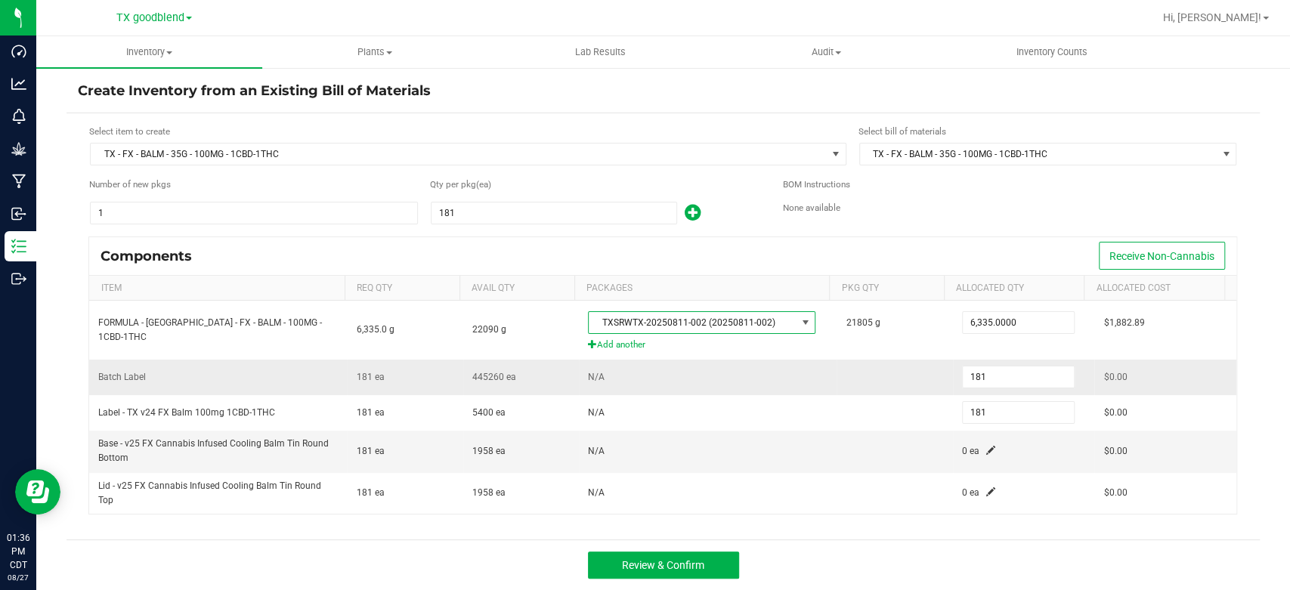
click at [864, 369] on td at bounding box center [894, 378] width 116 height 36
click at [986, 453] on span at bounding box center [990, 450] width 9 height 9
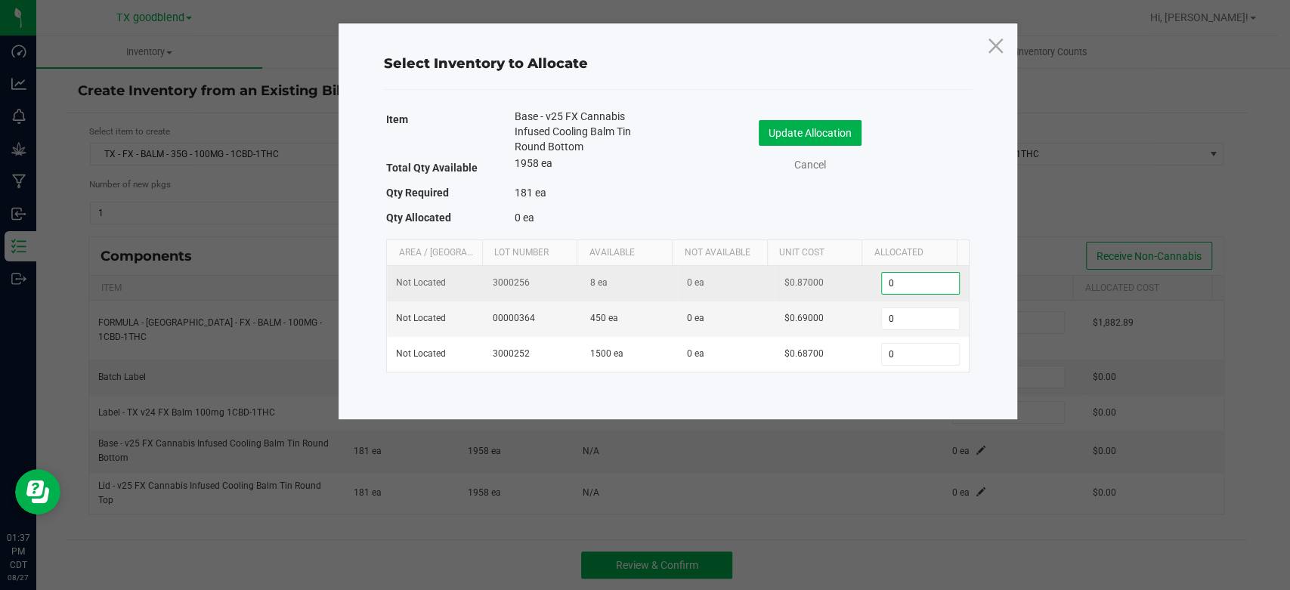
click at [907, 273] on input "0" at bounding box center [920, 283] width 77 height 21
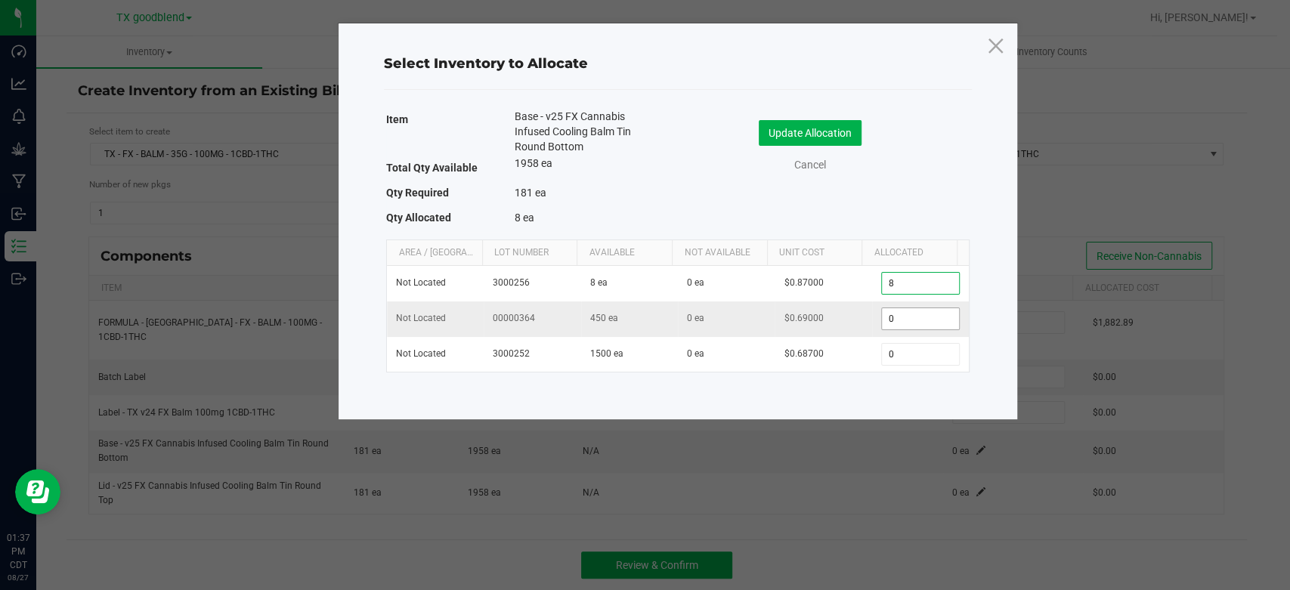
type input "8"
click at [907, 321] on input "0" at bounding box center [920, 318] width 77 height 21
type input "173"
click at [783, 131] on button "Update Allocation" at bounding box center [810, 133] width 103 height 26
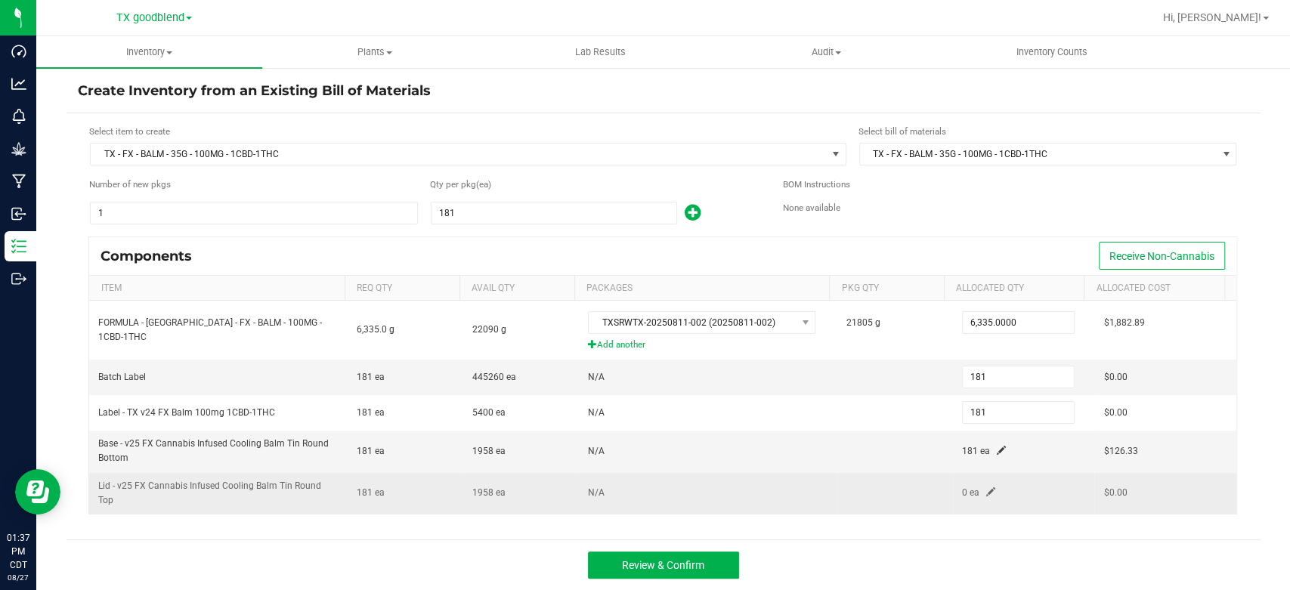
click at [974, 488] on td "0 ea" at bounding box center [1024, 493] width 142 height 41
click at [986, 487] on span at bounding box center [990, 491] width 9 height 9
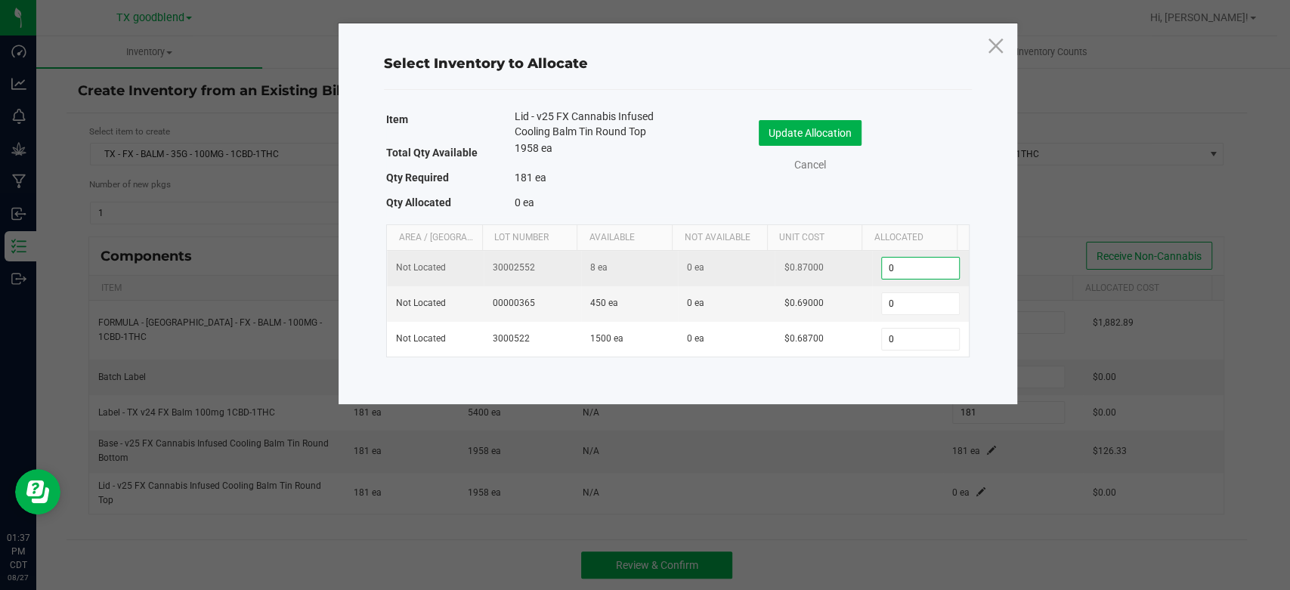
click at [907, 264] on input "0" at bounding box center [920, 268] width 77 height 21
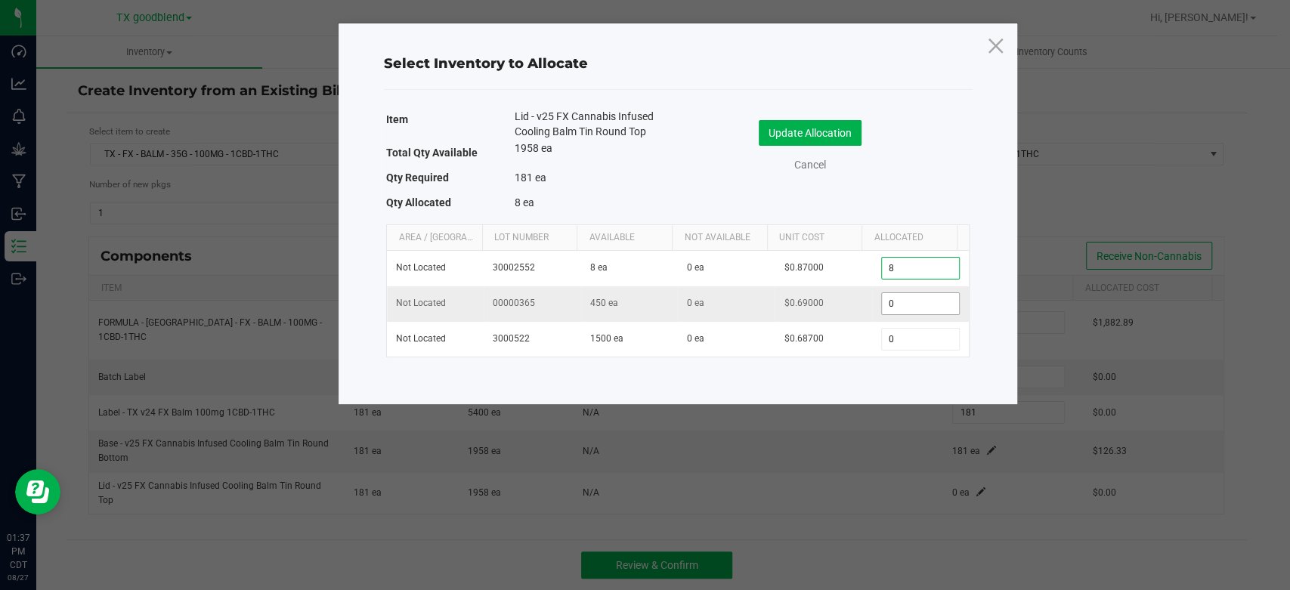
type input "8"
click at [904, 307] on input "0" at bounding box center [920, 303] width 77 height 21
type input "173"
click at [771, 122] on button "Update Allocation" at bounding box center [810, 133] width 103 height 26
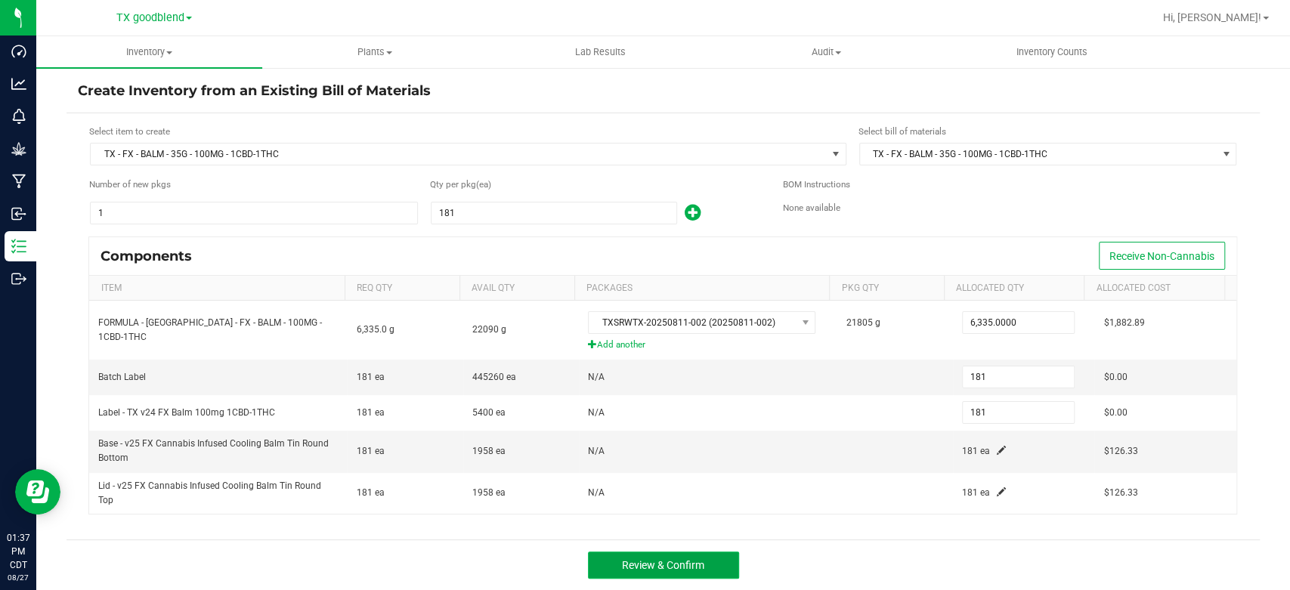
click at [701, 559] on span "Review & Confirm" at bounding box center [663, 565] width 82 height 12
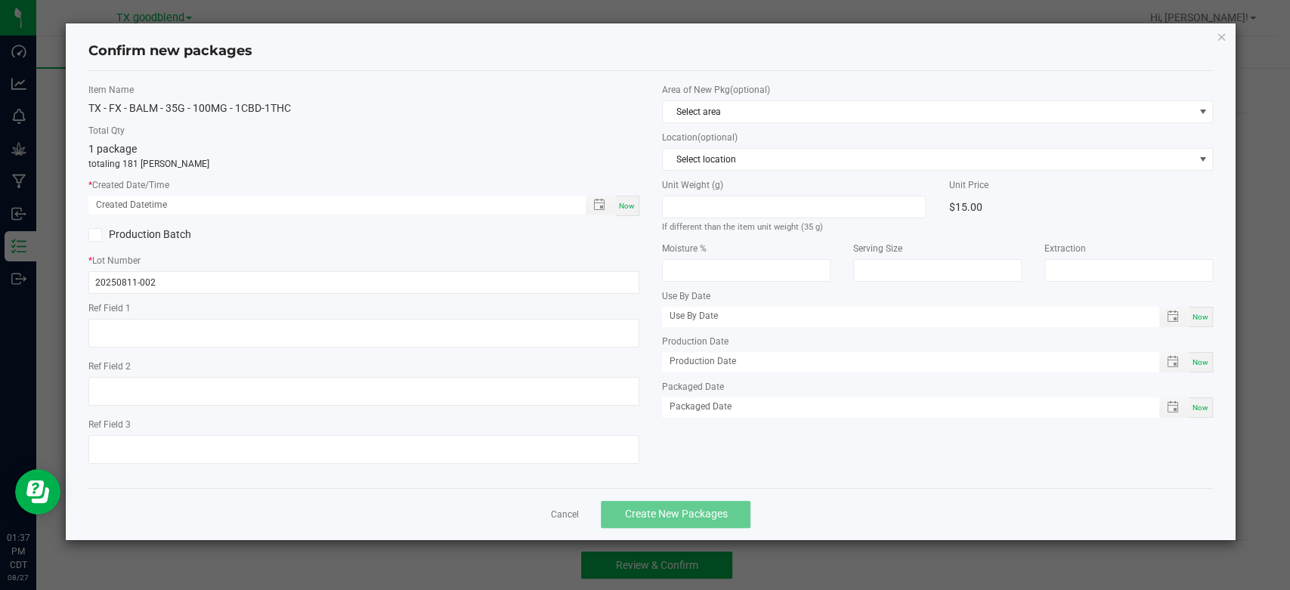
click at [629, 207] on span "Now" at bounding box center [627, 206] width 16 height 8
type input "08/27/2025 01:37 PM"
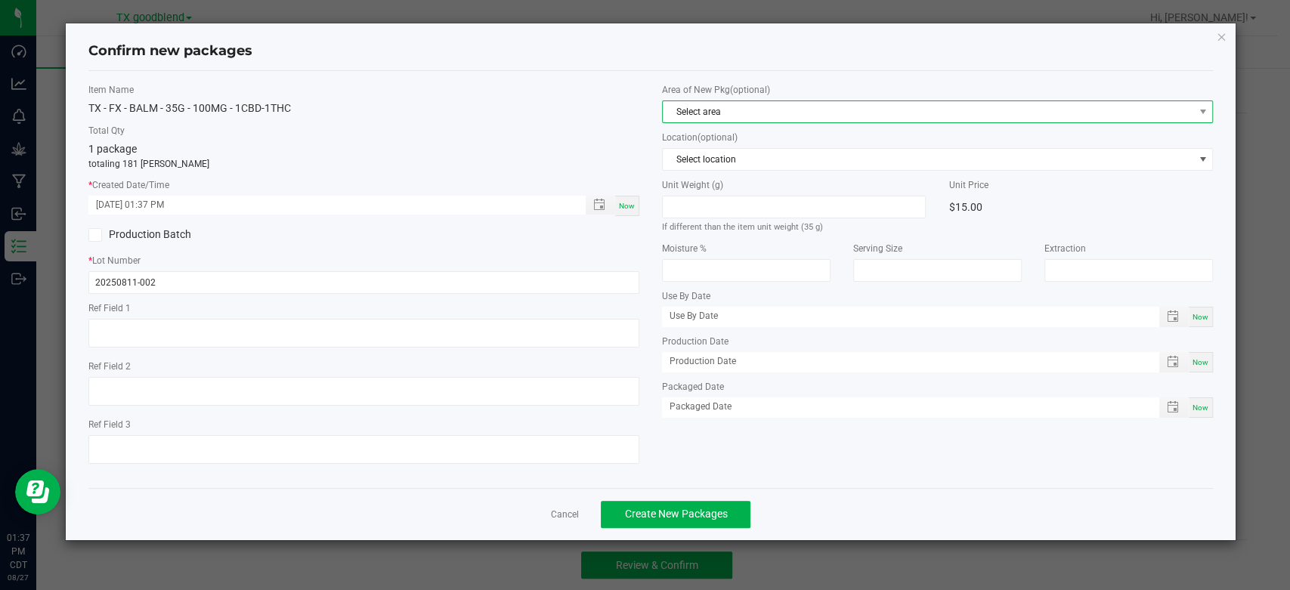
click at [713, 110] on span "Select area" at bounding box center [928, 111] width 530 height 21
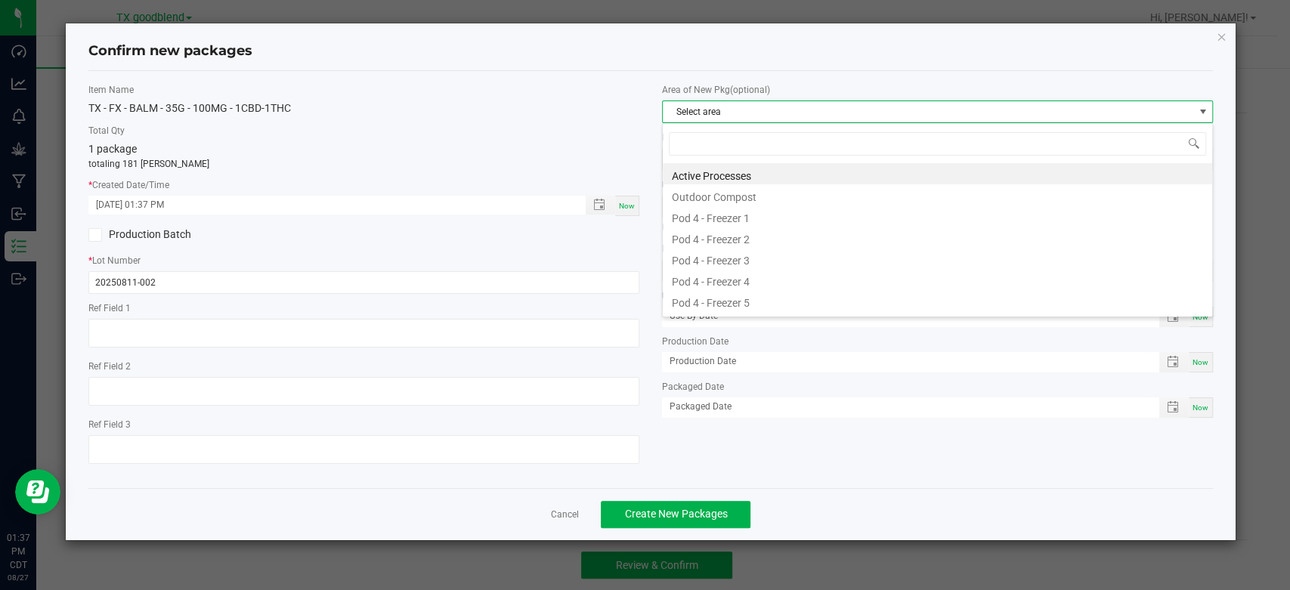
scroll to position [22, 550]
click at [722, 176] on li "Active Processes" at bounding box center [937, 173] width 549 height 21
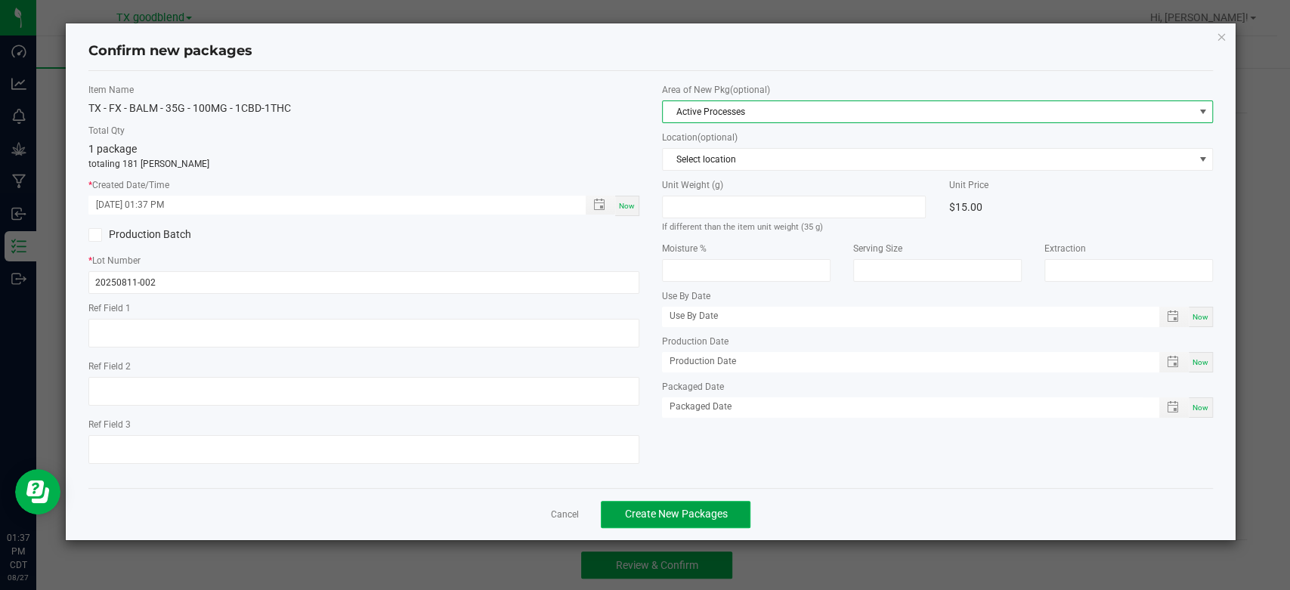
click at [691, 509] on span "Create New Packages" at bounding box center [675, 514] width 103 height 12
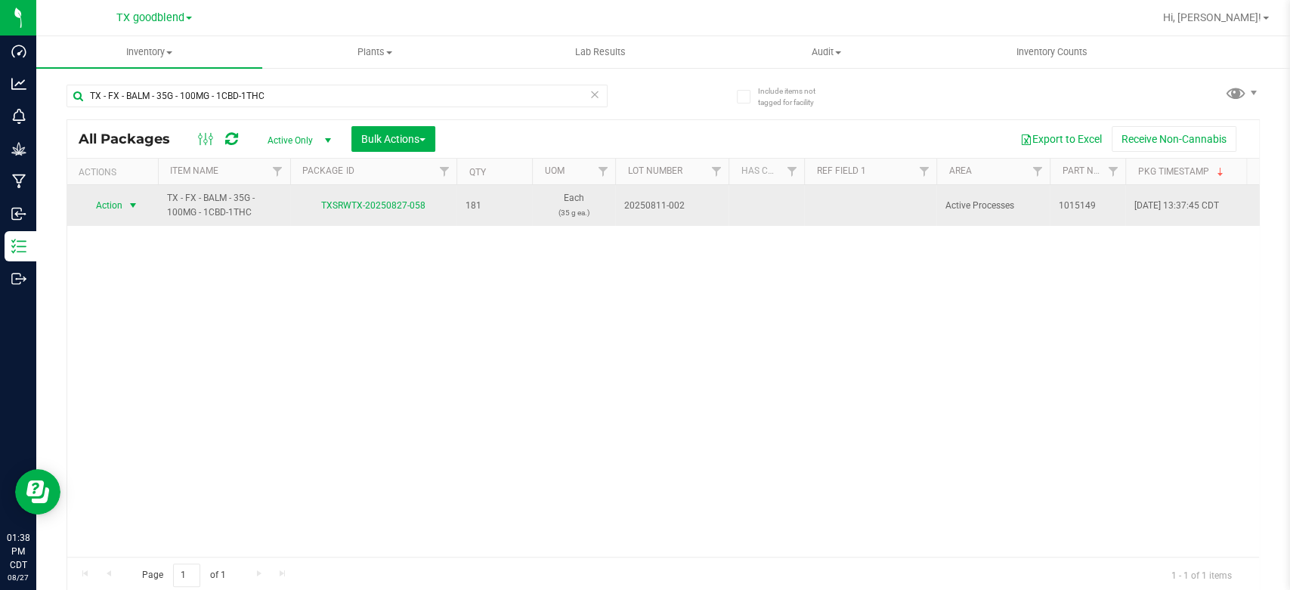
click at [103, 202] on span "Action" at bounding box center [102, 205] width 41 height 21
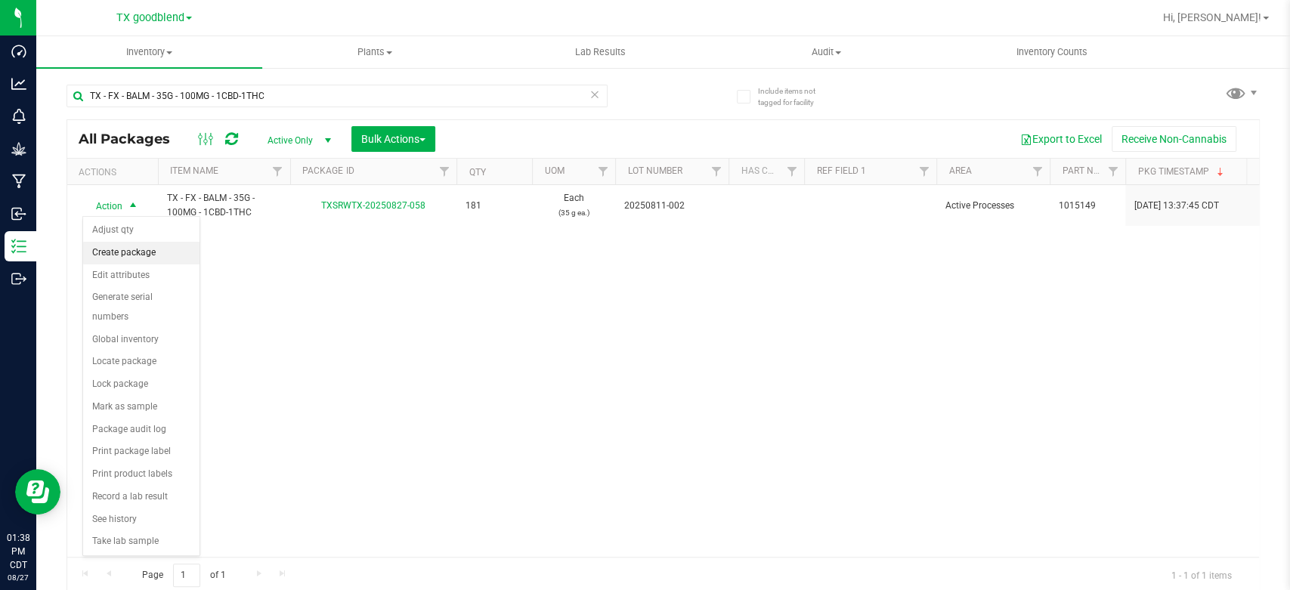
click at [108, 251] on li "Create package" at bounding box center [141, 253] width 116 height 23
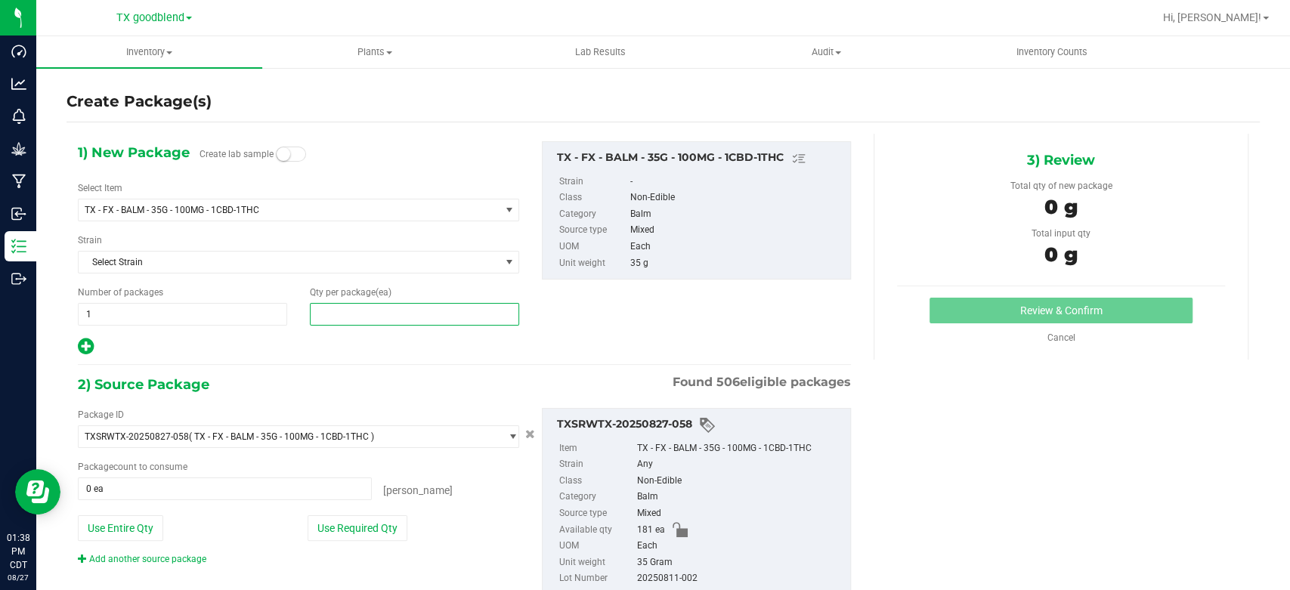
click at [365, 314] on span at bounding box center [414, 314] width 209 height 23
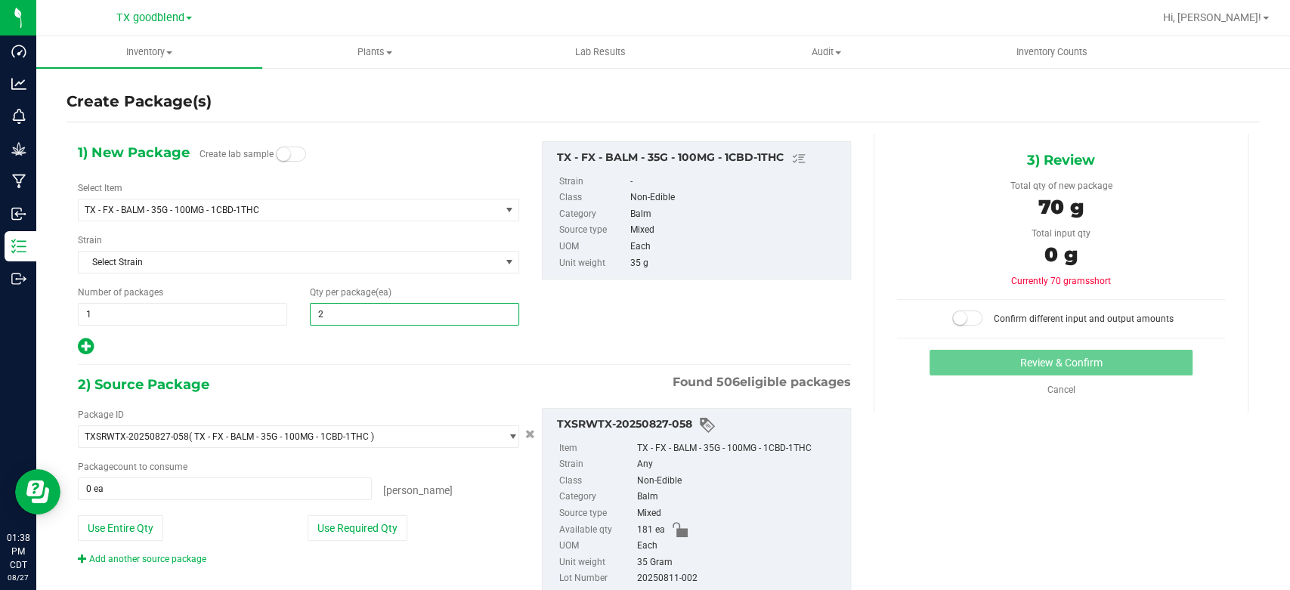
type input "25"
click at [188, 315] on span "1 1" at bounding box center [182, 314] width 209 height 23
click at [188, 315] on input "1" at bounding box center [183, 314] width 208 height 21
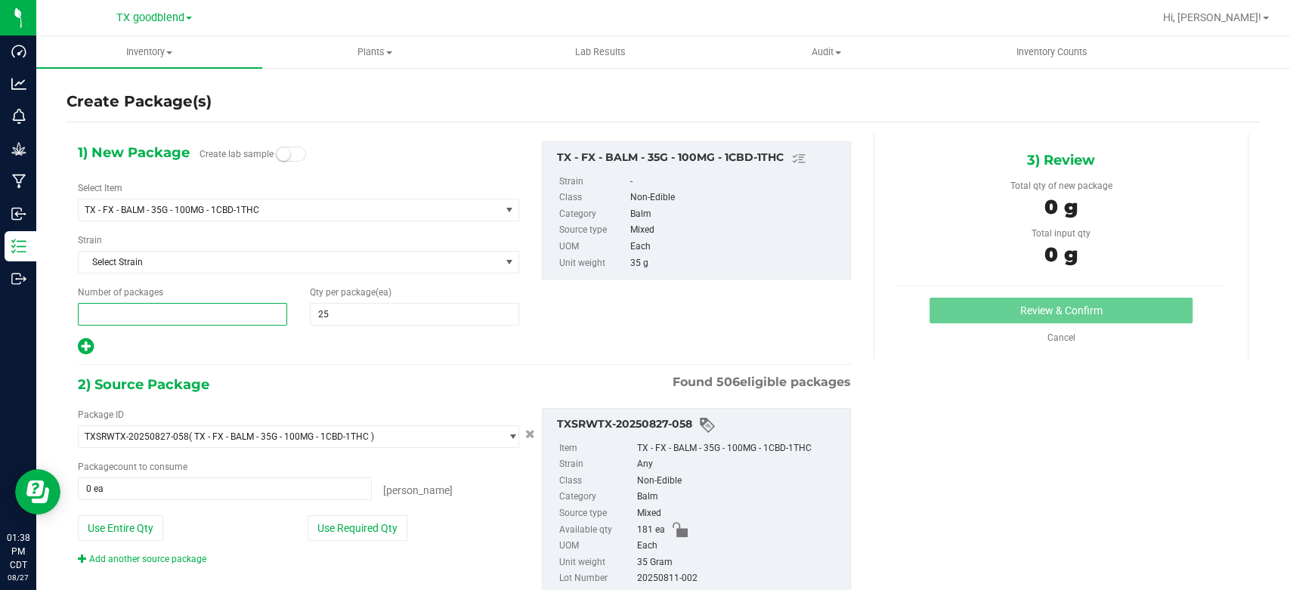
click at [188, 315] on input "text" at bounding box center [183, 314] width 208 height 21
type input "7"
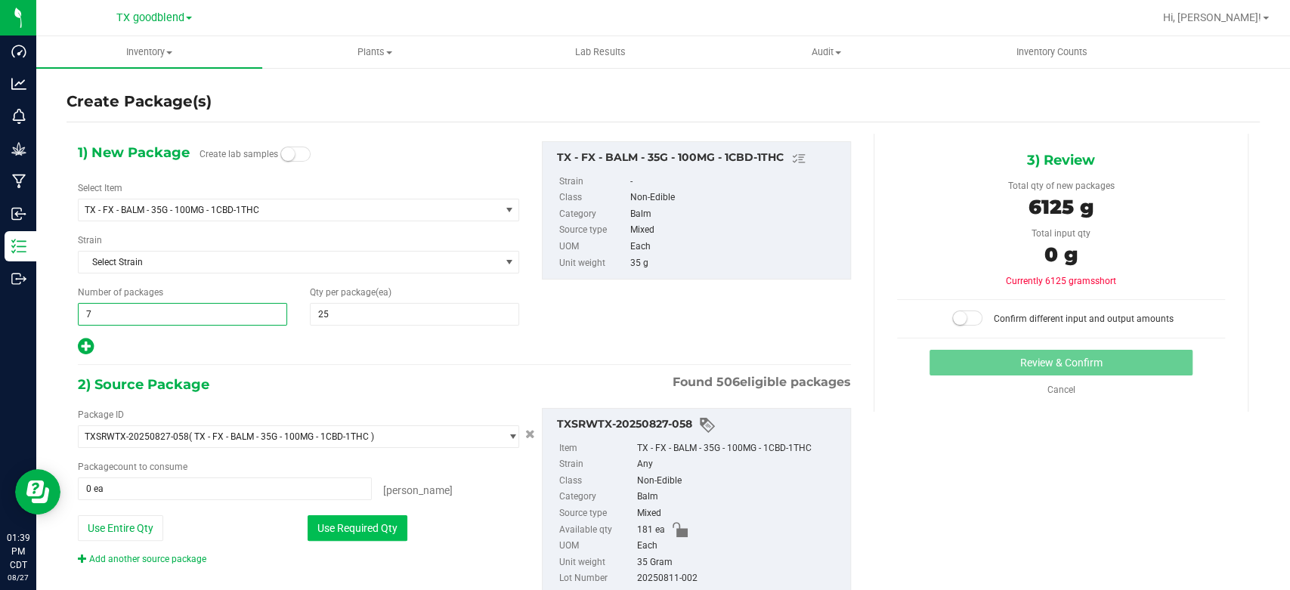
type input "7"
click at [329, 538] on button "Use Required Qty" at bounding box center [358, 528] width 100 height 26
type input "175 ea"
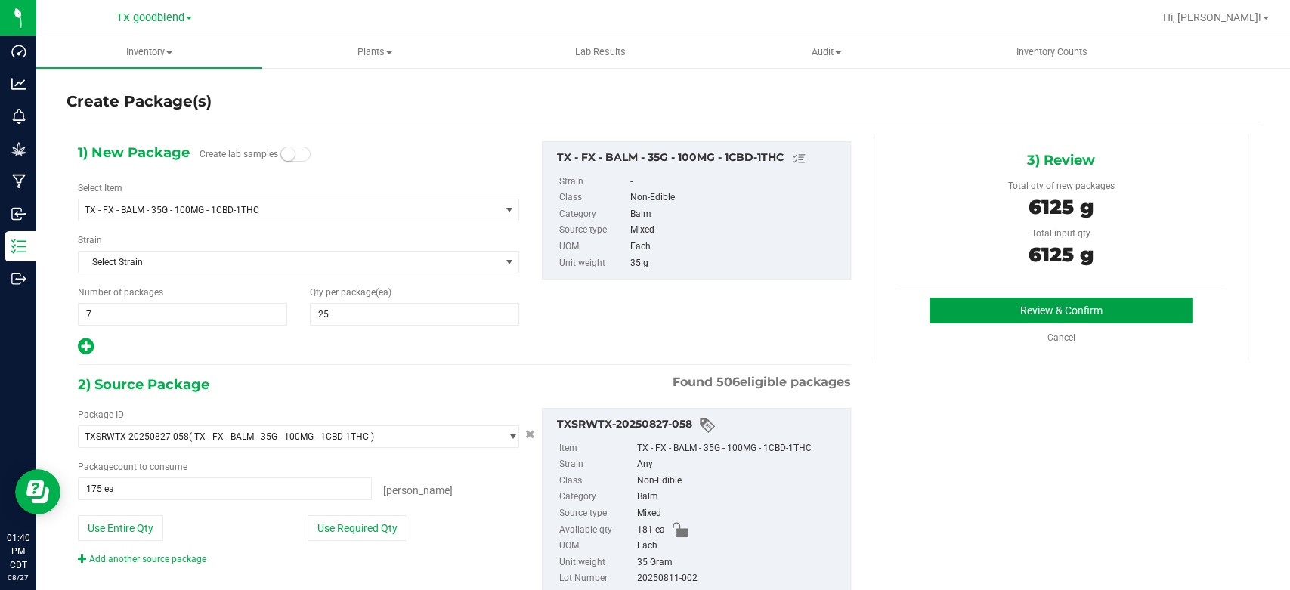
click at [955, 307] on button "Review & Confirm" at bounding box center [1060, 311] width 262 height 26
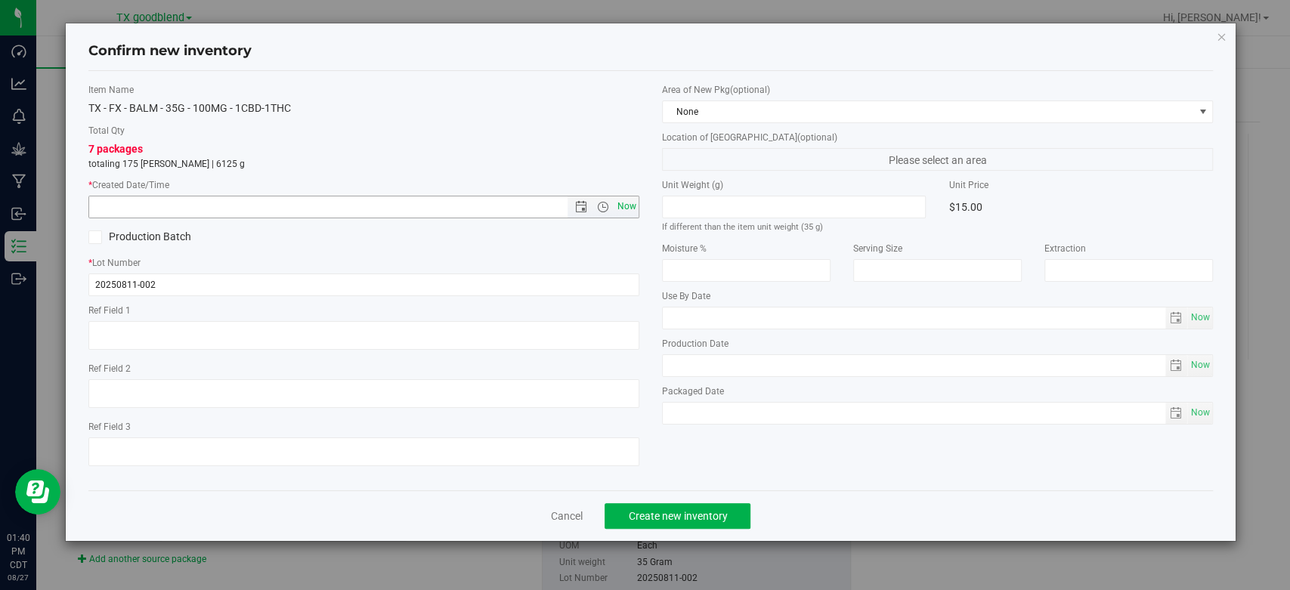
click at [630, 207] on span "Now" at bounding box center [627, 207] width 26 height 22
type input "8/27/2025 1:40 PM"
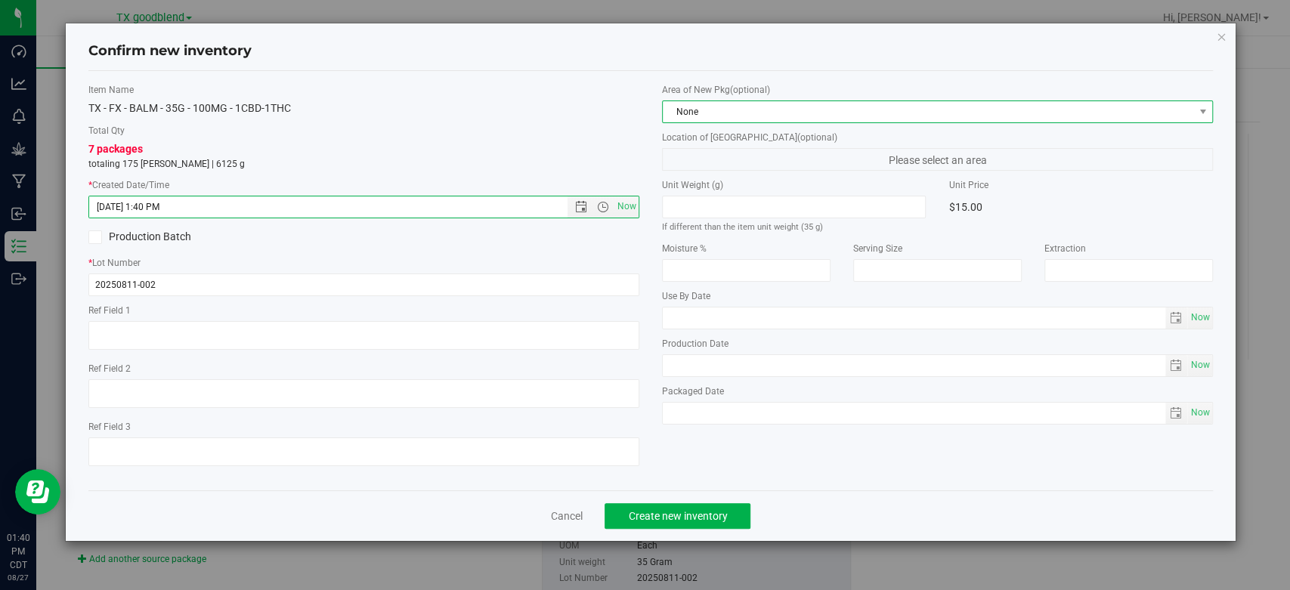
click at [747, 113] on span "None" at bounding box center [928, 111] width 530 height 21
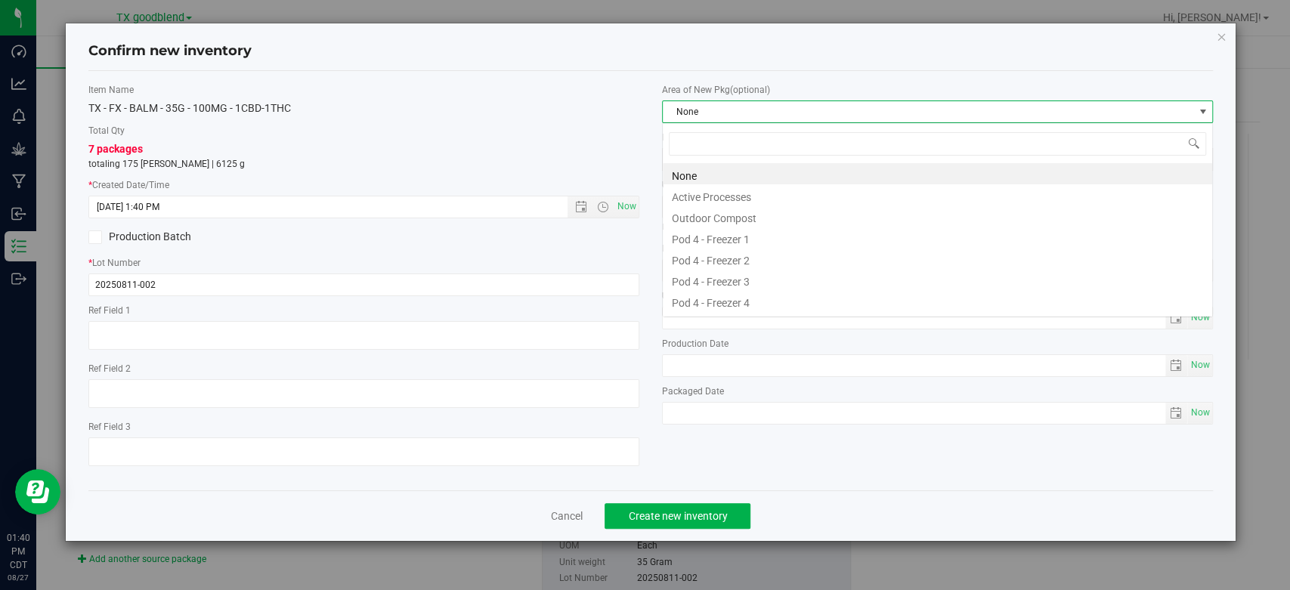
scroll to position [22, 550]
click at [744, 198] on li "Active Processes" at bounding box center [937, 194] width 549 height 21
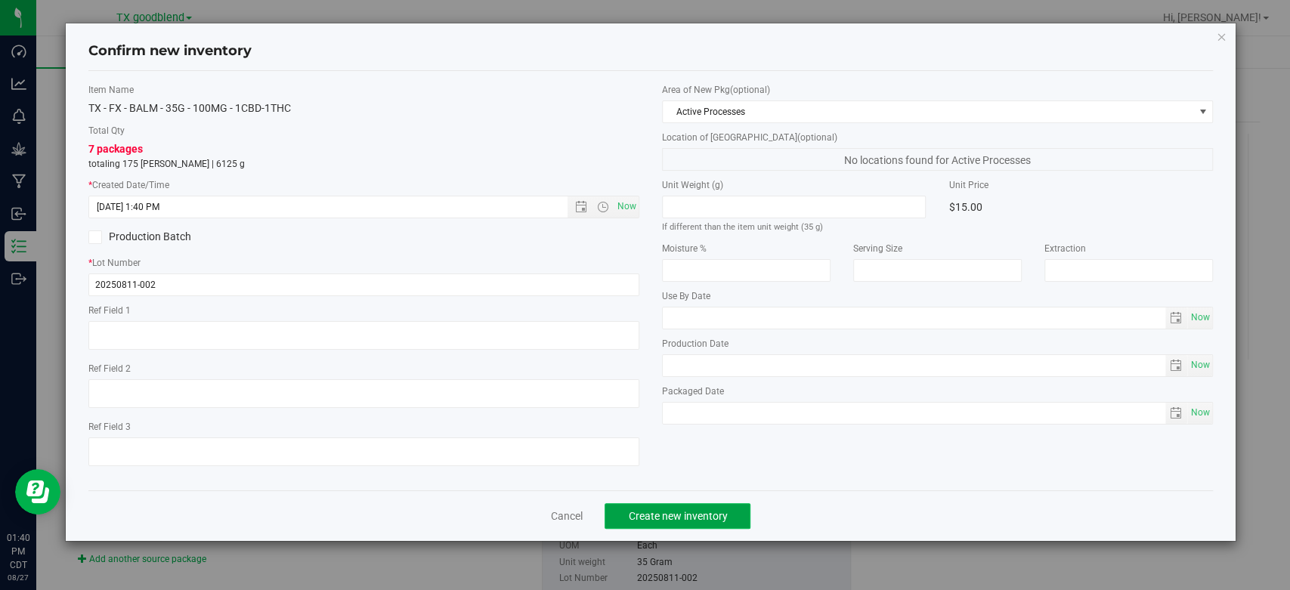
click at [688, 512] on span "Create new inventory" at bounding box center [677, 516] width 99 height 12
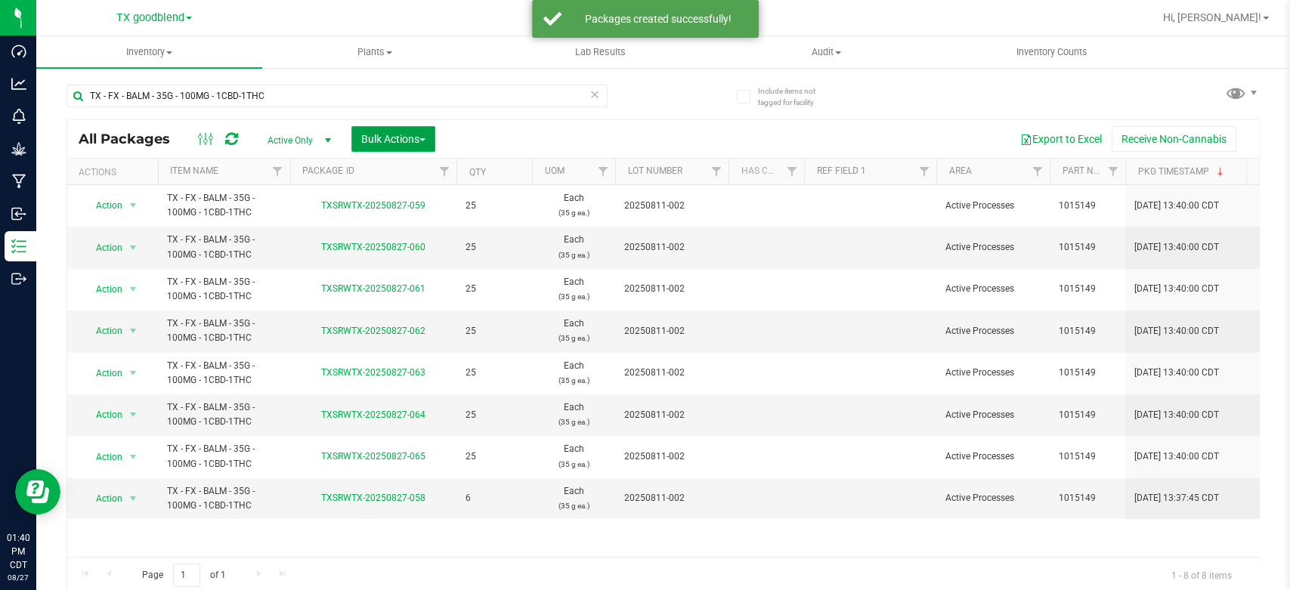
click at [409, 144] on span "Bulk Actions" at bounding box center [393, 139] width 64 height 12
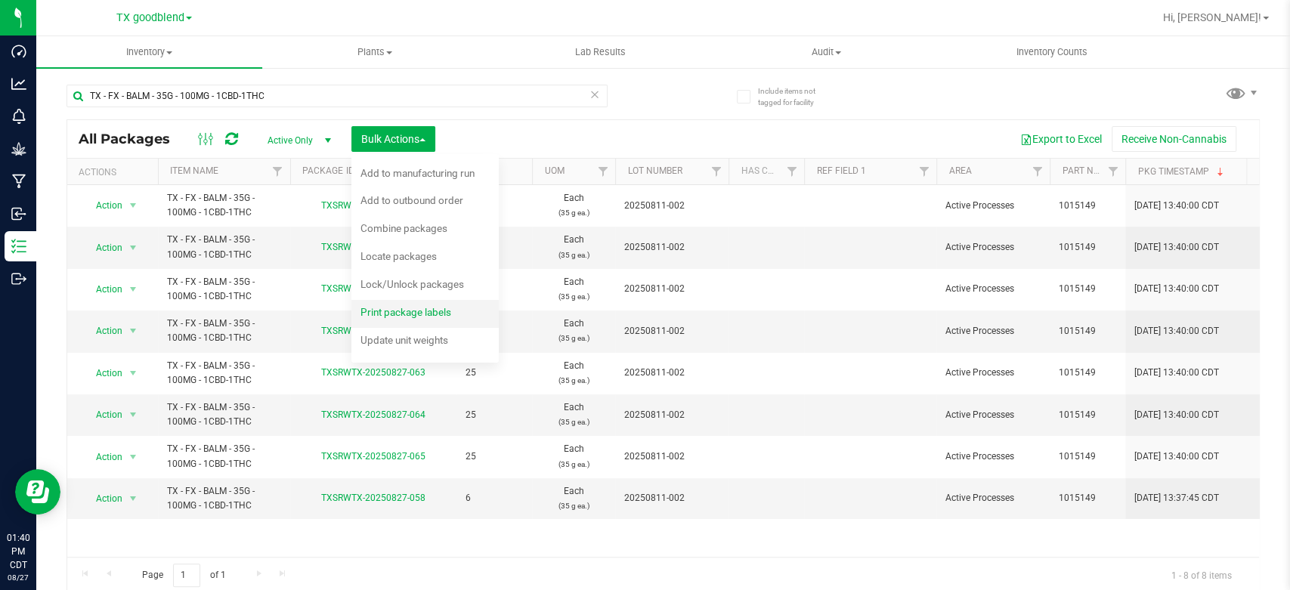
click at [385, 308] on span "Print package labels" at bounding box center [405, 312] width 91 height 12
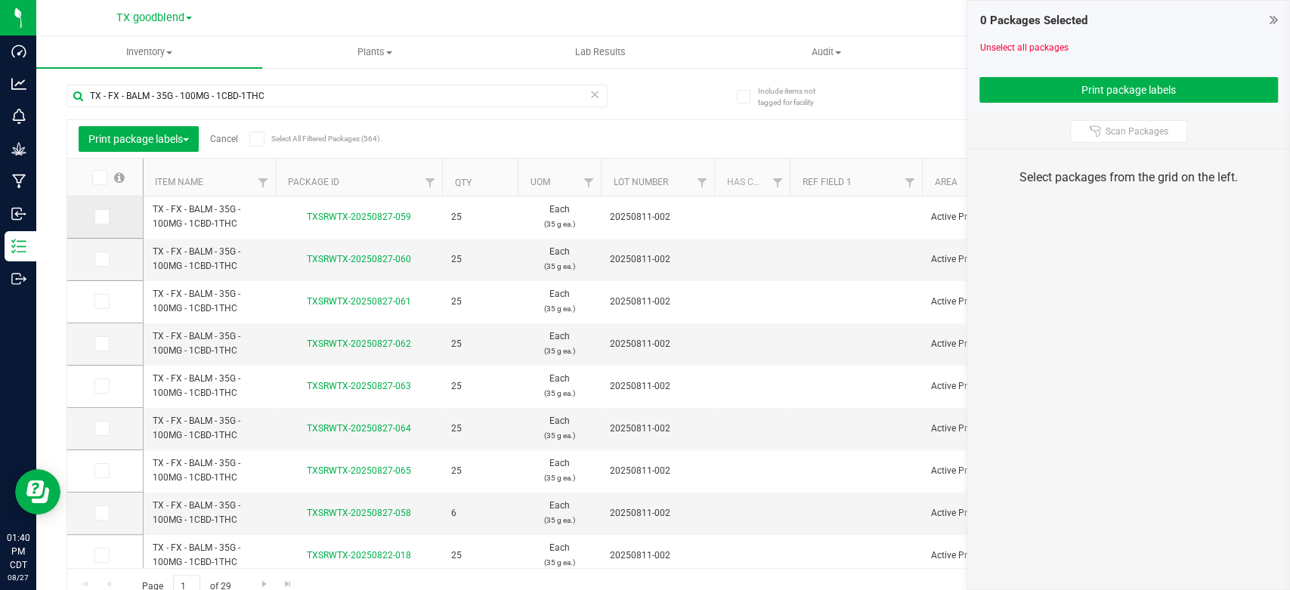
click at [104, 224] on td at bounding box center [105, 217] width 76 height 42
click at [107, 212] on span at bounding box center [101, 216] width 15 height 15
click at [0, 0] on input "checkbox" at bounding box center [0, 0] width 0 height 0
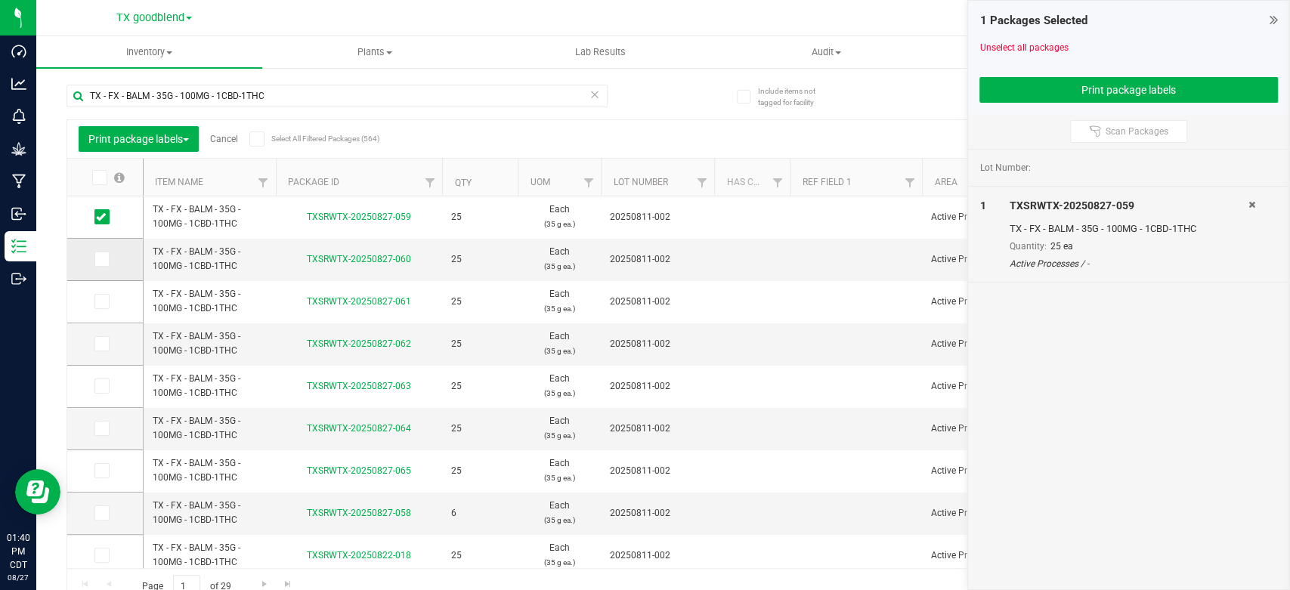
click at [106, 255] on span at bounding box center [101, 259] width 15 height 15
click at [0, 0] on input "checkbox" at bounding box center [0, 0] width 0 height 0
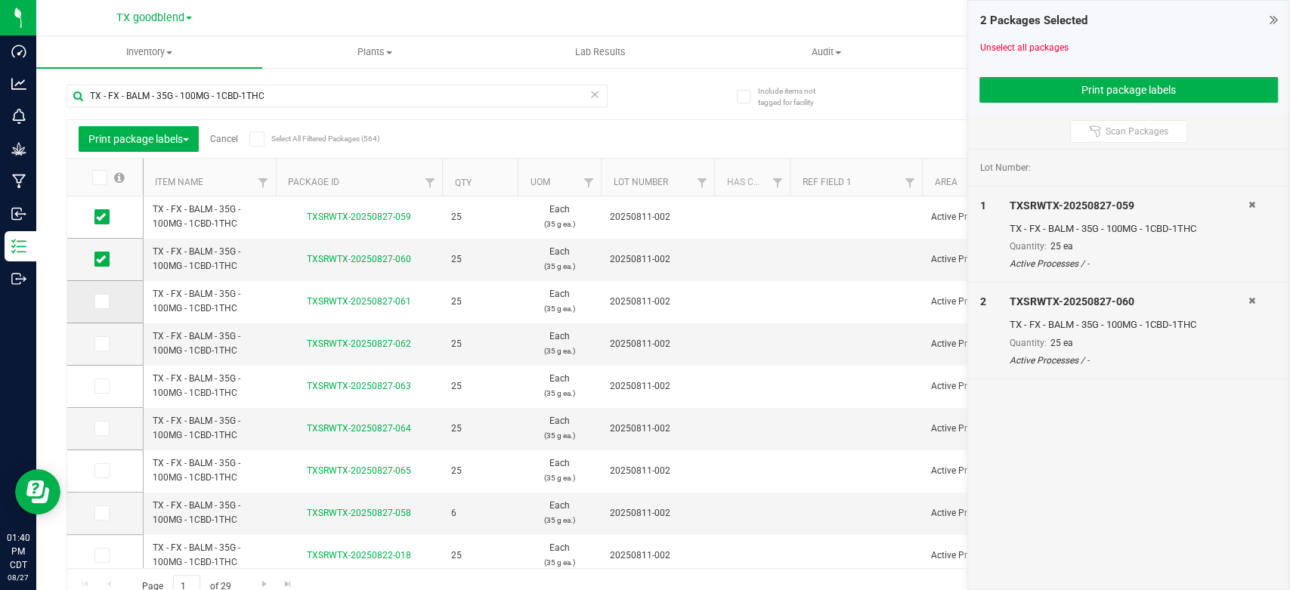
click at [101, 301] on icon at bounding box center [101, 301] width 10 height 0
click at [0, 0] on input "checkbox" at bounding box center [0, 0] width 0 height 0
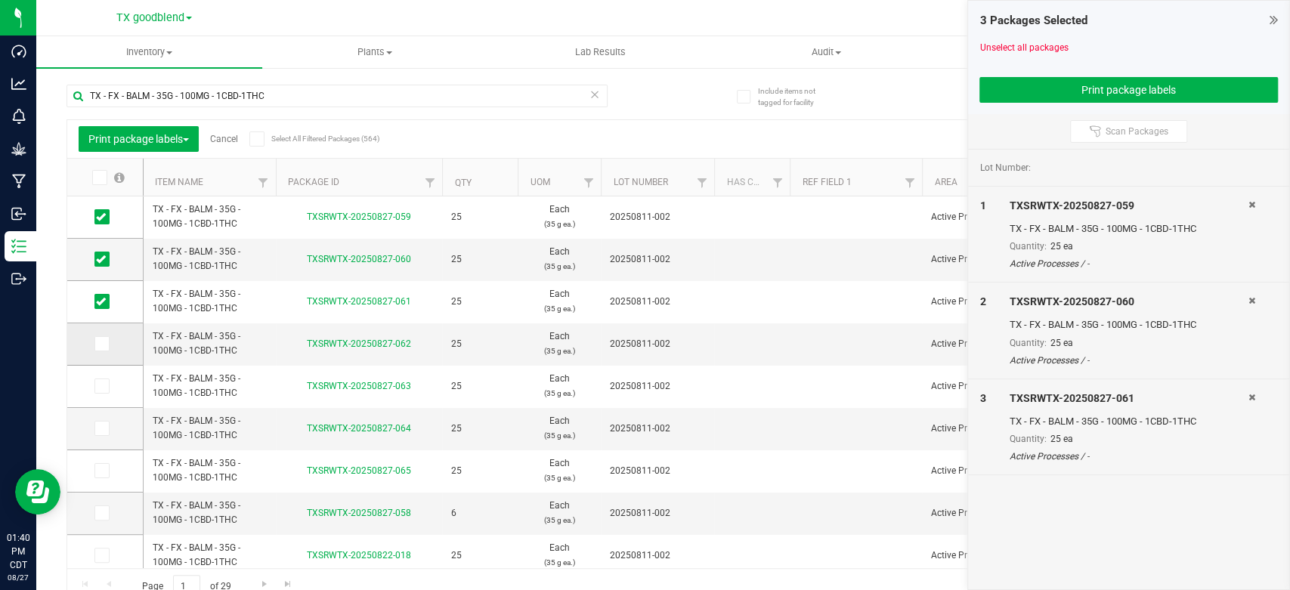
click at [101, 344] on icon at bounding box center [101, 344] width 10 height 0
click at [0, 0] on input "checkbox" at bounding box center [0, 0] width 0 height 0
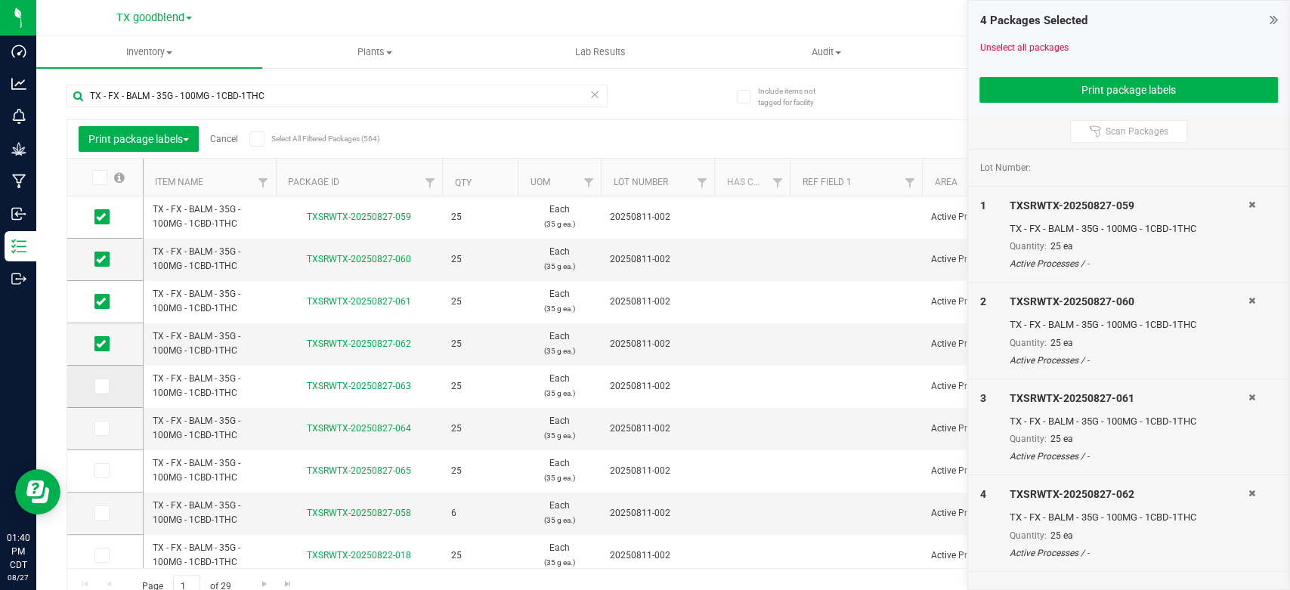
click at [102, 386] on icon at bounding box center [101, 386] width 10 height 0
click at [0, 0] on input "checkbox" at bounding box center [0, 0] width 0 height 0
click at [100, 428] on icon at bounding box center [101, 428] width 10 height 0
click at [0, 0] on input "checkbox" at bounding box center [0, 0] width 0 height 0
click at [100, 471] on icon at bounding box center [101, 471] width 10 height 0
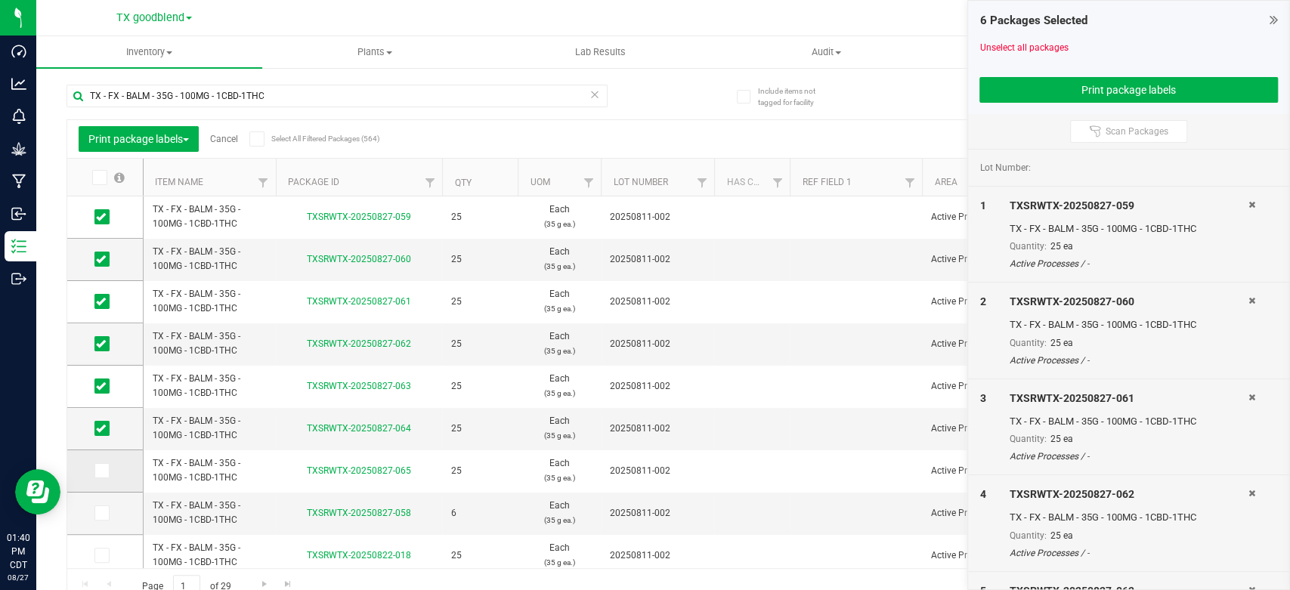
click at [0, 0] on input "checkbox" at bounding box center [0, 0] width 0 height 0
click at [101, 506] on span at bounding box center [101, 512] width 15 height 15
click at [0, 0] on input "checkbox" at bounding box center [0, 0] width 0 height 0
click at [1046, 89] on button "Print package labels" at bounding box center [1128, 90] width 298 height 26
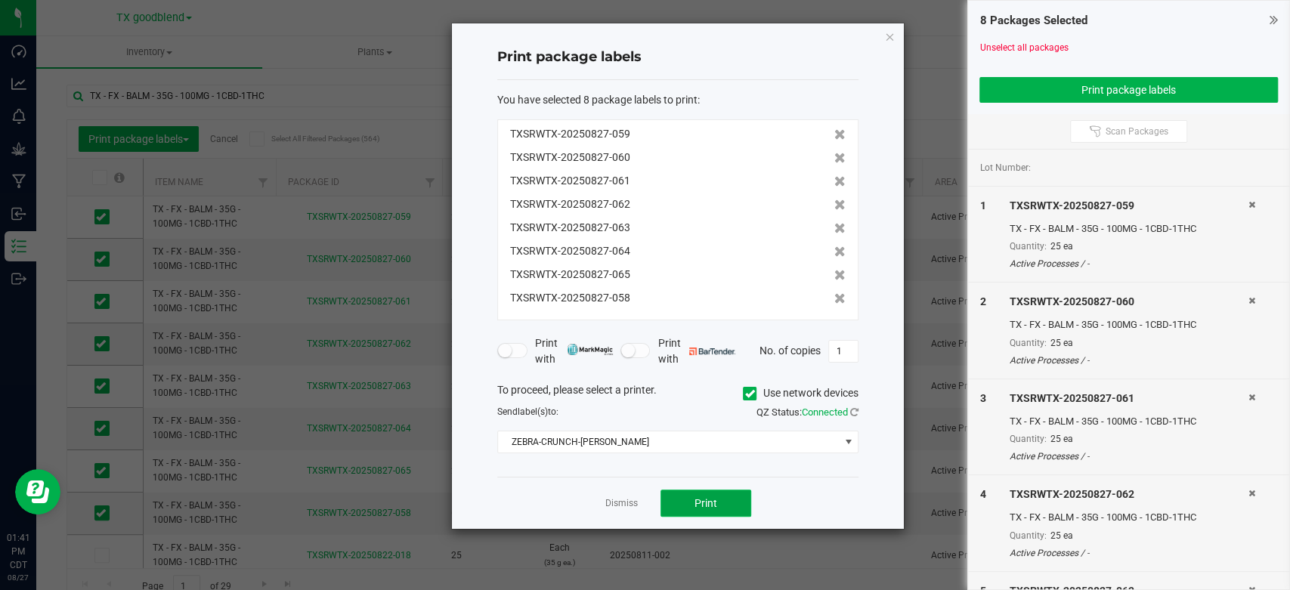
click at [714, 508] on span "Print" at bounding box center [705, 503] width 23 height 12
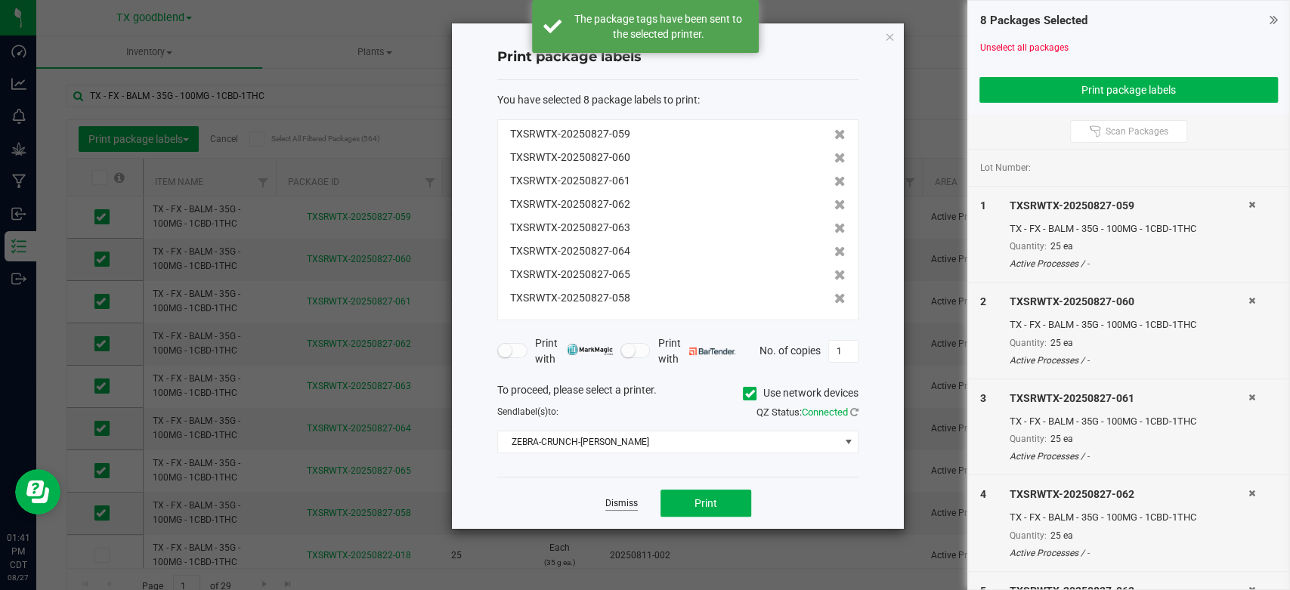
click at [631, 507] on link "Dismiss" at bounding box center [621, 503] width 32 height 13
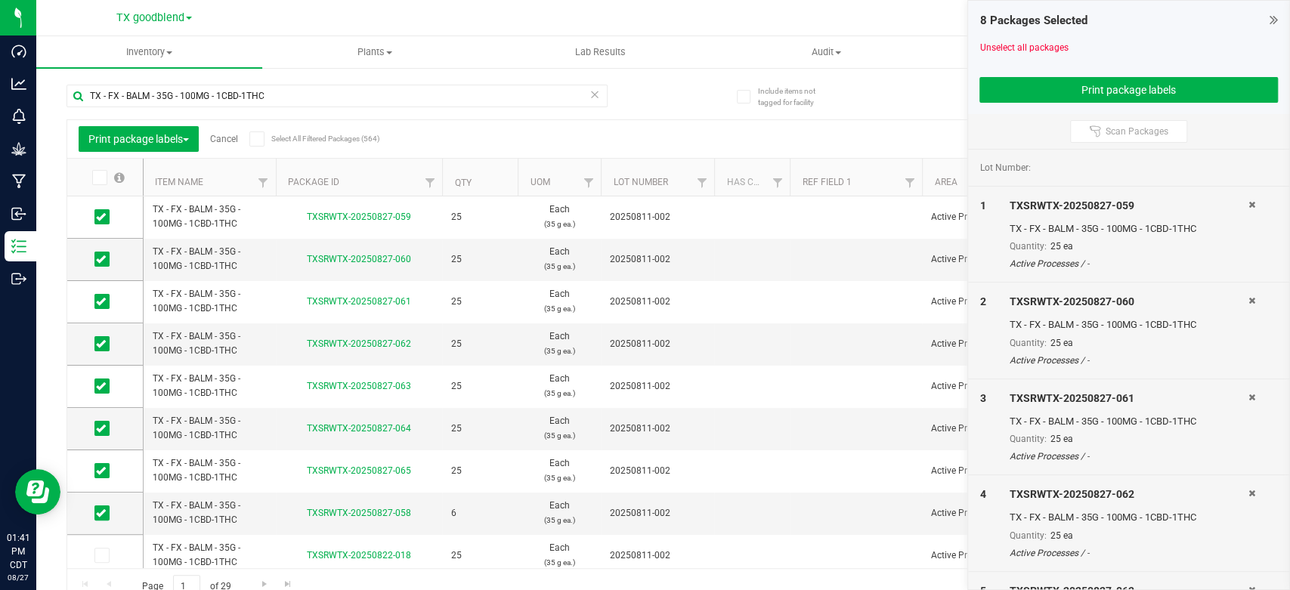
click at [1015, 35] on div at bounding box center [1128, 34] width 298 height 11
click at [1009, 53] on div "Unselect all packages" at bounding box center [1128, 48] width 298 height 14
click at [1009, 49] on link "Unselect all packages" at bounding box center [1023, 47] width 88 height 11
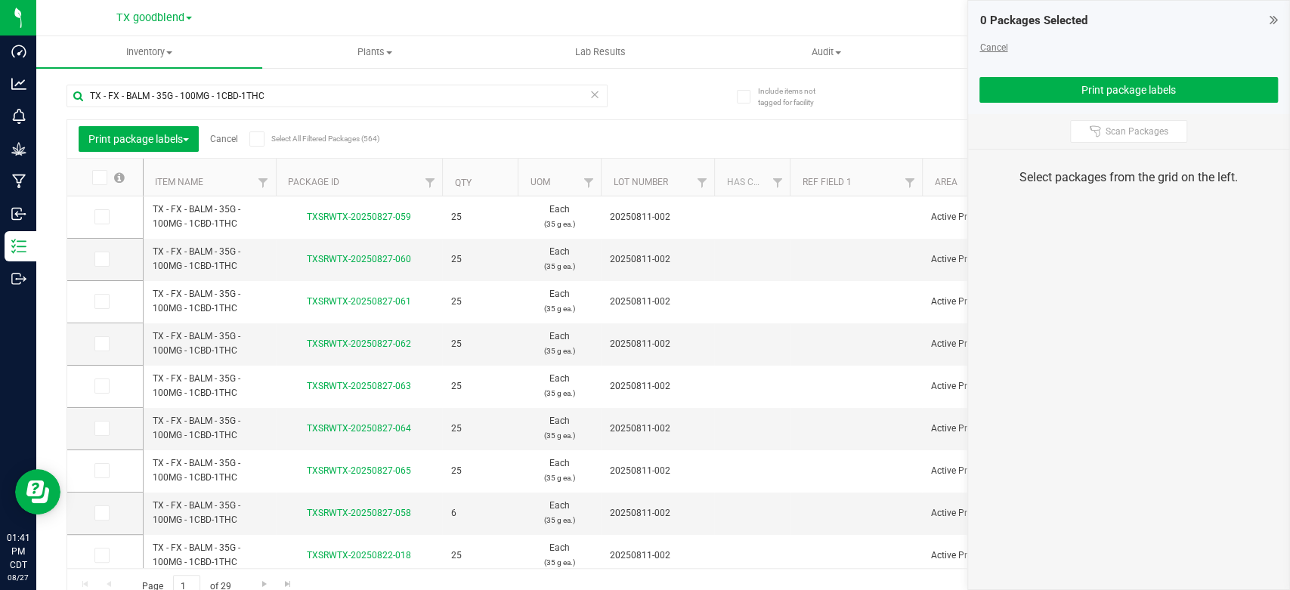
click at [989, 48] on link "Cancel" at bounding box center [993, 47] width 28 height 11
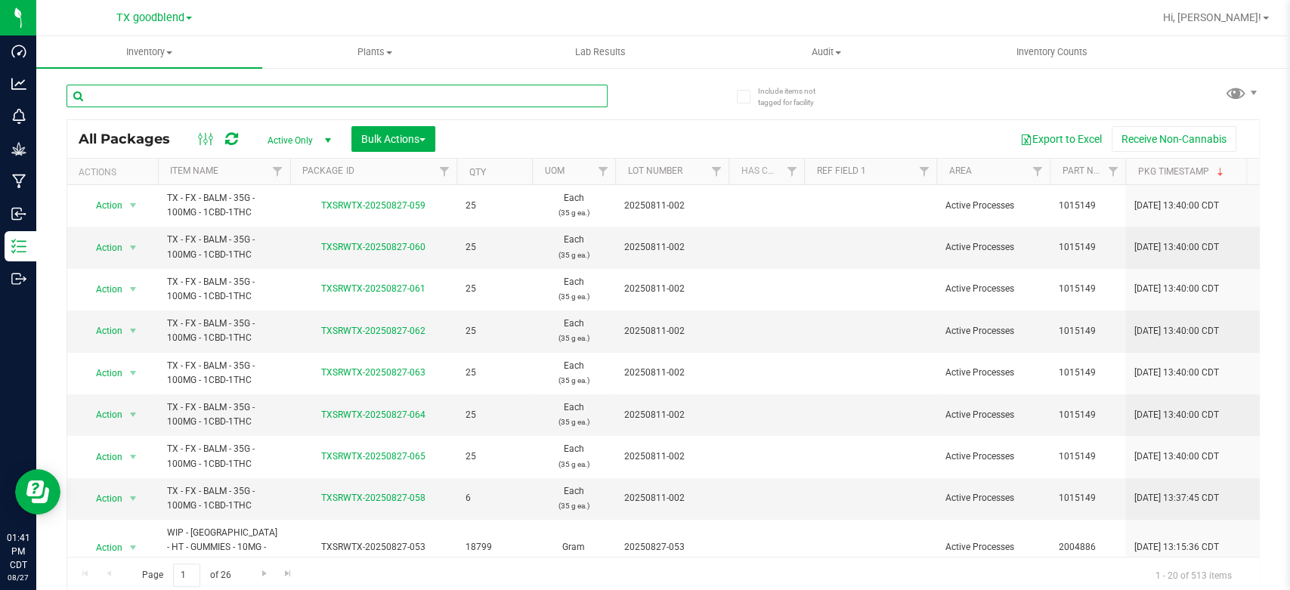
click at [390, 99] on input "text" at bounding box center [336, 96] width 541 height 23
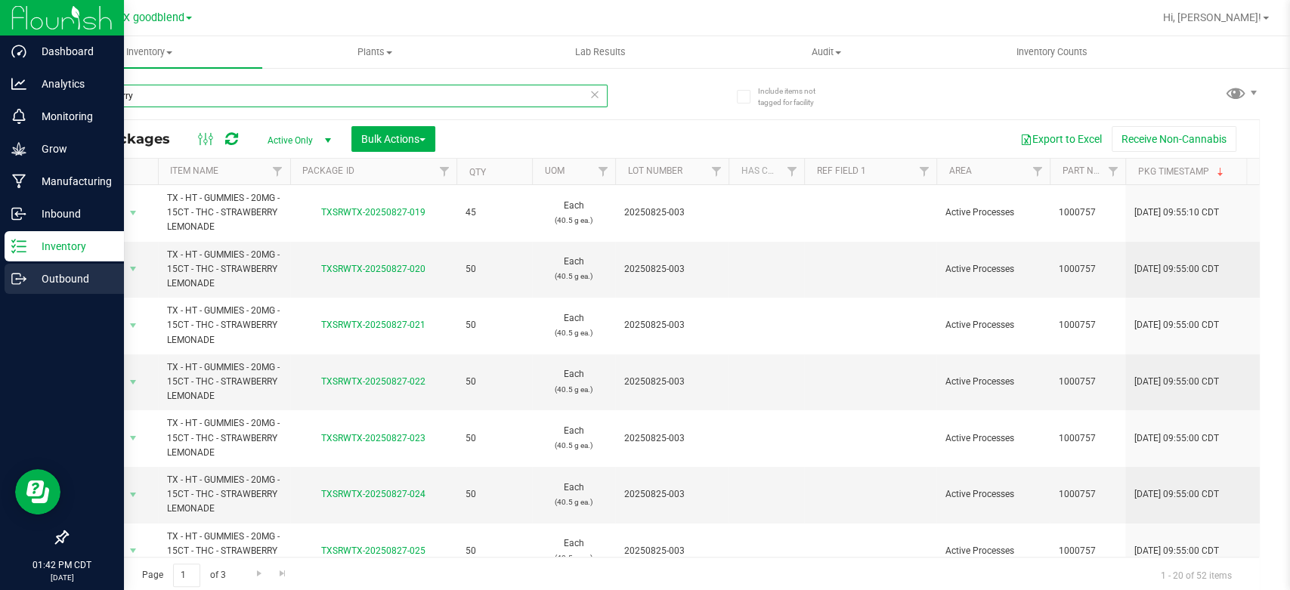
type input "strawberry"
click at [39, 280] on p "Outbound" at bounding box center [71, 279] width 91 height 18
